Goal: Task Accomplishment & Management: Complete application form

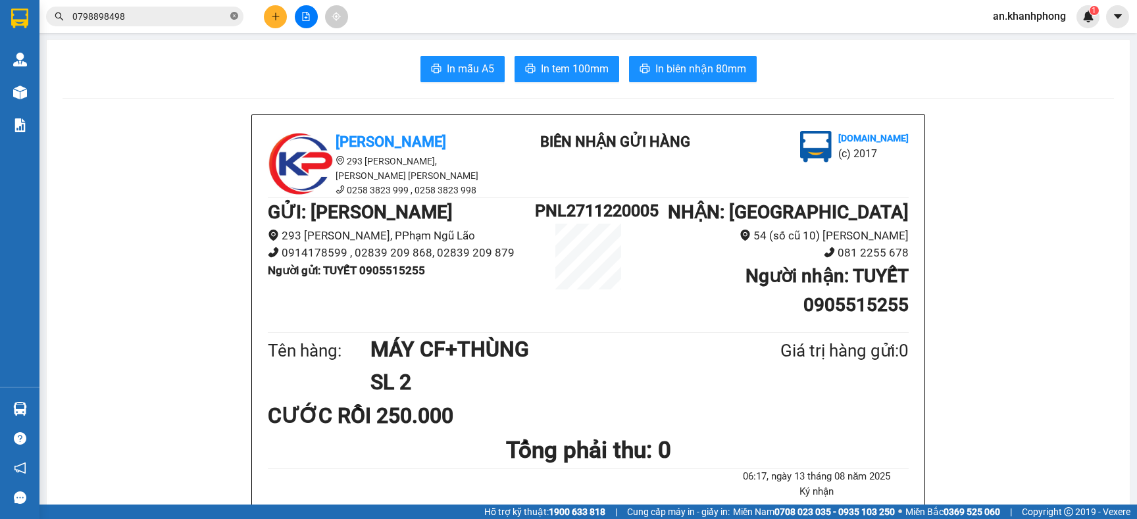
click at [234, 19] on icon "close-circle" at bounding box center [234, 16] width 8 height 8
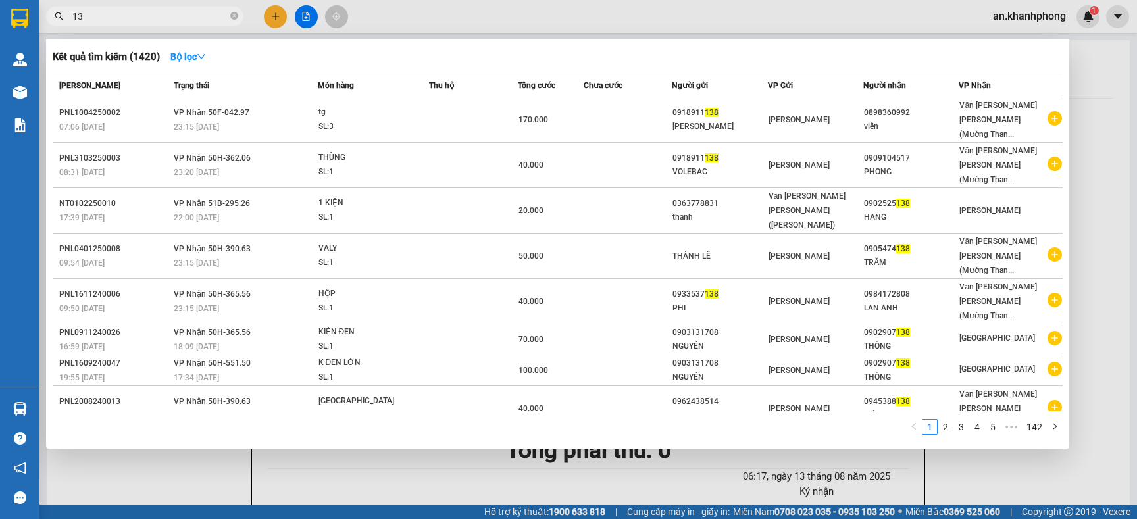
type input "1"
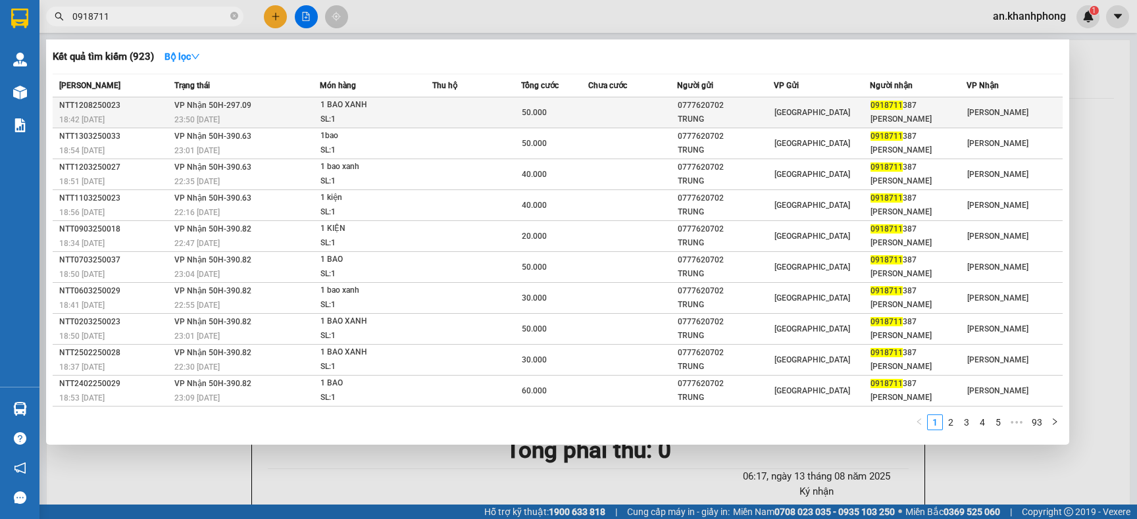
type input "0918711"
click at [800, 108] on span "[GEOGRAPHIC_DATA]" at bounding box center [813, 112] width 76 height 9
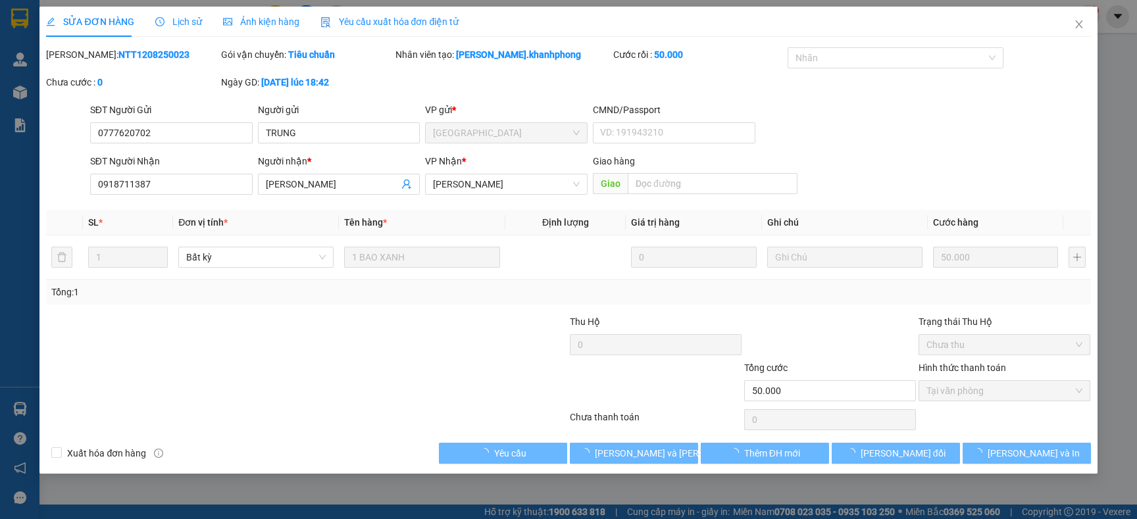
type input "0777620702"
type input "TRUNG"
type input "0918711387"
type input "[PERSON_NAME]"
type input "50.000"
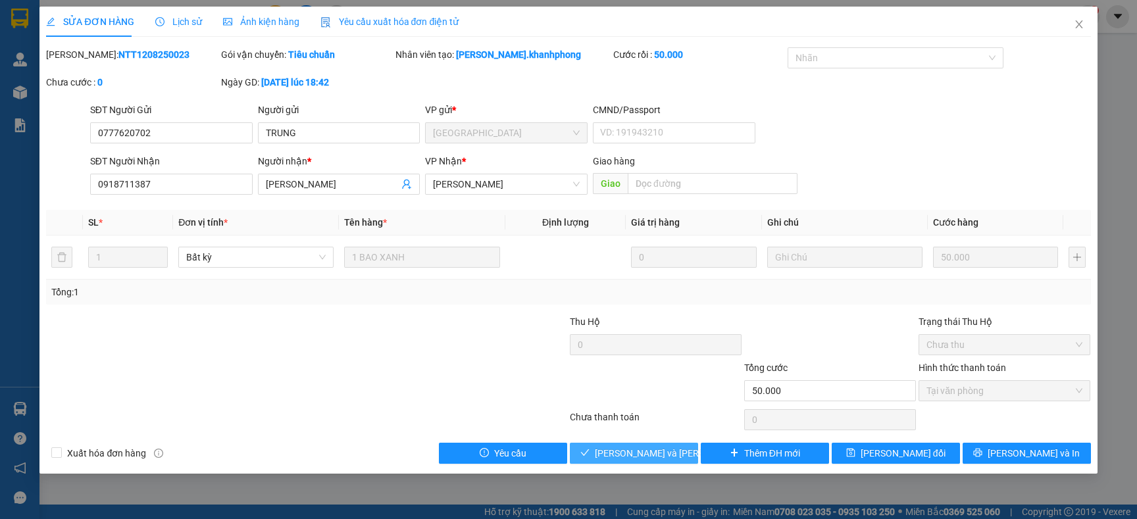
click at [665, 460] on span "[PERSON_NAME] và [PERSON_NAME] hàng" at bounding box center [684, 453] width 178 height 14
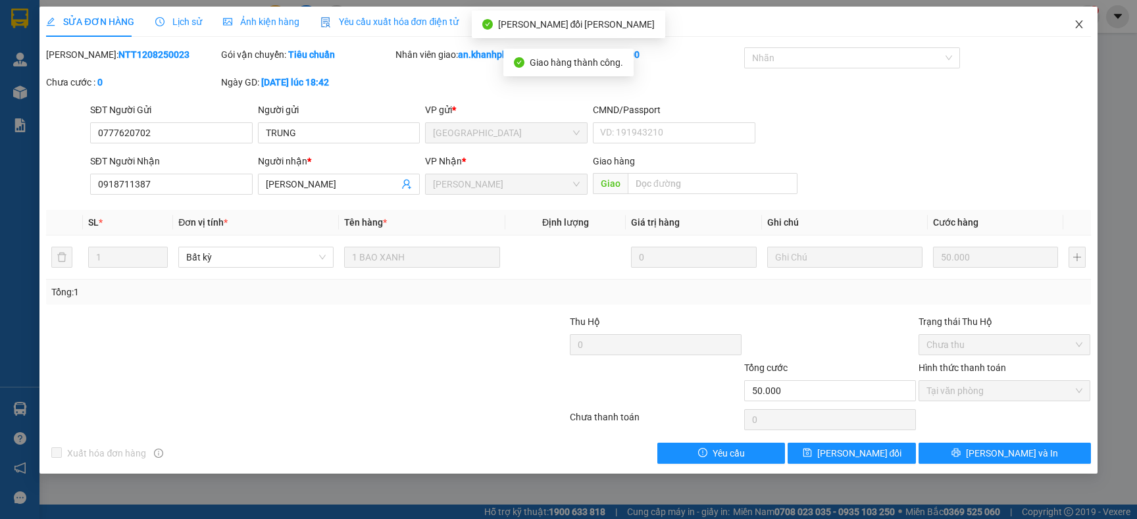
click at [1077, 23] on icon "close" at bounding box center [1078, 24] width 7 height 8
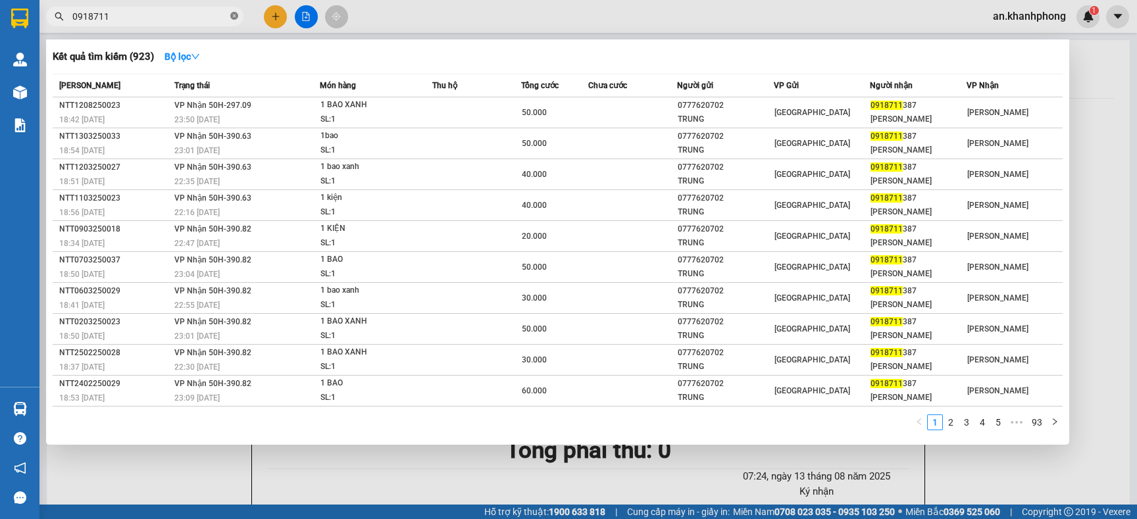
click at [231, 20] on span at bounding box center [234, 17] width 8 height 13
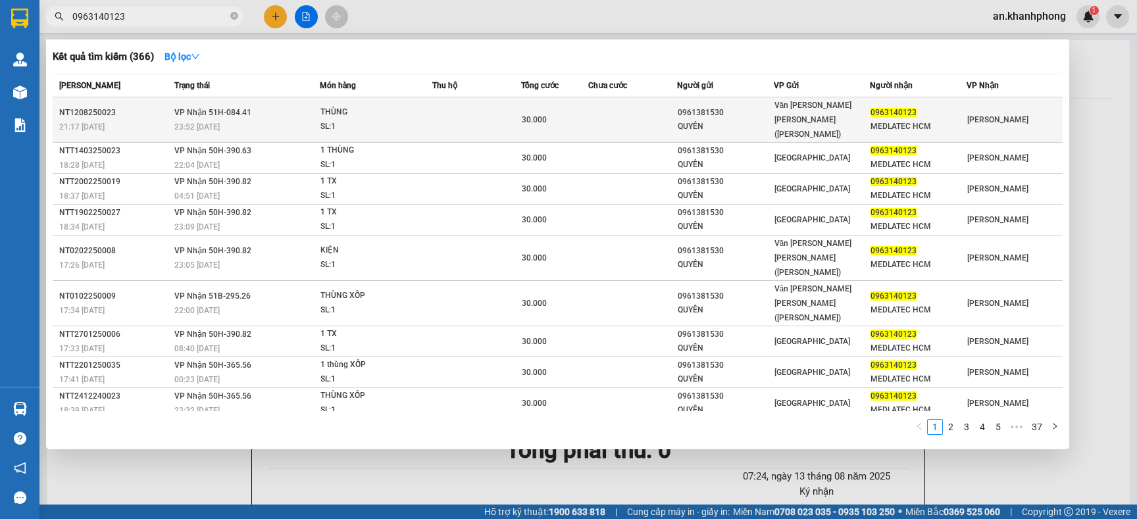
type input "0963140123"
click at [696, 120] on div "QUYÊN" at bounding box center [725, 127] width 95 height 14
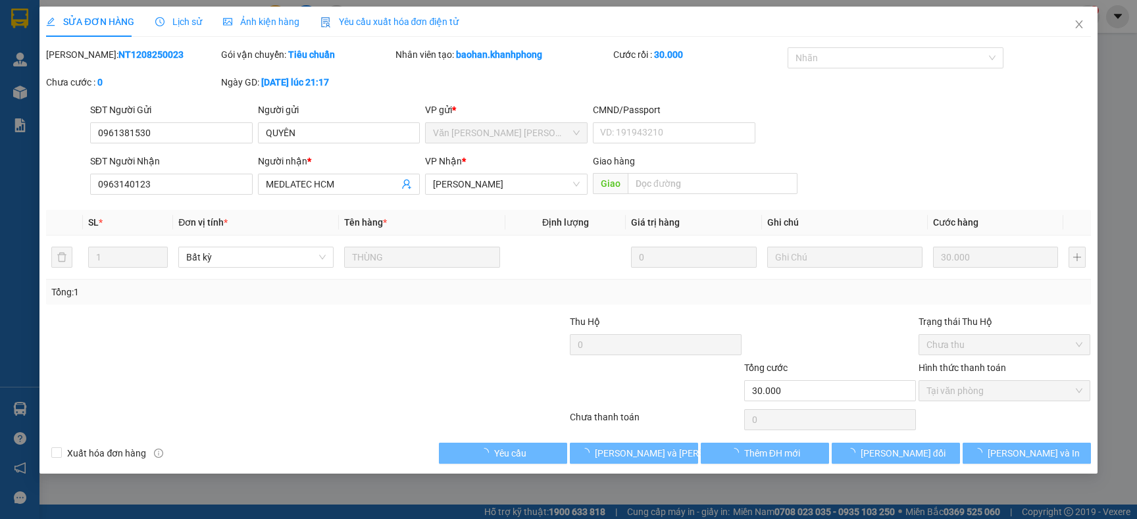
type input "0961381530"
type input "QUYÊN"
type input "0963140123"
type input "MEDLATEC HCM"
type input "30.000"
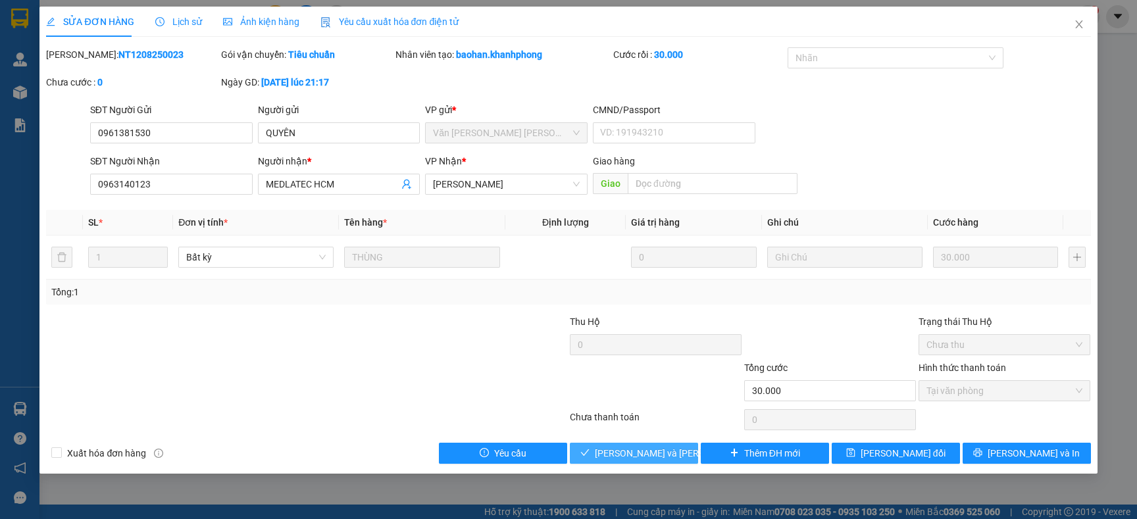
click at [634, 458] on span "[PERSON_NAME] và [PERSON_NAME] hàng" at bounding box center [684, 453] width 178 height 14
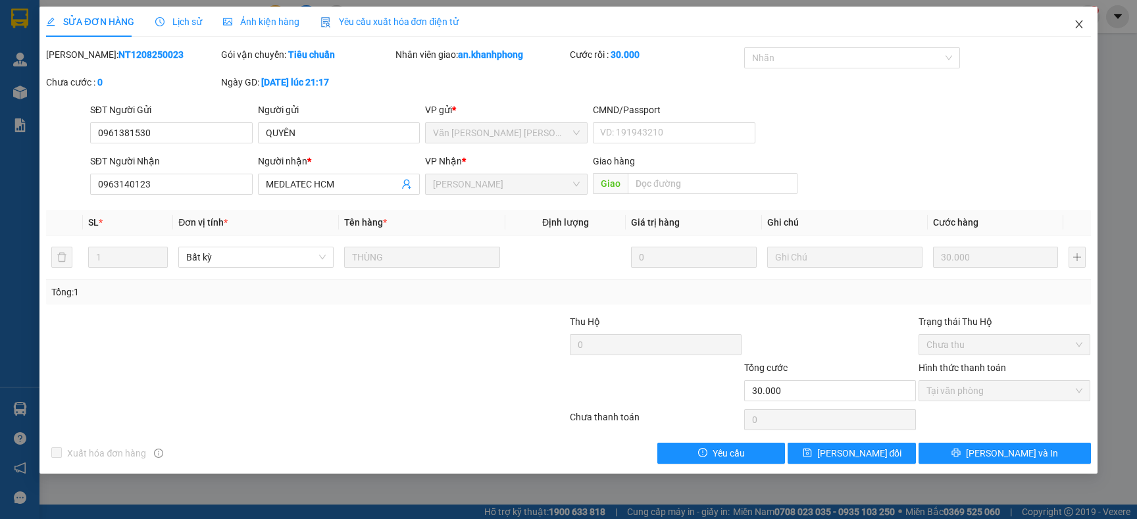
click at [1075, 28] on icon "close" at bounding box center [1079, 24] width 11 height 11
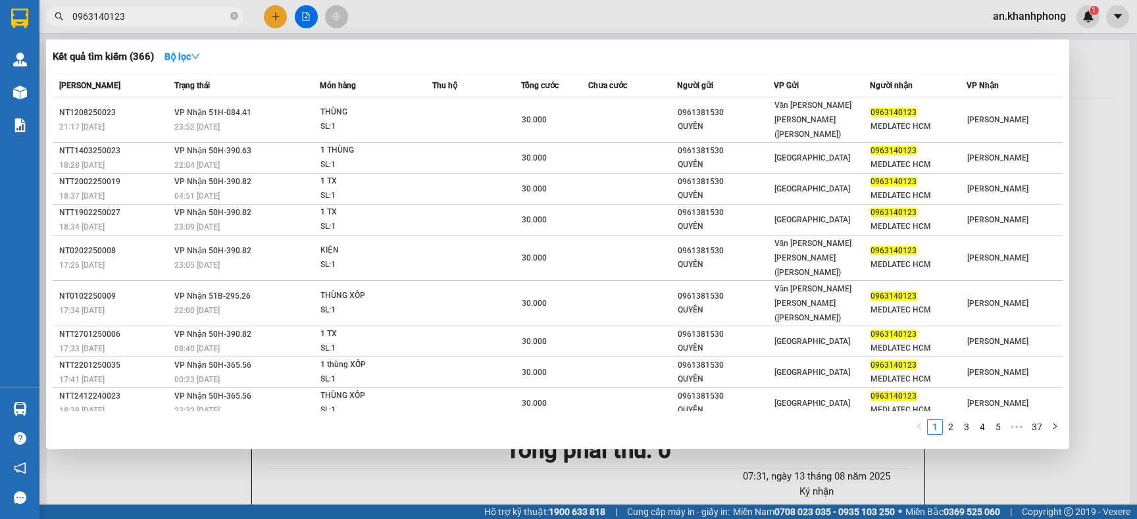
click at [228, 10] on span "0963140123" at bounding box center [144, 17] width 197 height 20
click at [231, 16] on icon "close-circle" at bounding box center [234, 16] width 8 height 8
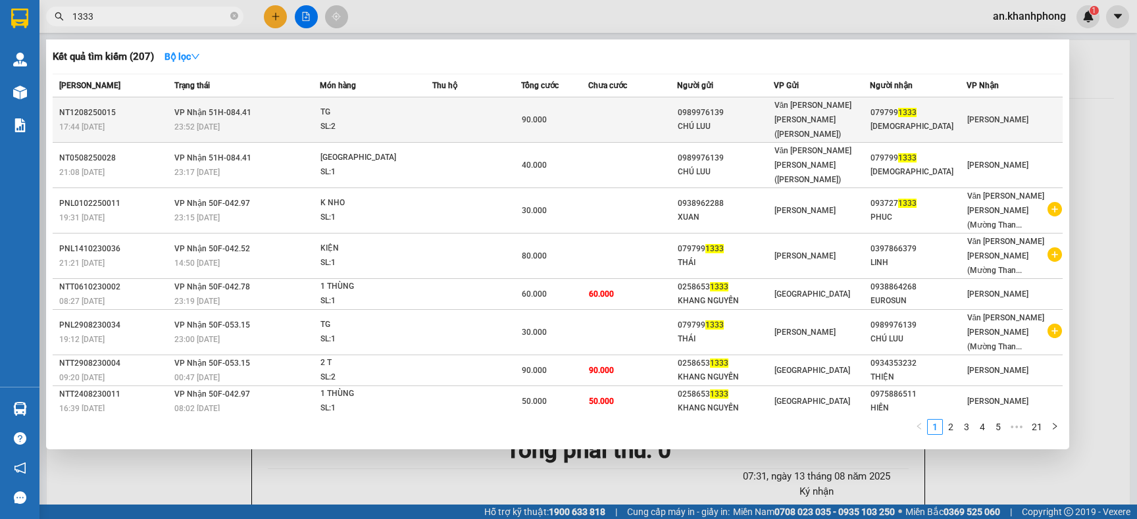
type input "1333"
click at [597, 122] on td at bounding box center [632, 119] width 89 height 45
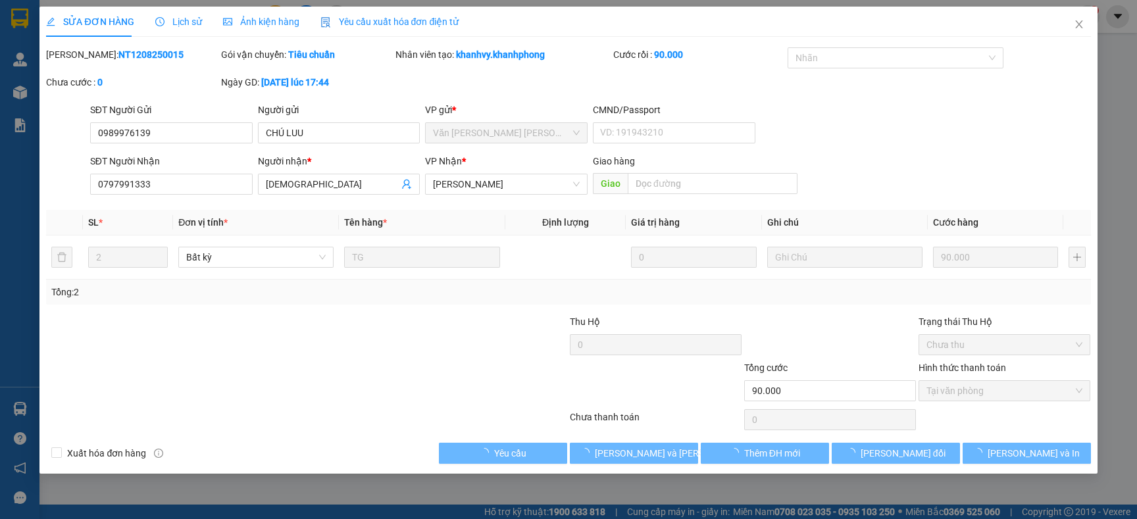
type input "0989976139"
type input "CHÚ LUU"
type input "0797991333"
type input "[DEMOGRAPHIC_DATA]"
type input "90.000"
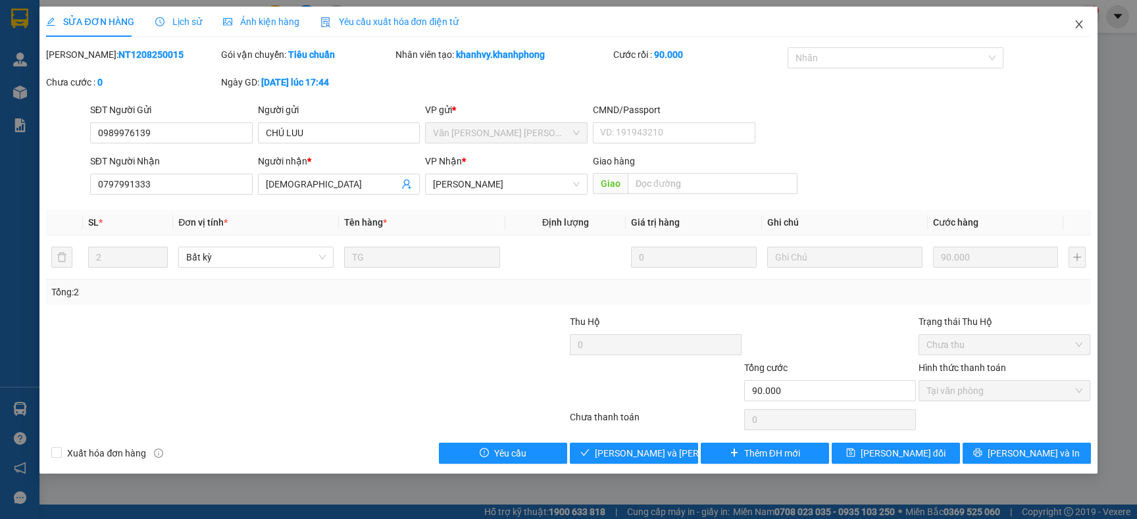
click at [1074, 24] on icon "close" at bounding box center [1079, 24] width 11 height 11
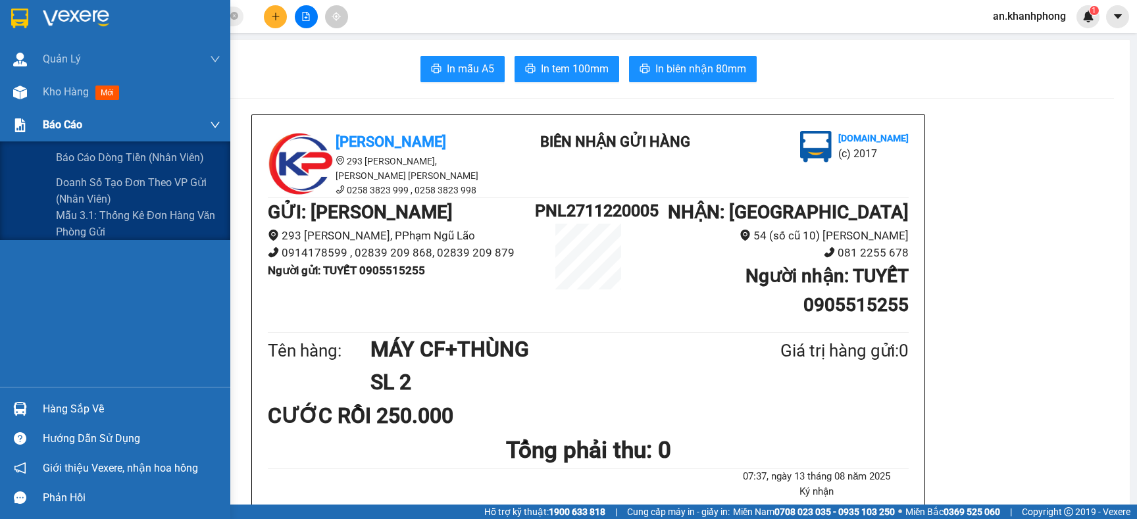
click at [64, 126] on span "Báo cáo" at bounding box center [62, 125] width 39 height 16
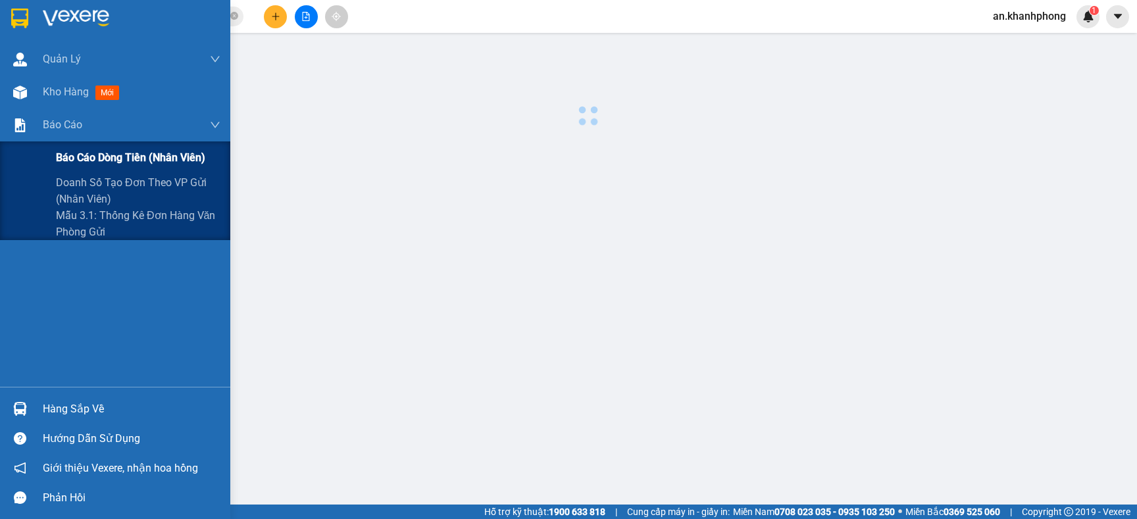
click at [70, 163] on span "Báo cáo dòng tiền (nhân viên)" at bounding box center [130, 157] width 149 height 16
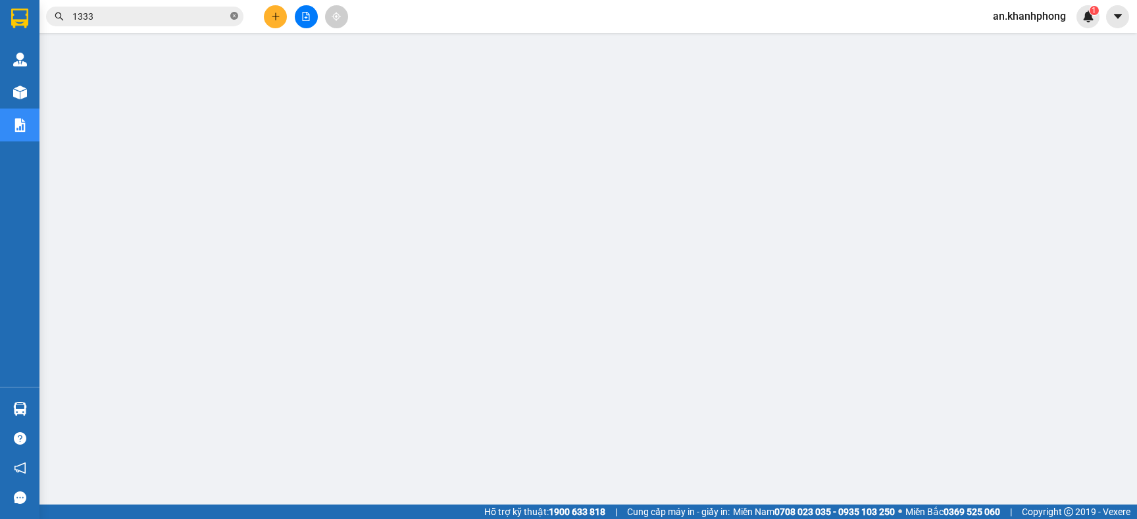
click at [232, 12] on icon "close-circle" at bounding box center [234, 16] width 8 height 8
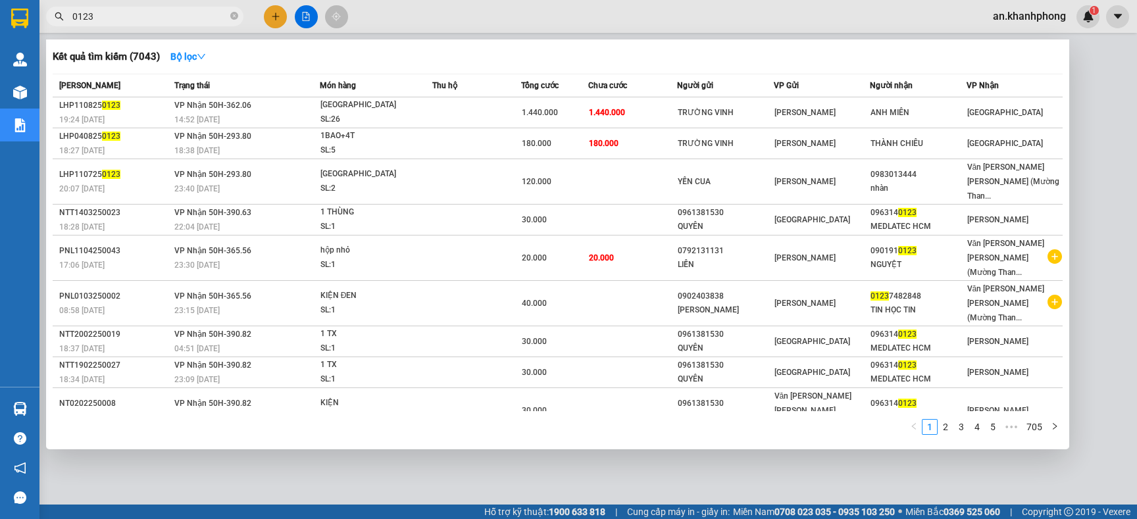
type input "0123"
click at [228, 19] on span "0123" at bounding box center [144, 17] width 197 height 20
click at [232, 12] on icon "close-circle" at bounding box center [234, 16] width 8 height 8
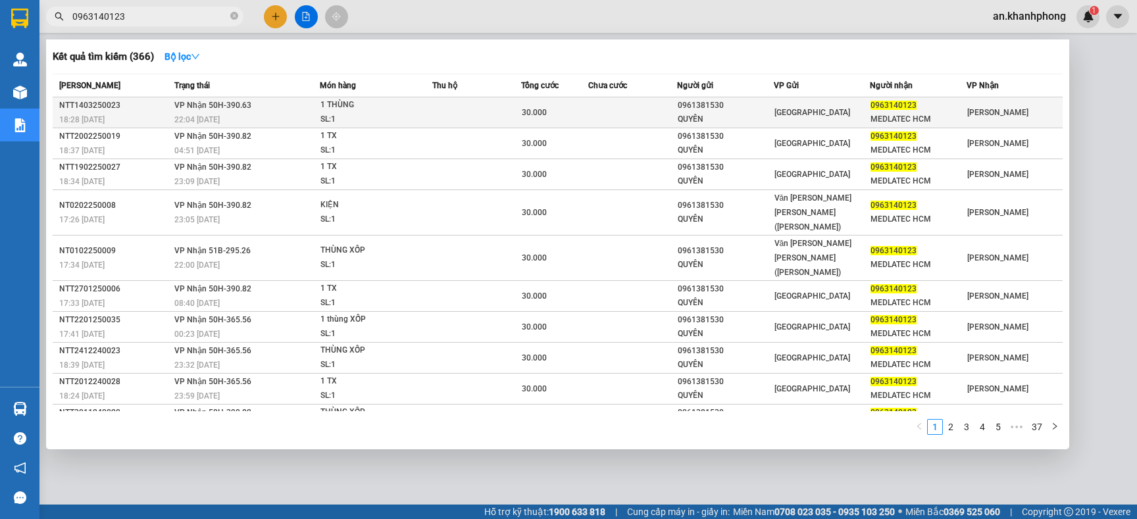
type input "0963140123"
click at [562, 103] on td "30.000" at bounding box center [554, 112] width 66 height 31
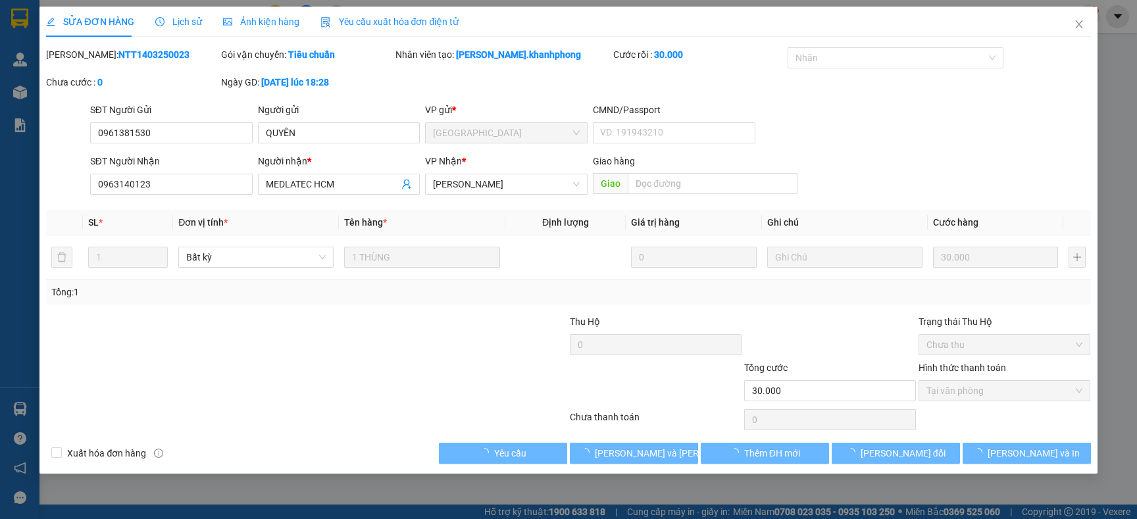
type input "0961381530"
type input "QUYÊN"
type input "0963140123"
type input "MEDLATEC HCM"
type input "30.000"
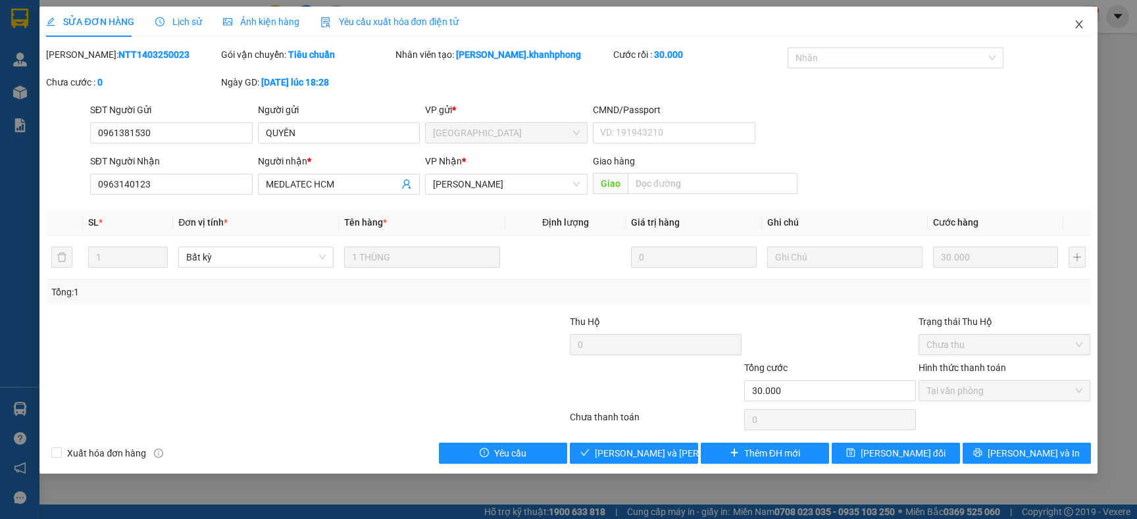
click at [1079, 25] on icon "close" at bounding box center [1078, 24] width 7 height 8
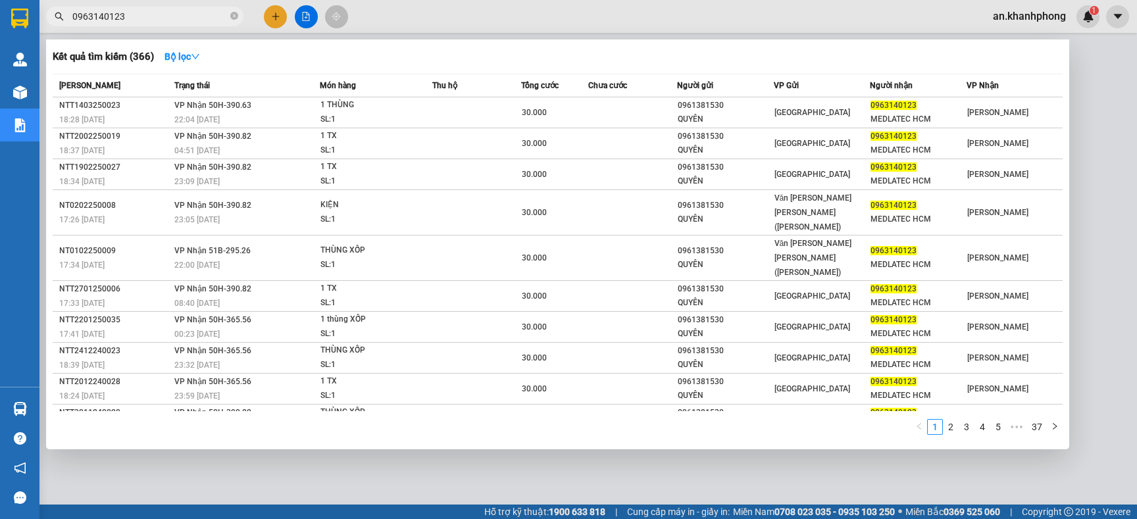
click at [151, 23] on input "0963140123" at bounding box center [149, 16] width 155 height 14
click at [232, 15] on icon "close-circle" at bounding box center [234, 16] width 8 height 8
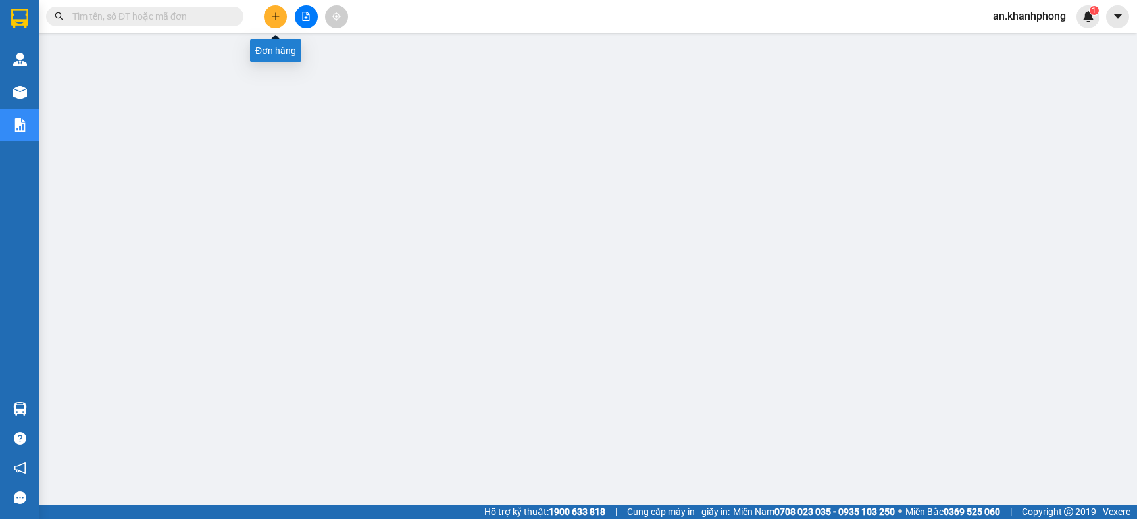
click at [277, 18] on icon "plus" at bounding box center [275, 16] width 9 height 9
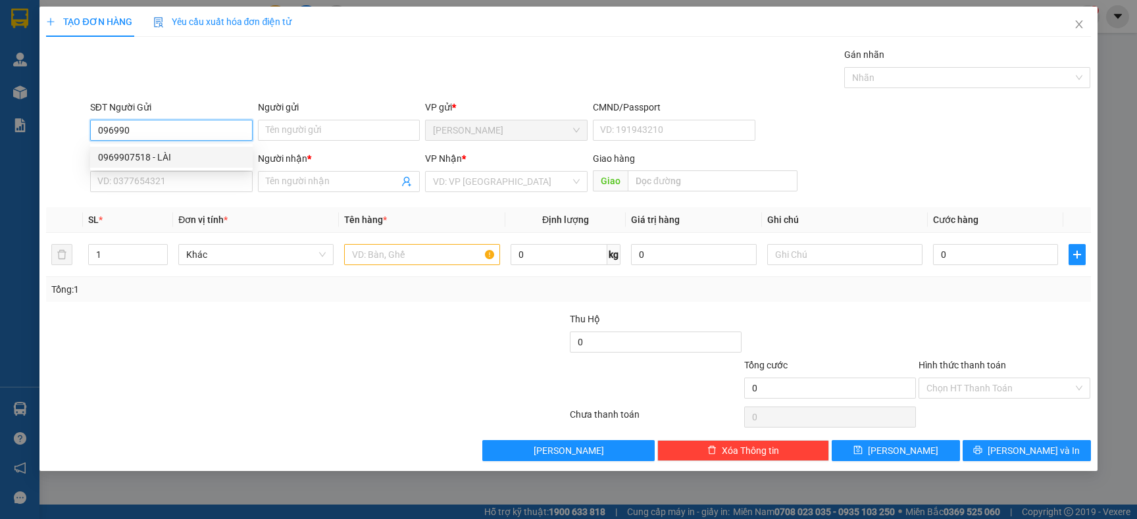
click at [171, 155] on div "0969907518 - LÀI" at bounding box center [171, 157] width 147 height 14
type input "0969907518"
type input "LÀI"
type input "0969907518"
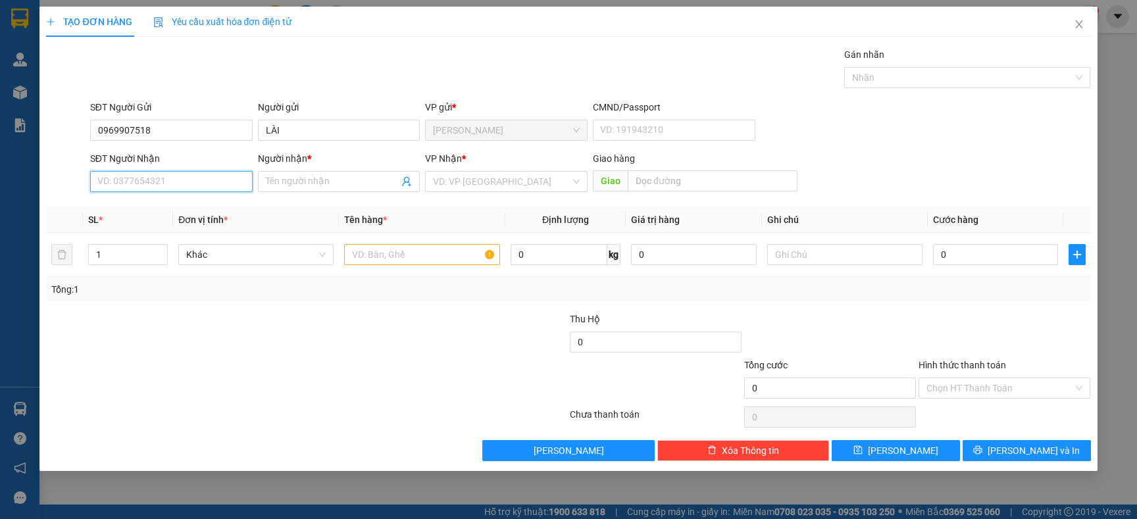
click at [164, 178] on input "SĐT Người Nhận" at bounding box center [171, 181] width 163 height 21
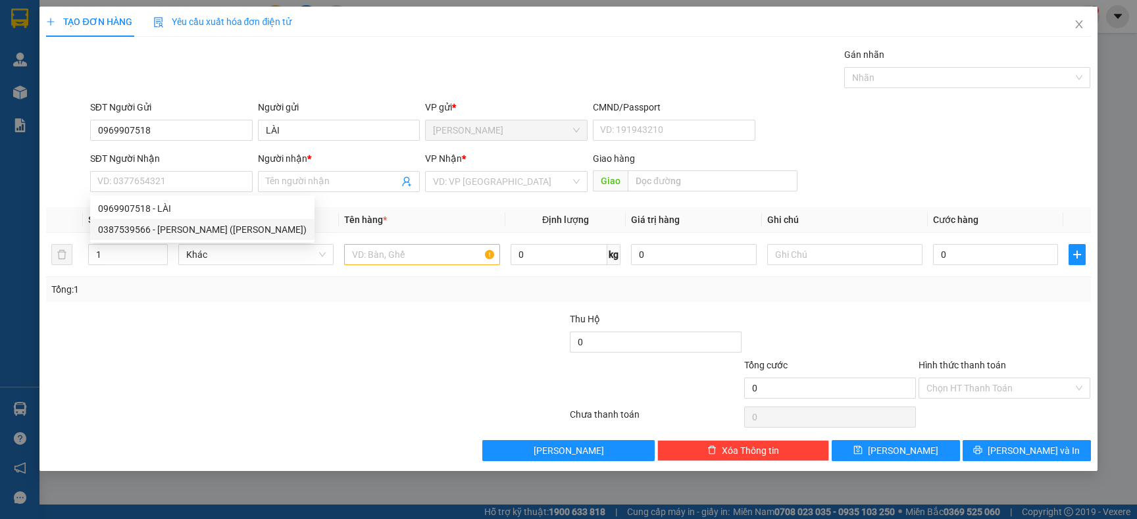
click at [218, 59] on div "Gói vận chuyển * Tiêu chuẩn Gán nhãn Nhãn" at bounding box center [591, 70] width 1006 height 46
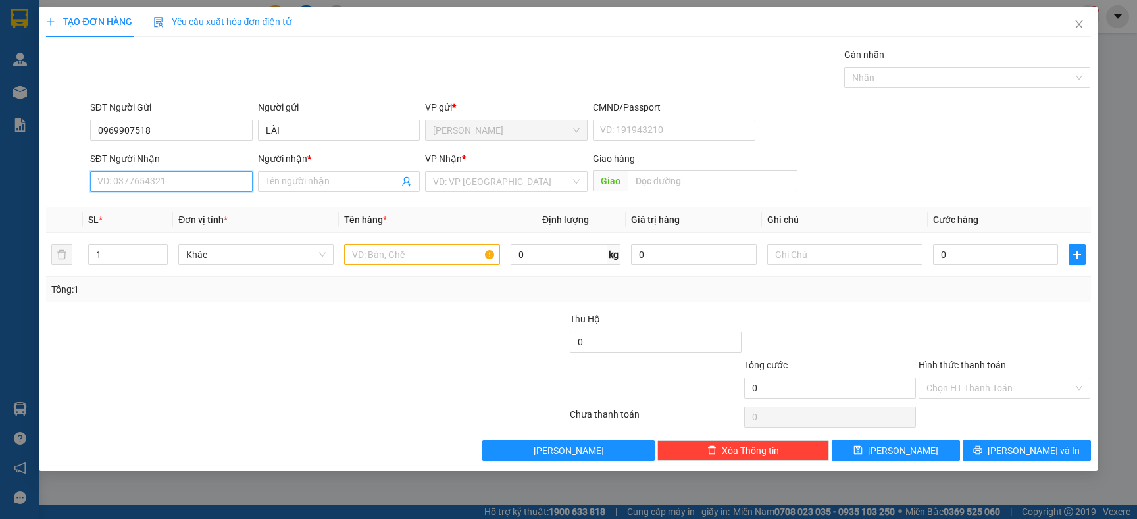
click at [172, 174] on input "SĐT Người Nhận" at bounding box center [171, 181] width 163 height 21
click at [185, 227] on div "0387539566 - [PERSON_NAME] ([PERSON_NAME])" at bounding box center [202, 229] width 209 height 14
type input "0387539566"
type input "[PERSON_NAME] ([PERSON_NAME])"
type input "0387539566"
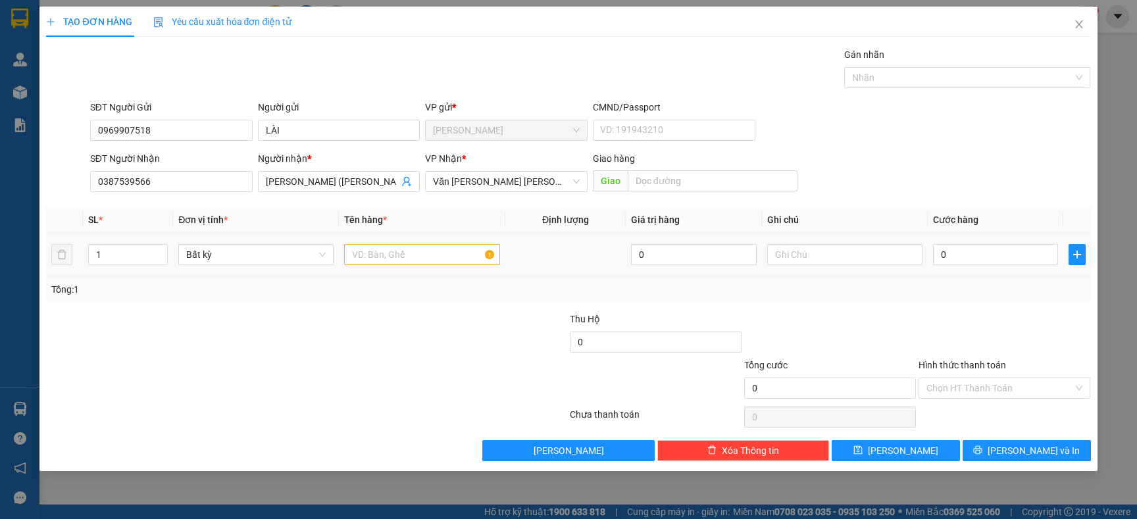
click at [392, 272] on td at bounding box center [422, 255] width 166 height 44
click at [398, 252] on input "text" at bounding box center [421, 254] width 155 height 21
type input "[GEOGRAPHIC_DATA]"
click at [385, 306] on div "Transit Pickup Surcharge Ids Transit Deliver Surcharge Ids Transit Deliver Surc…" at bounding box center [568, 254] width 1045 height 414
click at [1051, 248] on input "0" at bounding box center [995, 254] width 125 height 21
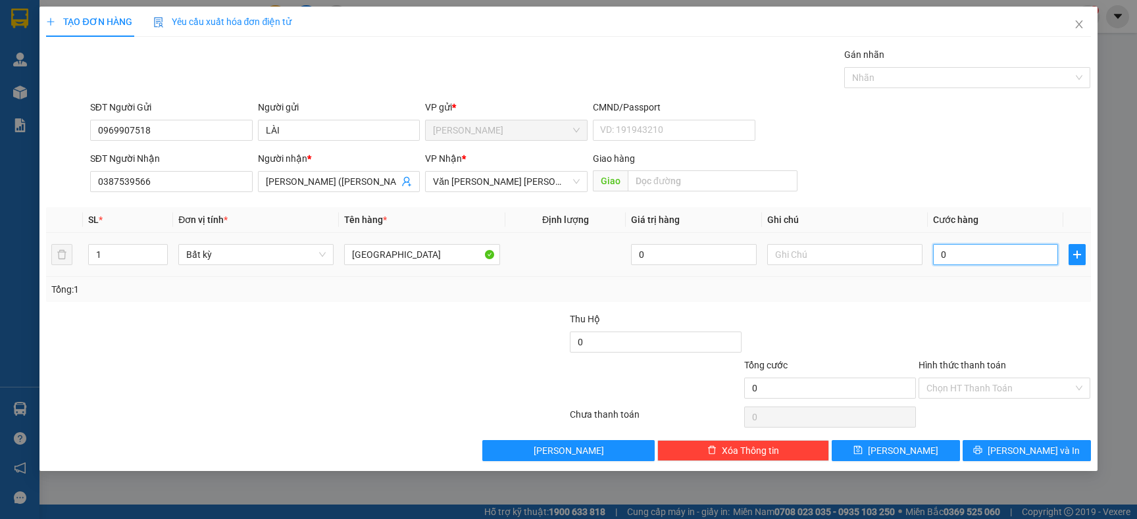
type input "5"
type input "50"
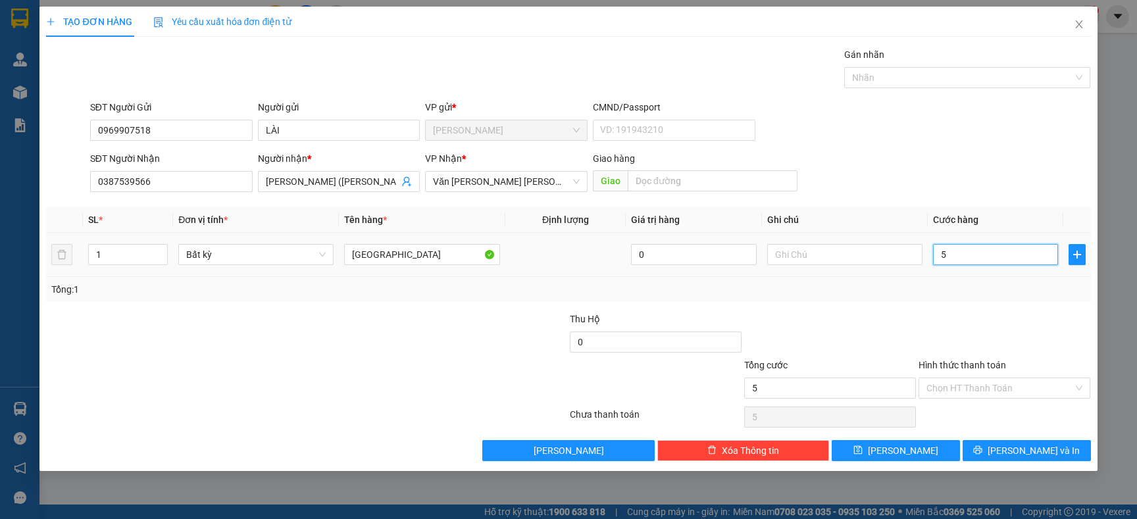
type input "50"
type input "50.000"
click at [972, 312] on div at bounding box center [1005, 335] width 174 height 46
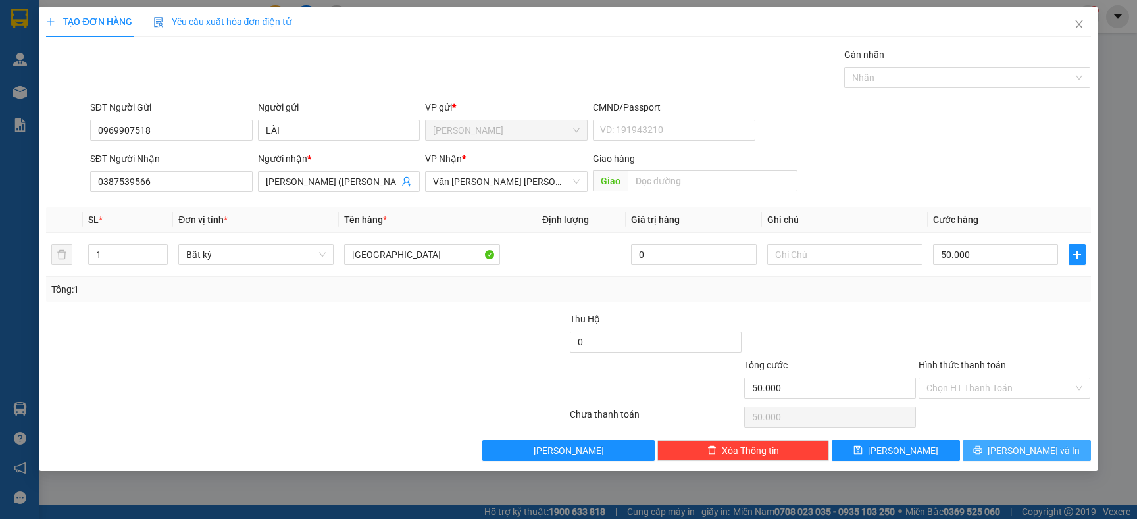
click at [990, 453] on button "[PERSON_NAME] và In" at bounding box center [1027, 450] width 128 height 21
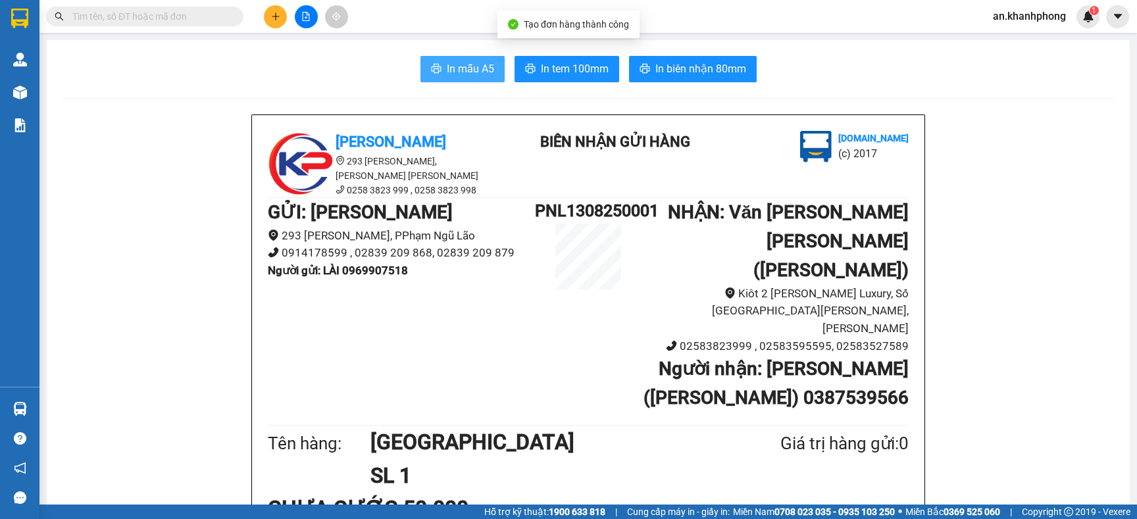
click at [448, 59] on button "In mẫu A5" at bounding box center [463, 69] width 84 height 26
click at [173, 4] on div "Kết quả [PERSON_NAME] ( 366 ) Bộ lọc Mã ĐH Trạng thái Món hàng Thu hộ [PERSON_N…" at bounding box center [568, 16] width 1137 height 33
click at [172, 11] on input "text" at bounding box center [149, 16] width 155 height 14
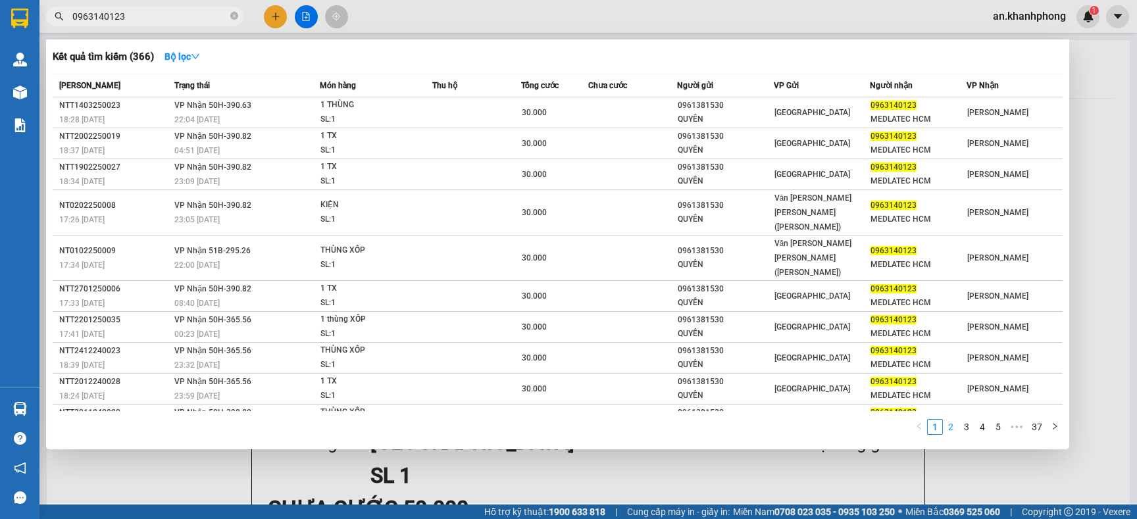
type input "0963140123"
click at [947, 428] on link "2" at bounding box center [951, 427] width 14 height 14
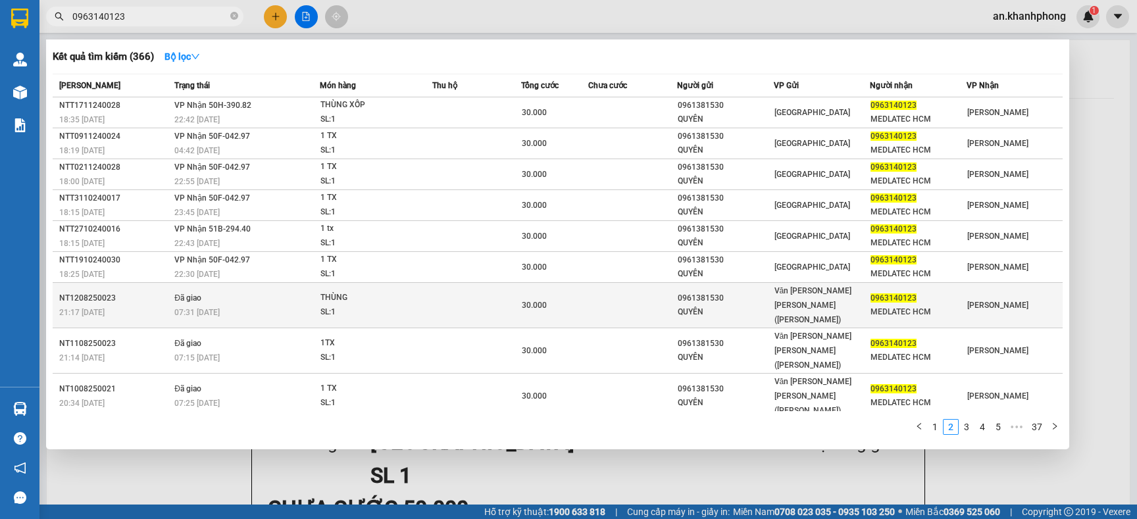
click at [486, 301] on td at bounding box center [476, 305] width 89 height 45
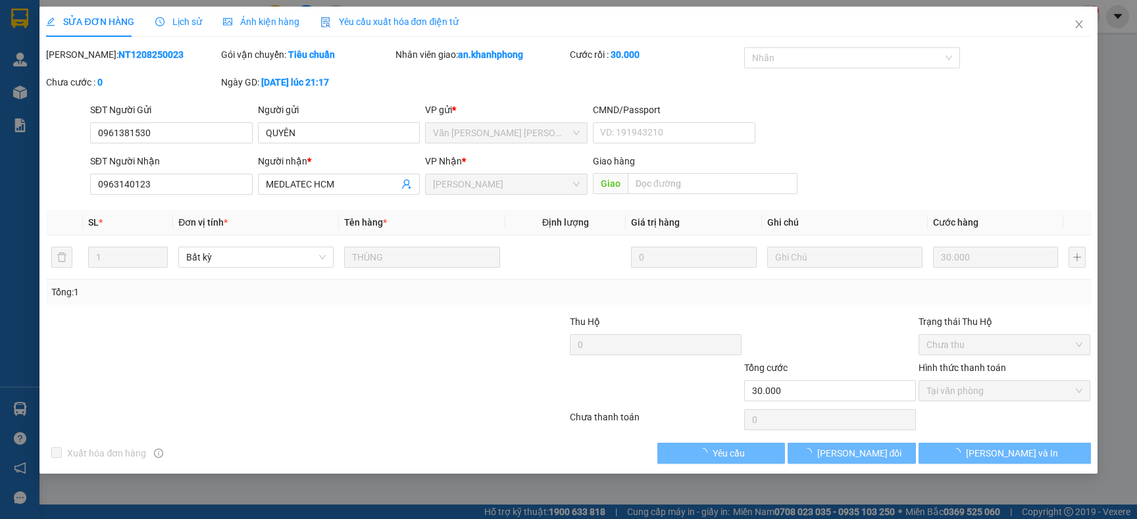
type input "0961381530"
type input "QUYÊN"
type input "0963140123"
type input "MEDLATEC HCM"
type input "30.000"
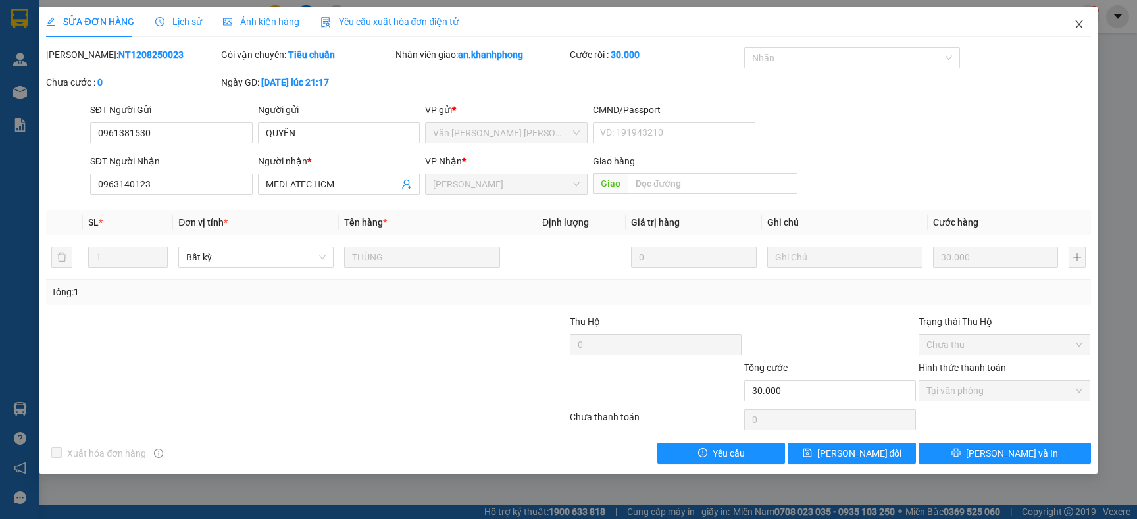
click at [1081, 27] on icon "close" at bounding box center [1078, 24] width 7 height 8
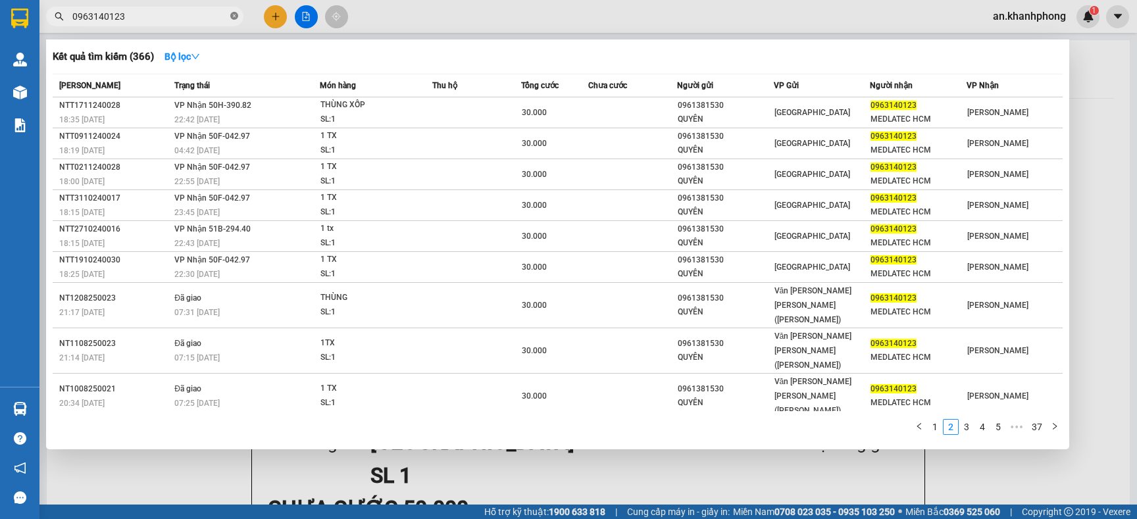
click at [230, 20] on span at bounding box center [234, 17] width 8 height 13
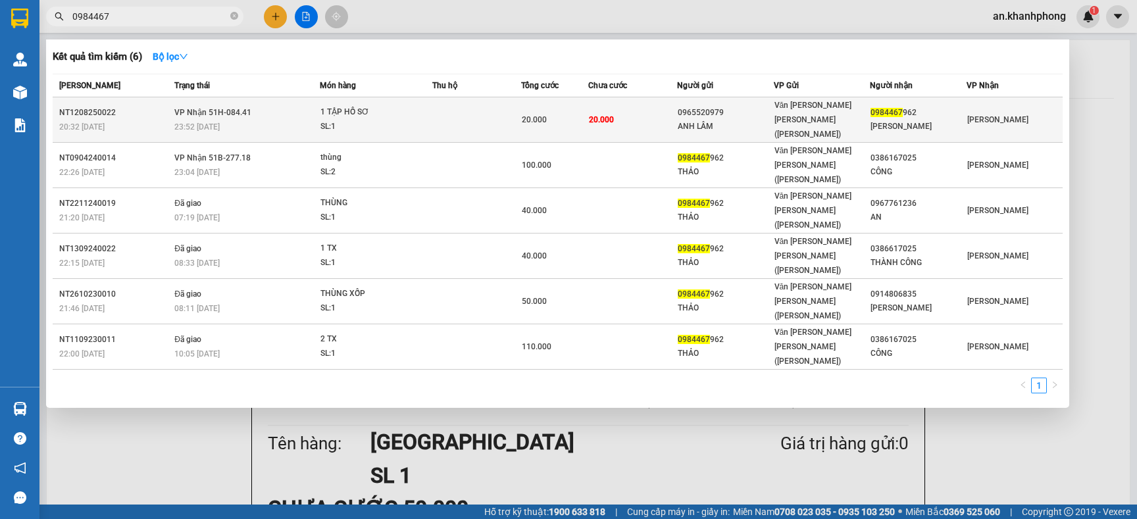
type input "0984467"
click at [731, 120] on div "ANH LÂM" at bounding box center [725, 127] width 95 height 14
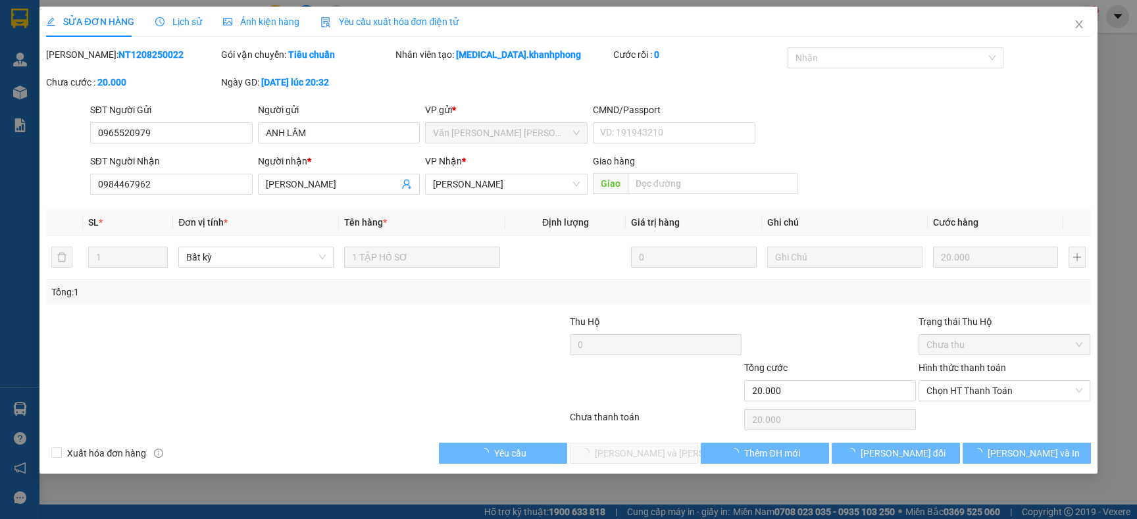
type input "0965520979"
type input "ANH LÂM"
type input "0984467962"
type input "[PERSON_NAME]"
type input "20.000"
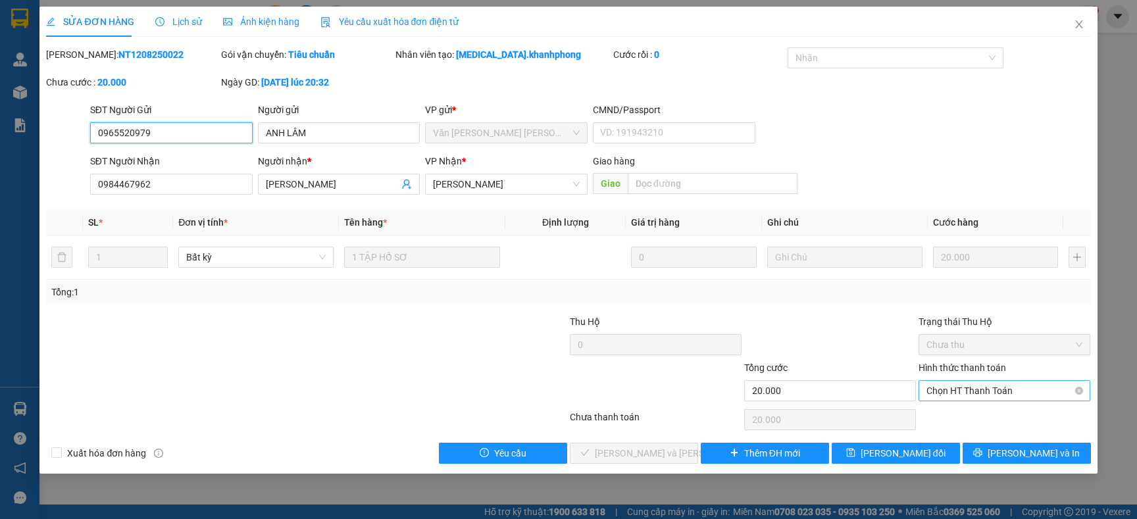
click at [1005, 391] on span "Chọn HT Thanh Toán" at bounding box center [1005, 391] width 156 height 20
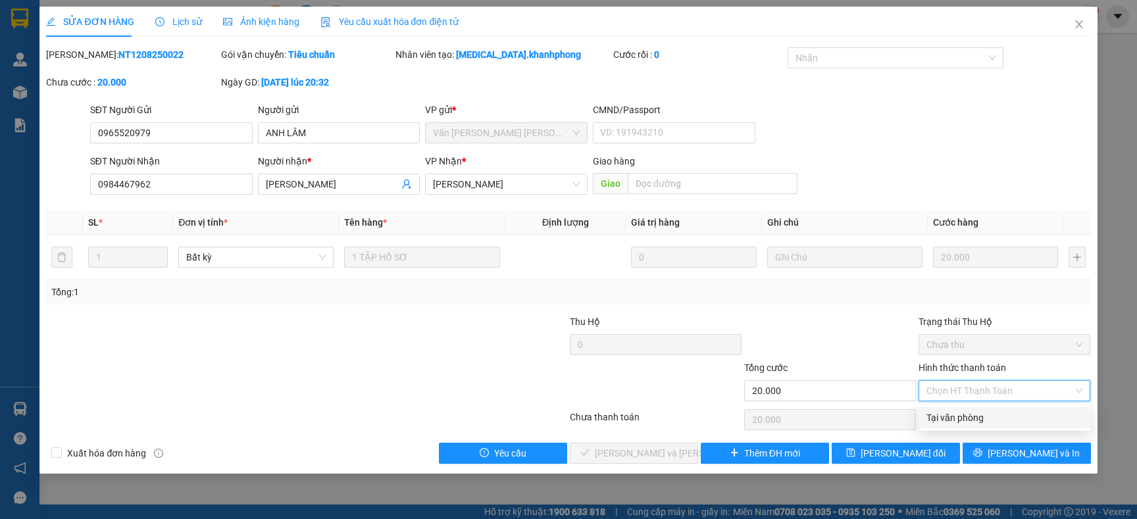
click at [968, 419] on div "Tại văn phòng" at bounding box center [1005, 418] width 156 height 14
type input "0"
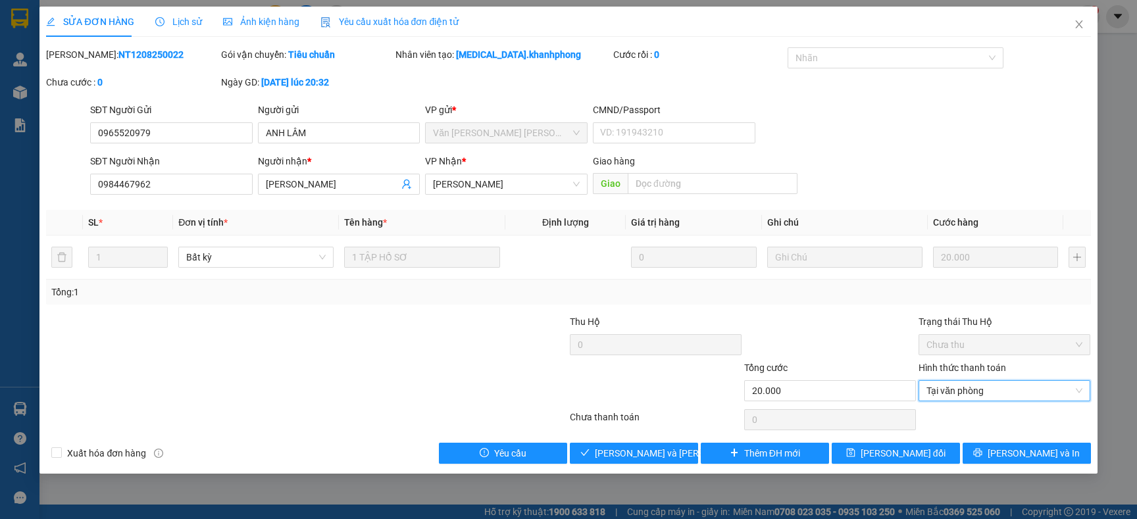
click at [878, 346] on div at bounding box center [830, 338] width 174 height 46
click at [634, 452] on span "[PERSON_NAME] và [PERSON_NAME] hàng" at bounding box center [684, 453] width 178 height 14
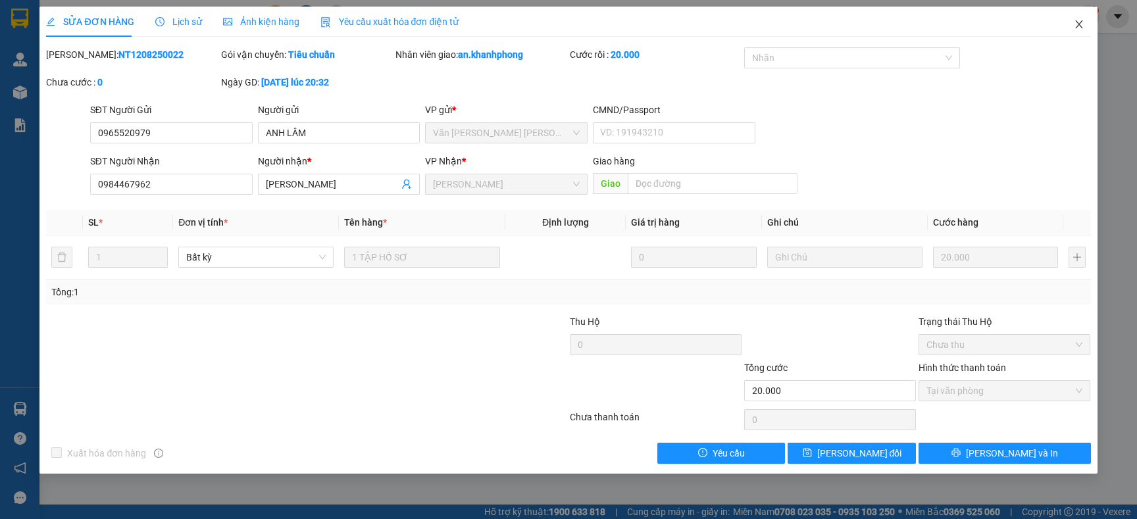
click at [1077, 24] on icon "close" at bounding box center [1078, 24] width 7 height 8
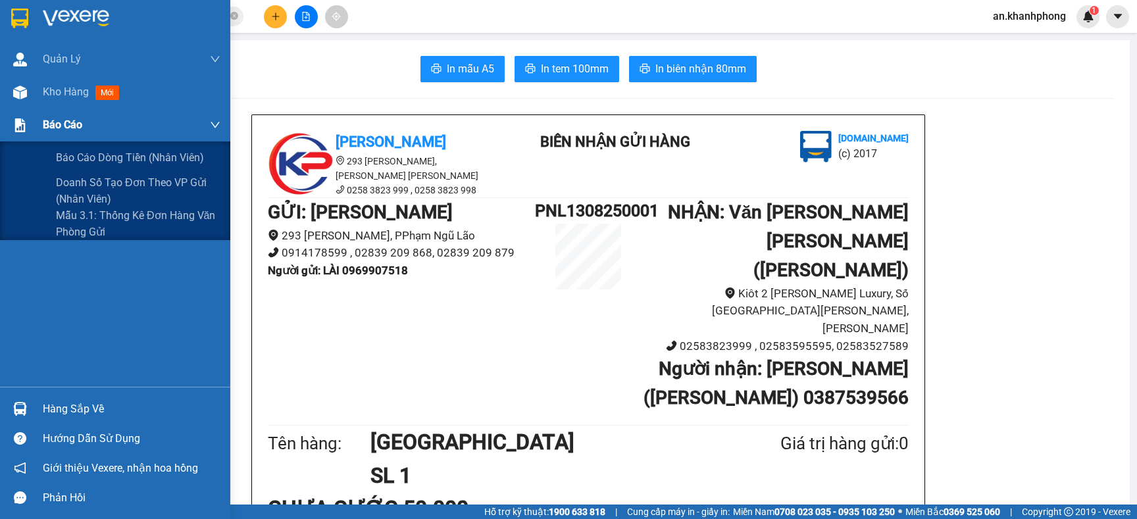
click at [69, 120] on span "Báo cáo" at bounding box center [62, 125] width 39 height 16
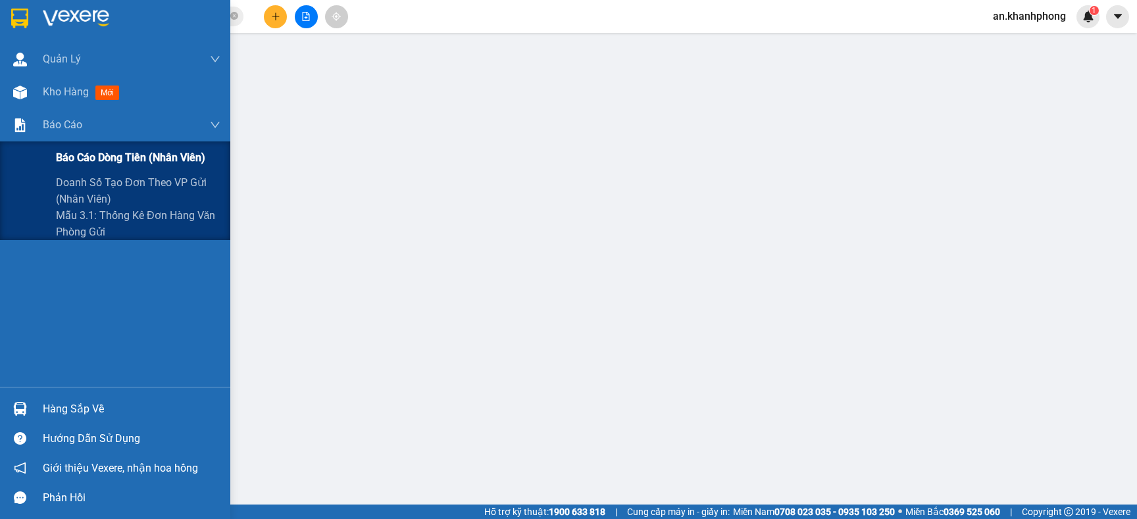
click at [51, 151] on div "Báo cáo dòng tiền (nhân viên)" at bounding box center [115, 158] width 230 height 33
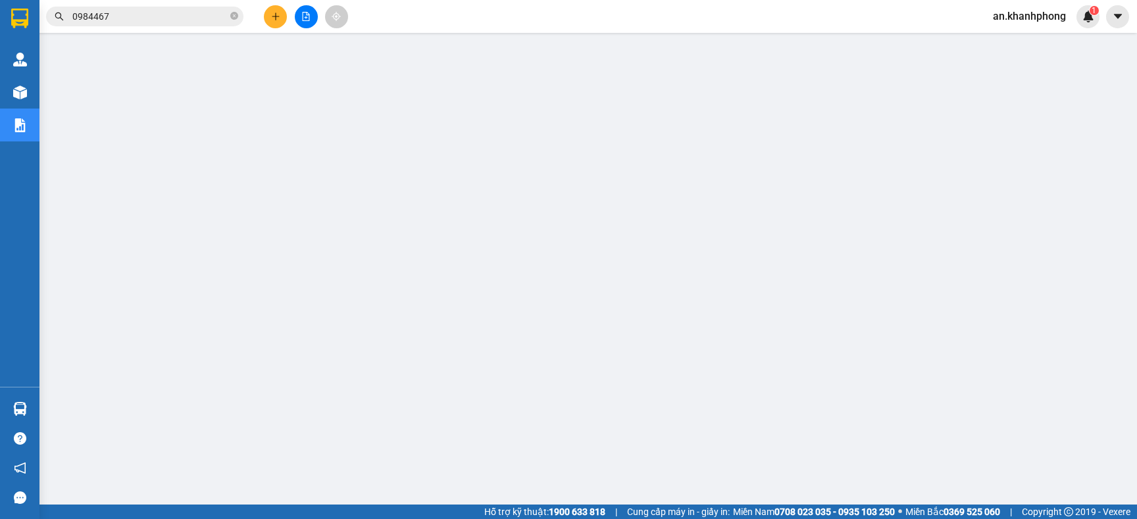
click at [239, 16] on span "0984467" at bounding box center [144, 17] width 197 height 20
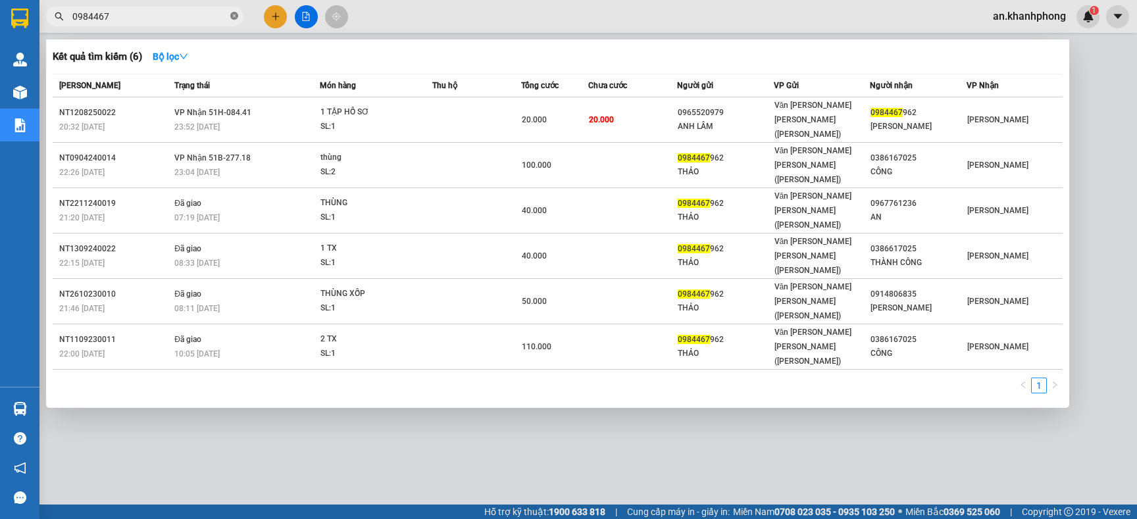
click at [235, 20] on span at bounding box center [234, 17] width 8 height 13
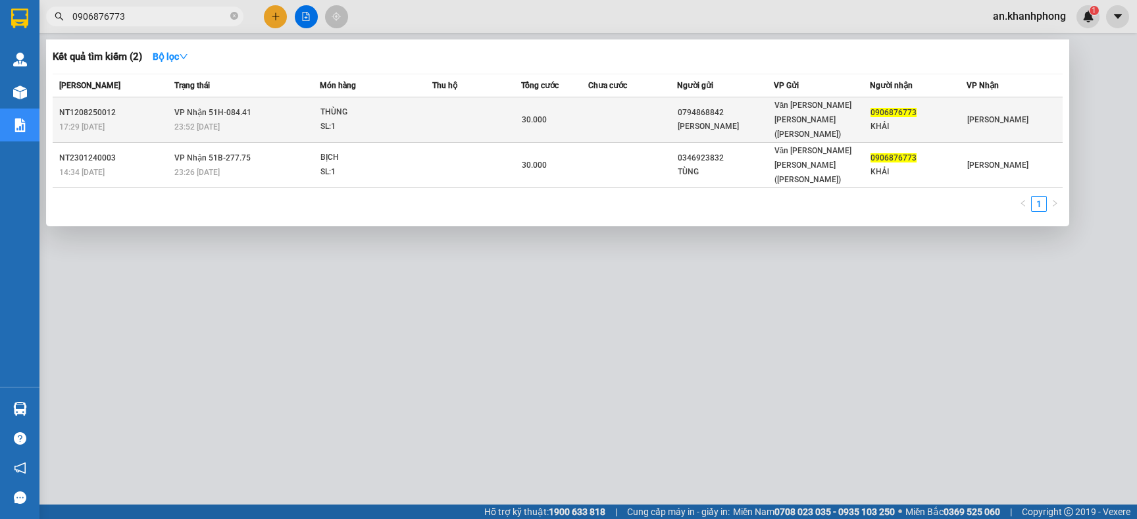
type input "0906876773"
click at [594, 115] on td at bounding box center [632, 119] width 89 height 45
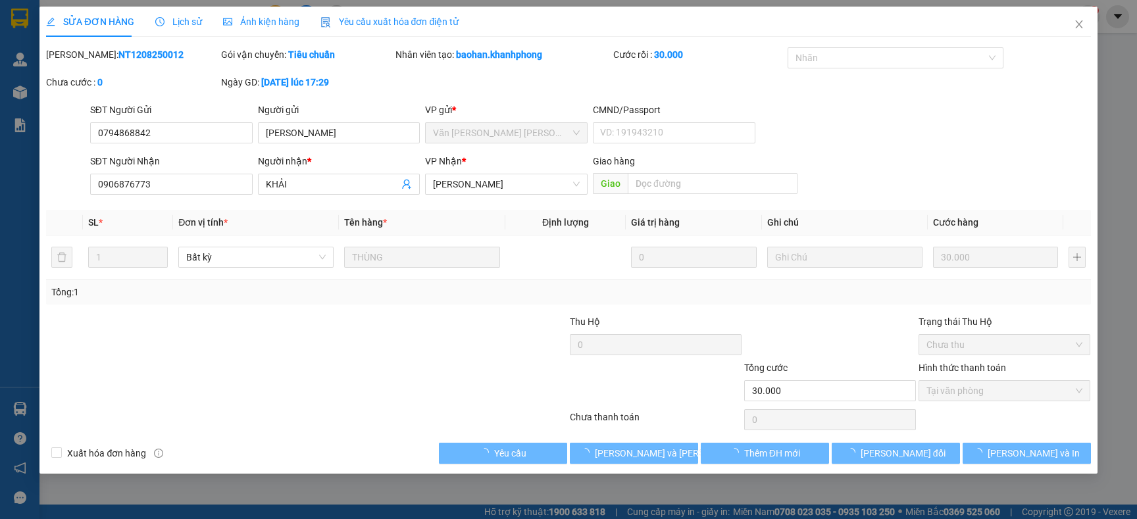
type input "0794868842"
type input "[PERSON_NAME]"
type input "0906876773"
type input "KHẢI"
type input "30.000"
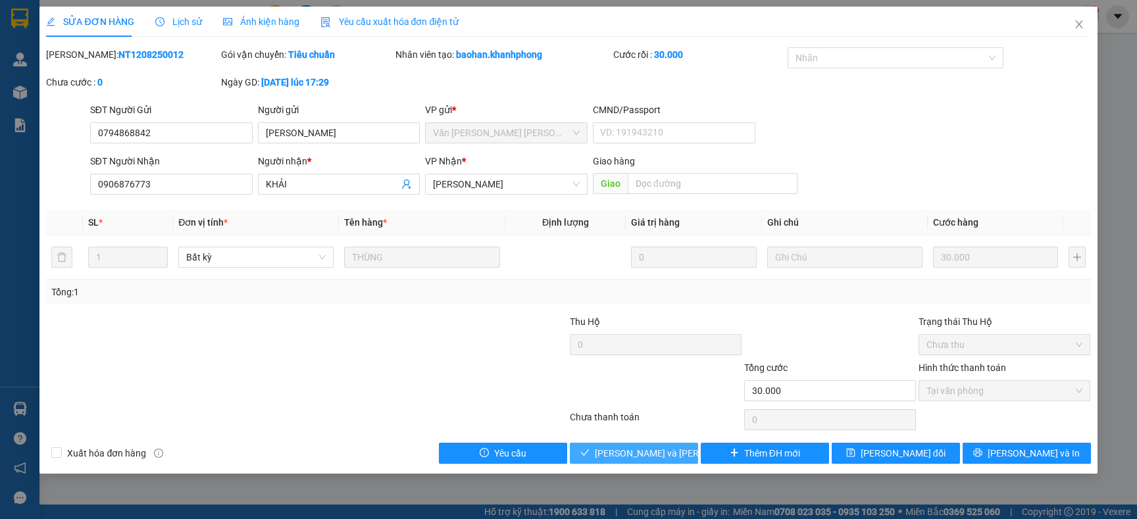
click at [661, 453] on span "[PERSON_NAME] và [PERSON_NAME] hàng" at bounding box center [684, 453] width 178 height 14
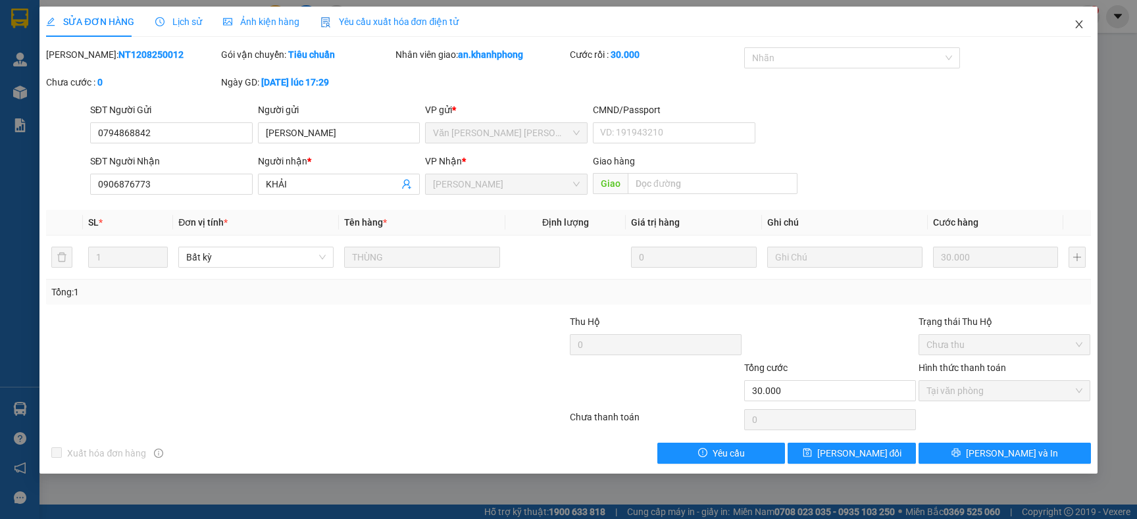
click at [1077, 25] on icon "close" at bounding box center [1079, 24] width 11 height 11
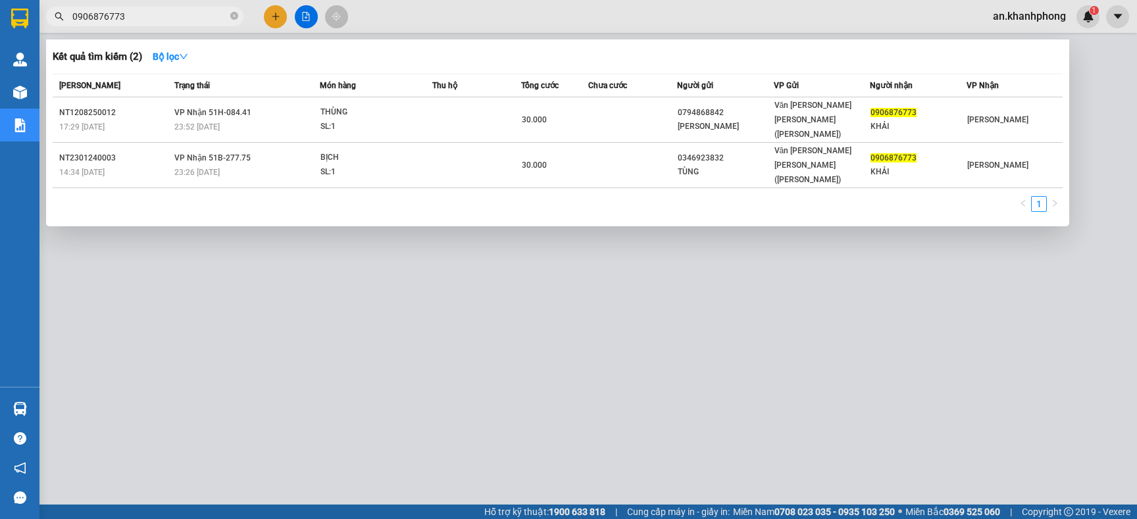
click at [238, 23] on span "0906876773" at bounding box center [144, 17] width 197 height 20
click at [228, 9] on span "0906876773" at bounding box center [144, 17] width 197 height 20
click at [231, 17] on icon "close-circle" at bounding box center [234, 16] width 8 height 8
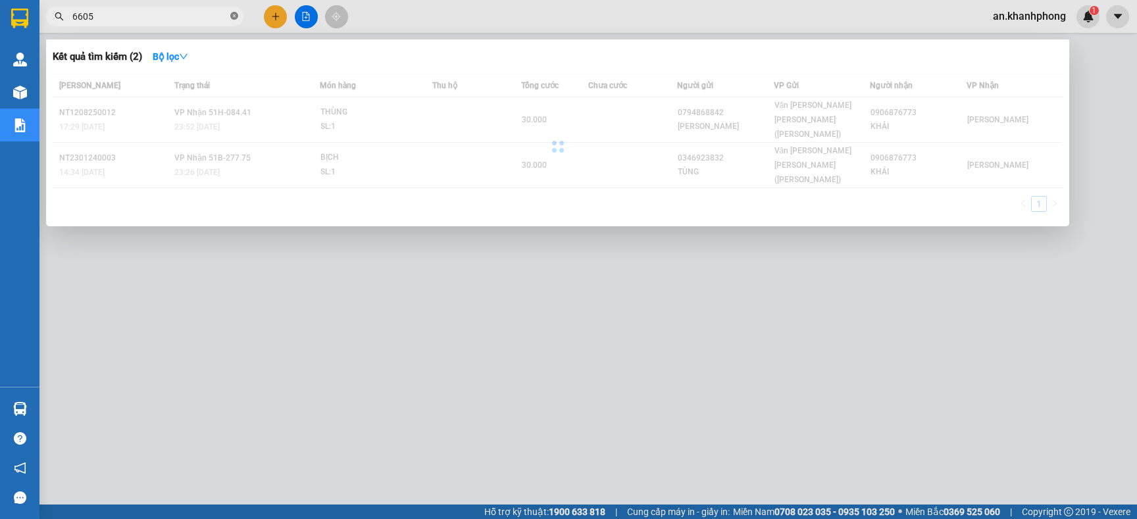
type input "66056"
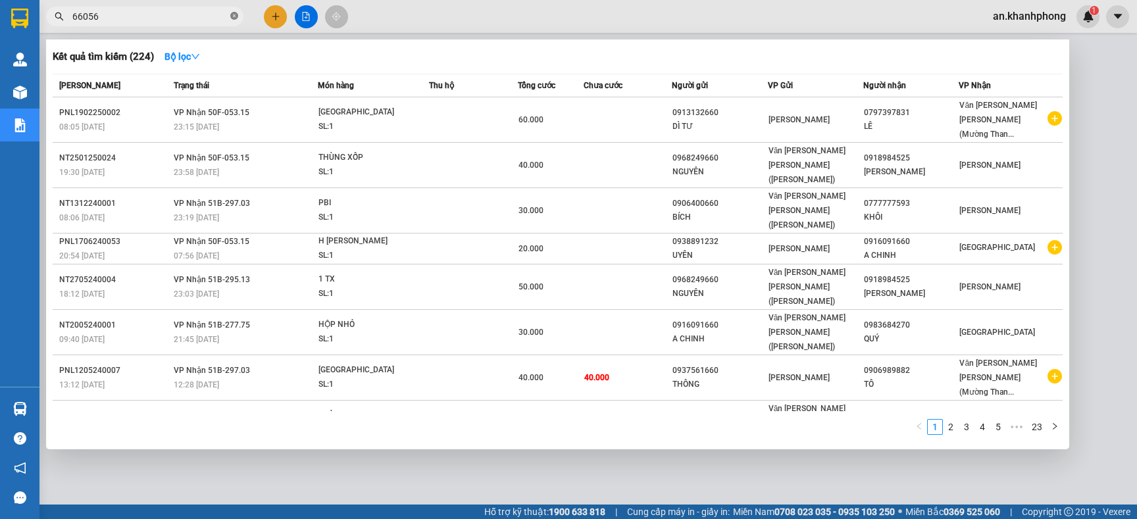
click at [232, 16] on icon "close-circle" at bounding box center [234, 16] width 8 height 8
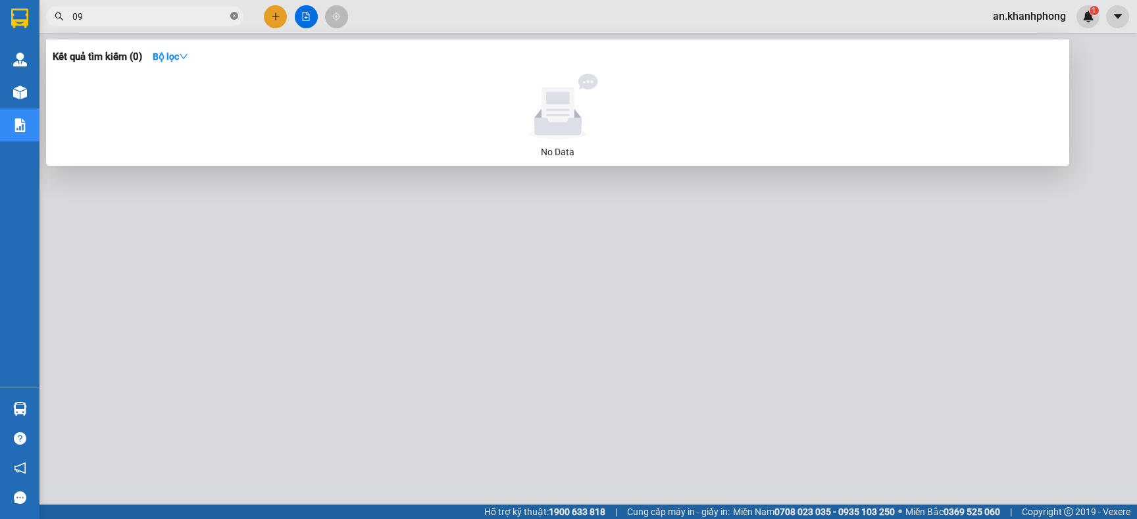
type input "0"
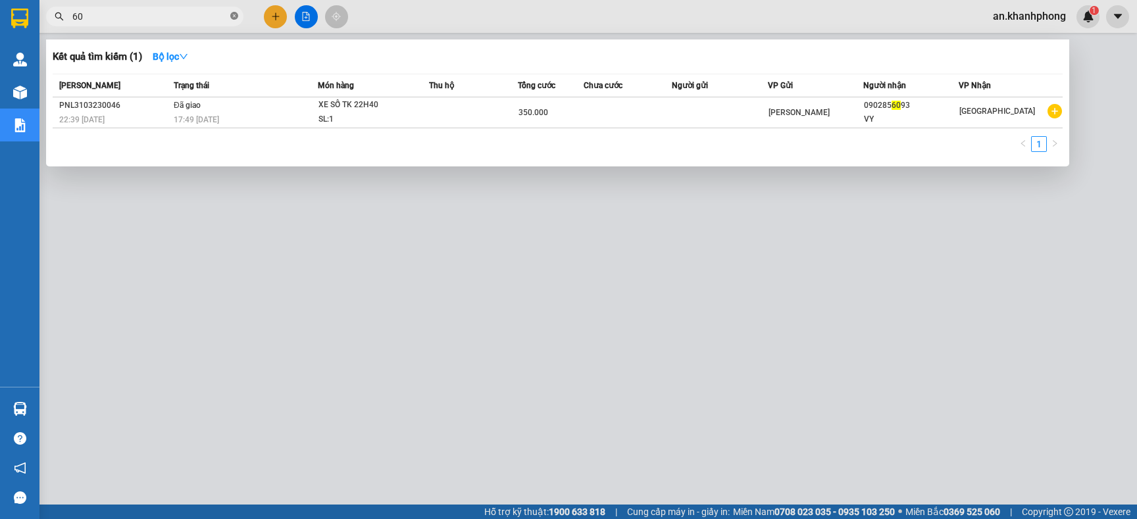
type input "6"
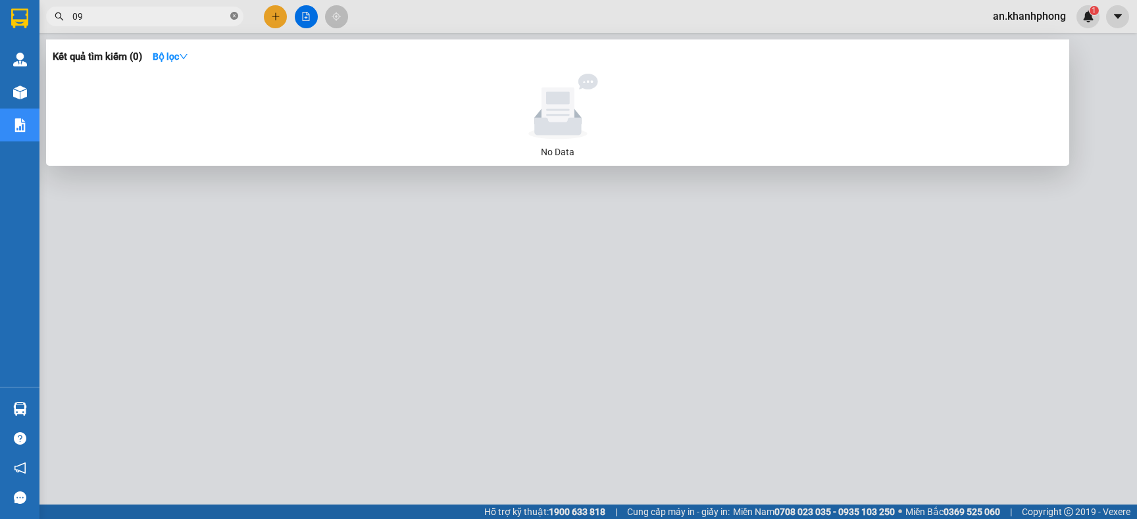
type input "0"
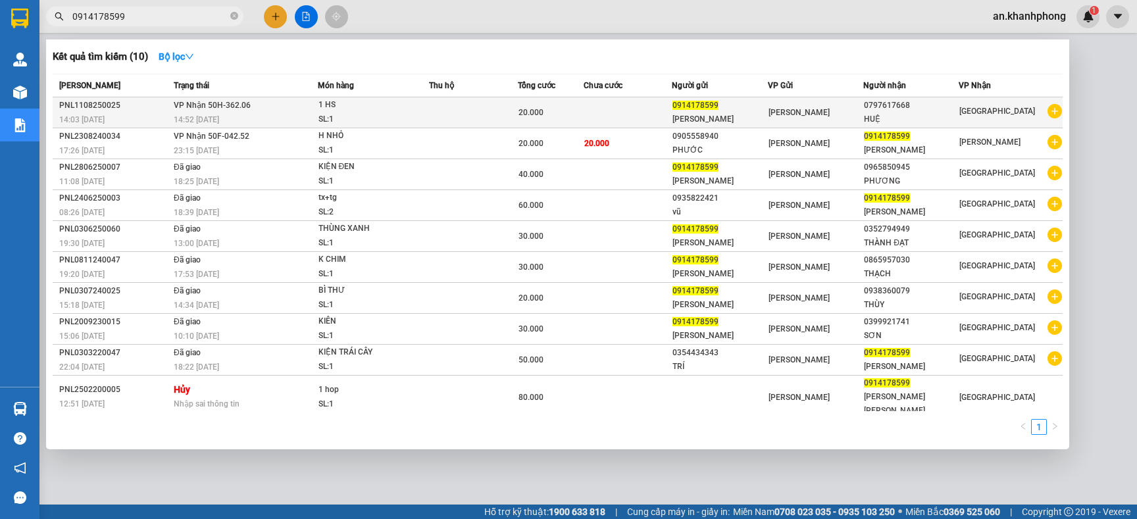
type input "0914178599"
click at [642, 117] on td at bounding box center [628, 112] width 88 height 31
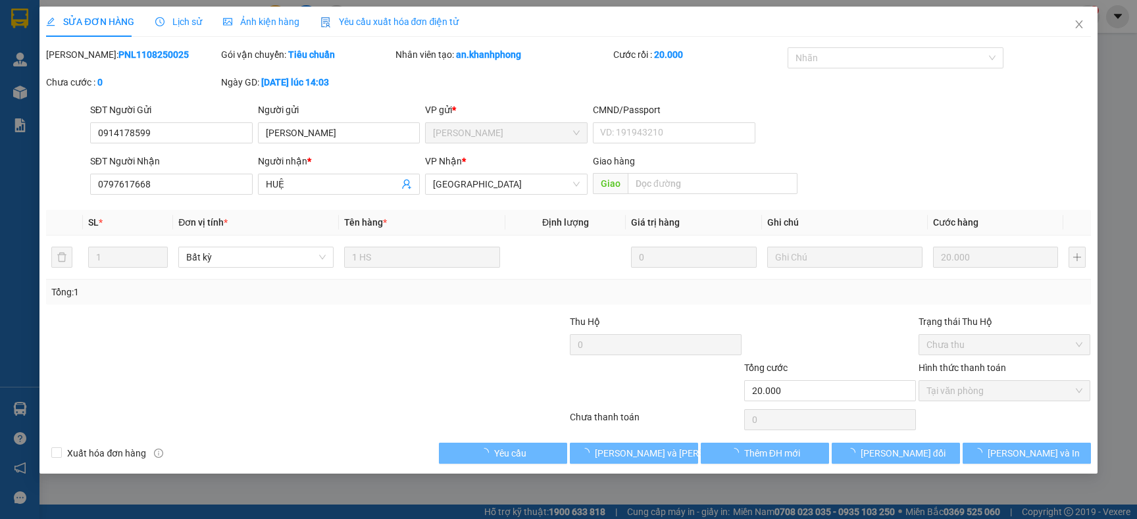
type input "0914178599"
type input "[PERSON_NAME]"
type input "0797617668"
type input "HUỆ"
type input "20.000"
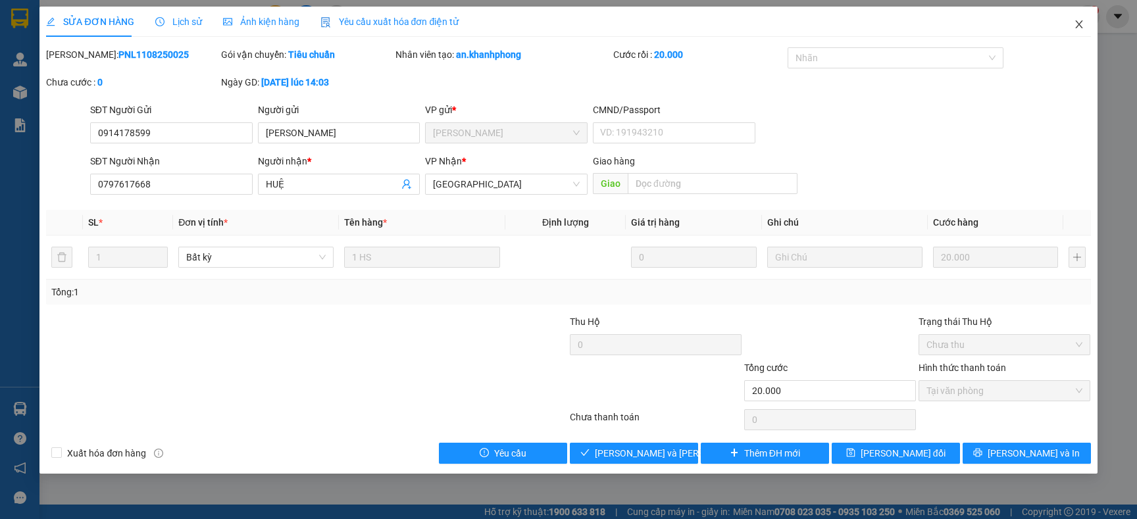
click at [1076, 24] on icon "close" at bounding box center [1079, 24] width 11 height 11
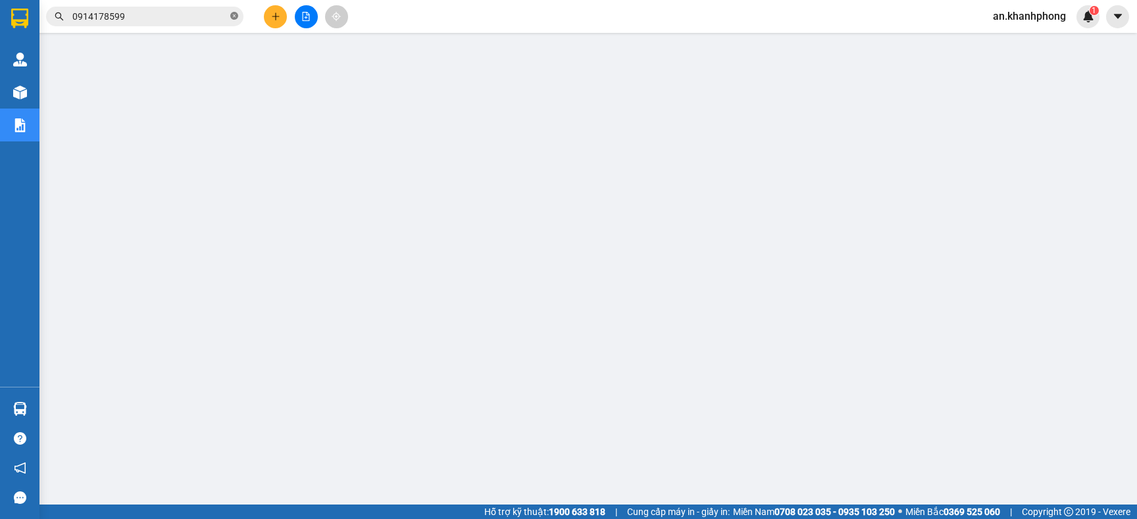
click at [234, 14] on icon "close-circle" at bounding box center [234, 16] width 8 height 8
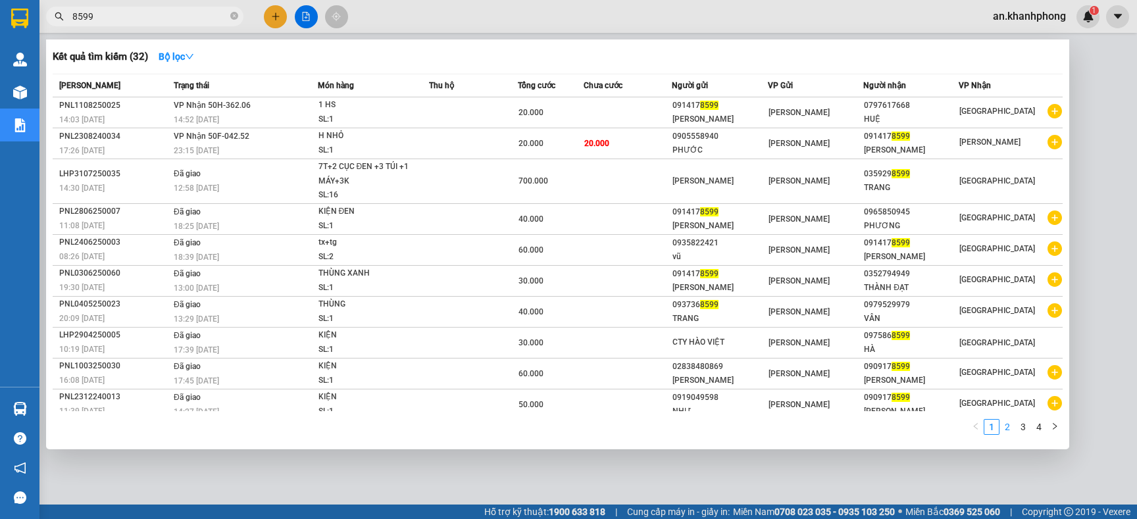
type input "8599"
click at [1006, 430] on link "2" at bounding box center [1007, 427] width 14 height 14
click at [988, 434] on link "1" at bounding box center [992, 427] width 14 height 14
click at [232, 19] on icon "close-circle" at bounding box center [234, 16] width 8 height 8
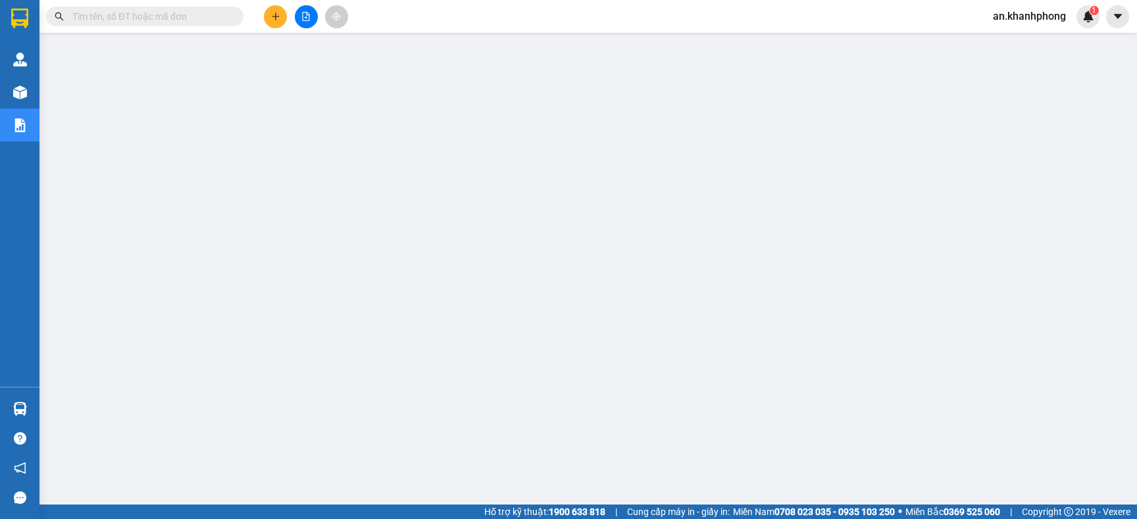
click at [167, 12] on input "text" at bounding box center [149, 16] width 155 height 14
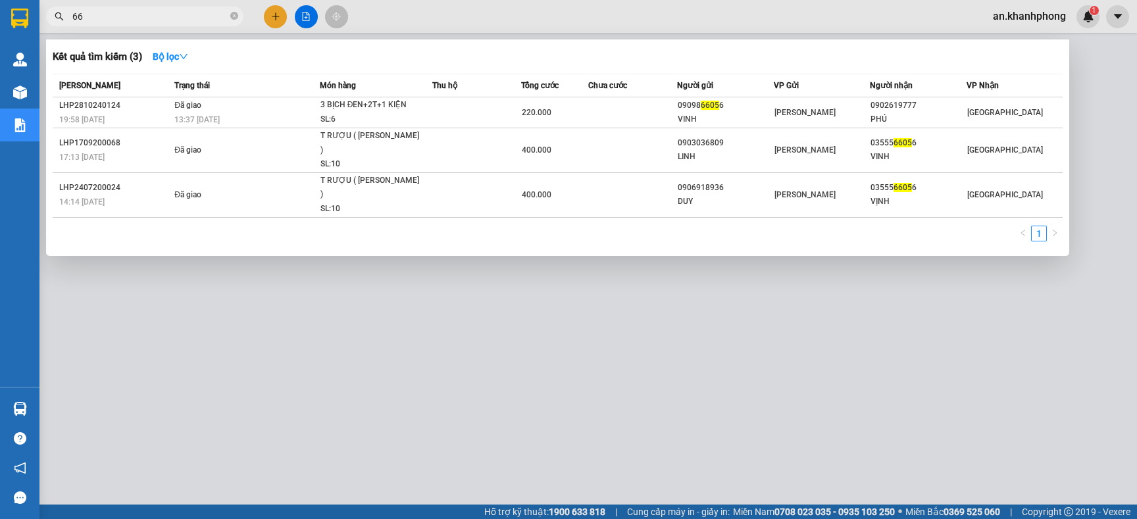
type input "6"
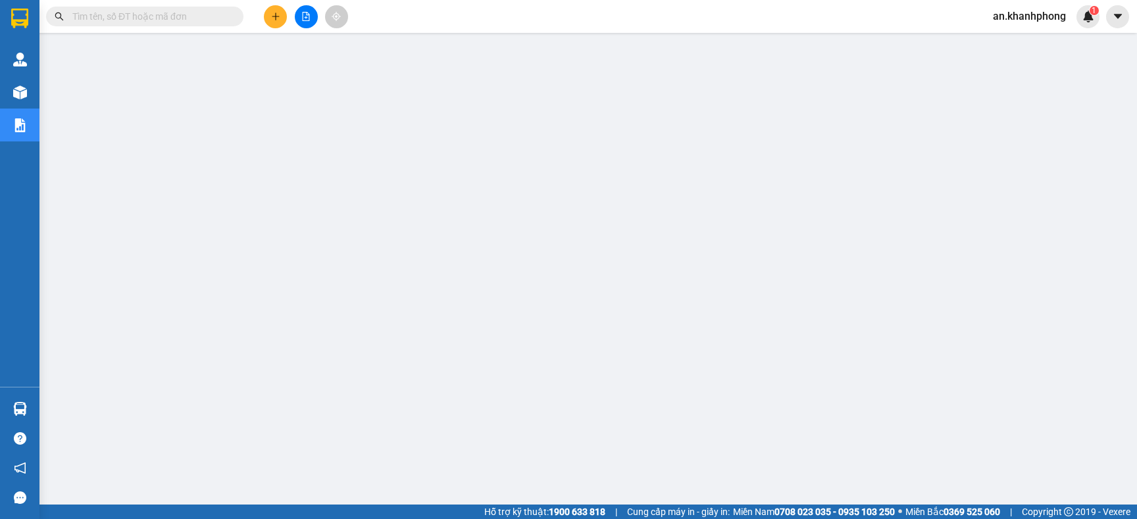
click at [132, 35] on main at bounding box center [568, 252] width 1137 height 505
click at [133, 20] on input "text" at bounding box center [149, 16] width 155 height 14
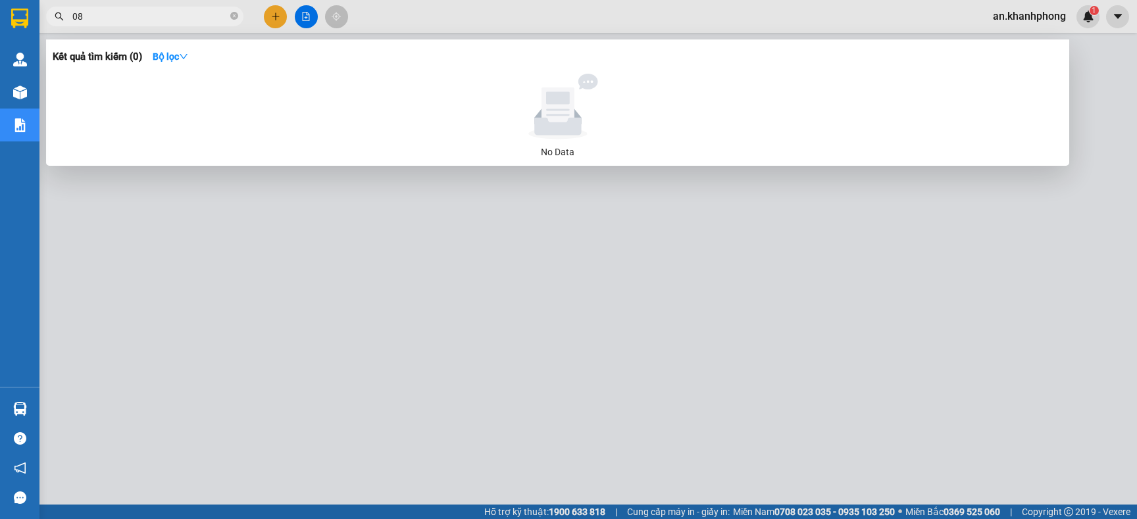
type input "0"
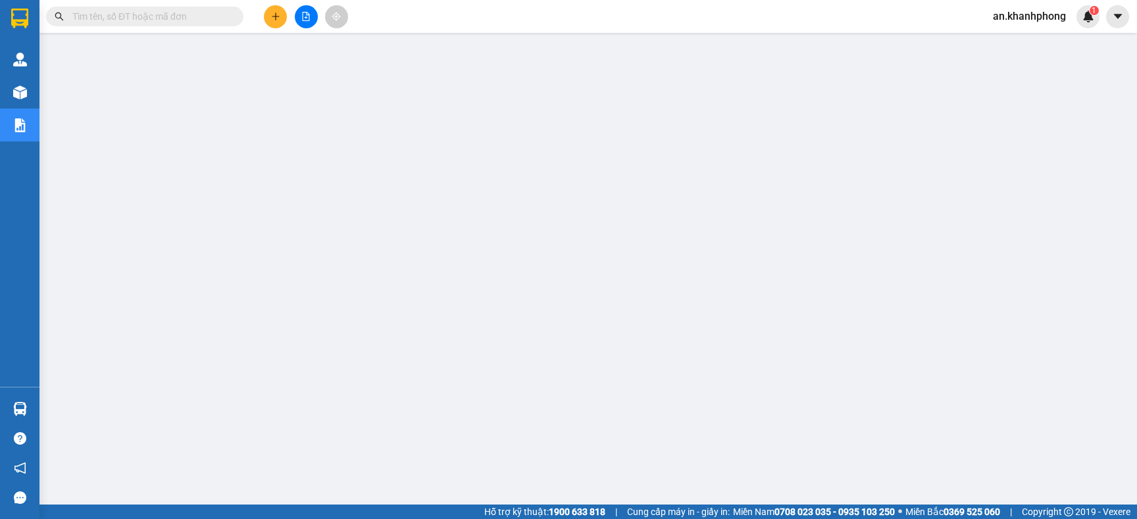
click at [193, 16] on input "text" at bounding box center [149, 16] width 155 height 14
type input "0"
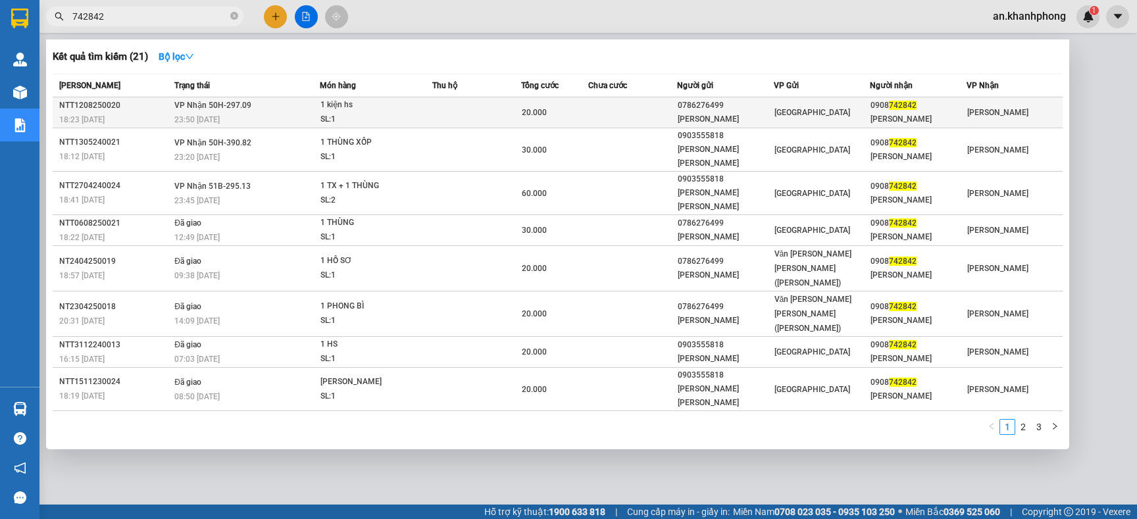
type input "742842"
click at [633, 110] on td at bounding box center [632, 112] width 89 height 31
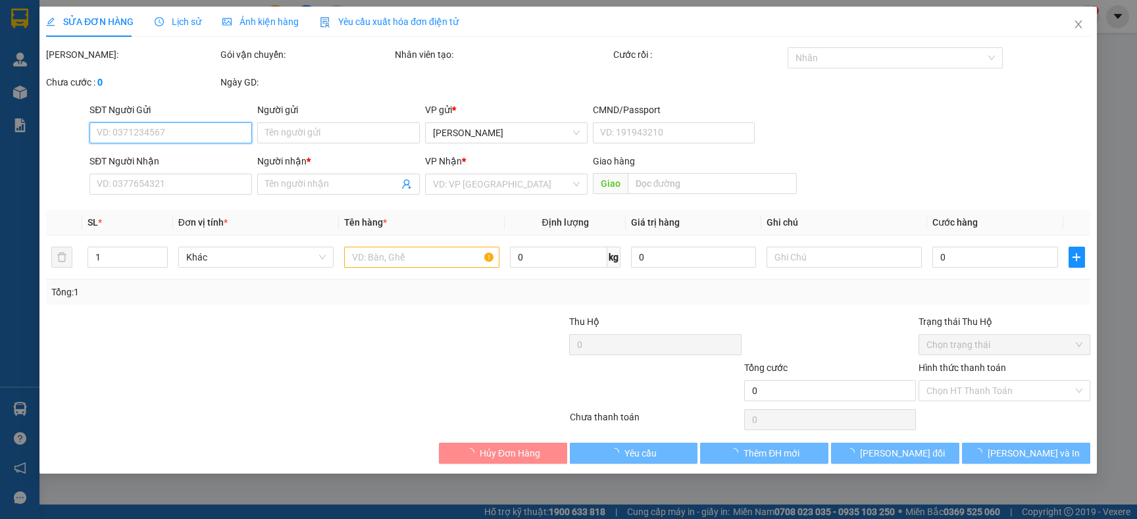
type input "0786276499"
type input "[PERSON_NAME]"
type input "0908742842"
type input "[PERSON_NAME]"
type input "20.000"
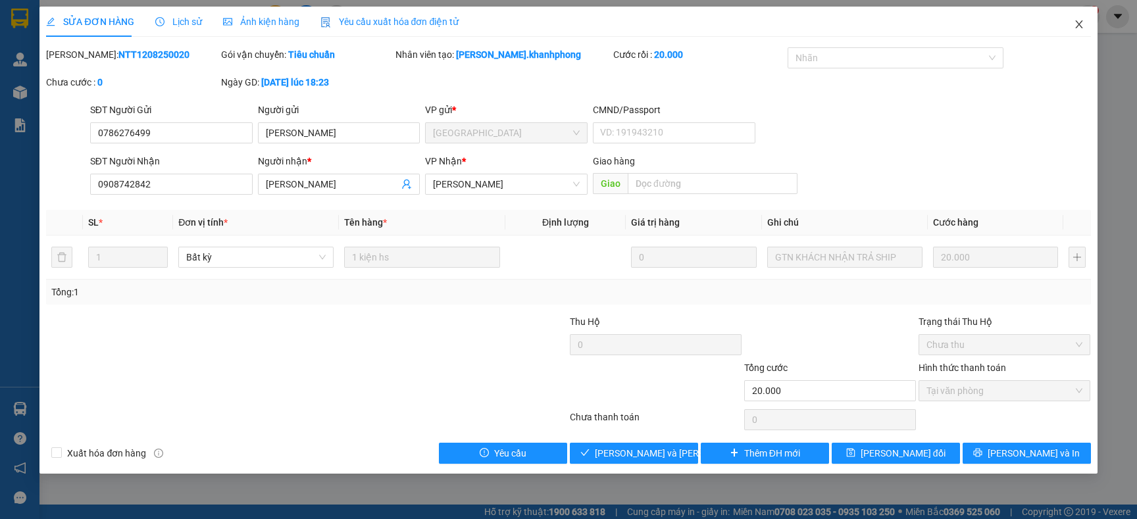
click at [1075, 25] on icon "close" at bounding box center [1079, 24] width 11 height 11
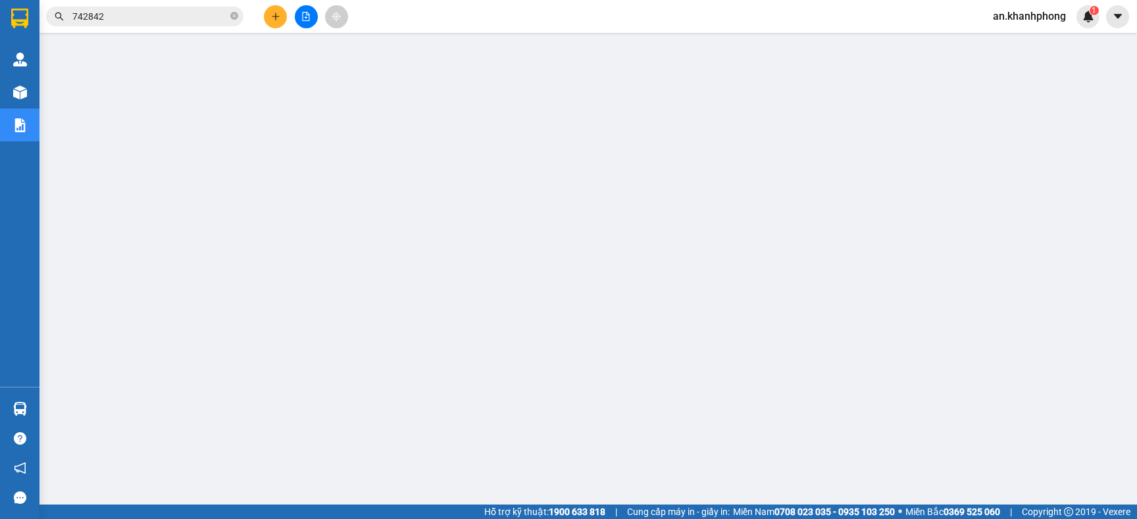
click at [157, 16] on input "742842" at bounding box center [149, 16] width 155 height 14
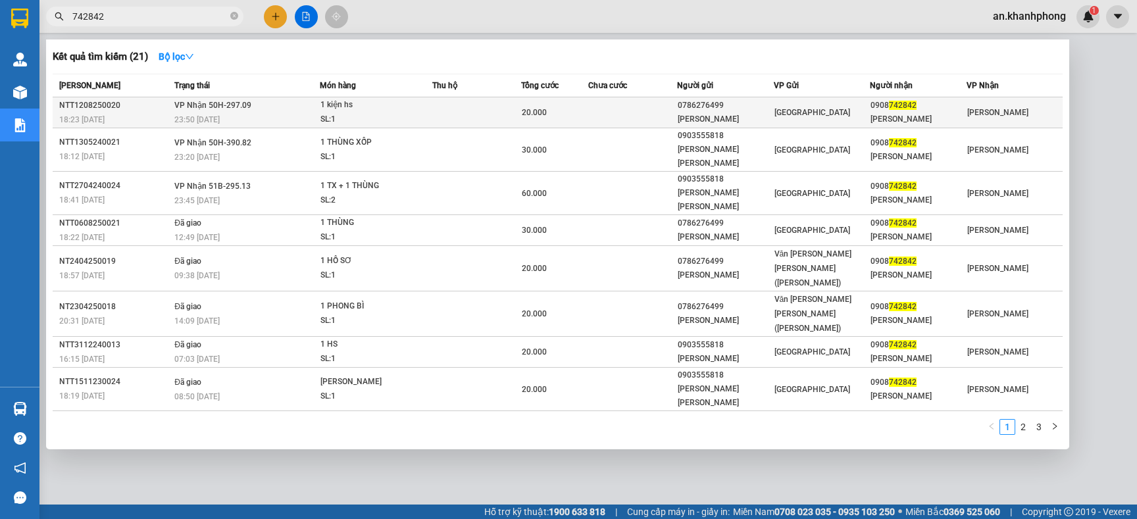
click at [606, 111] on td at bounding box center [632, 112] width 89 height 31
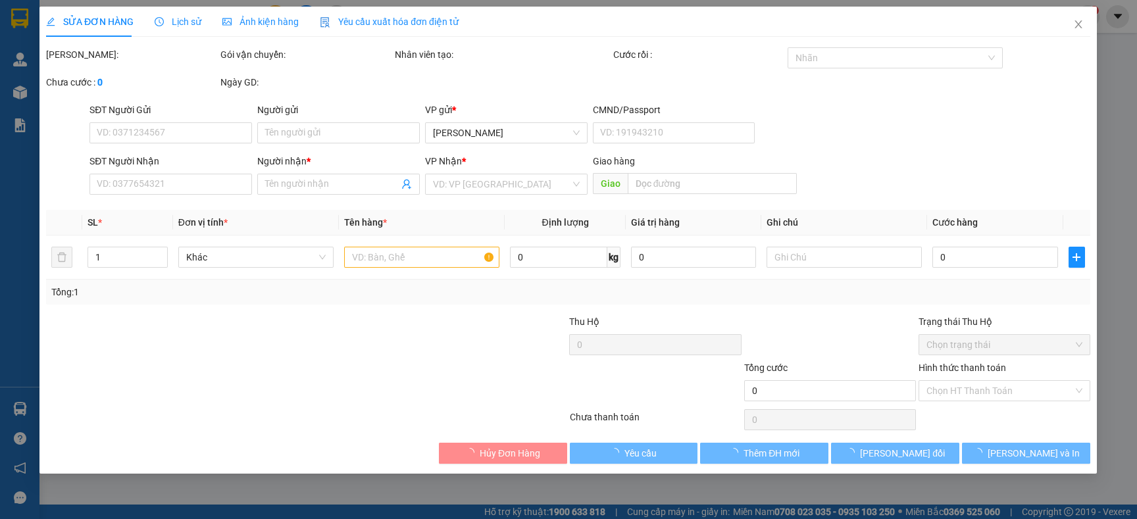
type input "0786276499"
type input "[PERSON_NAME]"
type input "0908742842"
type input "[PERSON_NAME]"
type input "20.000"
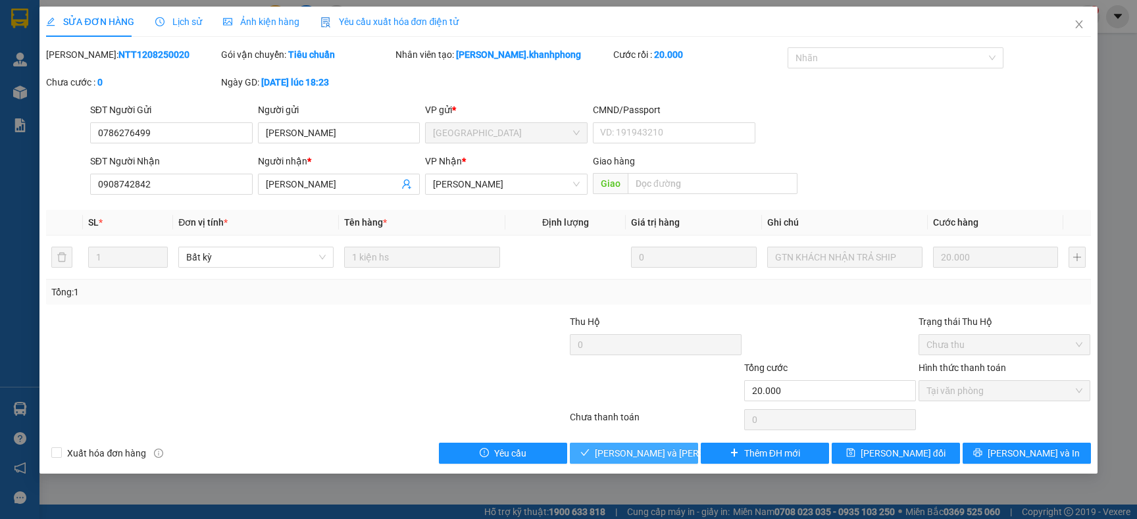
click at [590, 457] on icon "check" at bounding box center [585, 452] width 9 height 9
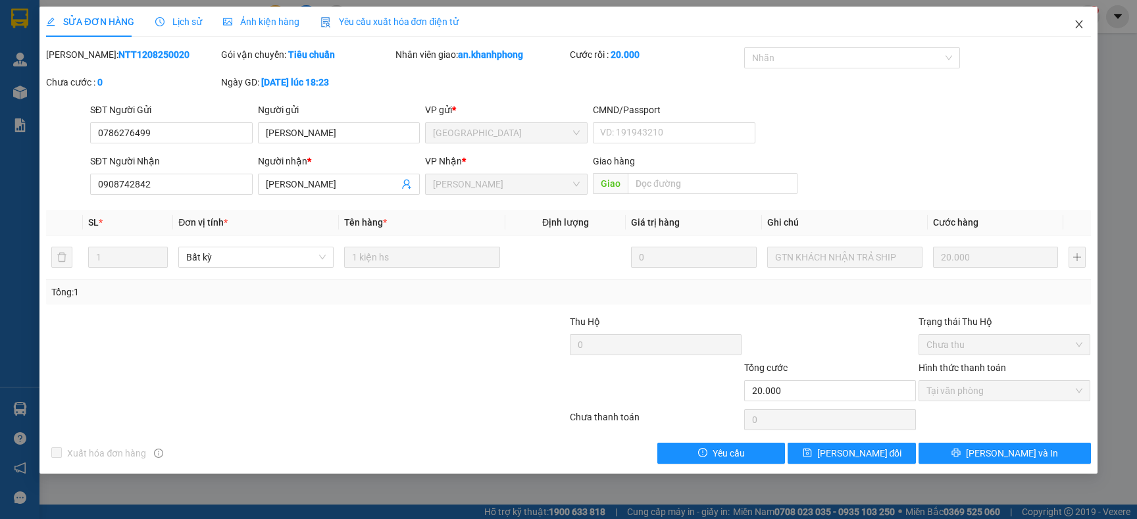
click at [1070, 26] on span "Close" at bounding box center [1079, 25] width 37 height 37
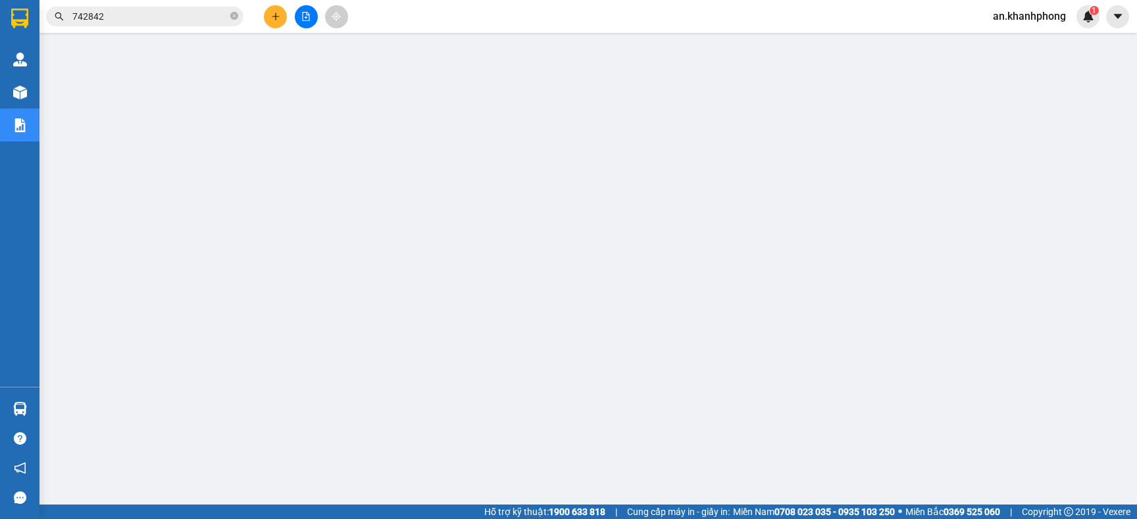
click at [239, 15] on span "742842" at bounding box center [144, 17] width 197 height 20
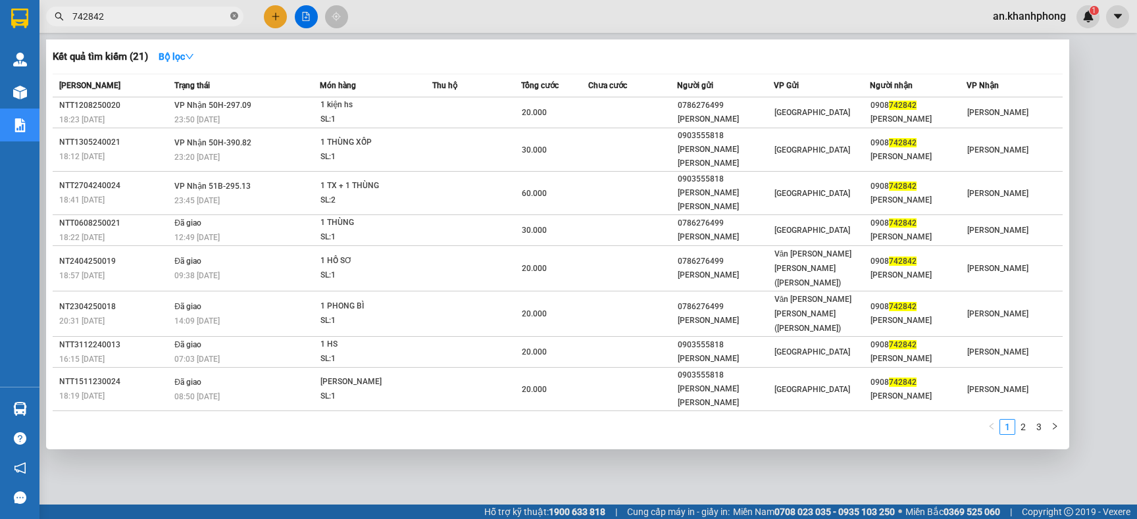
click at [236, 15] on icon "close-circle" at bounding box center [234, 16] width 8 height 8
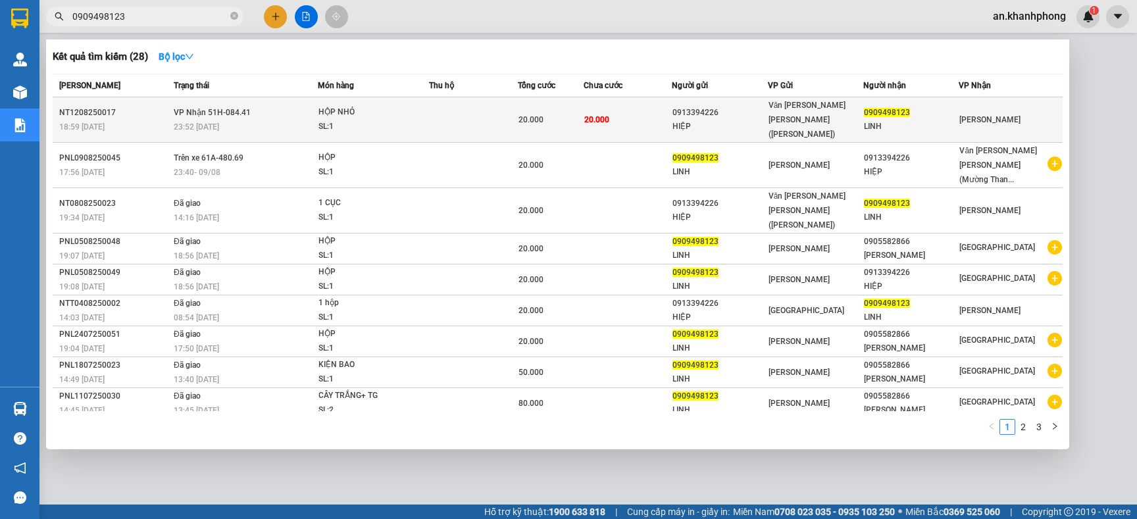
type input "0909498123"
click at [858, 109] on div "Văn [PERSON_NAME] [PERSON_NAME] ([PERSON_NAME])" at bounding box center [816, 119] width 94 height 43
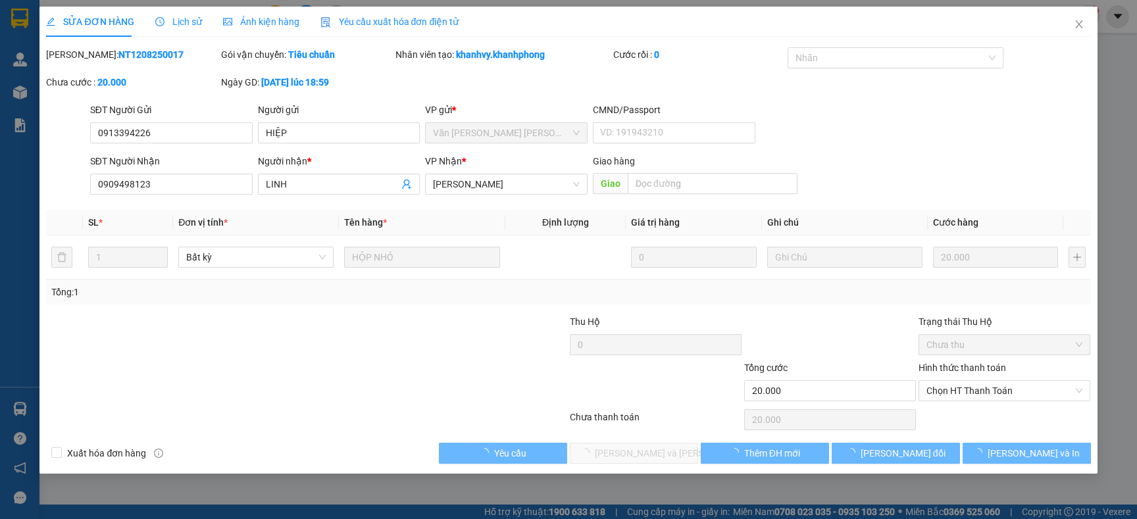
type input "0913394226"
type input "HIỆP"
type input "0909498123"
type input "LINH"
type input "20.000"
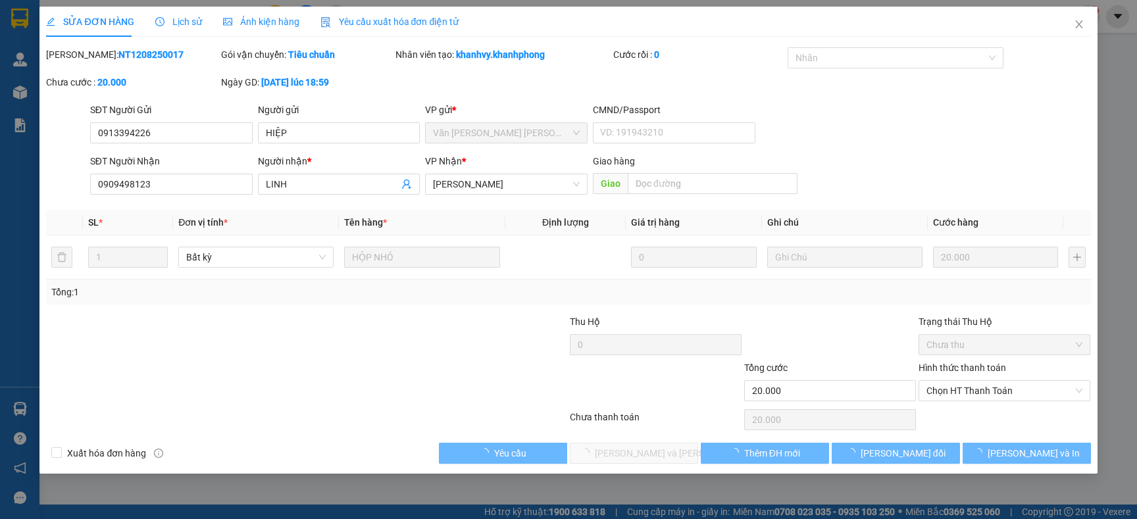
type input "20.000"
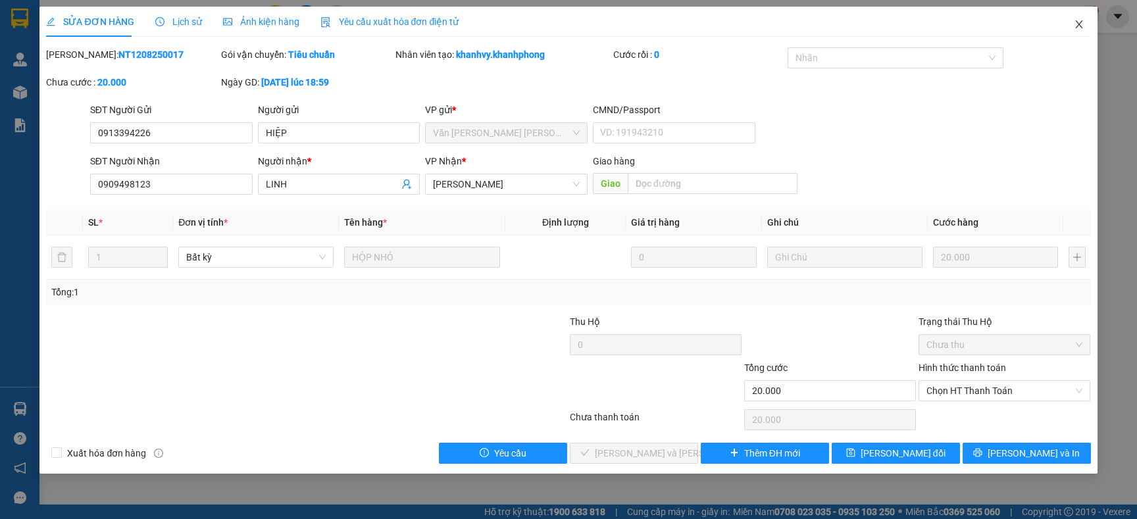
click at [1081, 21] on icon "close" at bounding box center [1078, 24] width 7 height 8
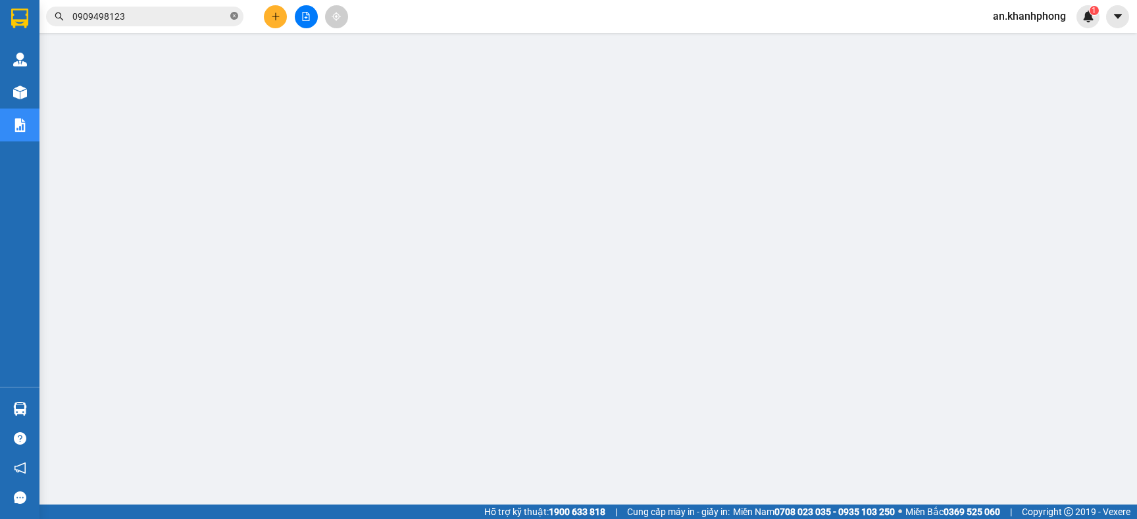
click at [235, 16] on icon "close-circle" at bounding box center [234, 16] width 8 height 8
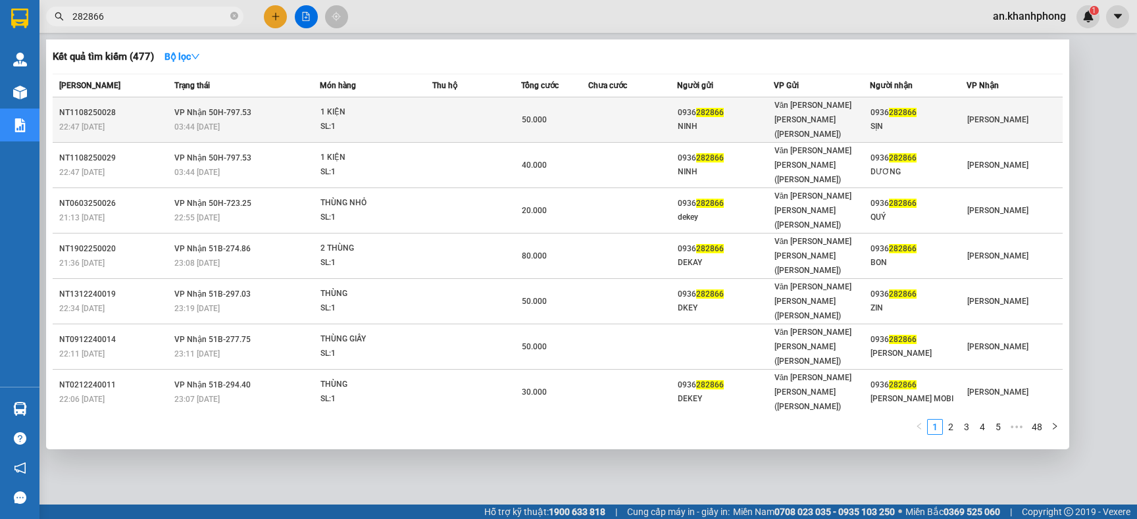
type input "282866"
click at [619, 114] on td at bounding box center [632, 119] width 89 height 45
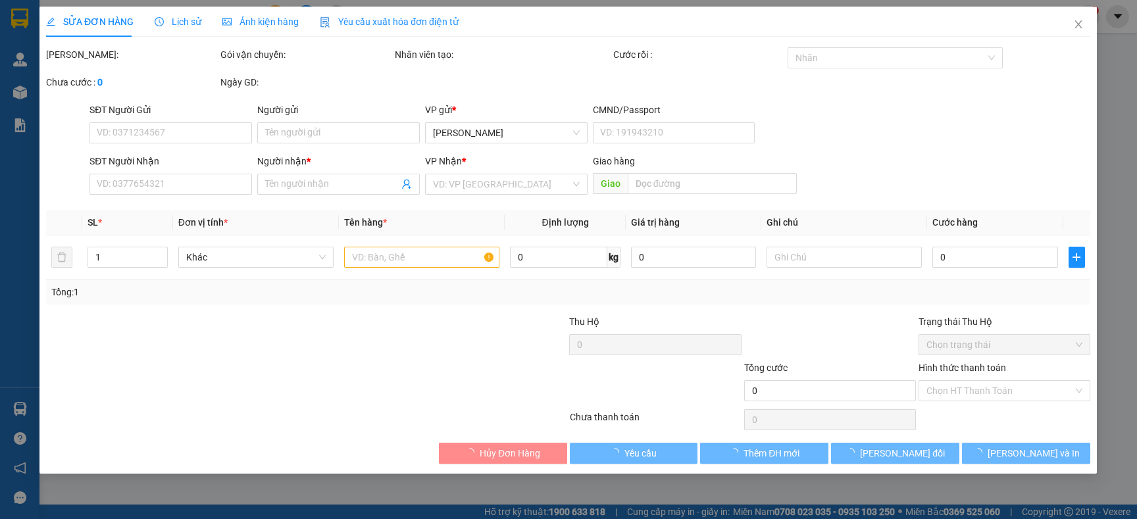
type input "0936282866"
type input "NINH"
type input "0936282866"
type input "SỊN"
type input "50.000"
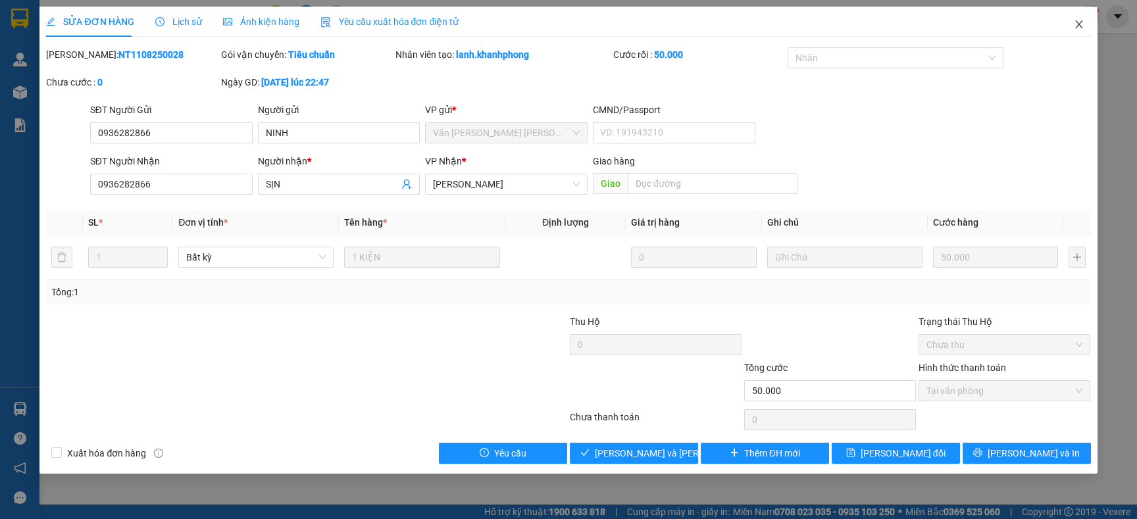
click at [1077, 23] on icon "close" at bounding box center [1078, 24] width 7 height 8
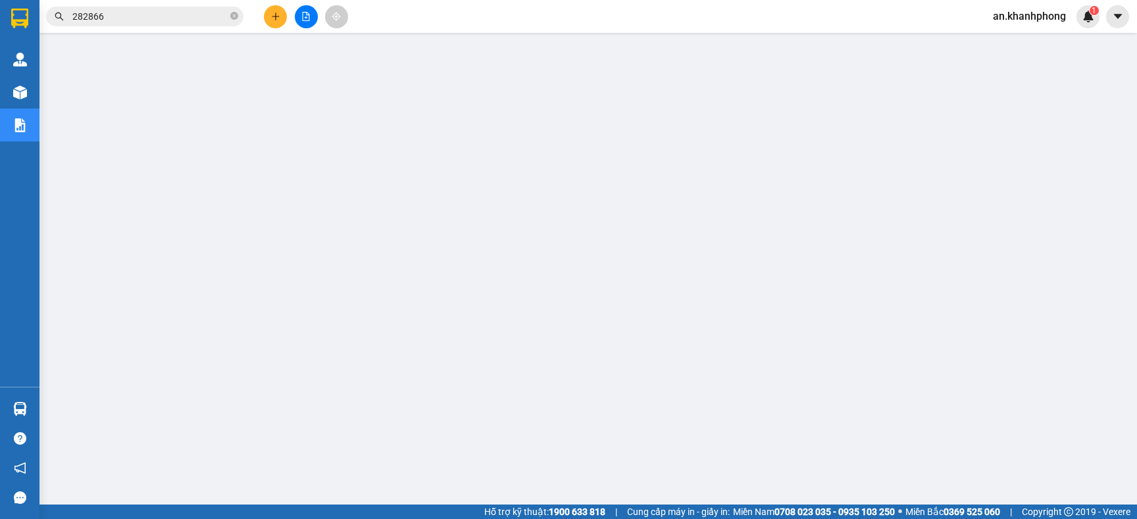
click at [144, 10] on input "282866" at bounding box center [149, 16] width 155 height 14
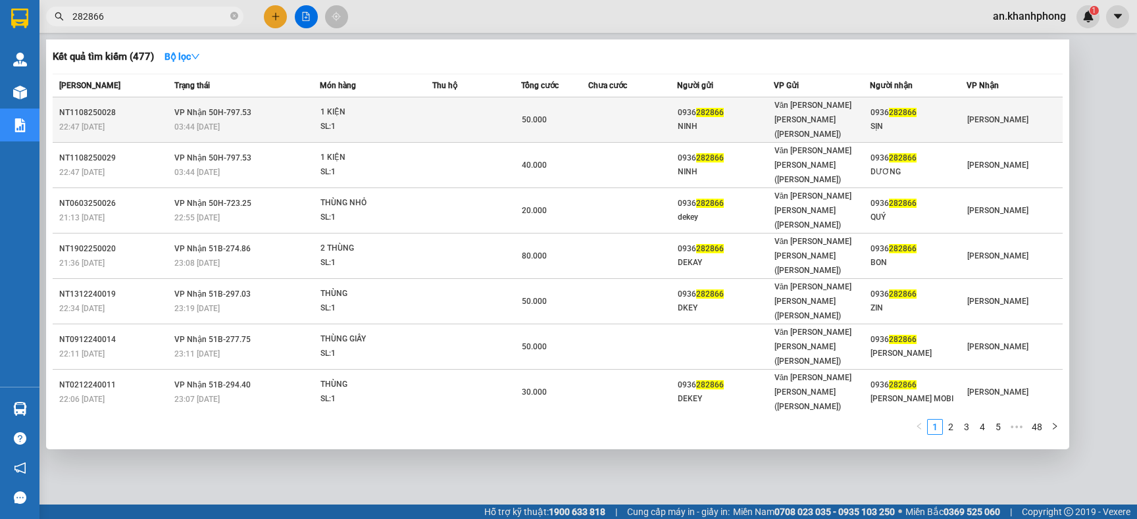
click at [617, 116] on td at bounding box center [632, 119] width 89 height 45
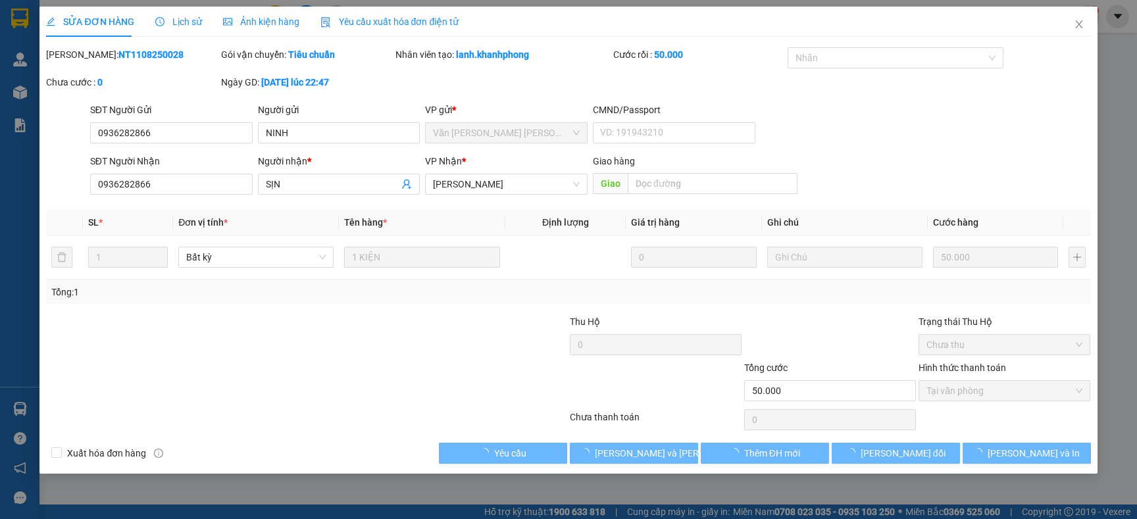
type input "0936282866"
type input "NINH"
type input "0936282866"
type input "SỊN"
type input "50.000"
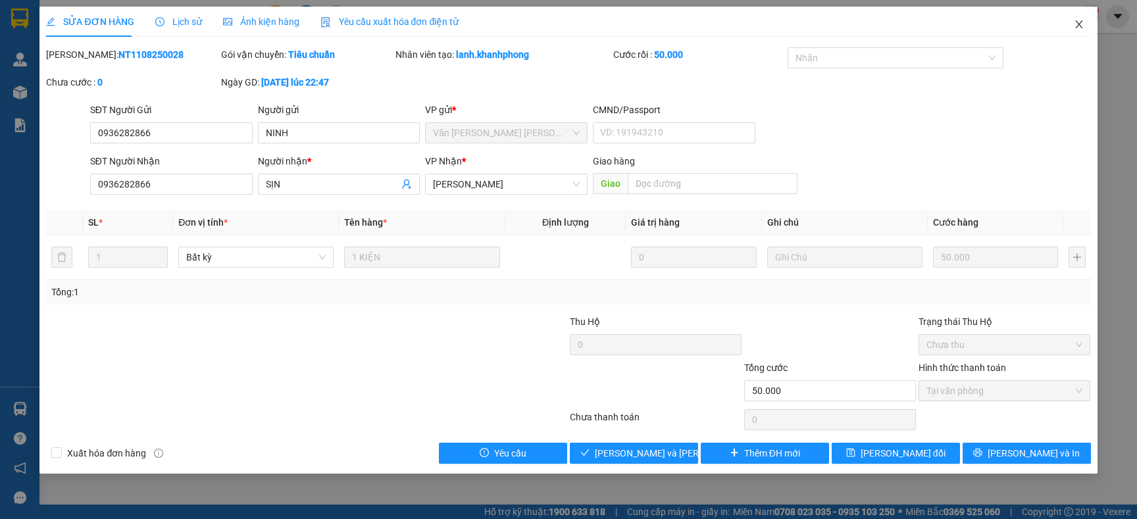
click at [1077, 23] on icon "close" at bounding box center [1078, 24] width 7 height 8
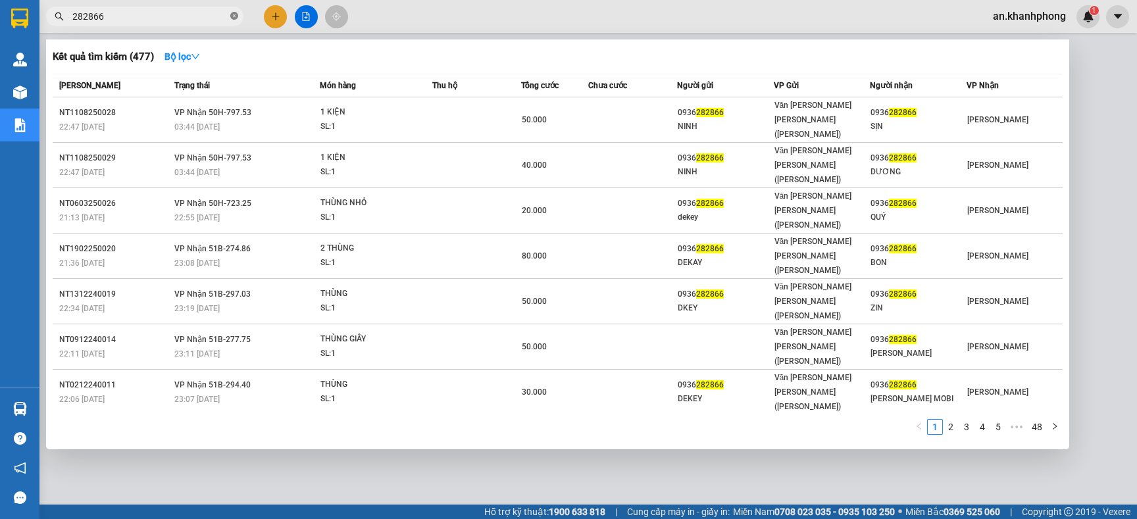
click at [232, 20] on span at bounding box center [234, 17] width 8 height 13
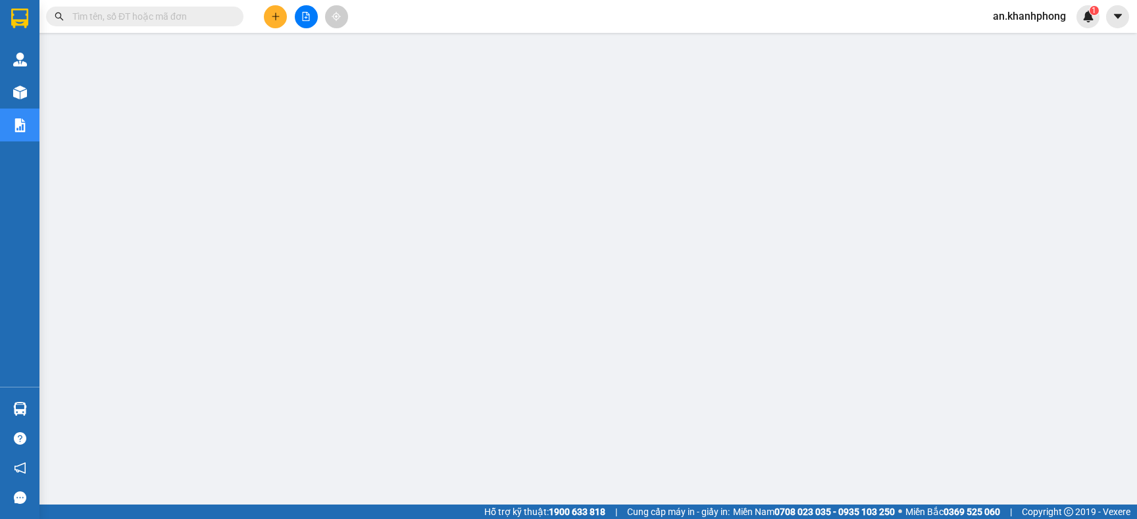
click at [273, 20] on icon "plus" at bounding box center [275, 16] width 9 height 9
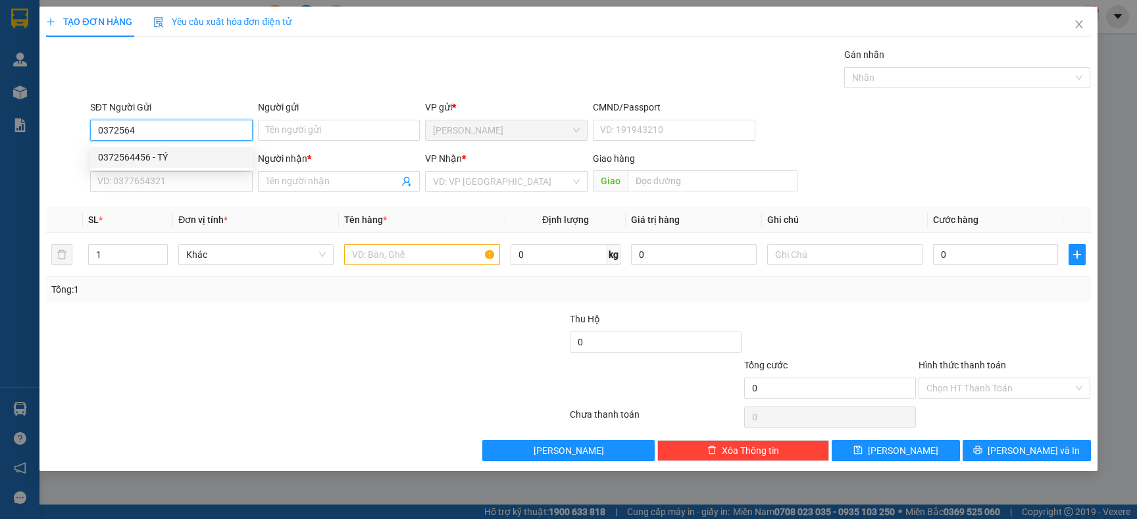
click at [204, 162] on div "0372564456 - TÝ" at bounding box center [171, 157] width 147 height 14
type input "0372564456"
type input "TÝ"
type input "0372564456"
click at [188, 193] on div "SĐT Người Nhận VD: 0377654321" at bounding box center [171, 174] width 163 height 46
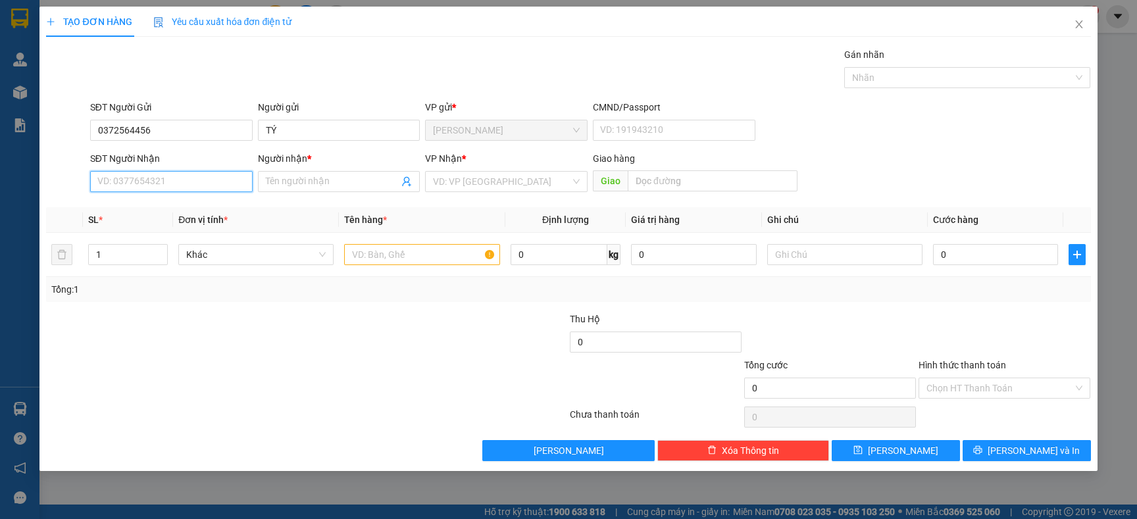
click at [196, 180] on input "SĐT Người Nhận" at bounding box center [171, 181] width 163 height 21
click at [165, 227] on div "0354409104 - PHỤNG" at bounding box center [171, 229] width 147 height 14
type input "0354409104"
type input "PHỤNG"
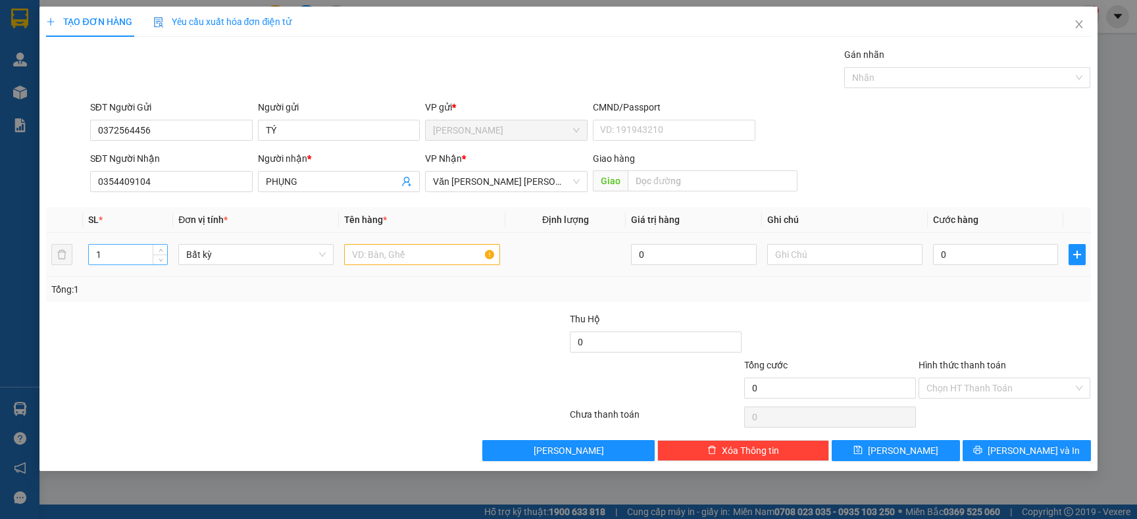
click at [139, 249] on input "1" at bounding box center [128, 255] width 79 height 20
type input "3"
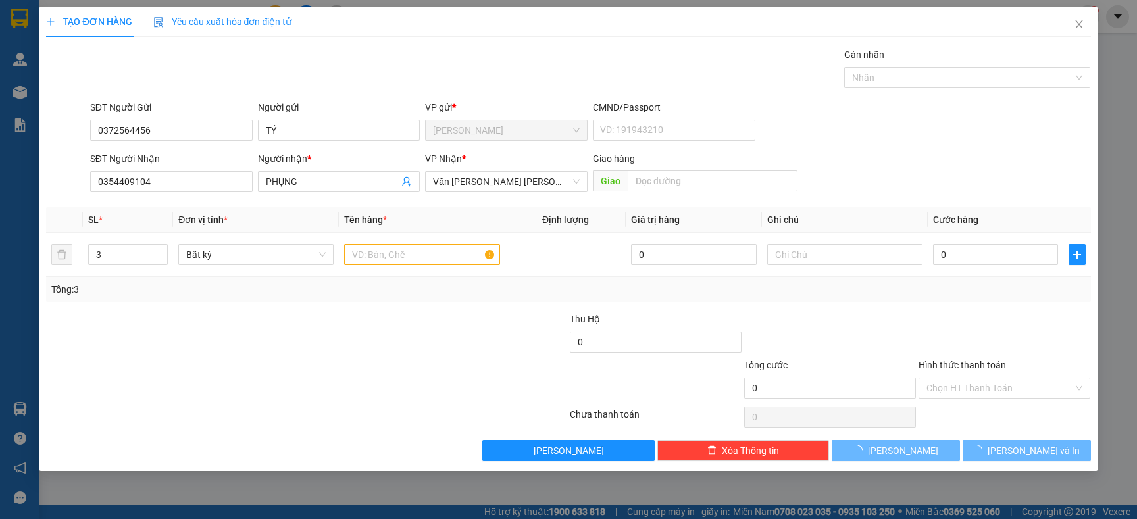
click at [173, 321] on div at bounding box center [219, 335] width 349 height 46
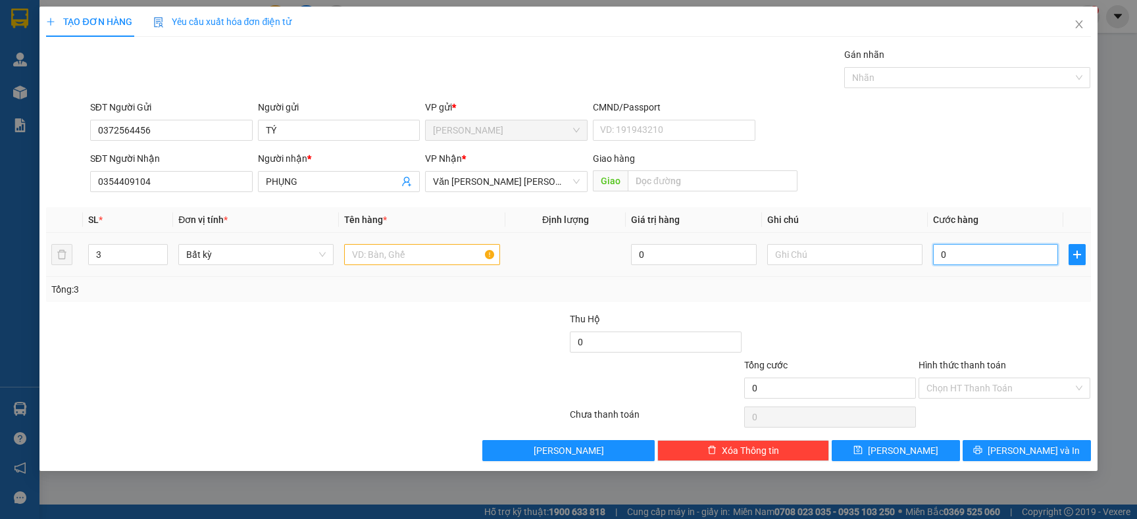
click at [948, 261] on input "0" at bounding box center [995, 254] width 125 height 21
type input "1"
type input "15"
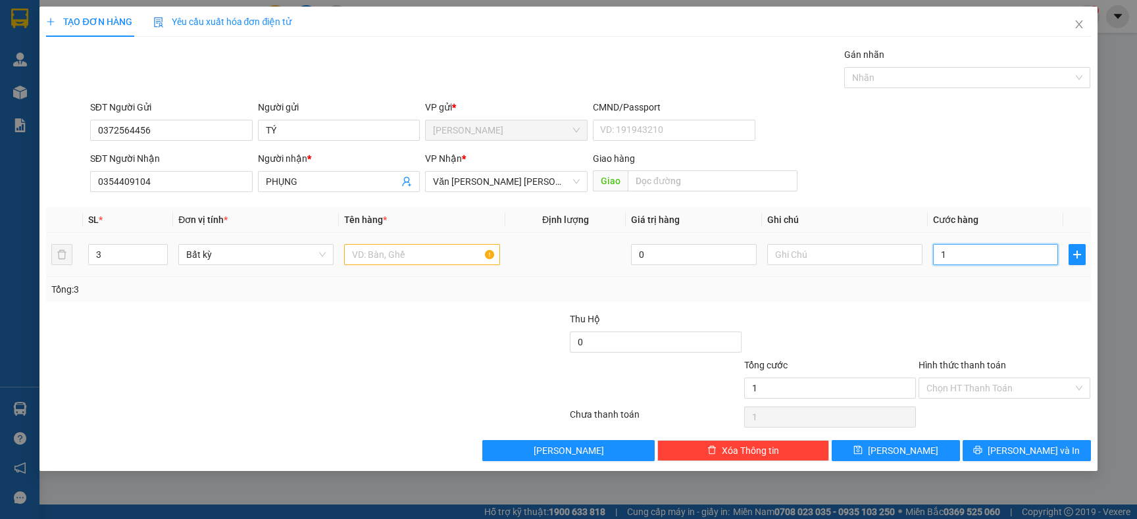
type input "15"
type input "150"
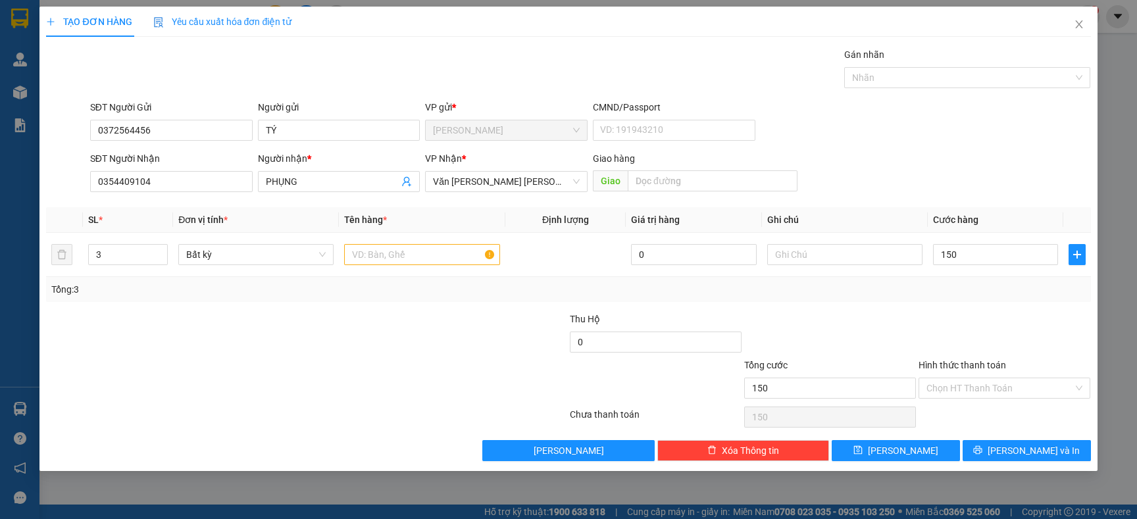
type input "150.000"
click at [943, 297] on div "Tổng: 3" at bounding box center [568, 289] width 1034 height 14
click at [992, 448] on button "[PERSON_NAME] và In" at bounding box center [1027, 450] width 128 height 21
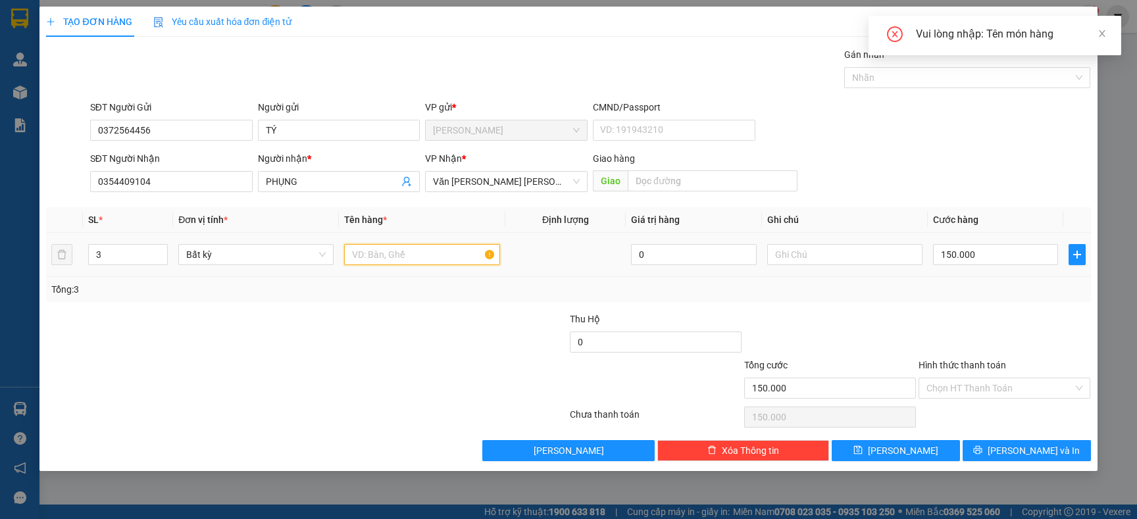
click at [448, 258] on input "text" at bounding box center [421, 254] width 155 height 21
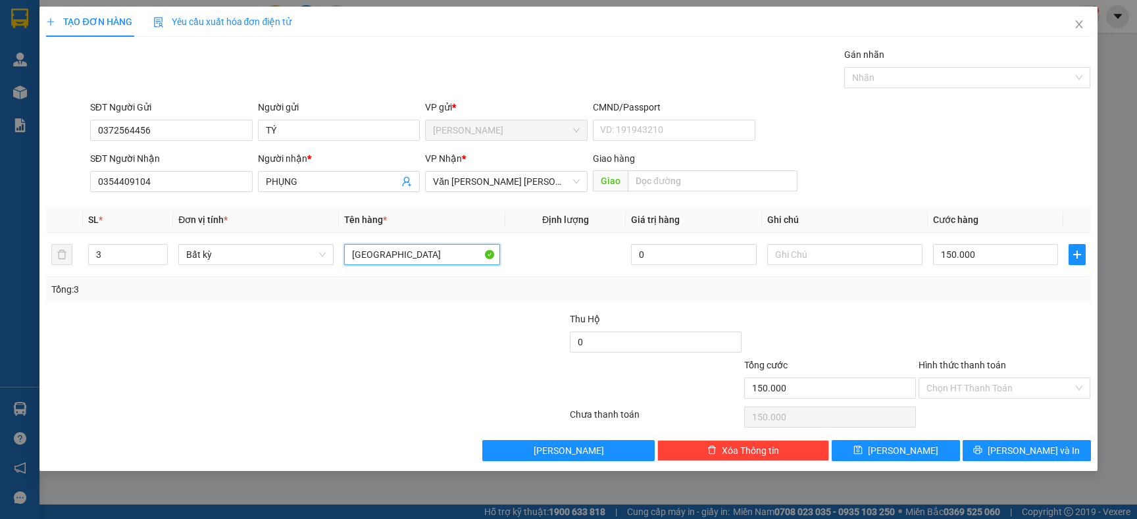
type input "[GEOGRAPHIC_DATA]"
click at [402, 330] on div at bounding box center [481, 335] width 174 height 46
click at [998, 450] on button "[PERSON_NAME] và In" at bounding box center [1027, 450] width 128 height 21
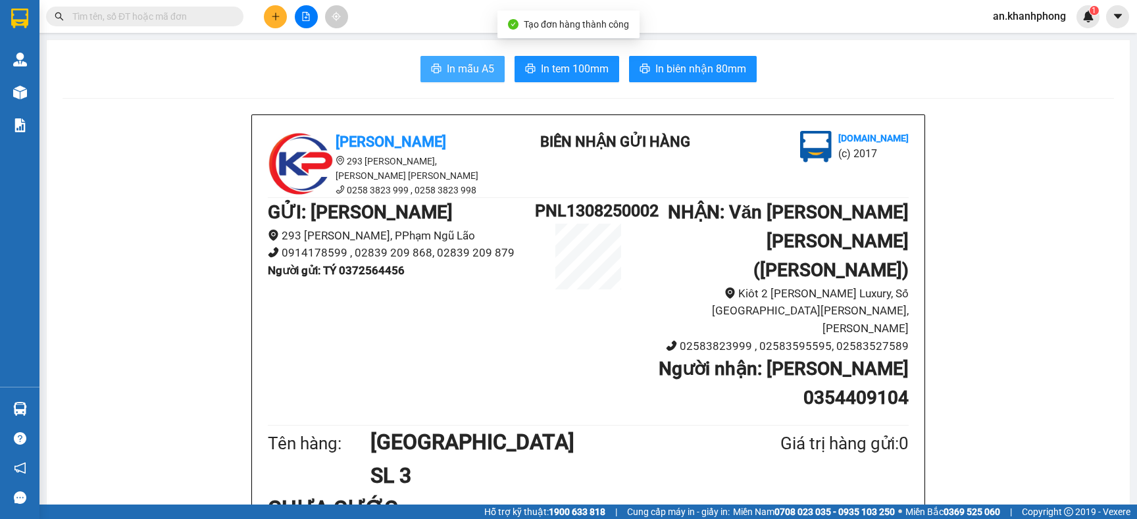
click at [447, 66] on span "In mẫu A5" at bounding box center [470, 69] width 47 height 16
click at [211, 22] on input "text" at bounding box center [149, 16] width 155 height 14
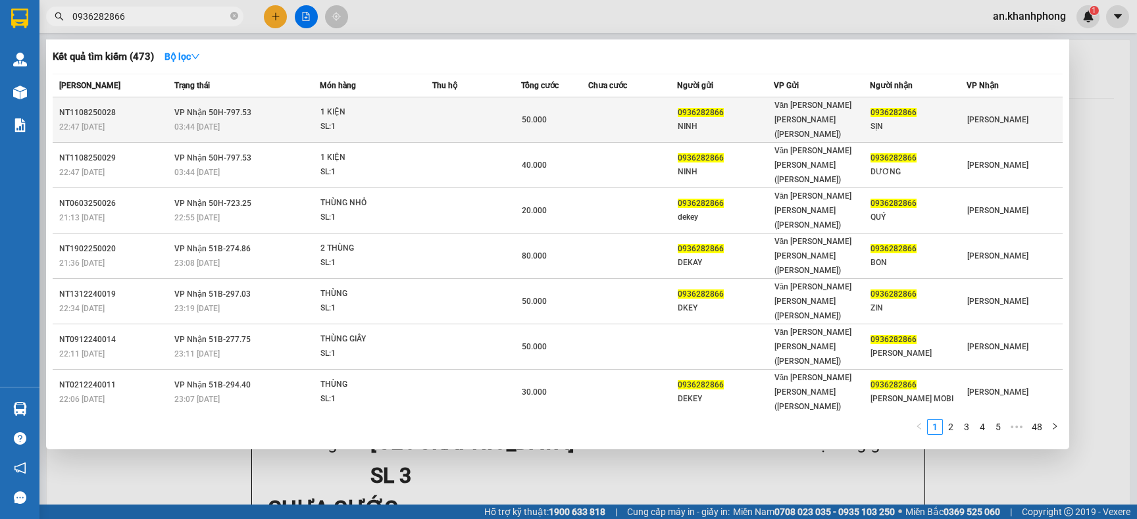
type input "0936282866"
click at [580, 120] on td "50.000" at bounding box center [554, 119] width 66 height 45
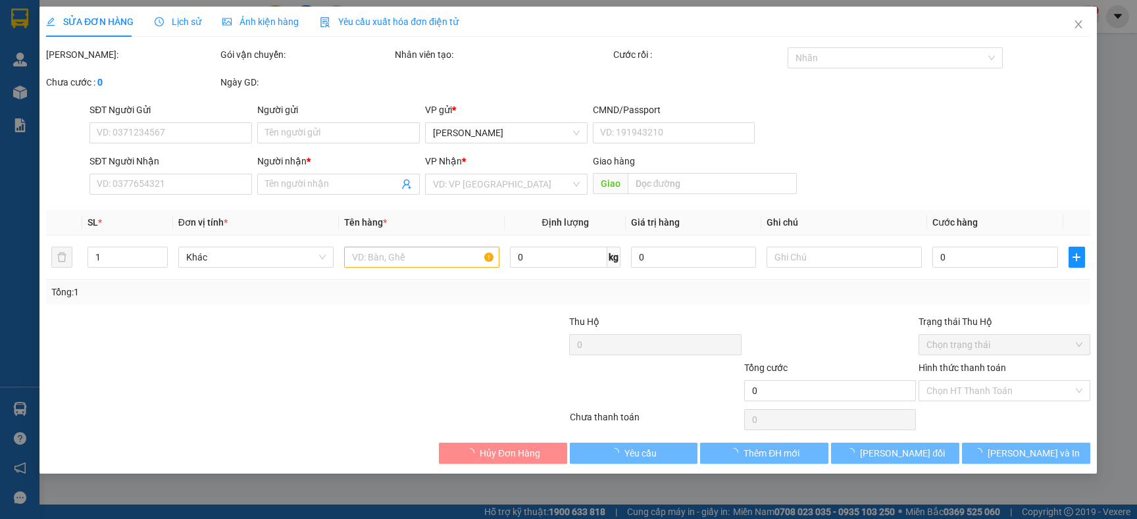
type input "0936282866"
type input "NINH"
type input "0936282866"
type input "SỊN"
type input "50.000"
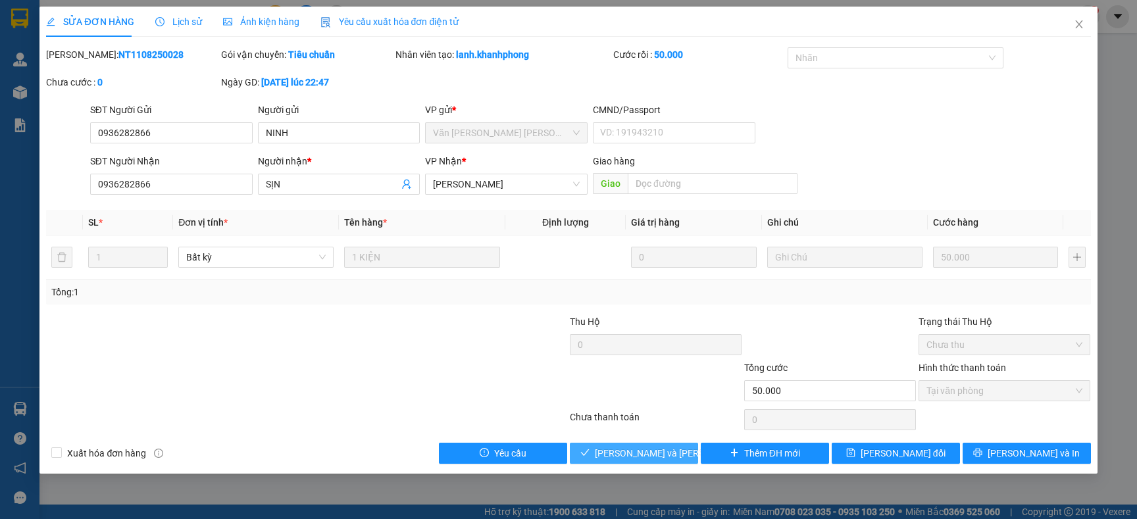
click at [596, 446] on button "[PERSON_NAME] và [PERSON_NAME] hàng" at bounding box center [634, 453] width 128 height 21
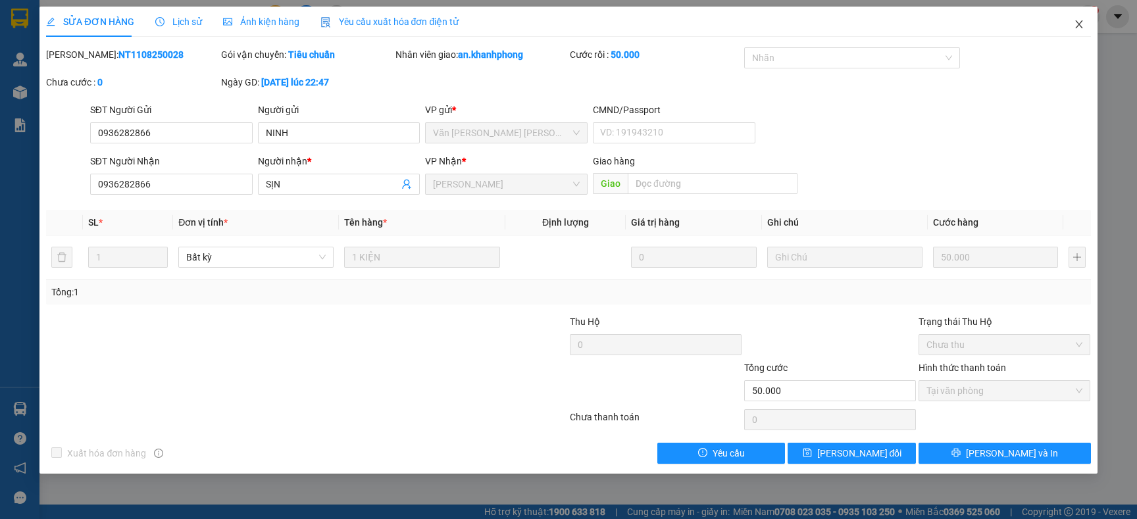
click at [1083, 24] on icon "close" at bounding box center [1079, 24] width 11 height 11
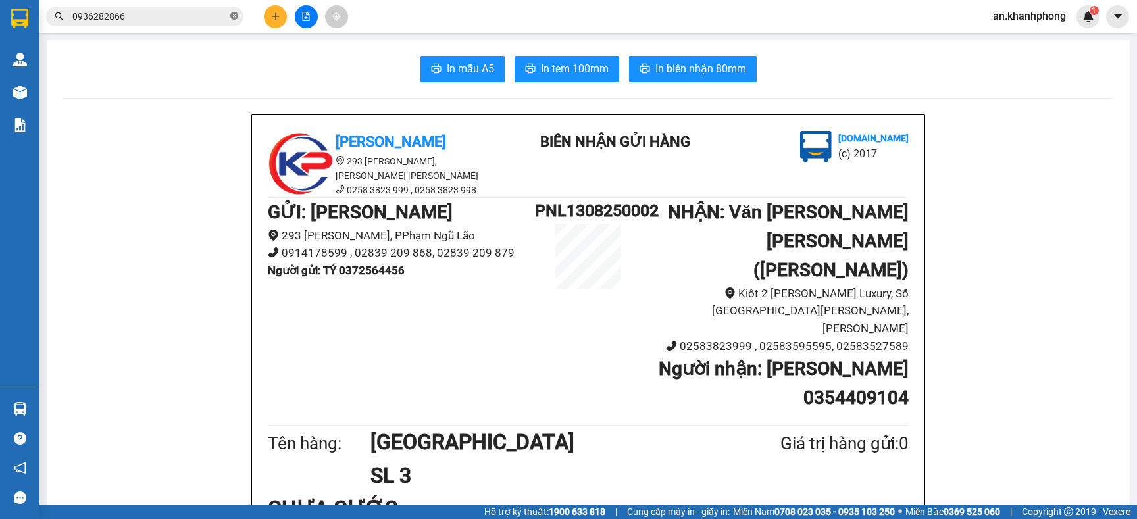
click at [236, 15] on icon "close-circle" at bounding box center [234, 16] width 8 height 8
type input "0"
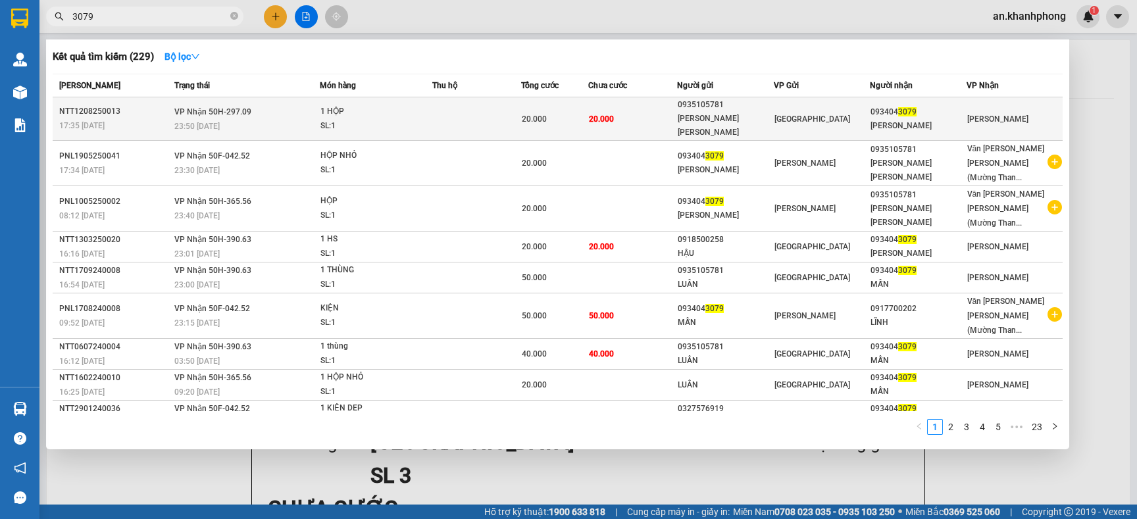
type input "3079"
click at [662, 119] on td "20.000" at bounding box center [632, 118] width 89 height 43
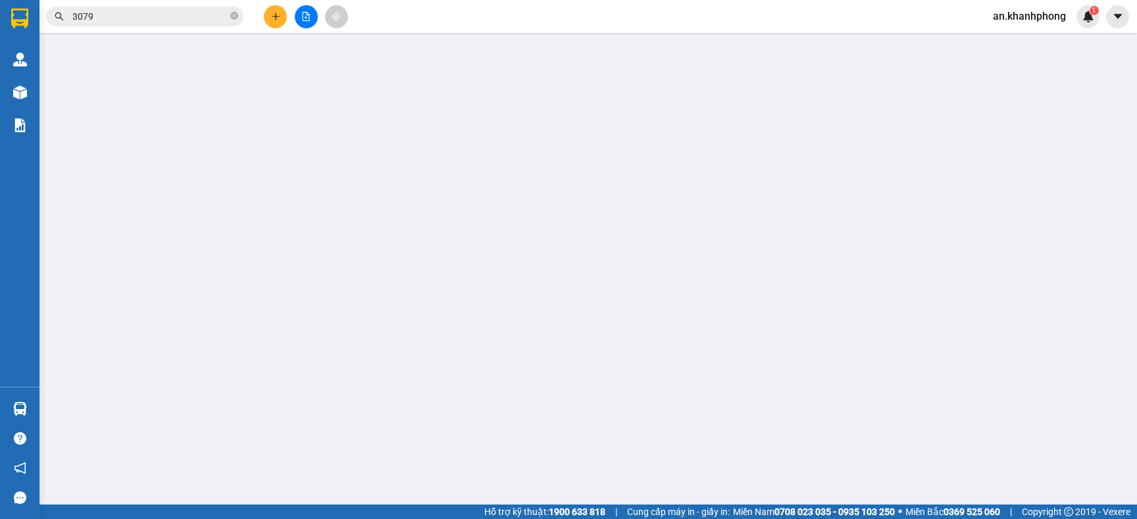
type input "0935105781"
type input "[PERSON_NAME] [PERSON_NAME]"
type input "0934043079"
type input "[PERSON_NAME]"
type input "20.000"
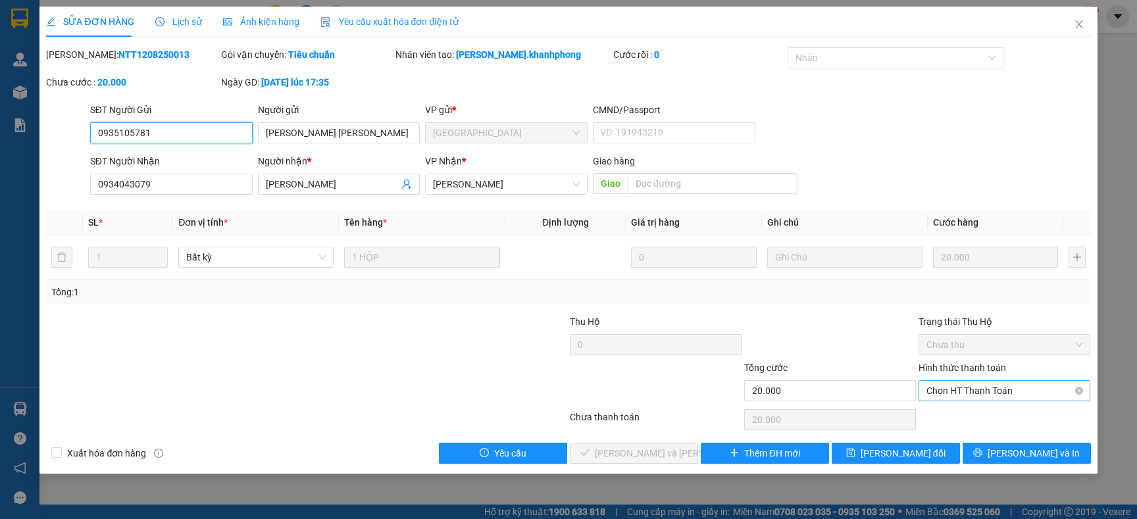
click at [949, 389] on span "Chọn HT Thanh Toán" at bounding box center [1005, 391] width 156 height 20
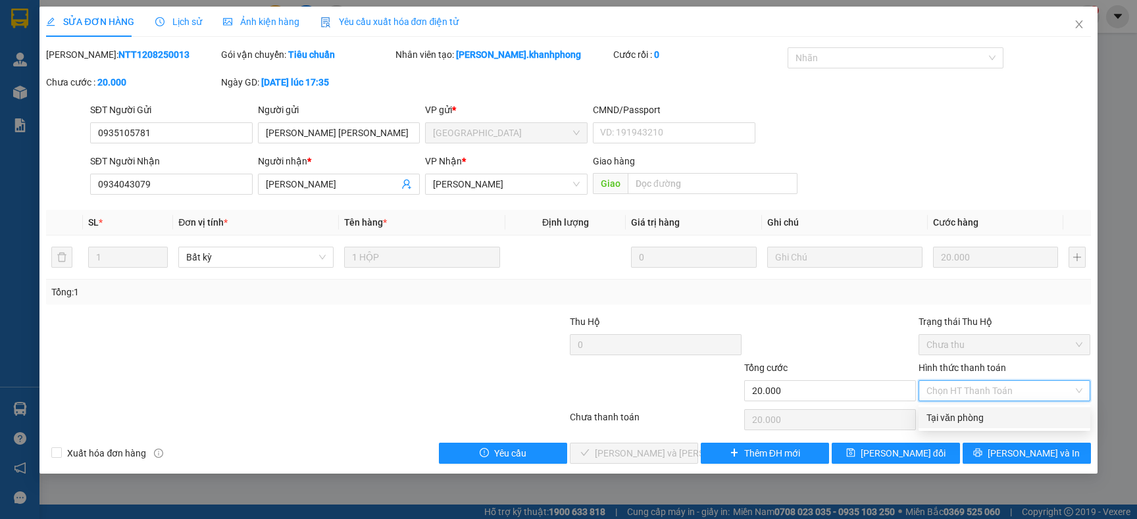
click at [962, 424] on div "Tại văn phòng" at bounding box center [1005, 418] width 156 height 14
type input "0"
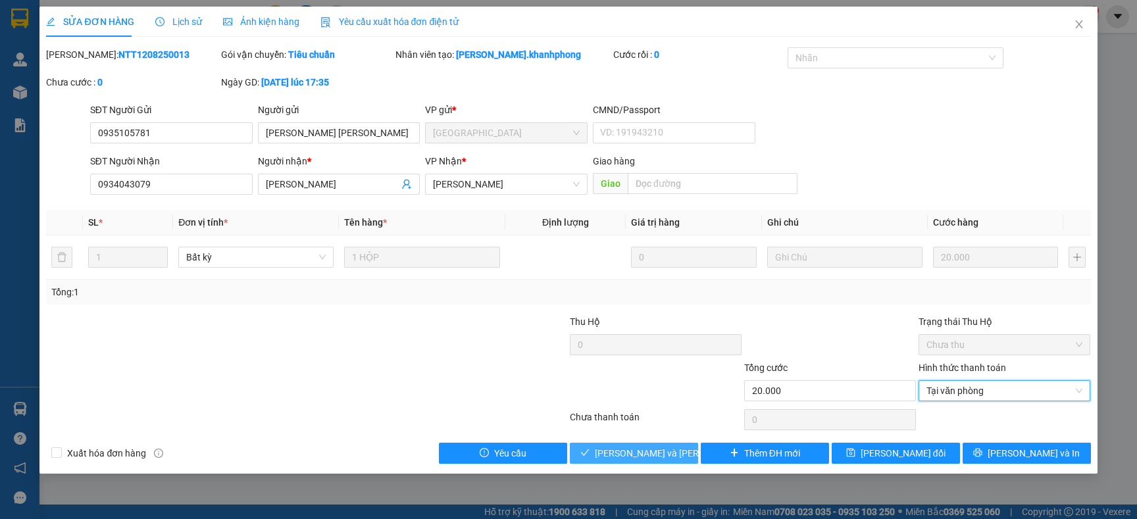
click at [664, 451] on span "[PERSON_NAME] và [PERSON_NAME] hàng" at bounding box center [684, 453] width 178 height 14
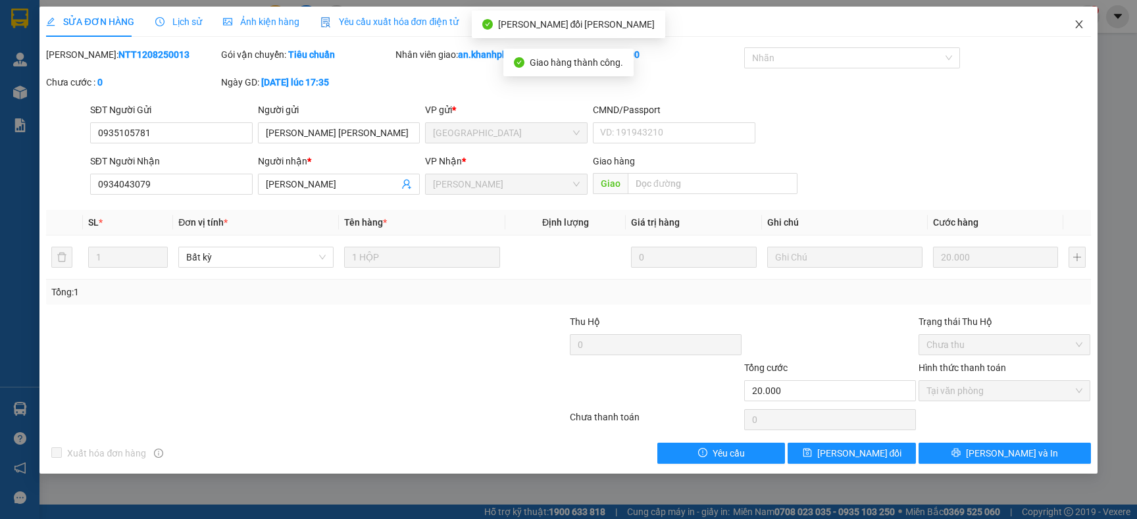
click at [1077, 29] on icon "close" at bounding box center [1079, 24] width 11 height 11
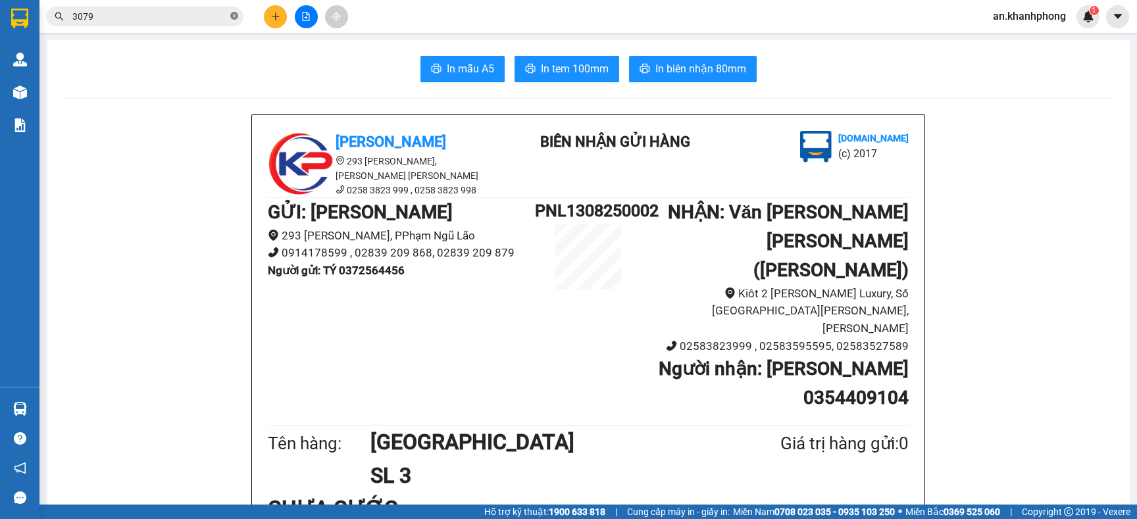
click at [232, 15] on icon "close-circle" at bounding box center [234, 16] width 8 height 8
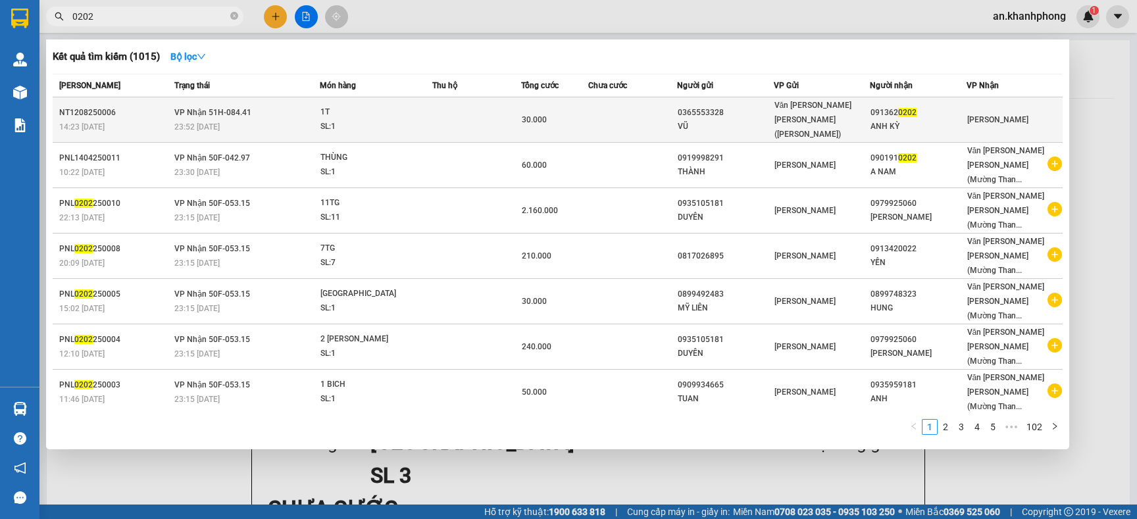
type input "0202"
click at [560, 115] on div "30.000" at bounding box center [554, 120] width 65 height 14
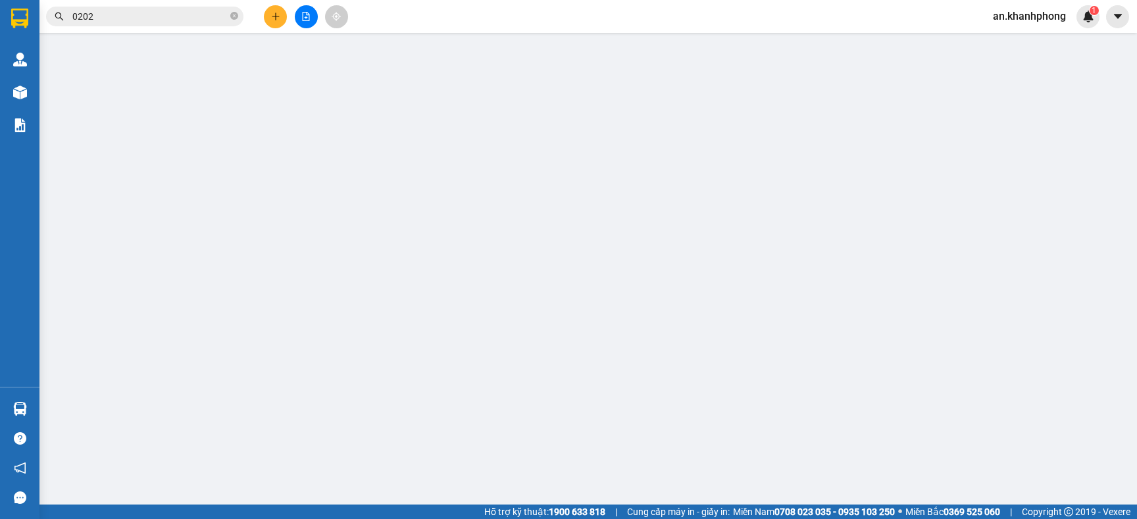
type input "0365553328"
type input "VŨ"
type input "0913620202"
type input "ANH KỲ"
type input "30.000"
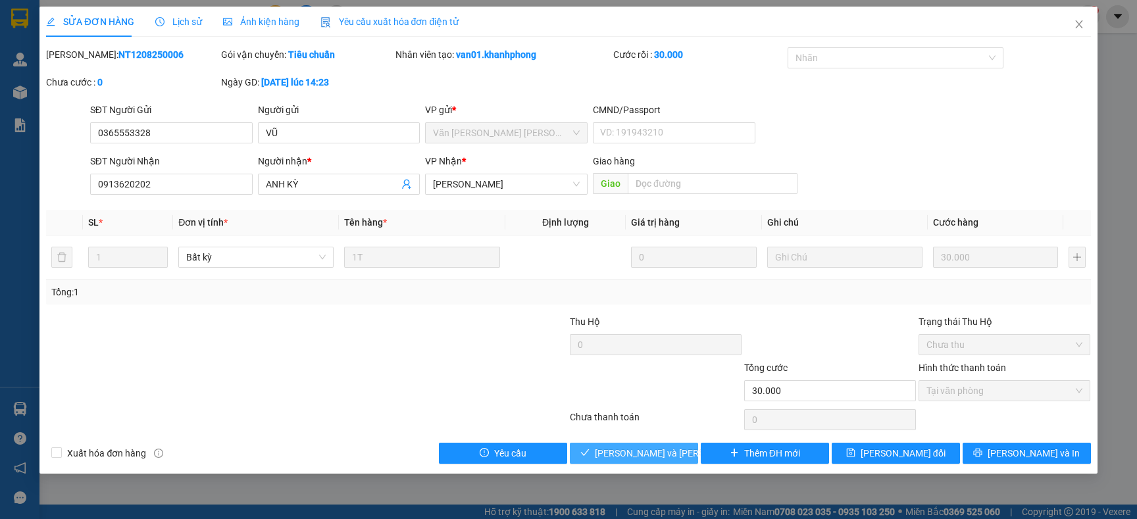
click at [611, 448] on span "[PERSON_NAME] và [PERSON_NAME] hàng" at bounding box center [684, 453] width 178 height 14
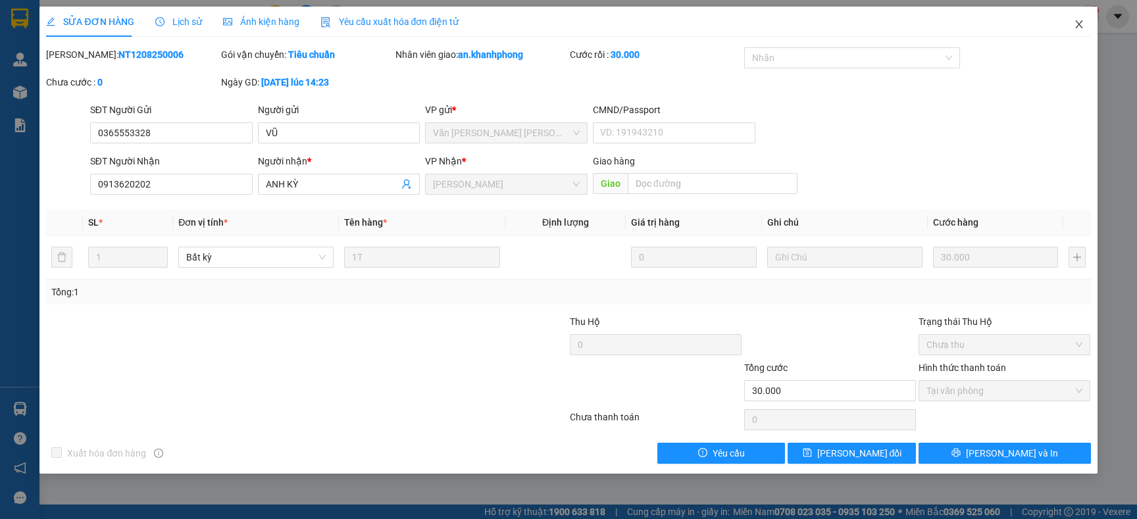
click at [1083, 22] on icon "close" at bounding box center [1079, 24] width 11 height 11
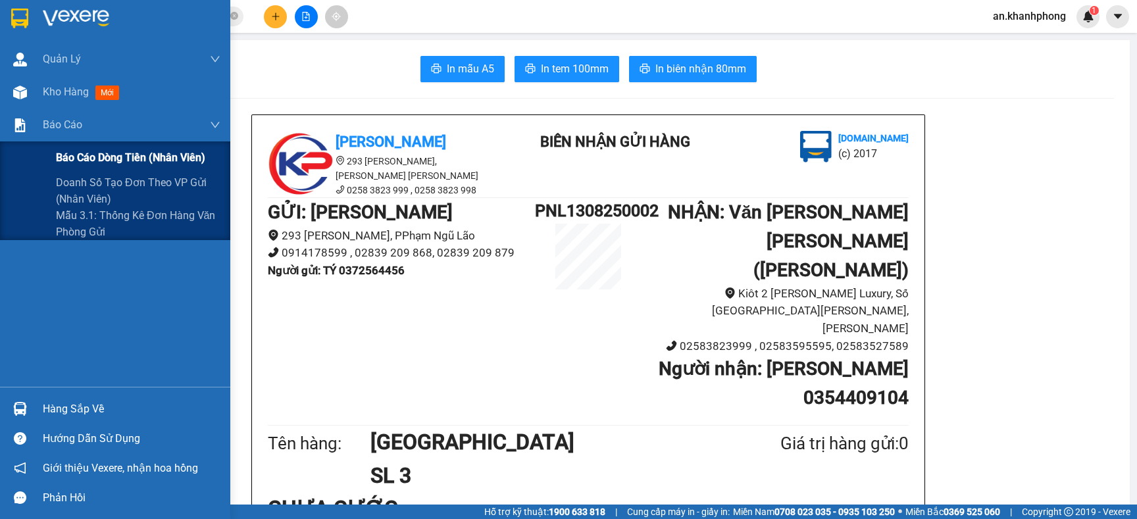
click at [69, 148] on div "Báo cáo dòng tiền (nhân viên)" at bounding box center [138, 158] width 165 height 33
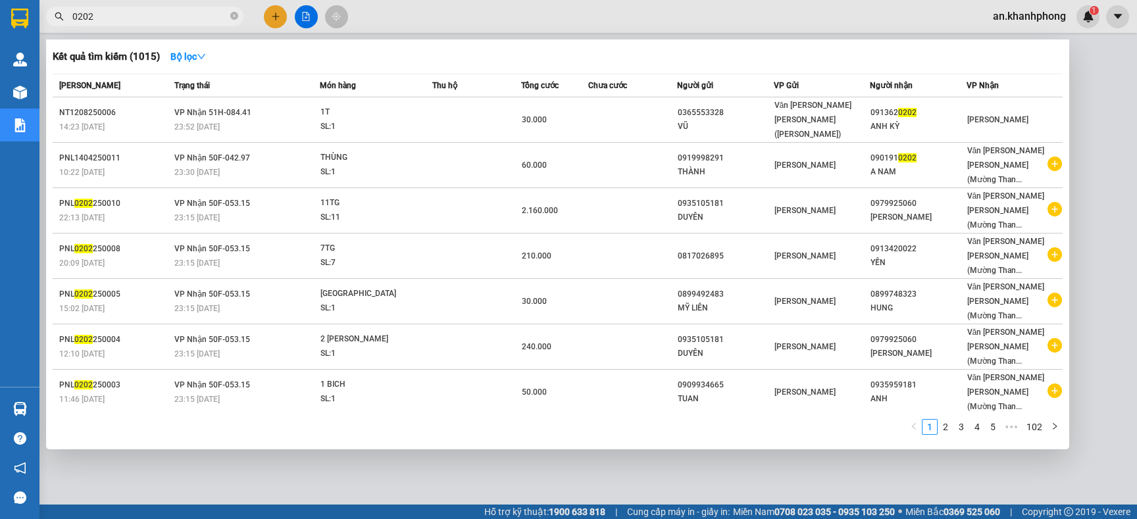
click at [149, 15] on input "0202" at bounding box center [149, 16] width 155 height 14
type input "0"
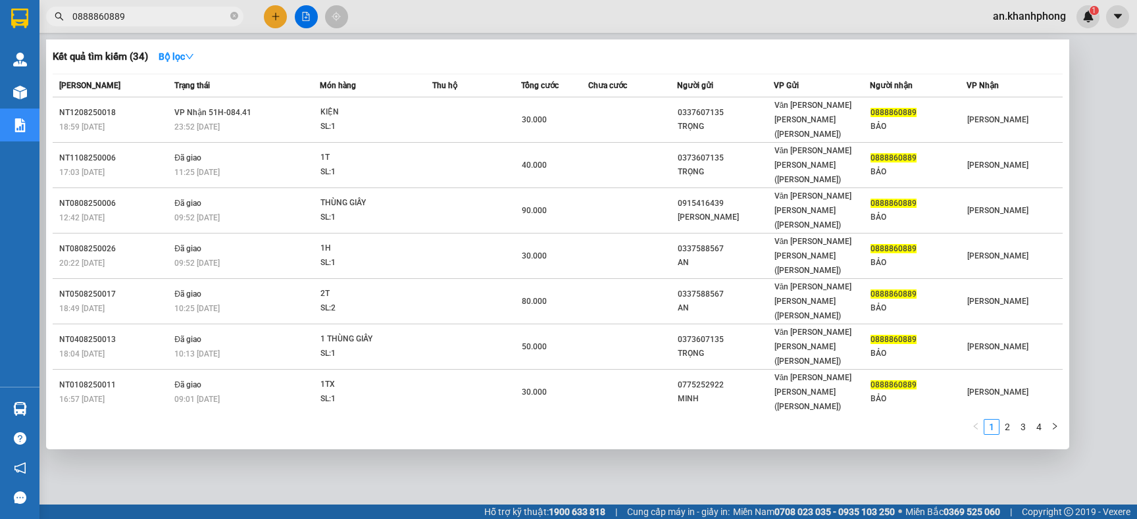
click at [91, 18] on input "0888860889" at bounding box center [149, 16] width 155 height 14
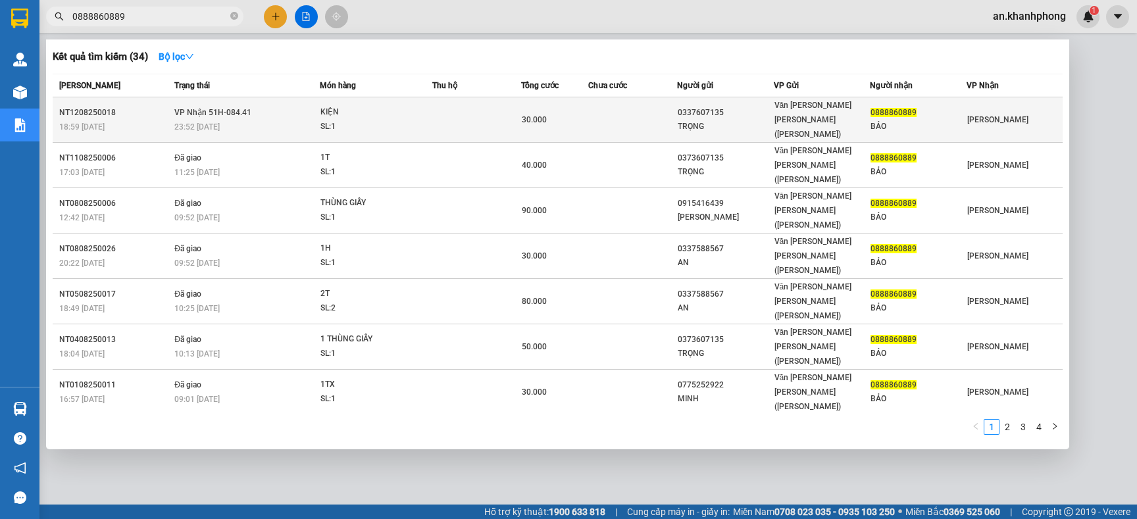
type input "0888860889"
click at [415, 110] on div "KIỆN" at bounding box center [370, 112] width 99 height 14
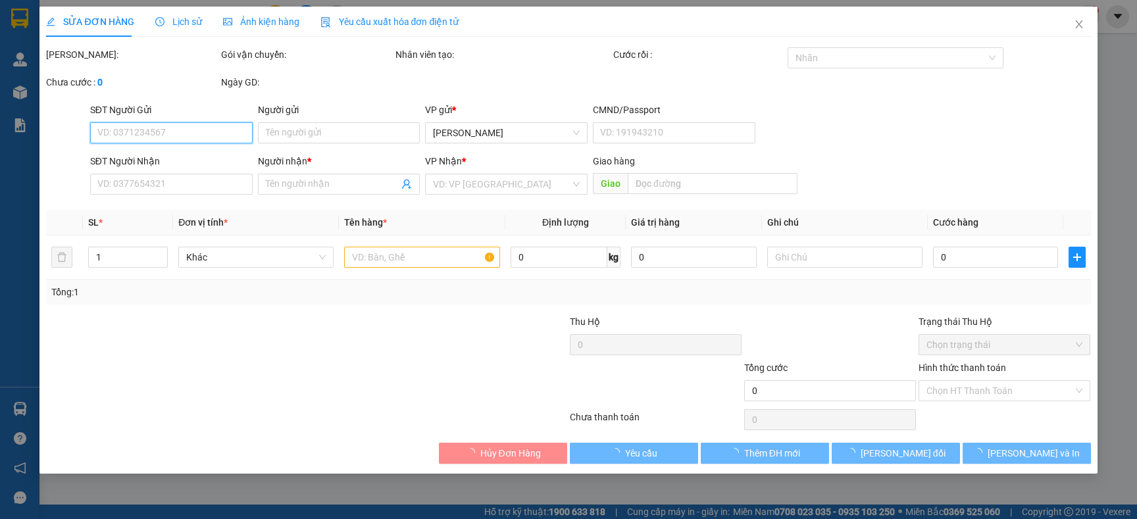
type input "0337607135"
type input "TRỌNG"
type input "0888860889"
type input "BẢO"
type input "30.000"
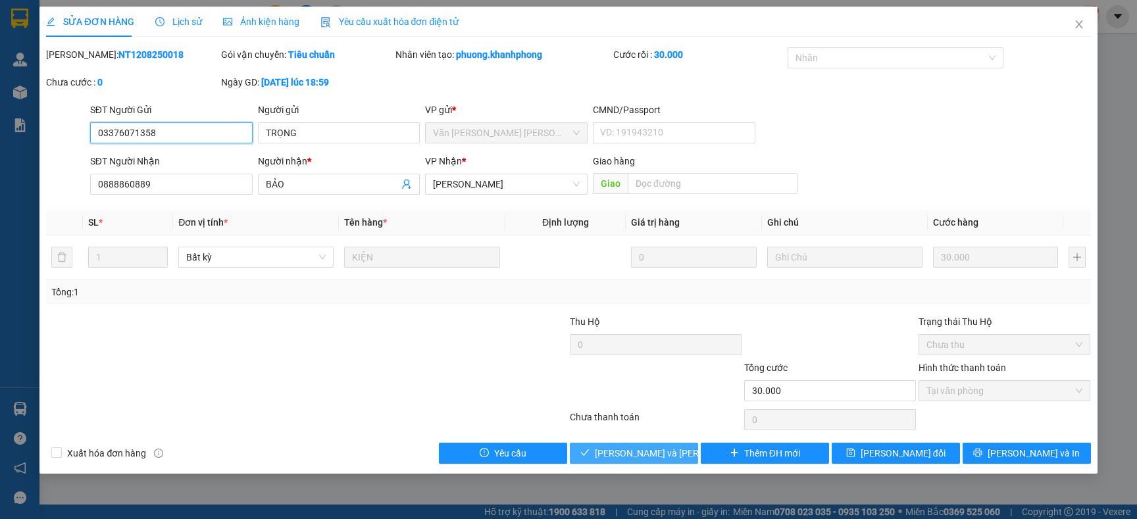
type input "03376071358"
click at [615, 457] on span "[PERSON_NAME] và [PERSON_NAME] hàng" at bounding box center [684, 453] width 178 height 14
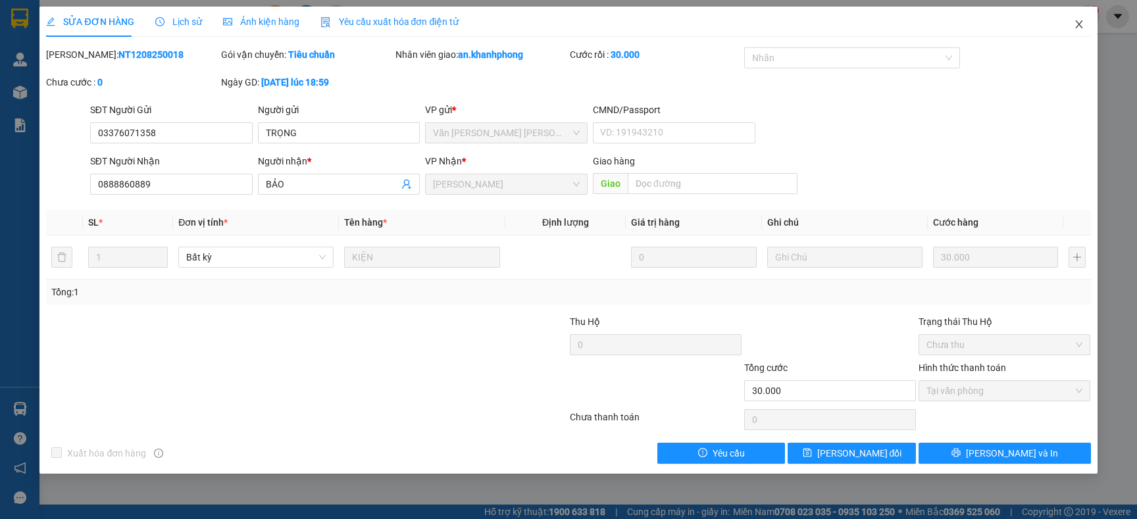
click at [1080, 22] on icon "close" at bounding box center [1079, 24] width 11 height 11
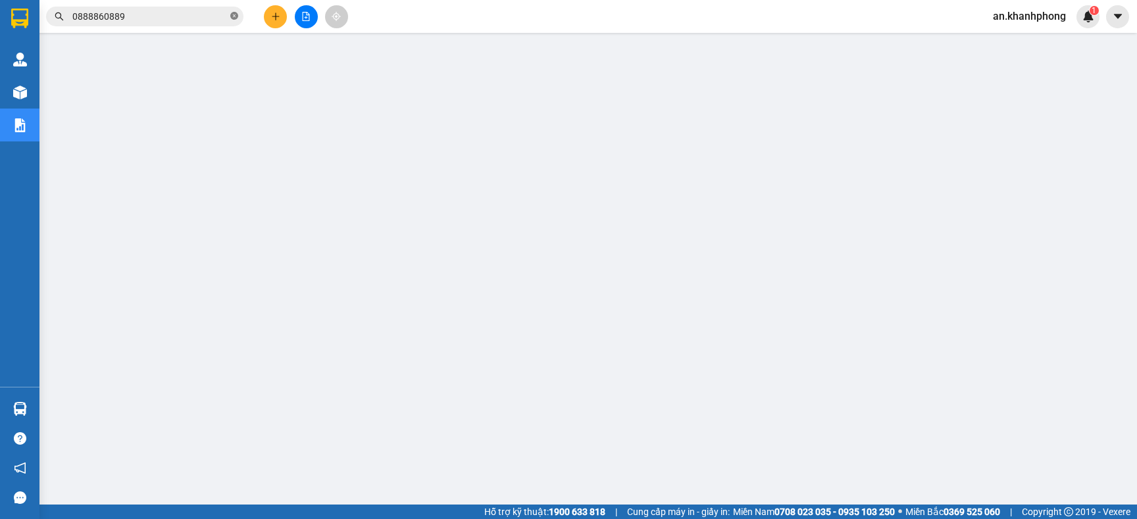
click at [231, 16] on icon "close-circle" at bounding box center [234, 16] width 8 height 8
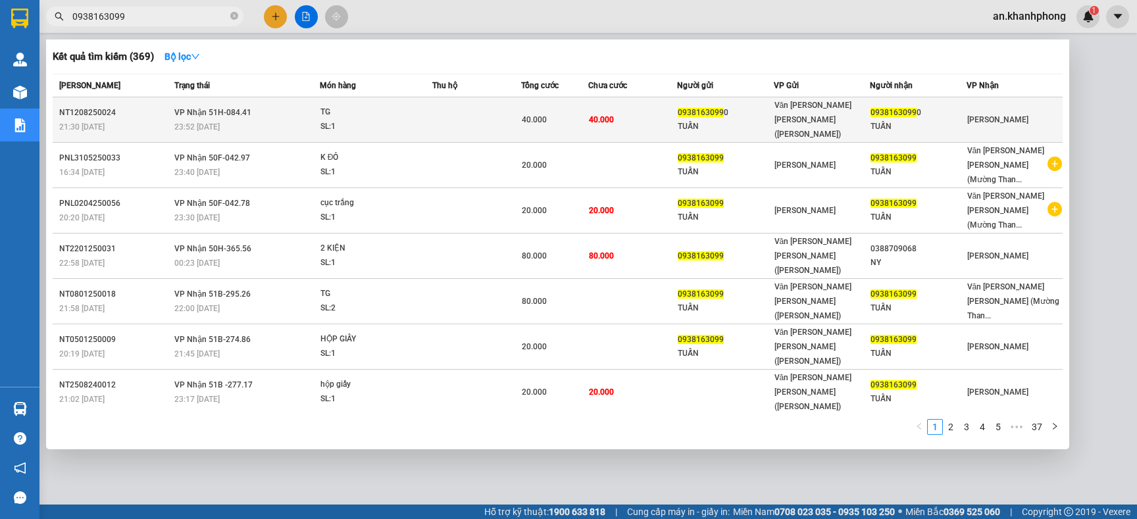
type input "0938163099"
click at [575, 118] on div "40.000" at bounding box center [554, 120] width 65 height 14
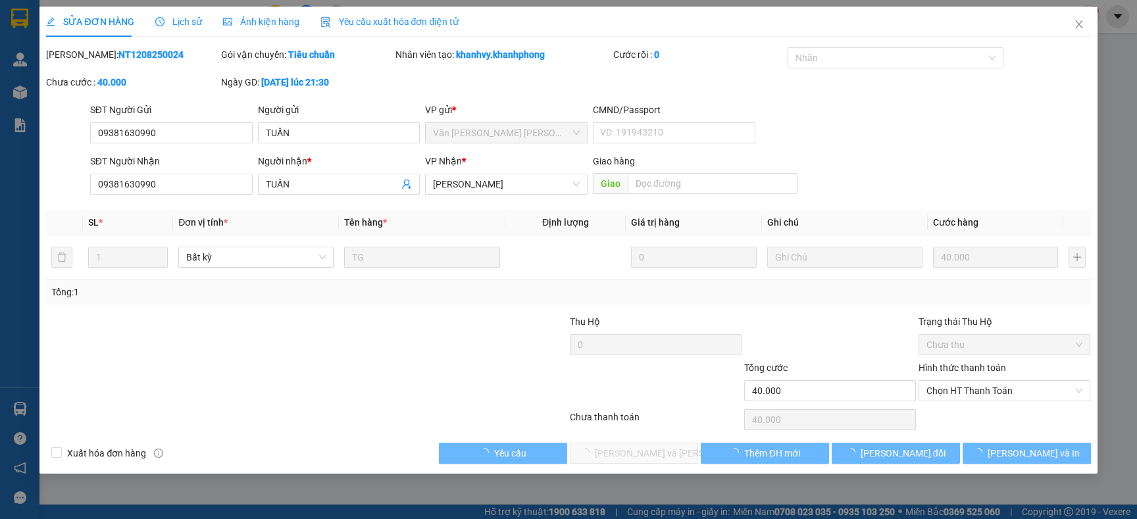
type input "09381630990"
type input "TUẤN"
type input "09381630990"
type input "TUẤN"
type input "40.000"
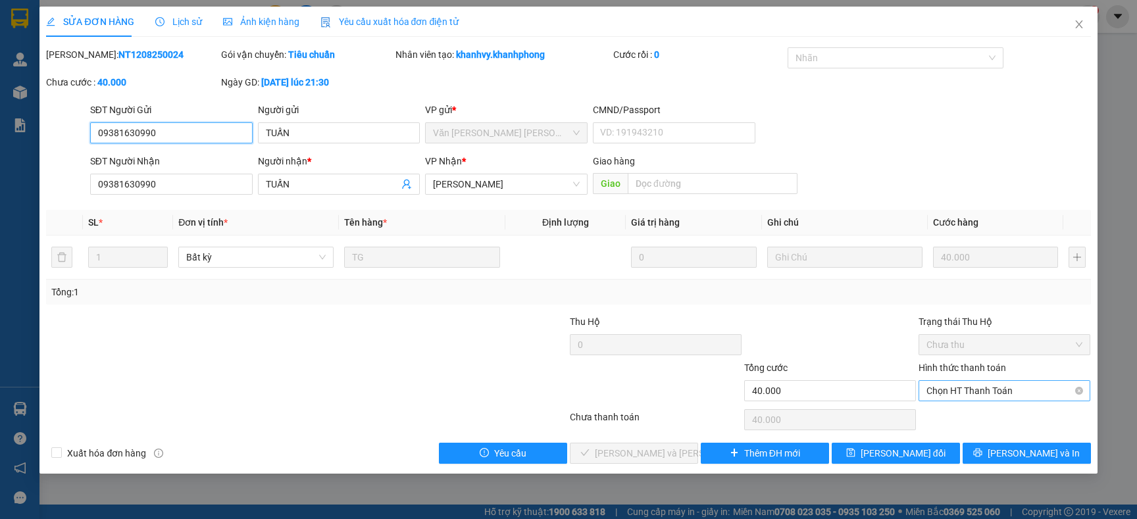
click at [962, 399] on span "Chọn HT Thanh Toán" at bounding box center [1005, 391] width 156 height 20
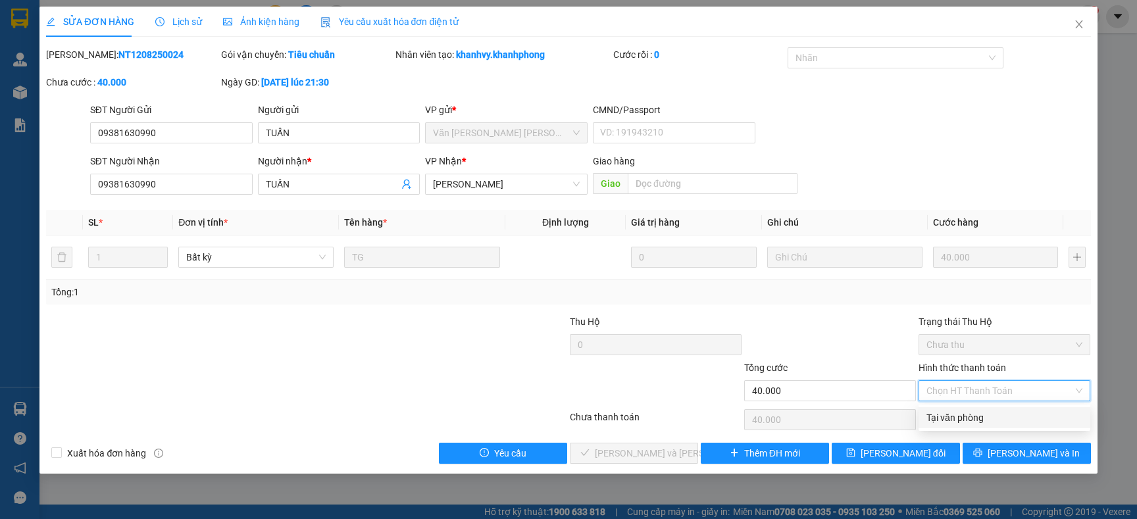
click at [960, 419] on div "Tại văn phòng" at bounding box center [1005, 418] width 156 height 14
type input "0"
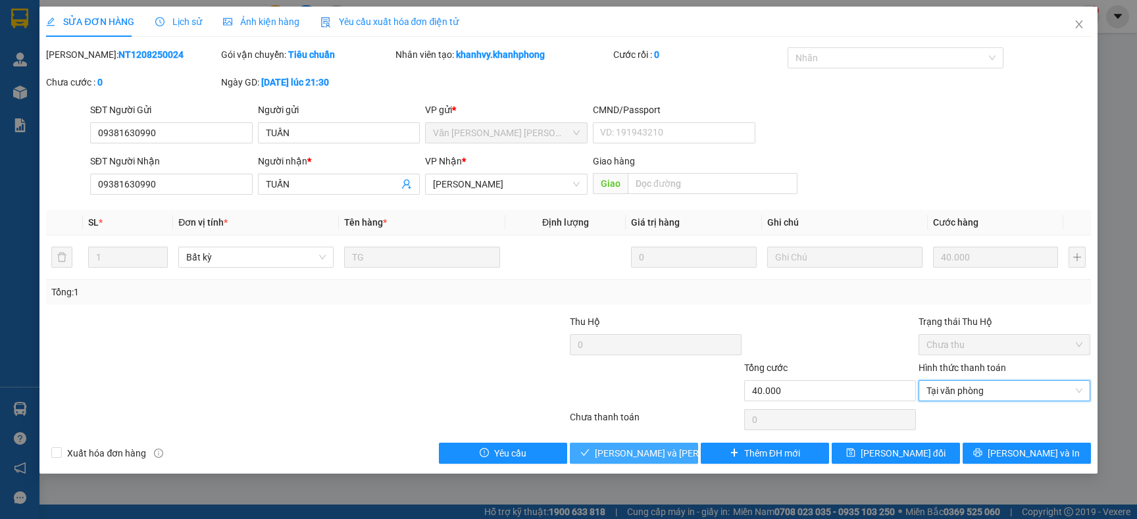
click at [670, 455] on span "[PERSON_NAME] và [PERSON_NAME] hàng" at bounding box center [684, 453] width 178 height 14
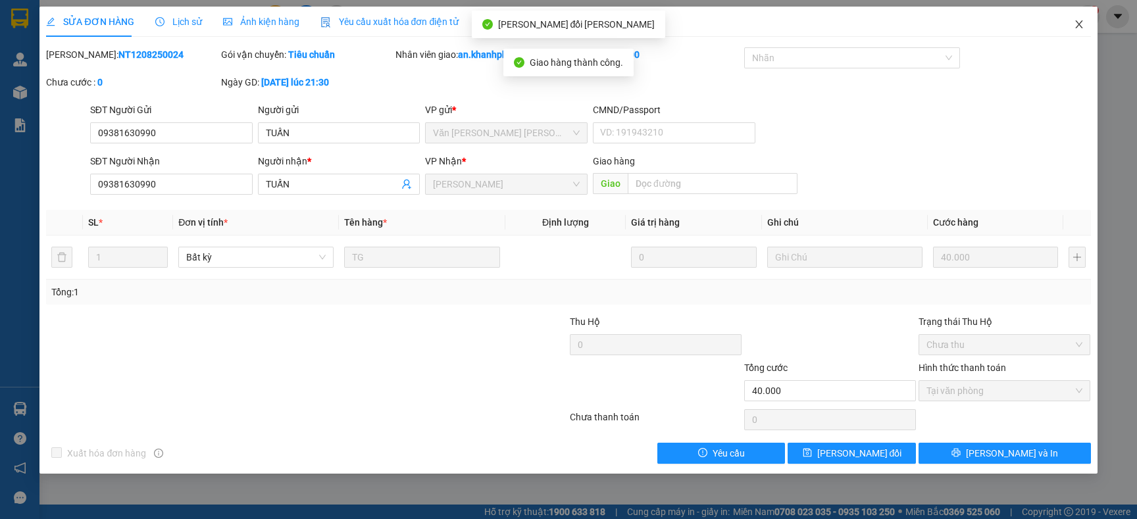
click at [1085, 26] on span "Close" at bounding box center [1079, 25] width 37 height 37
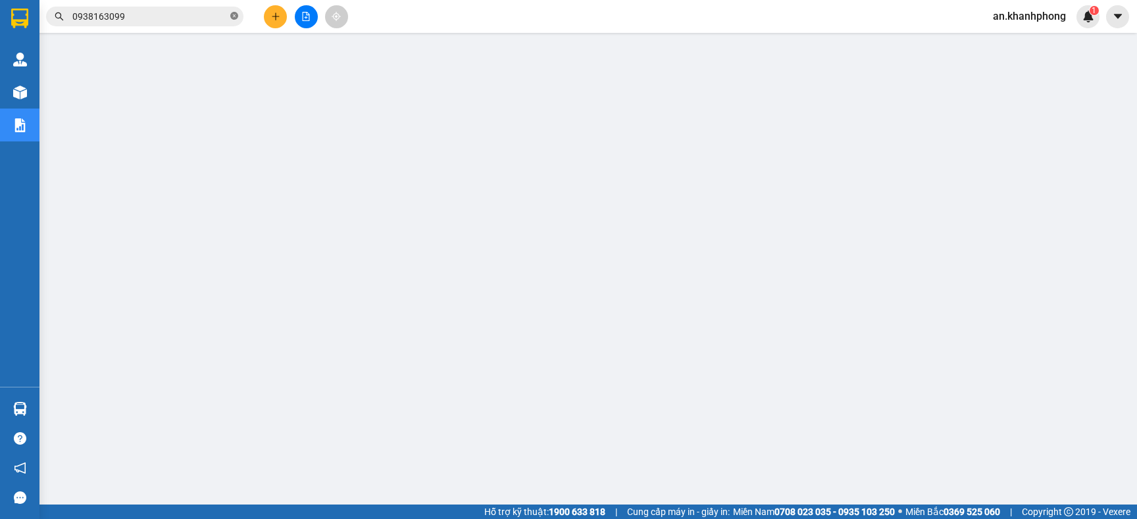
click at [234, 9] on span at bounding box center [234, 16] width 8 height 14
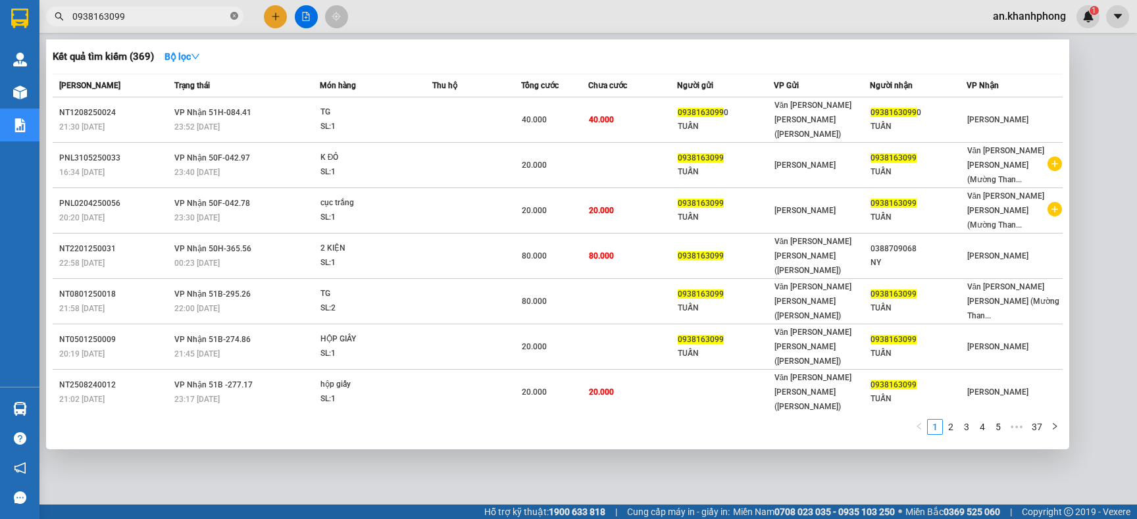
click at [230, 16] on icon "close-circle" at bounding box center [234, 16] width 8 height 8
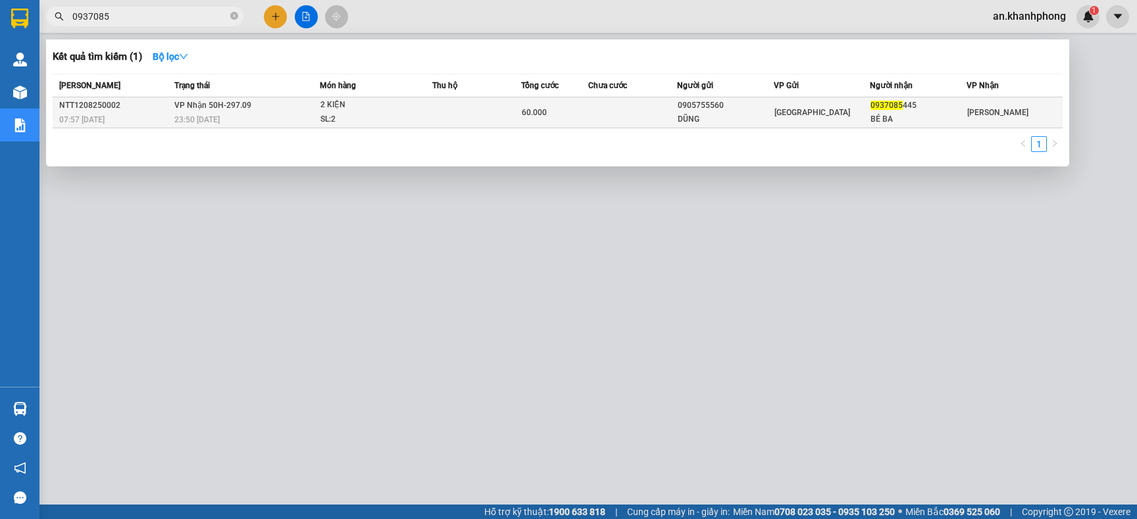
type input "0937085"
click at [738, 109] on div "0905755560" at bounding box center [725, 106] width 95 height 14
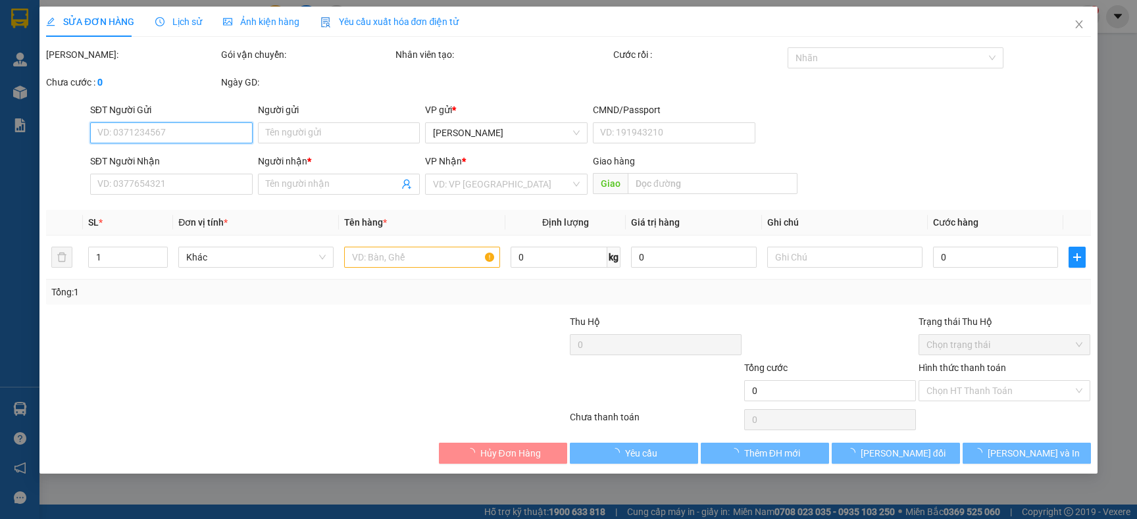
type input "0905755560"
type input "DŨNG"
type input "0937085445"
type input "BÉ BA"
type input "60.000"
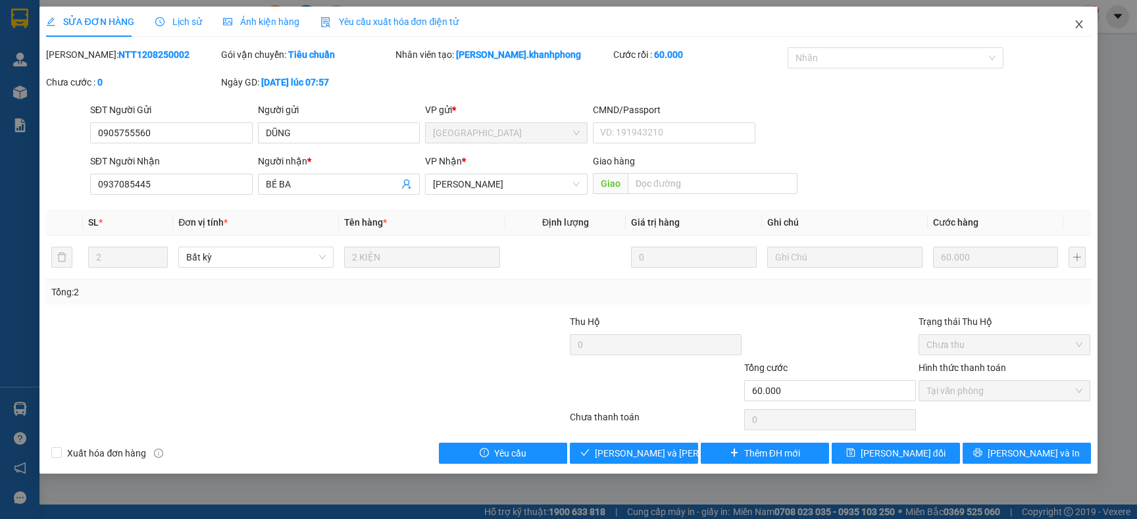
click at [1074, 23] on icon "close" at bounding box center [1079, 24] width 11 height 11
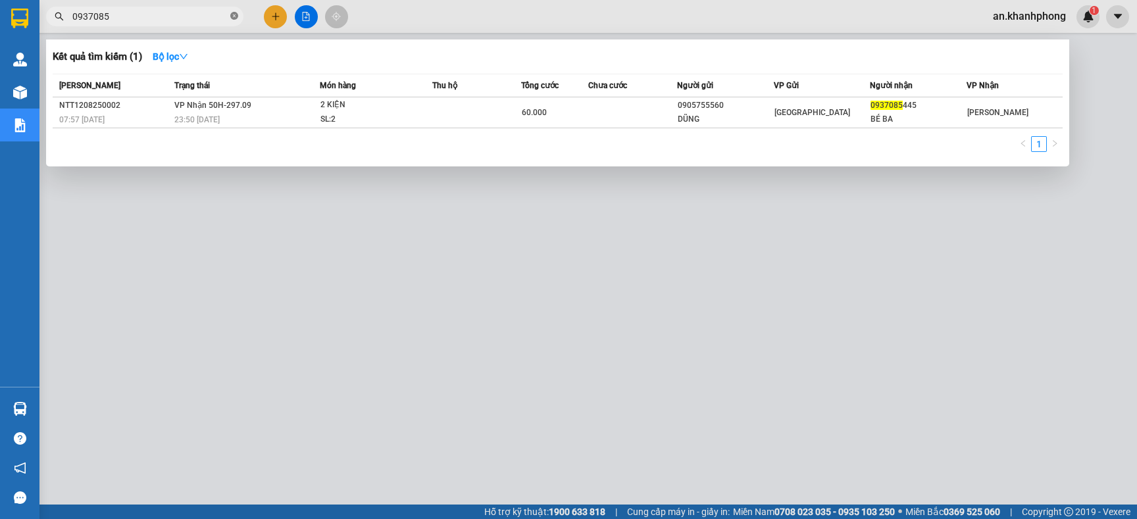
click at [232, 18] on icon "close-circle" at bounding box center [234, 16] width 8 height 8
type input "0048"
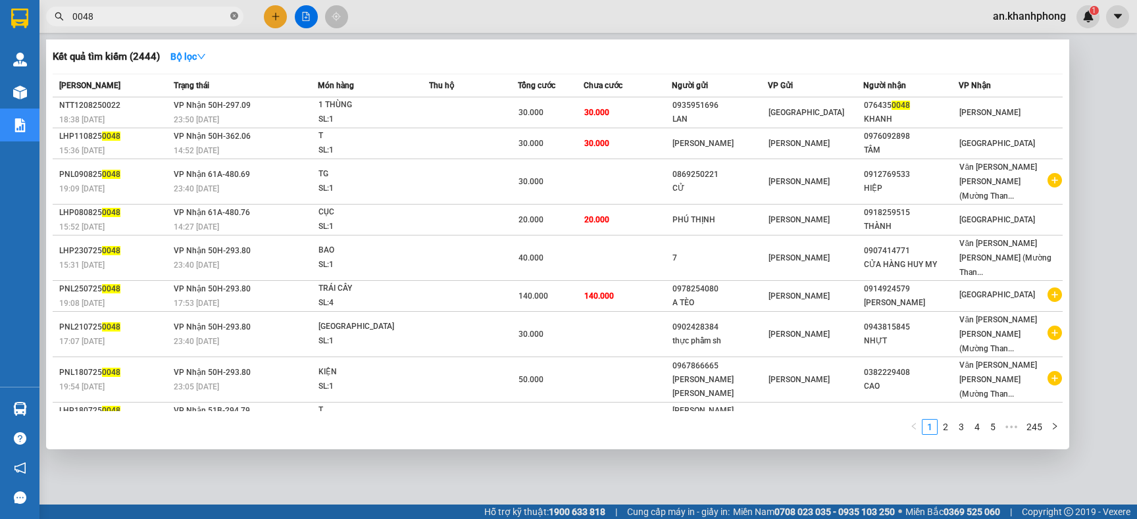
click at [234, 14] on icon "close-circle" at bounding box center [234, 16] width 8 height 8
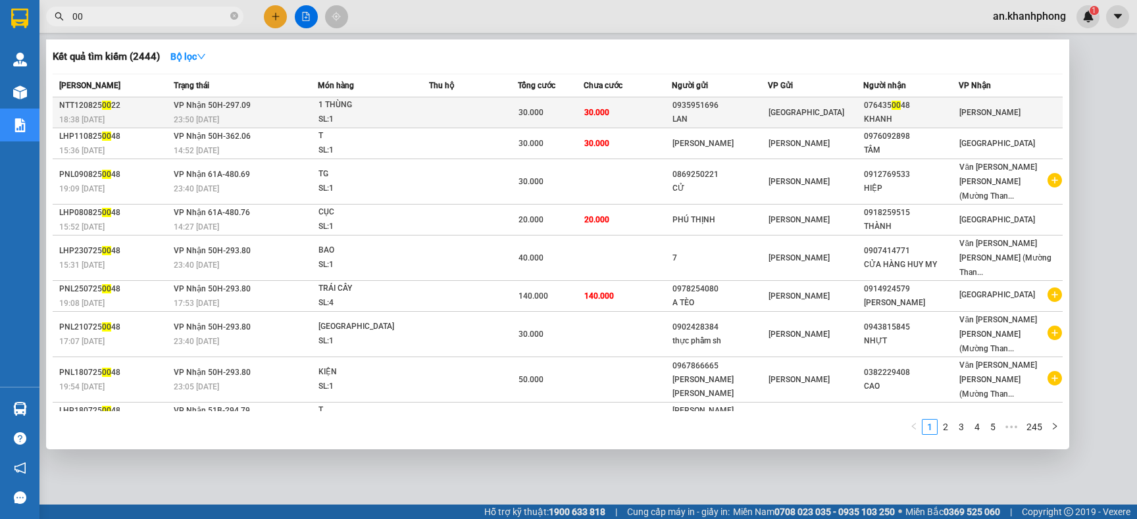
type input "00"
click at [708, 109] on div "0935951696" at bounding box center [720, 106] width 94 height 14
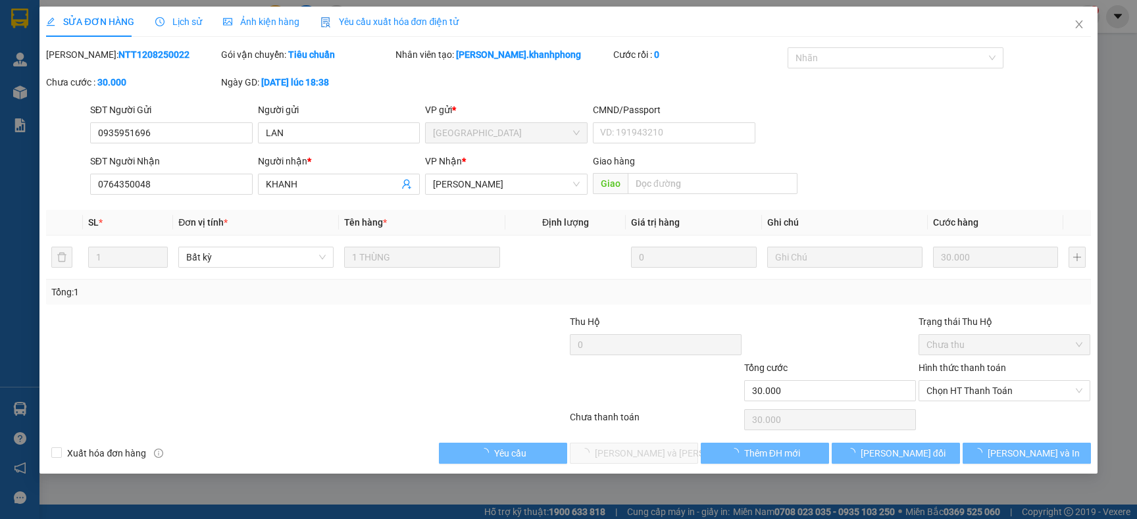
type input "0935951696"
type input "LAN"
type input "0764350048"
type input "KHANH"
type input "30.000"
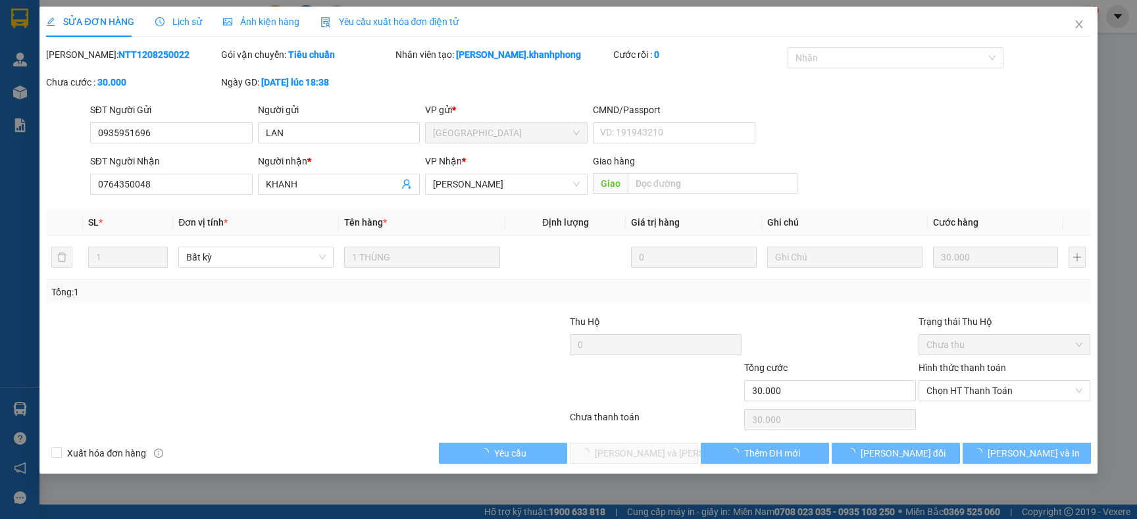
type input "30.000"
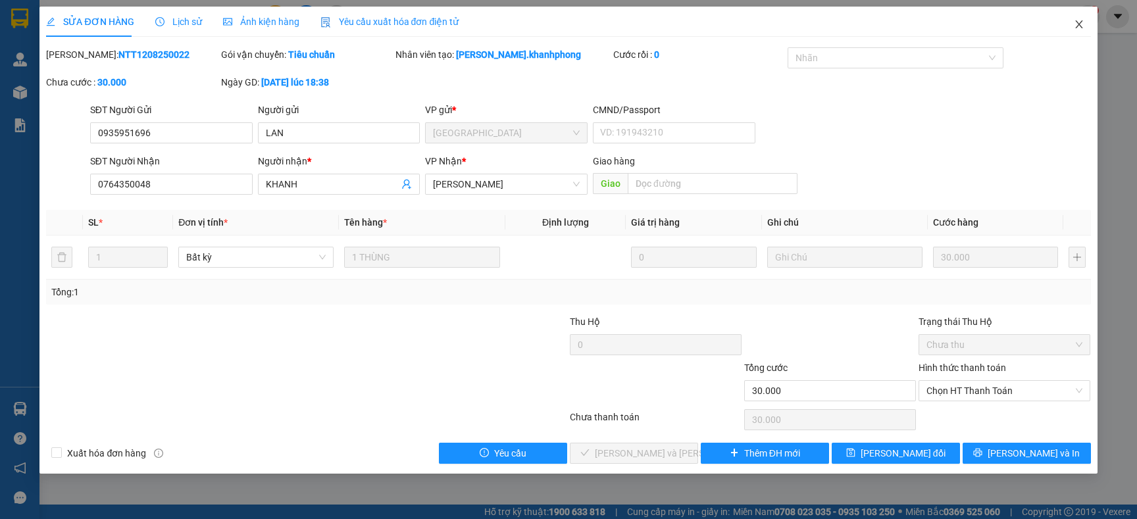
click at [1075, 21] on icon "close" at bounding box center [1079, 24] width 11 height 11
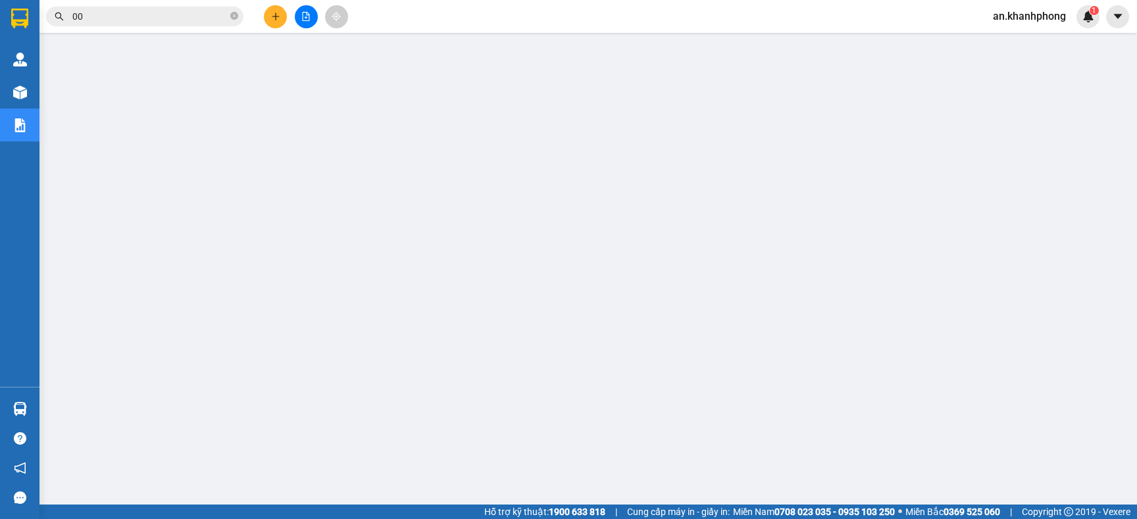
click at [129, 14] on input "00" at bounding box center [149, 16] width 155 height 14
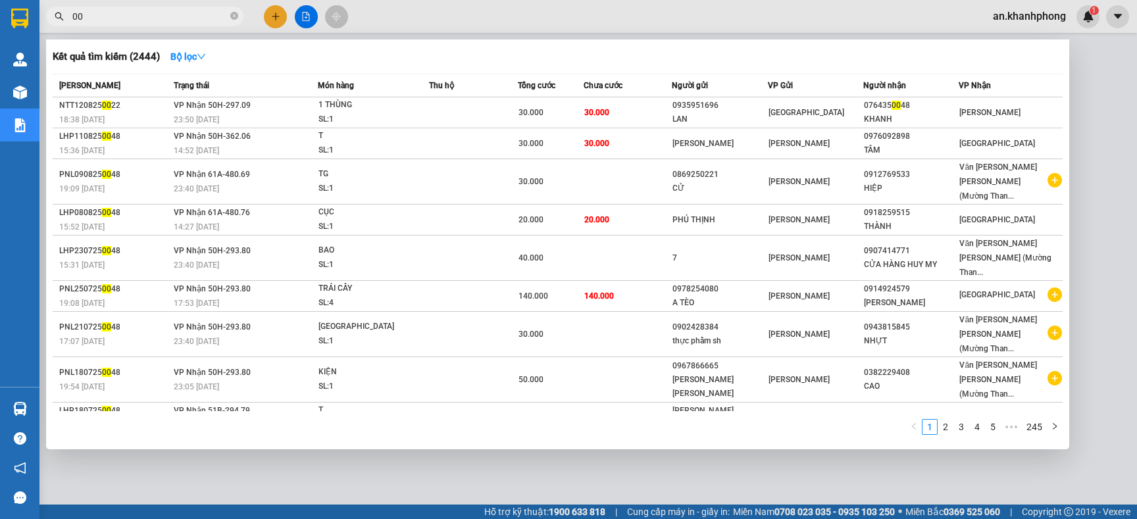
type input "0"
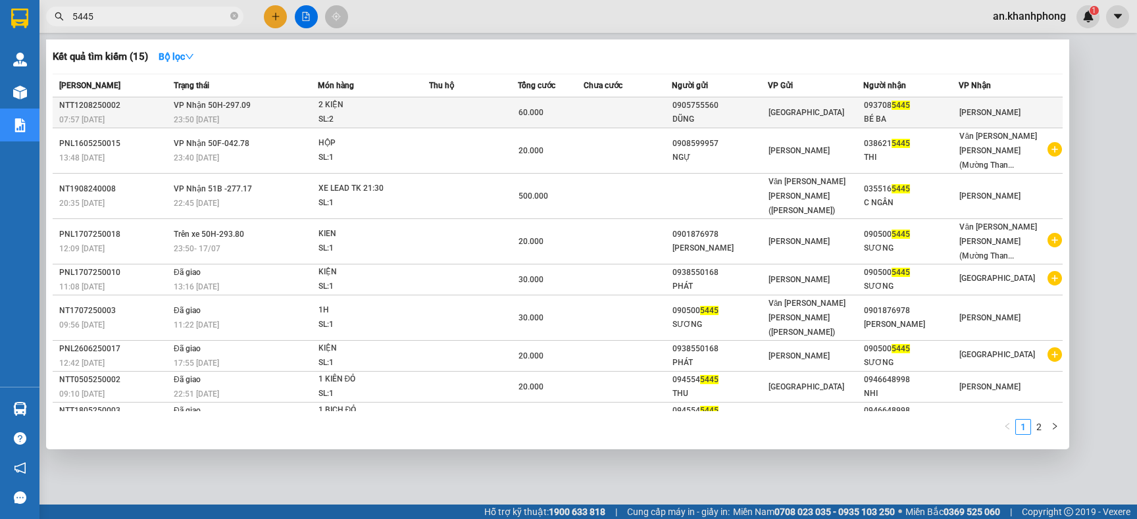
type input "5445"
click at [602, 115] on td at bounding box center [628, 112] width 88 height 31
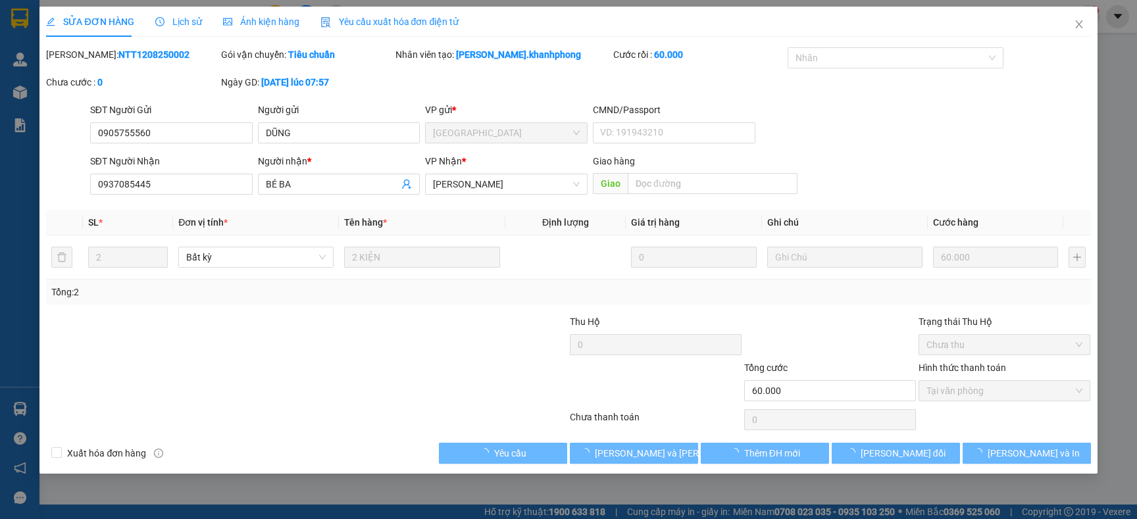
type input "0905755560"
type input "DŨNG"
type input "0937085445"
type input "BÉ BA"
type input "60.000"
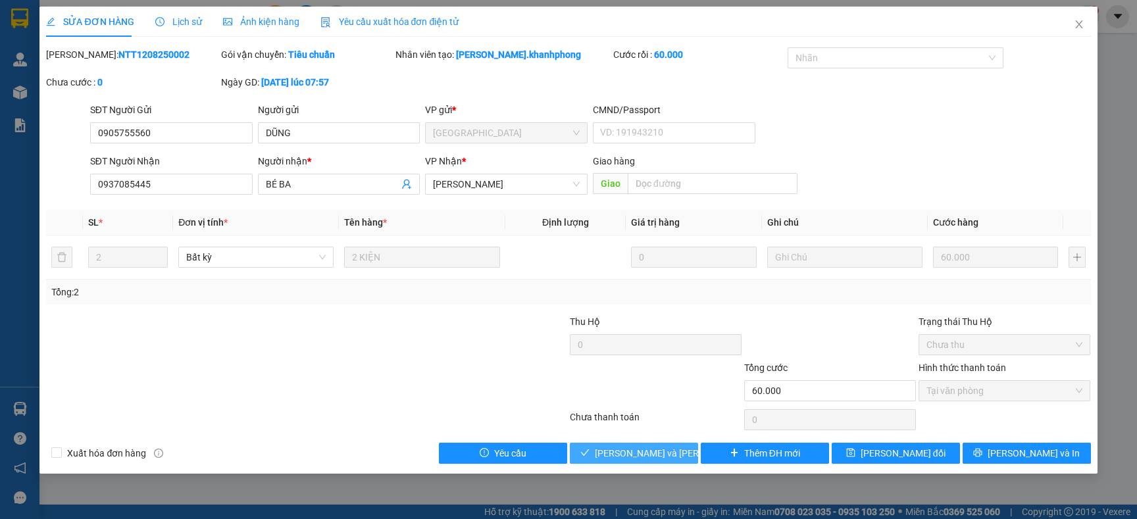
click at [641, 452] on span "[PERSON_NAME] và [PERSON_NAME] hàng" at bounding box center [684, 453] width 178 height 14
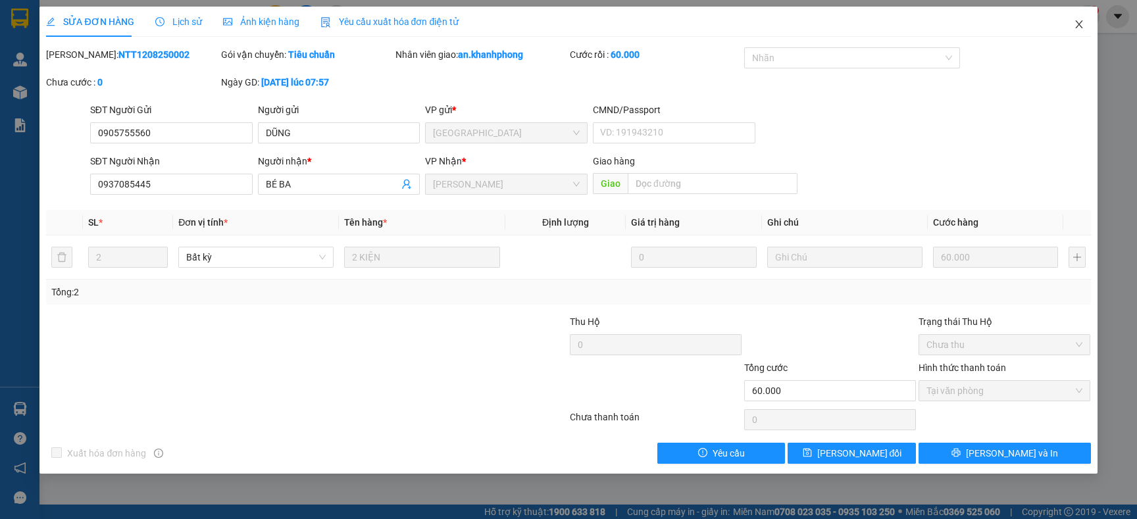
click at [1074, 25] on icon "close" at bounding box center [1079, 24] width 11 height 11
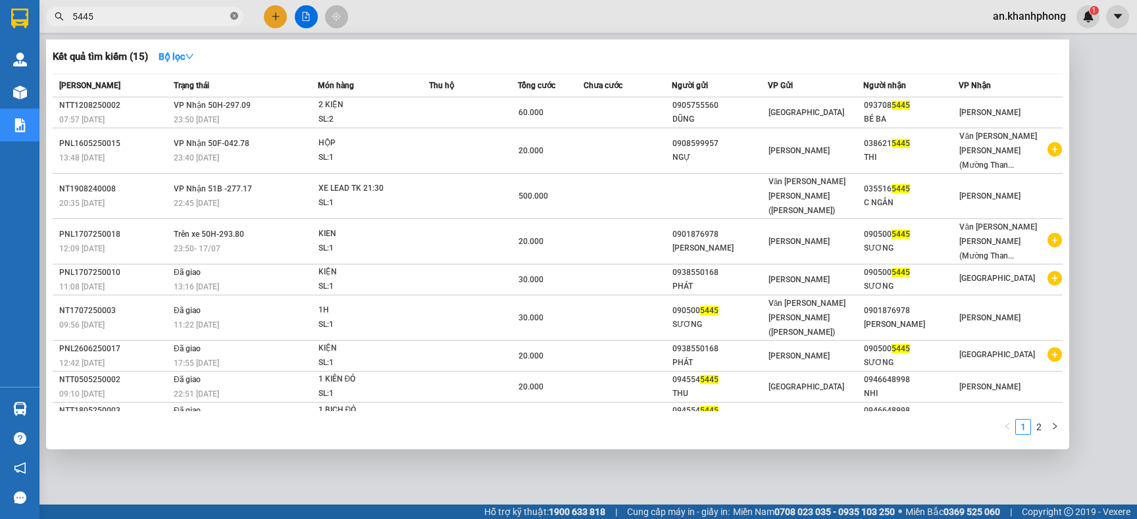
click at [232, 14] on icon "close-circle" at bounding box center [234, 16] width 8 height 8
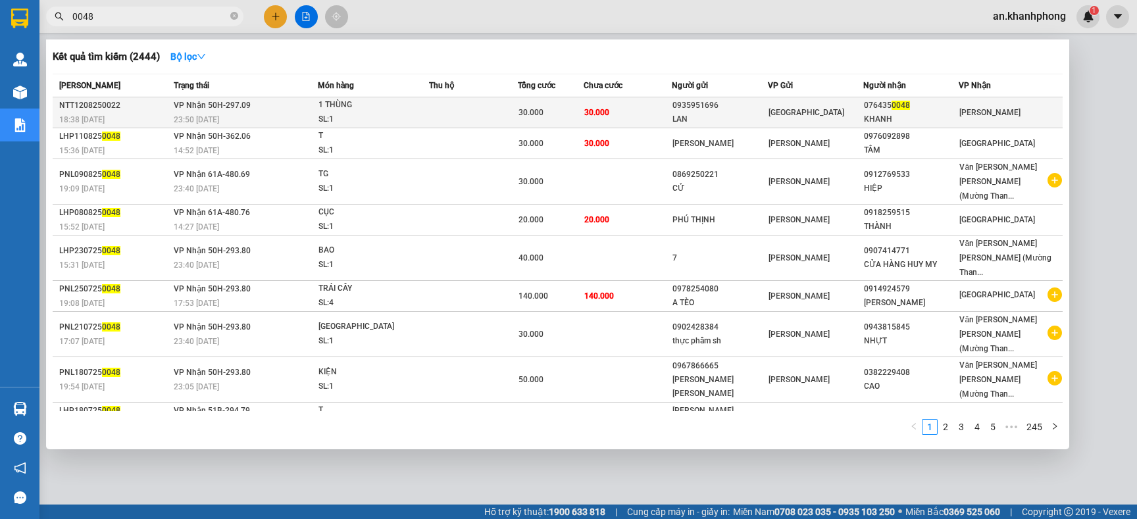
type input "0048"
click at [752, 116] on div "LAN" at bounding box center [720, 120] width 94 height 14
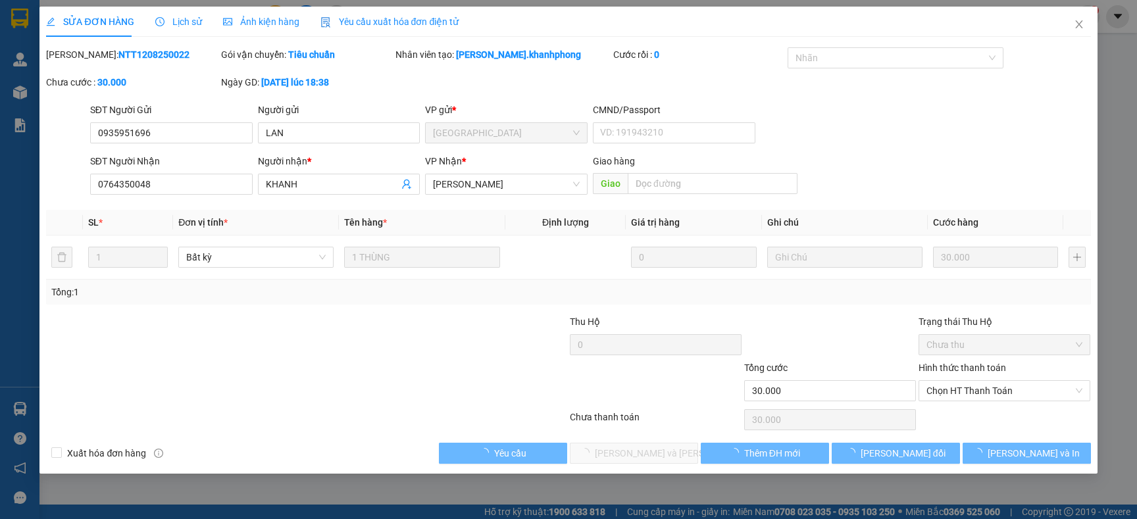
type input "0935951696"
type input "LAN"
type input "0764350048"
type input "KHANH"
type input "30.000"
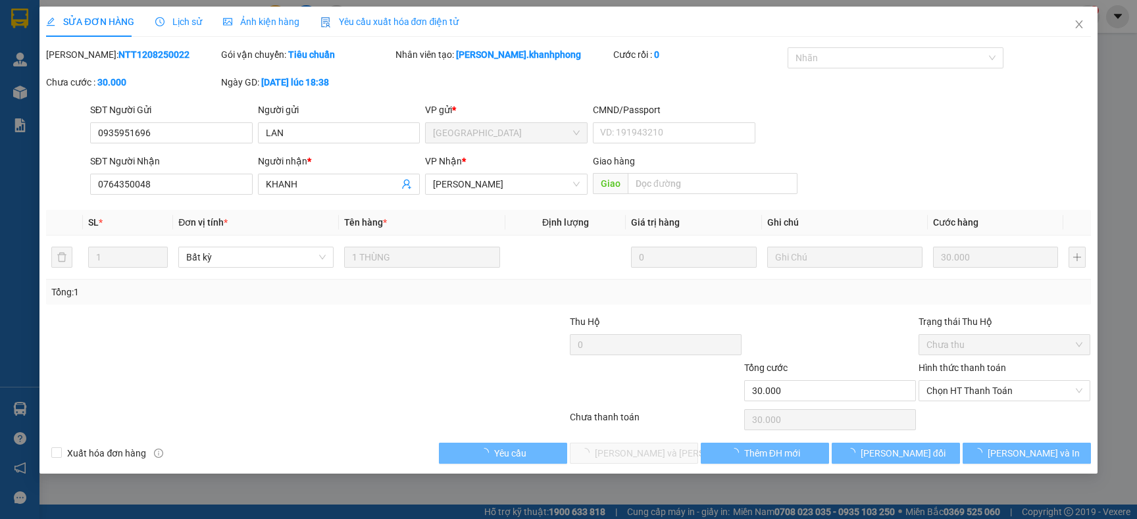
type input "30.000"
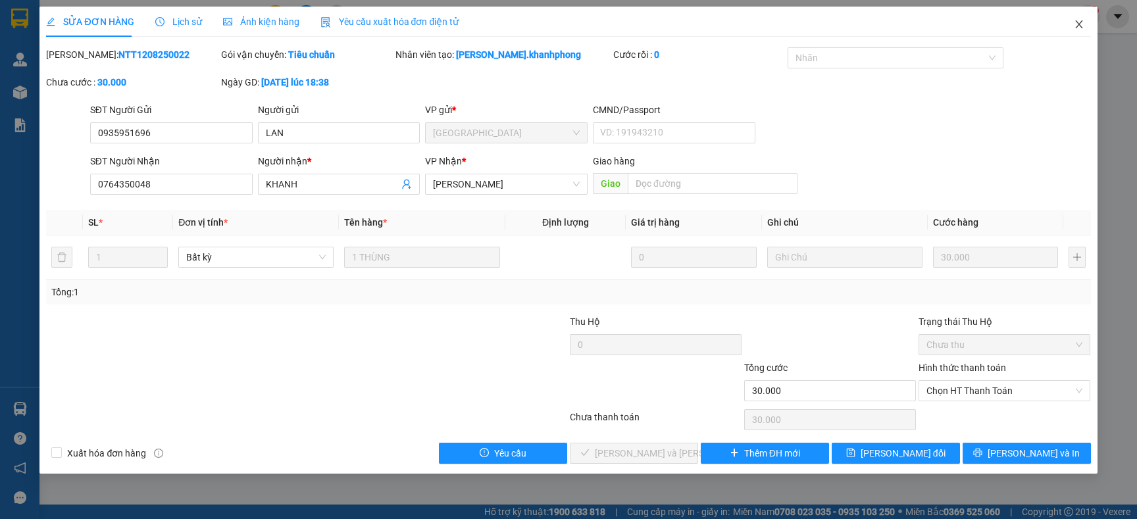
click at [1077, 25] on icon "close" at bounding box center [1078, 24] width 7 height 8
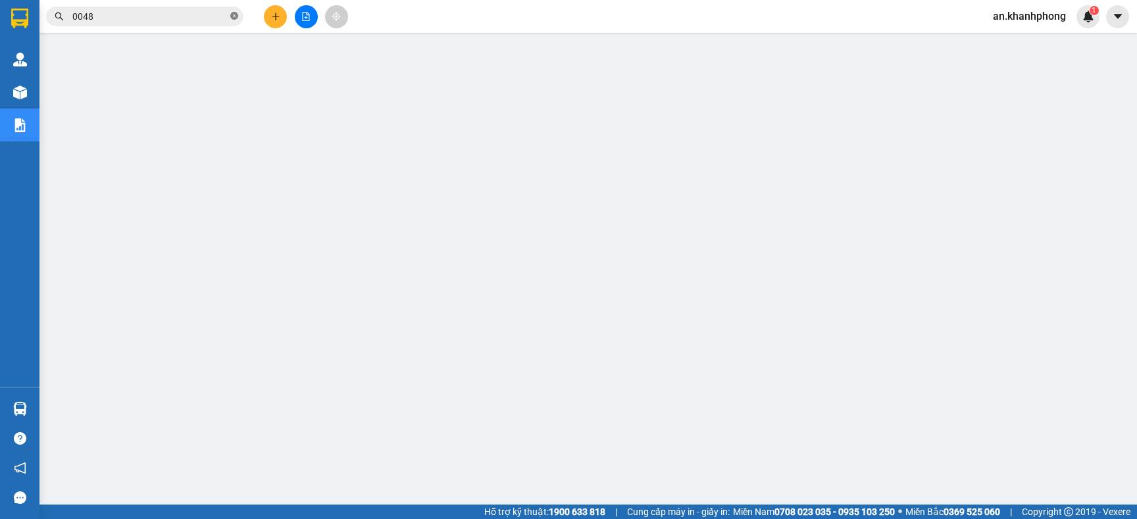
click at [230, 20] on span at bounding box center [234, 17] width 8 height 13
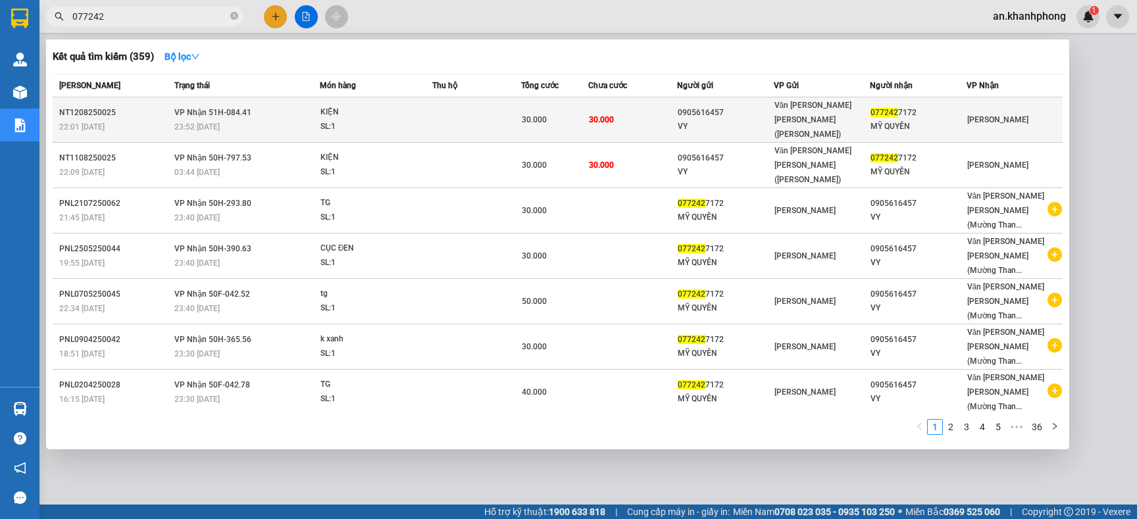
type input "077242"
click at [580, 113] on div "30.000" at bounding box center [554, 120] width 65 height 14
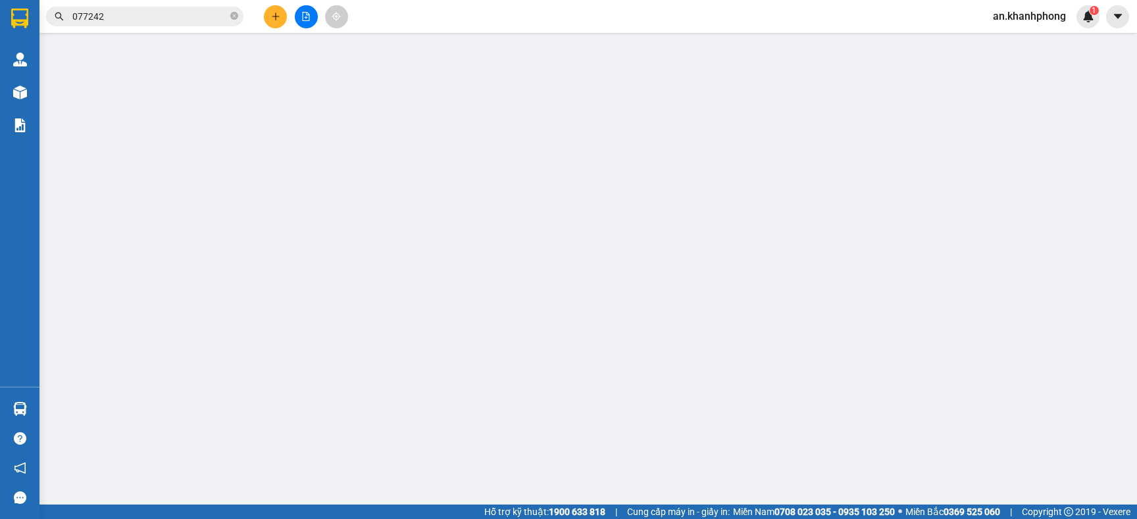
type input "0905616457"
type input "VY"
type input "0772427172"
type input "MỸ QUYÊN"
type input "30.000"
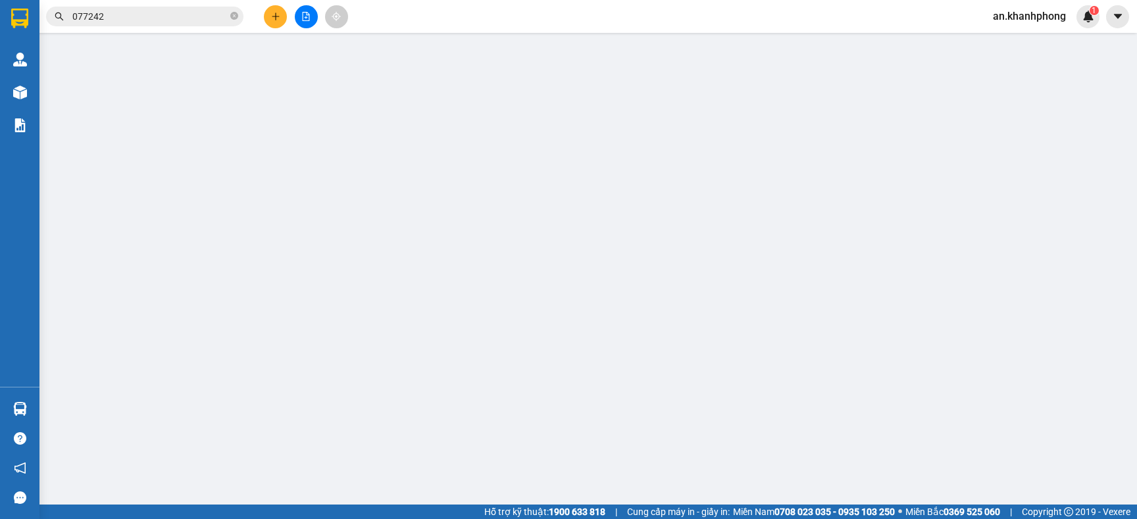
type input "30.000"
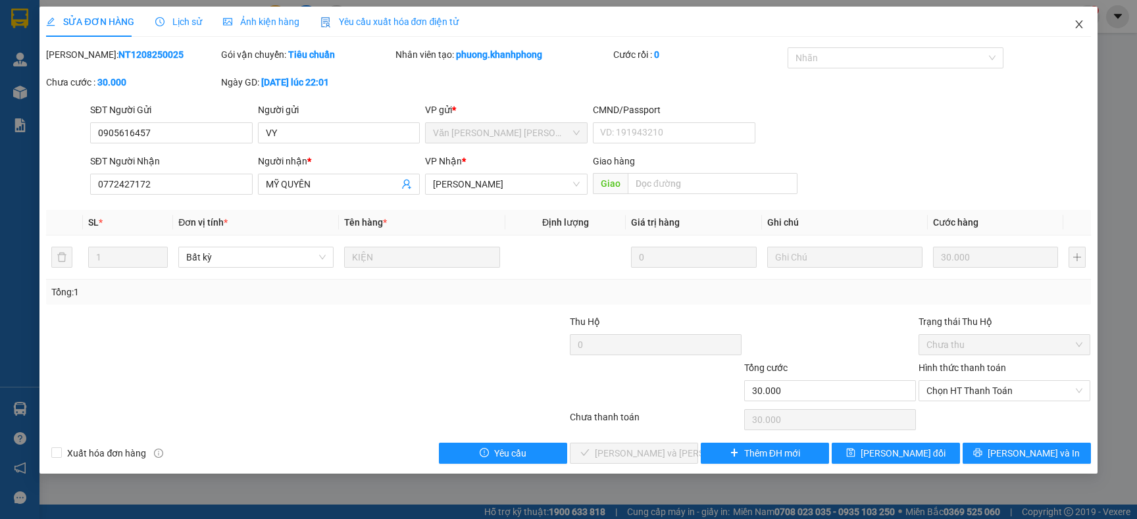
click at [1075, 27] on icon "close" at bounding box center [1079, 24] width 11 height 11
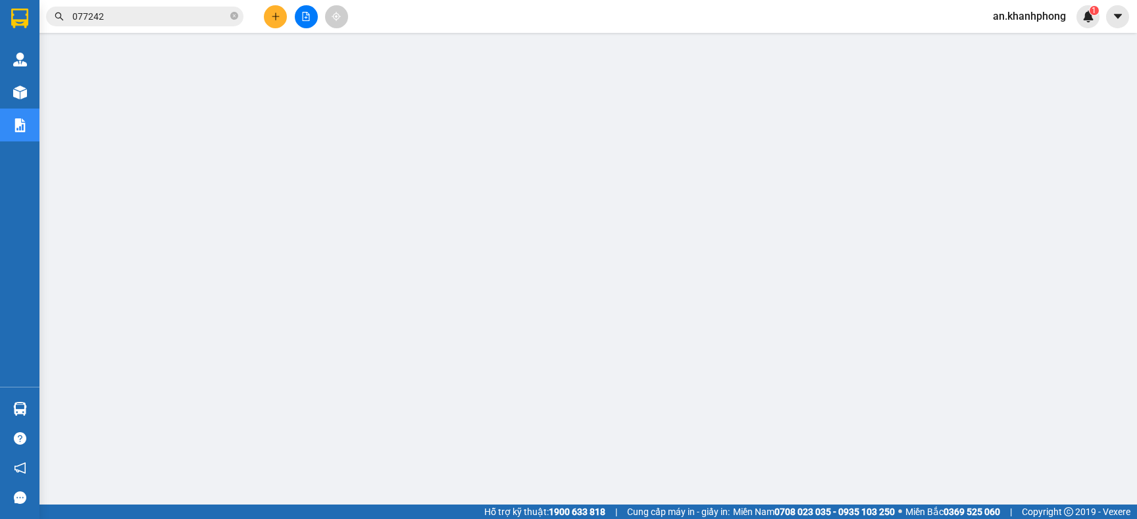
click at [182, 16] on input "077242" at bounding box center [149, 16] width 155 height 14
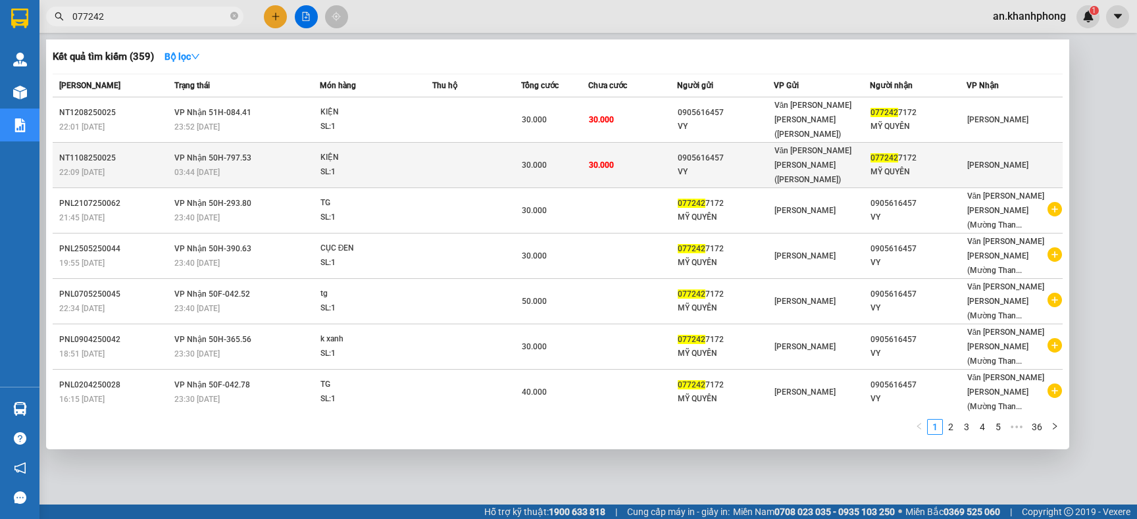
click at [439, 143] on td at bounding box center [476, 165] width 89 height 45
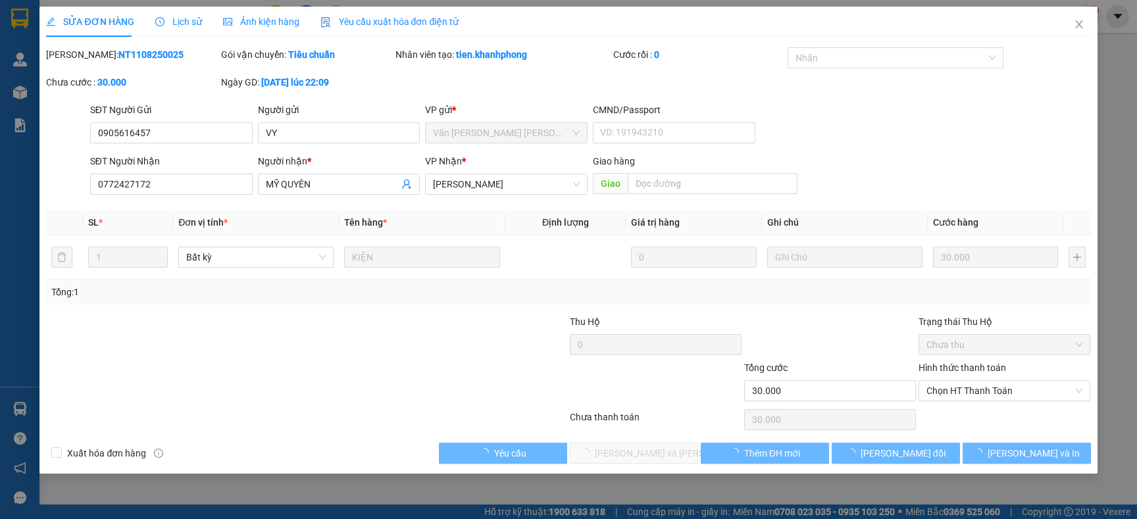
type input "0905616457"
type input "VY"
type input "0772427172"
type input "MỸ QUYÊN"
type input "30.000"
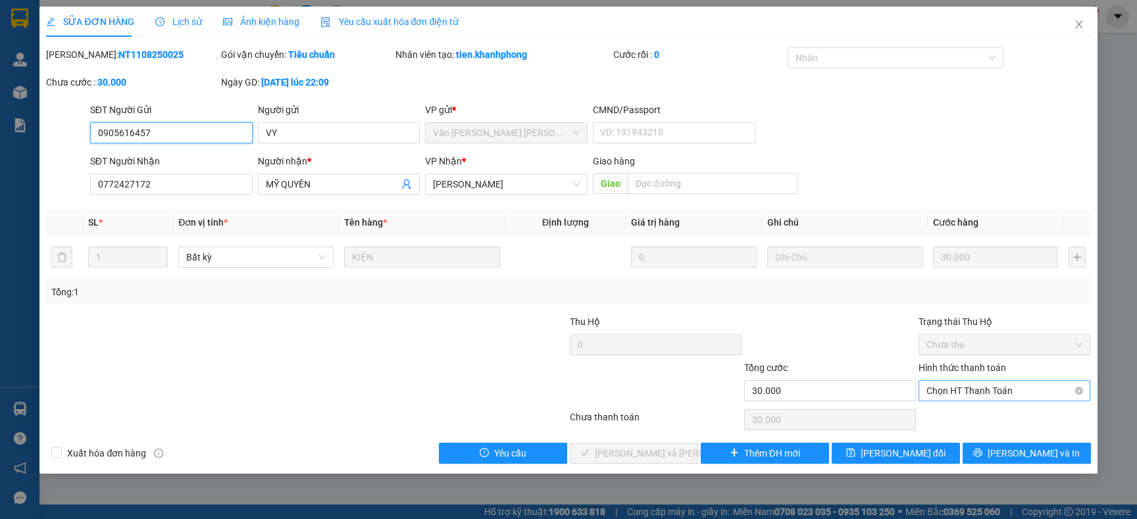
click at [995, 391] on span "Chọn HT Thanh Toán" at bounding box center [1005, 391] width 156 height 20
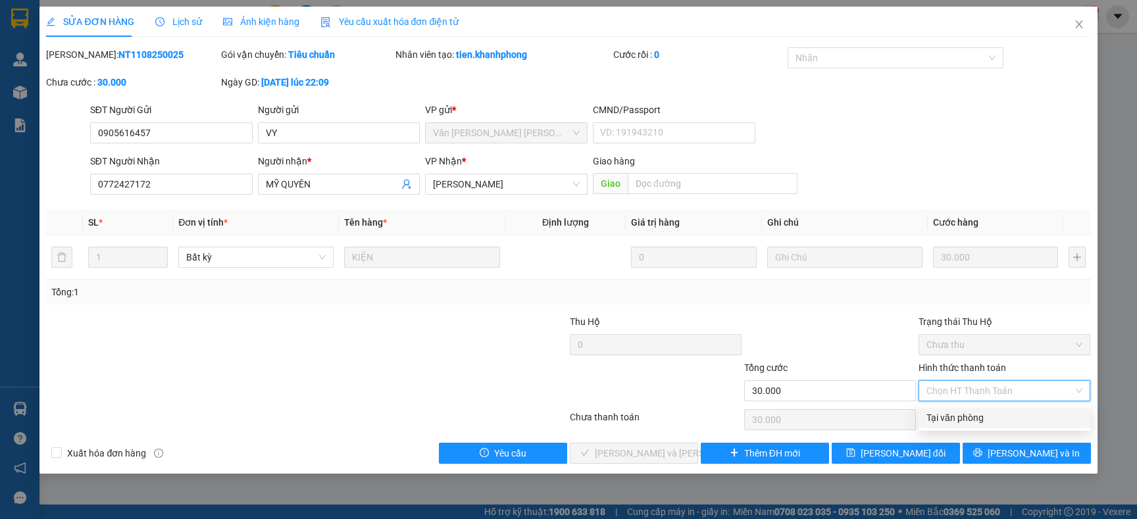
click at [972, 419] on div "Tại văn phòng" at bounding box center [1005, 418] width 156 height 14
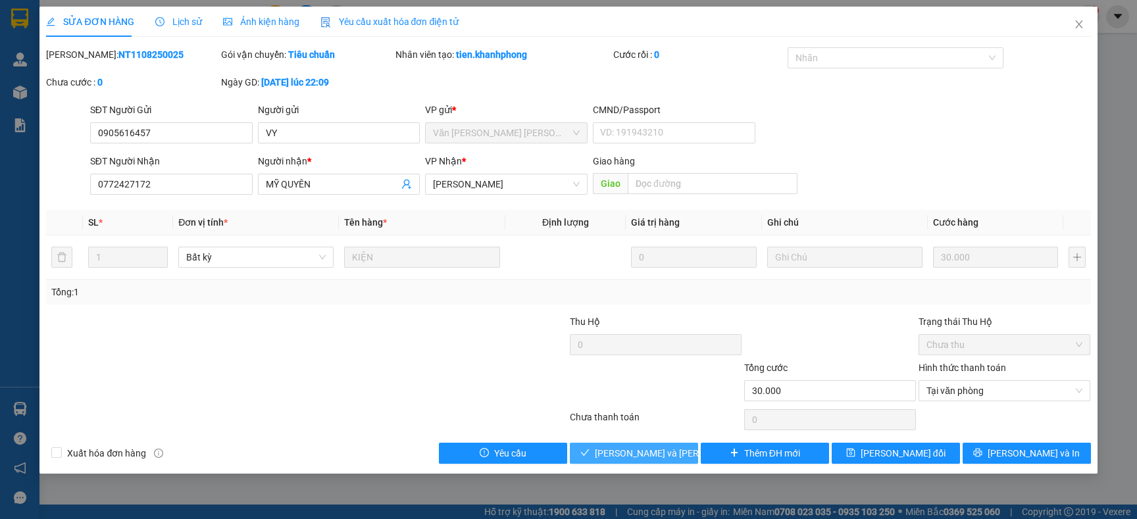
click at [654, 451] on span "[PERSON_NAME] và [PERSON_NAME] hàng" at bounding box center [684, 453] width 178 height 14
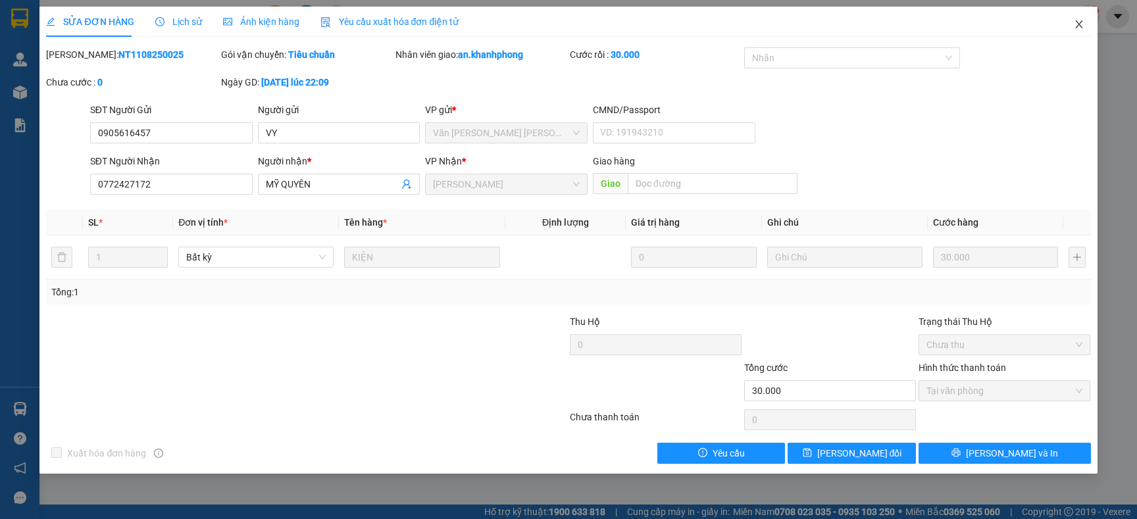
click at [1080, 28] on icon "close" at bounding box center [1079, 24] width 11 height 11
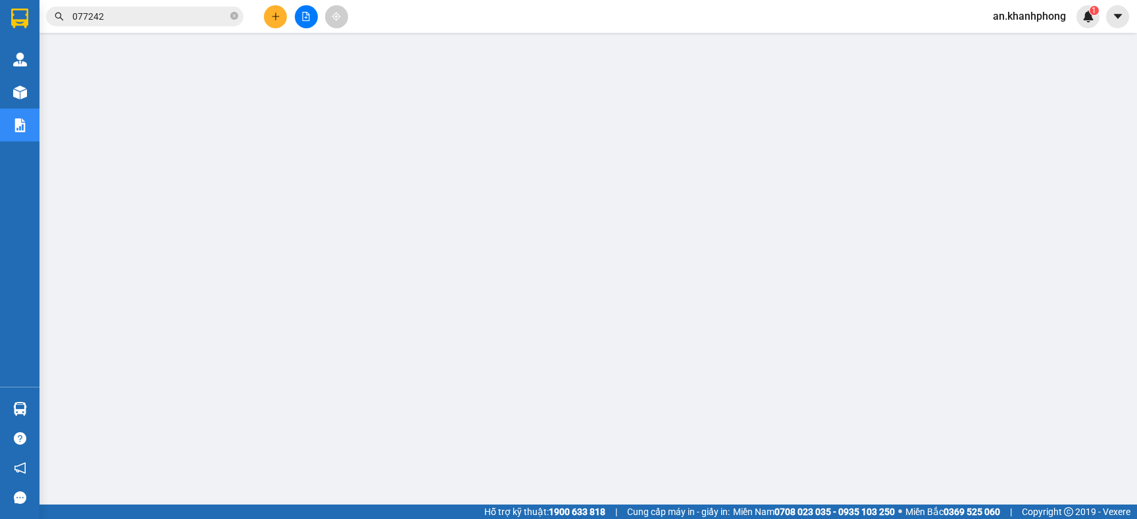
click at [124, 14] on input "077242" at bounding box center [149, 16] width 155 height 14
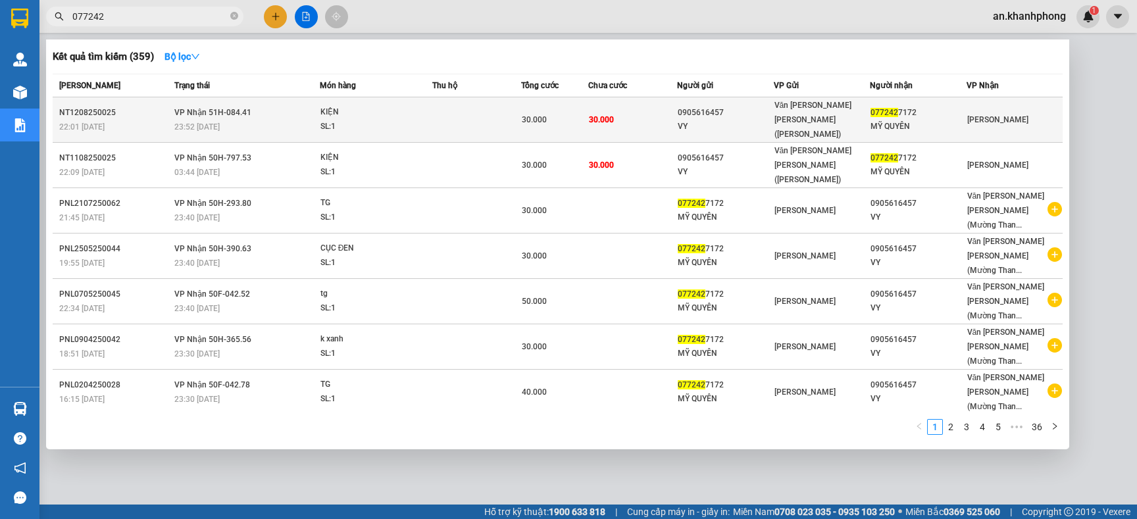
click at [449, 112] on td at bounding box center [476, 119] width 89 height 45
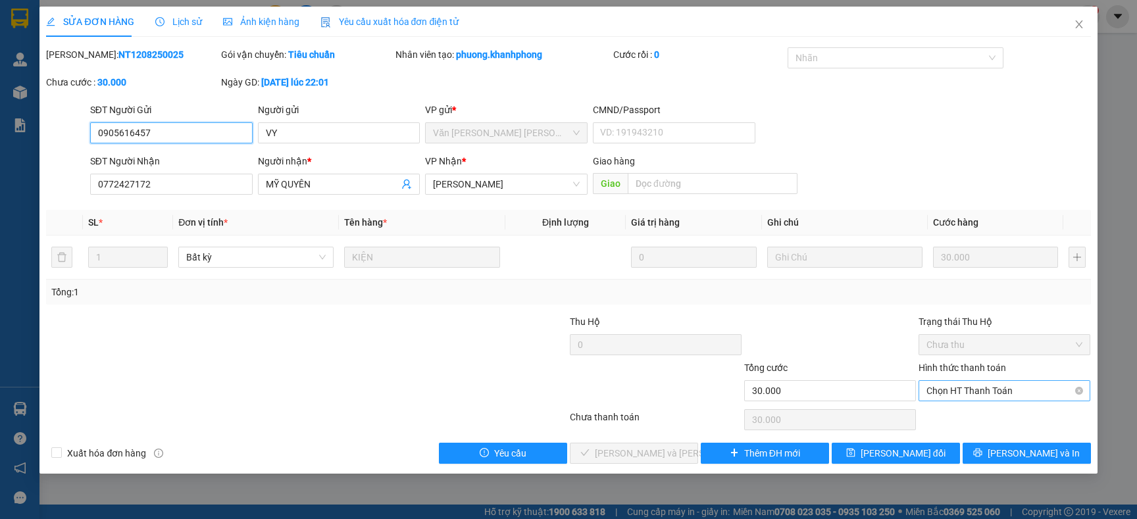
click at [951, 395] on span "Chọn HT Thanh Toán" at bounding box center [1005, 391] width 156 height 20
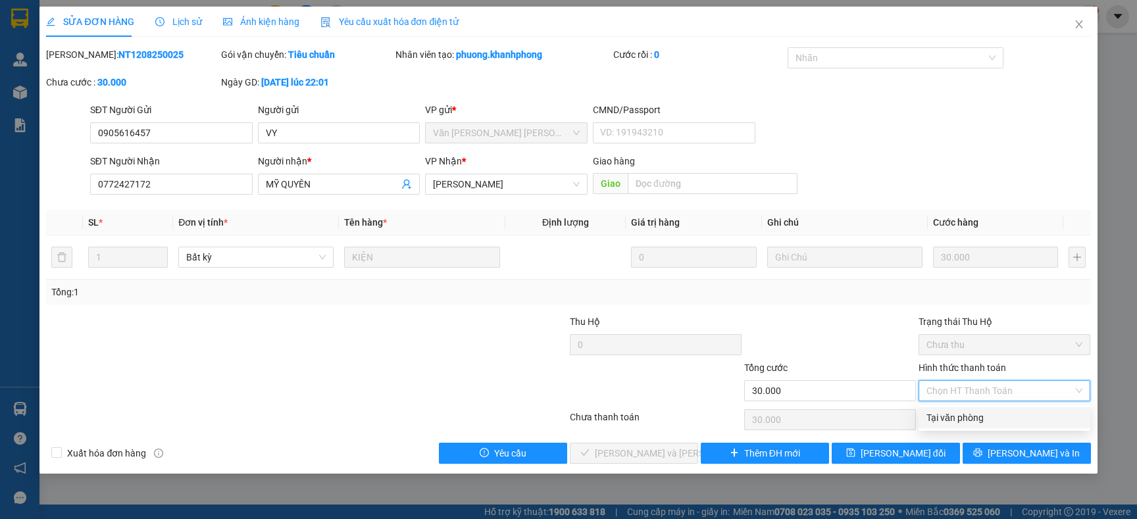
click at [954, 416] on div "Tại văn phòng" at bounding box center [1005, 418] width 156 height 14
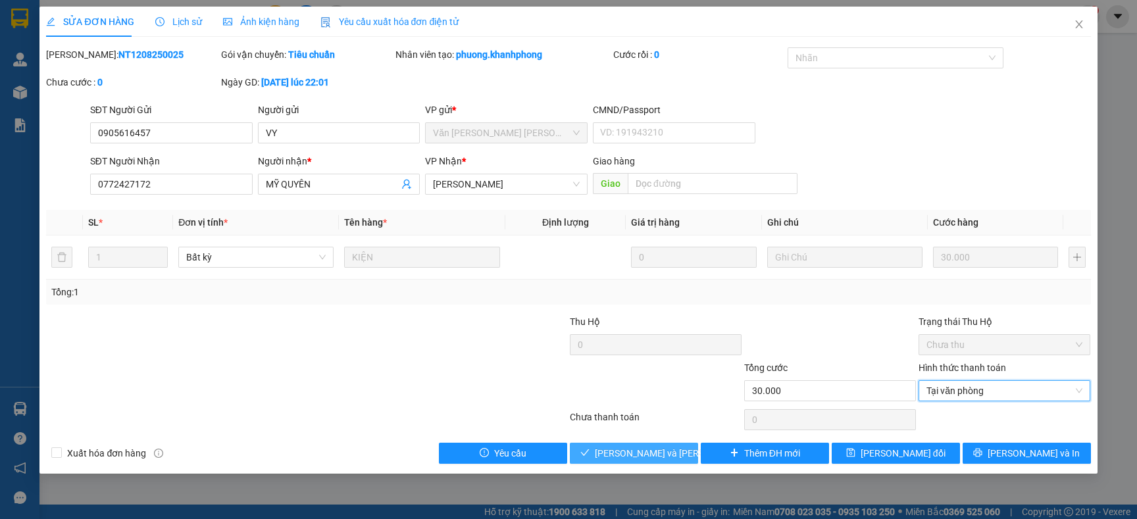
click at [684, 452] on button "[PERSON_NAME] và [PERSON_NAME] hàng" at bounding box center [634, 453] width 128 height 21
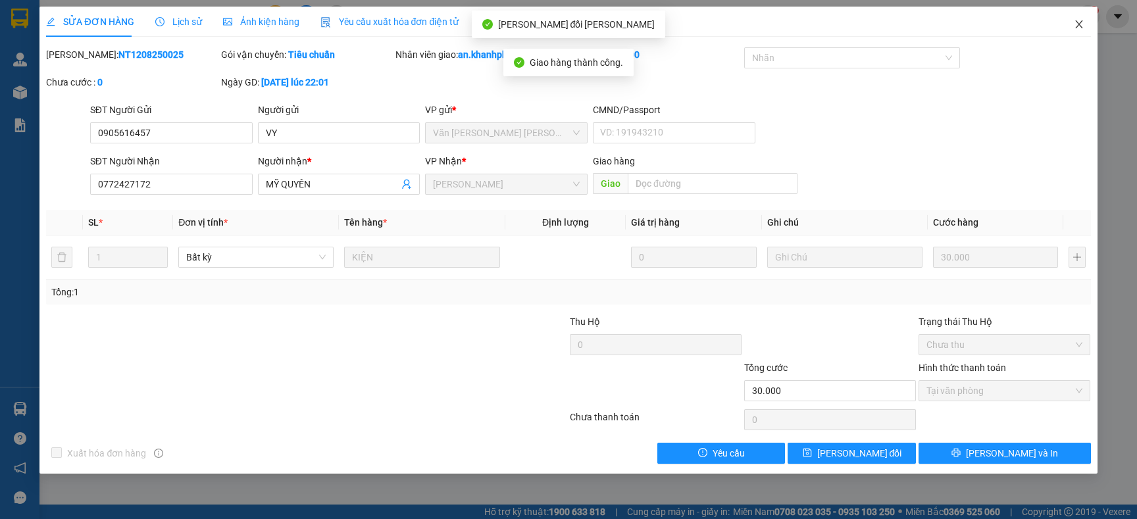
click at [1083, 27] on icon "close" at bounding box center [1079, 24] width 11 height 11
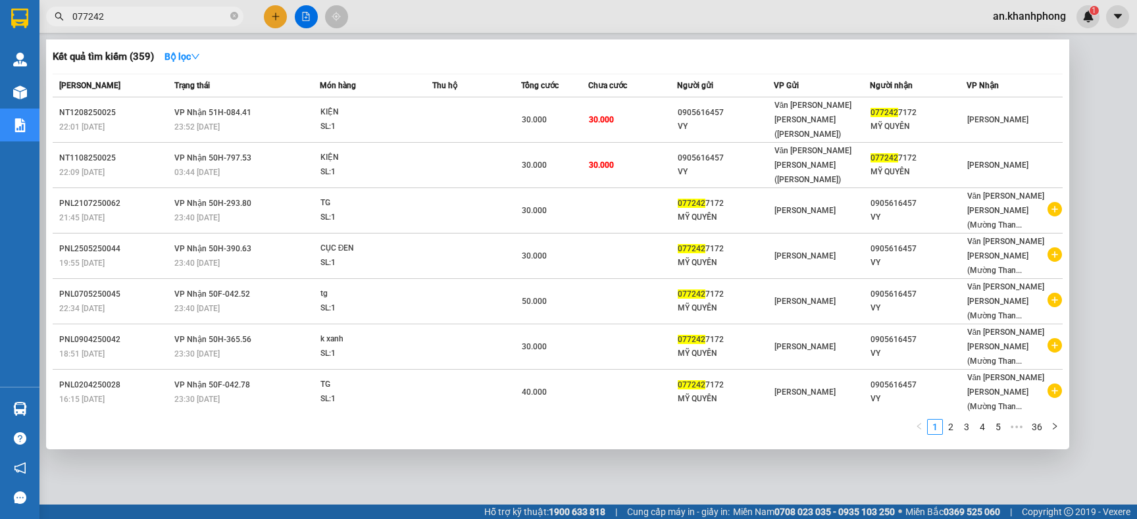
click at [113, 13] on input "077242" at bounding box center [149, 16] width 155 height 14
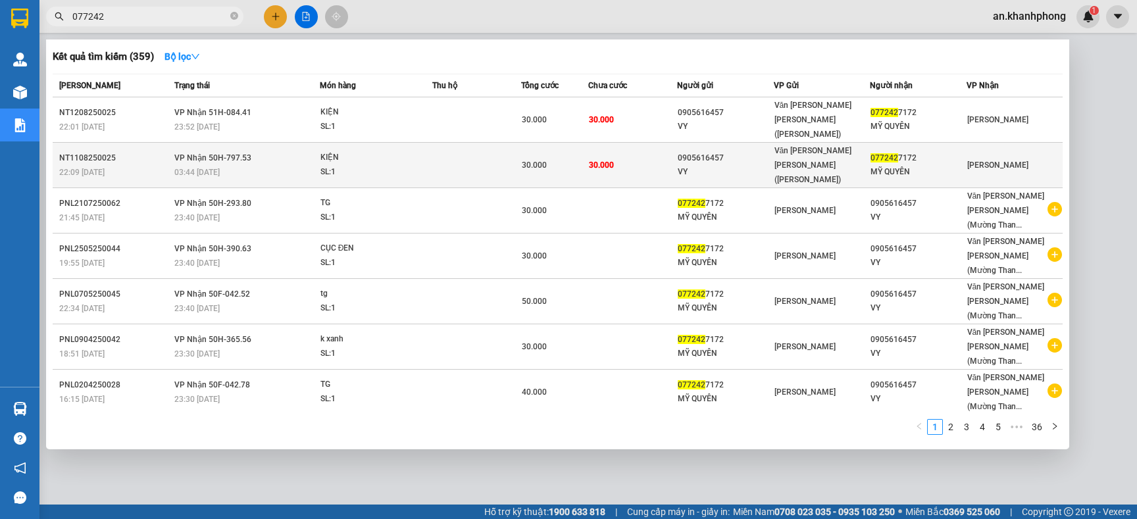
click at [582, 158] on div "30.000" at bounding box center [554, 165] width 65 height 14
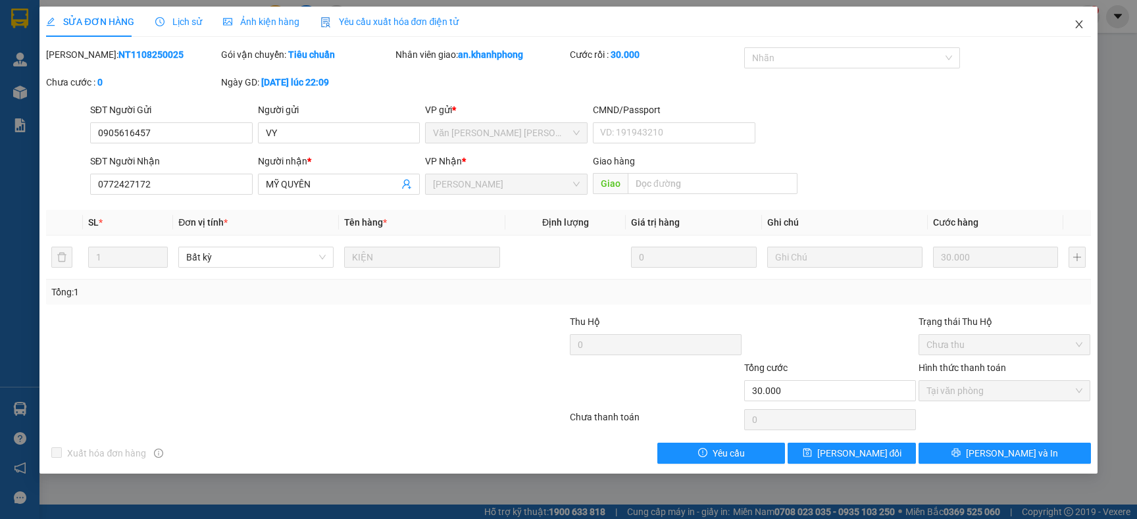
click at [1076, 25] on icon "close" at bounding box center [1079, 24] width 11 height 11
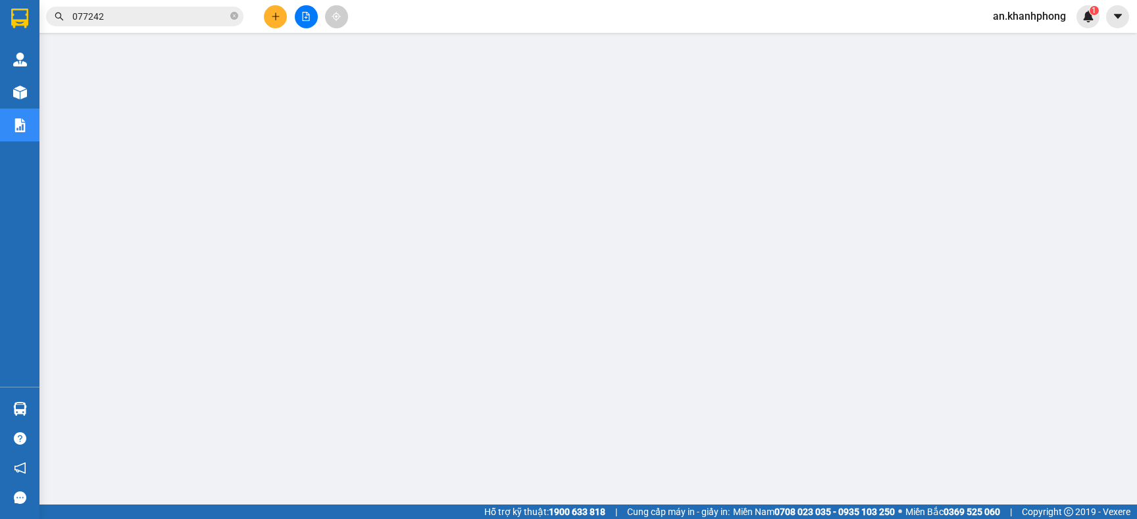
click at [147, 21] on input "077242" at bounding box center [149, 16] width 155 height 14
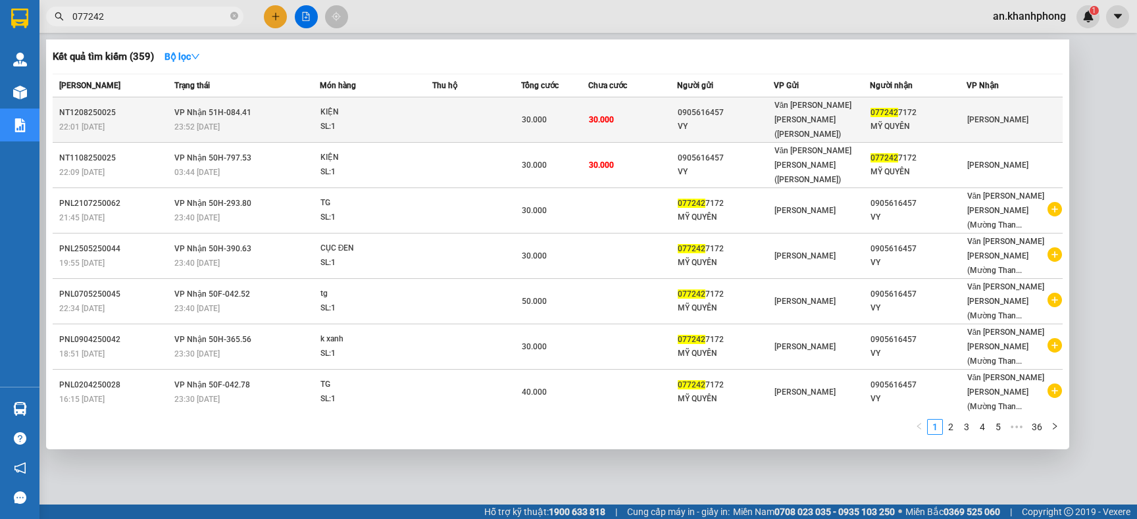
click at [547, 113] on div "30.000" at bounding box center [554, 120] width 65 height 14
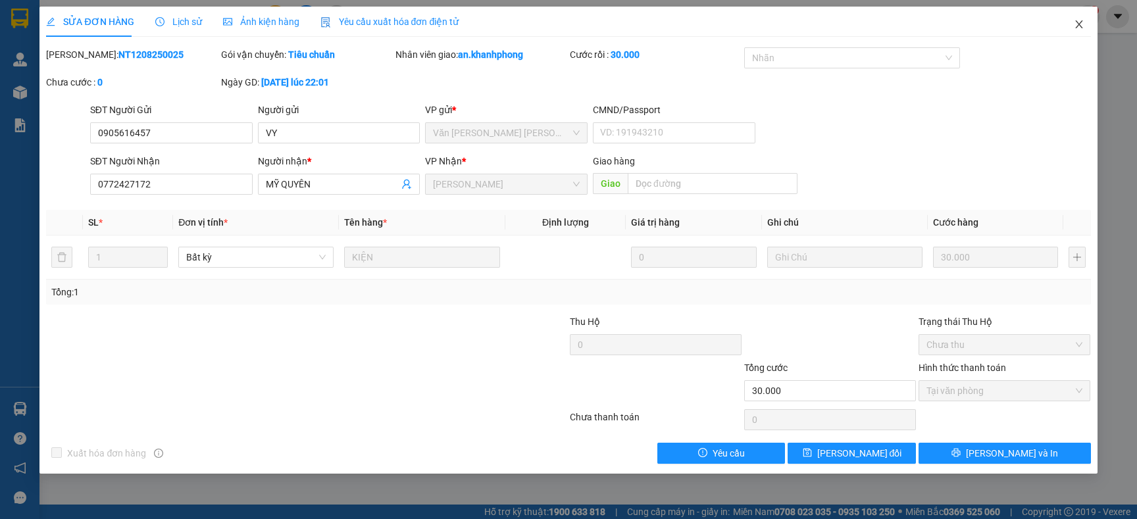
click at [1079, 25] on icon "close" at bounding box center [1078, 24] width 7 height 8
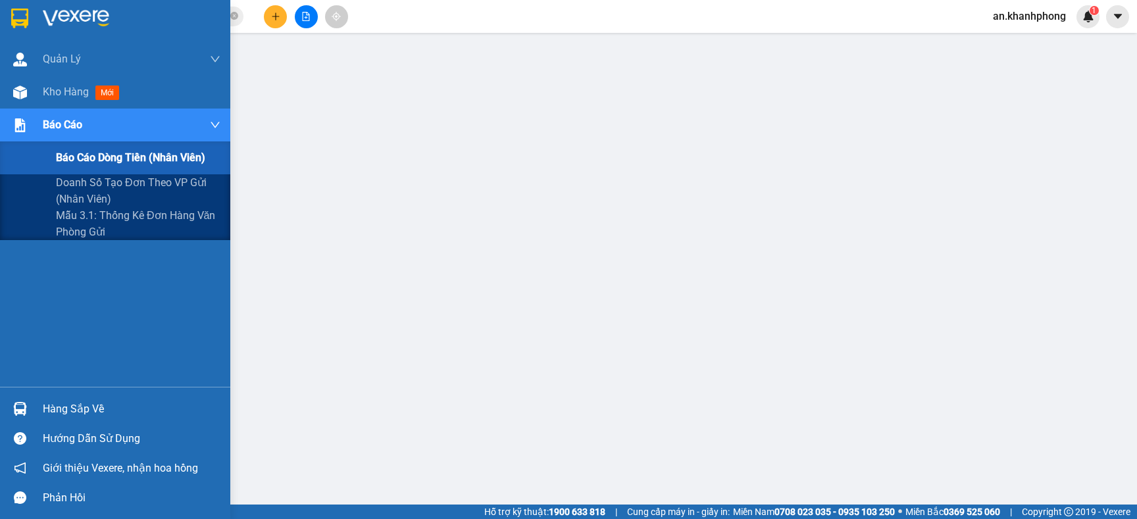
click at [93, 159] on span "Báo cáo dòng tiền (nhân viên)" at bounding box center [130, 157] width 149 height 16
drag, startPoint x: 111, startPoint y: 155, endPoint x: 199, endPoint y: 193, distance: 95.8
click at [112, 155] on span "Báo cáo dòng tiền (nhân viên)" at bounding box center [130, 157] width 149 height 16
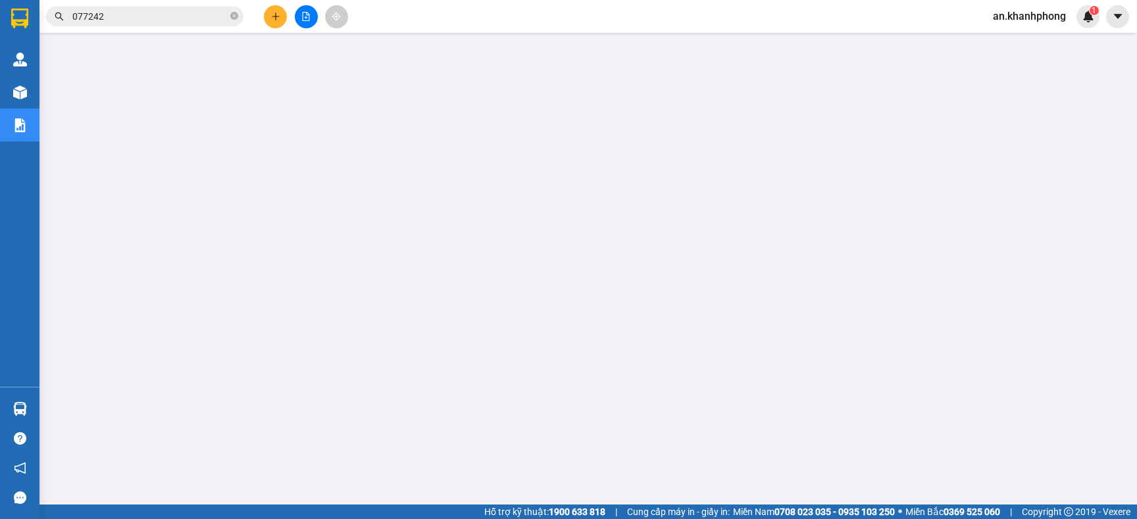
click at [240, 15] on span "077242" at bounding box center [144, 17] width 197 height 20
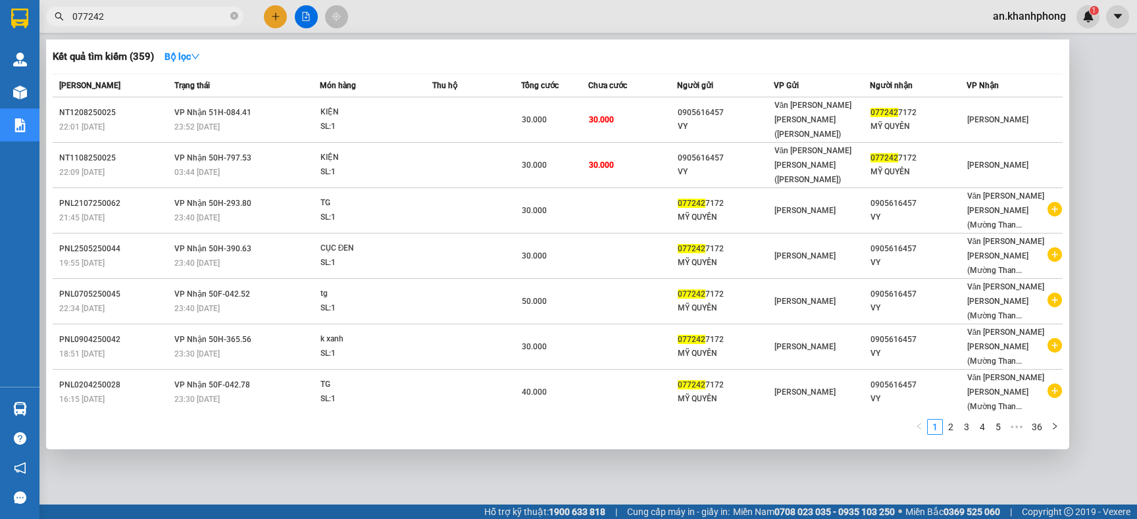
click at [222, 20] on input "077242" at bounding box center [149, 16] width 155 height 14
click at [238, 12] on icon "close-circle" at bounding box center [234, 16] width 8 height 8
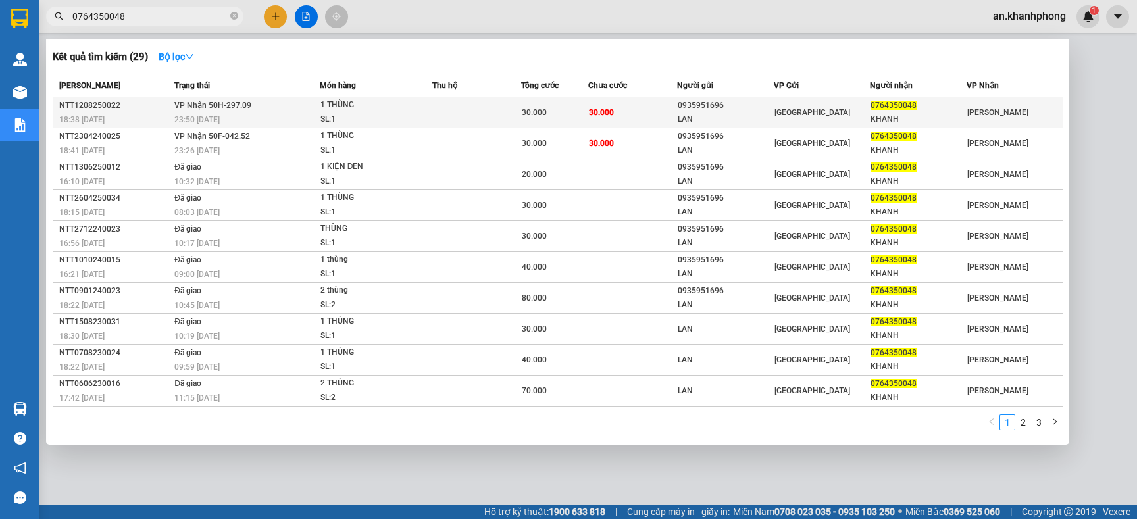
click at [738, 107] on div "0935951696" at bounding box center [725, 106] width 95 height 14
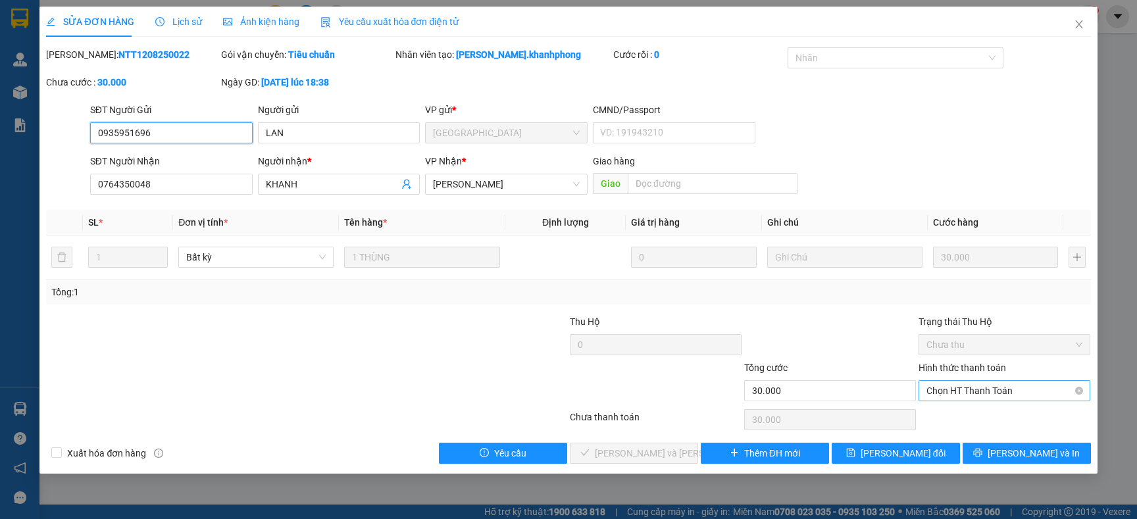
click at [951, 390] on span "Chọn HT Thanh Toán" at bounding box center [1005, 391] width 156 height 20
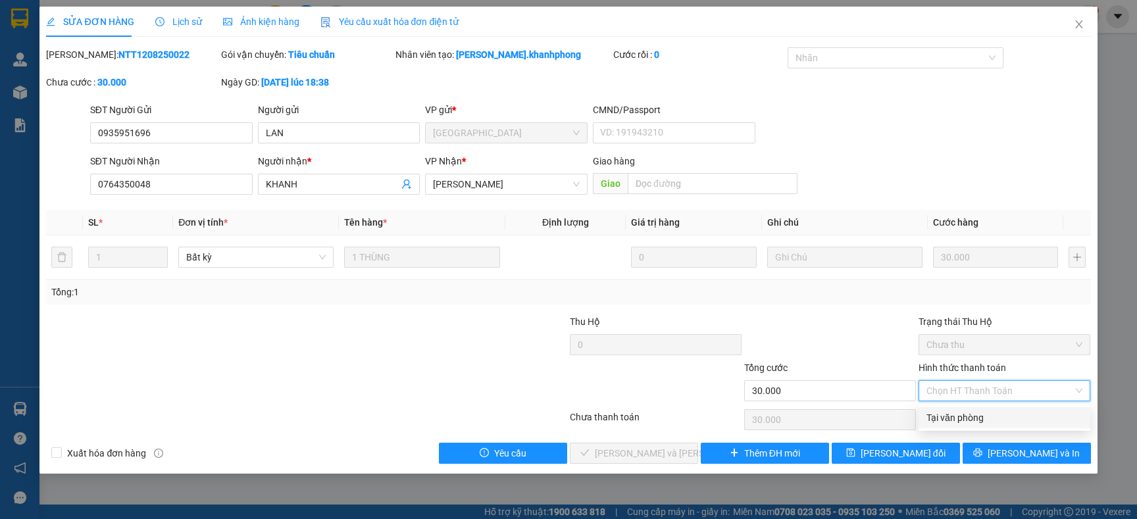
click at [949, 419] on div "Tại văn phòng" at bounding box center [1005, 418] width 156 height 14
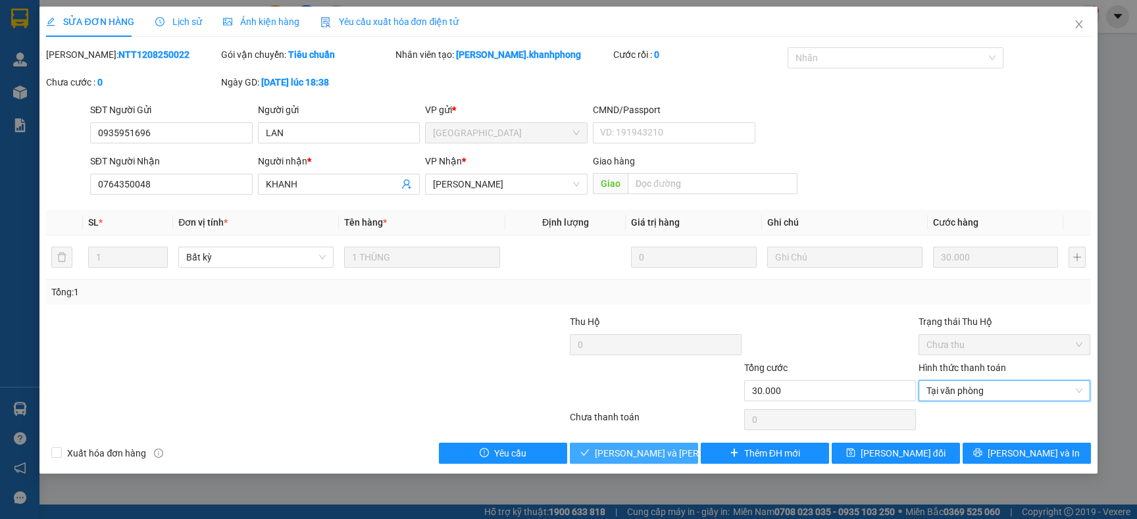
click at [615, 455] on span "[PERSON_NAME] và [PERSON_NAME] hàng" at bounding box center [684, 453] width 178 height 14
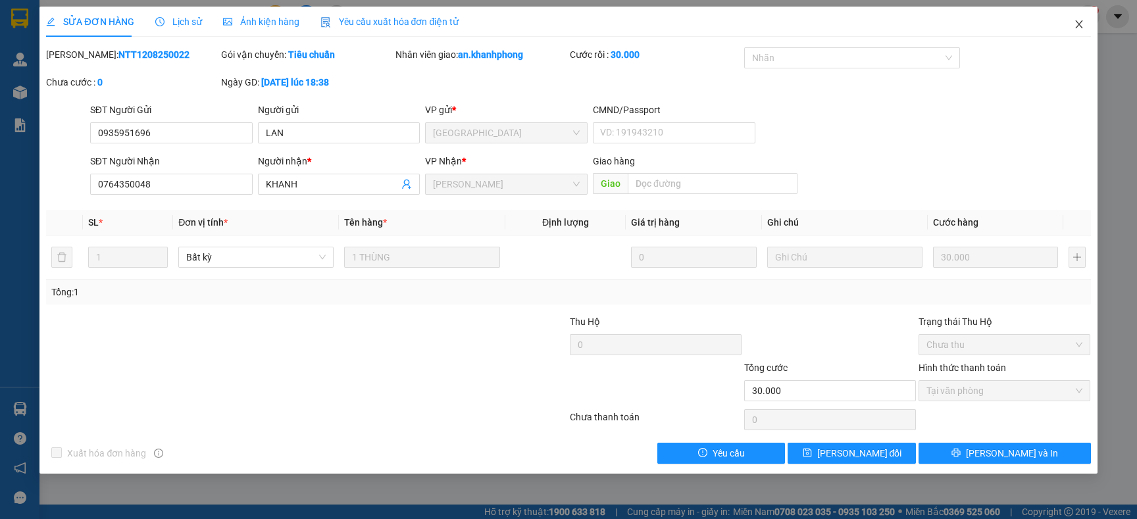
click at [1079, 24] on icon "close" at bounding box center [1078, 24] width 7 height 8
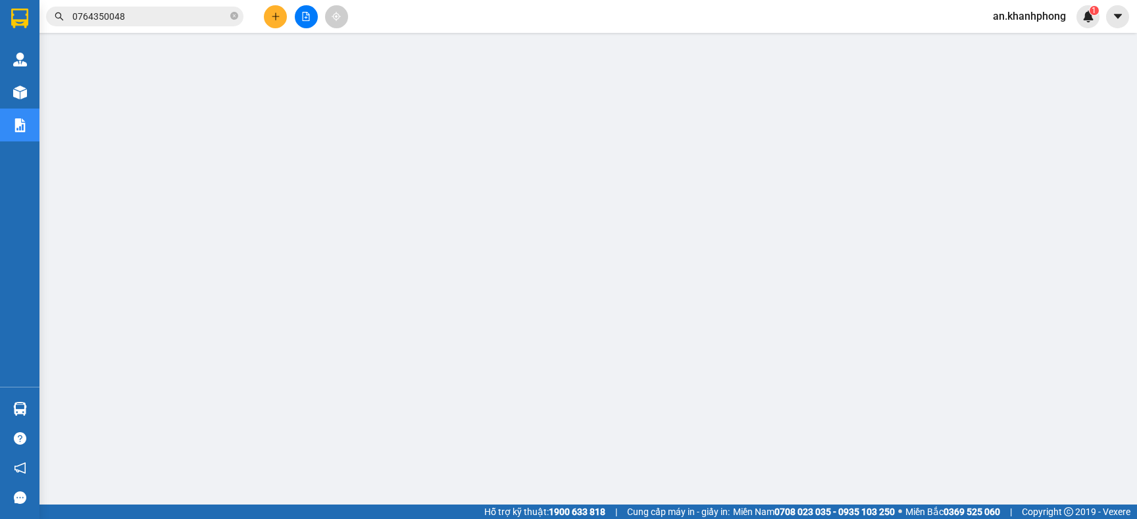
click at [228, 19] on span "0764350048" at bounding box center [144, 17] width 197 height 20
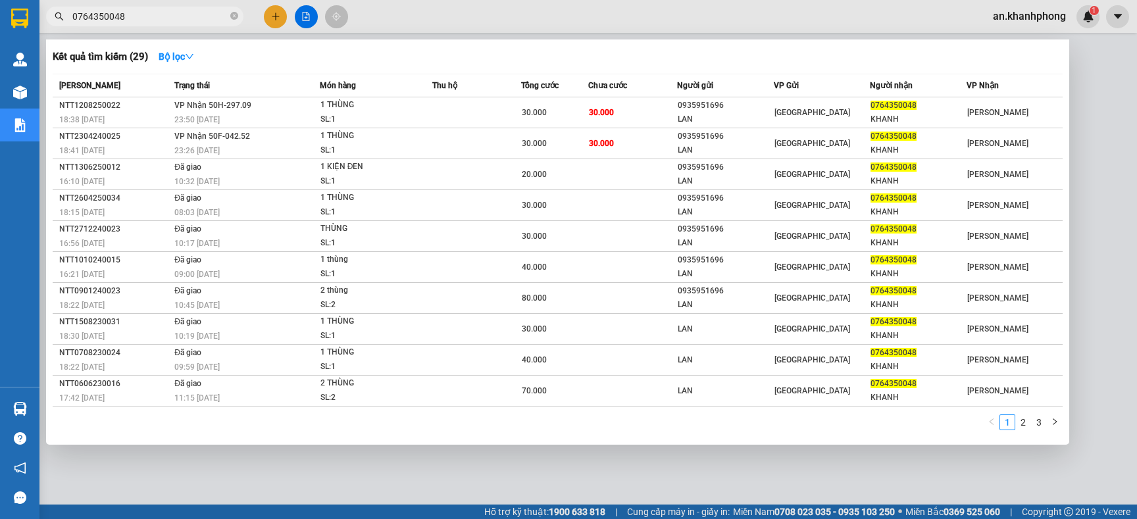
click at [228, 19] on span "0764350048" at bounding box center [144, 17] width 197 height 20
click at [232, 18] on icon "close-circle" at bounding box center [234, 16] width 8 height 8
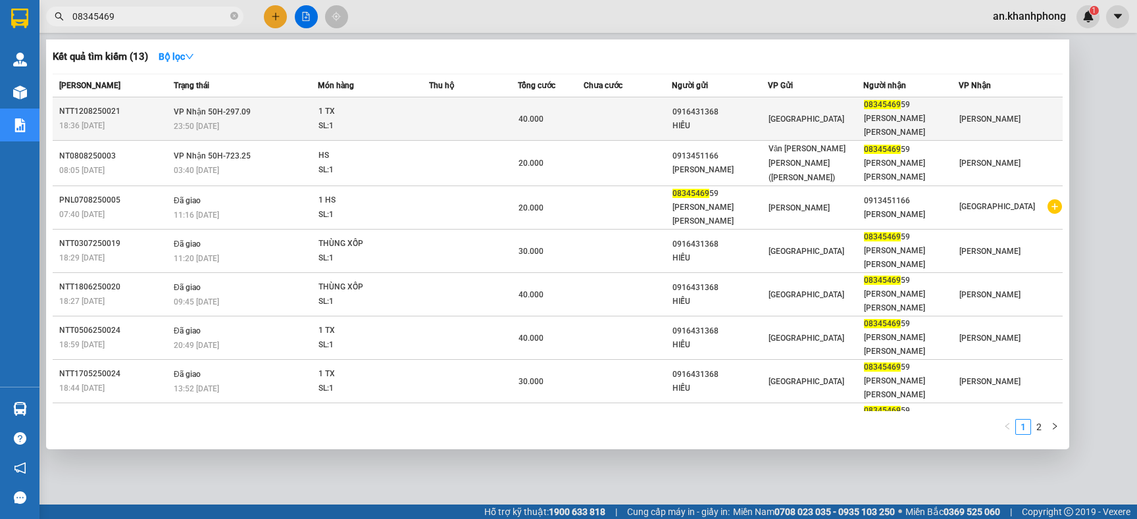
click at [602, 107] on td at bounding box center [628, 118] width 88 height 43
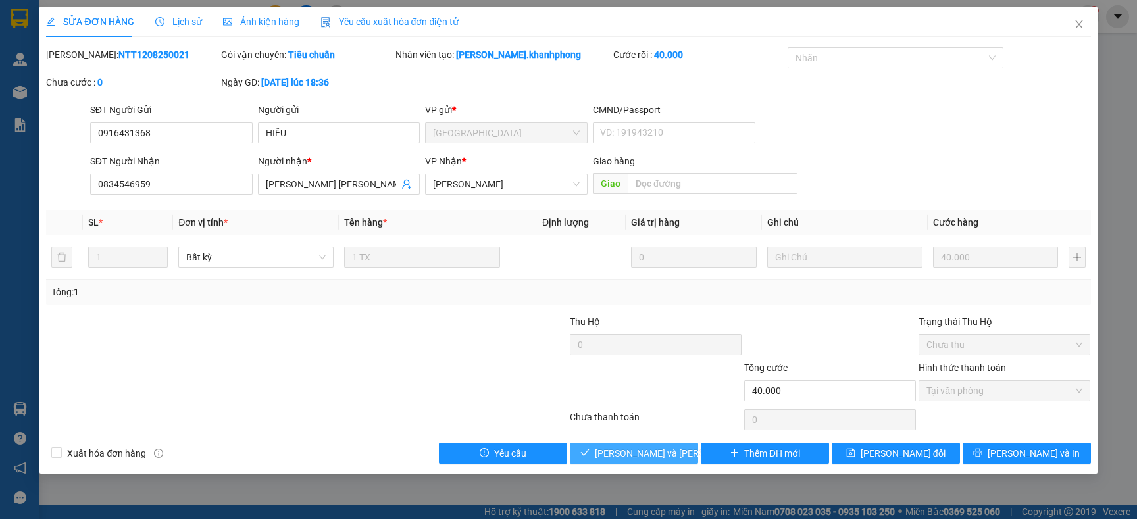
click at [609, 443] on button "[PERSON_NAME] và [PERSON_NAME] hàng" at bounding box center [634, 453] width 128 height 21
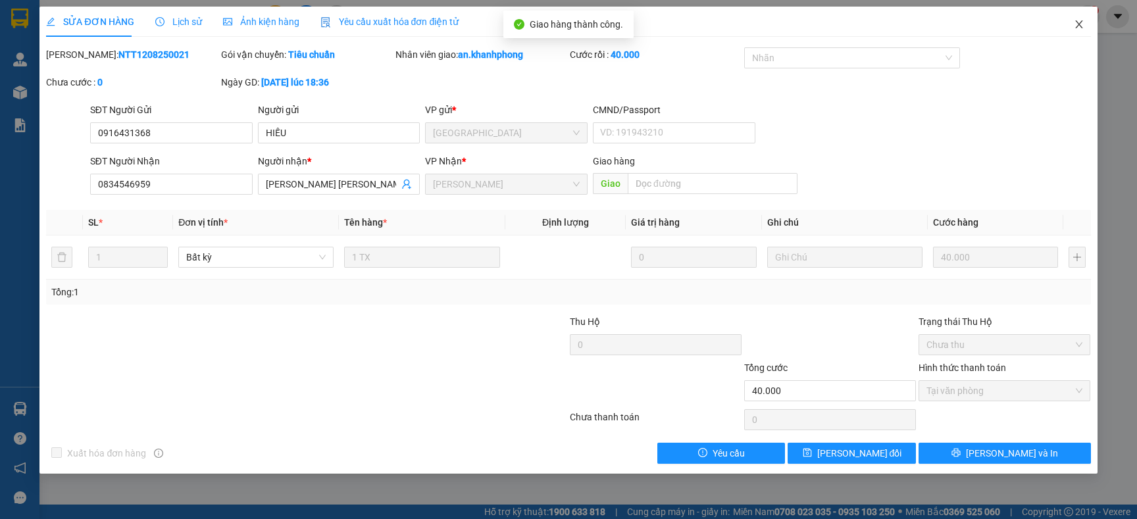
click at [1076, 25] on icon "close" at bounding box center [1079, 24] width 11 height 11
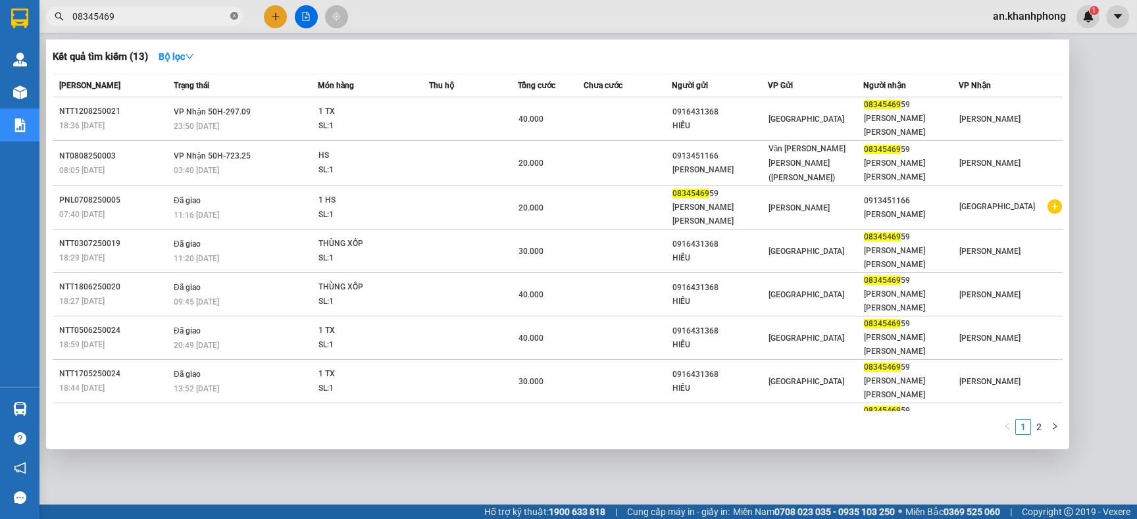
click at [235, 13] on icon "close-circle" at bounding box center [234, 16] width 8 height 8
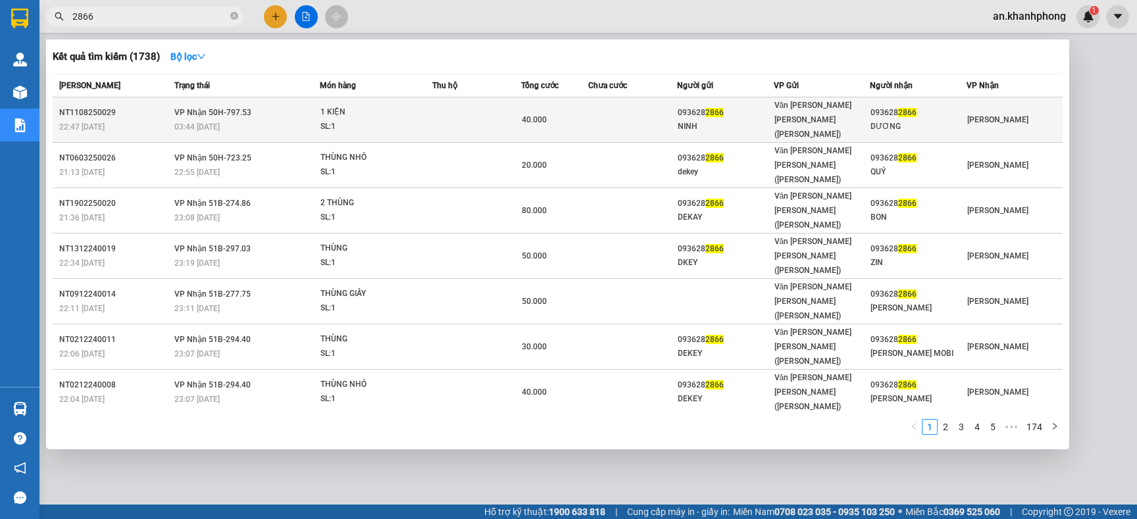
click at [848, 113] on div "Văn [PERSON_NAME] [PERSON_NAME] ([PERSON_NAME])" at bounding box center [822, 119] width 95 height 43
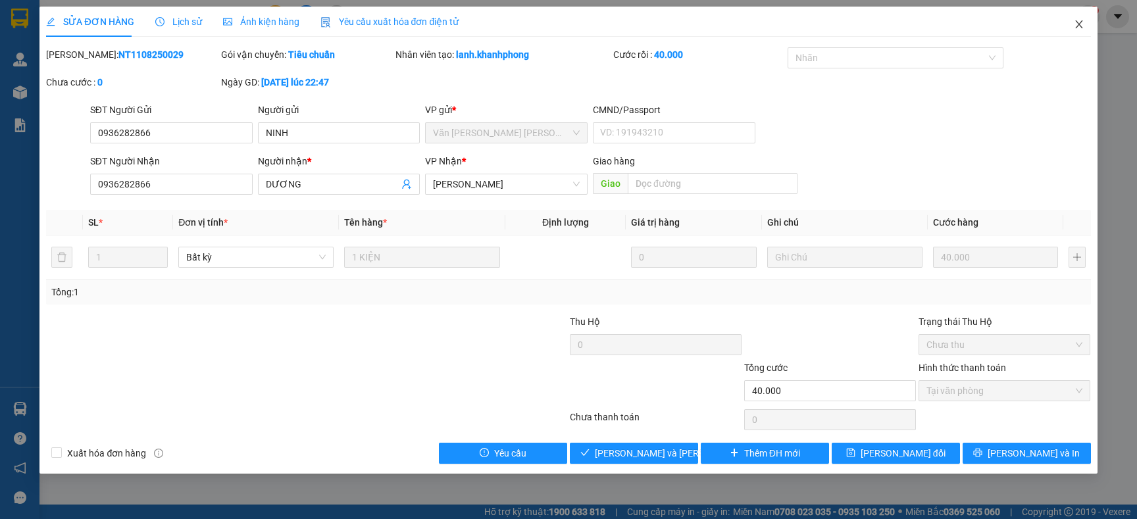
click at [1077, 18] on span "Close" at bounding box center [1079, 25] width 37 height 37
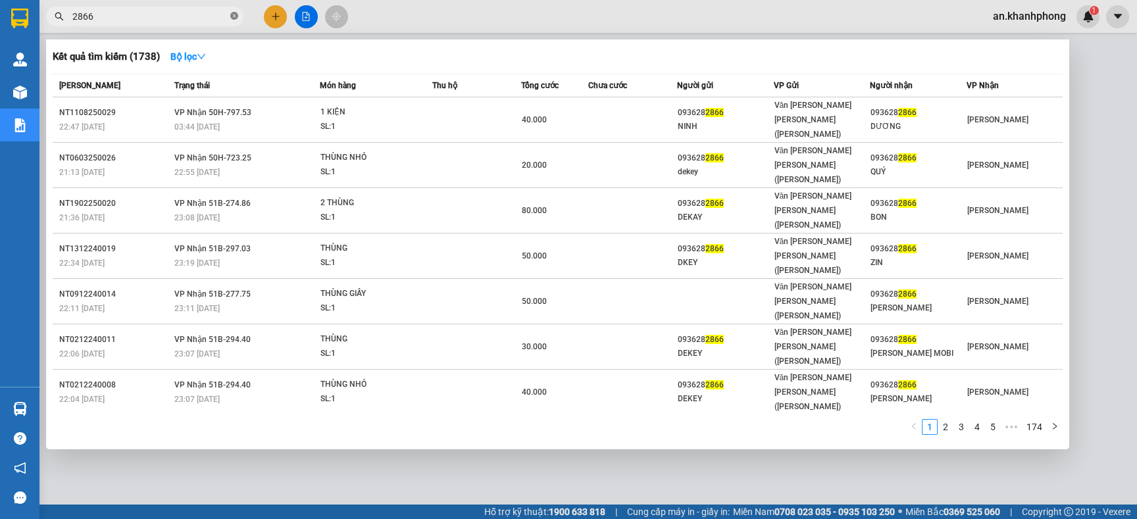
click at [231, 20] on span at bounding box center [234, 17] width 8 height 13
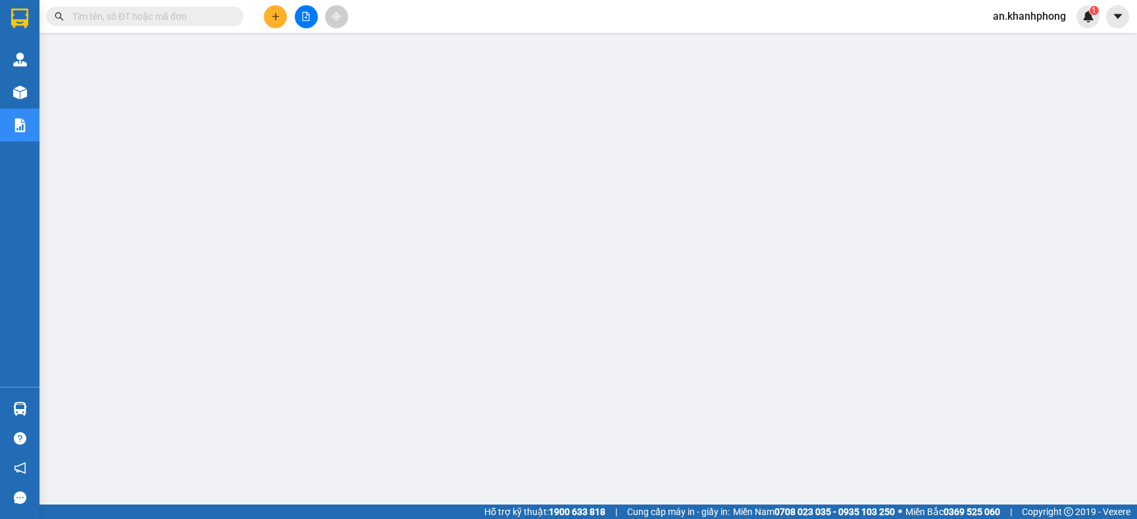
click at [202, 16] on input "text" at bounding box center [149, 16] width 155 height 14
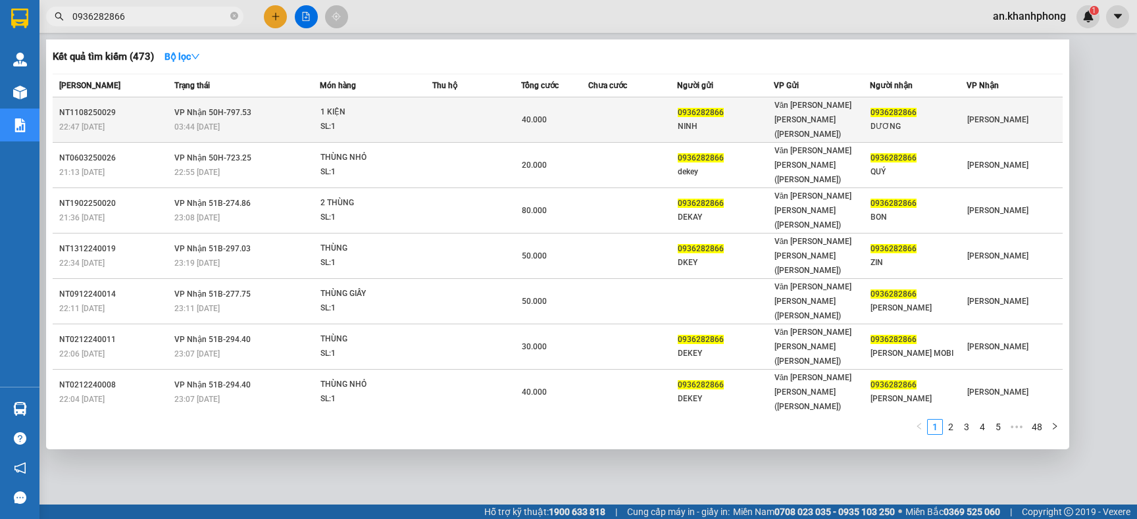
click at [597, 106] on td at bounding box center [632, 119] width 89 height 45
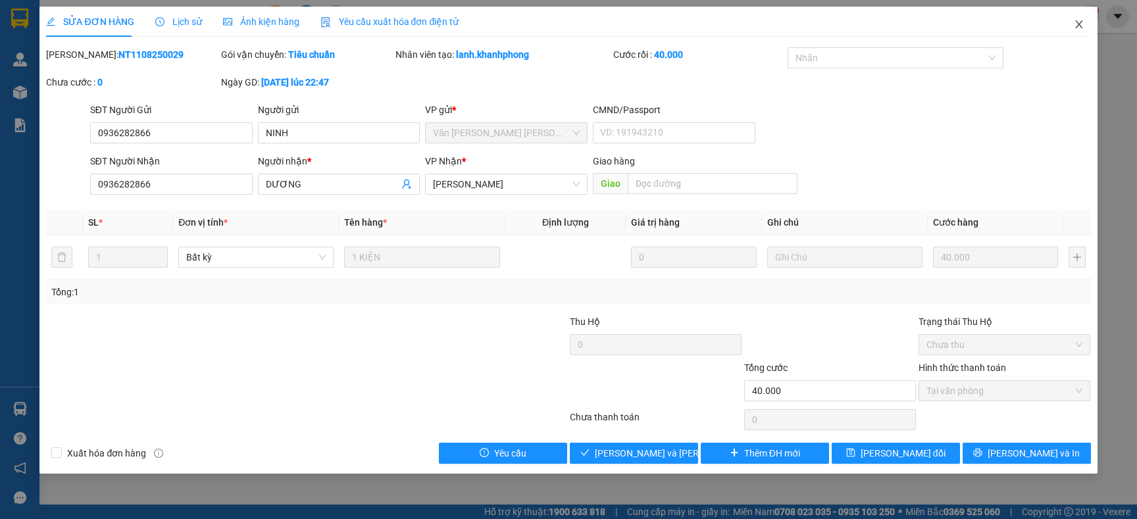
click at [1085, 23] on span "Close" at bounding box center [1079, 25] width 37 height 37
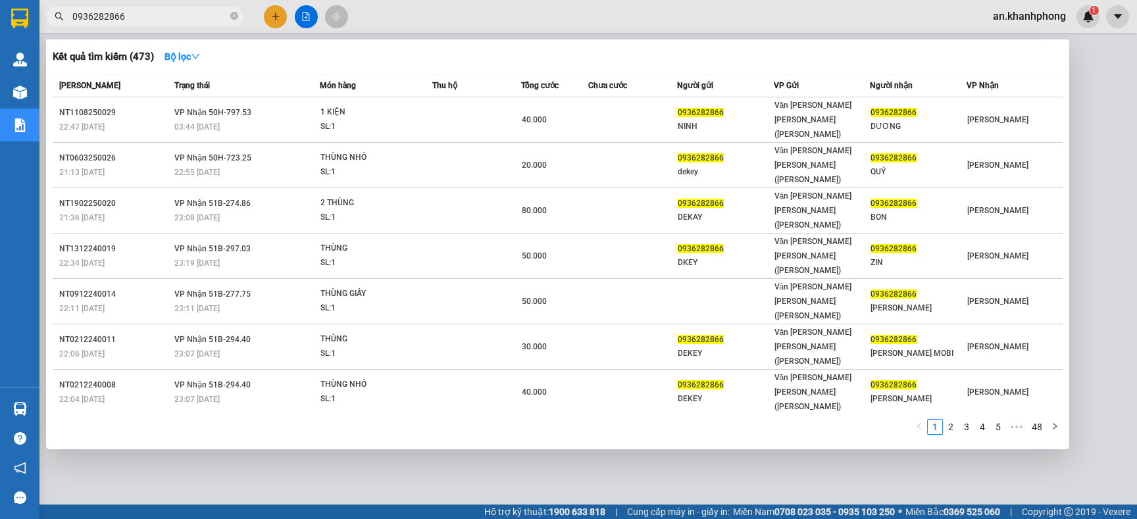
click at [220, 11] on input "0936282866" at bounding box center [149, 16] width 155 height 14
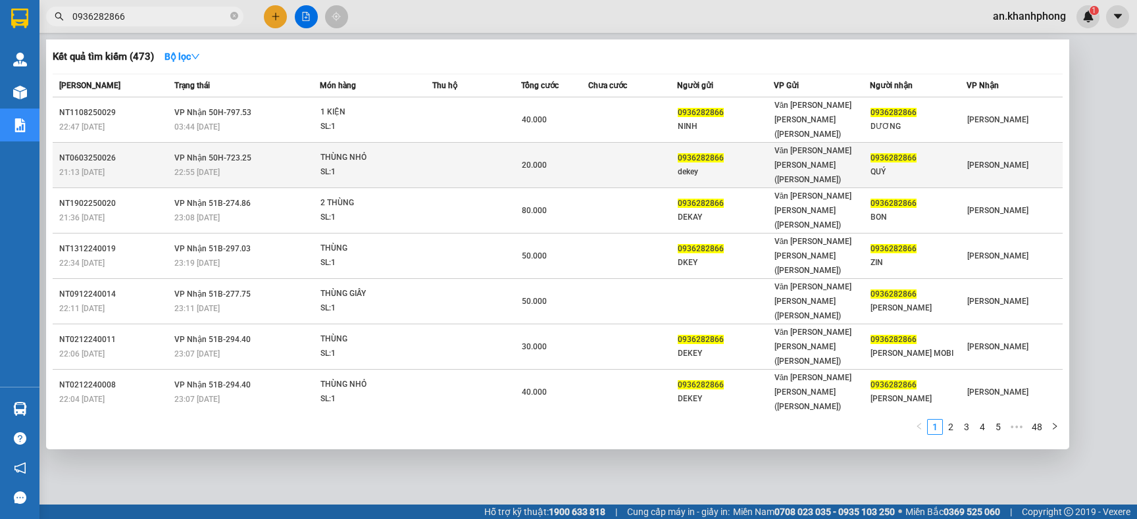
click at [421, 151] on span "[PERSON_NAME] SL: 1" at bounding box center [376, 165] width 111 height 28
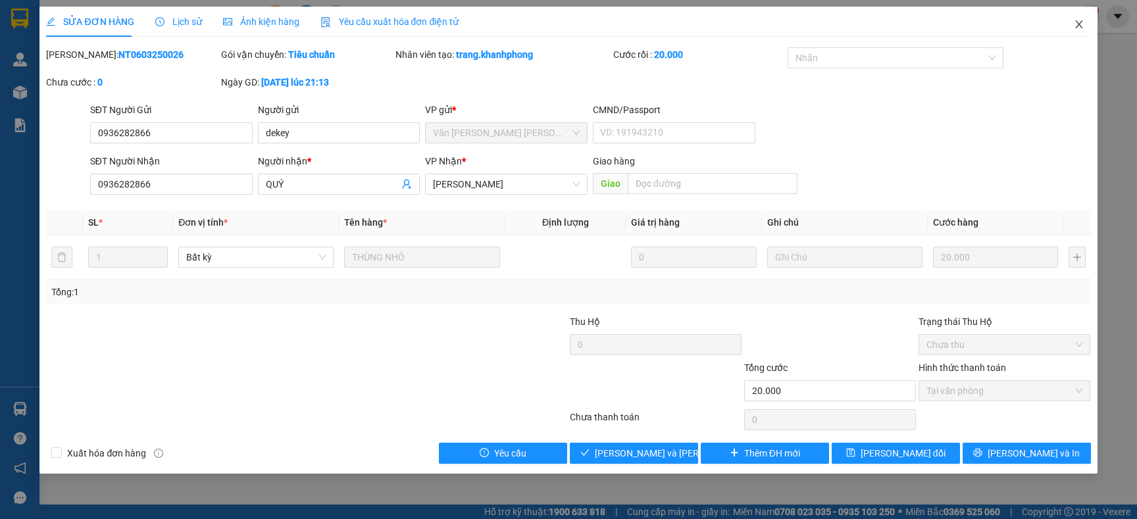
click at [1079, 28] on icon "close" at bounding box center [1079, 24] width 11 height 11
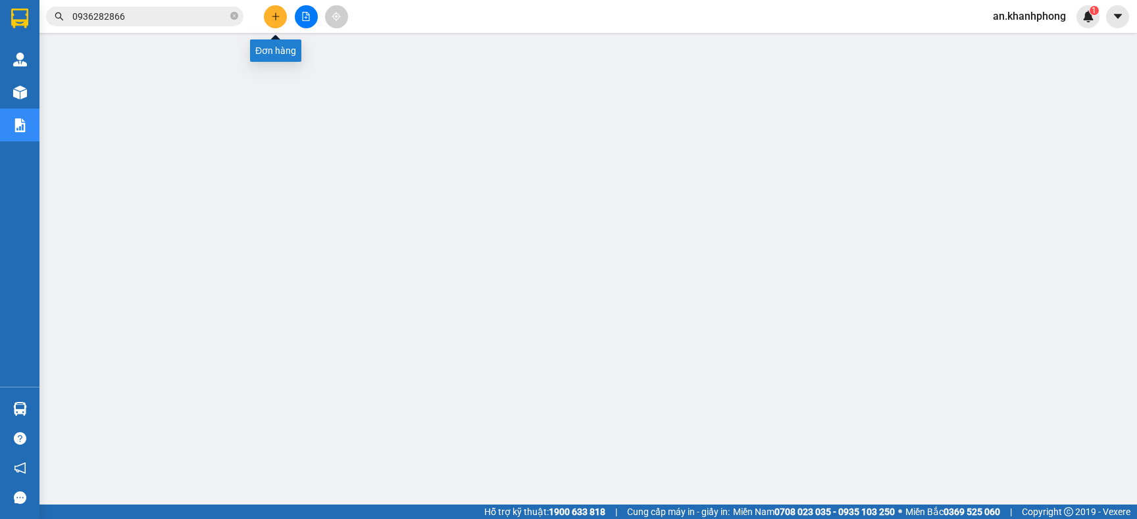
click at [278, 21] on button at bounding box center [275, 16] width 23 height 23
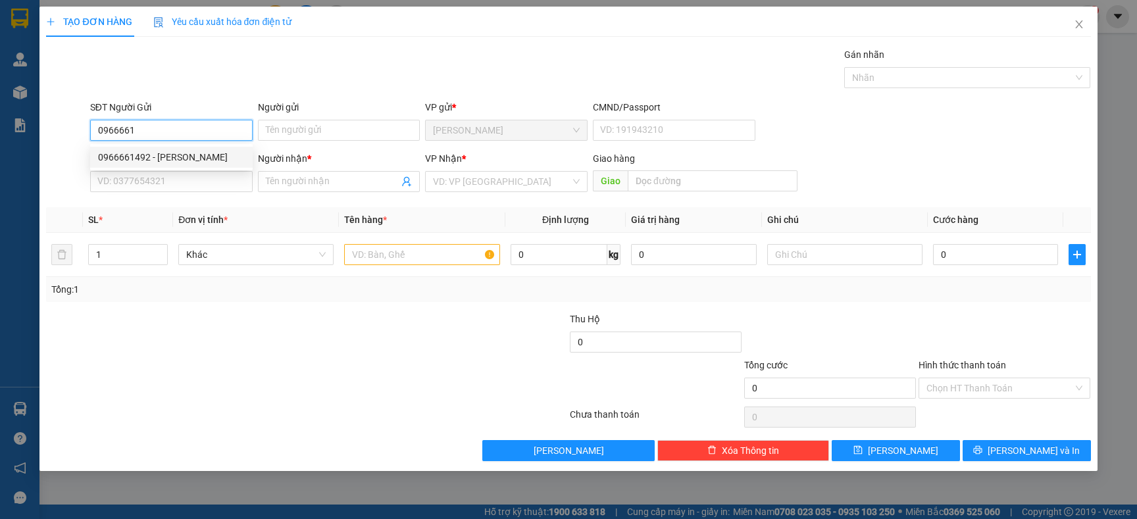
click at [202, 155] on div "0966661492 - [PERSON_NAME]" at bounding box center [171, 157] width 147 height 14
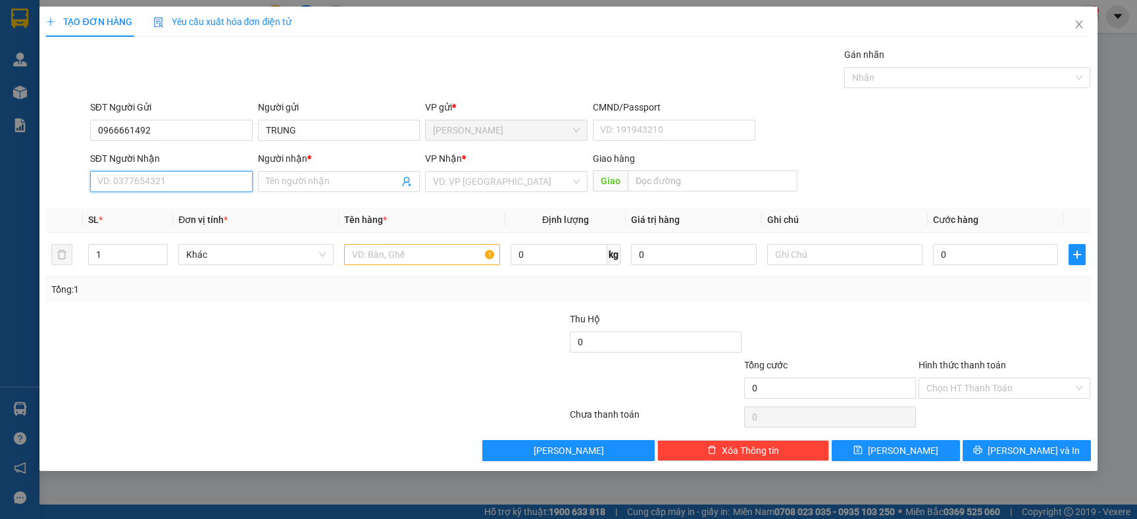
click at [180, 186] on input "SĐT Người Nhận" at bounding box center [171, 181] width 163 height 21
click at [172, 227] on div "0964106737 - TRÍ" at bounding box center [171, 229] width 147 height 14
click at [388, 262] on input "text" at bounding box center [421, 254] width 155 height 21
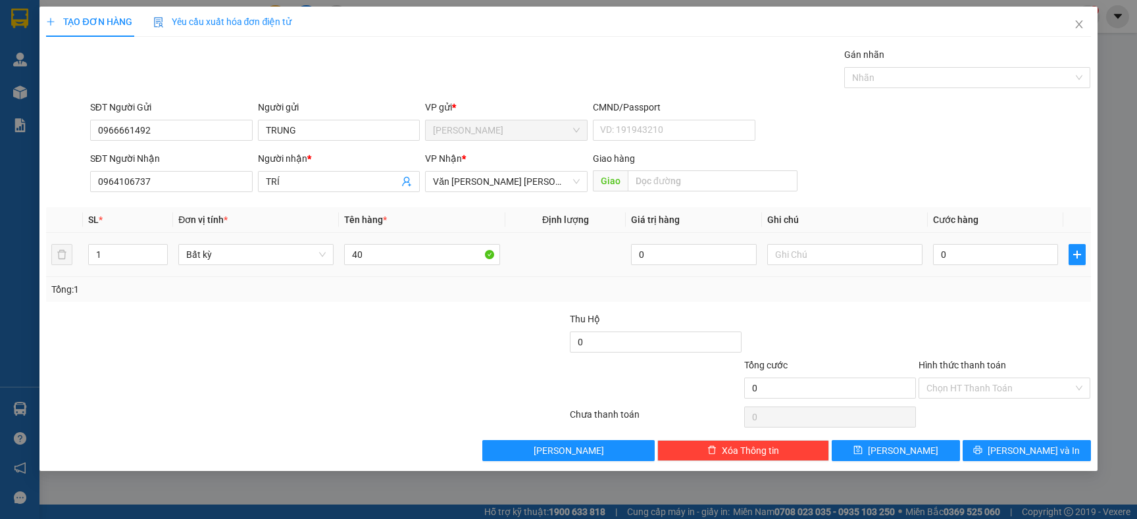
click at [242, 361] on div at bounding box center [219, 381] width 349 height 46
click at [963, 392] on input "Hình thức thanh toán" at bounding box center [1000, 388] width 147 height 20
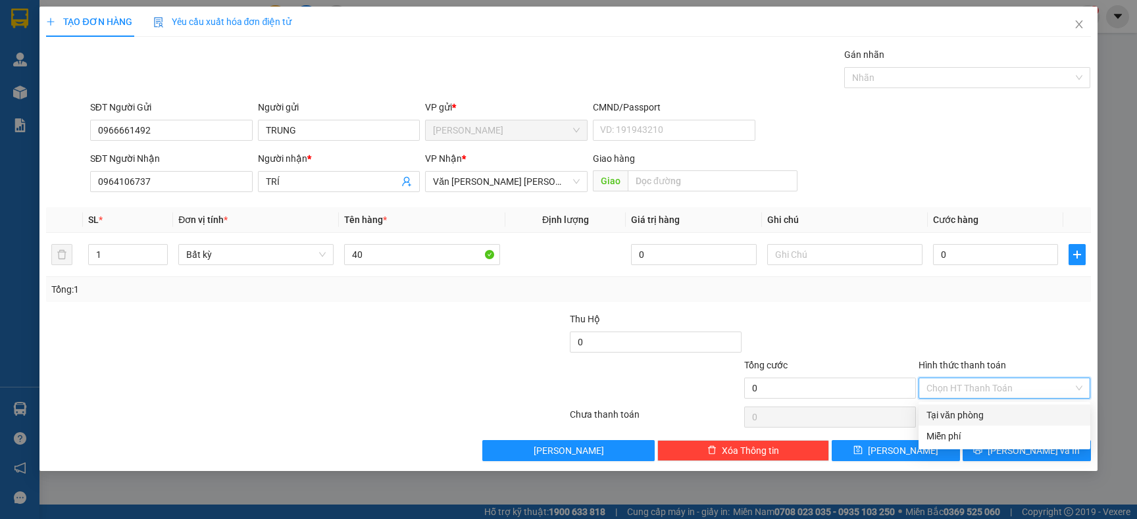
click at [925, 351] on div at bounding box center [1005, 335] width 174 height 46
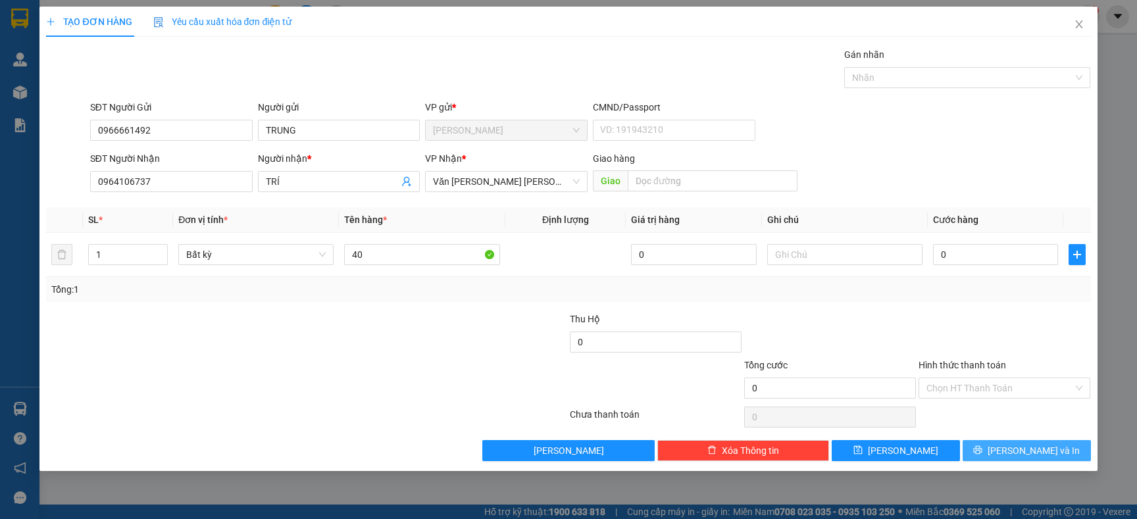
click at [992, 452] on button "[PERSON_NAME] và In" at bounding box center [1027, 450] width 128 height 21
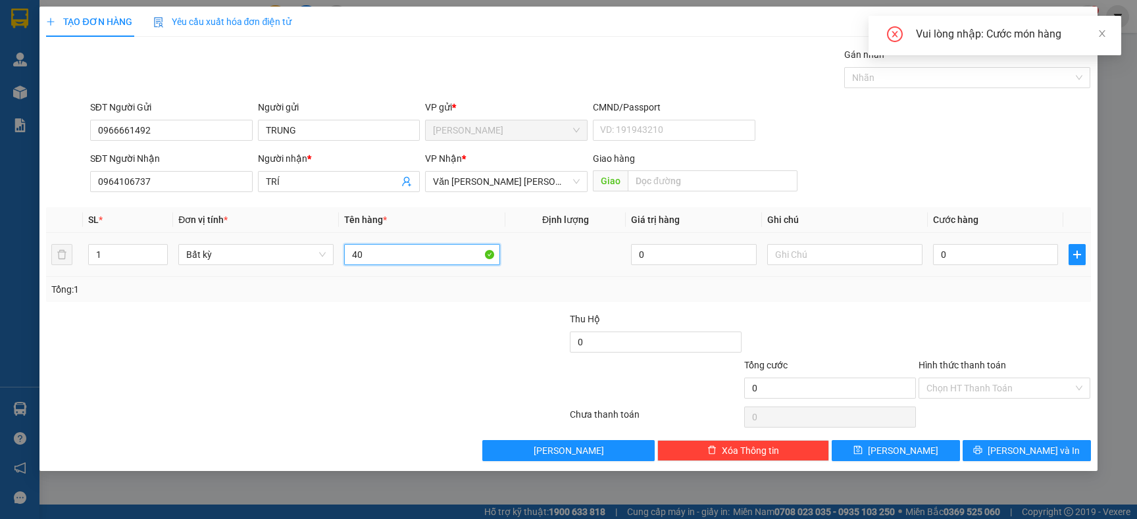
click at [435, 256] on input "40" at bounding box center [421, 254] width 155 height 21
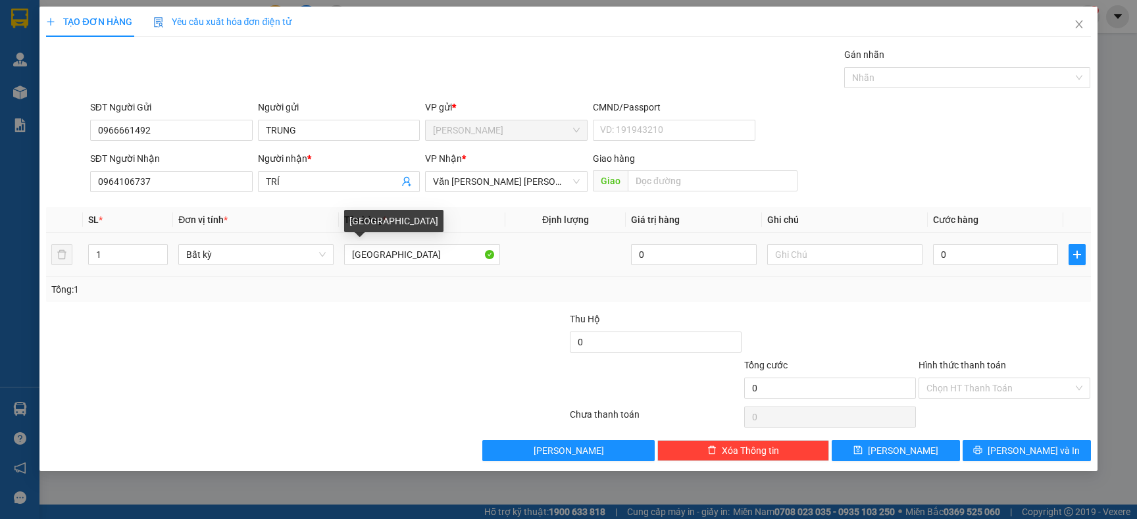
click at [442, 286] on div "Tổng: 1" at bounding box center [568, 289] width 1034 height 14
click at [980, 253] on input "0" at bounding box center [995, 254] width 125 height 21
click at [1012, 292] on div "Tổng: 1" at bounding box center [568, 289] width 1034 height 14
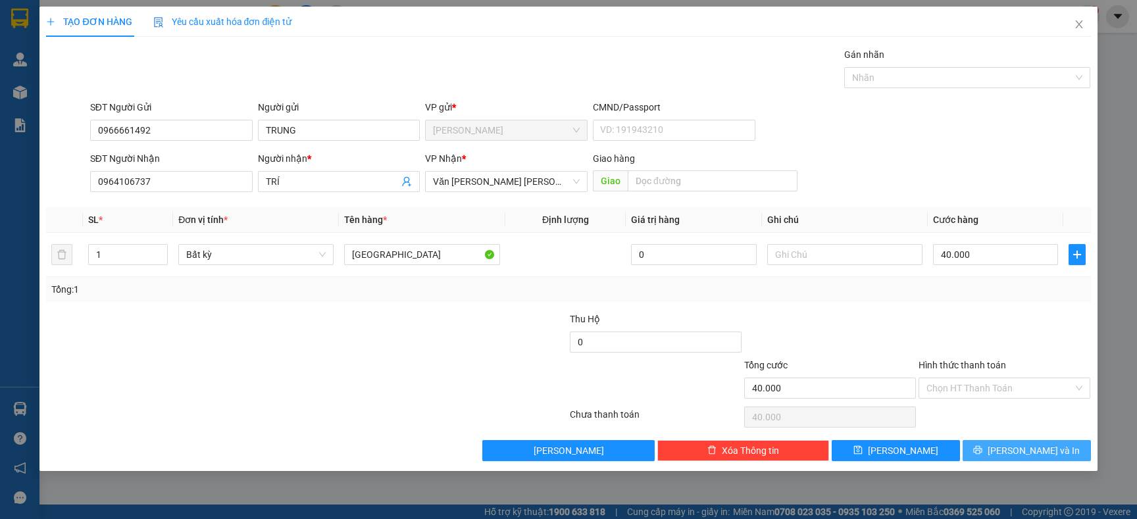
click at [1012, 444] on button "[PERSON_NAME] và In" at bounding box center [1027, 450] width 128 height 21
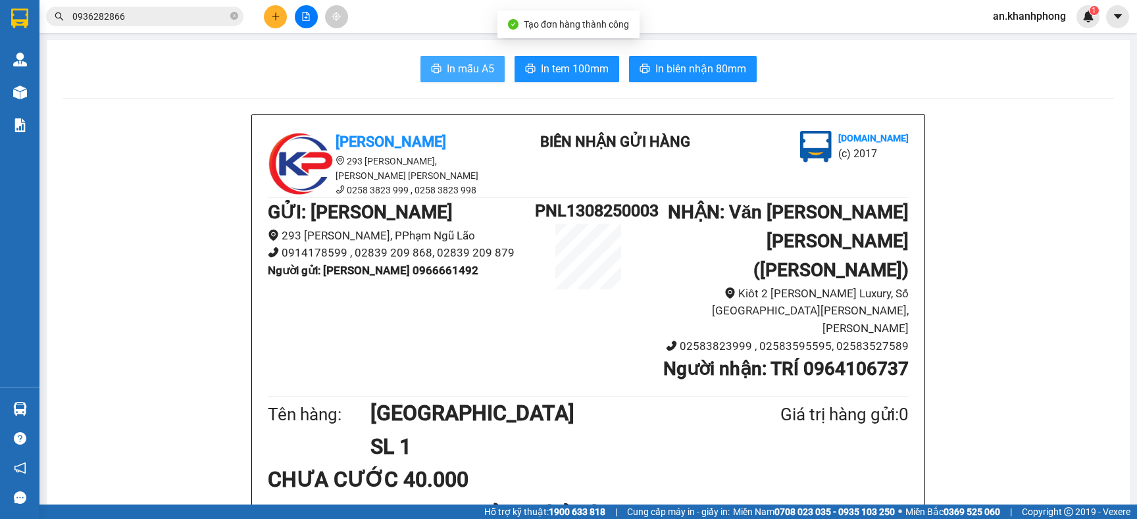
click at [463, 80] on button "In mẫu A5" at bounding box center [463, 69] width 84 height 26
click at [431, 72] on icon "printer" at bounding box center [436, 68] width 11 height 11
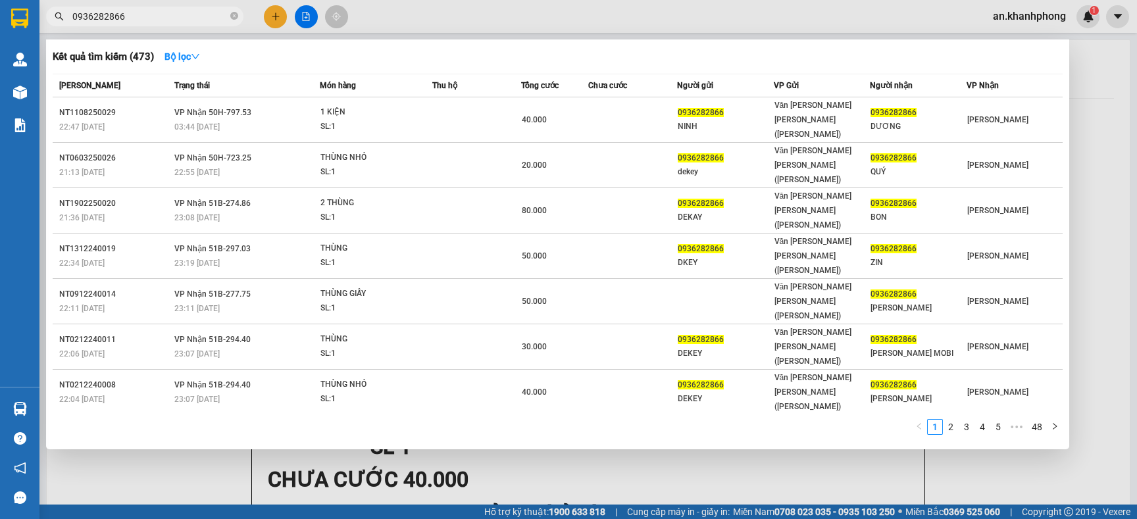
click at [178, 13] on input "0936282866" at bounding box center [149, 16] width 155 height 14
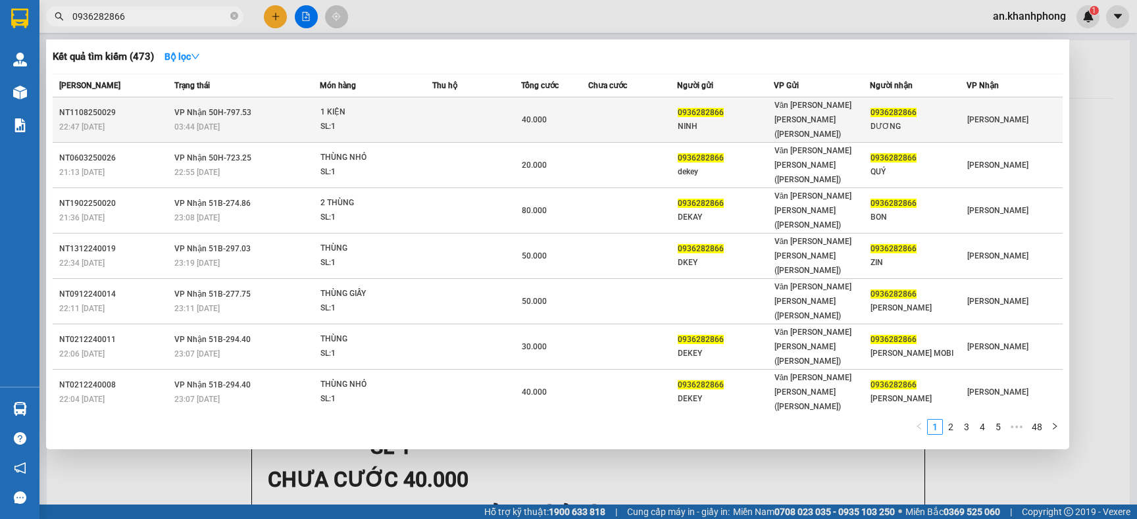
click at [639, 116] on td at bounding box center [632, 119] width 89 height 45
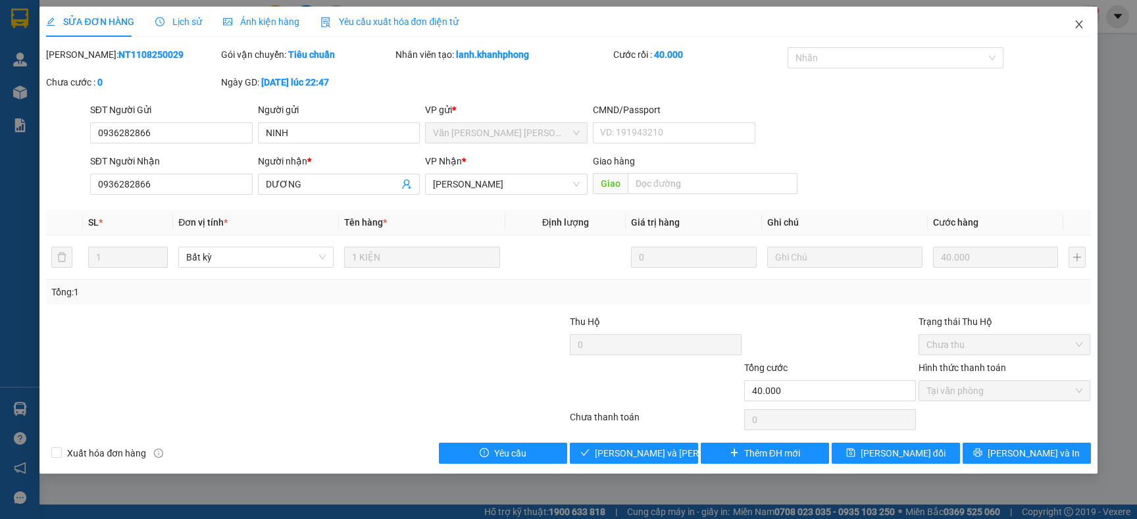
click at [1081, 27] on icon "close" at bounding box center [1079, 24] width 11 height 11
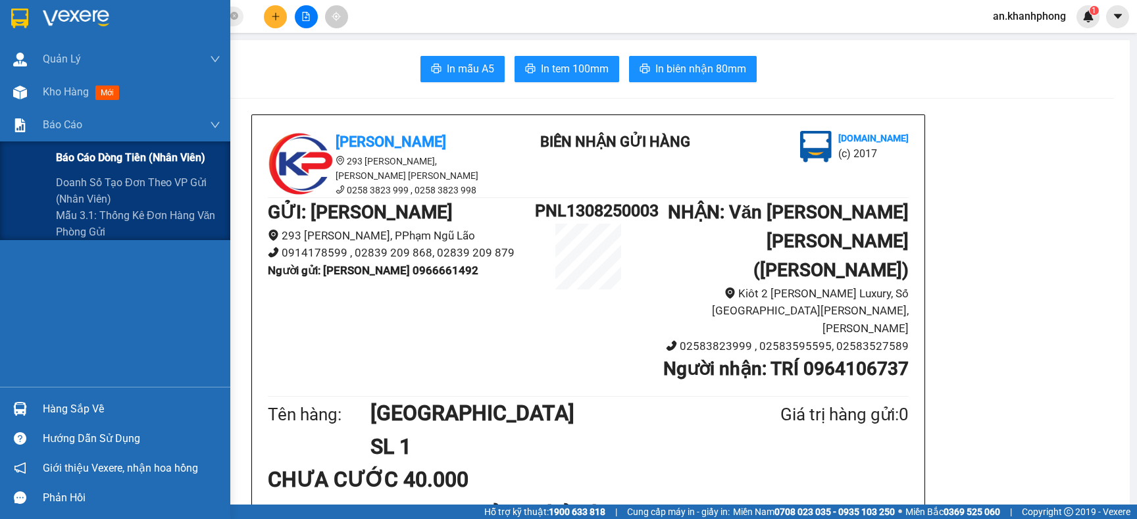
click at [80, 148] on div "Báo cáo dòng tiền (nhân viên)" at bounding box center [138, 158] width 165 height 33
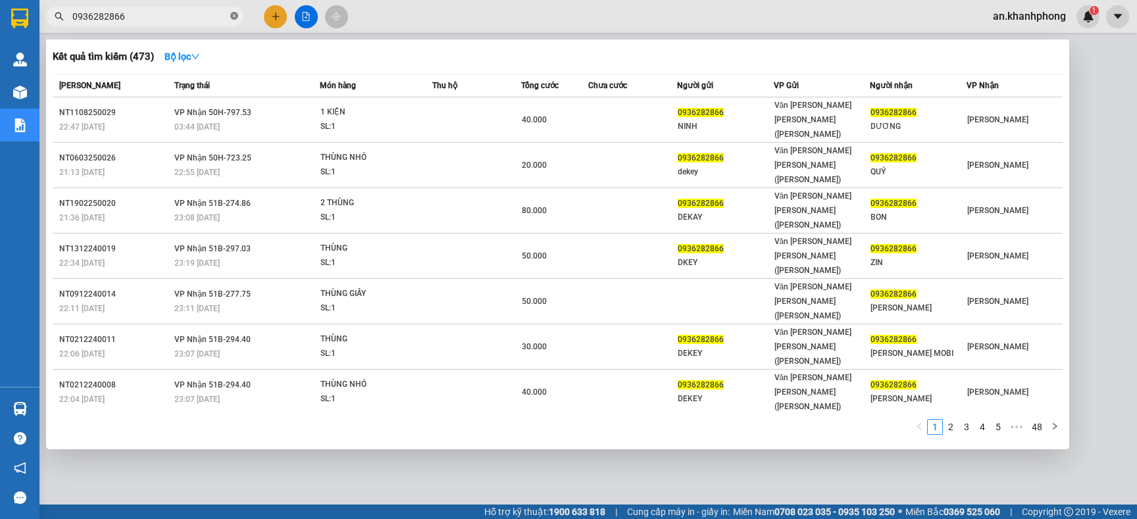
click at [231, 16] on icon "close-circle" at bounding box center [234, 16] width 8 height 8
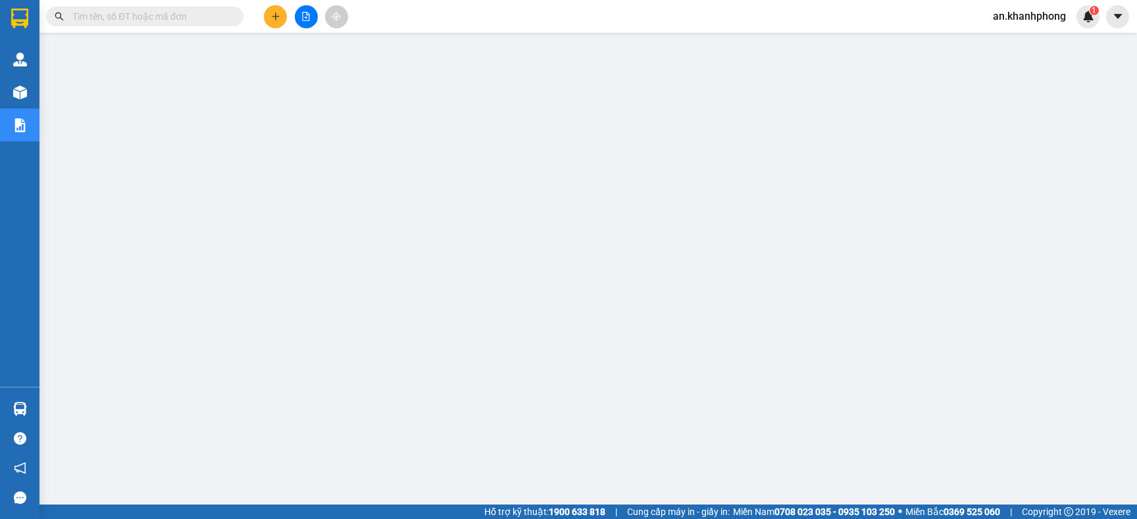
click at [207, 9] on input "text" at bounding box center [149, 16] width 155 height 14
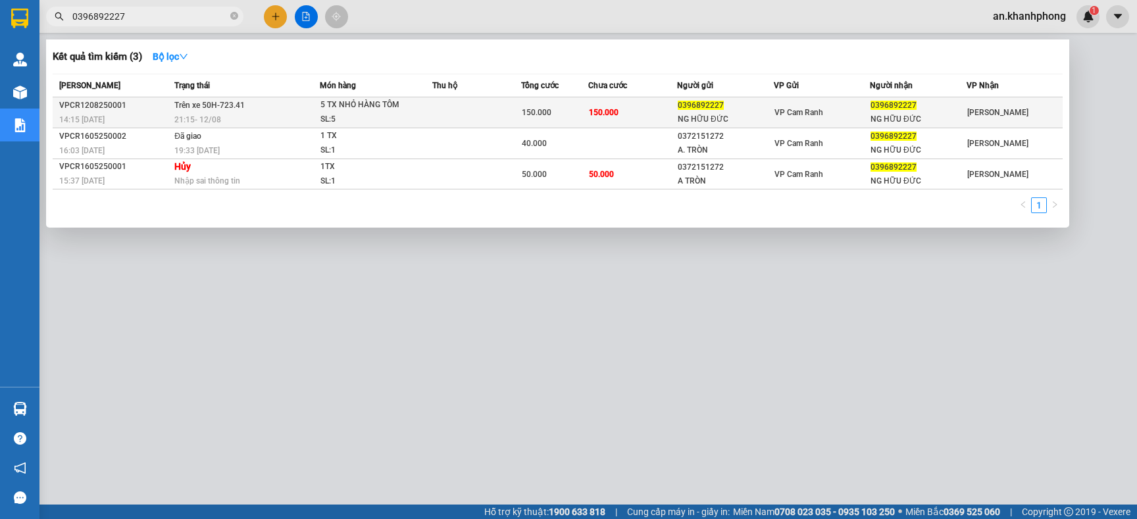
click at [642, 105] on td "150.000" at bounding box center [632, 112] width 89 height 31
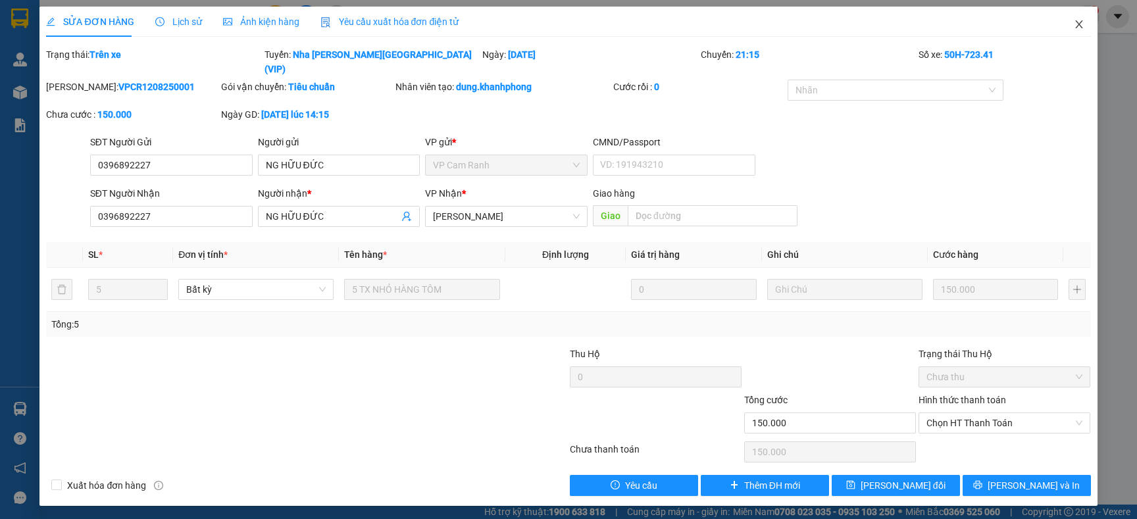
click at [1081, 24] on icon "close" at bounding box center [1079, 24] width 11 height 11
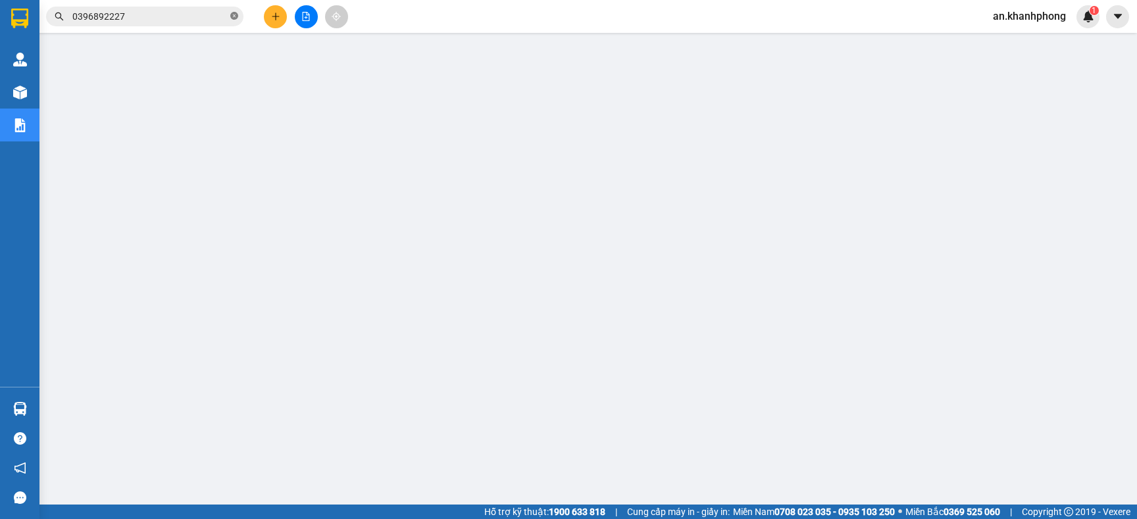
click at [236, 17] on icon "close-circle" at bounding box center [234, 16] width 8 height 8
click at [211, 14] on input "text" at bounding box center [149, 16] width 155 height 14
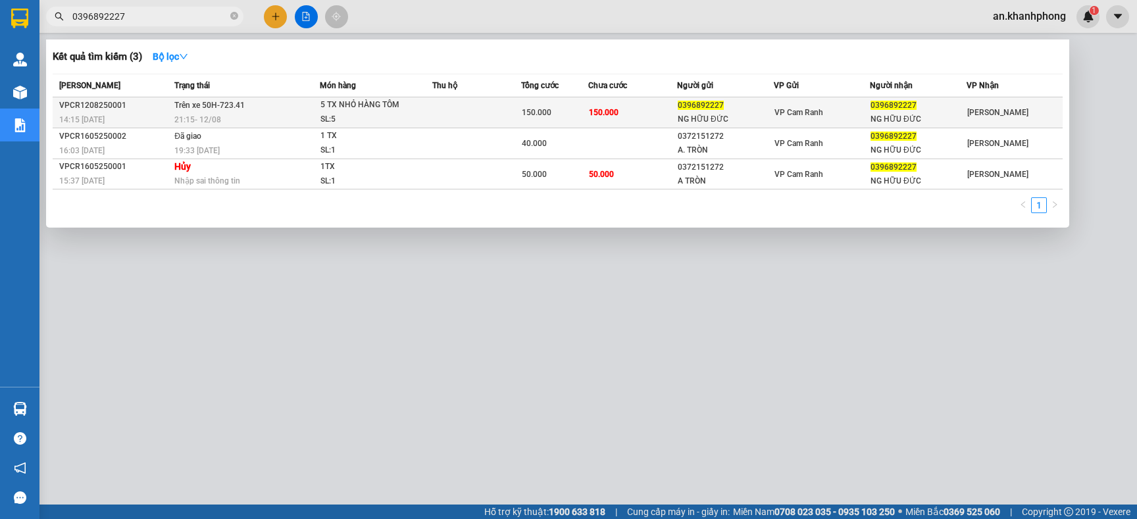
click at [729, 115] on div "NG HỮU ĐỨC" at bounding box center [725, 120] width 95 height 14
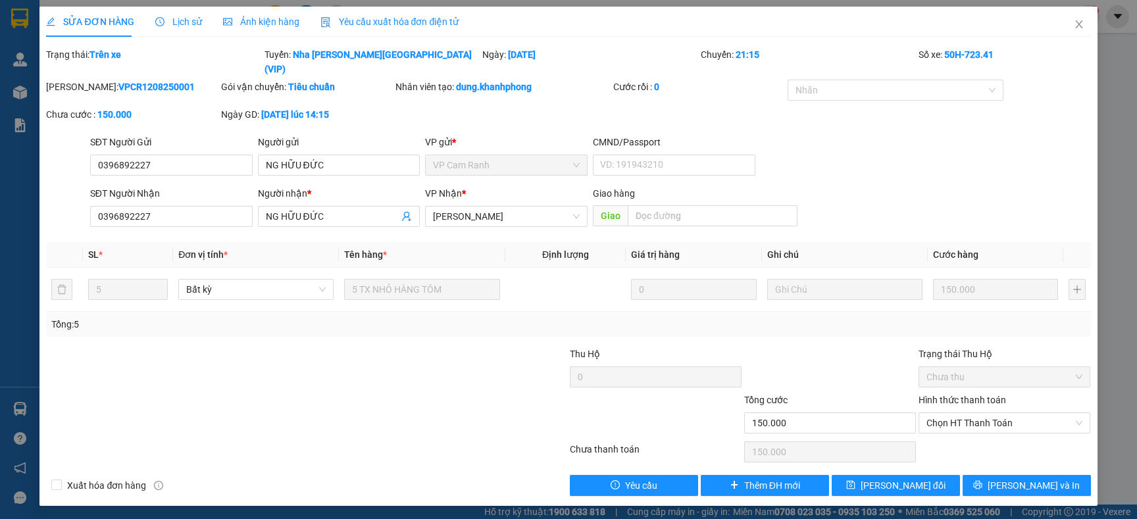
click at [436, 439] on div at bounding box center [307, 452] width 524 height 26
click at [1037, 413] on span "Chọn HT Thanh Toán" at bounding box center [1005, 423] width 156 height 20
click at [965, 434] on div "Tại văn phòng" at bounding box center [1005, 435] width 156 height 14
click at [1006, 480] on button "[PERSON_NAME] và In" at bounding box center [1027, 485] width 128 height 21
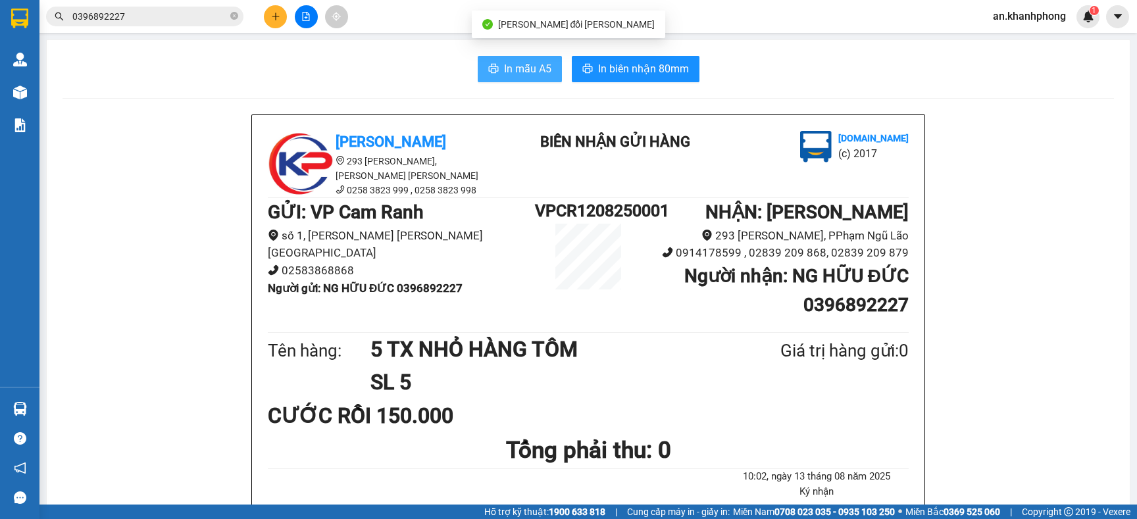
click at [492, 61] on button "In mẫu A5" at bounding box center [520, 69] width 84 height 26
click at [271, 20] on icon "plus" at bounding box center [275, 16] width 9 height 9
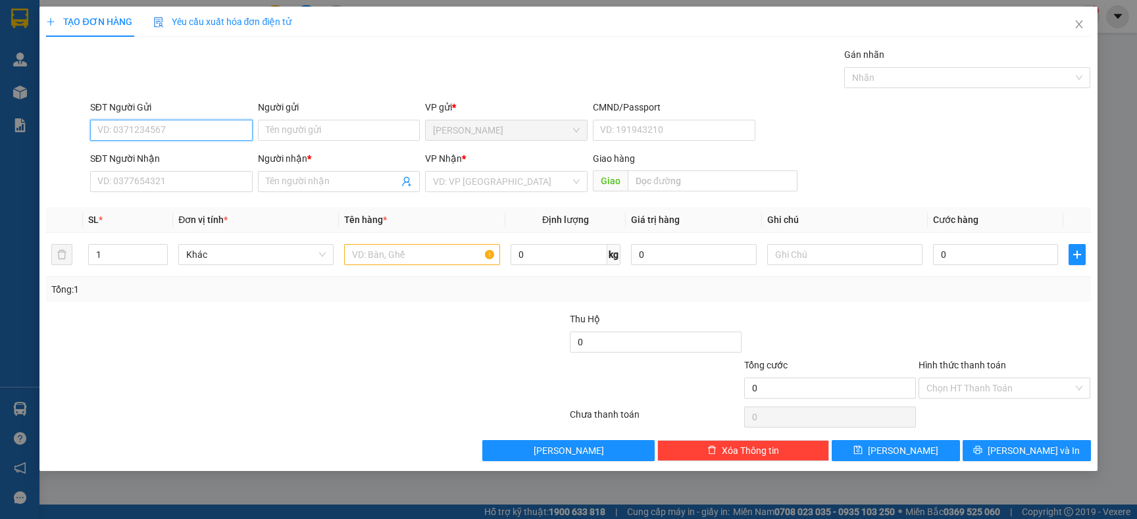
click at [180, 126] on input "SĐT Người Gửi" at bounding box center [171, 130] width 163 height 21
click at [180, 154] on div "0396892227 - [PERSON_NAME]" at bounding box center [171, 157] width 147 height 14
click at [180, 177] on input "SĐT Người Nhận" at bounding box center [171, 181] width 163 height 21
click at [301, 182] on input "Người nhận *" at bounding box center [333, 181] width 134 height 14
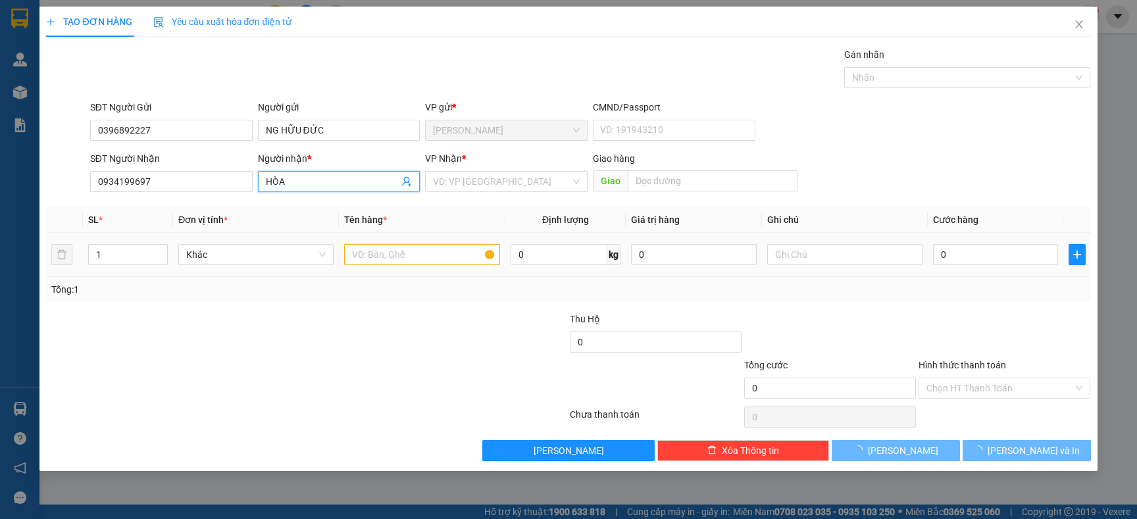
click at [251, 282] on div "Tổng: 1" at bounding box center [245, 289] width 388 height 14
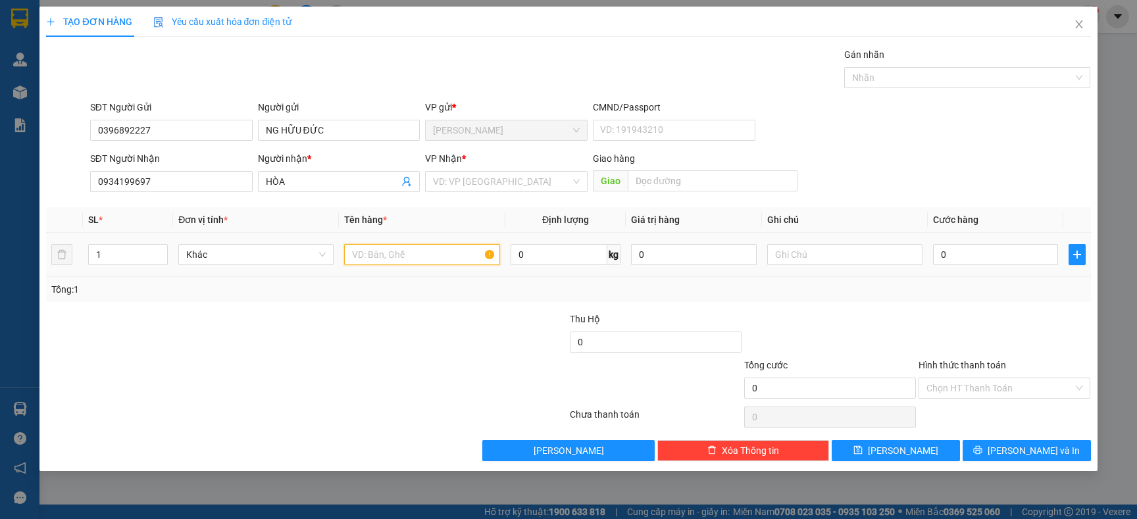
click at [405, 258] on input "text" at bounding box center [421, 254] width 155 height 21
click at [288, 324] on div at bounding box center [219, 335] width 349 height 46
click at [1023, 260] on input "0" at bounding box center [995, 254] width 125 height 21
click at [504, 190] on input "search" at bounding box center [502, 182] width 138 height 20
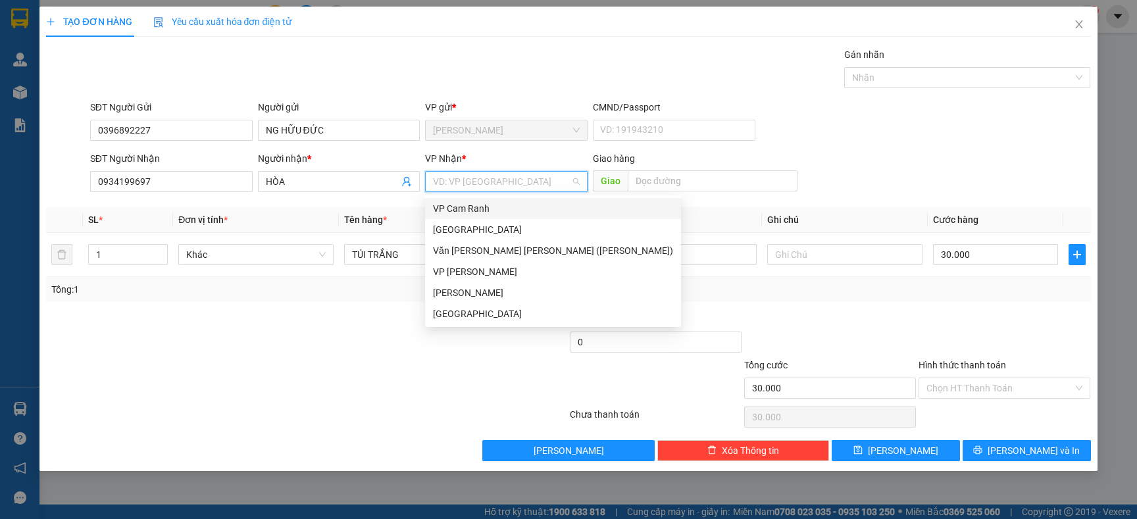
click at [482, 213] on div "VP Cam Ranh" at bounding box center [553, 208] width 240 height 14
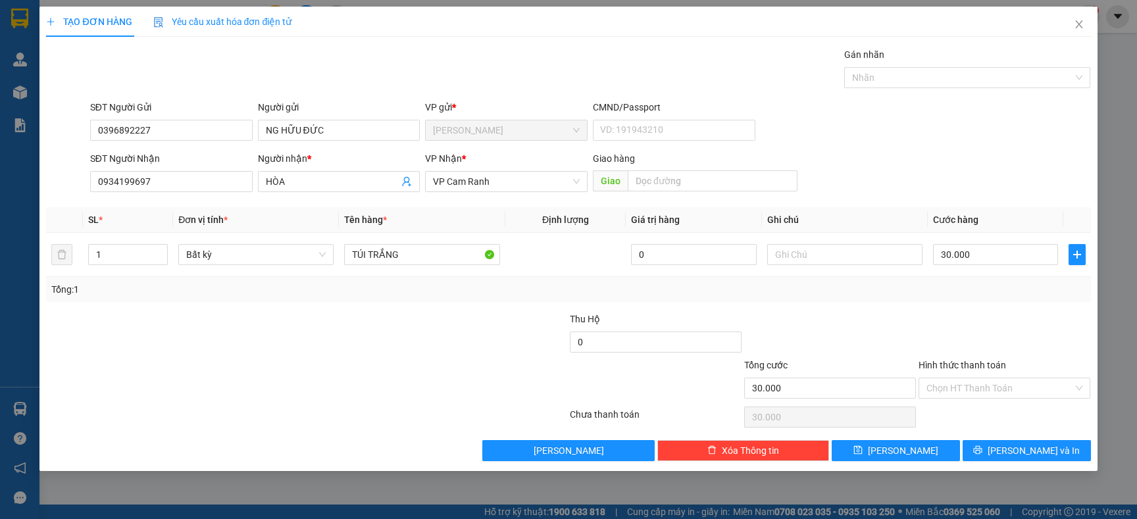
click at [941, 307] on div "Transit Pickup Surcharge Ids Transit Deliver Surcharge Ids Transit Deliver Surc…" at bounding box center [568, 254] width 1045 height 414
click at [947, 386] on input "Hình thức thanh toán" at bounding box center [1000, 388] width 147 height 20
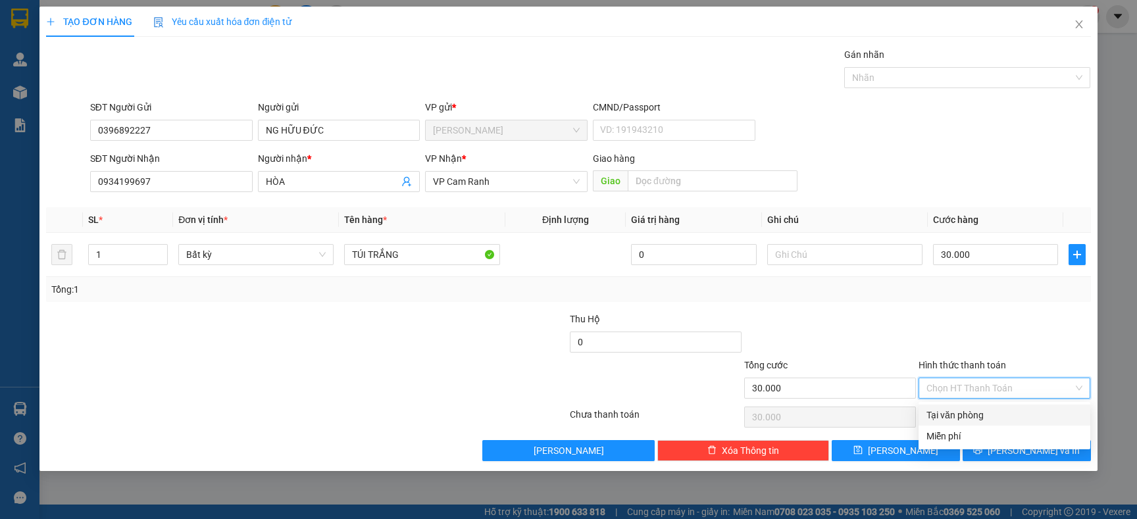
click at [942, 415] on div "Tại văn phòng" at bounding box center [1005, 415] width 156 height 14
click at [955, 319] on div at bounding box center [1005, 335] width 174 height 46
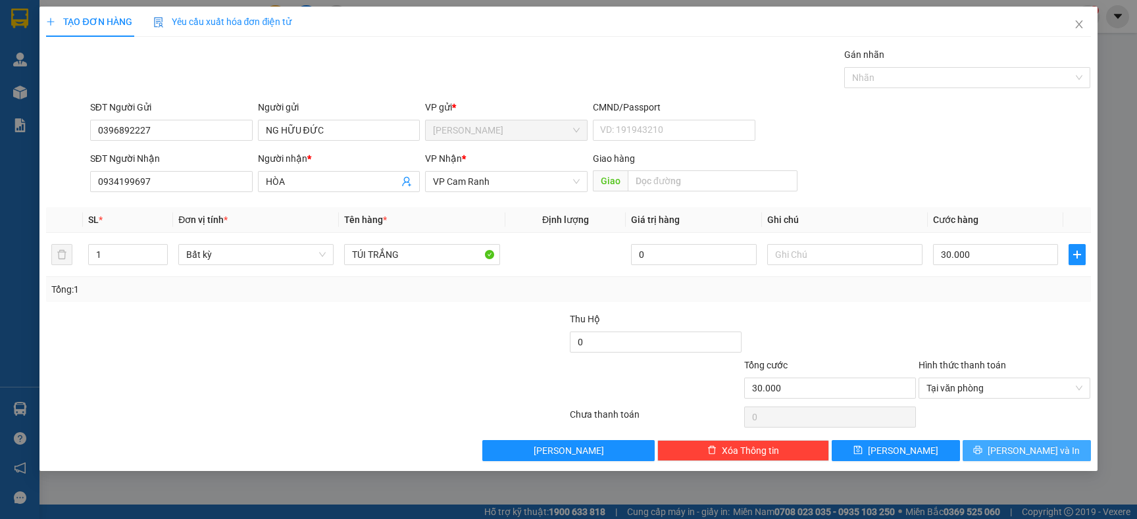
click at [1010, 446] on button "[PERSON_NAME] và In" at bounding box center [1027, 450] width 128 height 21
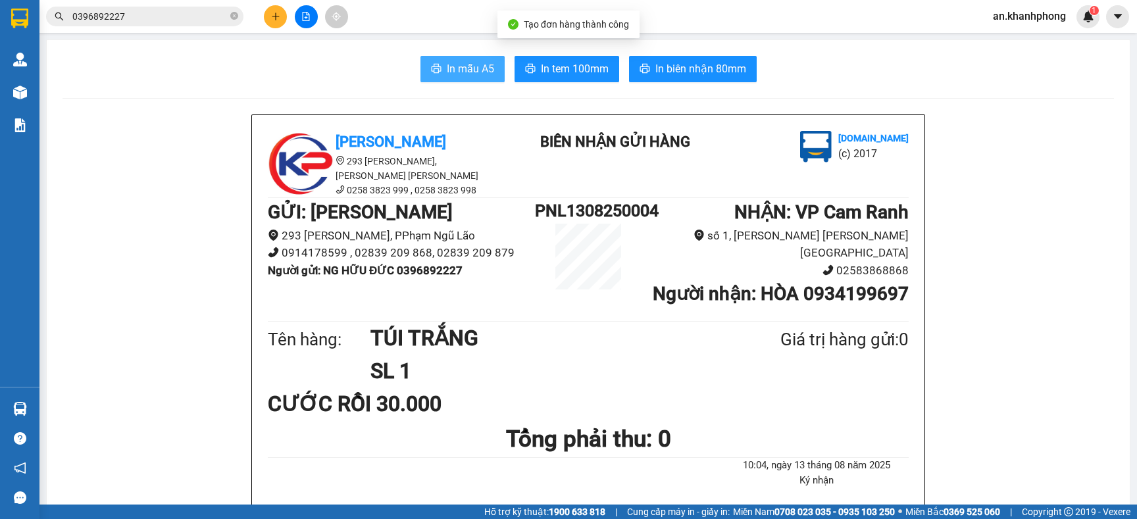
click at [480, 74] on span "In mẫu A5" at bounding box center [470, 69] width 47 height 16
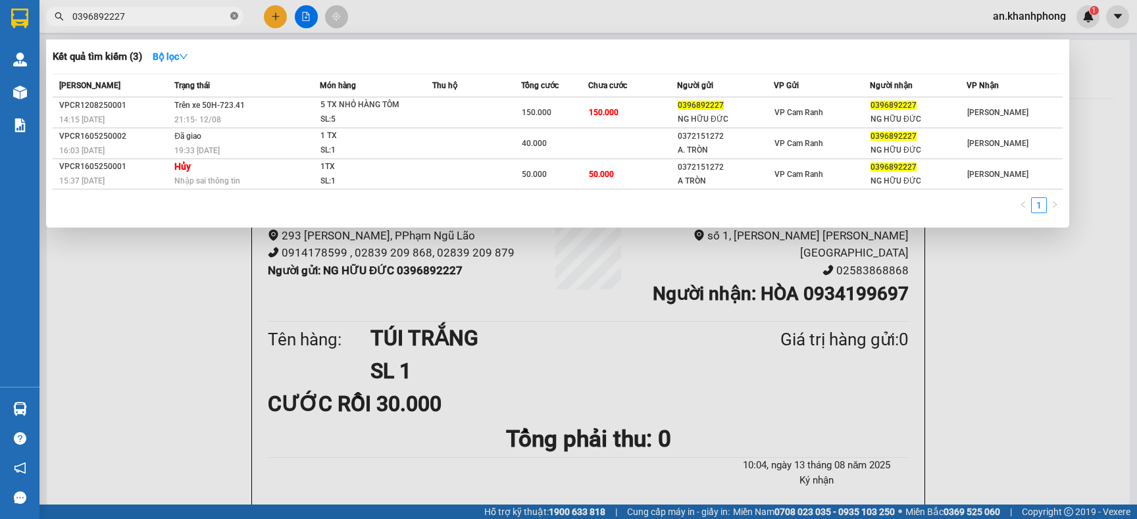
click at [236, 16] on icon "close-circle" at bounding box center [234, 16] width 8 height 8
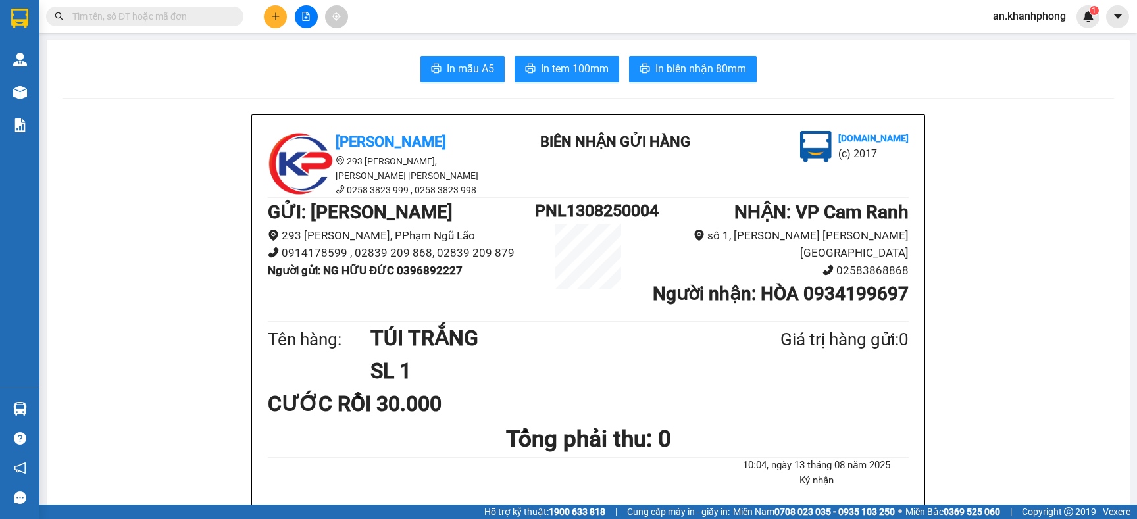
click at [271, 16] on icon "plus" at bounding box center [275, 16] width 9 height 9
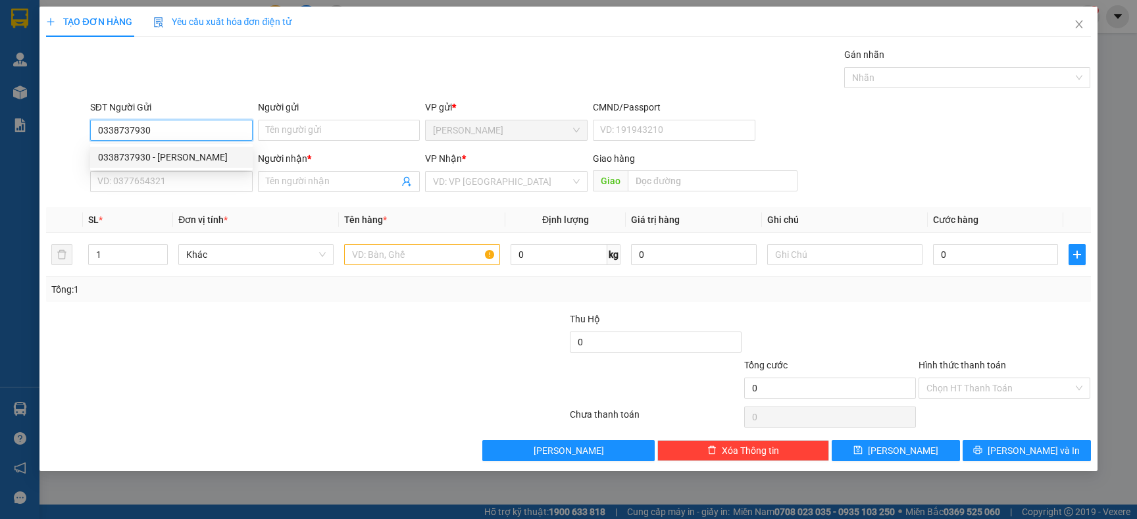
click at [178, 155] on div "0338737930 - [PERSON_NAME]" at bounding box center [171, 157] width 147 height 14
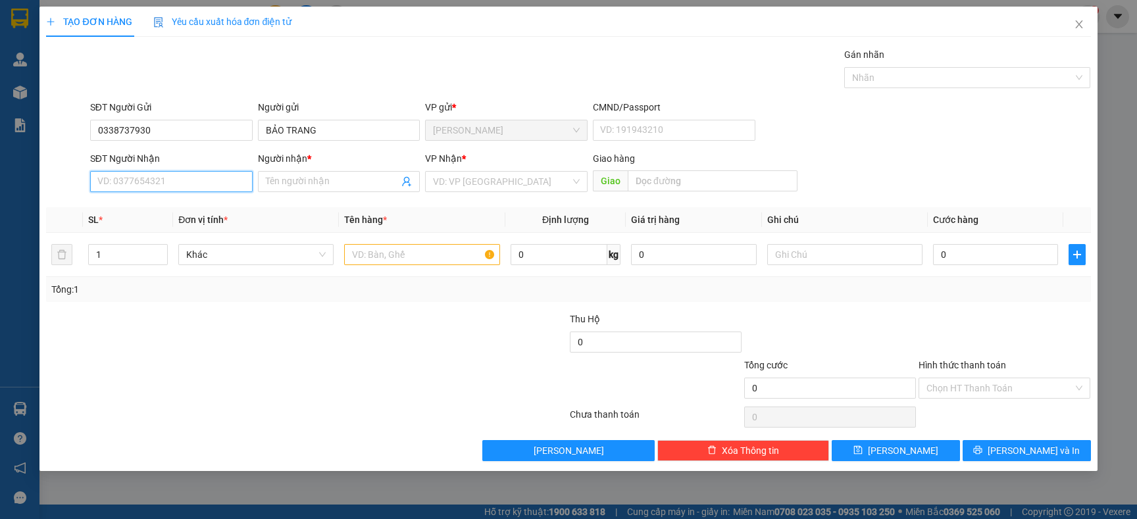
click at [175, 186] on input "SĐT Người Nhận" at bounding box center [171, 181] width 163 height 21
click at [172, 207] on div "0961018169 - [PERSON_NAME]" at bounding box center [171, 208] width 147 height 14
click at [440, 261] on input "text" at bounding box center [421, 254] width 155 height 21
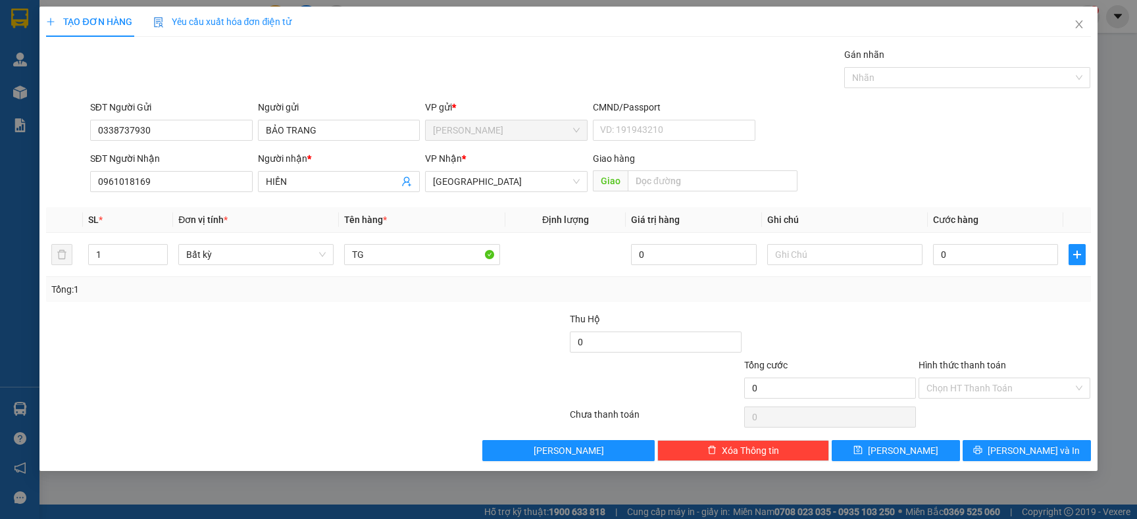
click at [392, 294] on div "Tổng: 1" at bounding box center [245, 289] width 388 height 14
click at [973, 385] on input "Hình thức thanh toán" at bounding box center [1000, 388] width 147 height 20
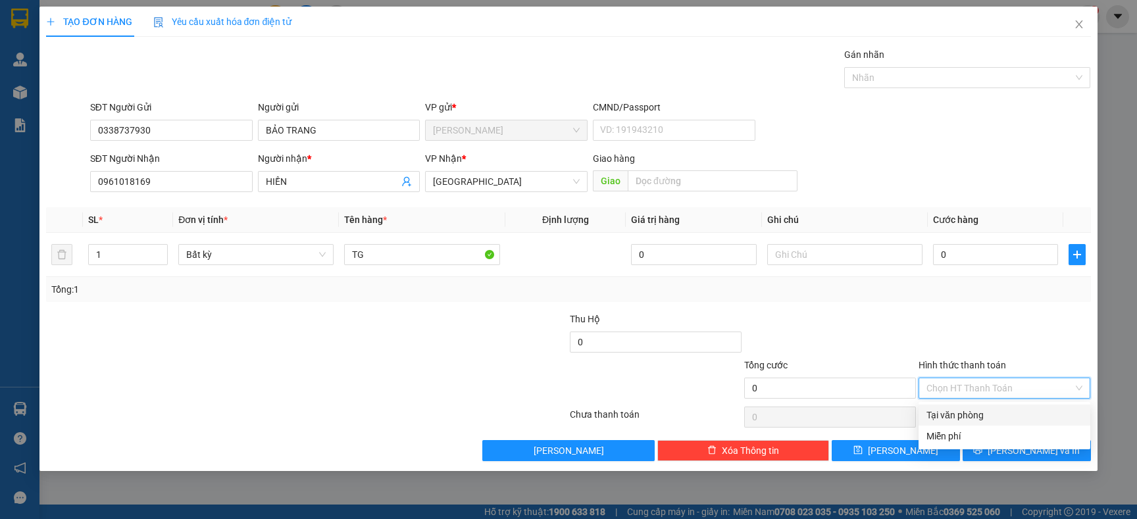
click at [952, 325] on div at bounding box center [1005, 335] width 174 height 46
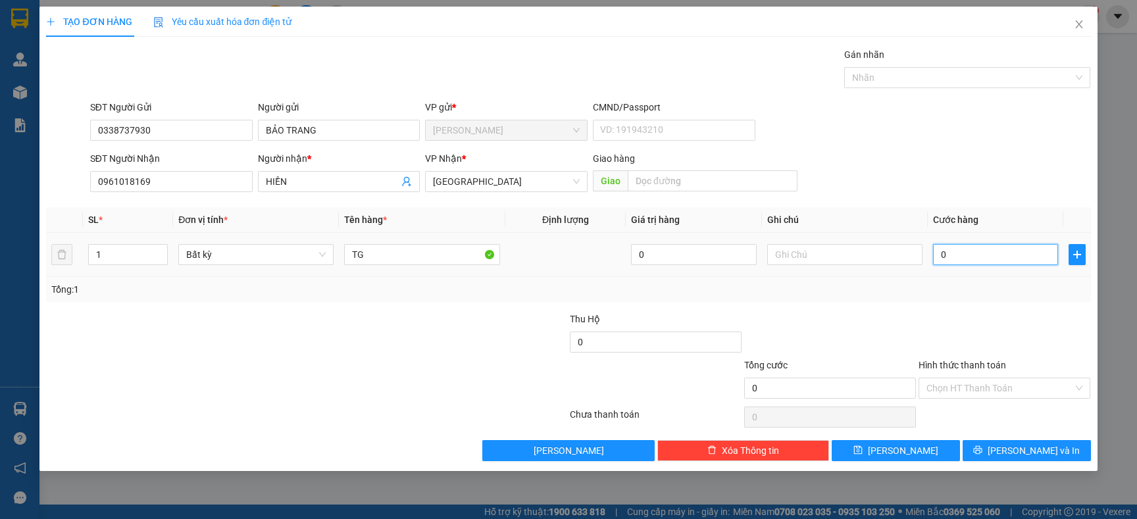
click at [965, 261] on input "0" at bounding box center [995, 254] width 125 height 21
click at [891, 308] on div "Transit Pickup Surcharge Ids Transit Deliver Surcharge Ids Transit Deliver Surc…" at bounding box center [568, 254] width 1045 height 414
click at [1010, 446] on button "[PERSON_NAME] và In" at bounding box center [1027, 450] width 128 height 21
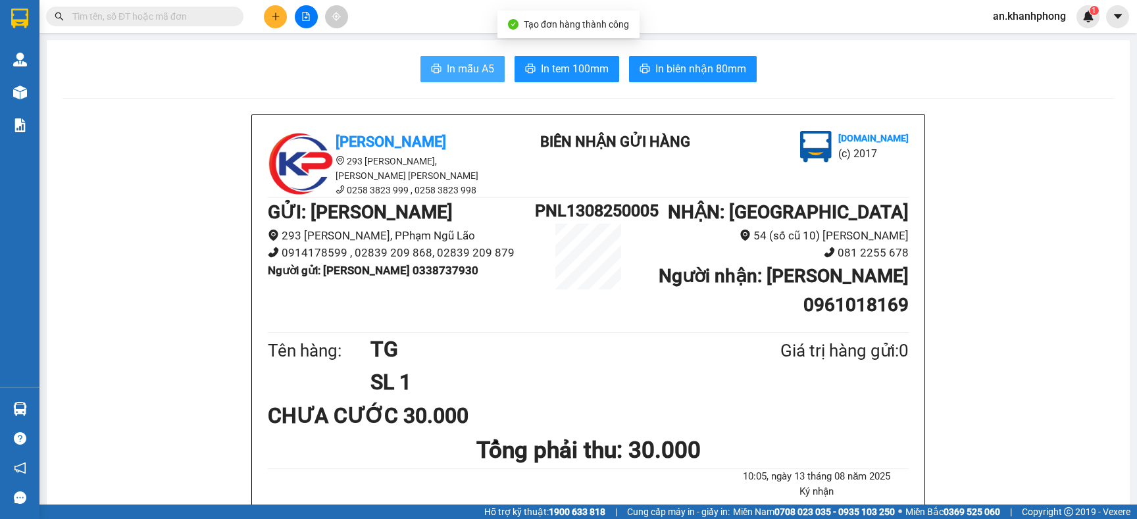
click at [473, 67] on span "In mẫu A5" at bounding box center [470, 69] width 47 height 16
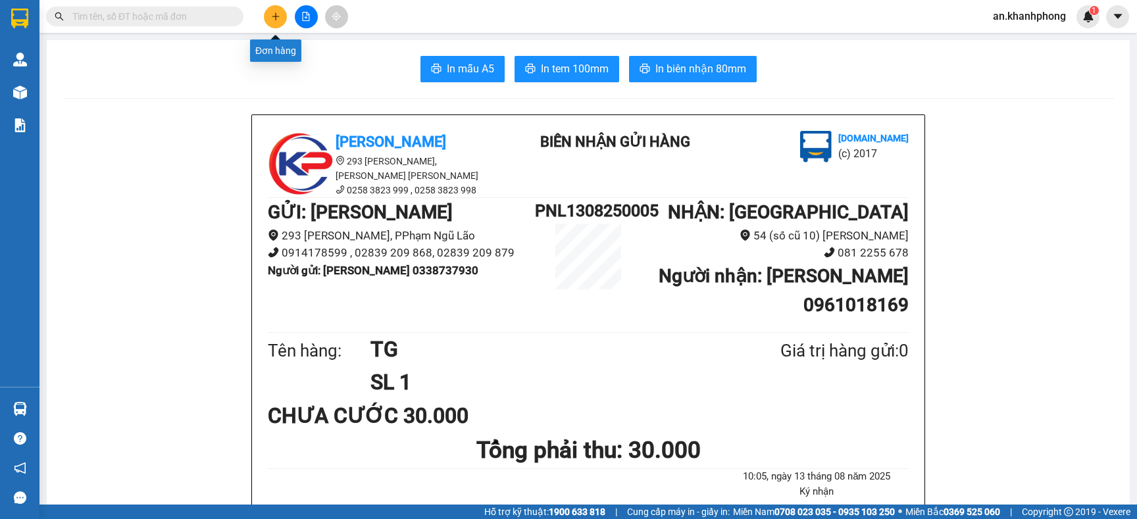
click at [208, 14] on input "text" at bounding box center [149, 16] width 155 height 14
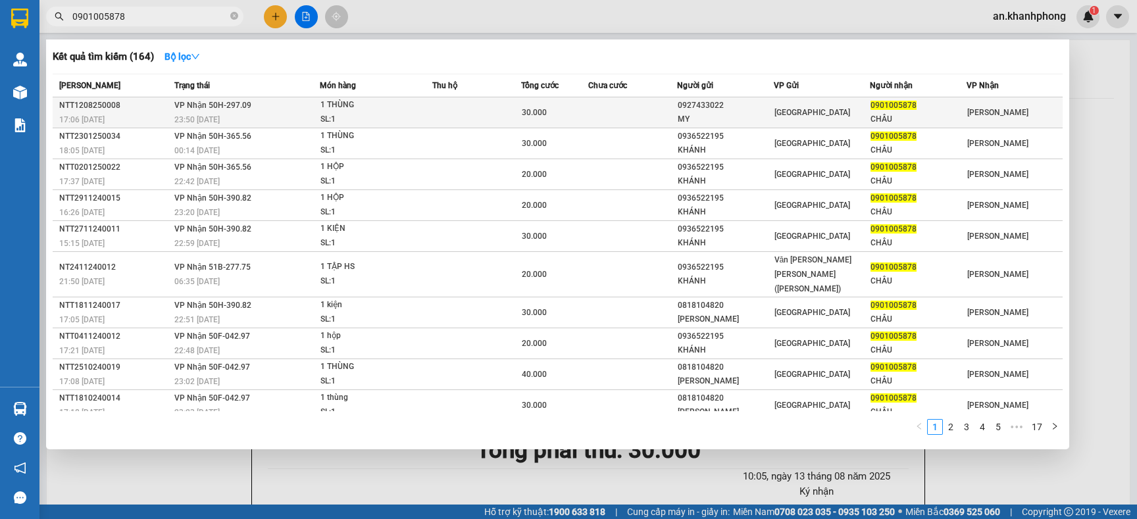
click at [640, 115] on td at bounding box center [632, 112] width 89 height 31
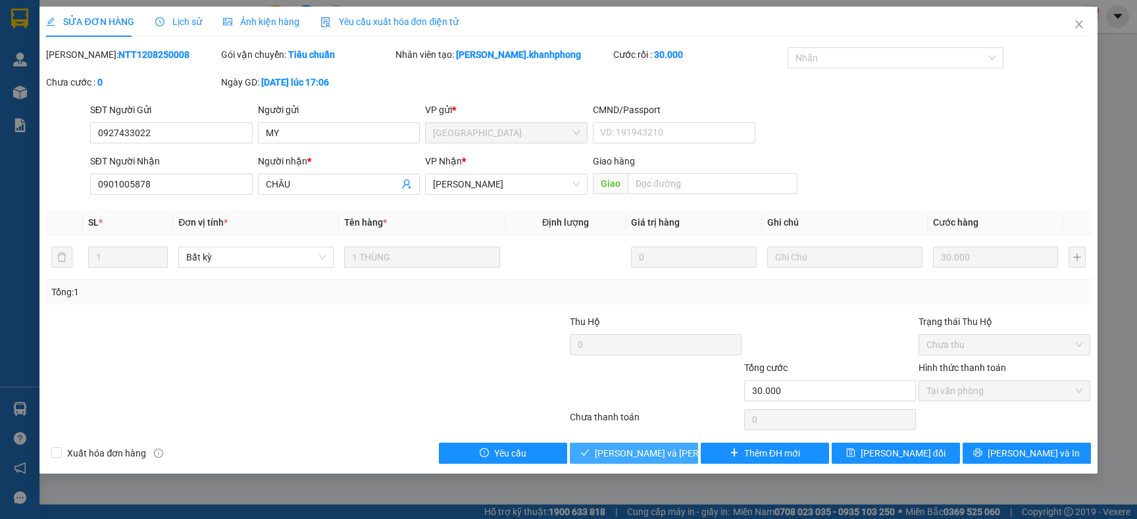
click at [667, 459] on span "[PERSON_NAME] và [PERSON_NAME] hàng" at bounding box center [684, 453] width 178 height 14
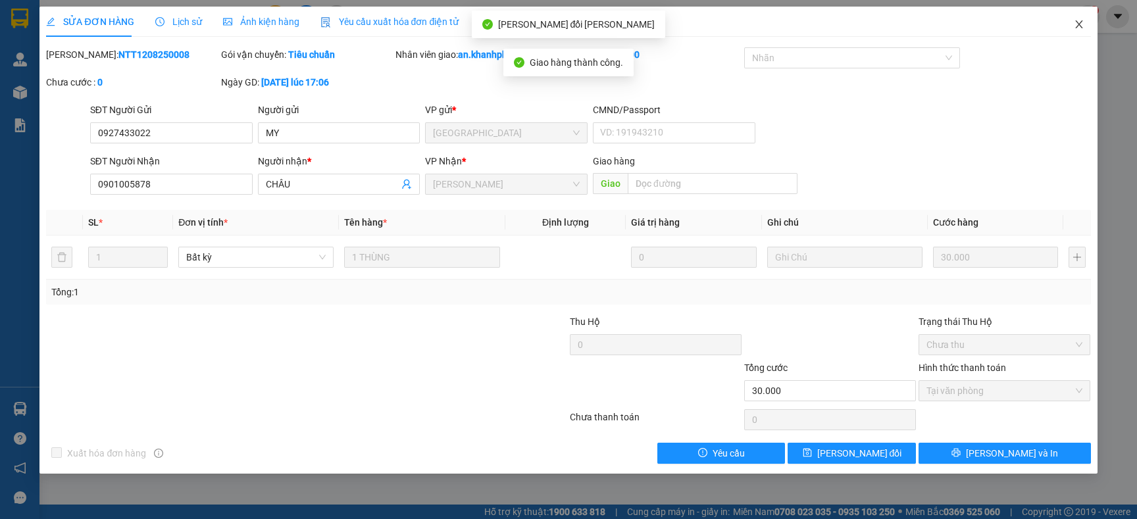
click at [1074, 22] on icon "close" at bounding box center [1079, 24] width 11 height 11
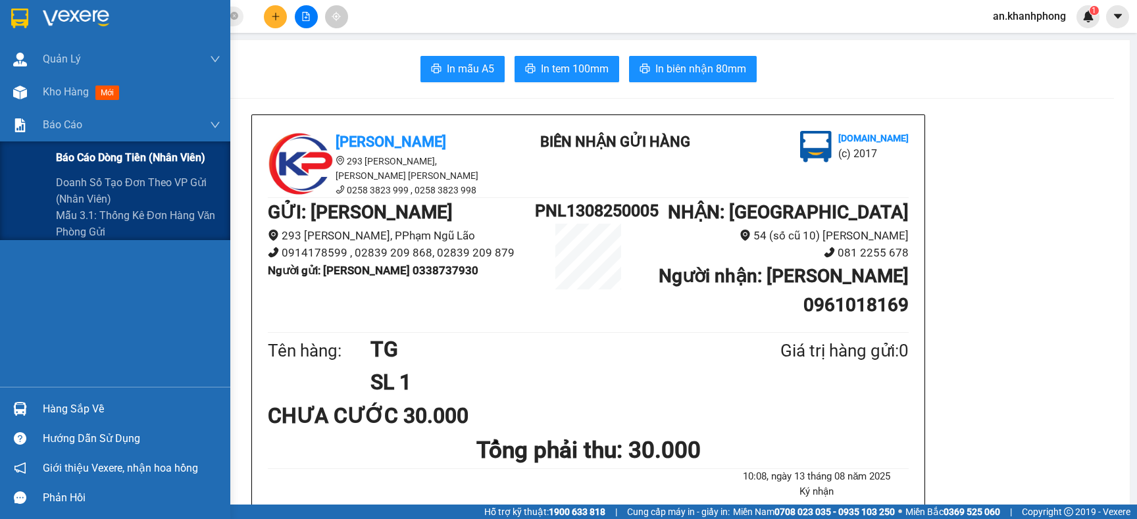
click at [65, 151] on span "Báo cáo dòng tiền (nhân viên)" at bounding box center [130, 157] width 149 height 16
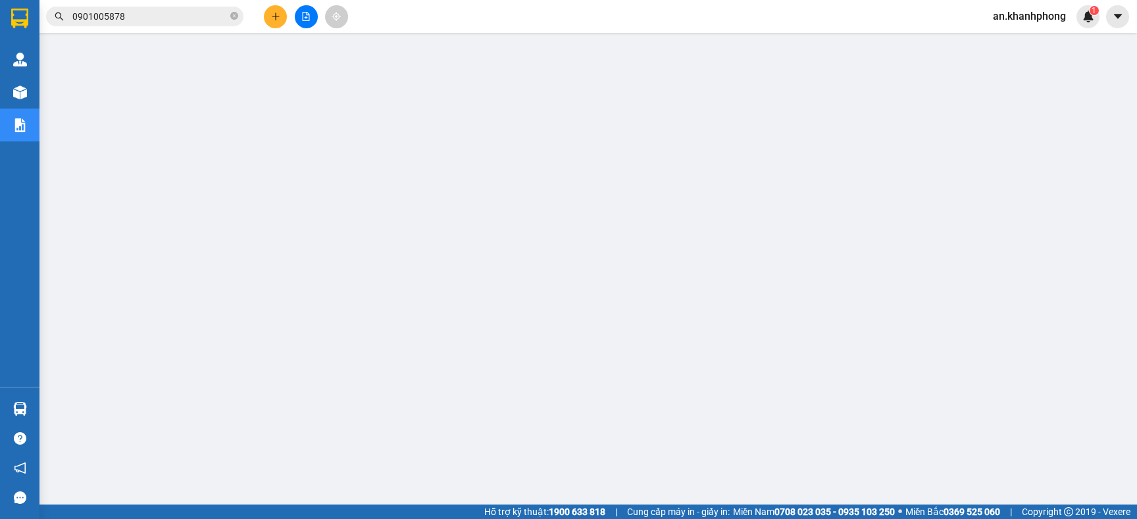
click at [163, 14] on input "0901005878" at bounding box center [149, 16] width 155 height 14
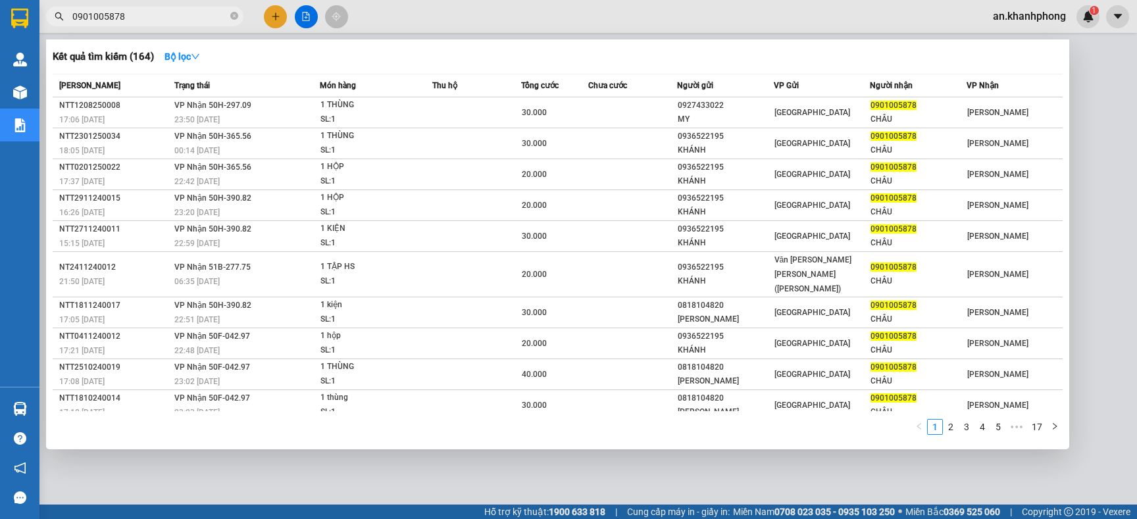
click at [729, 482] on div at bounding box center [568, 259] width 1137 height 519
click at [172, 11] on input "0901005878" at bounding box center [149, 16] width 155 height 14
click at [232, 14] on icon "close-circle" at bounding box center [234, 16] width 8 height 8
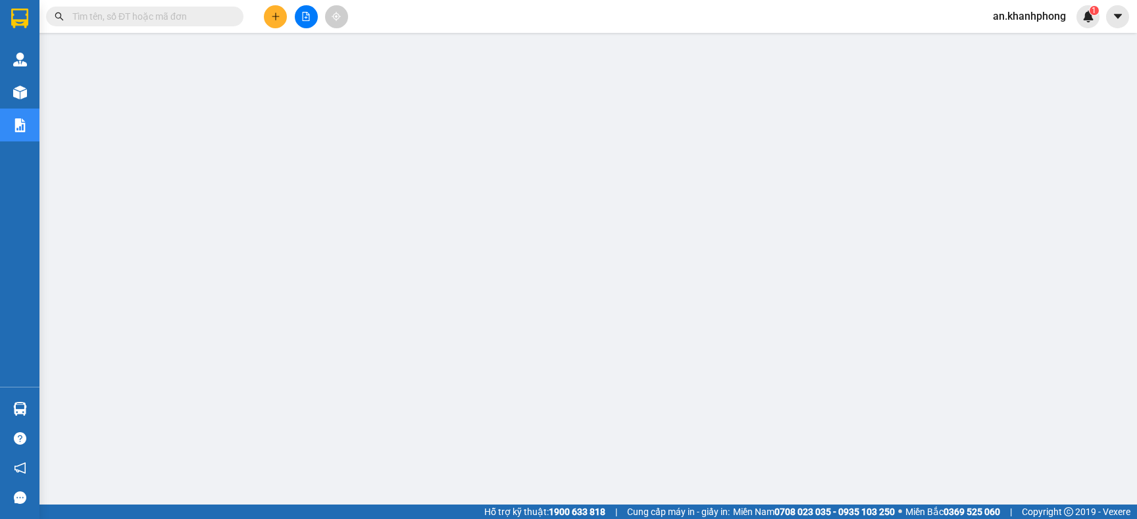
click at [211, 20] on input "text" at bounding box center [149, 16] width 155 height 14
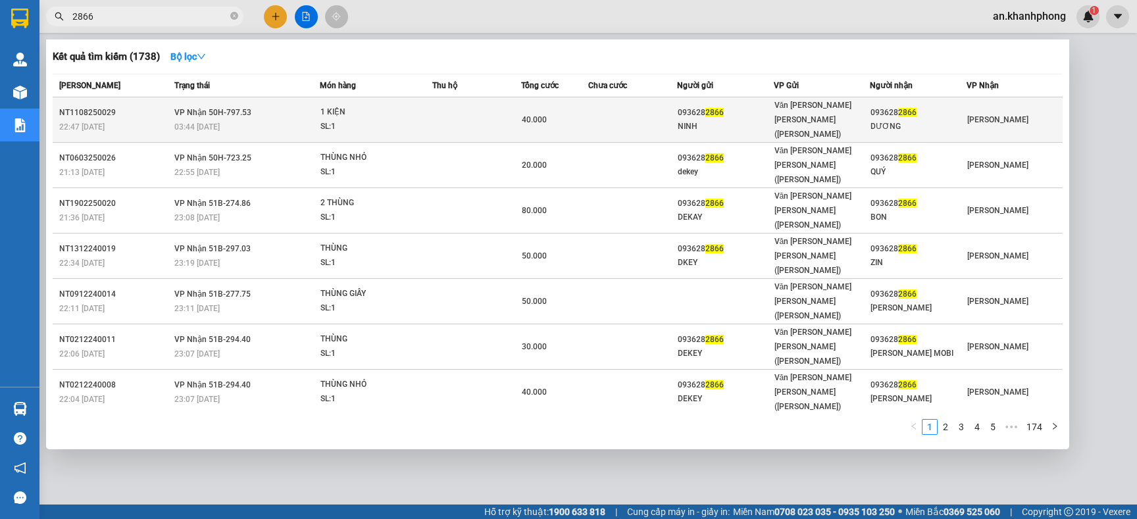
click at [618, 118] on td at bounding box center [632, 119] width 89 height 45
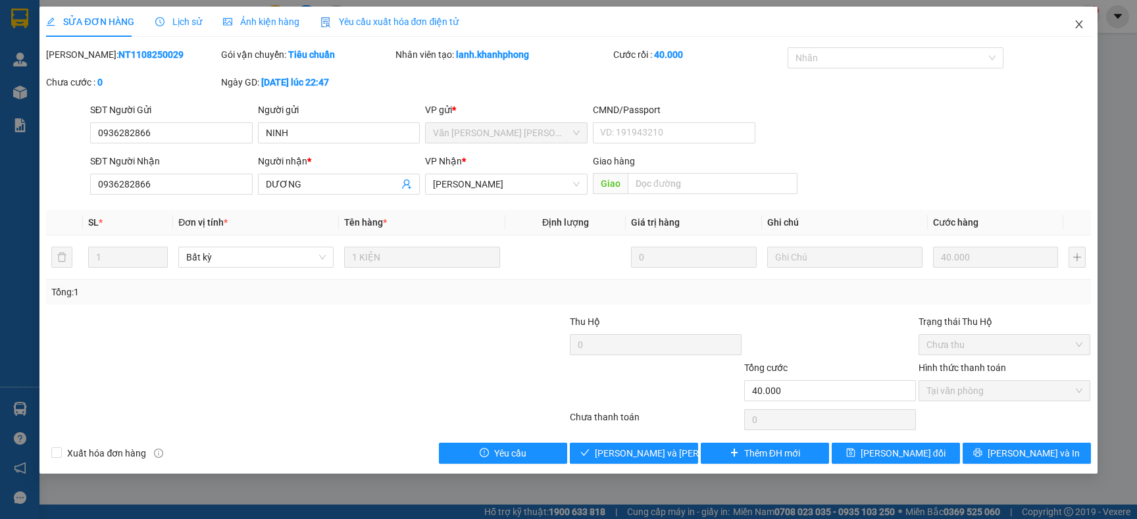
click at [1074, 26] on icon "close" at bounding box center [1079, 24] width 11 height 11
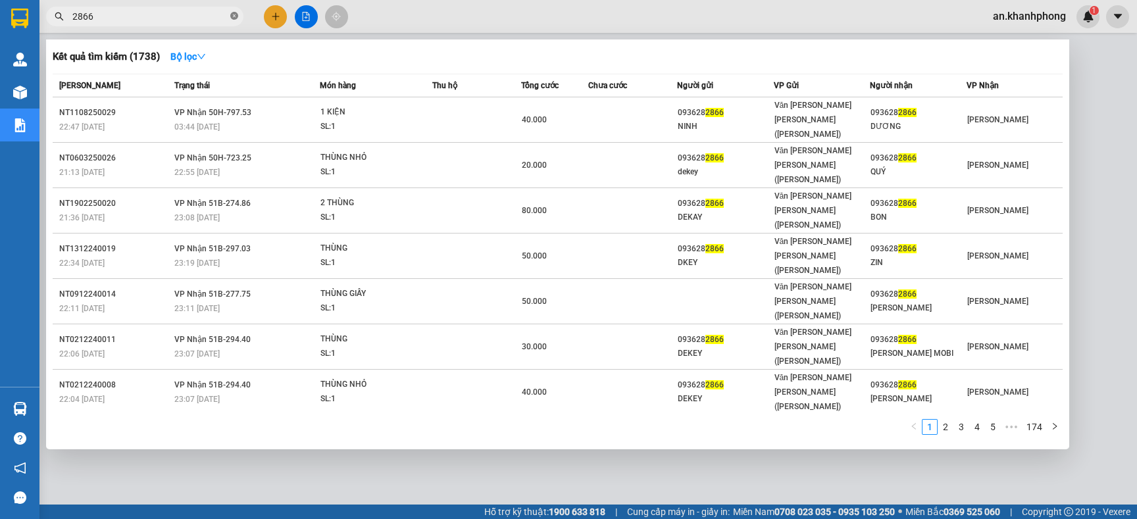
click at [230, 17] on icon "close-circle" at bounding box center [234, 16] width 8 height 8
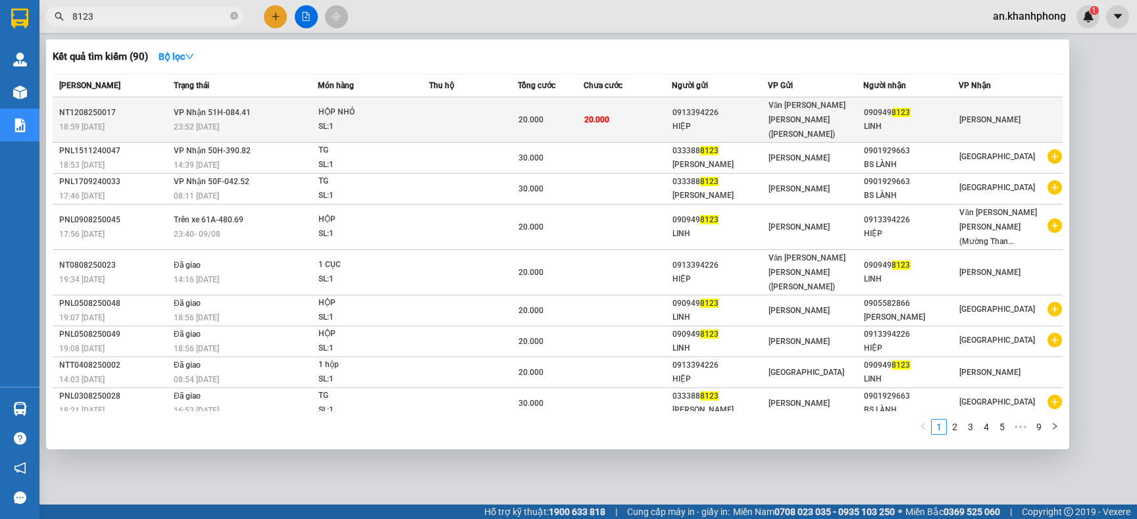
click at [679, 120] on div "HIỆP" at bounding box center [720, 127] width 94 height 14
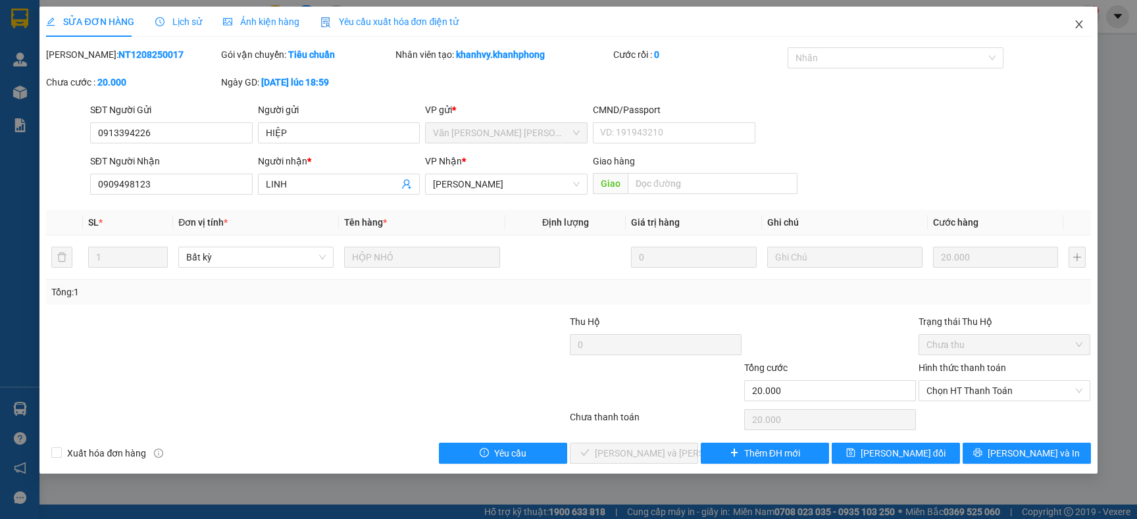
click at [1077, 24] on icon "close" at bounding box center [1078, 24] width 7 height 8
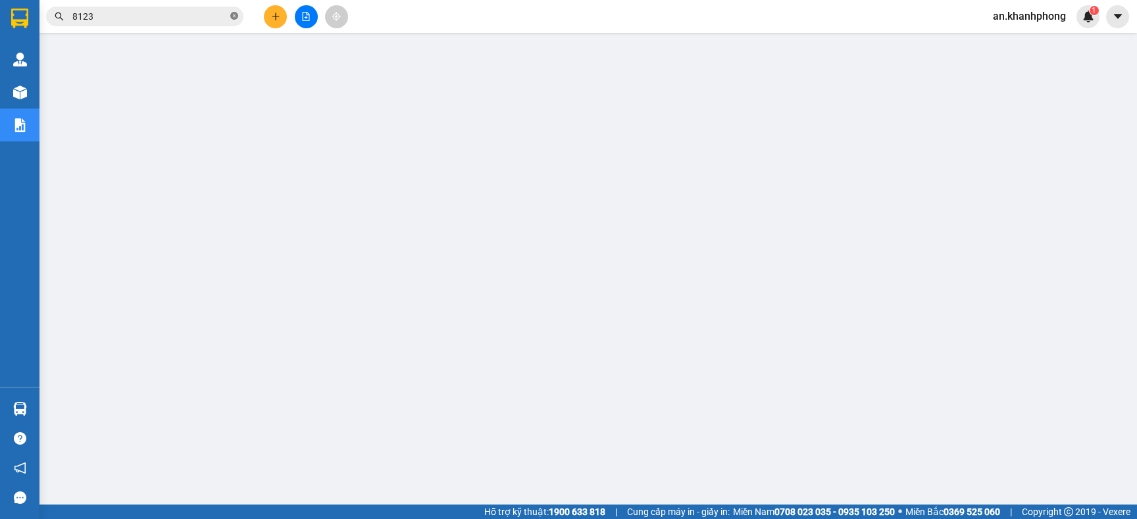
click at [235, 16] on icon "close-circle" at bounding box center [234, 16] width 8 height 8
click at [197, 15] on input "text" at bounding box center [149, 16] width 155 height 14
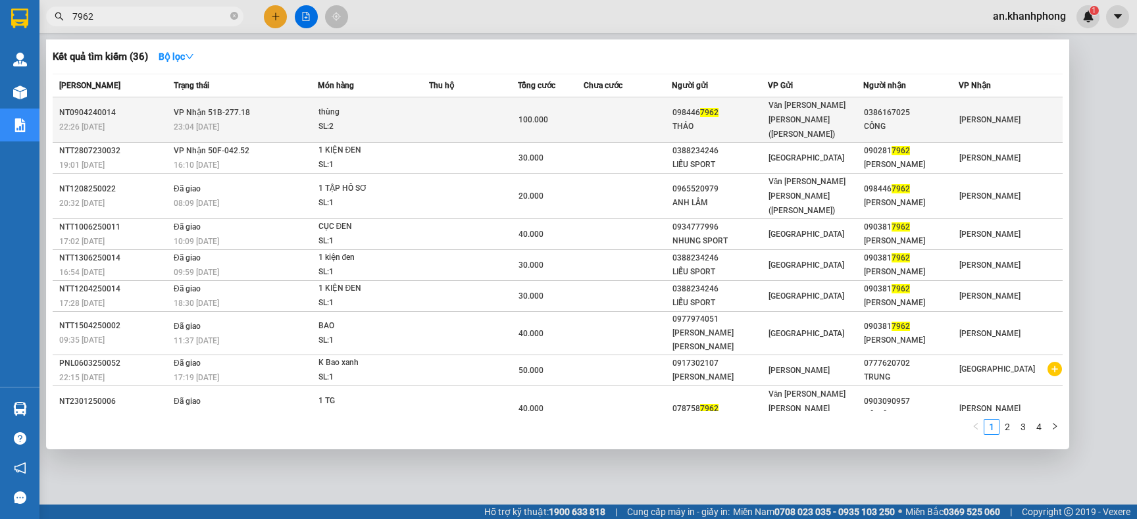
click at [660, 119] on td at bounding box center [628, 119] width 88 height 45
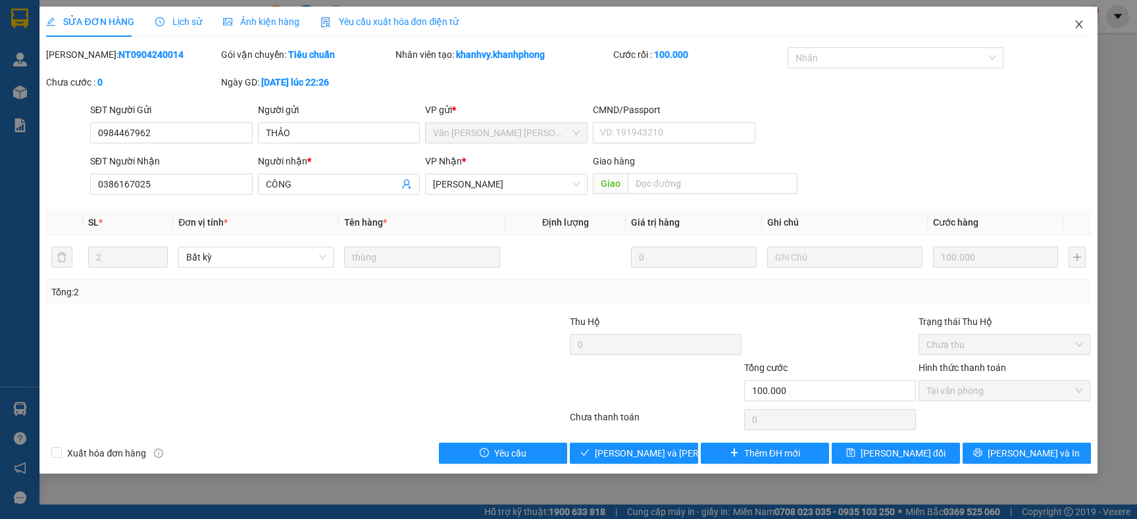
click at [1079, 19] on icon "close" at bounding box center [1079, 24] width 11 height 11
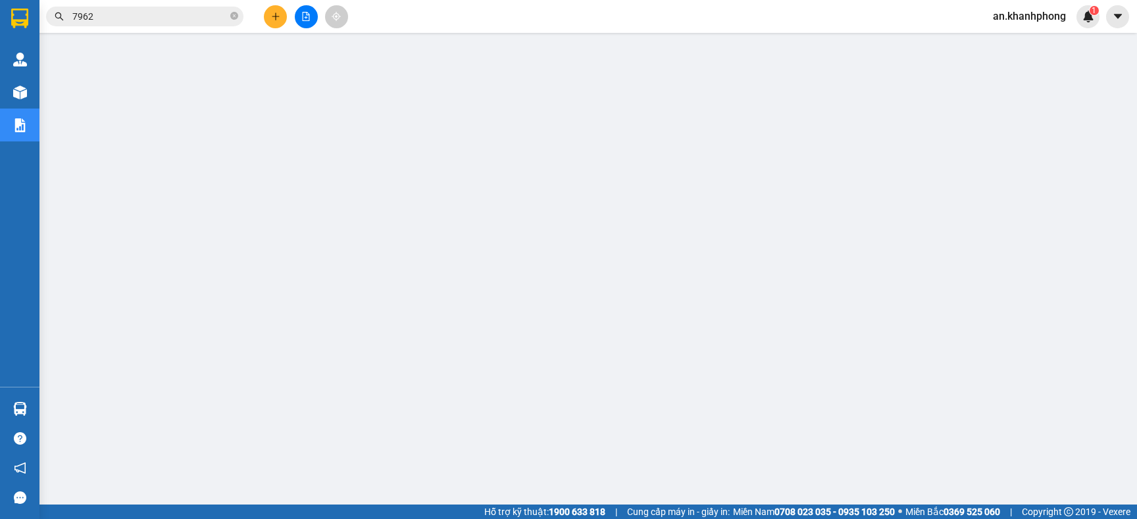
click at [167, 16] on input "7962" at bounding box center [149, 16] width 155 height 14
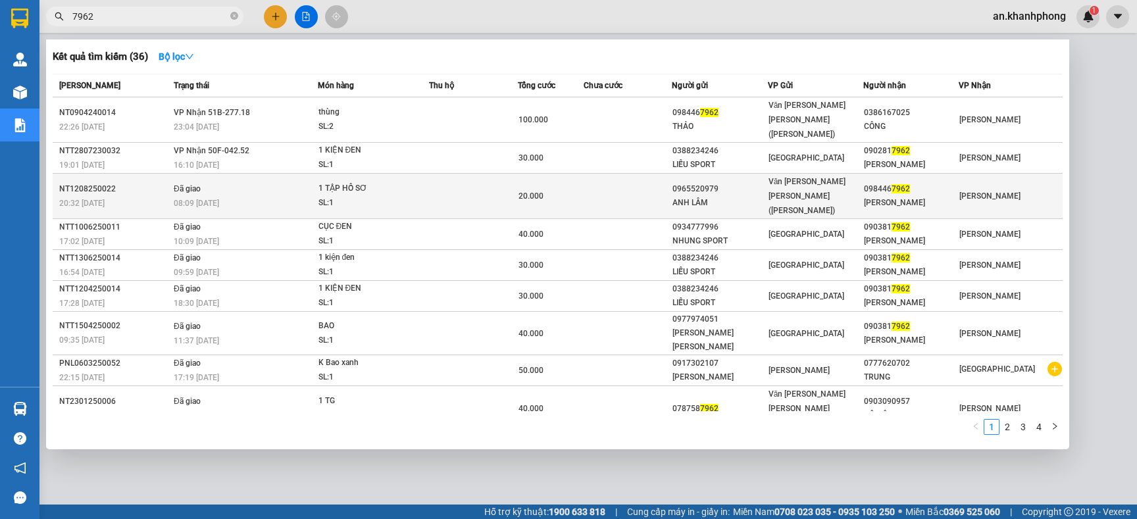
click at [524, 192] on span "20.000" at bounding box center [531, 196] width 25 height 9
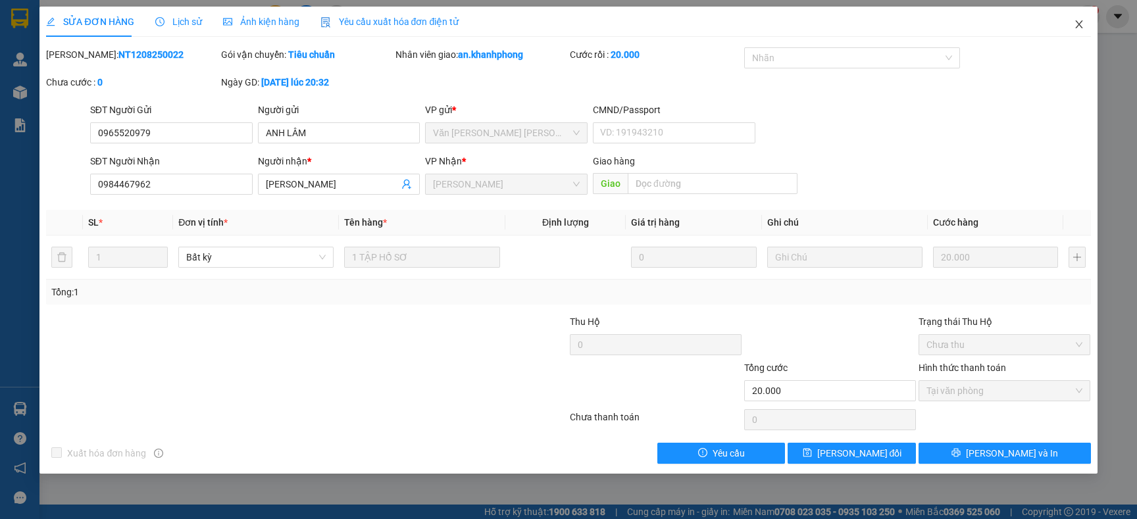
click at [1080, 22] on icon "close" at bounding box center [1079, 24] width 11 height 11
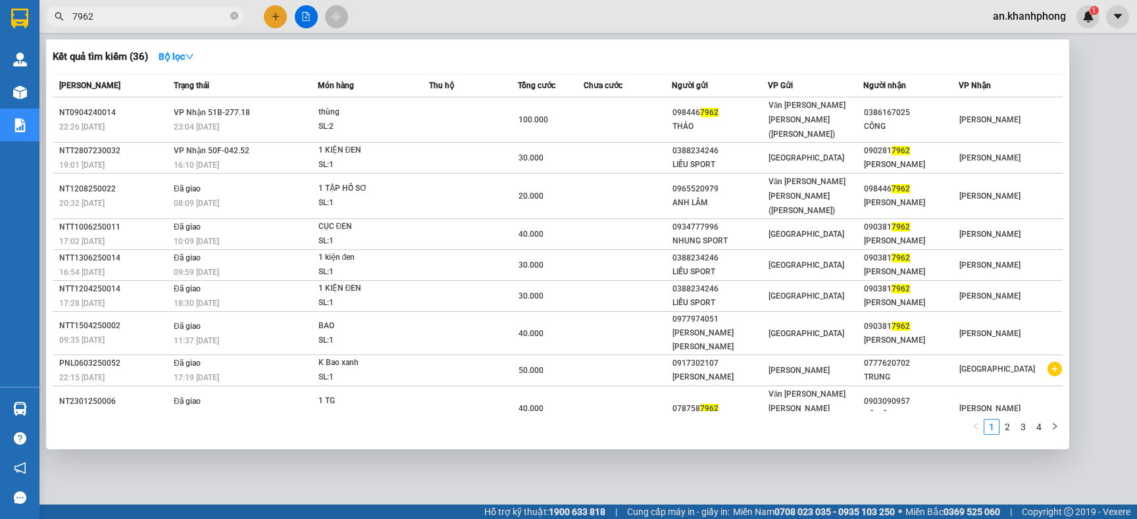
click at [151, 12] on input "7962" at bounding box center [149, 16] width 155 height 14
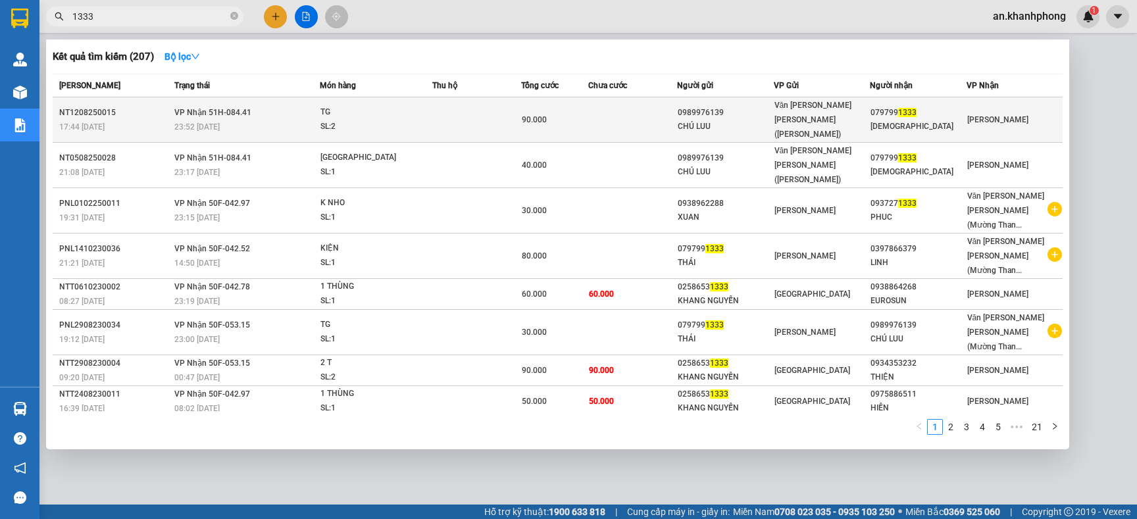
click at [629, 112] on td at bounding box center [632, 119] width 89 height 45
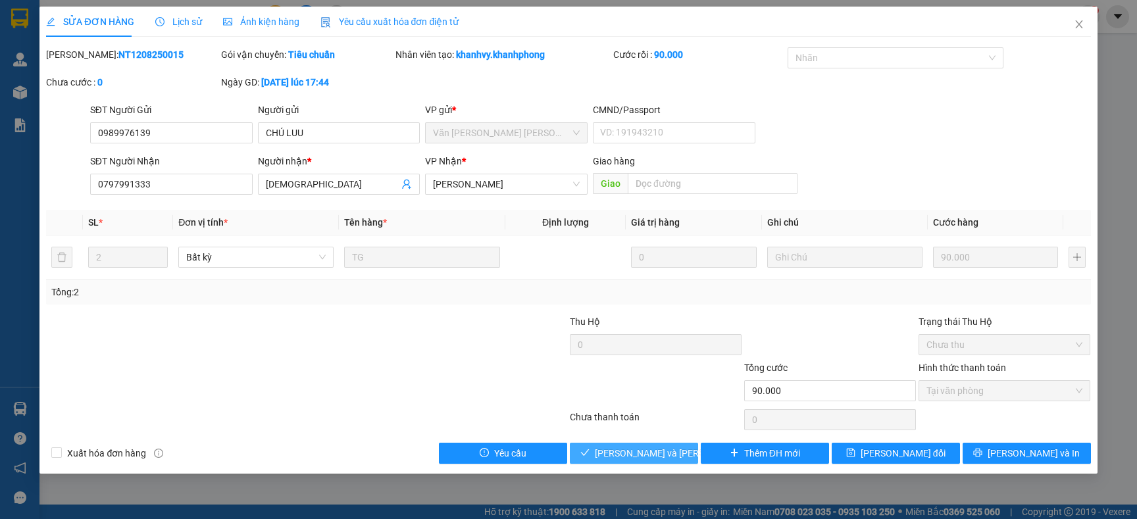
click at [635, 450] on span "[PERSON_NAME] và [PERSON_NAME] hàng" at bounding box center [684, 453] width 178 height 14
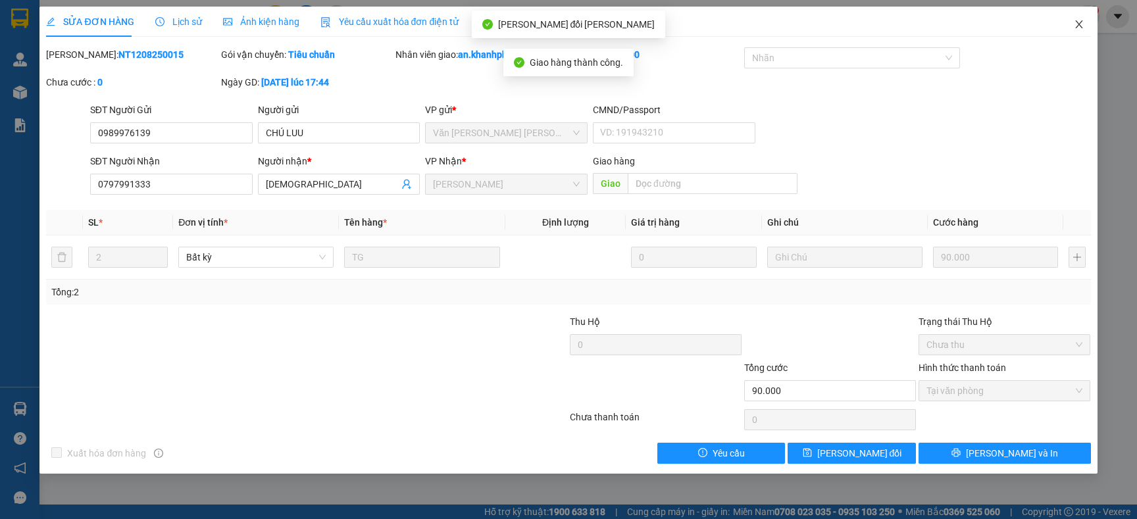
click at [1080, 26] on icon "close" at bounding box center [1078, 24] width 7 height 8
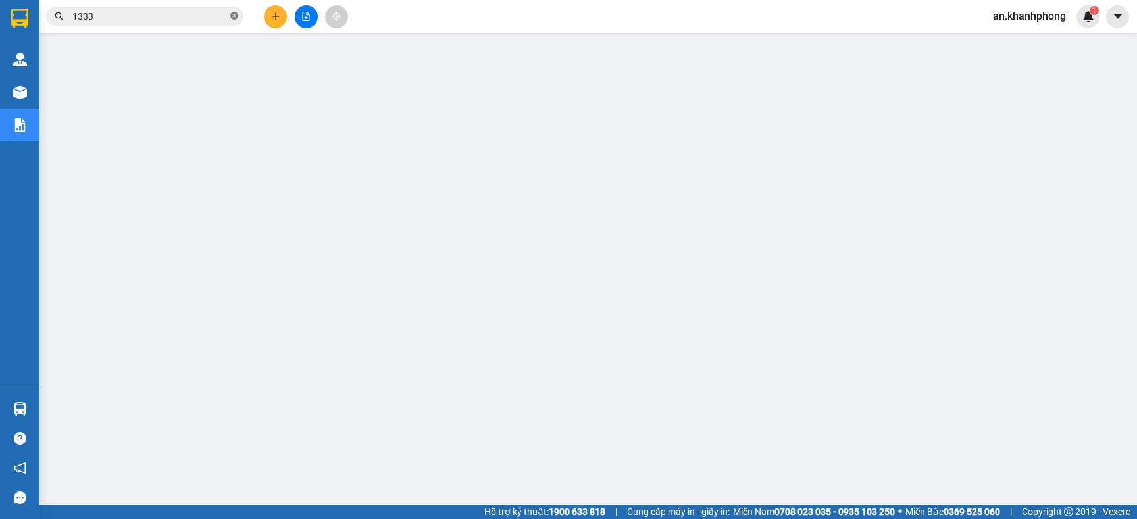
click at [232, 17] on icon "close-circle" at bounding box center [234, 16] width 8 height 8
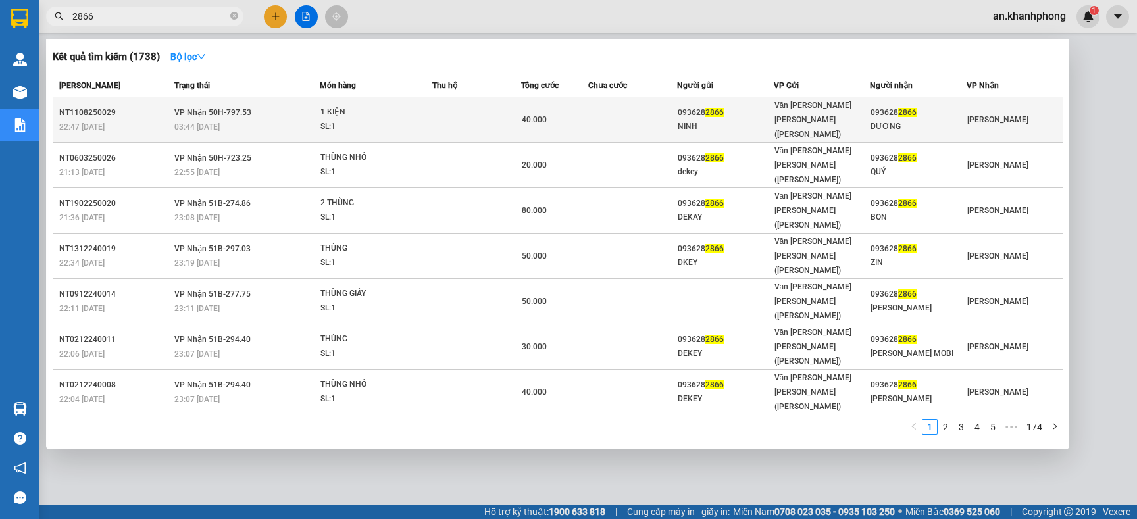
click at [575, 113] on div "40.000" at bounding box center [554, 120] width 65 height 14
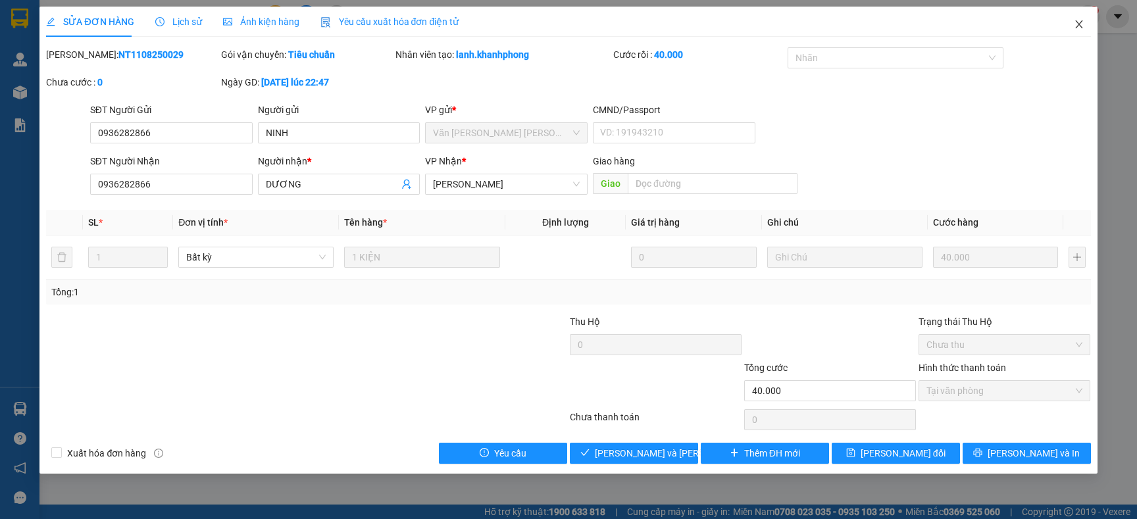
click at [1080, 20] on icon "close" at bounding box center [1079, 24] width 11 height 11
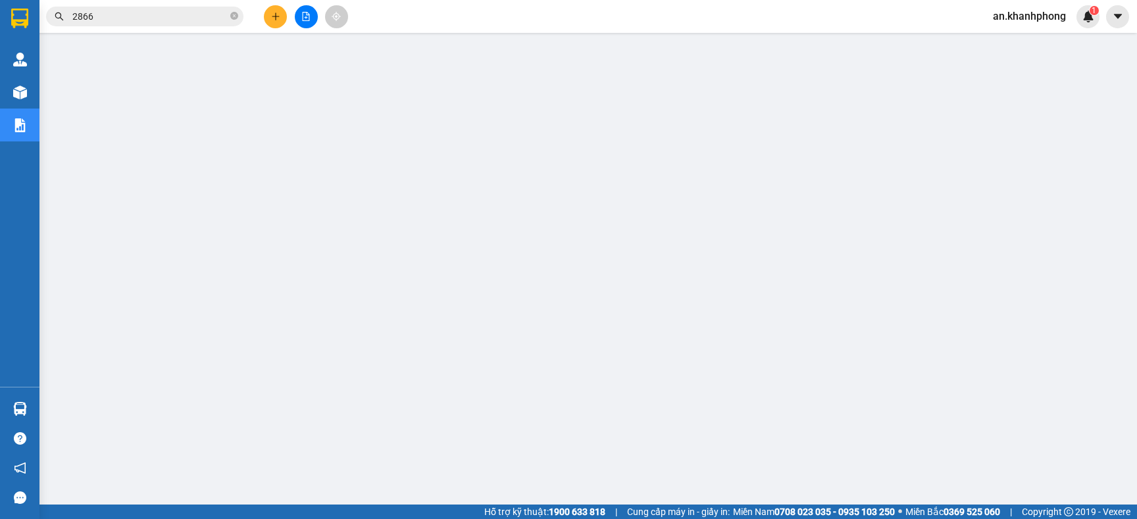
click at [124, 14] on input "2866" at bounding box center [149, 16] width 155 height 14
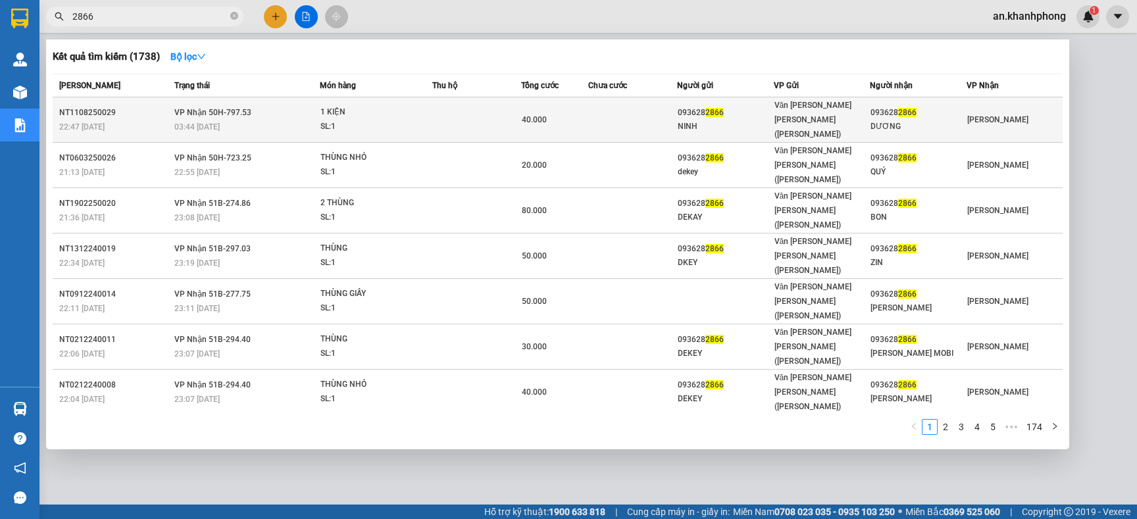
click at [581, 113] on div "40.000" at bounding box center [554, 120] width 65 height 14
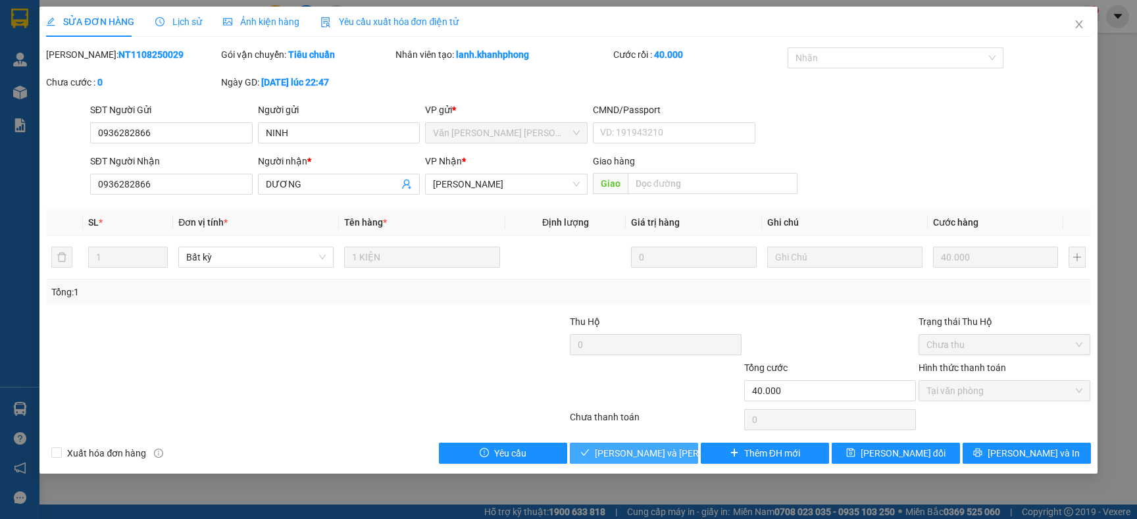
click at [637, 457] on span "[PERSON_NAME] và [PERSON_NAME] hàng" at bounding box center [684, 453] width 178 height 14
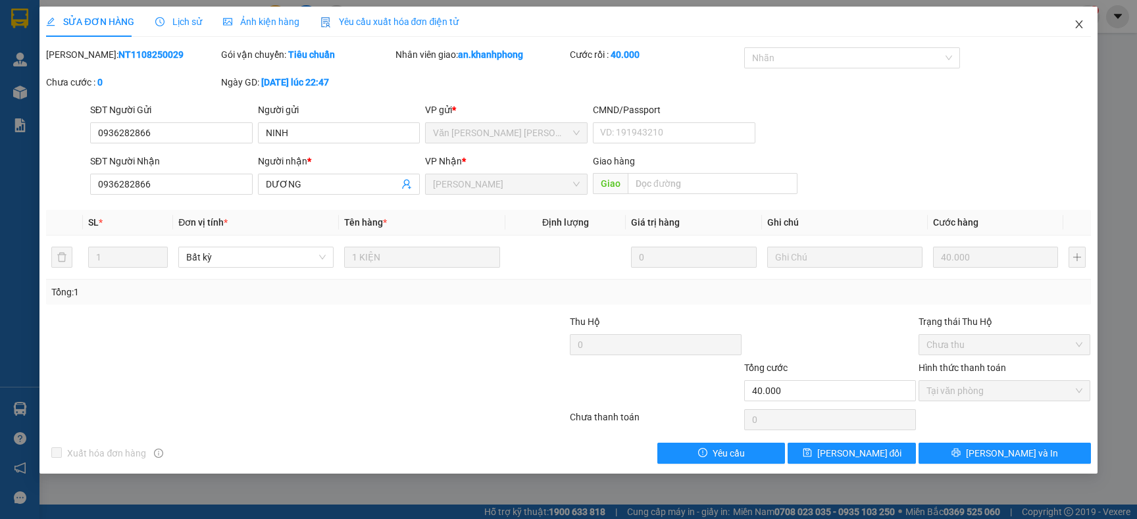
click at [1077, 21] on icon "close" at bounding box center [1079, 24] width 11 height 11
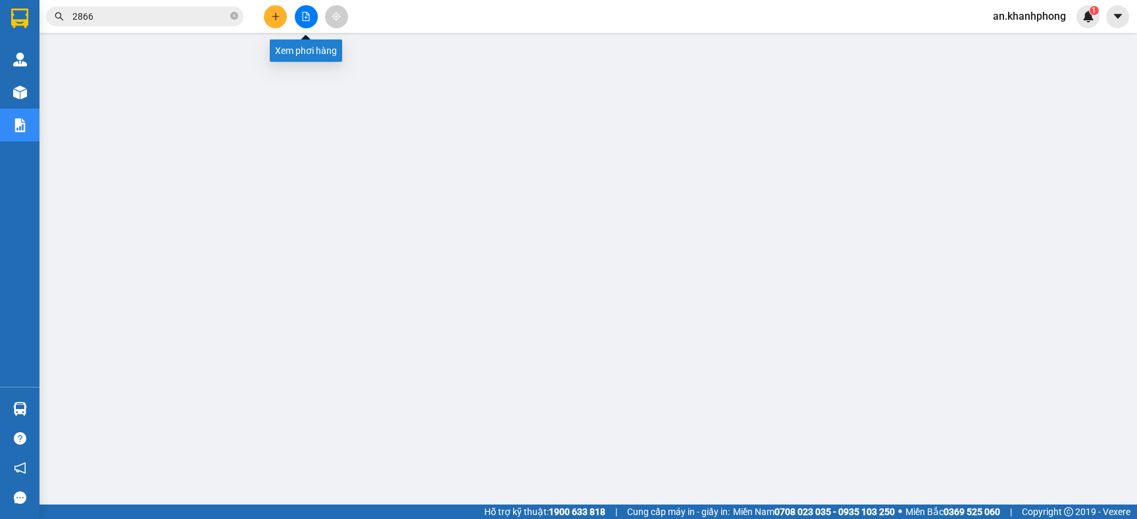
click at [282, 14] on button at bounding box center [275, 16] width 23 height 23
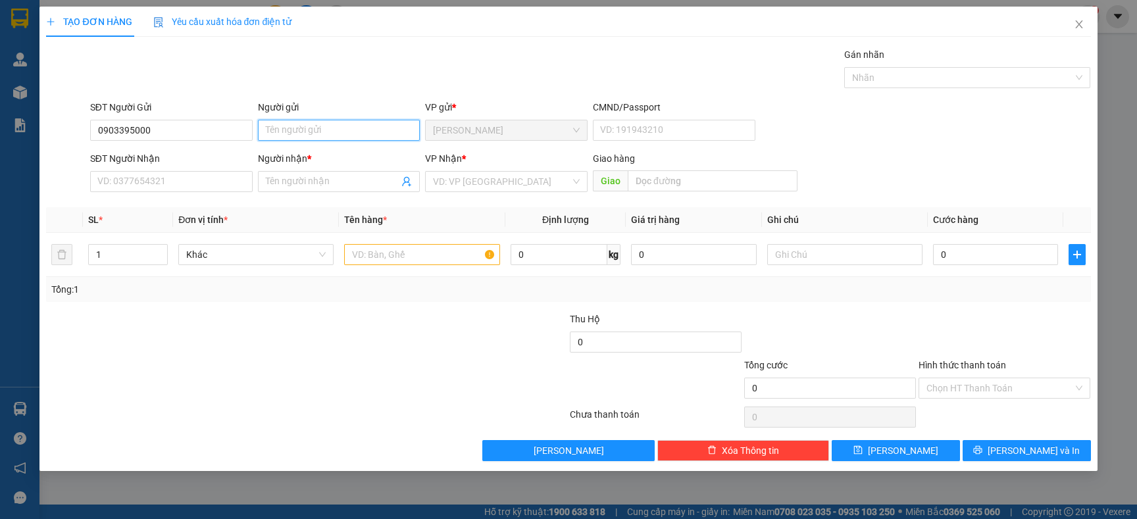
click at [310, 134] on input "Người gửi" at bounding box center [339, 130] width 163 height 21
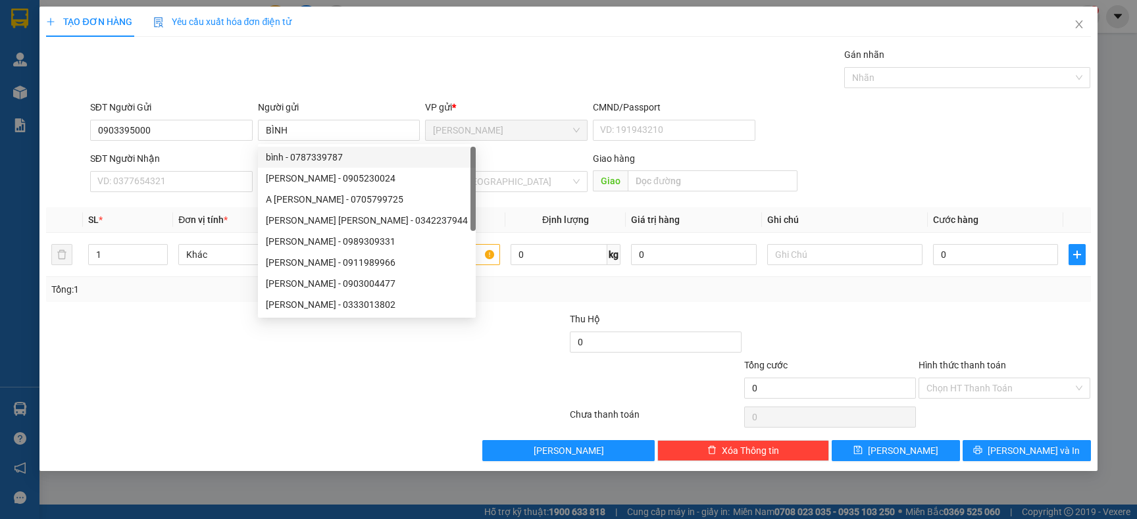
click at [147, 346] on div at bounding box center [219, 335] width 349 height 46
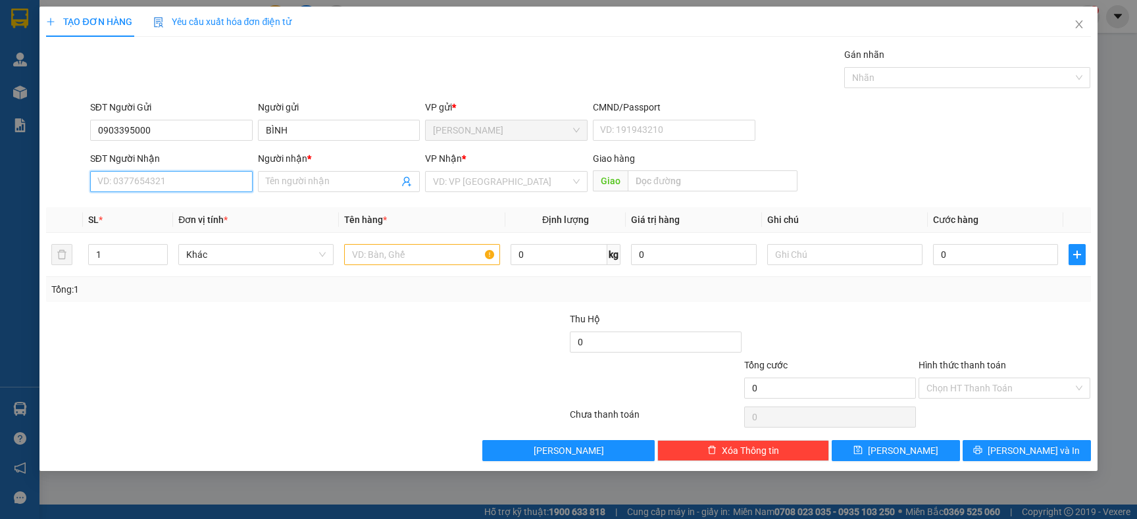
click at [181, 177] on input "SĐT Người Nhận" at bounding box center [171, 181] width 163 height 21
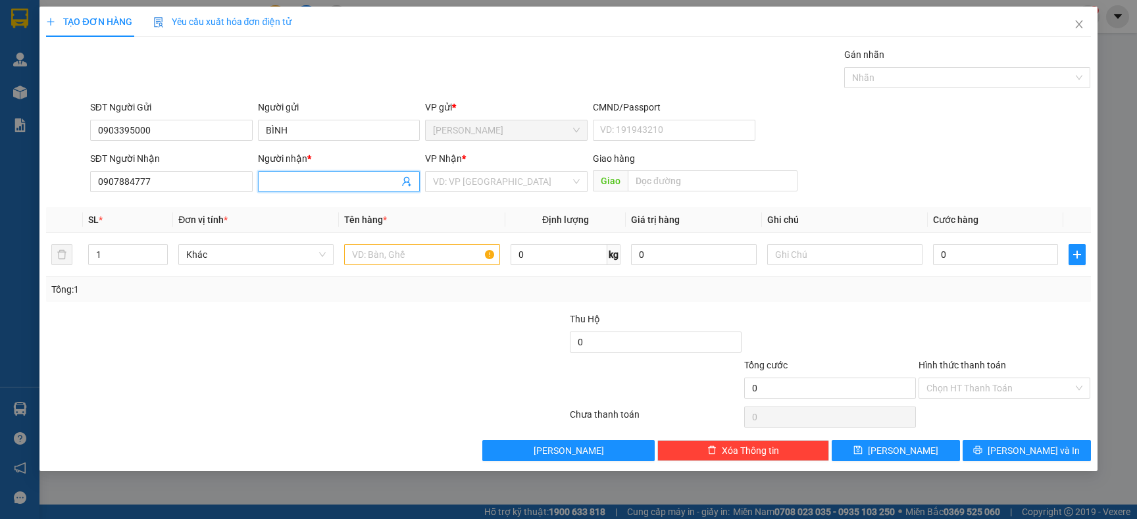
click at [315, 182] on input "Người nhận *" at bounding box center [333, 181] width 134 height 14
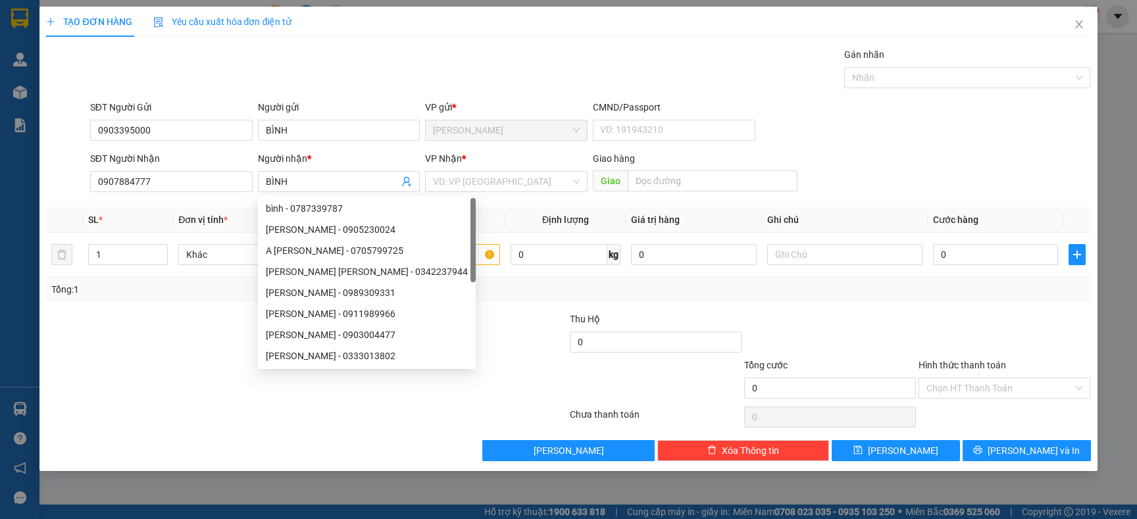
click at [88, 361] on div at bounding box center [219, 381] width 349 height 46
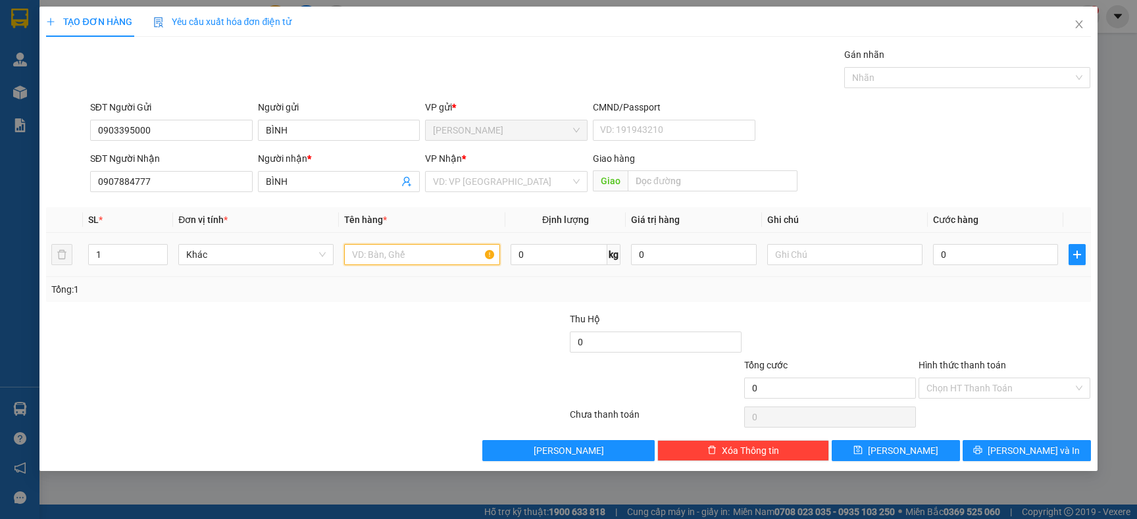
click at [362, 262] on input "text" at bounding box center [421, 254] width 155 height 21
click at [369, 280] on div "Tổng: 1" at bounding box center [568, 289] width 1045 height 25
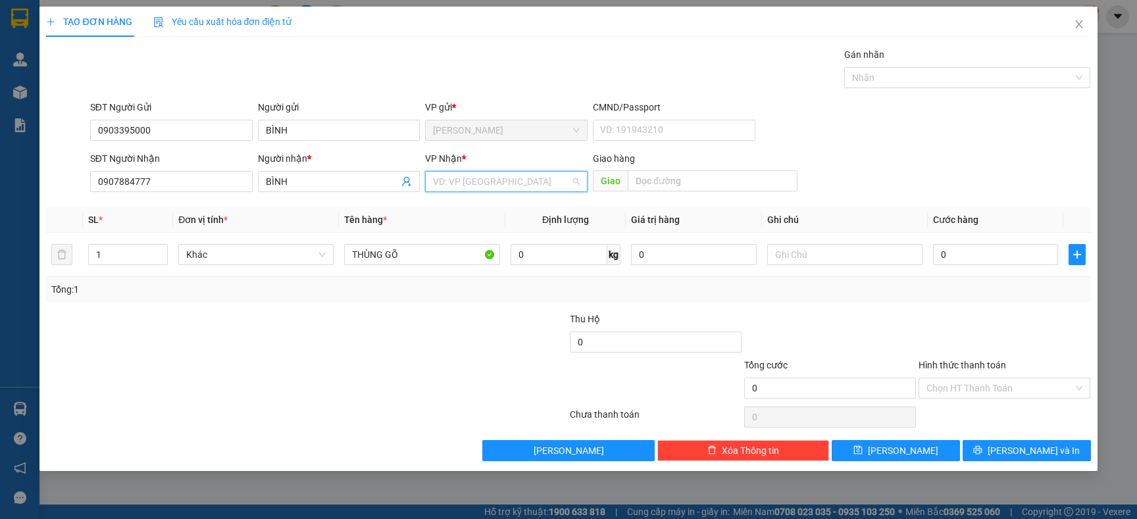
click at [511, 182] on input "search" at bounding box center [502, 182] width 138 height 20
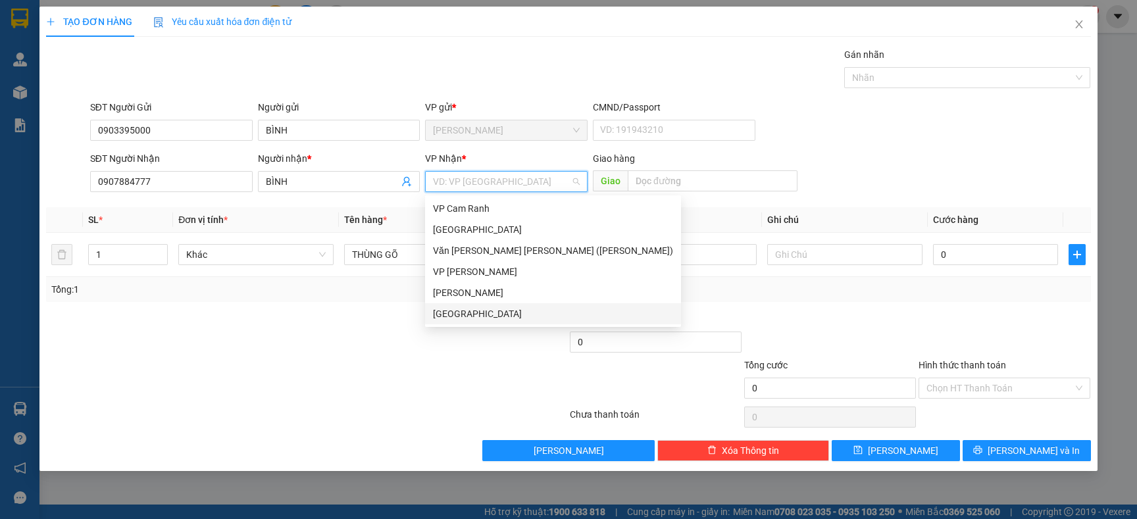
click at [452, 316] on div "[GEOGRAPHIC_DATA]" at bounding box center [553, 314] width 240 height 14
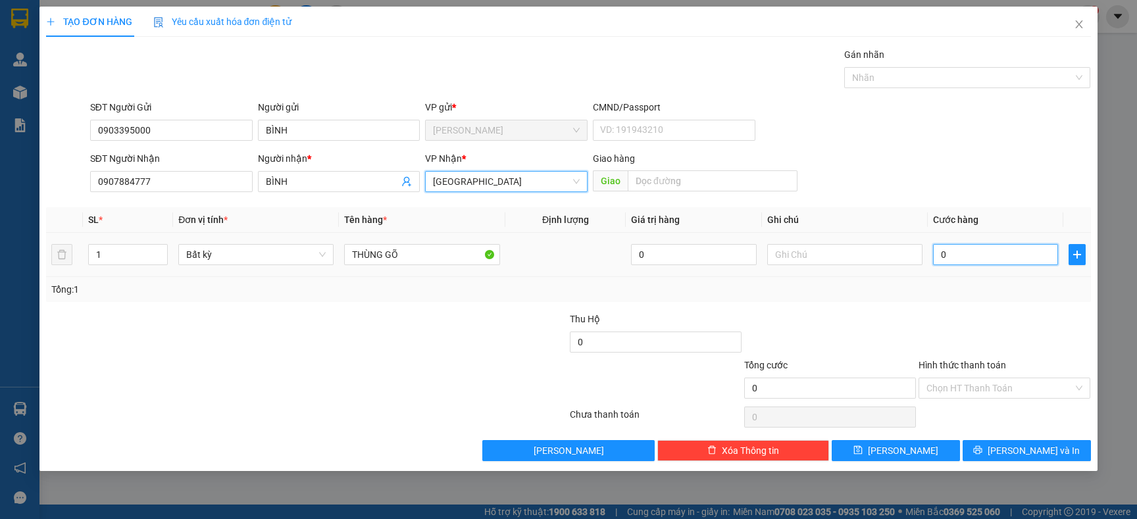
click at [982, 249] on input "0" at bounding box center [995, 254] width 125 height 21
click at [964, 298] on div "Tổng: 1" at bounding box center [568, 289] width 1045 height 25
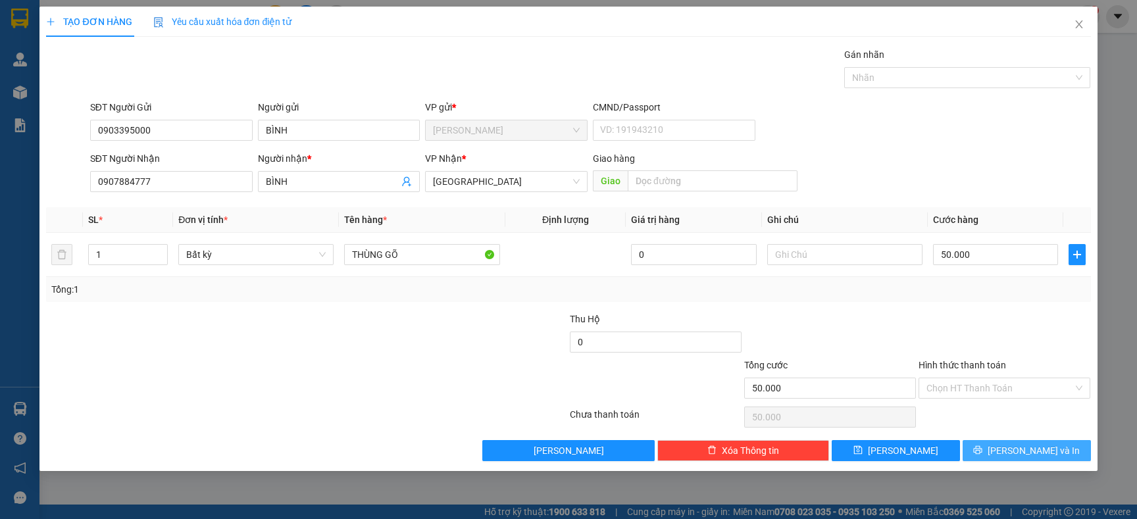
click at [986, 451] on button "[PERSON_NAME] và In" at bounding box center [1027, 450] width 128 height 21
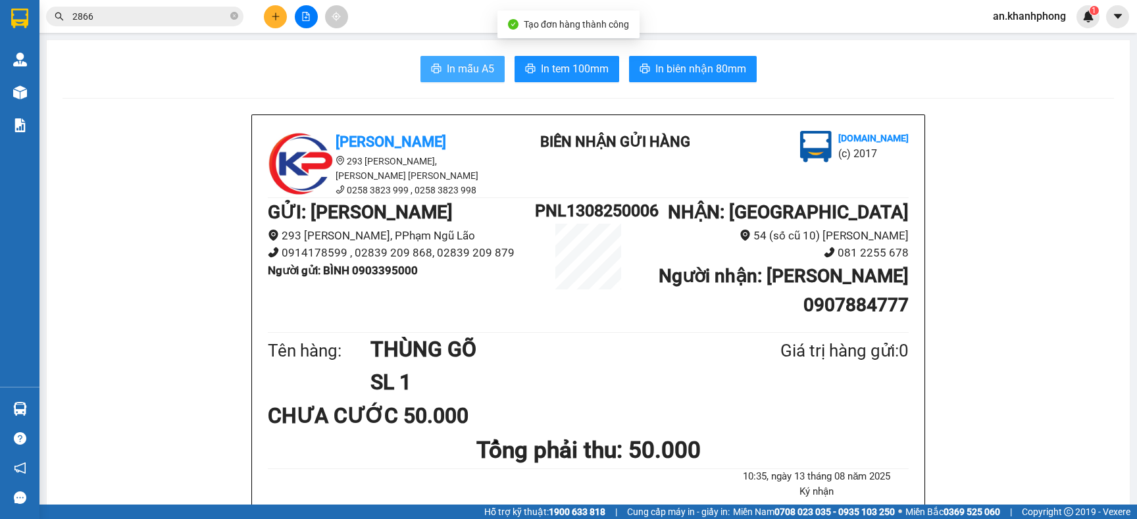
click at [463, 69] on span "In mẫu A5" at bounding box center [470, 69] width 47 height 16
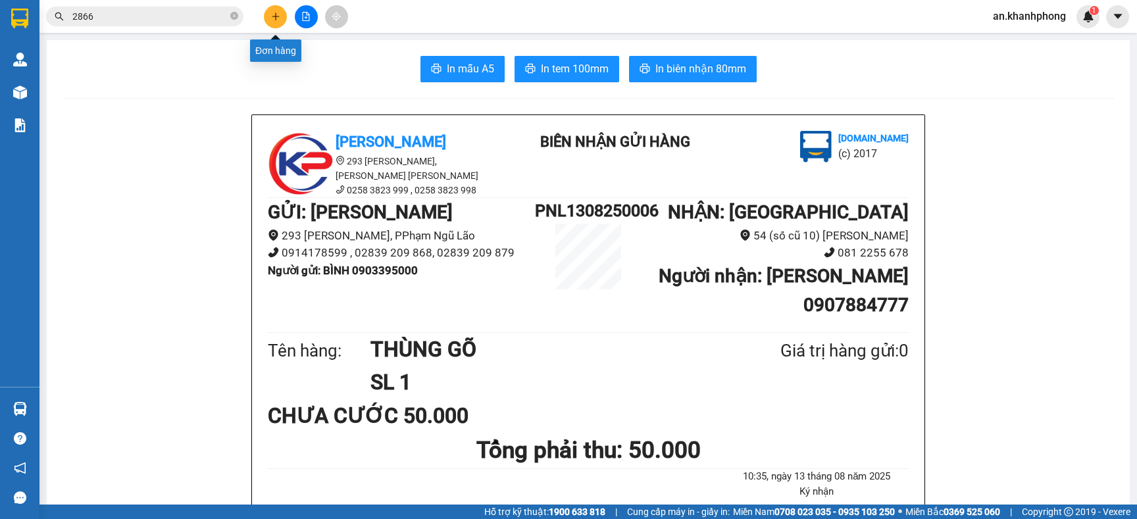
click at [281, 9] on button at bounding box center [275, 16] width 23 height 23
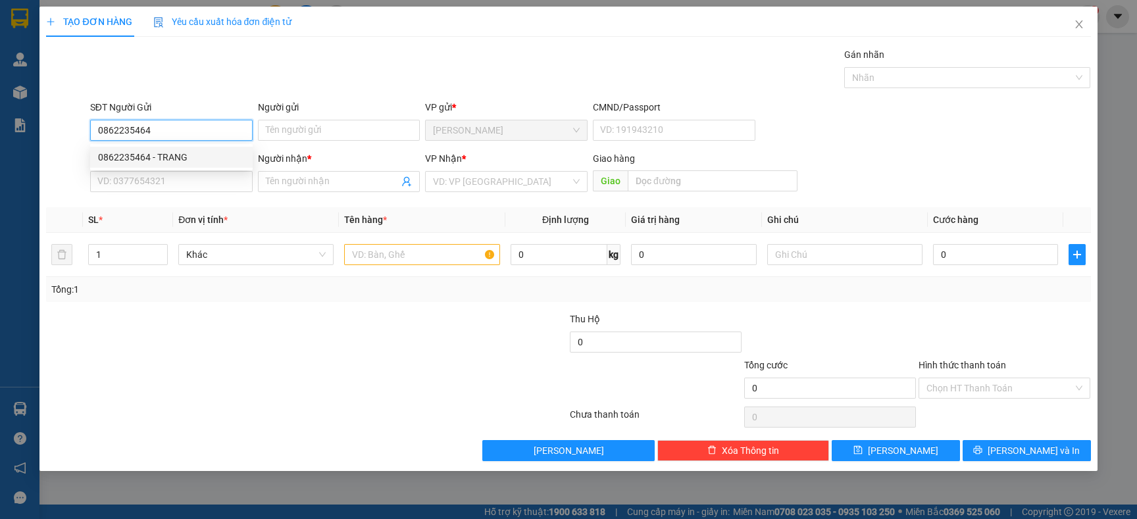
click at [205, 152] on div "0862235464 - TRANG" at bounding box center [171, 157] width 147 height 14
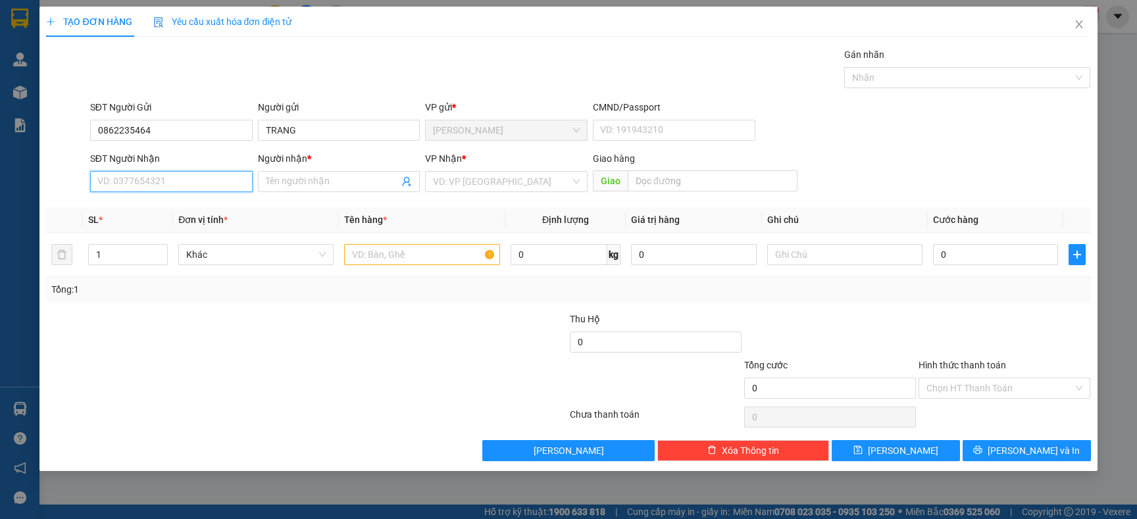
click at [199, 190] on input "SĐT Người Nhận" at bounding box center [171, 181] width 163 height 21
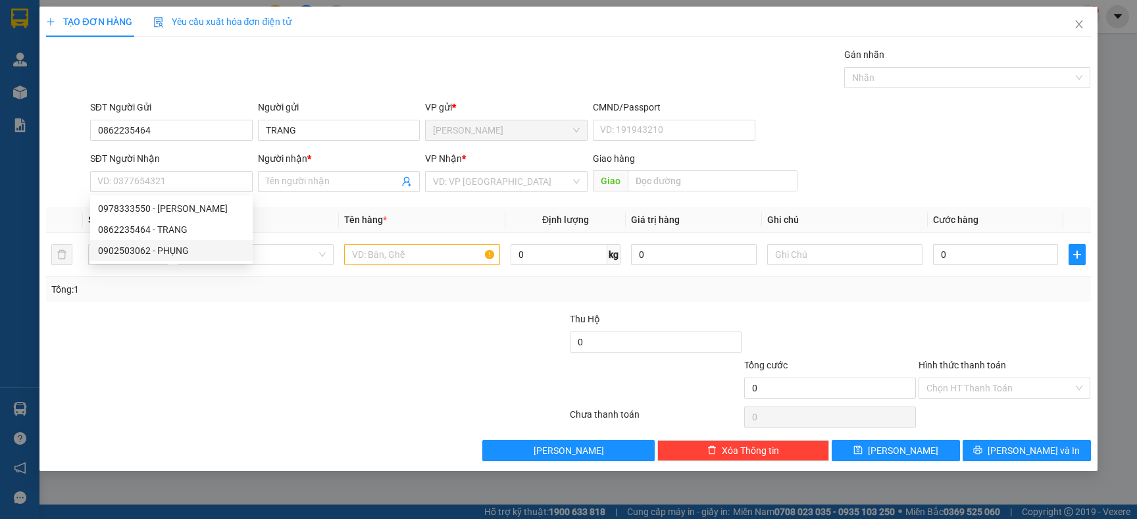
click at [285, 375] on div at bounding box center [219, 381] width 349 height 46
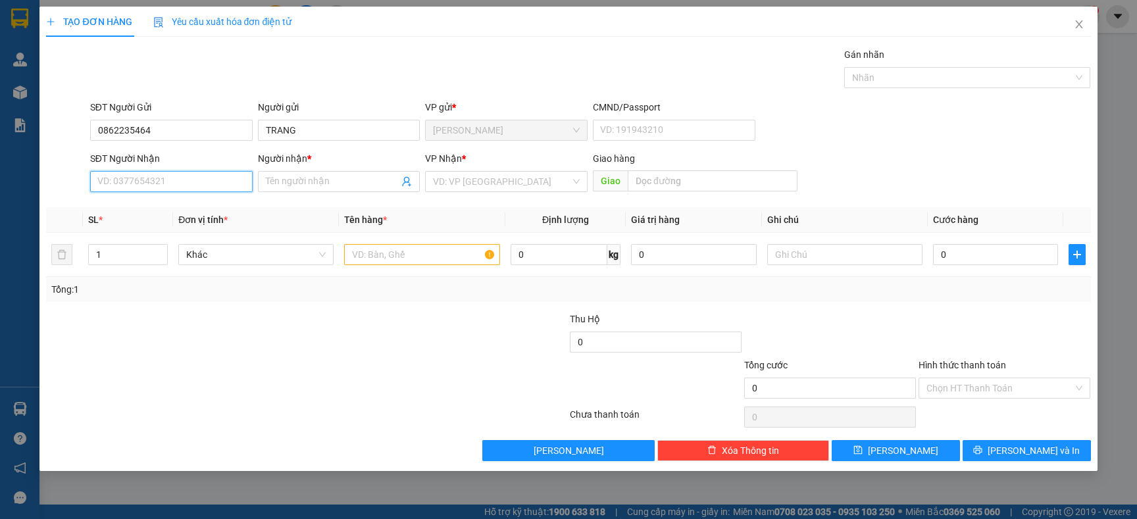
click at [160, 186] on input "SĐT Người Nhận" at bounding box center [171, 181] width 163 height 21
click at [118, 209] on div "0902503062 - PHỤNG" at bounding box center [171, 208] width 147 height 14
click at [432, 257] on input "text" at bounding box center [421, 254] width 155 height 21
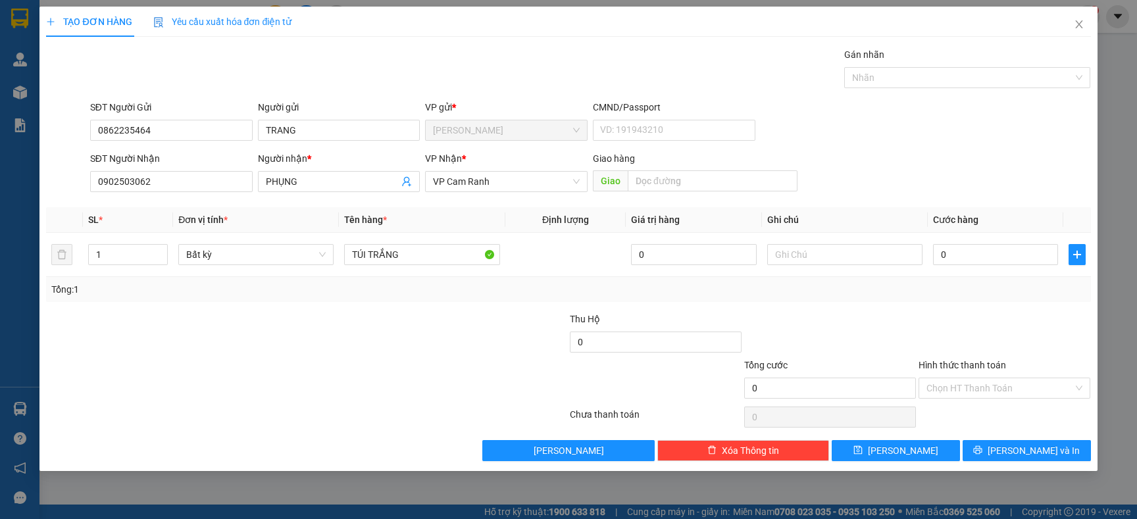
click at [410, 300] on div "Tổng: 1" at bounding box center [568, 289] width 1045 height 25
click at [951, 259] on input "0" at bounding box center [995, 254] width 125 height 21
click at [942, 278] on div "Tổng: 1" at bounding box center [568, 289] width 1045 height 25
click at [983, 448] on icon "printer" at bounding box center [977, 450] width 9 height 9
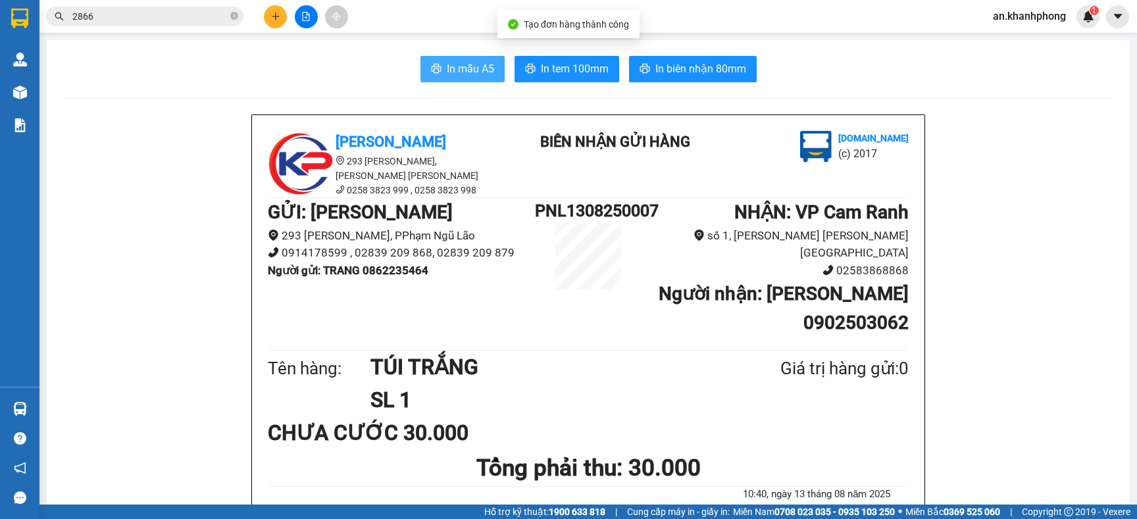
click at [464, 74] on span "In mẫu A5" at bounding box center [470, 69] width 47 height 16
click at [274, 24] on button at bounding box center [275, 16] width 23 height 23
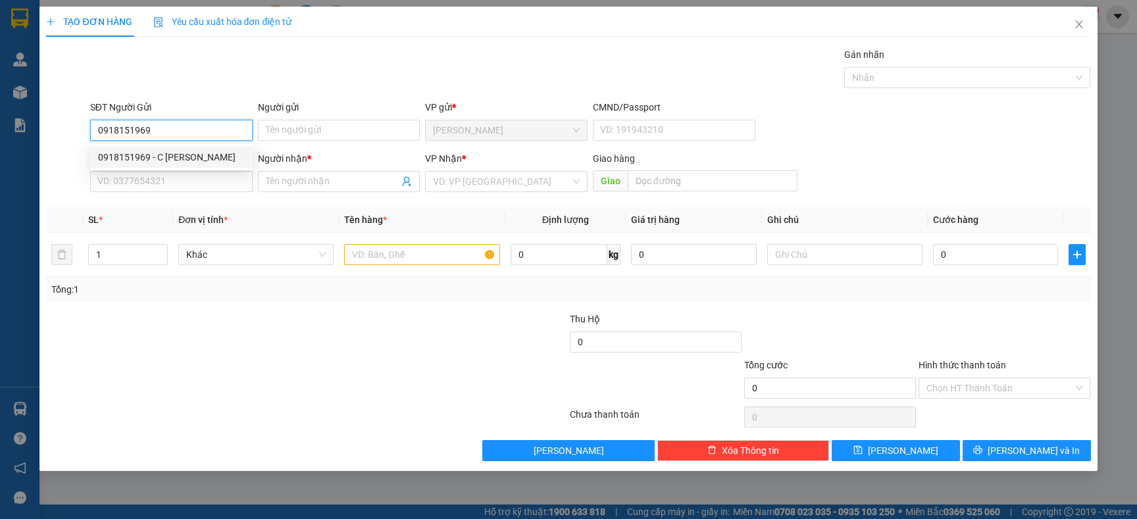
click at [192, 156] on div "0918151969 - C [PERSON_NAME]" at bounding box center [171, 157] width 147 height 14
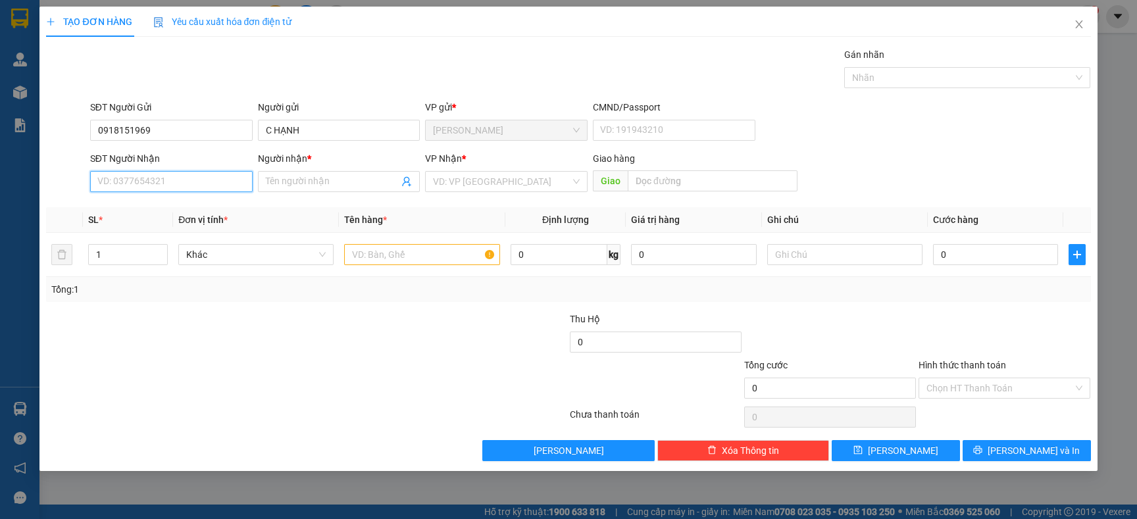
click at [186, 174] on input "SĐT Người Nhận" at bounding box center [171, 181] width 163 height 21
drag, startPoint x: 209, startPoint y: 175, endPoint x: 239, endPoint y: 190, distance: 33.6
click at [224, 185] on input "0905214856" at bounding box center [171, 181] width 163 height 21
click at [303, 183] on input "Người nhận *" at bounding box center [333, 181] width 134 height 14
click at [176, 343] on div at bounding box center [219, 335] width 349 height 46
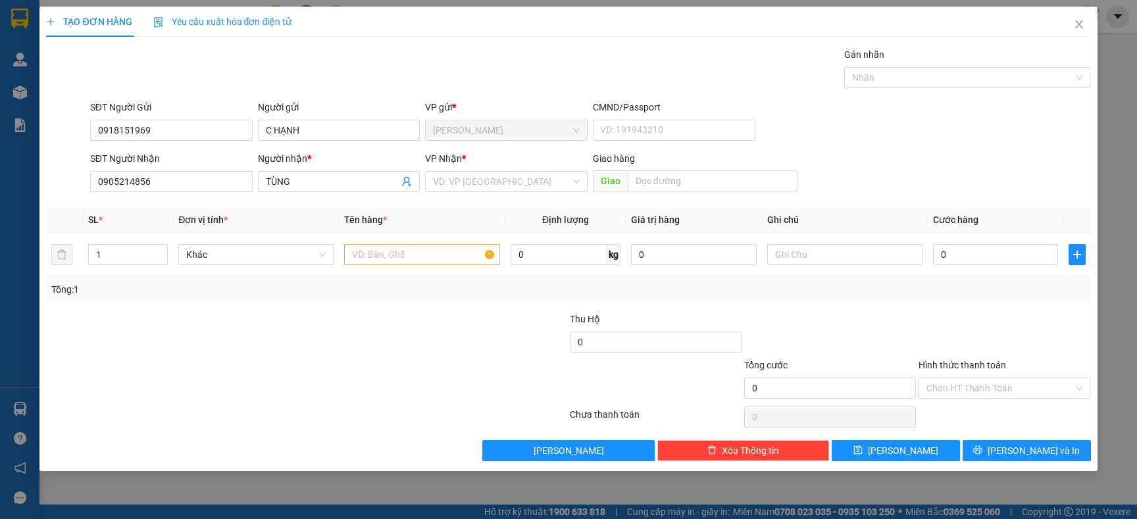
click at [147, 392] on div at bounding box center [219, 381] width 349 height 46
click at [550, 184] on input "search" at bounding box center [502, 182] width 138 height 20
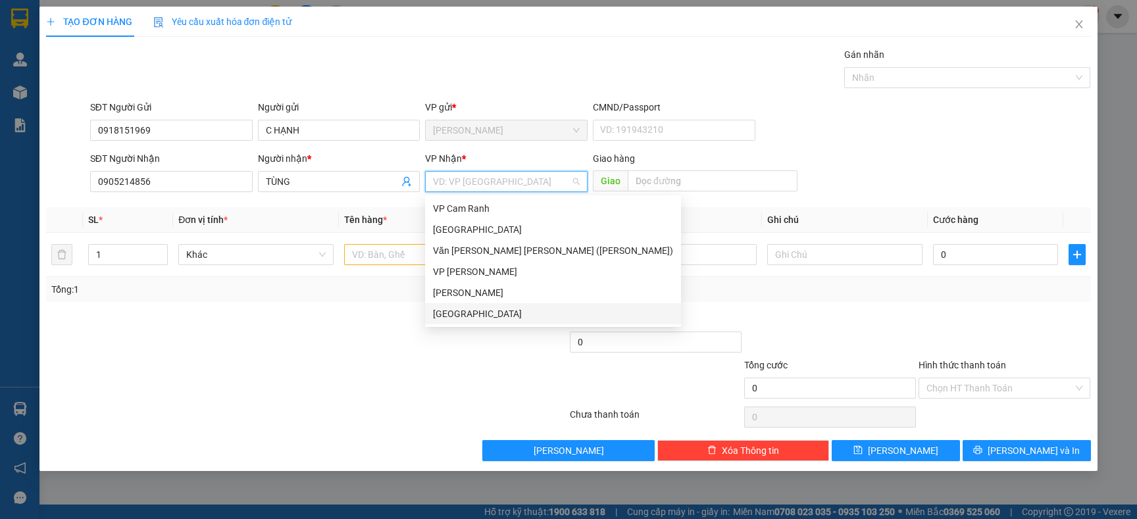
click at [463, 315] on div "[GEOGRAPHIC_DATA]" at bounding box center [553, 314] width 240 height 14
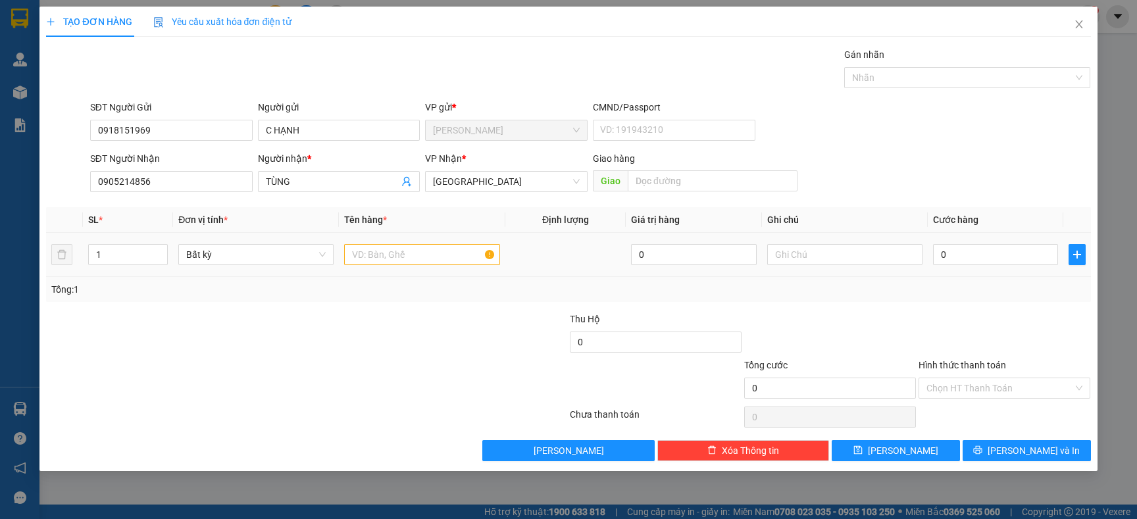
click at [420, 268] on div at bounding box center [421, 255] width 155 height 26
click at [418, 265] on div at bounding box center [421, 255] width 155 height 26
click at [417, 250] on input "text" at bounding box center [421, 254] width 155 height 21
click at [305, 325] on div at bounding box center [219, 335] width 349 height 46
click at [955, 258] on input "0" at bounding box center [995, 254] width 125 height 21
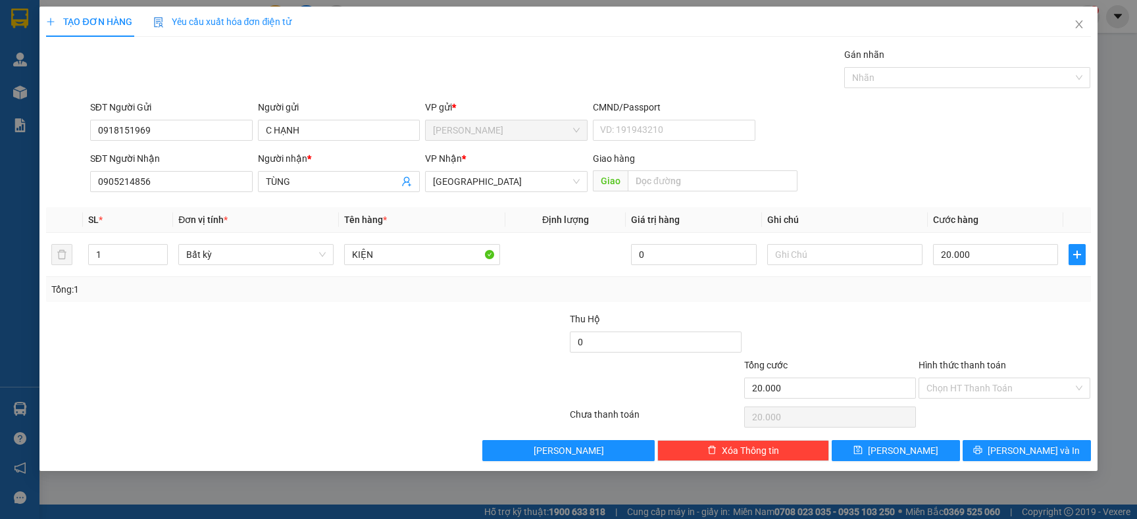
click at [1039, 294] on div "Tổng: 1" at bounding box center [568, 289] width 1034 height 14
click at [997, 380] on input "Hình thức thanh toán" at bounding box center [1000, 388] width 147 height 20
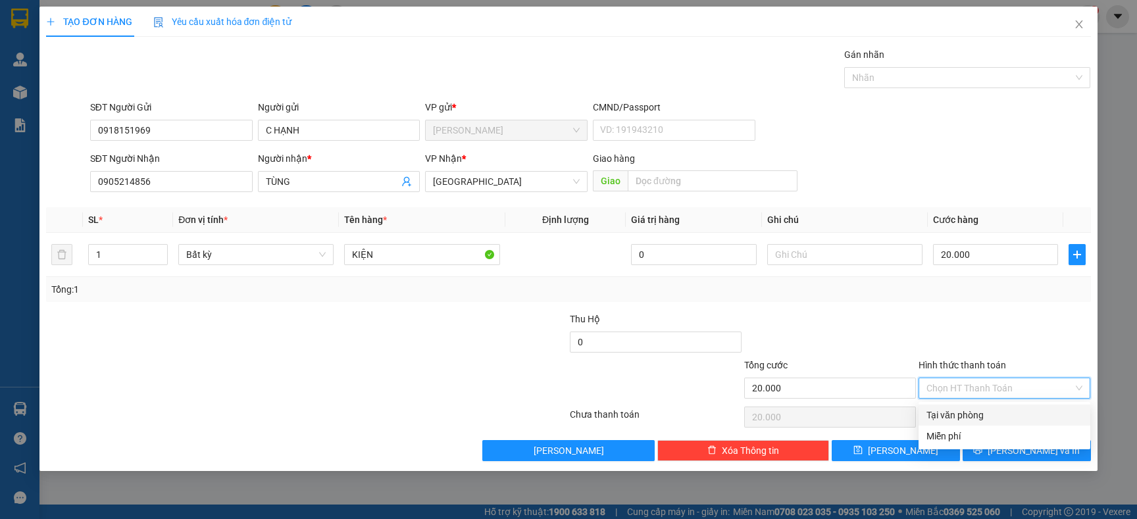
click at [957, 414] on div "Tại văn phòng" at bounding box center [1005, 415] width 156 height 14
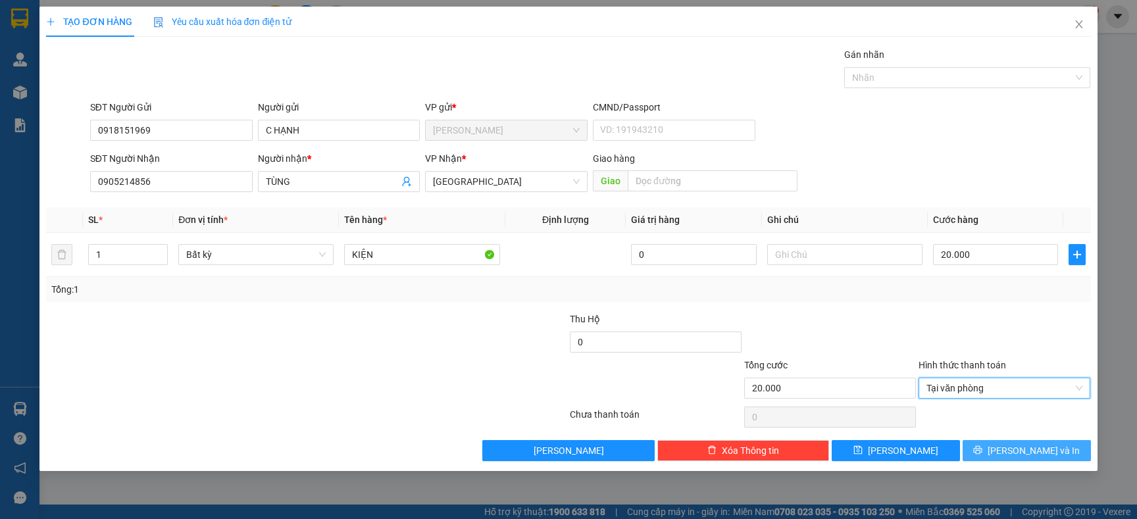
click at [980, 454] on button "[PERSON_NAME] và In" at bounding box center [1027, 450] width 128 height 21
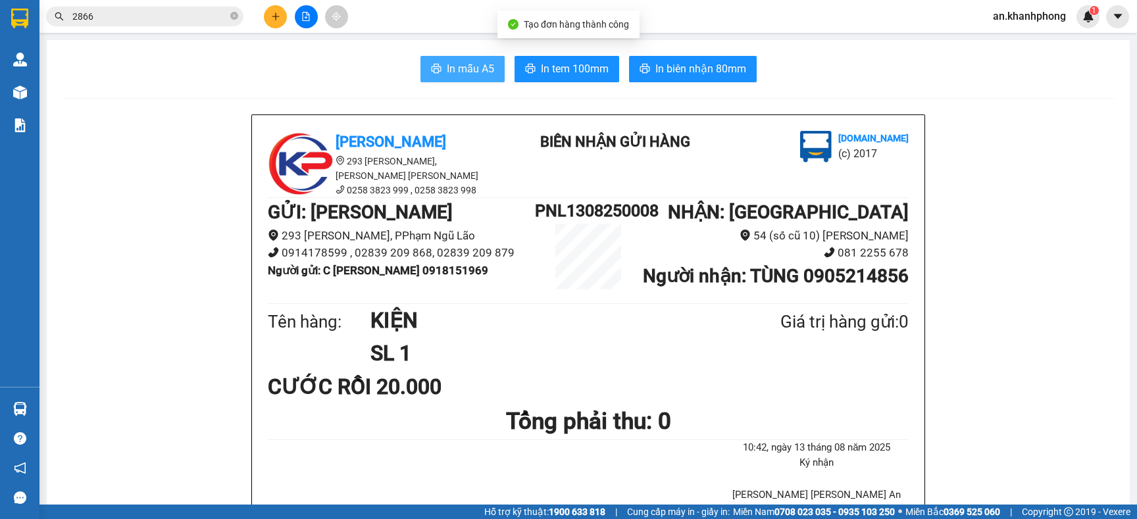
click at [421, 72] on button "In mẫu A5" at bounding box center [463, 69] width 84 height 26
click at [236, 14] on icon "close-circle" at bounding box center [234, 16] width 8 height 8
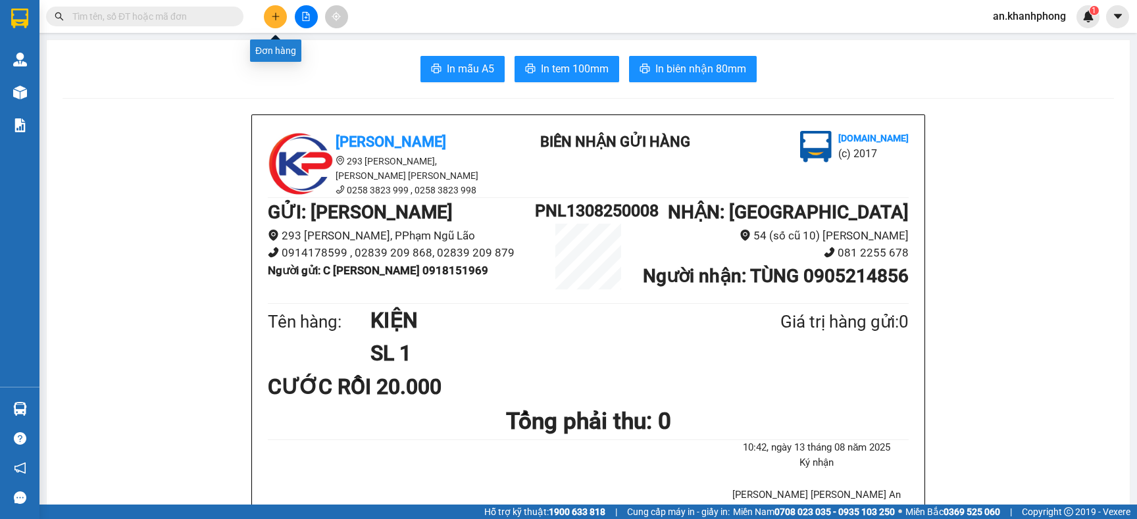
click at [266, 14] on button at bounding box center [275, 16] width 23 height 23
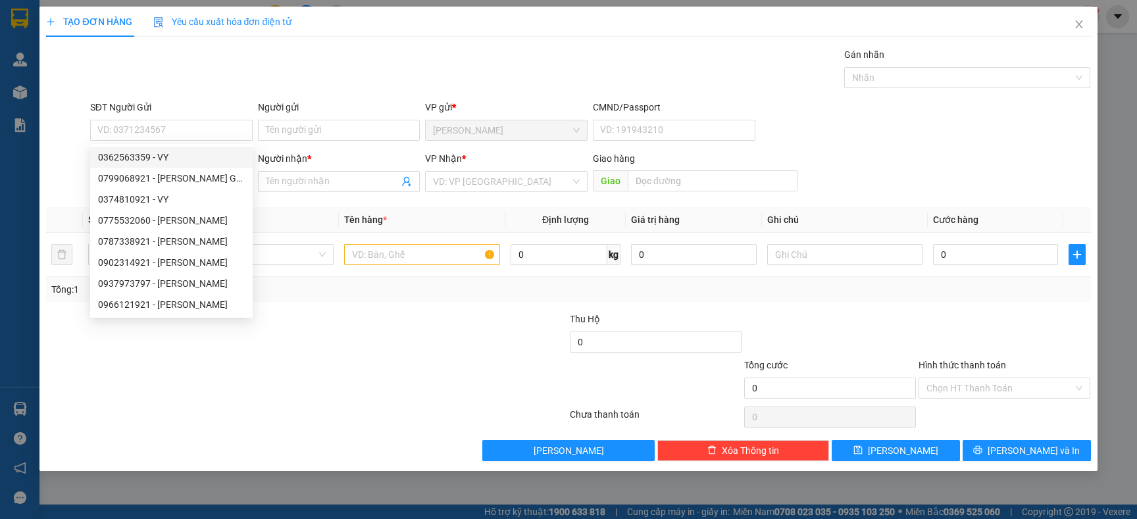
drag, startPoint x: 248, startPoint y: 155, endPoint x: 261, endPoint y: 91, distance: 65.2
click at [261, 91] on div "Gói vận chuyển * Tiêu chuẩn Gán nhãn Nhãn" at bounding box center [591, 70] width 1006 height 46
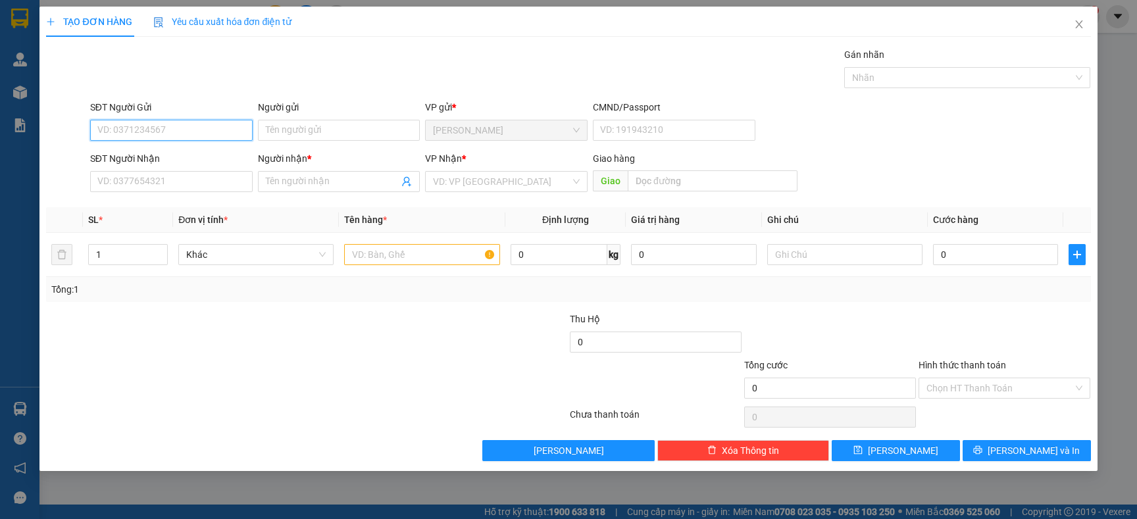
click at [203, 138] on input "SĐT Người Gửi" at bounding box center [171, 130] width 163 height 21
click at [195, 150] on div "02838479216 - NHẤT NAM" at bounding box center [171, 157] width 147 height 14
click at [186, 176] on input "SĐT Người Nhận" at bounding box center [171, 181] width 163 height 21
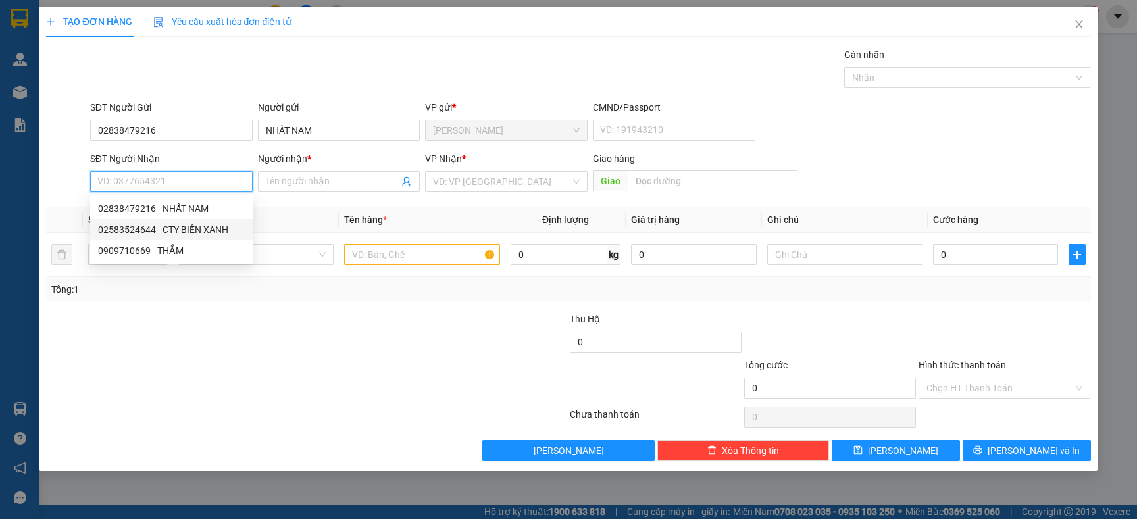
click at [188, 230] on div "02583524644 - CTY BIỂN XANH" at bounding box center [171, 229] width 147 height 14
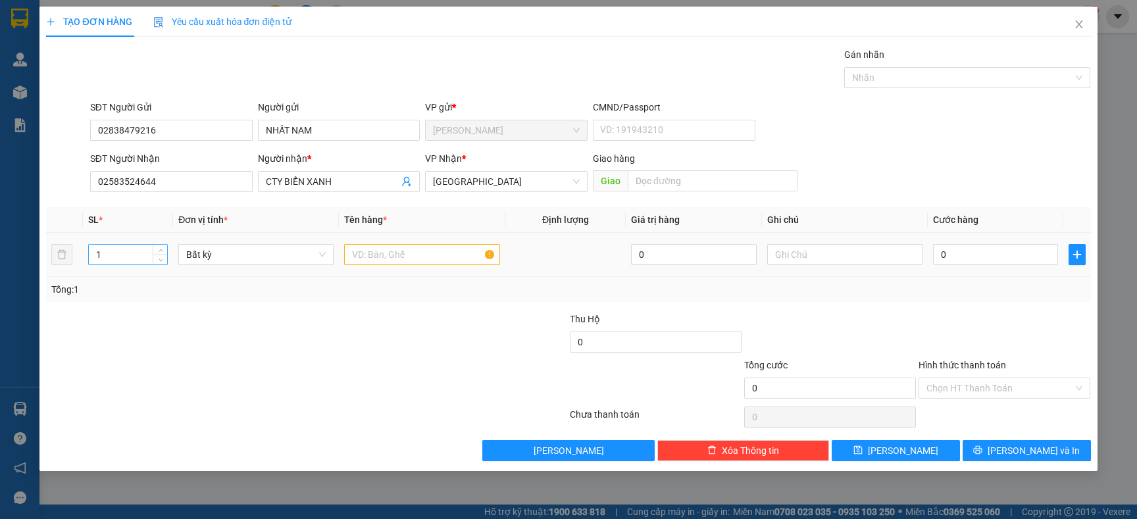
click at [141, 257] on input "1" at bounding box center [128, 255] width 79 height 20
click at [178, 296] on div "Tổng: 1" at bounding box center [245, 289] width 388 height 14
drag, startPoint x: 866, startPoint y: 263, endPoint x: 866, endPoint y: 254, distance: 8.6
click at [867, 257] on input "text" at bounding box center [844, 254] width 155 height 21
click at [862, 303] on div "Transit Pickup Surcharge Ids Transit Deliver Surcharge Ids Transit Deliver Surc…" at bounding box center [568, 254] width 1045 height 414
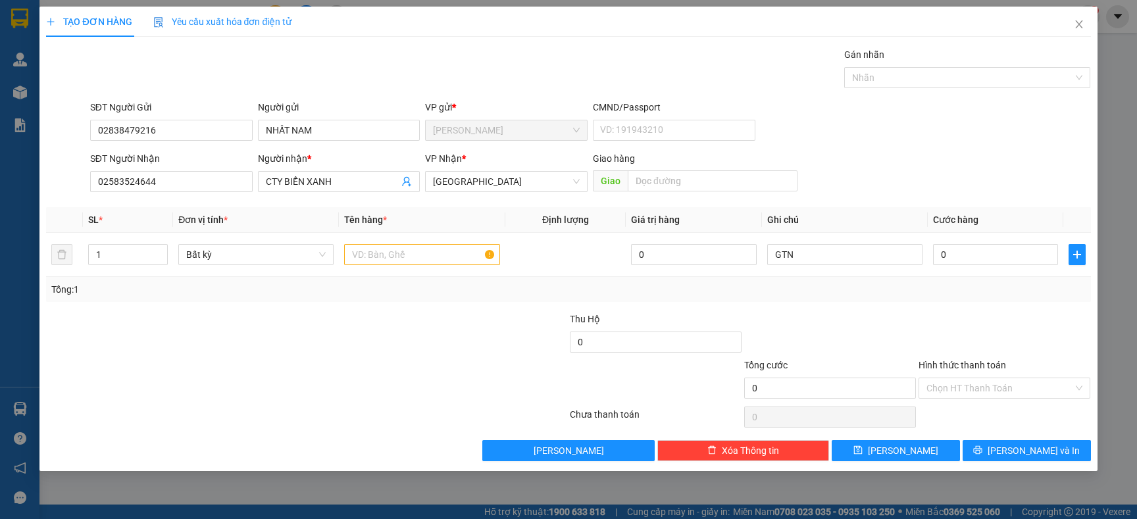
click at [981, 280] on div "Tổng: 1" at bounding box center [568, 289] width 1045 height 25
click at [981, 257] on input "0" at bounding box center [995, 254] width 125 height 21
click at [963, 288] on div "Tổng: 1" at bounding box center [568, 289] width 1034 height 14
click at [998, 452] on button "[PERSON_NAME] và In" at bounding box center [1027, 450] width 128 height 21
click at [433, 248] on input "text" at bounding box center [421, 254] width 155 height 21
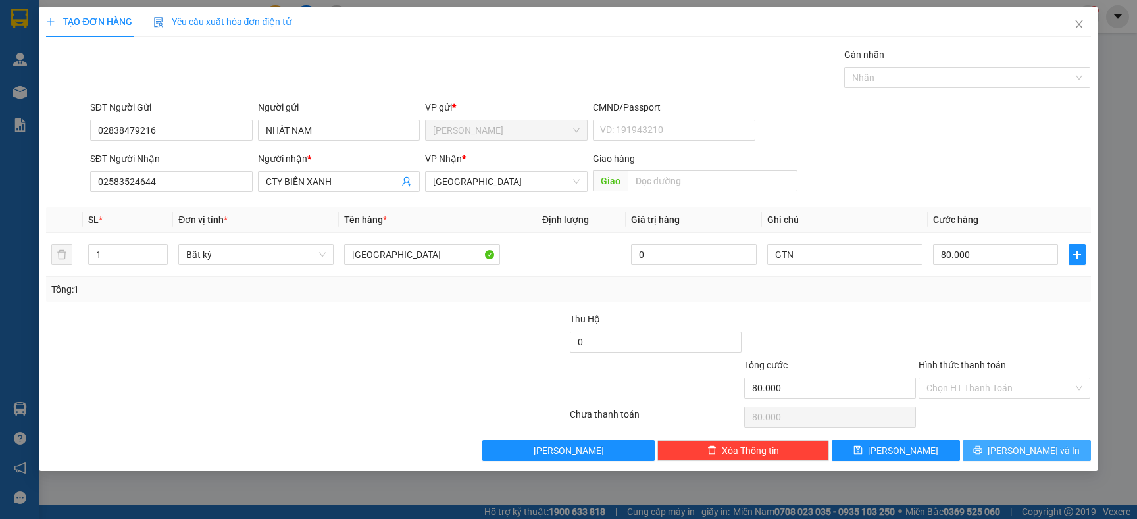
click at [1020, 453] on span "[PERSON_NAME] và In" at bounding box center [1034, 451] width 92 height 14
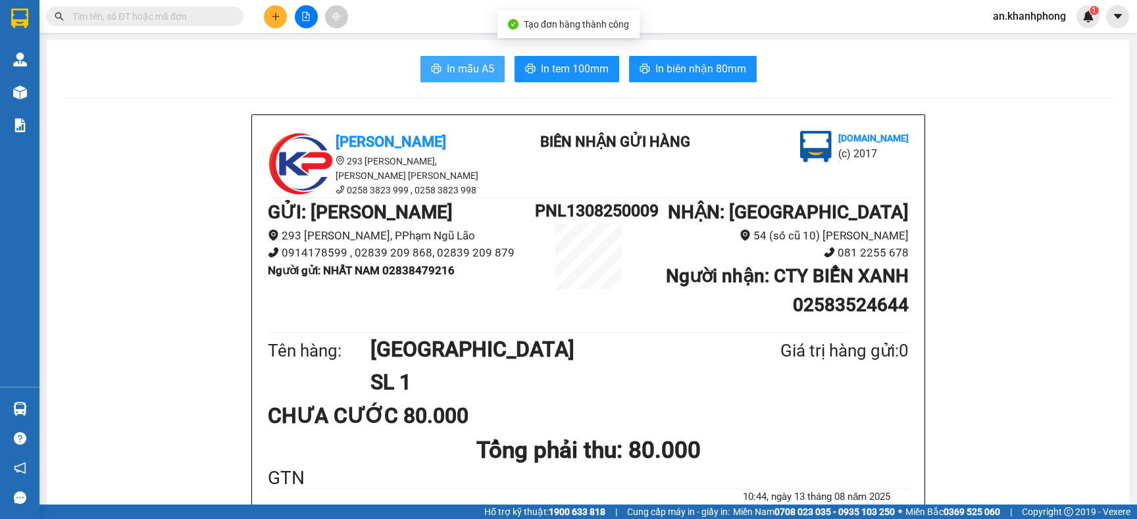
click at [475, 66] on span "In mẫu A5" at bounding box center [470, 69] width 47 height 16
click at [230, 20] on span at bounding box center [234, 16] width 8 height 14
click at [175, 9] on input "text" at bounding box center [149, 16] width 155 height 14
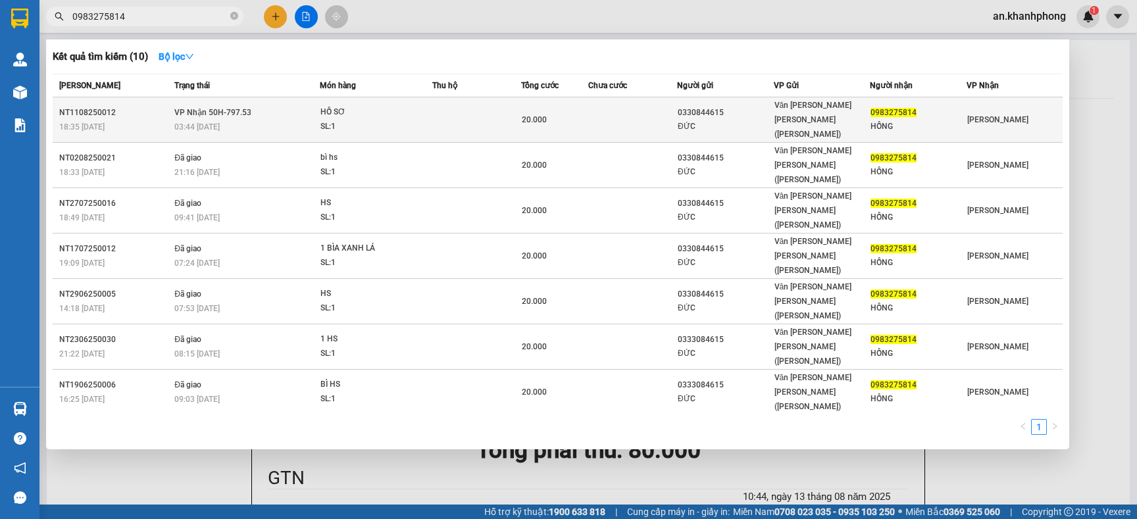
click at [606, 115] on td at bounding box center [632, 119] width 89 height 45
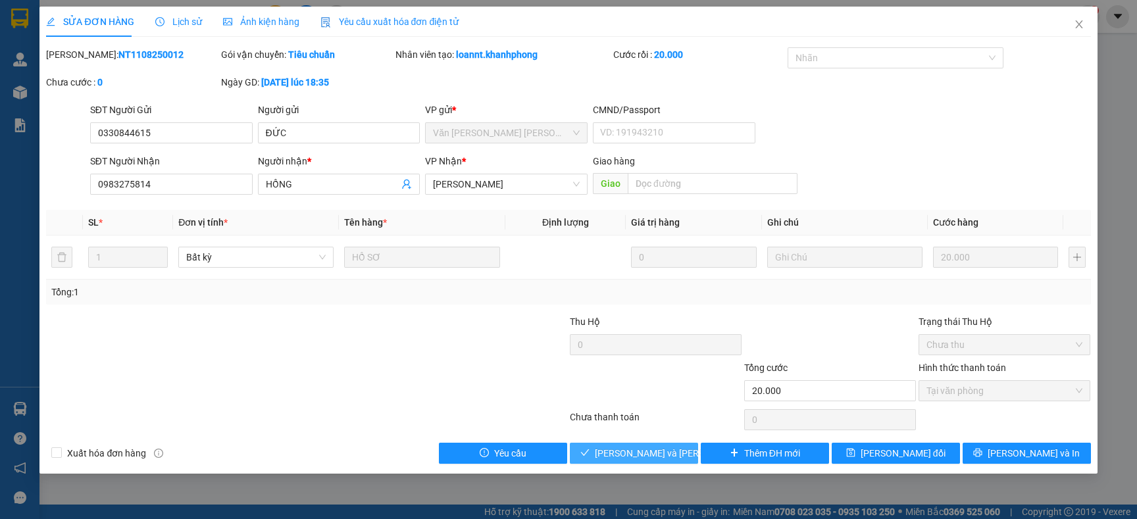
click at [626, 456] on span "[PERSON_NAME] và [PERSON_NAME] hàng" at bounding box center [684, 453] width 178 height 14
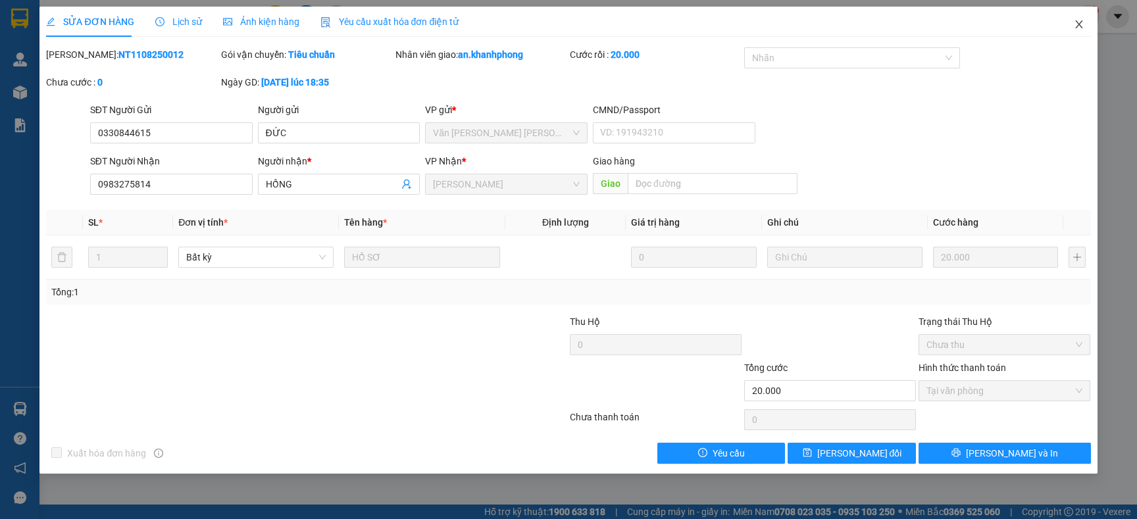
click at [1071, 28] on span "Close" at bounding box center [1079, 25] width 37 height 37
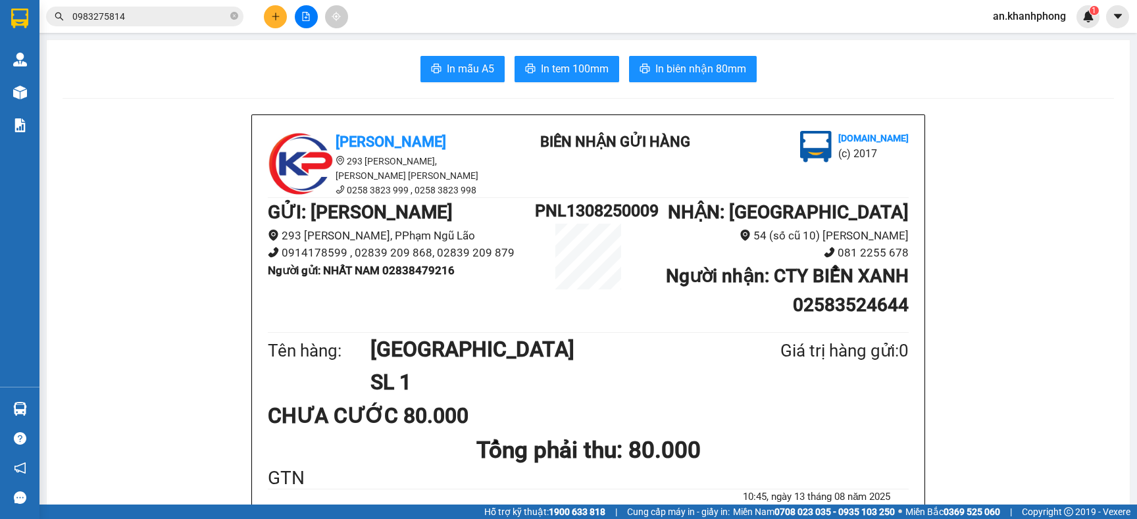
click at [472, 71] on span "In mẫu A5" at bounding box center [470, 69] width 47 height 16
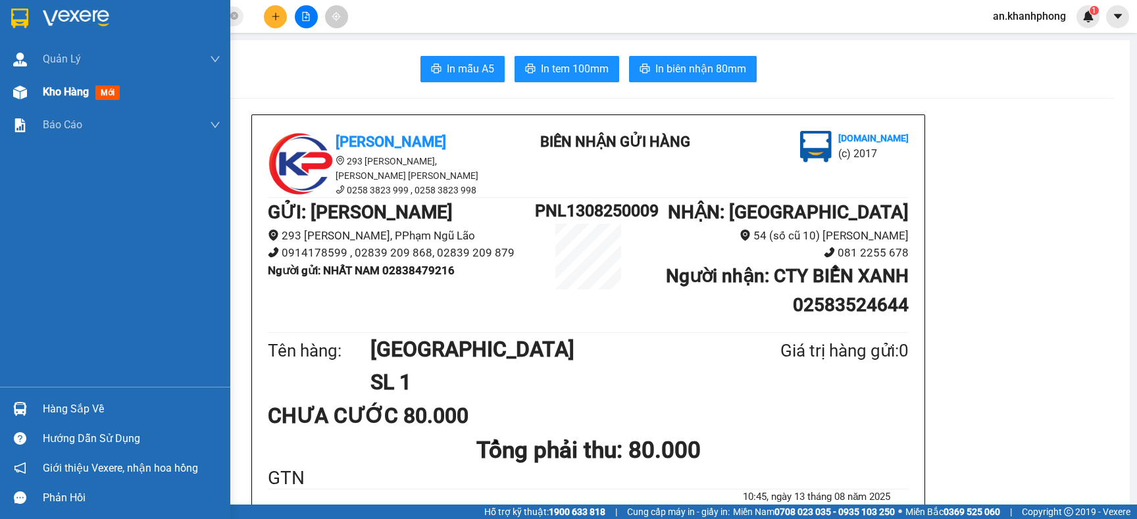
click at [90, 88] on div "Kho hàng mới" at bounding box center [84, 92] width 82 height 16
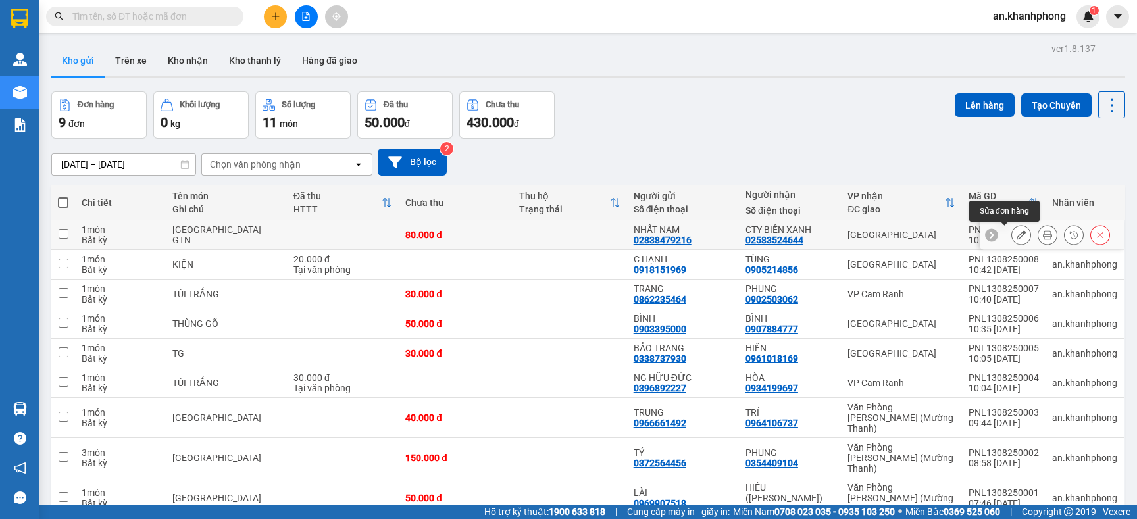
click at [1012, 242] on button at bounding box center [1021, 235] width 18 height 23
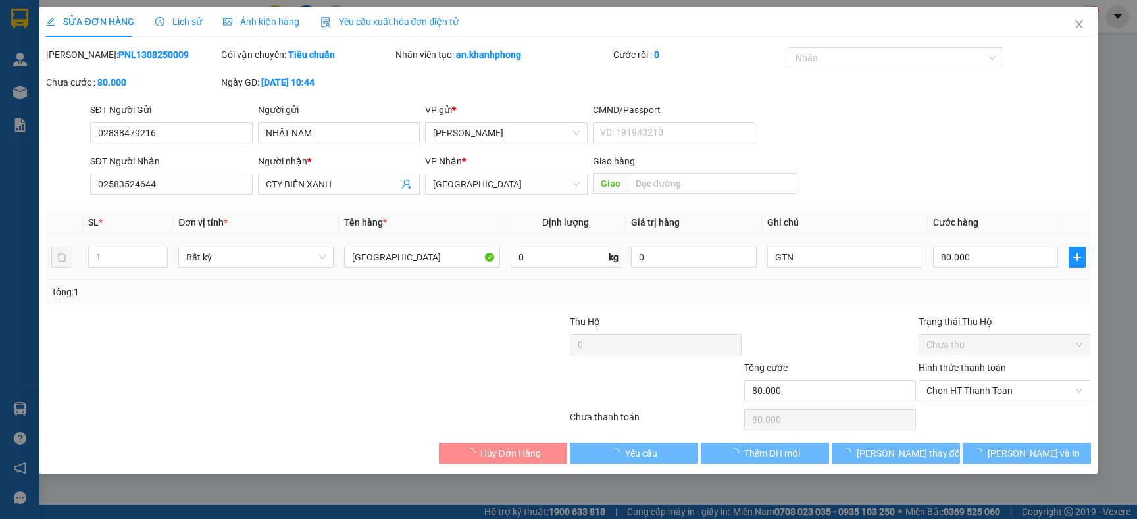
type input "02838479216"
type input "NHẤT NAM"
type input "02583524644"
type input "CTY BIỂN XANH"
type input "80.000"
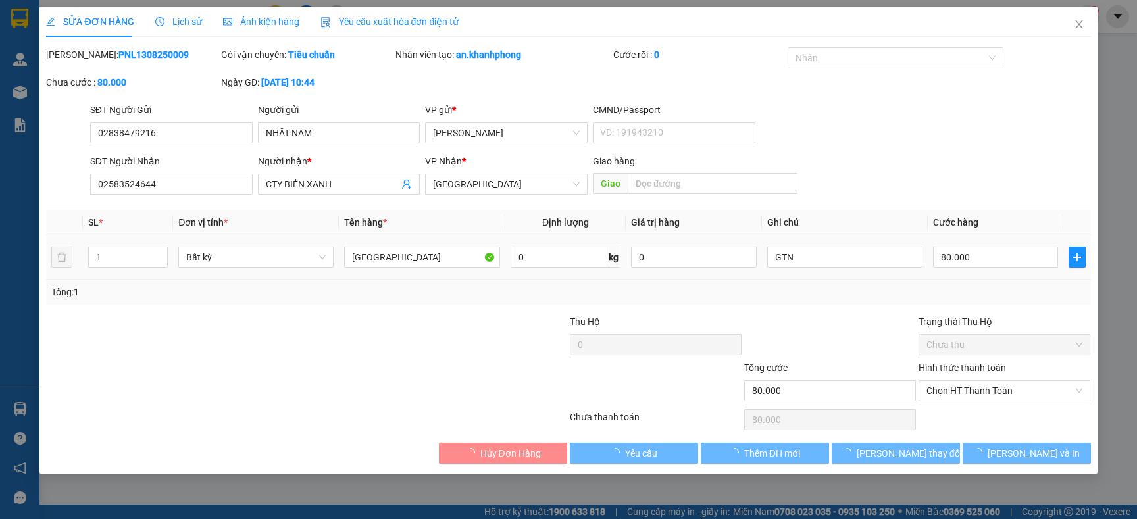
type input "80.000"
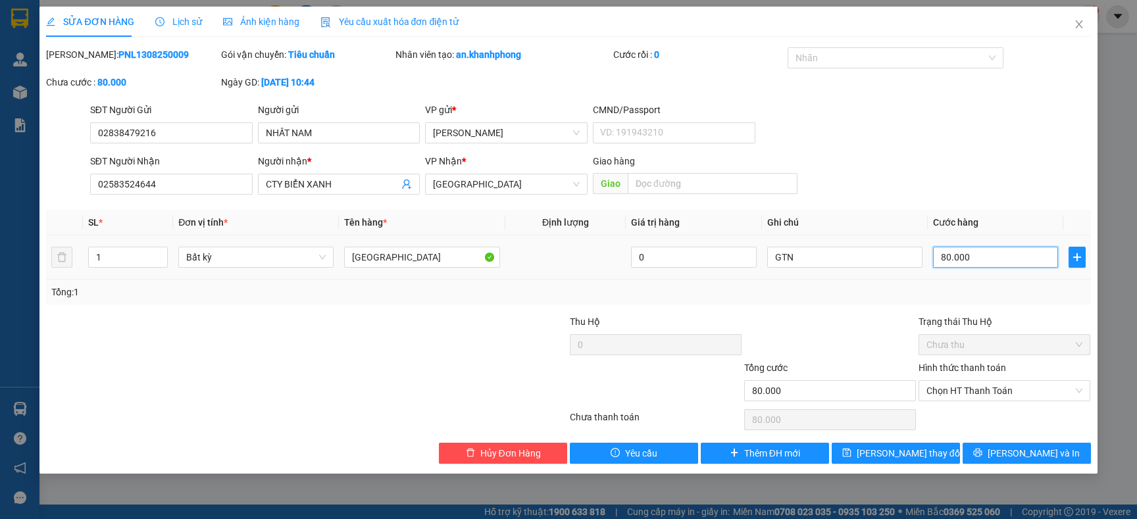
click at [981, 263] on input "80.000" at bounding box center [995, 257] width 125 height 21
type input "0"
type input "8"
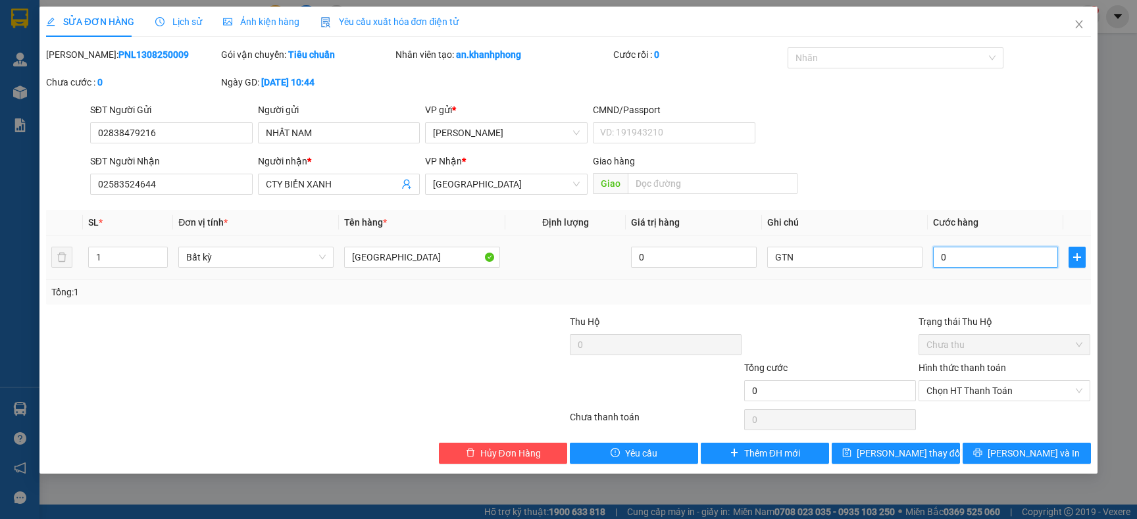
type input "8"
type input "08"
type input "80"
type input "080"
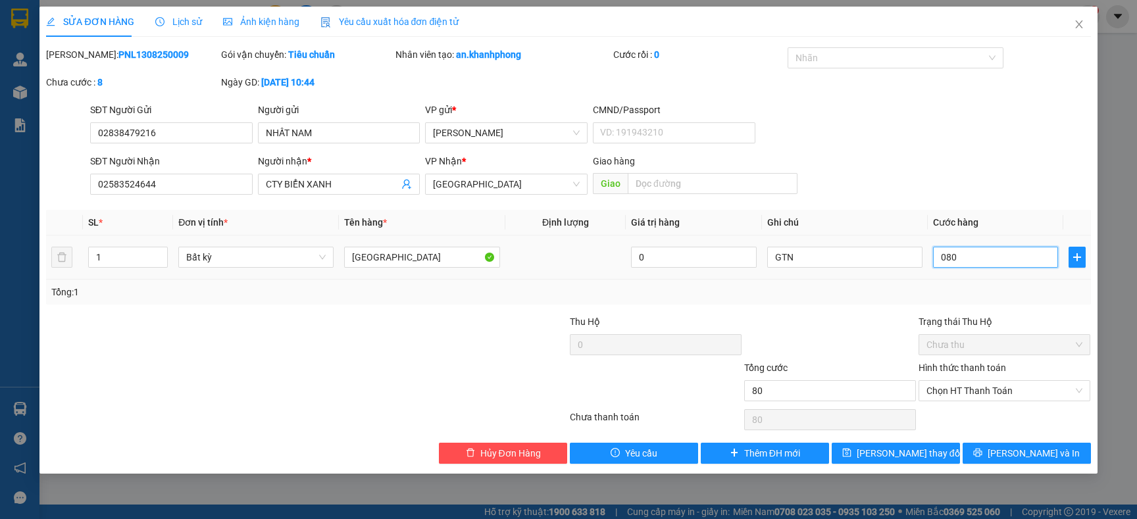
type input "800"
type input "0.800"
type input "80"
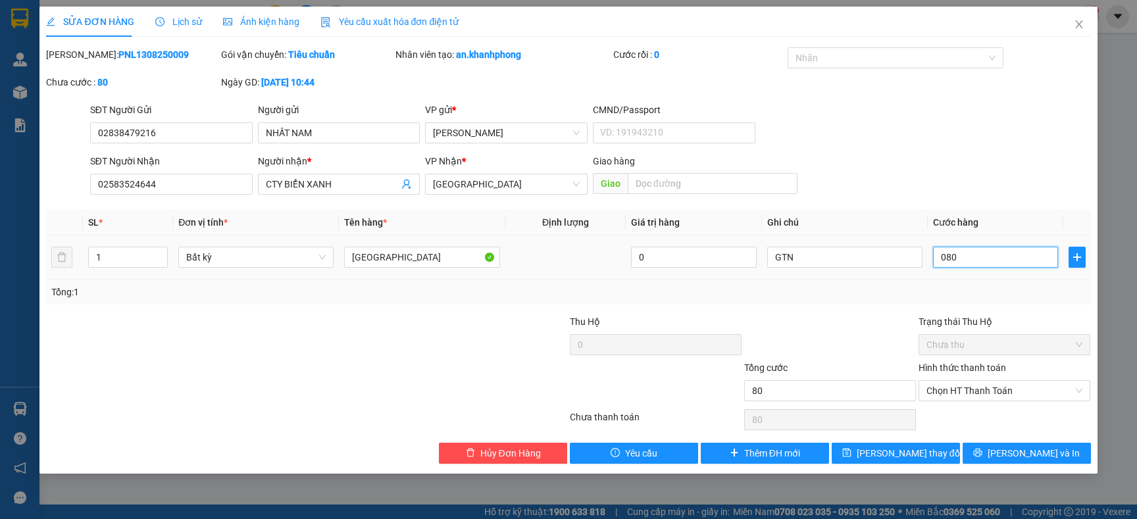
type input "080"
type input "80.000"
click at [877, 294] on div "Tổng: 1" at bounding box center [568, 292] width 1034 height 14
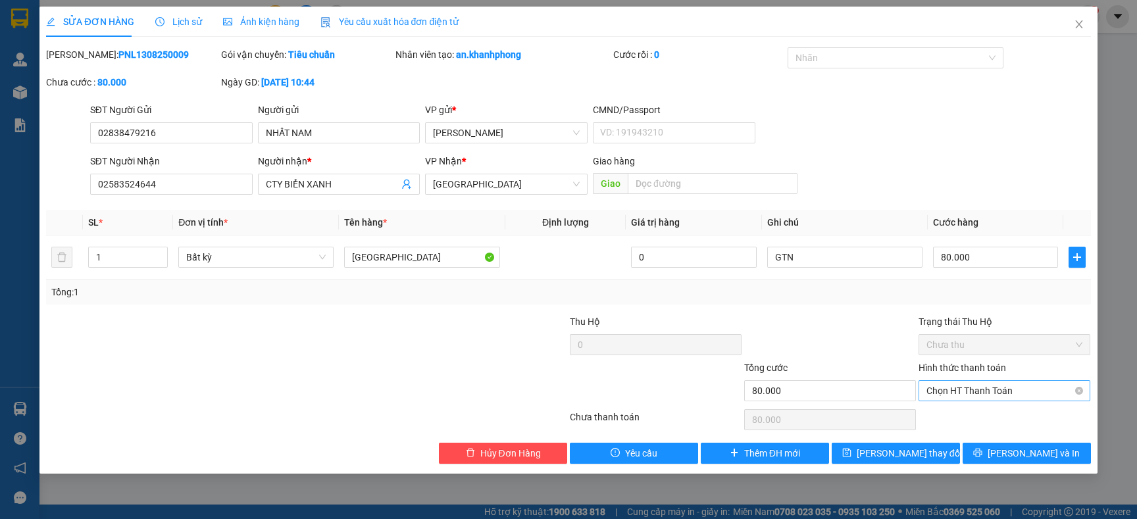
click at [965, 394] on span "Chọn HT Thanh Toán" at bounding box center [1005, 391] width 156 height 20
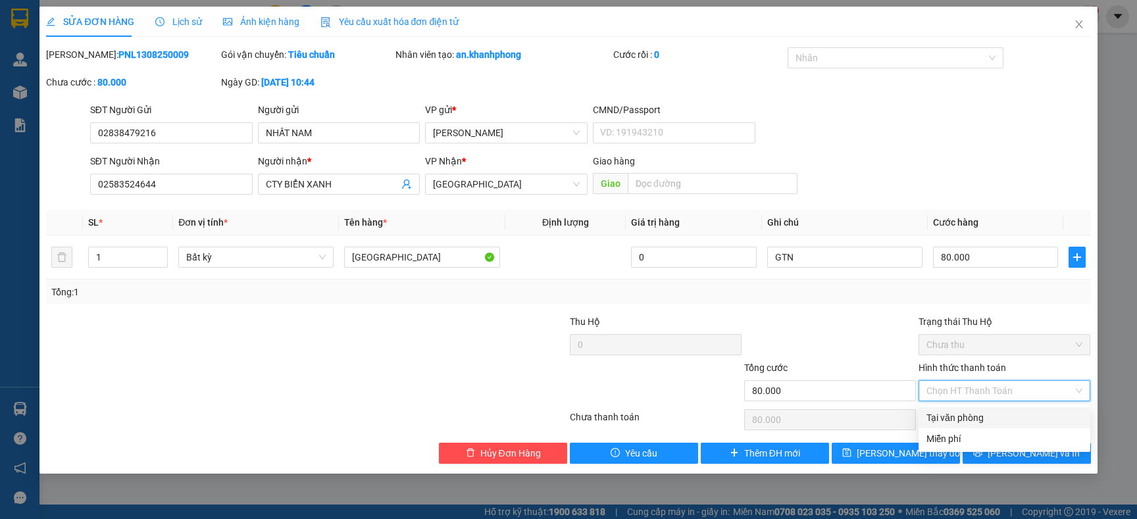
click at [960, 415] on div "Tại văn phòng" at bounding box center [1005, 418] width 156 height 14
type input "0"
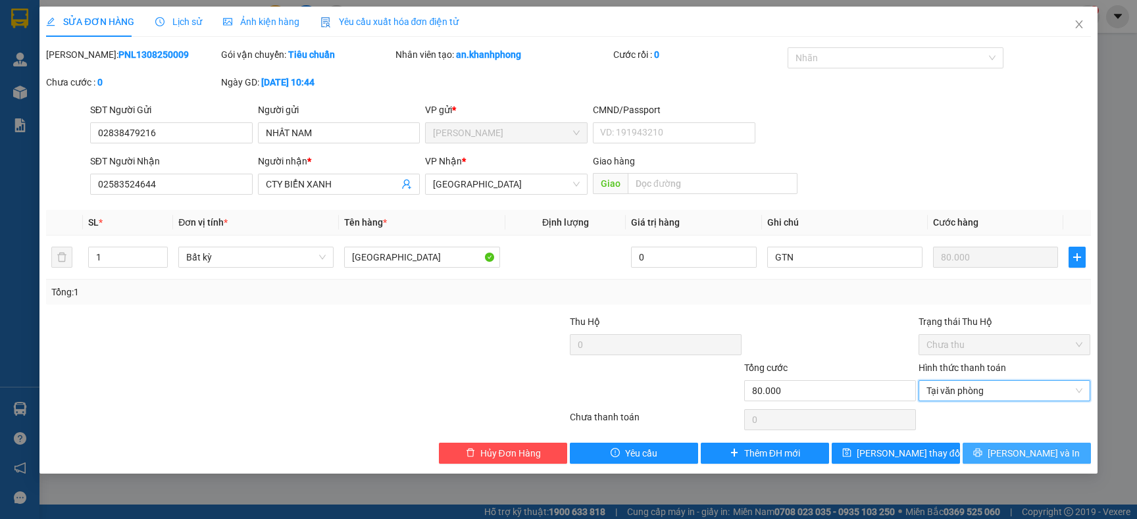
click at [983, 450] on button "[PERSON_NAME] và In" at bounding box center [1027, 453] width 128 height 21
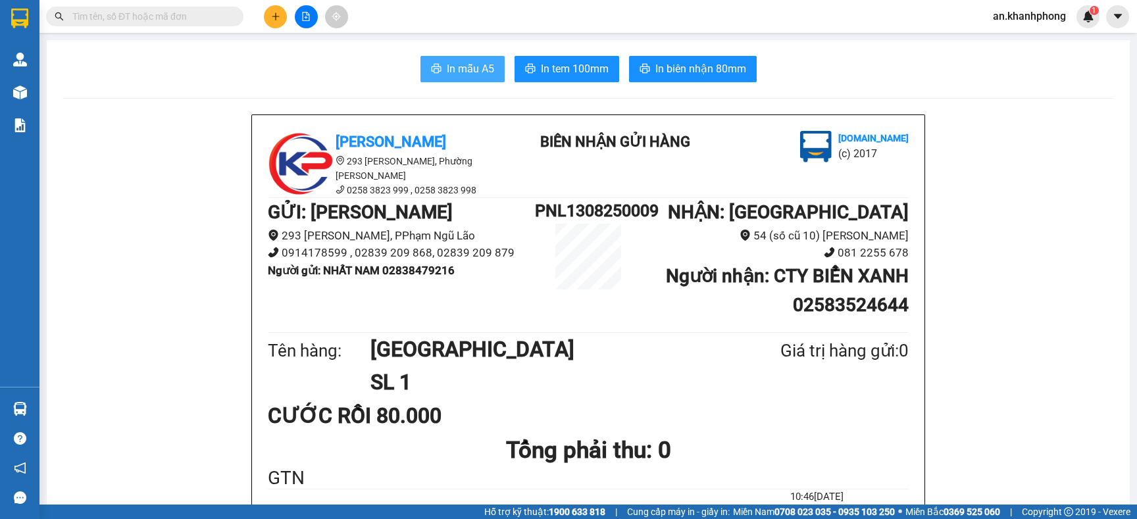
click at [451, 75] on span "In mẫu A5" at bounding box center [470, 69] width 47 height 16
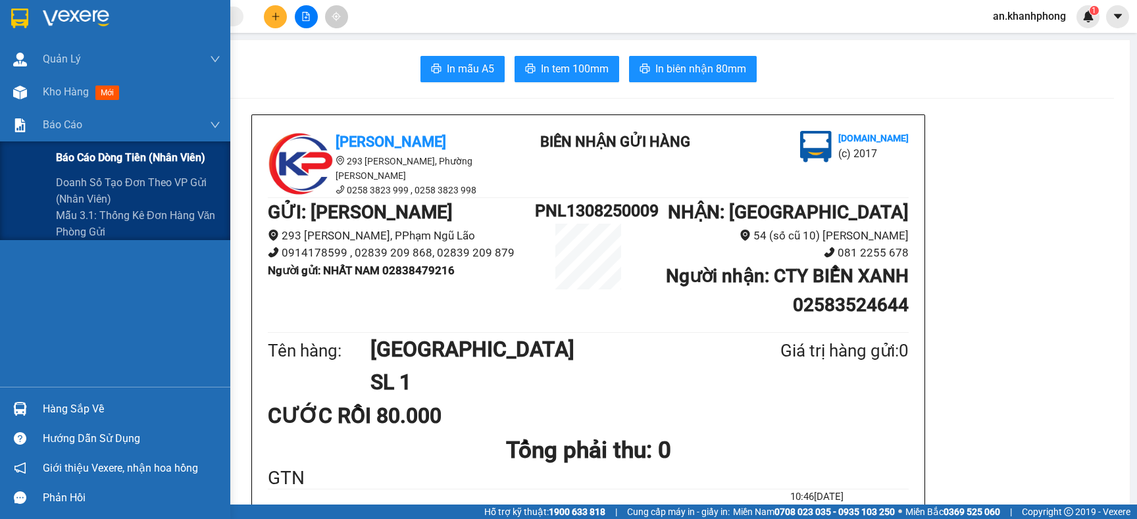
click at [68, 147] on div "Báo cáo dòng tiền (nhân viên)" at bounding box center [138, 158] width 165 height 33
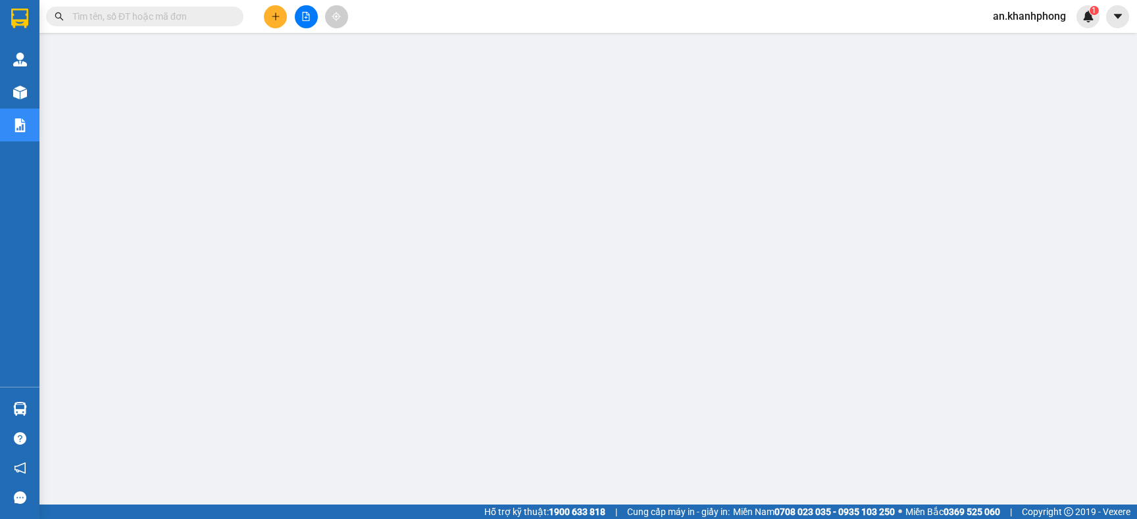
click at [115, 23] on input "text" at bounding box center [149, 16] width 155 height 14
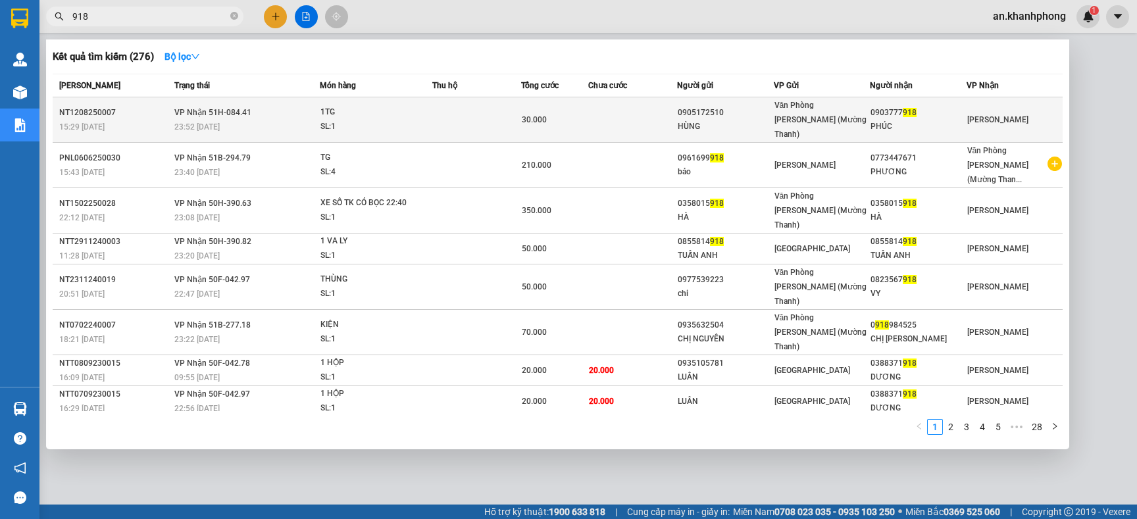
type input "918"
click at [645, 111] on td at bounding box center [632, 119] width 89 height 45
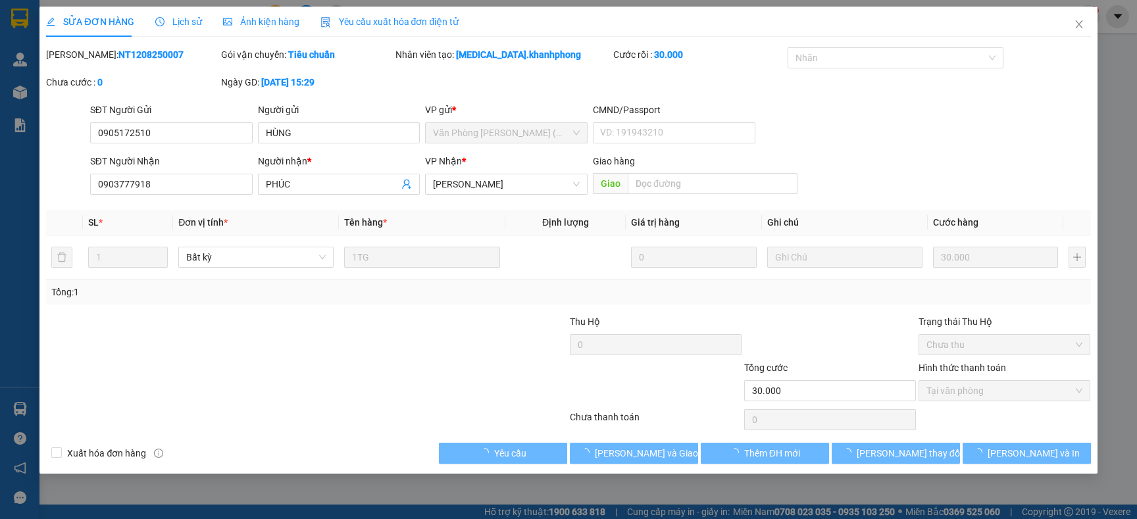
type input "0905172510"
type input "HÙNG"
type input "0903777918"
type input "PHÚC"
type input "30.000"
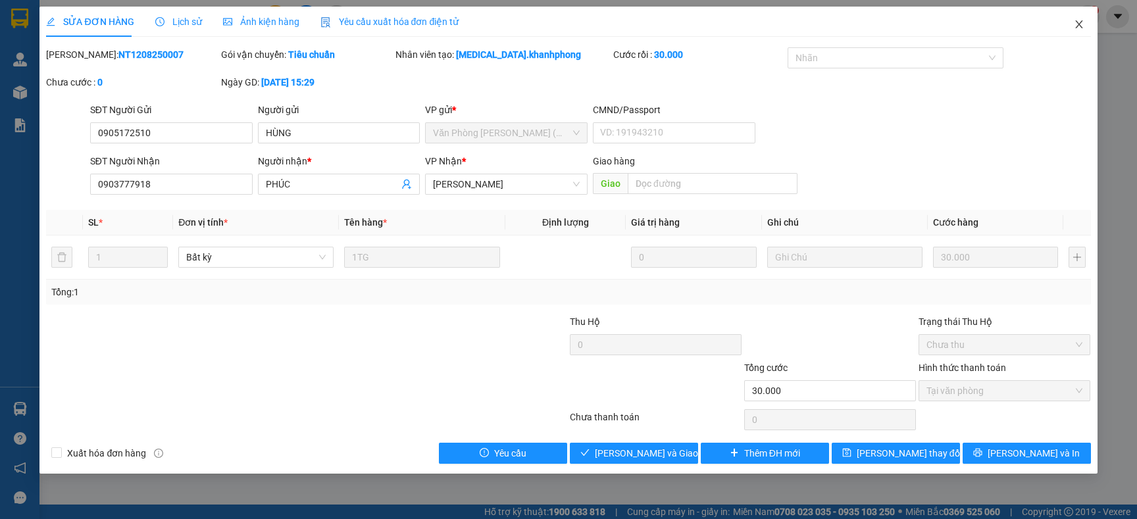
click at [1079, 24] on icon "close" at bounding box center [1078, 24] width 7 height 8
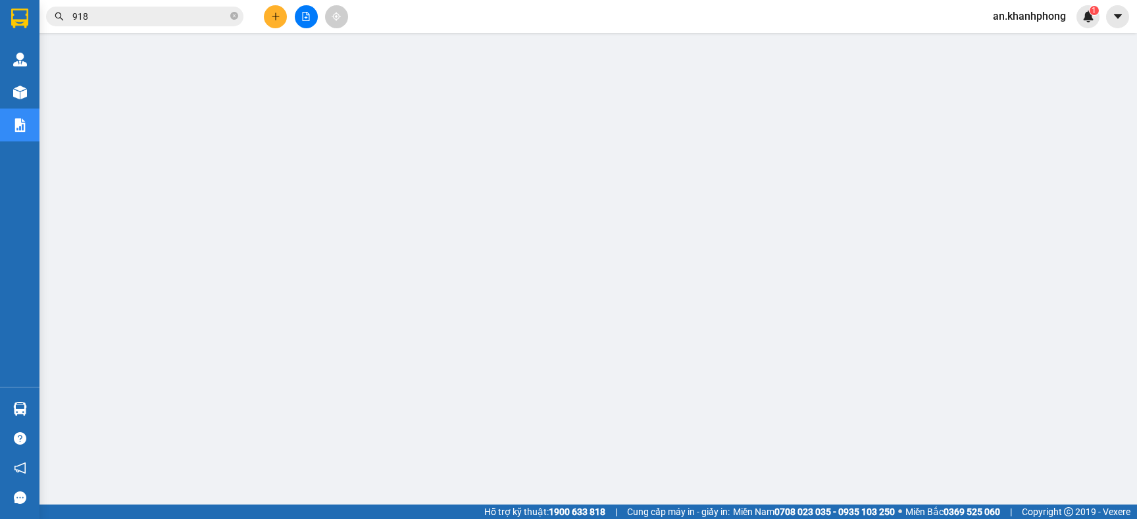
click at [181, 16] on input "918" at bounding box center [149, 16] width 155 height 14
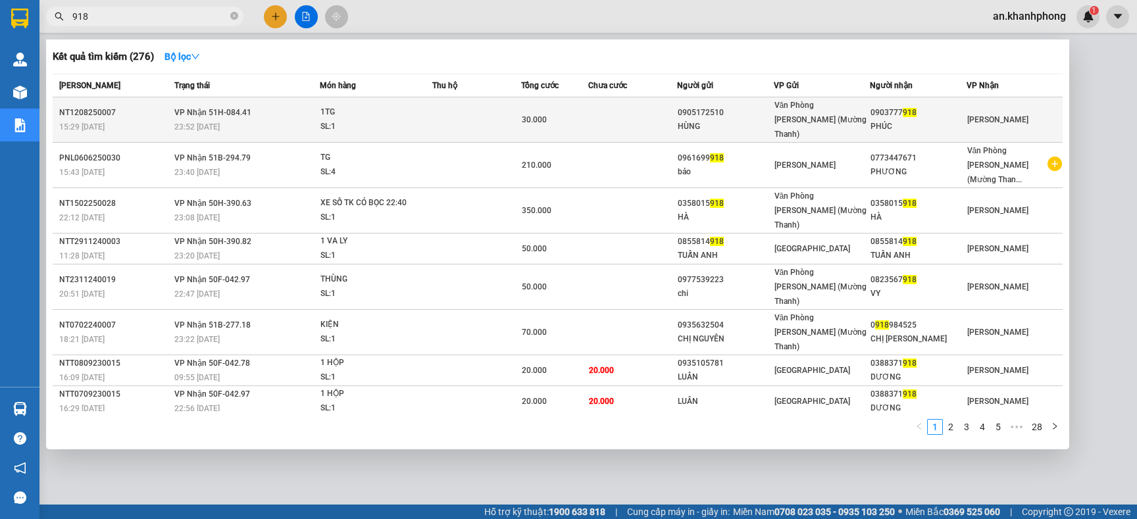
click at [475, 111] on td at bounding box center [476, 119] width 89 height 45
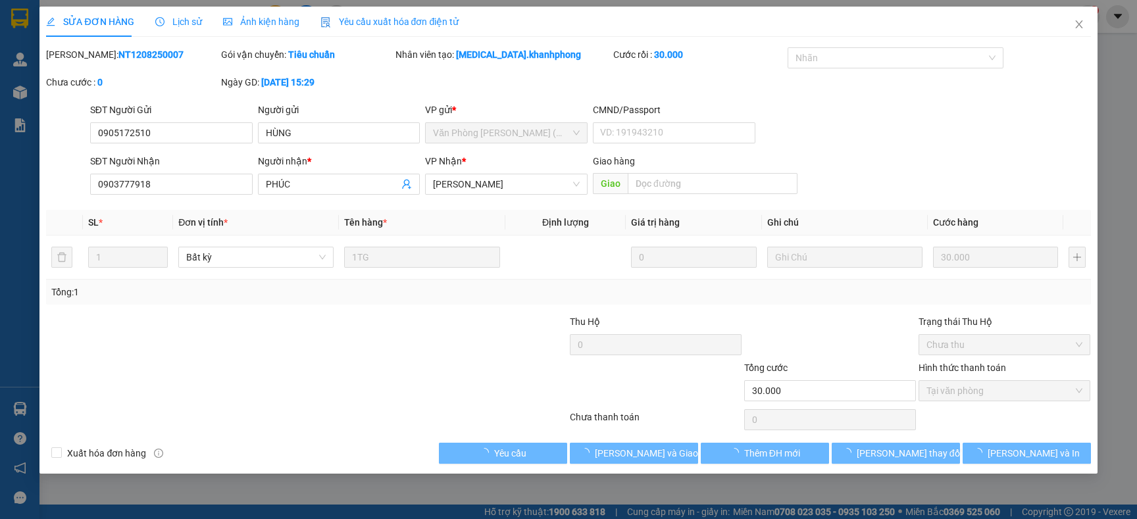
type input "0905172510"
type input "HÙNG"
type input "0903777918"
type input "PHÚC"
type input "30.000"
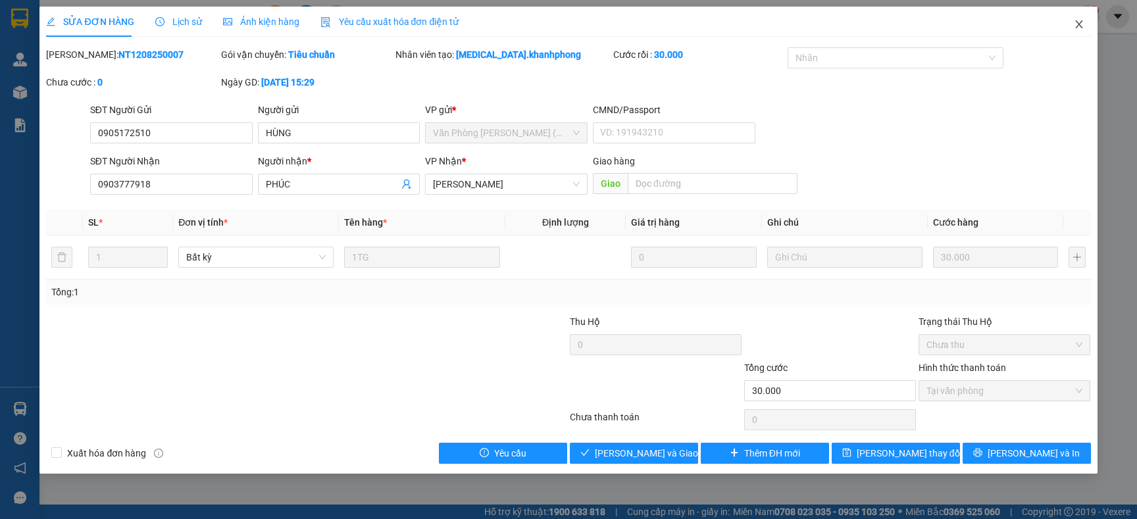
click at [1077, 25] on icon "close" at bounding box center [1079, 24] width 11 height 11
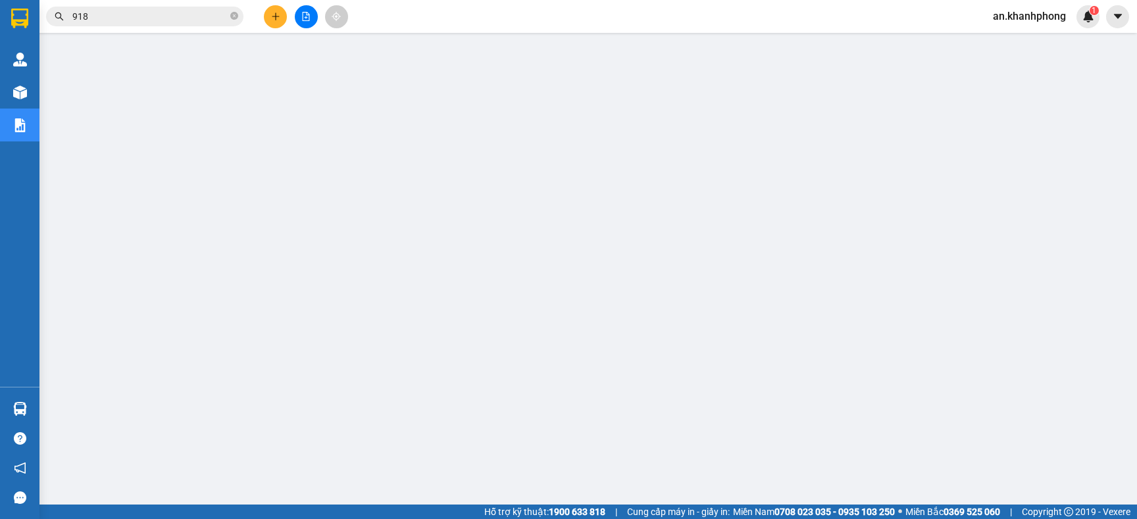
click at [228, 14] on span "918" at bounding box center [144, 17] width 197 height 20
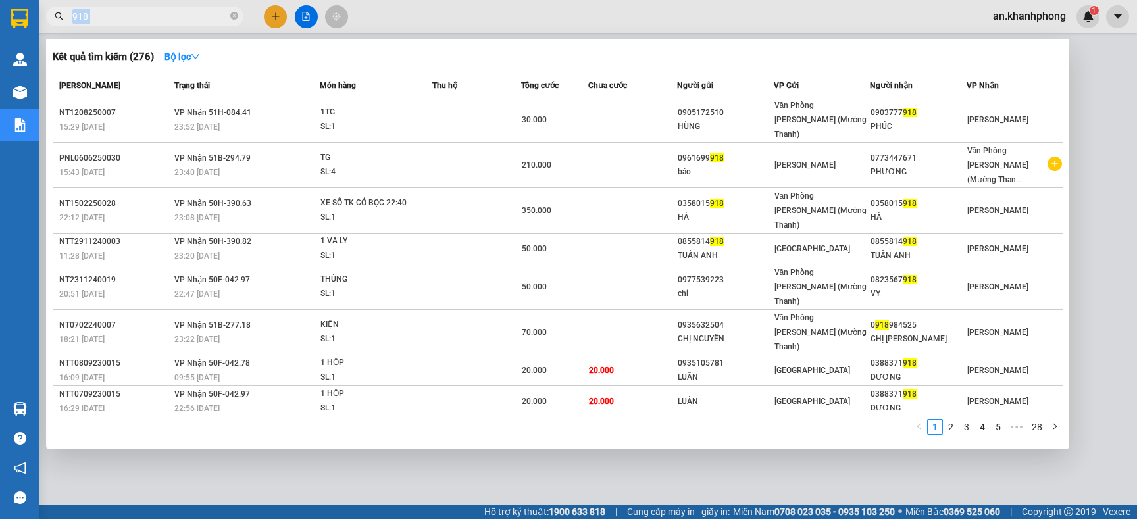
click at [228, 14] on span "918" at bounding box center [144, 17] width 197 height 20
click at [231, 16] on icon "close-circle" at bounding box center [234, 16] width 8 height 8
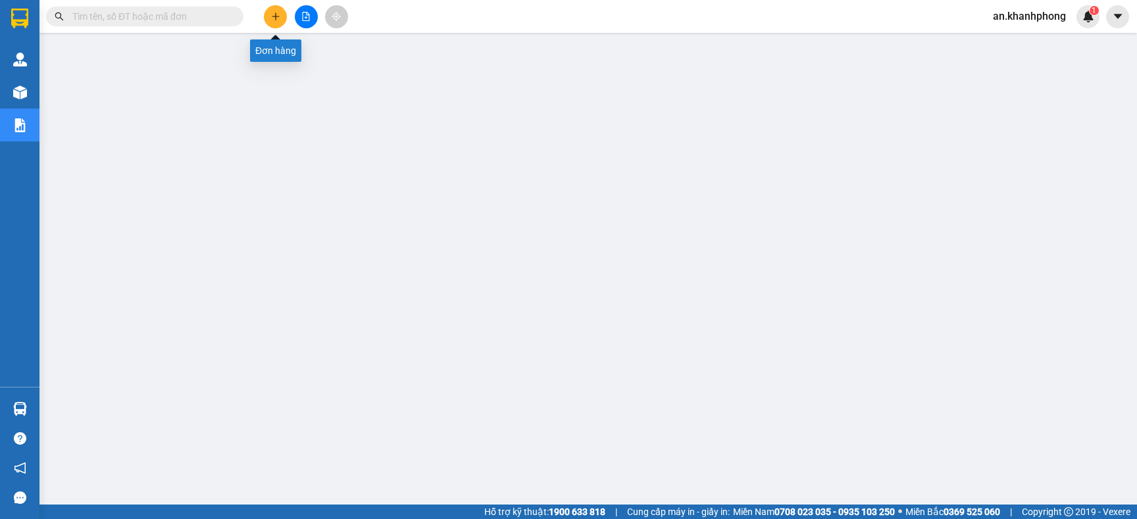
click at [274, 13] on icon "plus" at bounding box center [275, 16] width 9 height 9
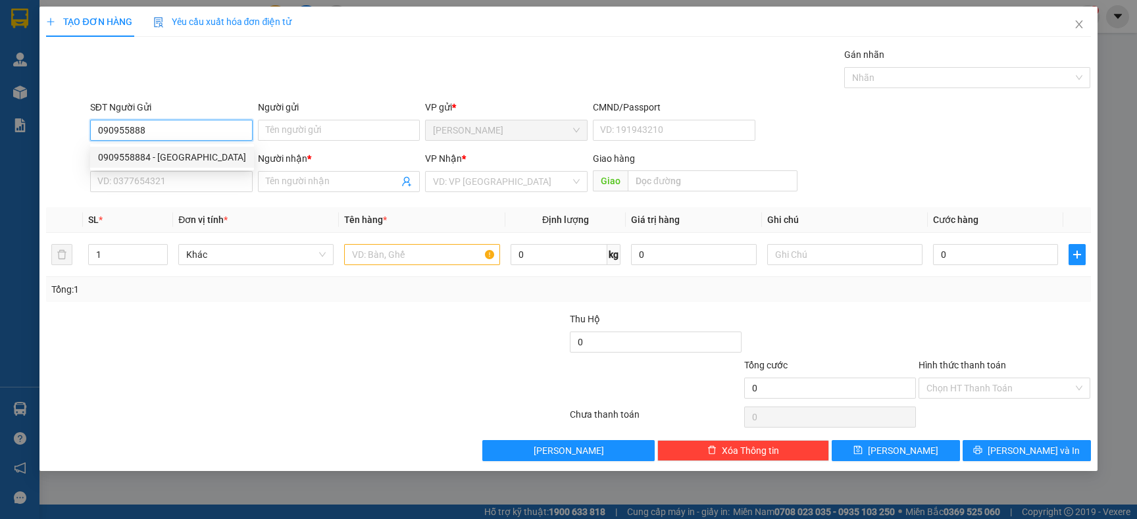
click at [167, 155] on div "0909558884 - ĐỨC HÒA" at bounding box center [172, 157] width 148 height 14
type input "0909558884"
type input "ĐỨC HÒA"
type input "0909558884"
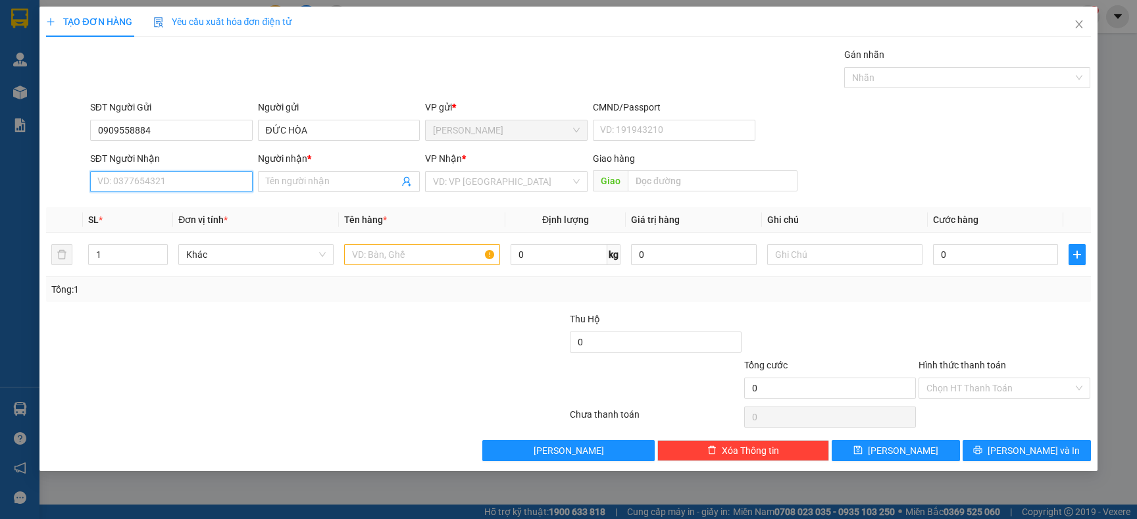
click at [168, 176] on input "SĐT Người Nhận" at bounding box center [171, 181] width 163 height 21
click at [203, 231] on div "0936966599 - PHƯỢNG" at bounding box center [172, 229] width 148 height 14
type input "0936966599"
type input "PHƯỢNG"
click at [384, 243] on div at bounding box center [421, 255] width 155 height 26
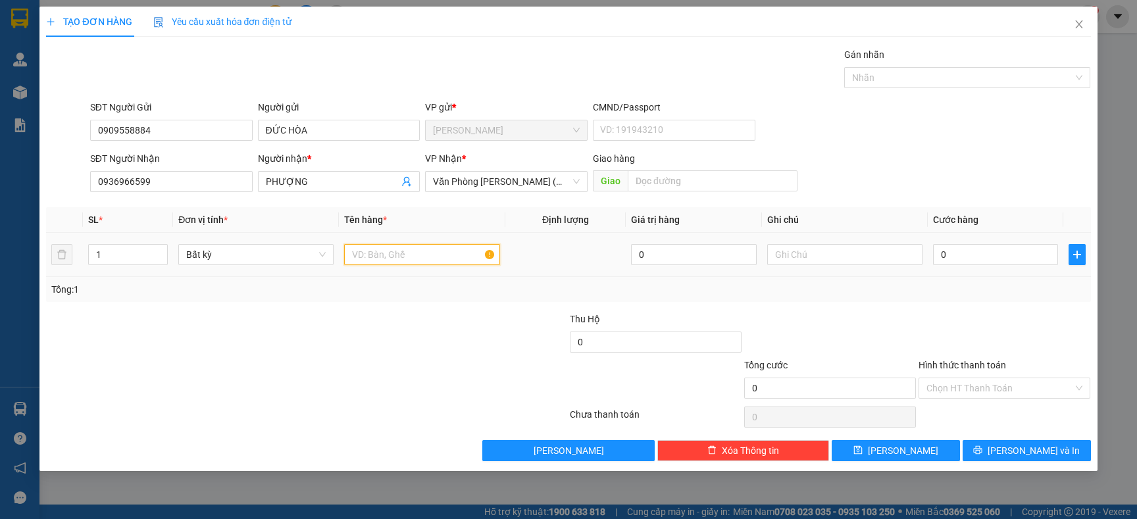
click at [382, 253] on input "text" at bounding box center [421, 254] width 155 height 21
type input "TG XANH"
drag, startPoint x: 326, startPoint y: 301, endPoint x: 338, endPoint y: 322, distance: 23.6
click at [334, 315] on div "Transit Pickup Surcharge Ids Transit Deliver Surcharge Ids Transit Deliver Surc…" at bounding box center [568, 254] width 1045 height 414
click at [998, 260] on input "0" at bounding box center [995, 254] width 125 height 21
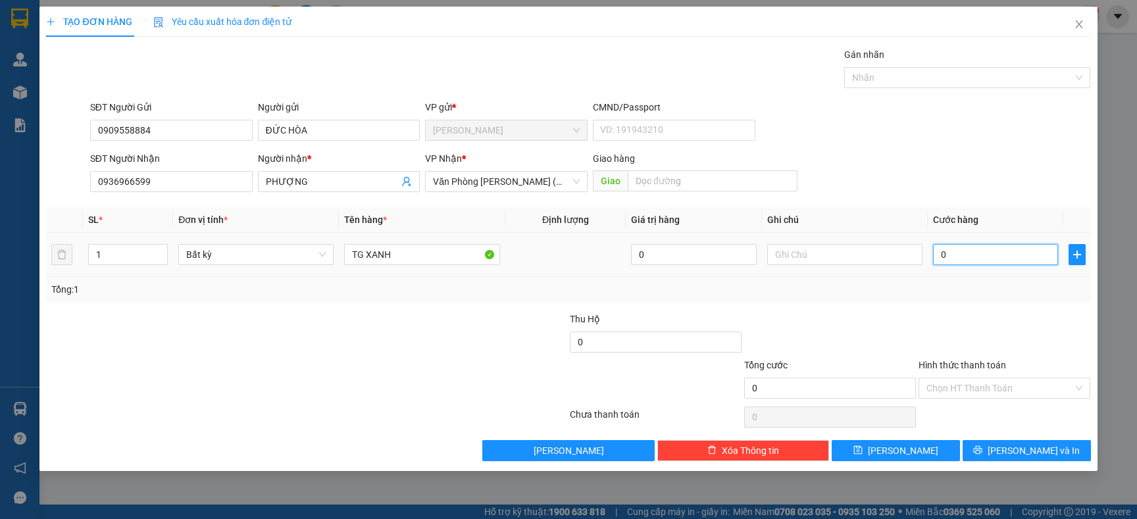
type input "4"
type input "40"
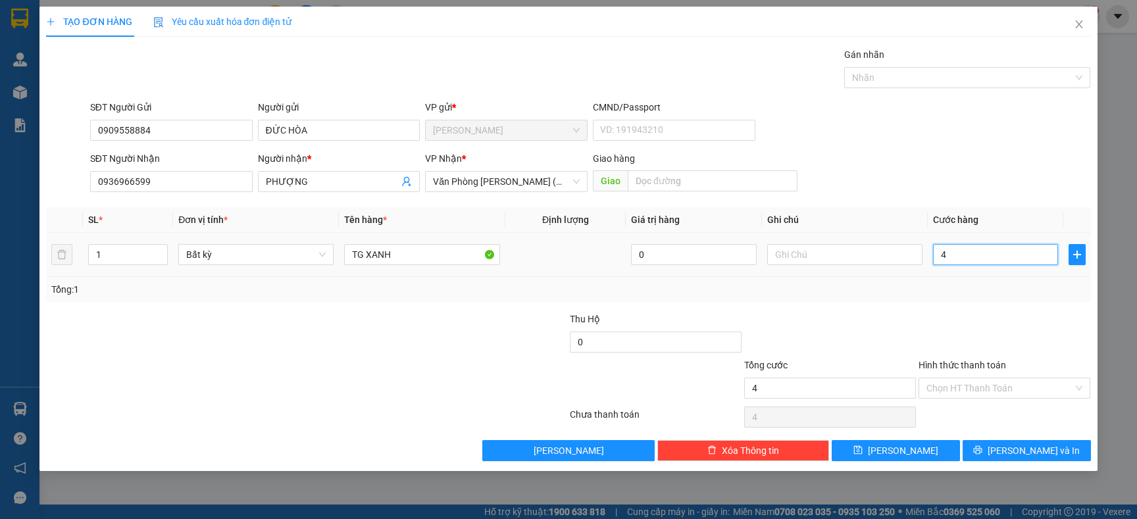
type input "40"
type input "40.000"
click at [973, 284] on div "Tổng: 1" at bounding box center [568, 289] width 1034 height 14
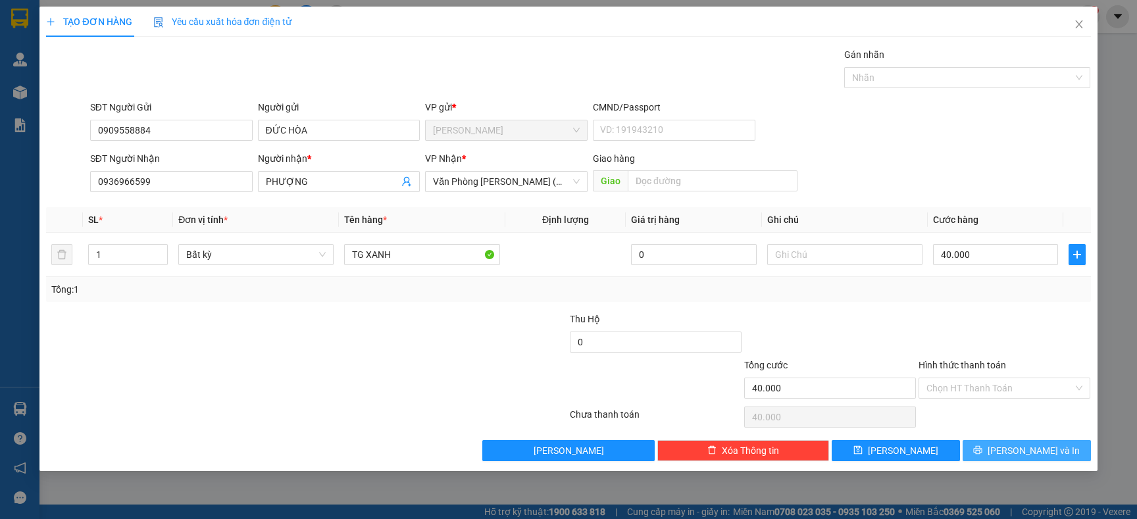
click at [988, 444] on button "[PERSON_NAME] và In" at bounding box center [1027, 450] width 128 height 21
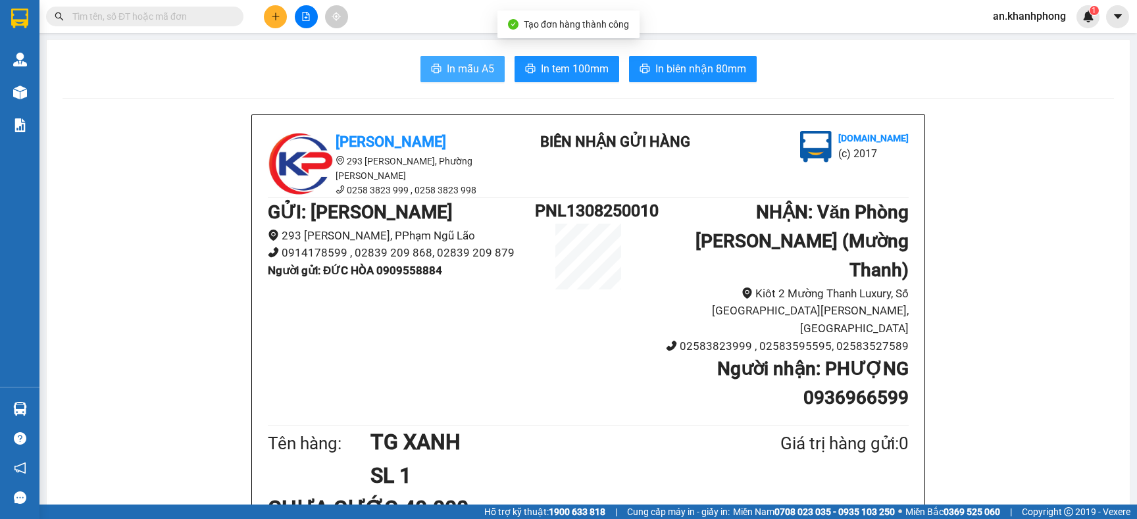
click at [449, 64] on span "In mẫu A5" at bounding box center [470, 69] width 47 height 16
click at [207, 12] on input "text" at bounding box center [149, 16] width 155 height 14
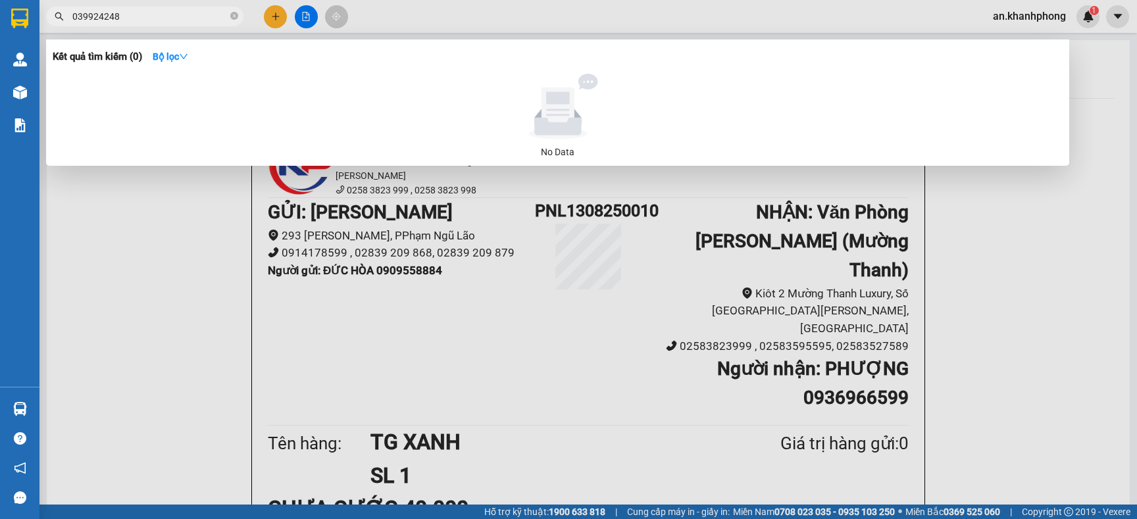
type input "0399242486"
click at [234, 20] on span at bounding box center [234, 17] width 8 height 13
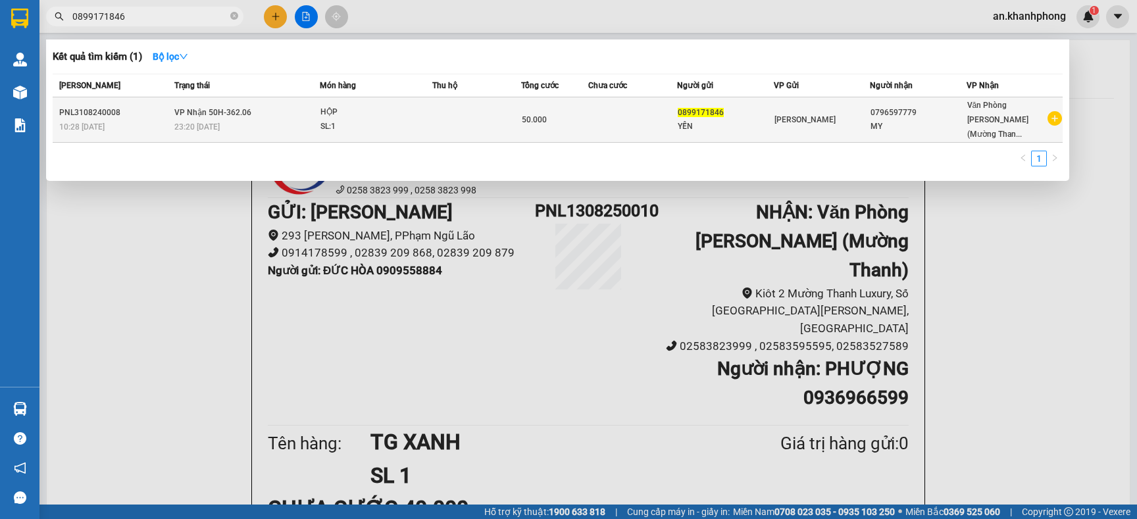
type input "0899171846"
click at [427, 118] on span "HỘP SL: 1" at bounding box center [376, 119] width 111 height 28
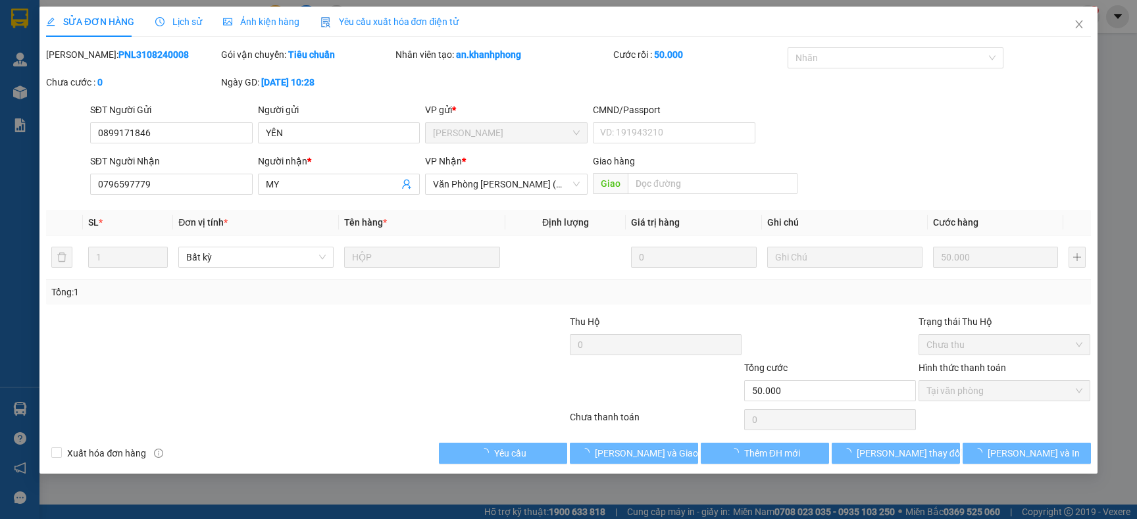
type input "0899171846"
type input "YẾN"
type input "0796597779"
type input "MY"
type input "50.000"
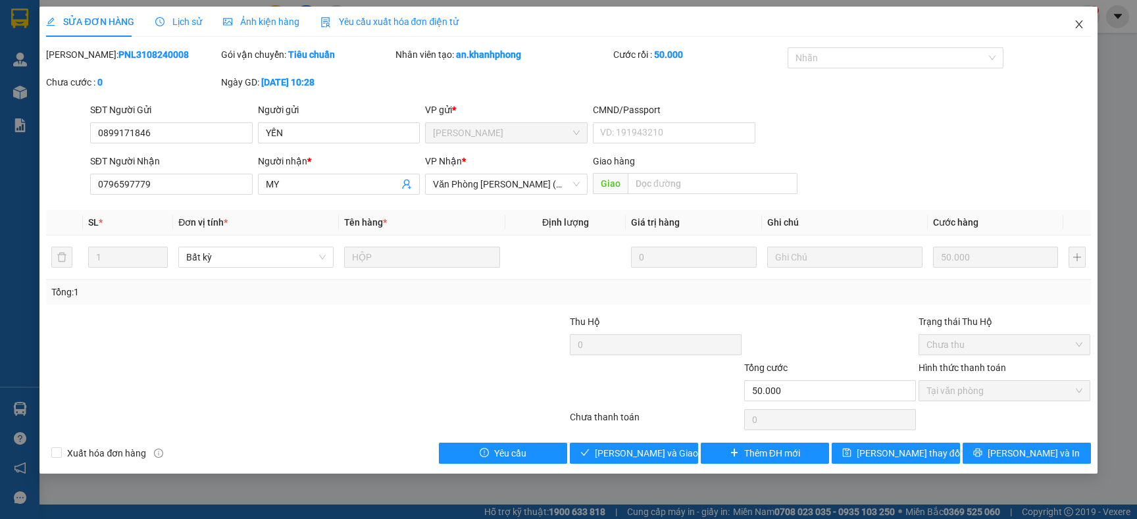
click at [1075, 22] on icon "close" at bounding box center [1079, 24] width 11 height 11
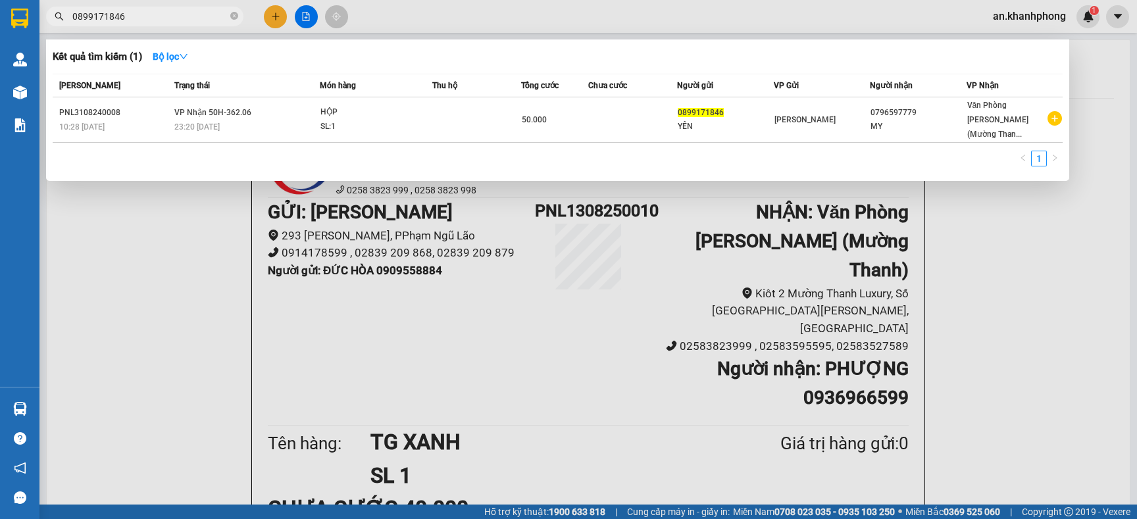
click at [211, 16] on input "0899171846" at bounding box center [149, 16] width 155 height 14
click at [238, 16] on icon "close-circle" at bounding box center [234, 16] width 8 height 8
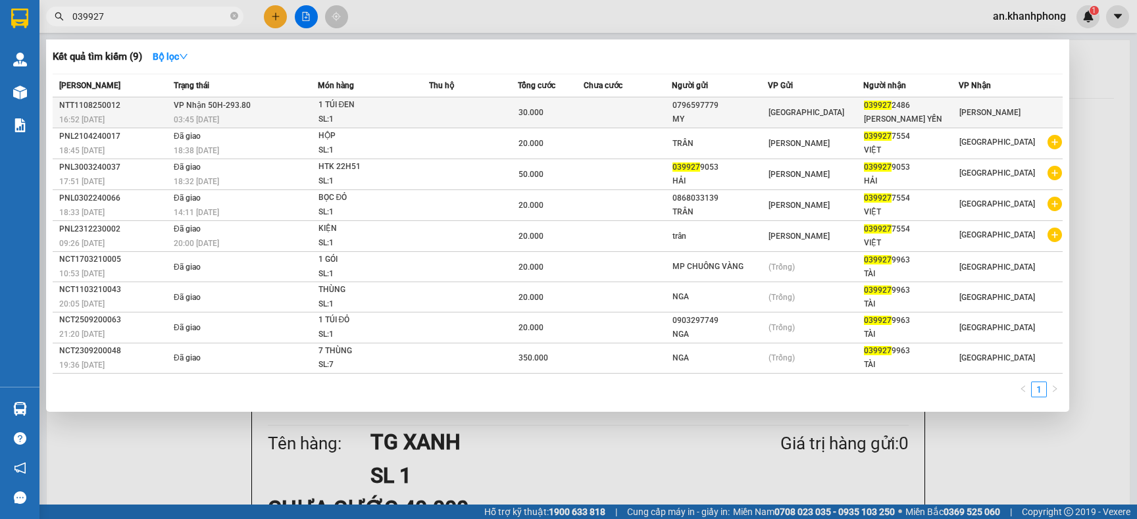
type input "039927"
click at [629, 111] on td at bounding box center [628, 112] width 88 height 31
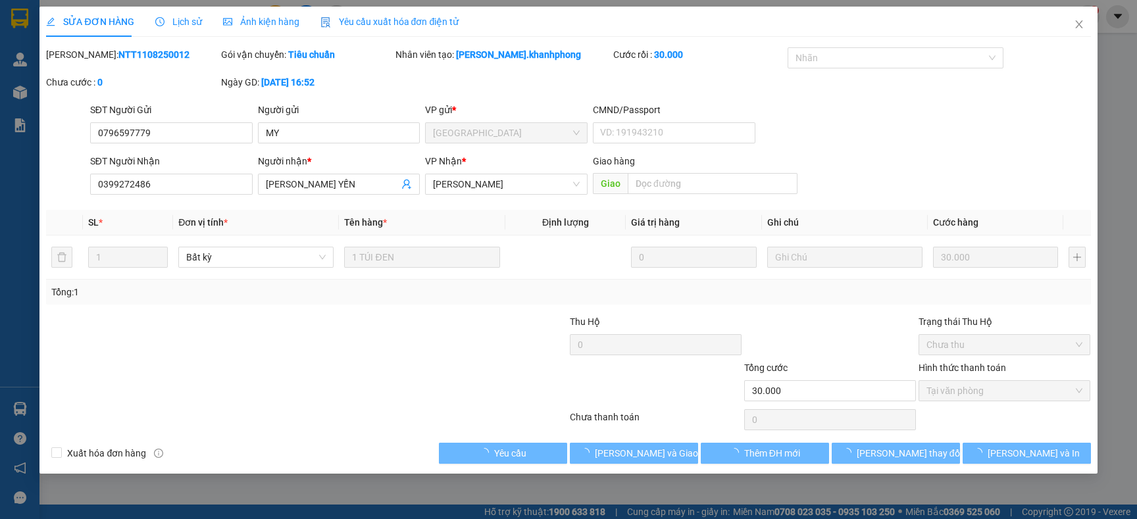
type input "0796597779"
type input "MY"
type input "0399272486"
type input "[PERSON_NAME] YẾN"
type input "30.000"
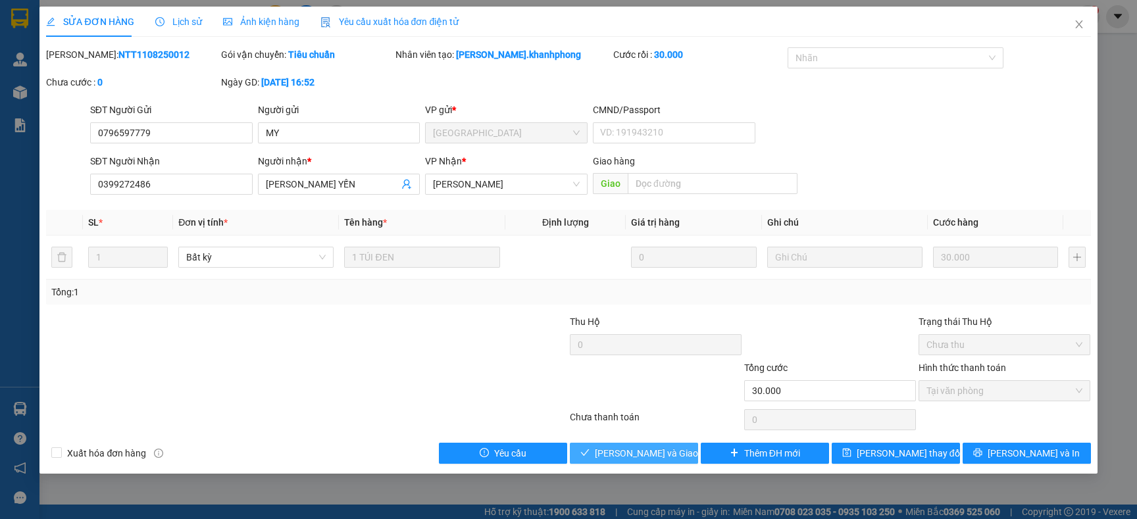
click at [625, 459] on span "[PERSON_NAME] và [PERSON_NAME] hàng" at bounding box center [658, 453] width 126 height 14
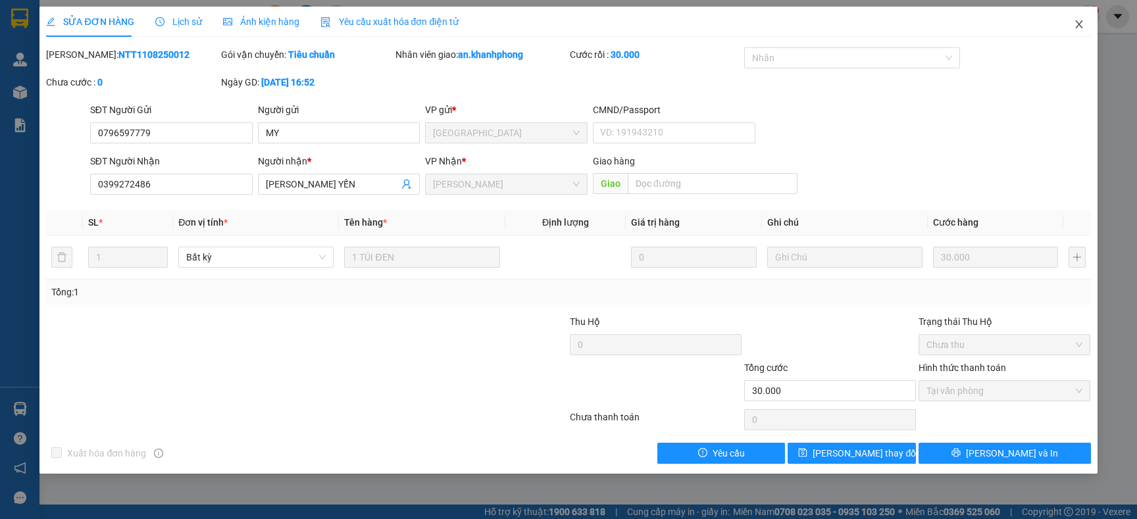
click at [1075, 29] on icon "close" at bounding box center [1079, 24] width 11 height 11
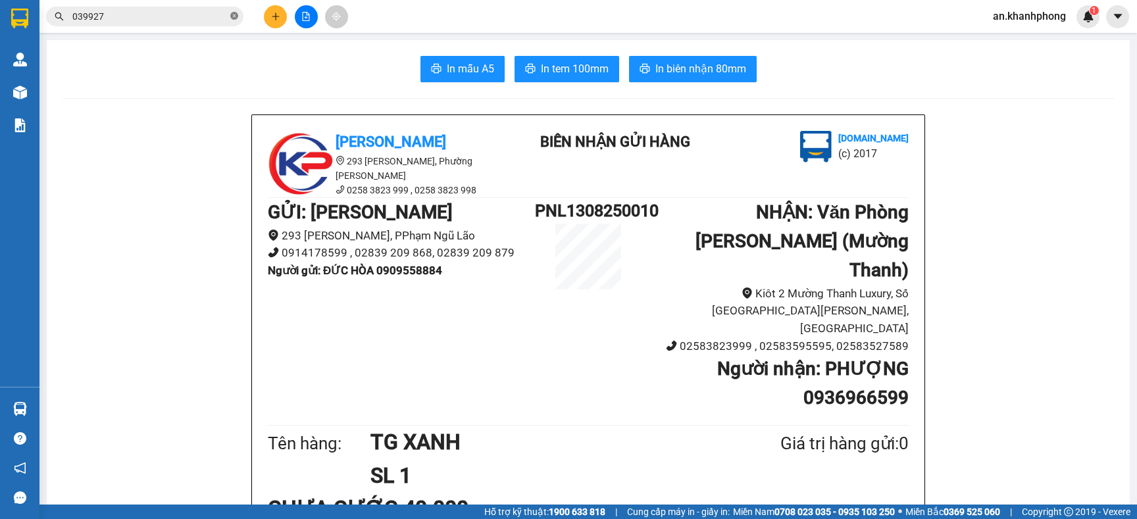
click at [238, 16] on icon "close-circle" at bounding box center [234, 16] width 8 height 8
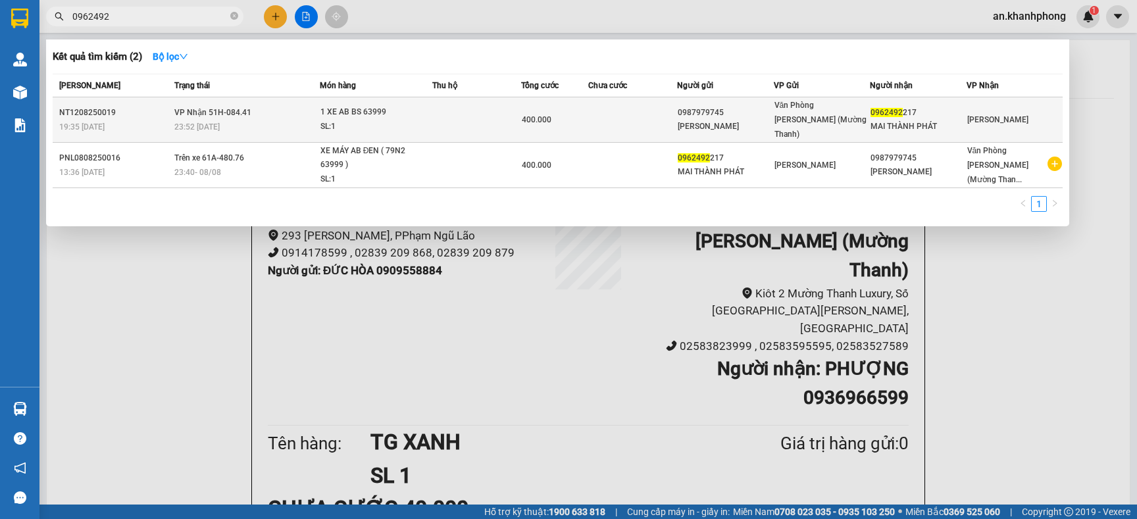
type input "0962492"
click at [605, 112] on td at bounding box center [632, 119] width 89 height 45
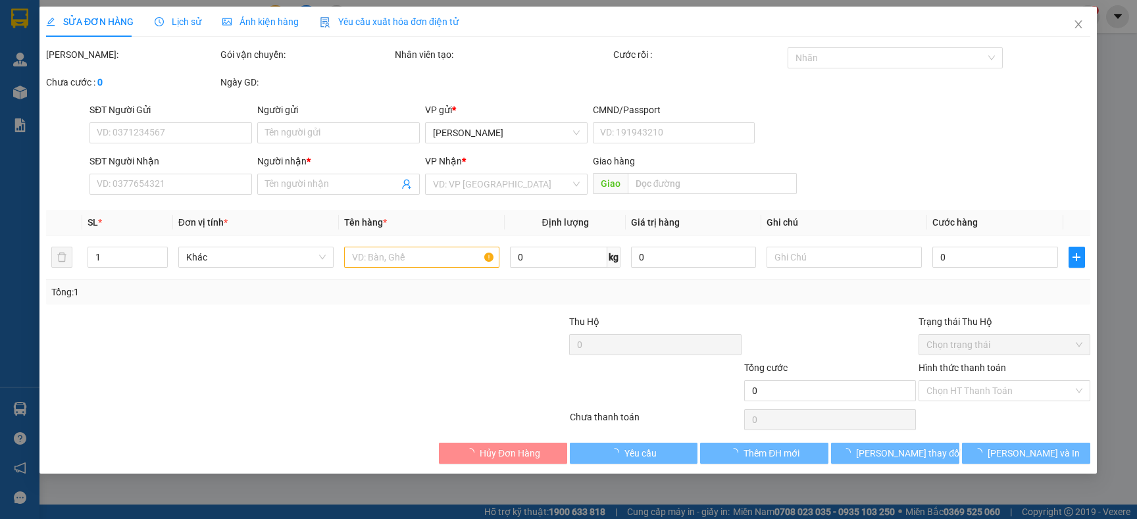
type input "0987979745"
type input "[PERSON_NAME] [PERSON_NAME]"
type input "0962492217"
type input "MAI THÀNH PHÁT"
type input "400.000"
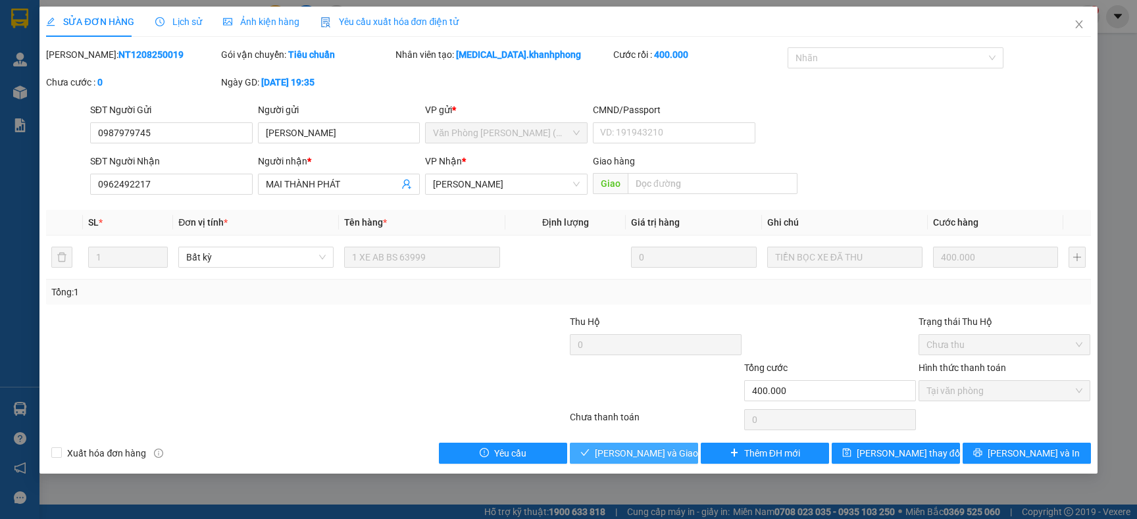
click at [621, 459] on span "[PERSON_NAME] và [PERSON_NAME] hàng" at bounding box center [658, 453] width 126 height 14
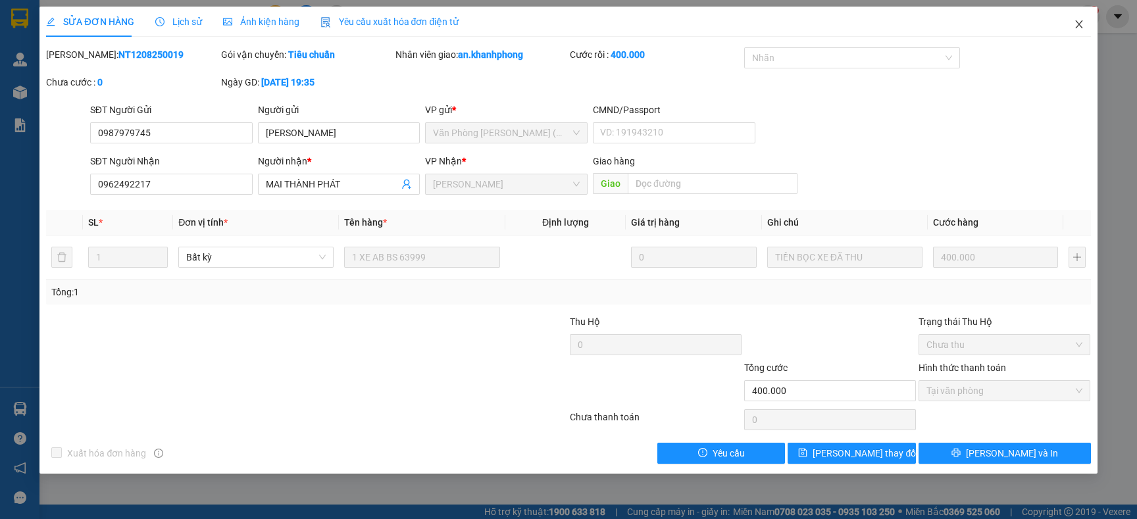
click at [1079, 21] on icon "close" at bounding box center [1079, 24] width 11 height 11
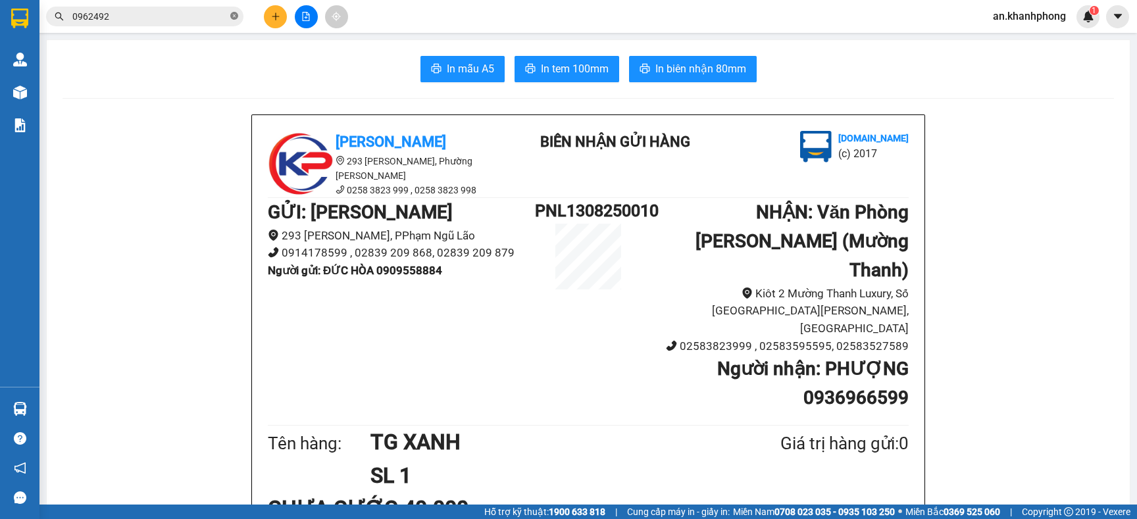
click at [236, 13] on icon "close-circle" at bounding box center [234, 16] width 8 height 8
click at [161, 19] on input "text" at bounding box center [149, 16] width 155 height 14
click at [273, 14] on icon "plus" at bounding box center [275, 16] width 9 height 9
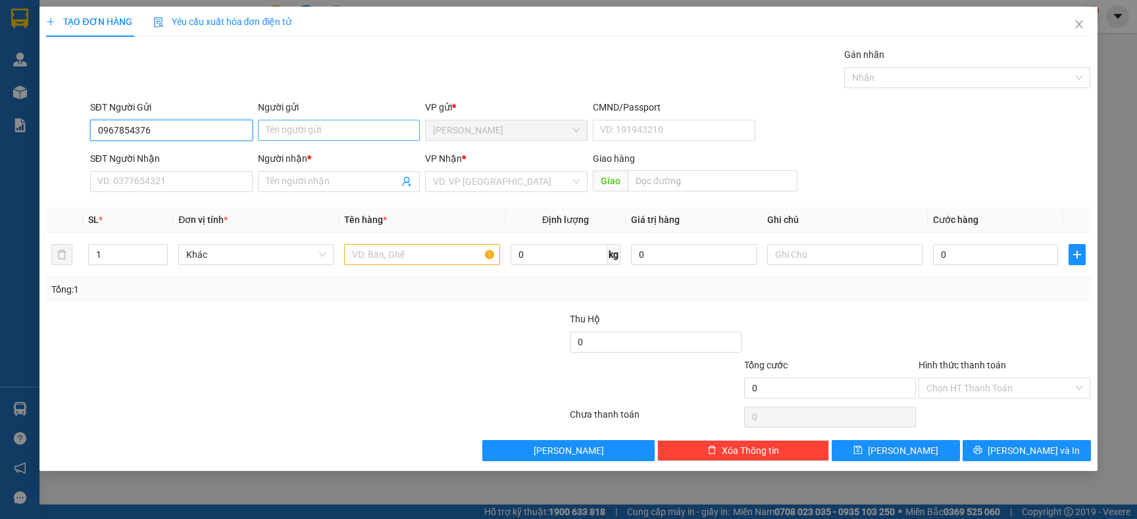
type input "0967854376"
click at [334, 128] on input "Người gửi" at bounding box center [339, 130] width 163 height 21
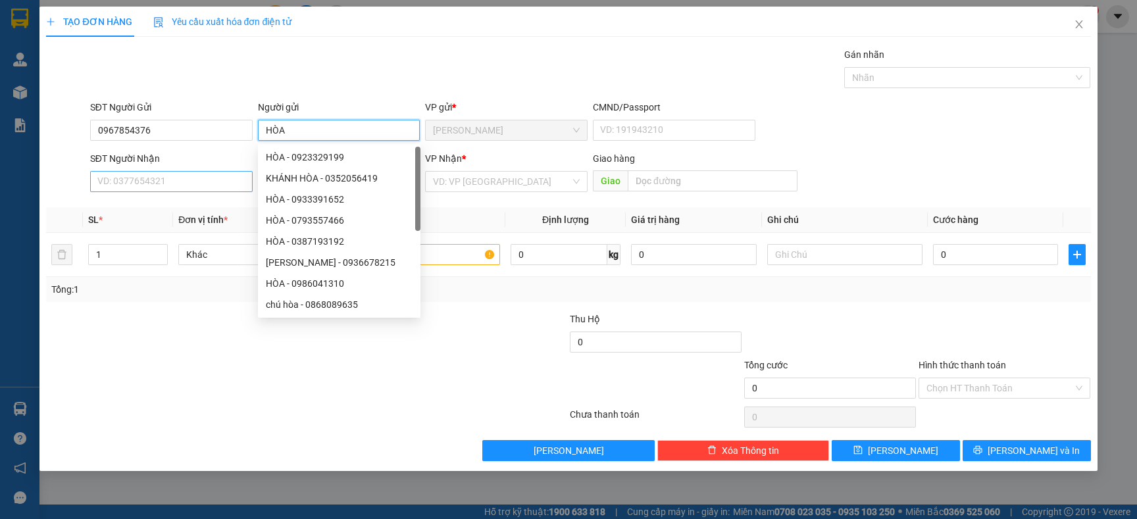
type input "HÒA"
click at [195, 189] on input "SĐT Người Nhận" at bounding box center [171, 181] width 163 height 21
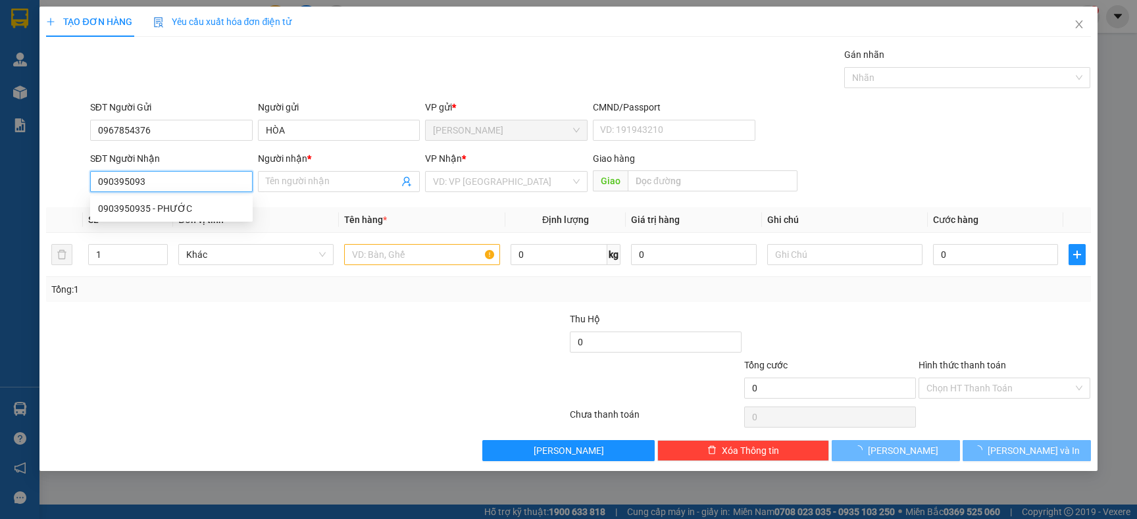
type input "0903950935"
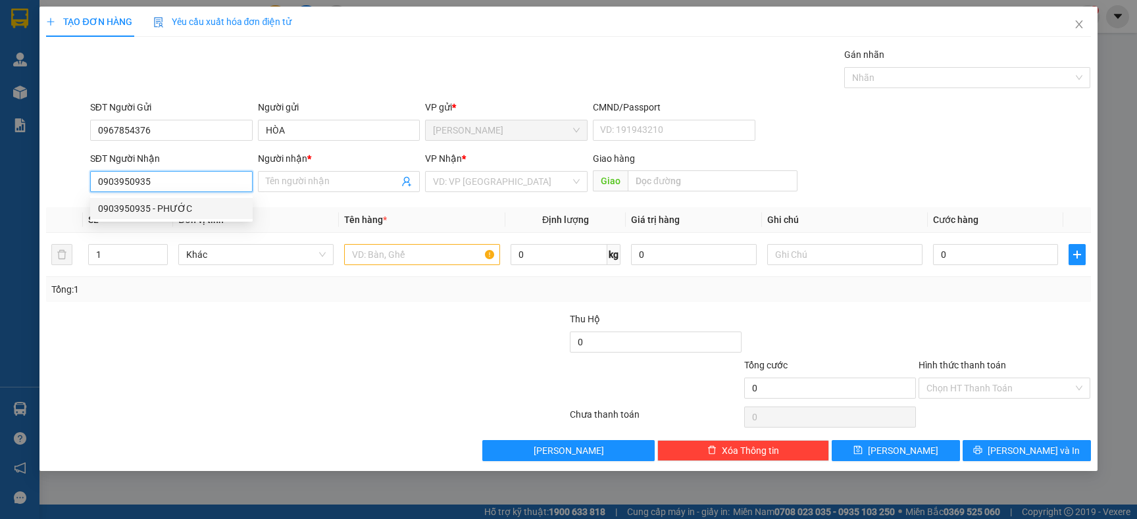
click at [181, 211] on div "0903950935 - PHƯỚC" at bounding box center [171, 208] width 147 height 14
type input "PHƯỚC"
type input "0903950935"
click at [390, 254] on input "text" at bounding box center [421, 254] width 155 height 21
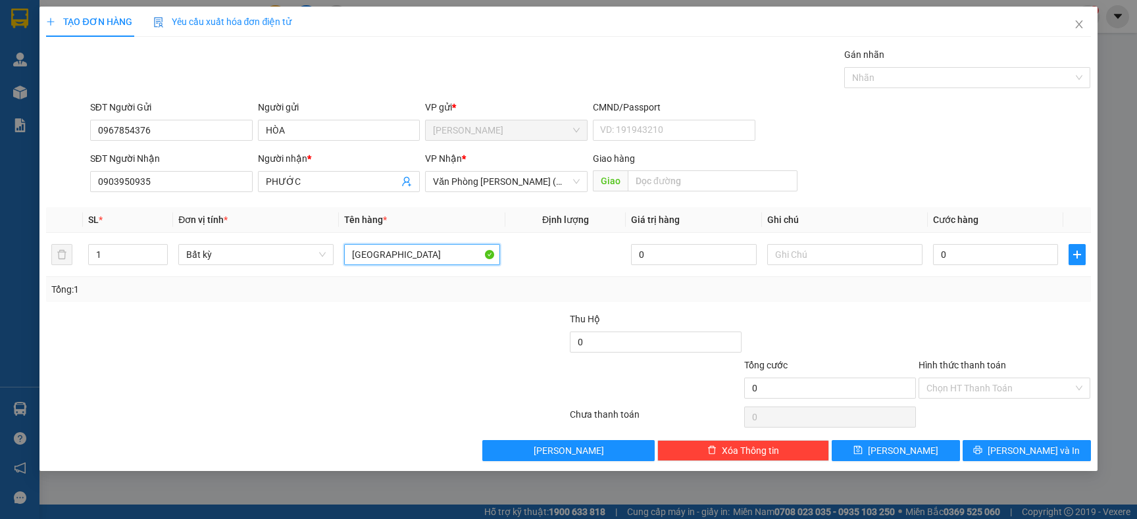
type input "T"
type input "KIỆN"
click at [378, 294] on div "Tổng: 1" at bounding box center [245, 289] width 388 height 14
click at [957, 260] on input "0" at bounding box center [995, 254] width 125 height 21
click at [502, 187] on span "Văn [PERSON_NAME] [PERSON_NAME] ([PERSON_NAME])" at bounding box center [506, 182] width 147 height 20
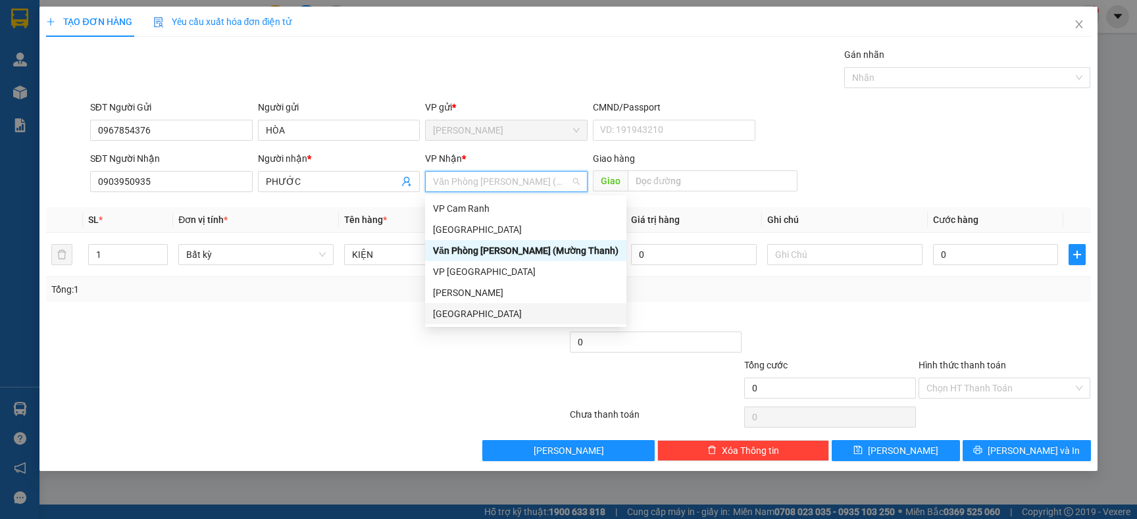
click at [472, 310] on div "[GEOGRAPHIC_DATA]" at bounding box center [526, 314] width 186 height 14
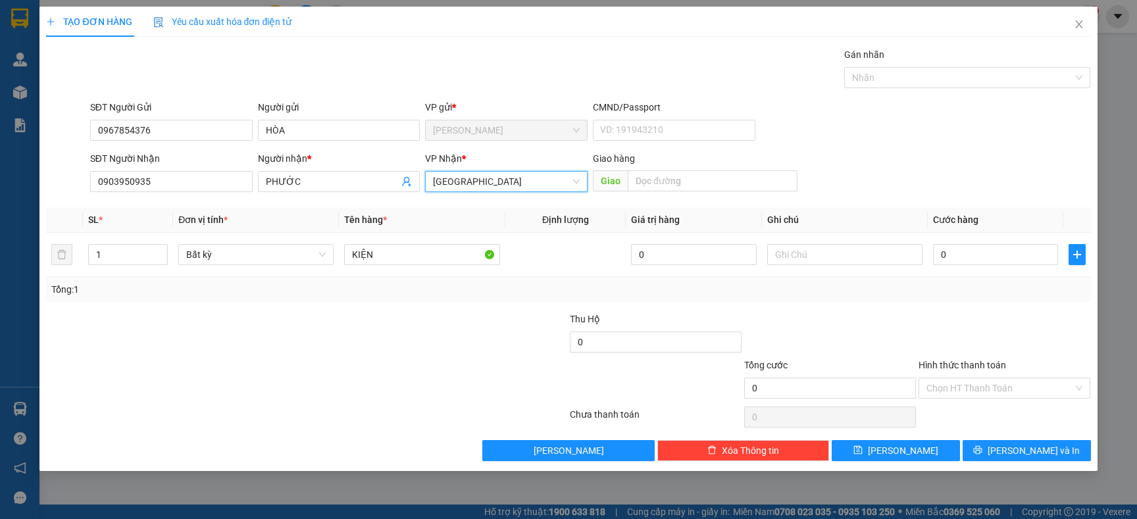
click at [472, 310] on div "Transit Pickup Surcharge Ids Transit Deliver Surcharge Ids Transit Deliver Surc…" at bounding box center [568, 254] width 1045 height 414
click at [1000, 258] on input "0" at bounding box center [995, 254] width 125 height 21
type input "2"
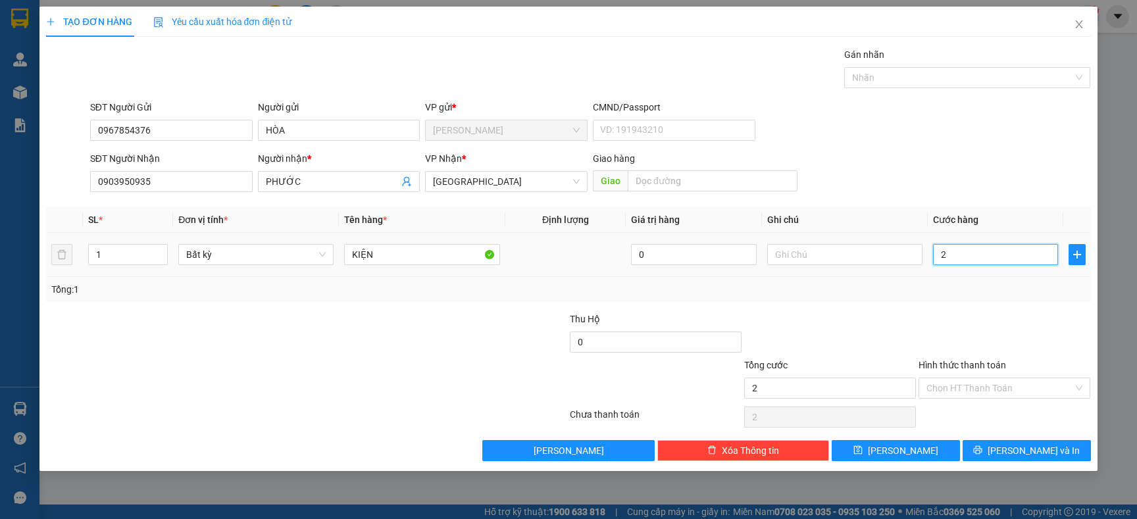
type input "20"
type input "20.000"
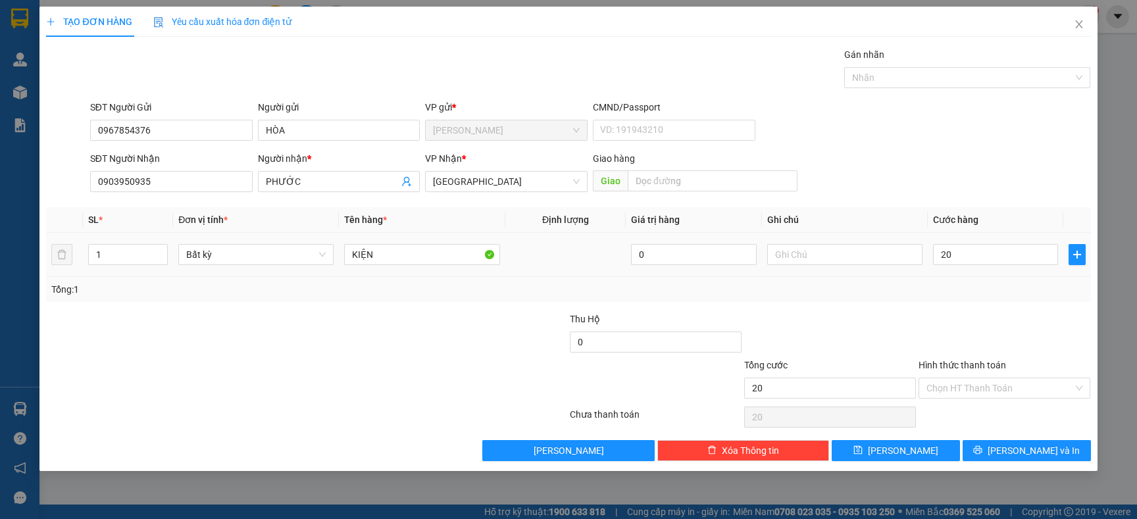
type input "20.000"
click at [998, 300] on div "Tổng: 1" at bounding box center [568, 289] width 1045 height 25
click at [1020, 450] on span "[PERSON_NAME] và In" at bounding box center [1034, 451] width 92 height 14
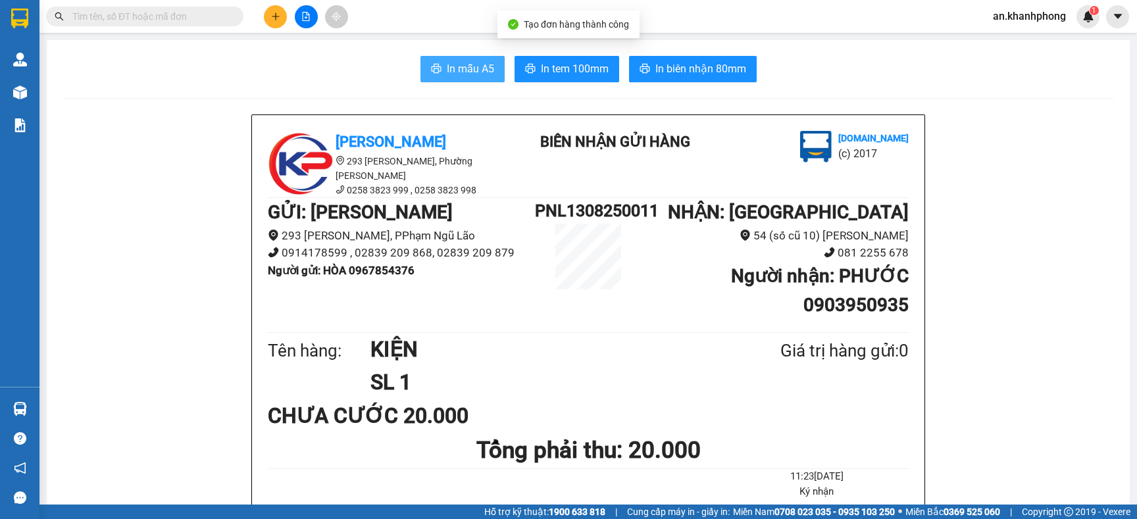
click at [423, 79] on button "In mẫu A5" at bounding box center [463, 69] width 84 height 26
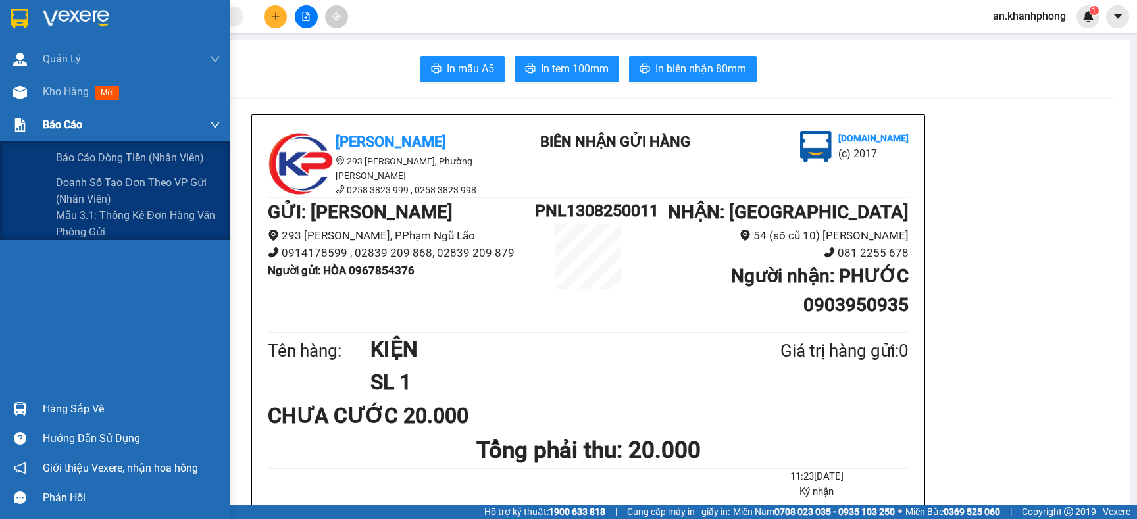
click at [53, 128] on span "Báo cáo" at bounding box center [62, 125] width 39 height 16
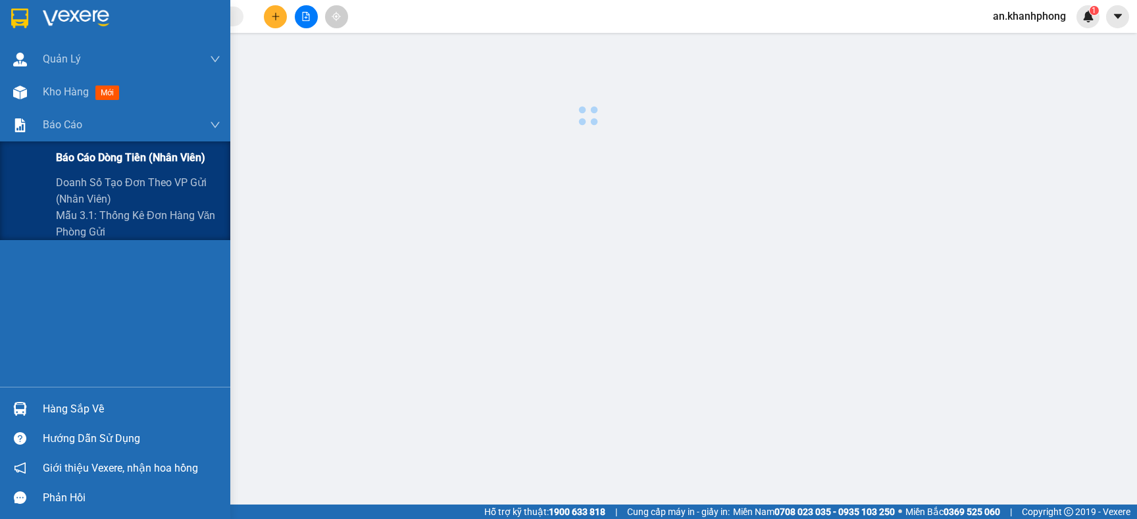
click at [54, 154] on div "Báo cáo dòng tiền (nhân viên)" at bounding box center [115, 158] width 230 height 33
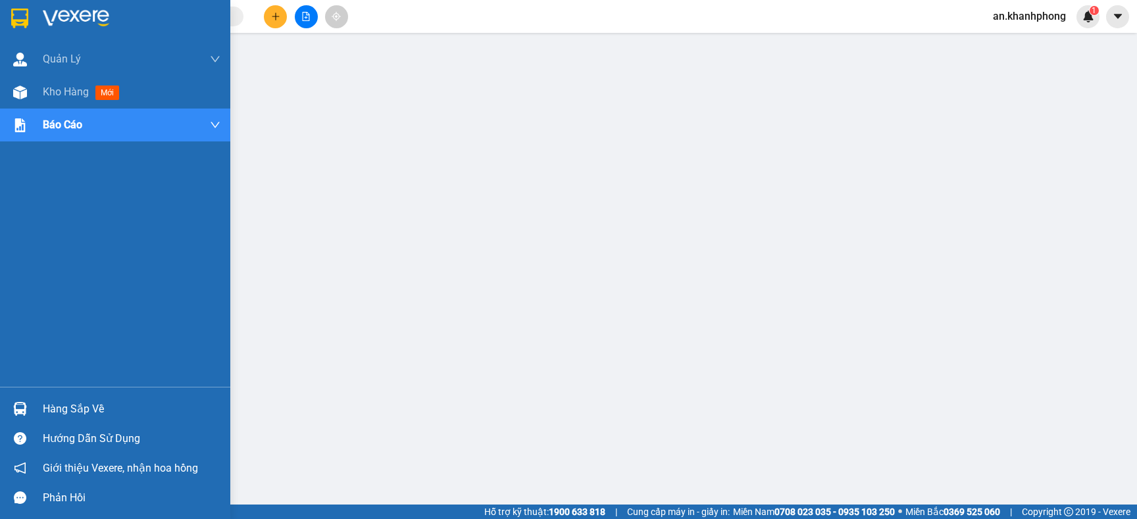
click at [109, 261] on div "Quản Lý Quản lý khách hàng Quản lý khách hàng mới Kho hàng mới Báo cáo Báo cáo …" at bounding box center [115, 215] width 230 height 344
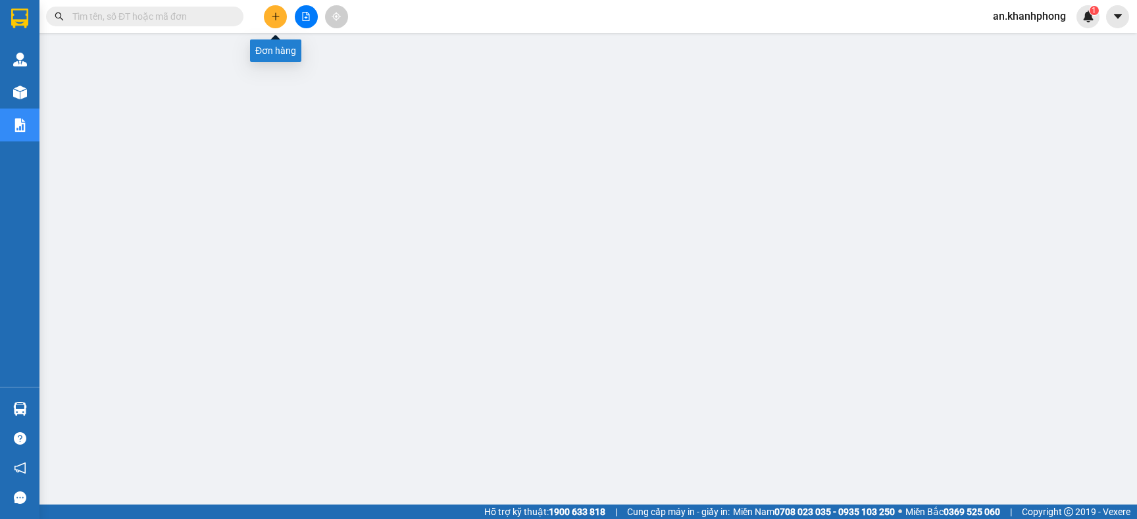
click at [268, 23] on button at bounding box center [275, 16] width 23 height 23
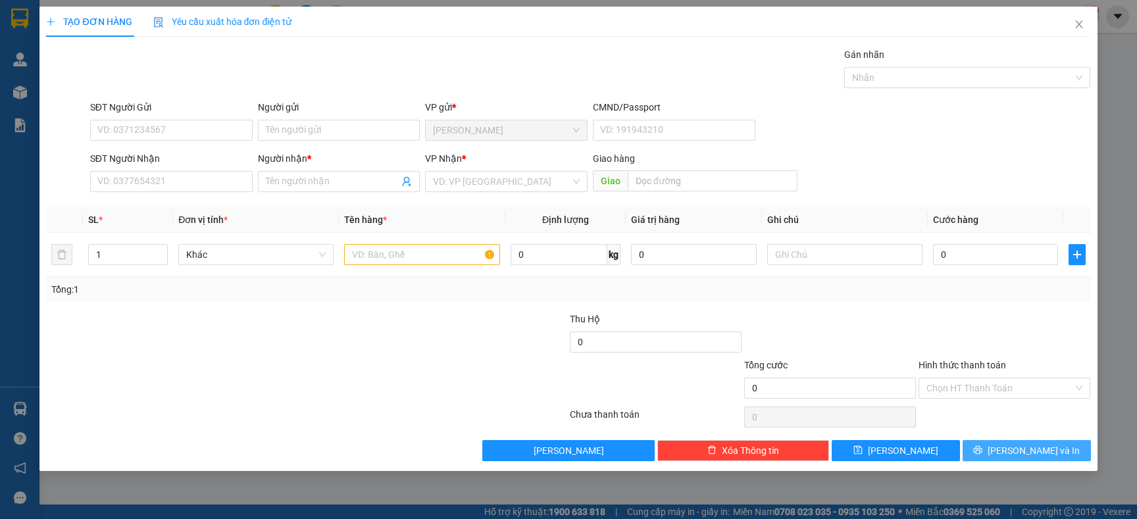
click at [983, 448] on icon "printer" at bounding box center [978, 450] width 9 height 9
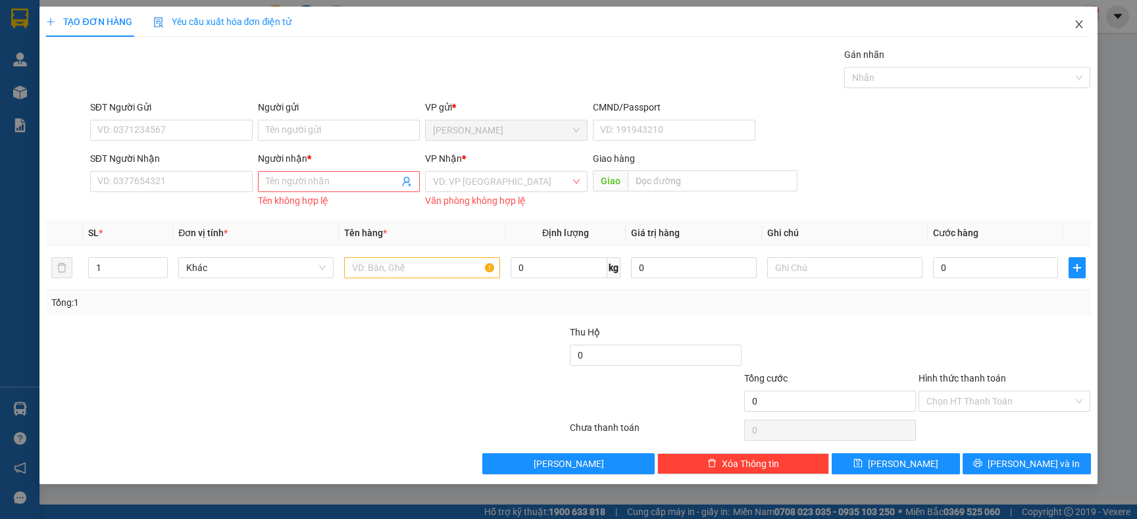
click at [1077, 19] on icon "close" at bounding box center [1079, 24] width 11 height 11
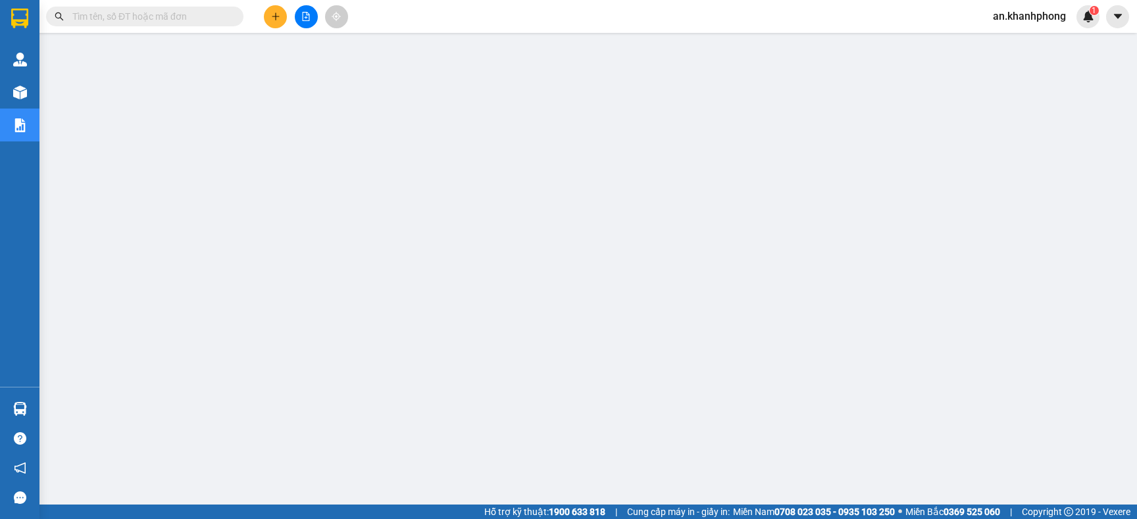
click at [188, 7] on span at bounding box center [144, 17] width 197 height 20
click at [179, 21] on input "text" at bounding box center [149, 16] width 155 height 14
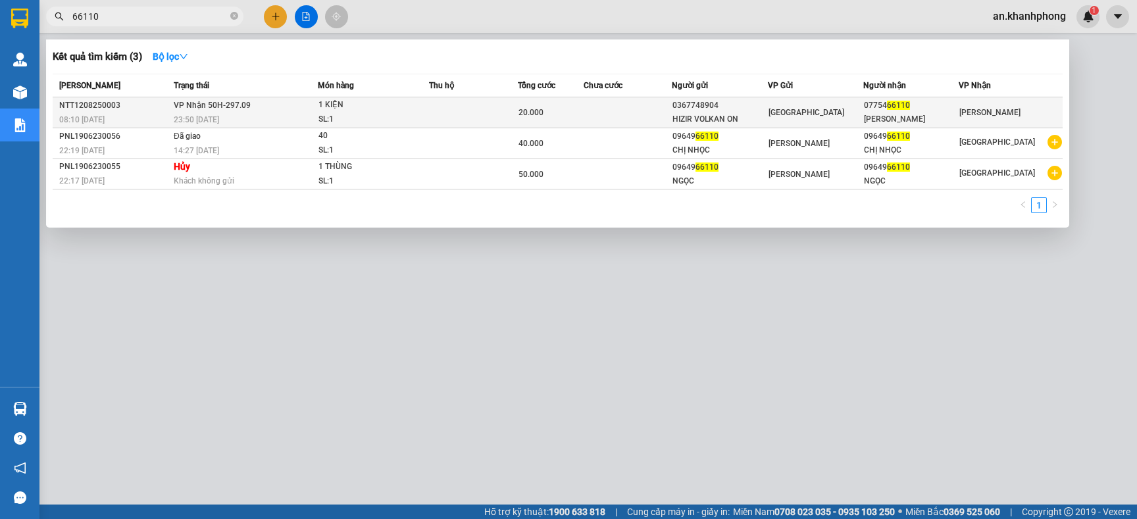
type input "66110"
click at [572, 109] on div "20.000" at bounding box center [551, 112] width 65 height 14
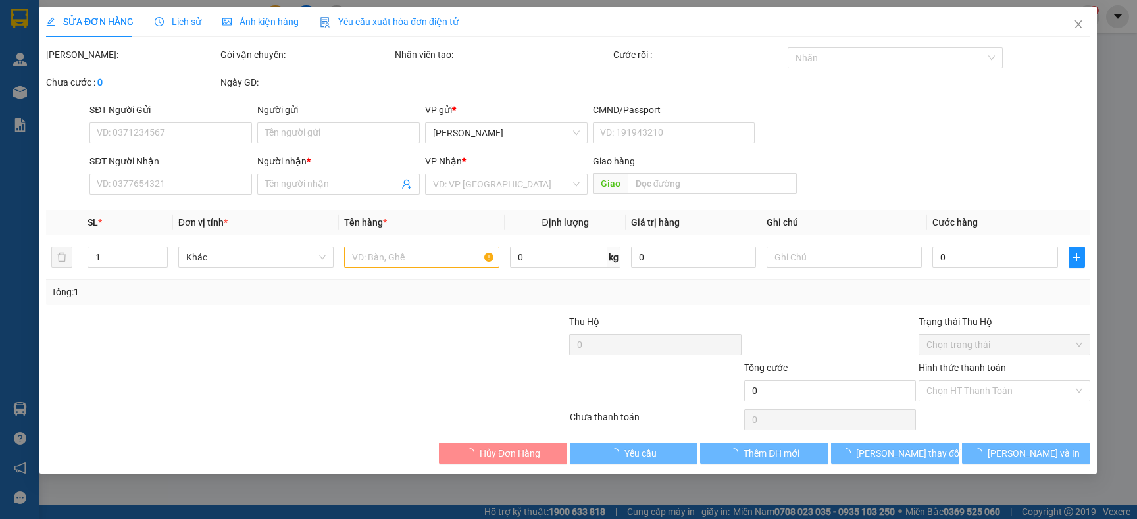
type input "0367748904"
type input "HIZIR VOLKAN ON"
type input "0775466110"
type input "[PERSON_NAME]"
type input "20.000"
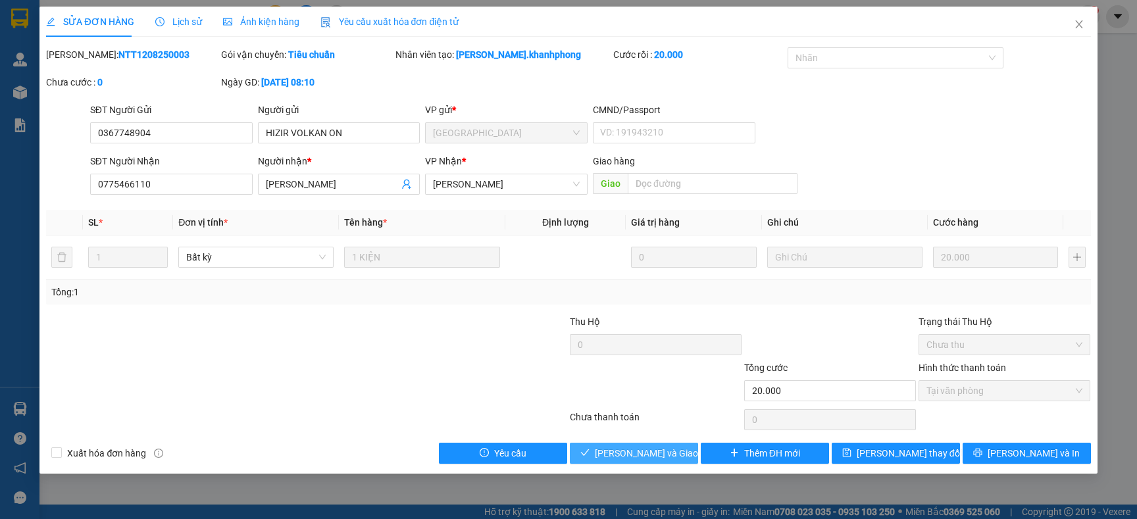
click at [650, 447] on span "[PERSON_NAME] và [PERSON_NAME] hàng" at bounding box center [658, 453] width 126 height 14
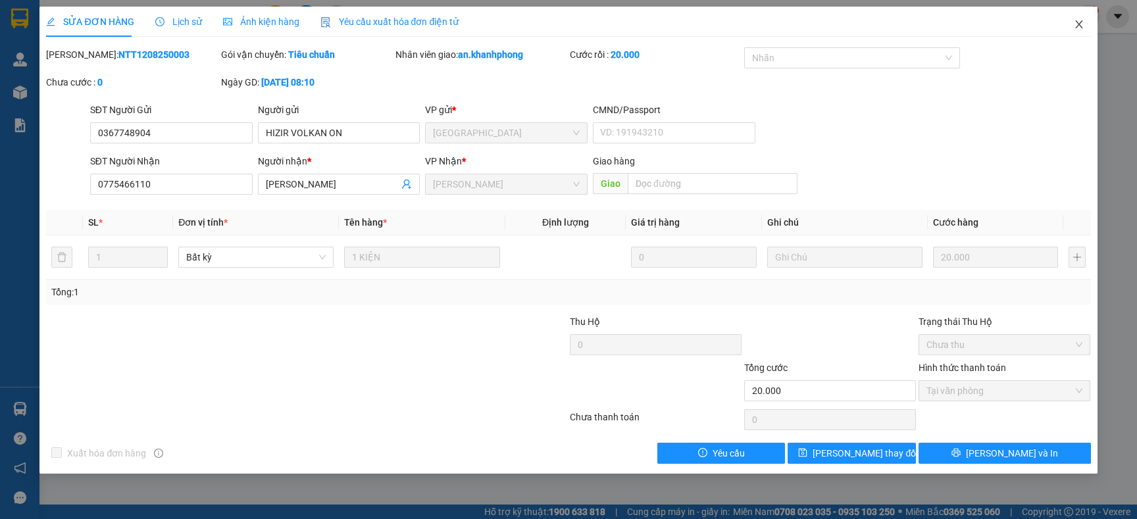
click at [1076, 28] on icon "close" at bounding box center [1078, 24] width 7 height 8
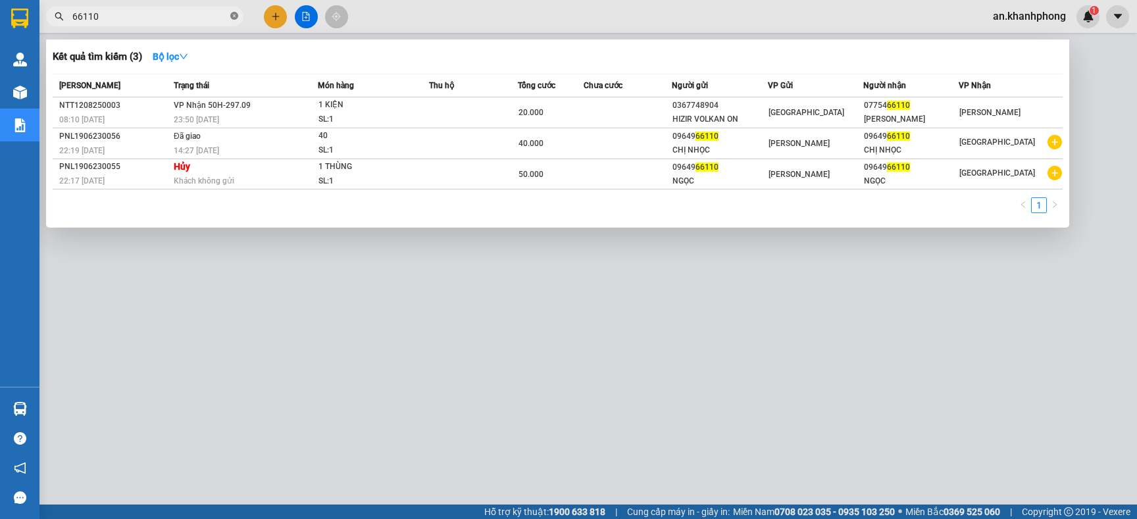
click at [236, 16] on icon "close-circle" at bounding box center [234, 16] width 8 height 8
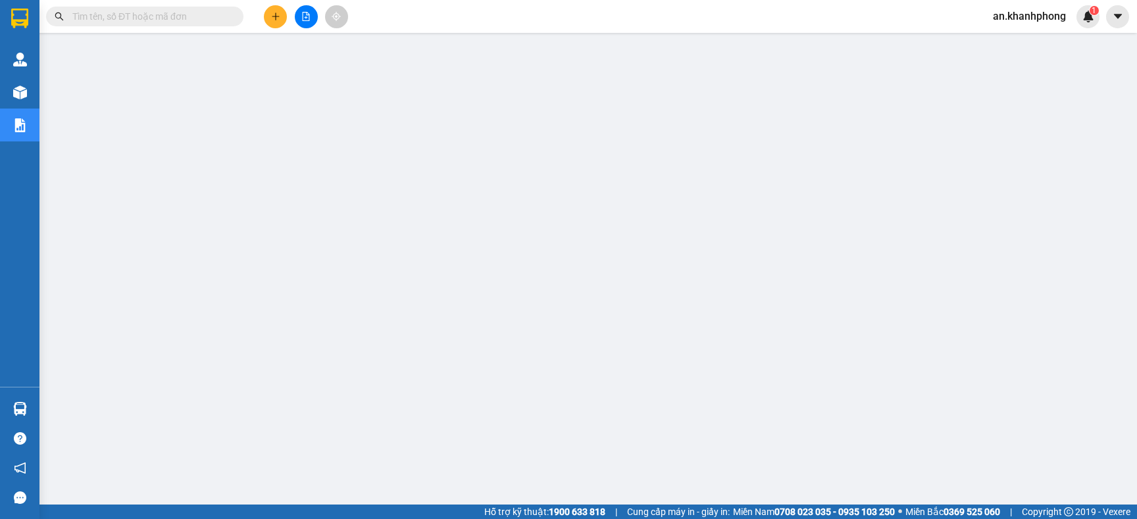
click at [211, 16] on input "text" at bounding box center [149, 16] width 155 height 14
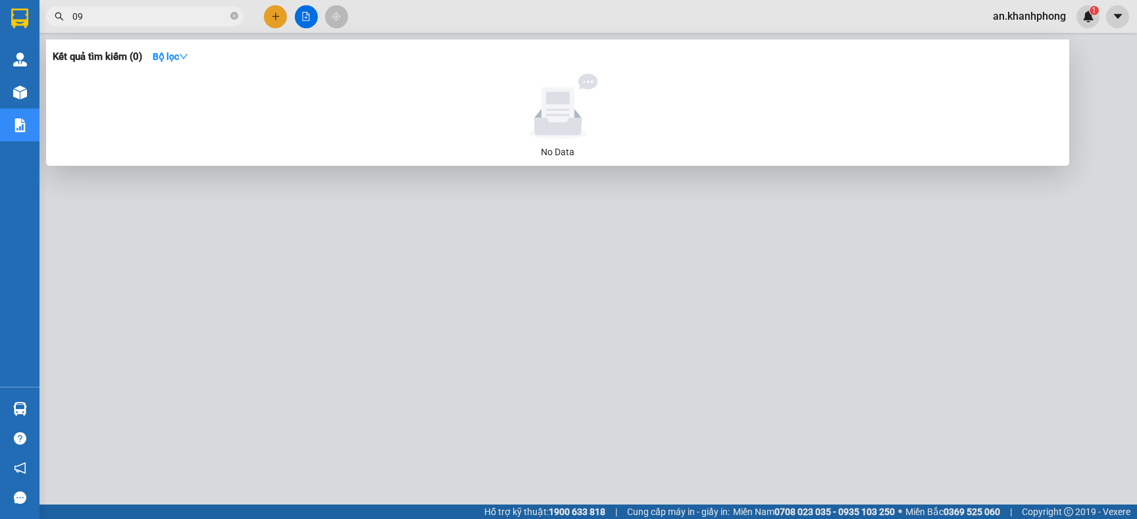
type input "0"
type input "7568"
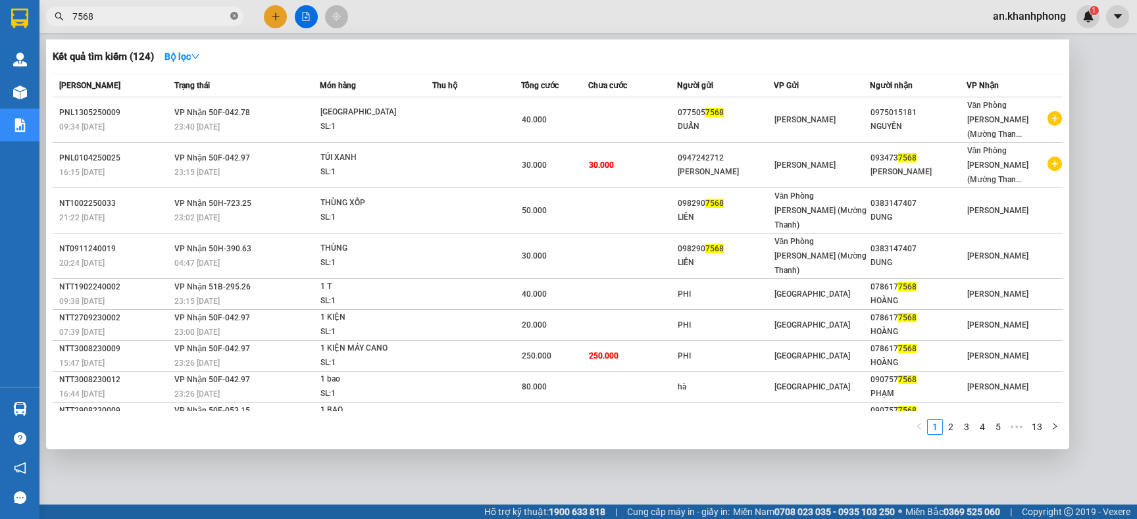
click at [232, 19] on icon "close-circle" at bounding box center [234, 16] width 8 height 8
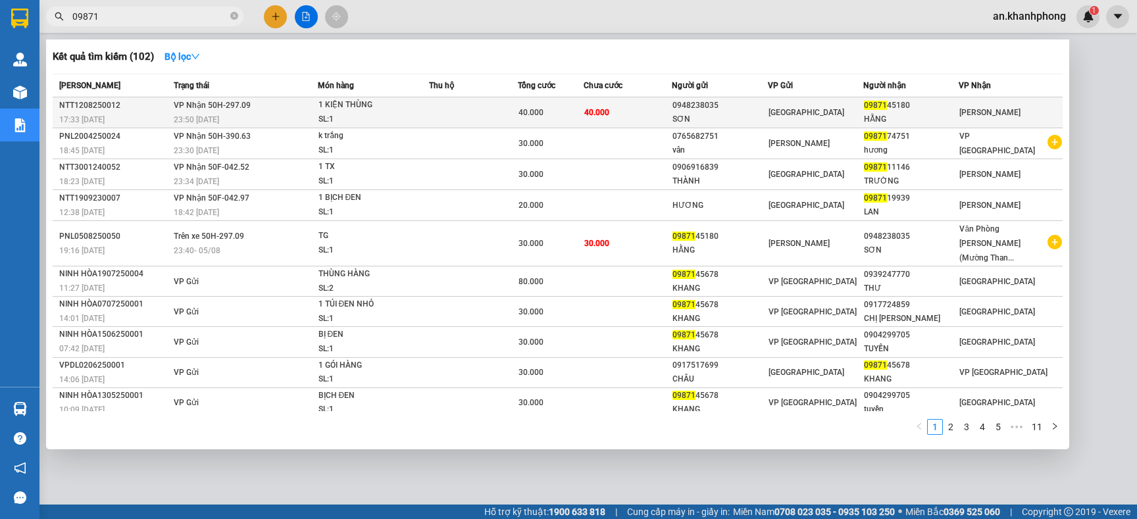
type input "09871"
click at [633, 112] on td "40.000" at bounding box center [628, 112] width 88 height 31
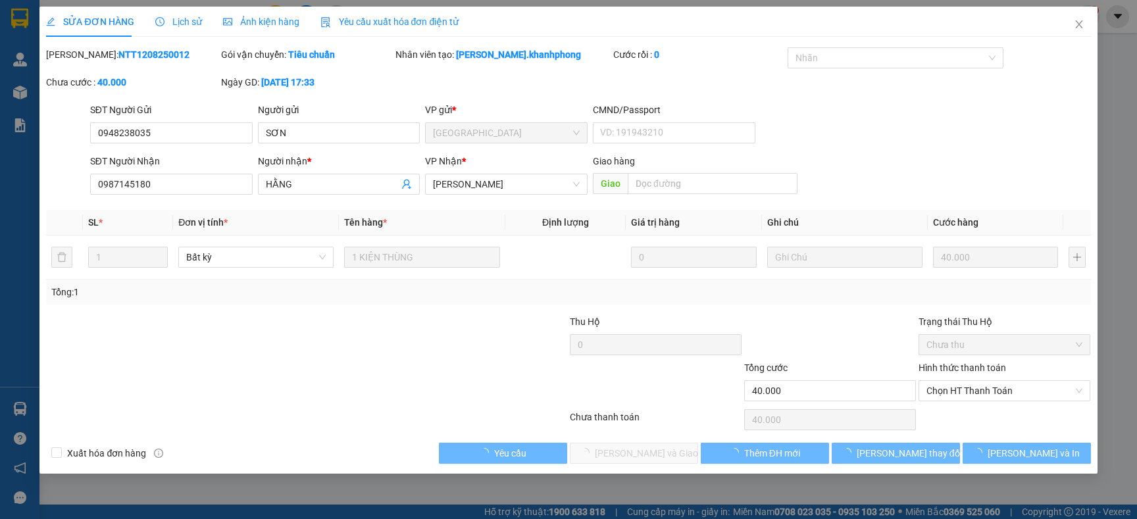
type input "0948238035"
type input "SƠN"
type input "0987145180"
type input "HẰNG"
type input "40.000"
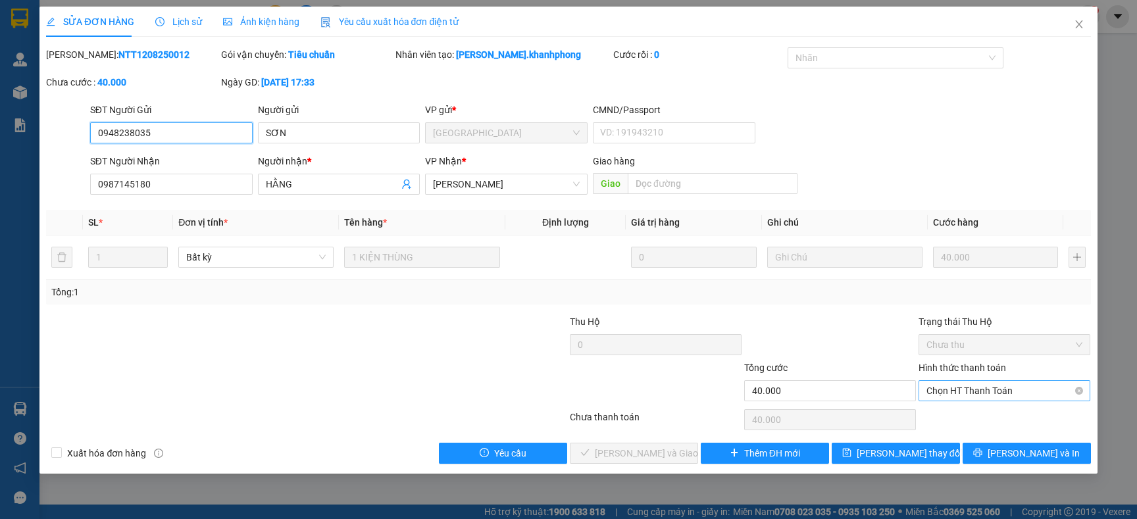
click at [1000, 388] on span "Chọn HT Thanh Toán" at bounding box center [1005, 391] width 156 height 20
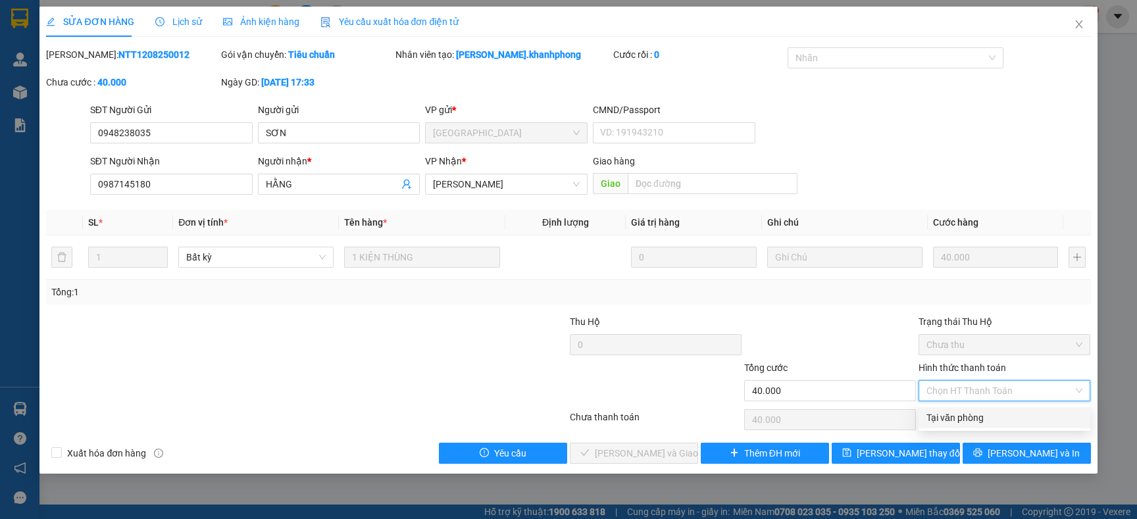
click at [968, 419] on div "Tại văn phòng" at bounding box center [1005, 418] width 156 height 14
type input "0"
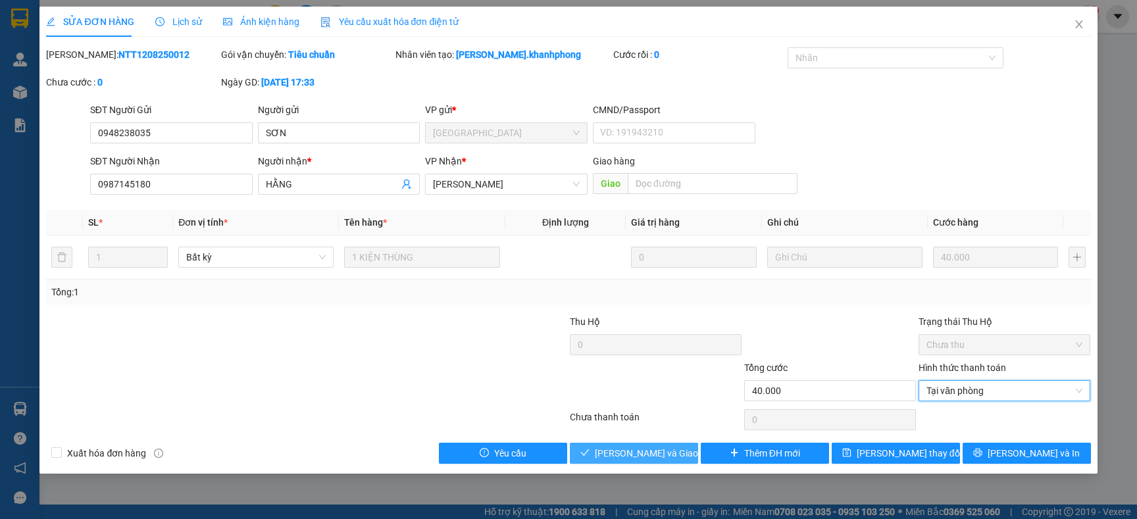
click at [590, 459] on span "check" at bounding box center [585, 453] width 9 height 11
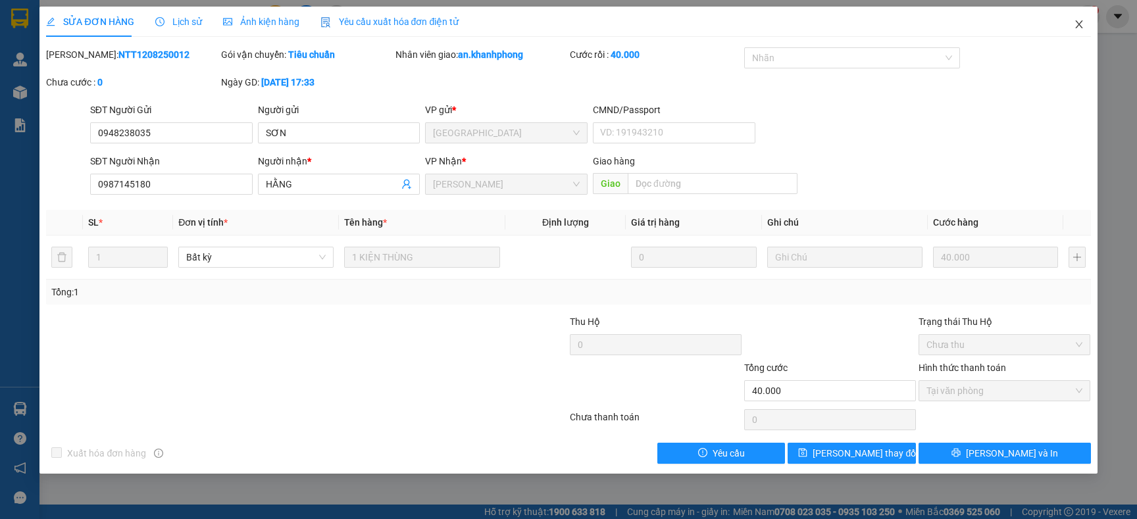
click at [1075, 24] on icon "close" at bounding box center [1079, 24] width 11 height 11
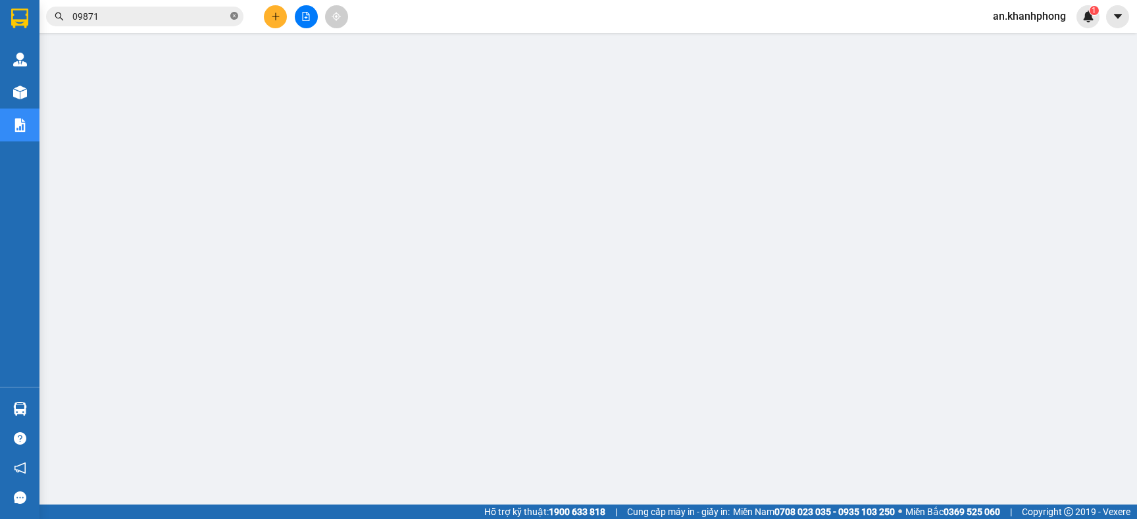
click at [232, 20] on span at bounding box center [234, 17] width 8 height 13
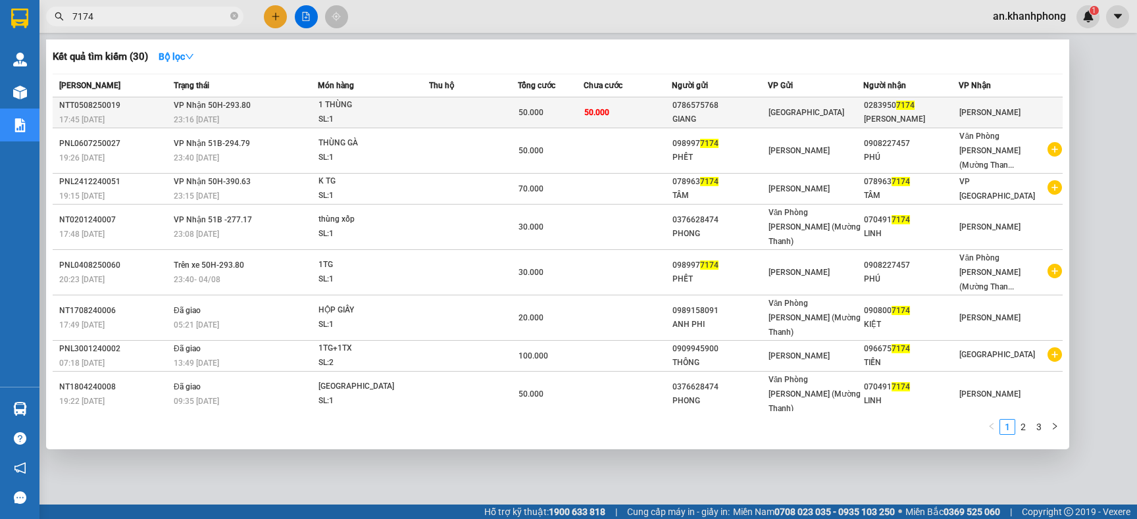
type input "7174"
click at [631, 115] on td "50.000" at bounding box center [628, 112] width 88 height 31
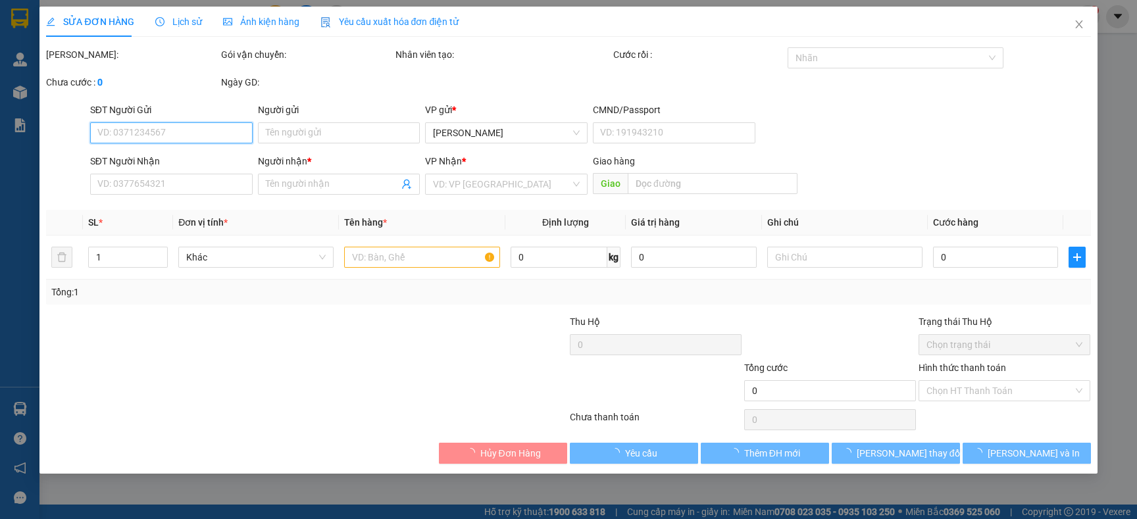
type input "0786575768"
type input "GIANG"
type input "02839507174"
type input "VĨ HƯNG"
type input "50.000"
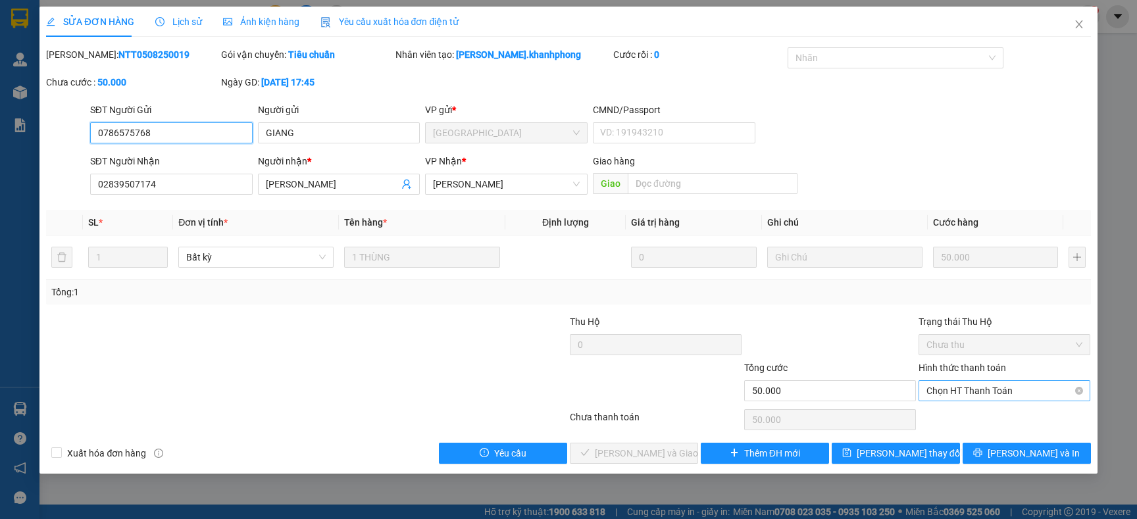
click at [952, 388] on span "Chọn HT Thanh Toán" at bounding box center [1005, 391] width 156 height 20
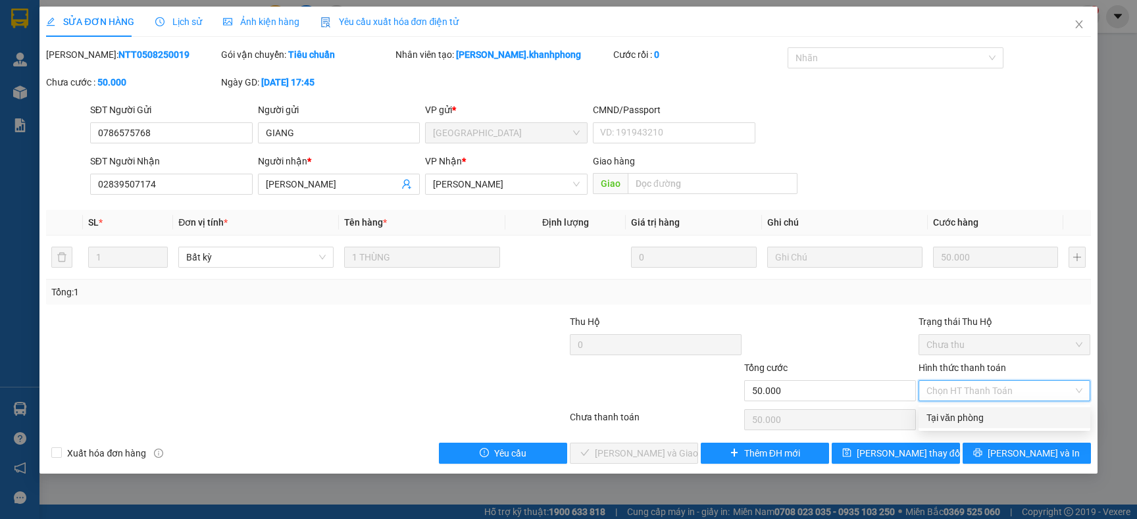
click at [958, 417] on div "Tại văn phòng" at bounding box center [1005, 418] width 156 height 14
type input "0"
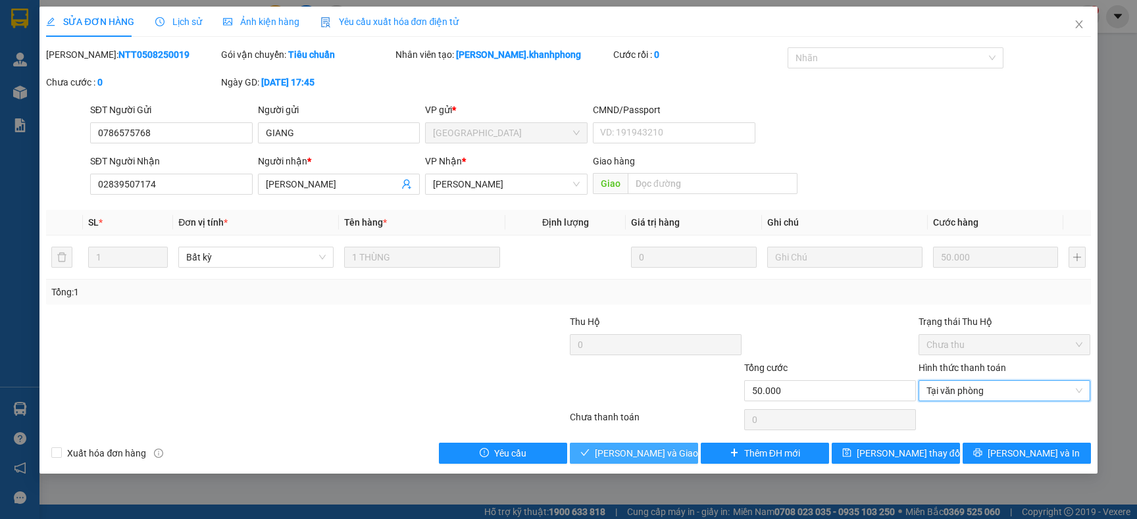
click at [631, 452] on span "[PERSON_NAME] và [PERSON_NAME] hàng" at bounding box center [658, 453] width 126 height 14
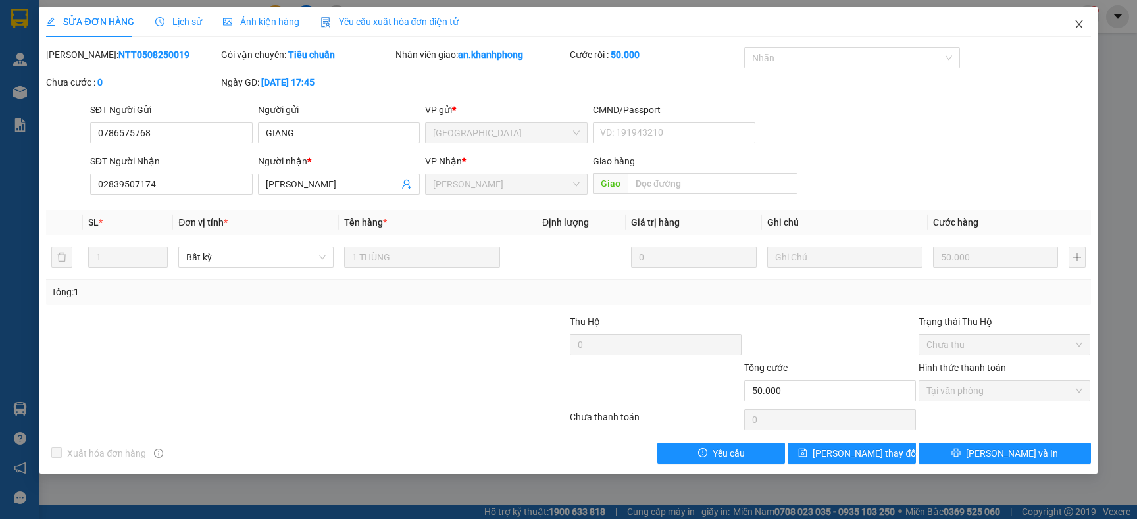
click at [1077, 30] on span "Close" at bounding box center [1079, 25] width 37 height 37
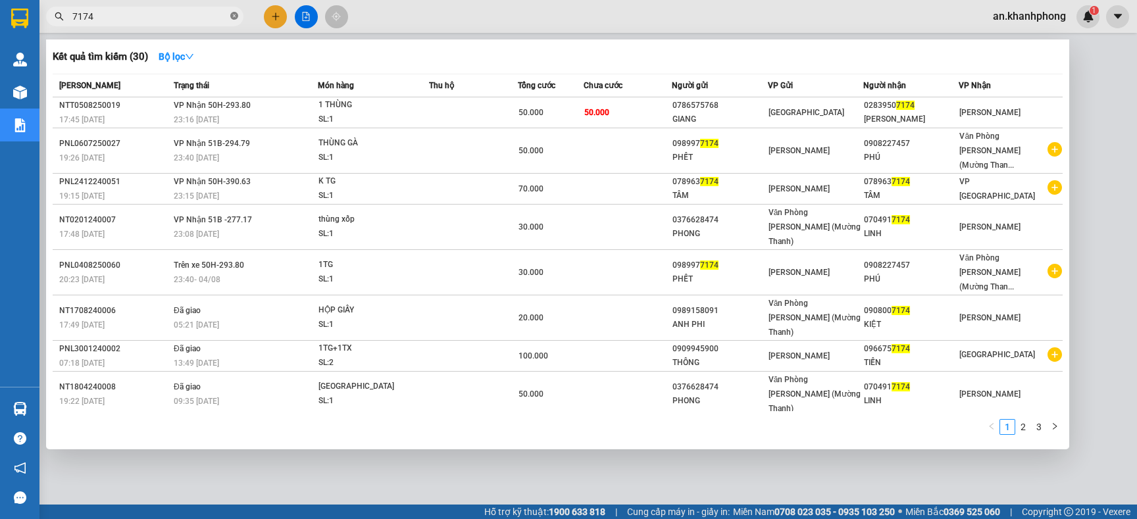
click at [231, 17] on icon "close-circle" at bounding box center [234, 16] width 8 height 8
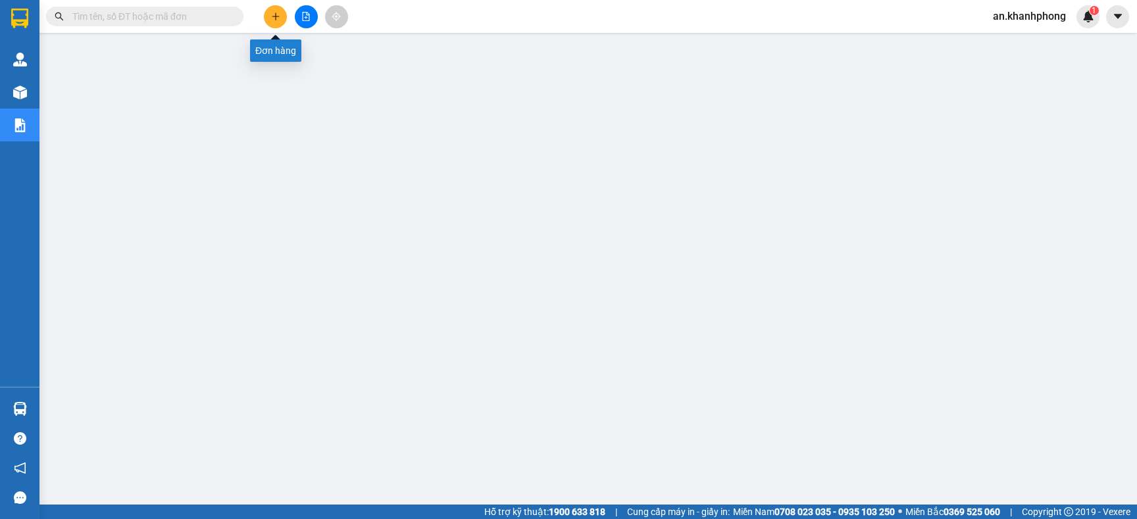
click at [269, 20] on button at bounding box center [275, 16] width 23 height 23
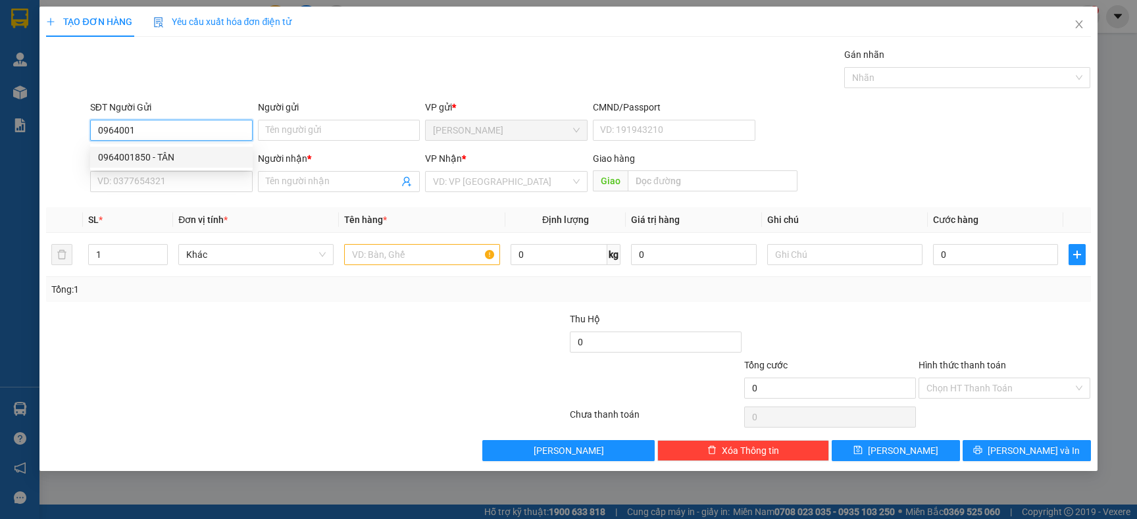
click at [172, 150] on div "0964001850 - TÂN" at bounding box center [171, 157] width 147 height 14
type input "0964001850"
type input "TÂN"
type input "0964001850"
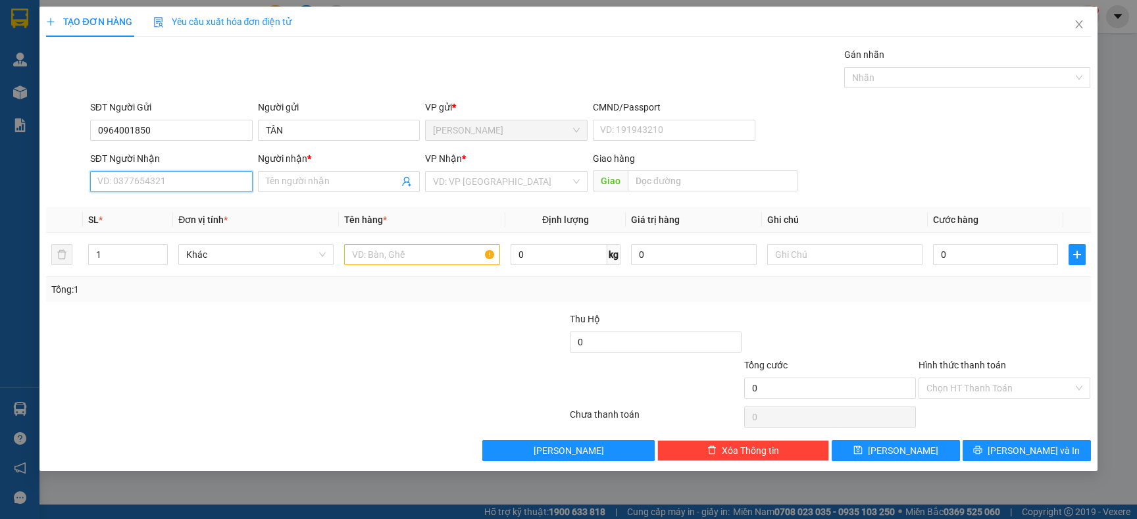
click at [164, 175] on input "SĐT Người Nhận" at bounding box center [171, 181] width 163 height 21
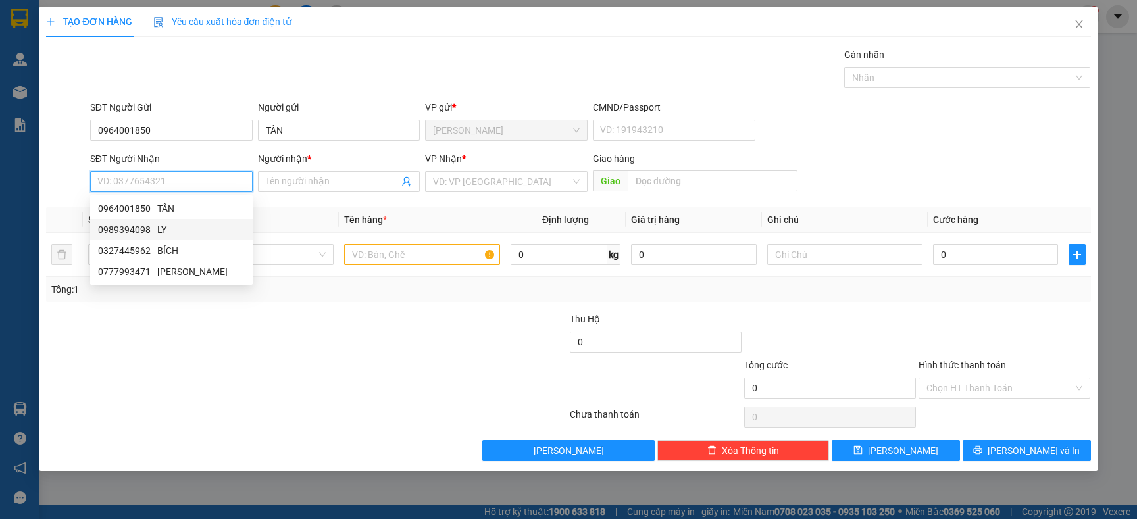
click at [156, 234] on div "0989394098 - LY" at bounding box center [171, 229] width 147 height 14
type input "0989394098"
type input "LY"
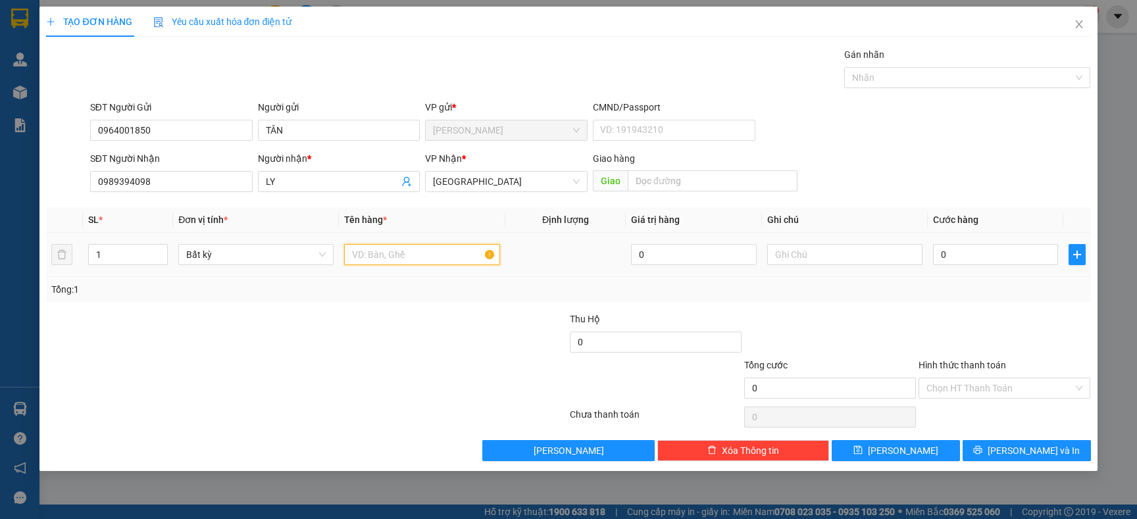
click at [368, 256] on input "text" at bounding box center [421, 254] width 155 height 21
type input "TG"
click at [332, 289] on div "Tổng: 1" at bounding box center [245, 289] width 388 height 14
click at [970, 255] on input "0" at bounding box center [995, 254] width 125 height 21
type input "5"
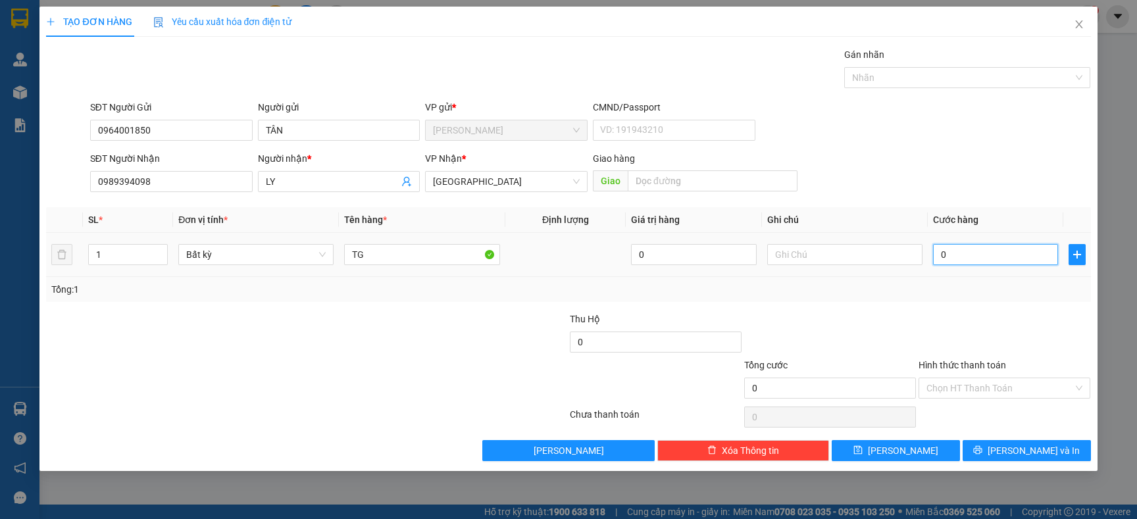
type input "5"
type input "50"
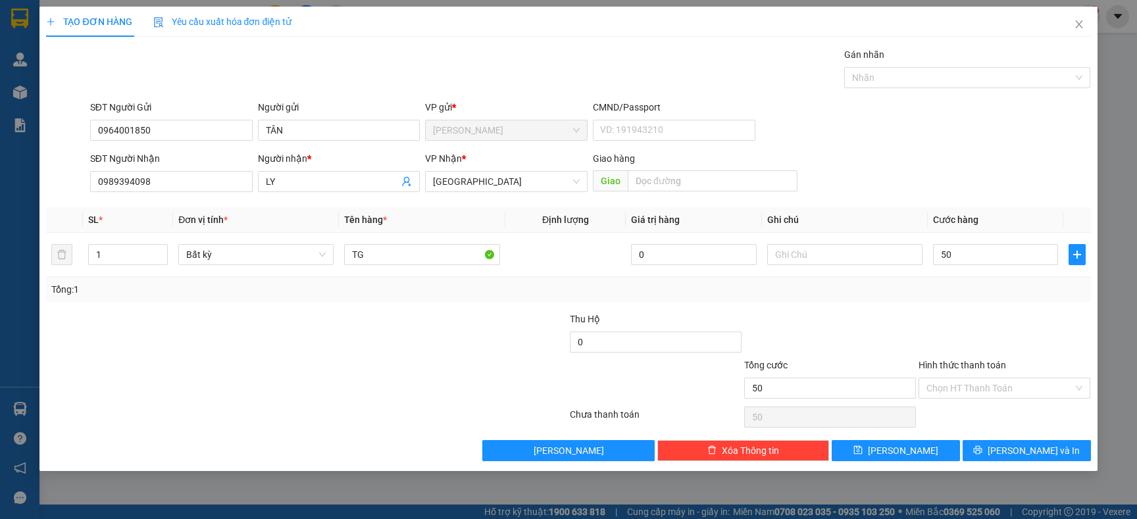
type input "50.000"
click at [914, 303] on div "Transit Pickup Surcharge Ids Transit Deliver Surcharge Ids Transit Deliver Surc…" at bounding box center [568, 254] width 1045 height 414
click at [1017, 382] on input "Hình thức thanh toán" at bounding box center [1000, 388] width 147 height 20
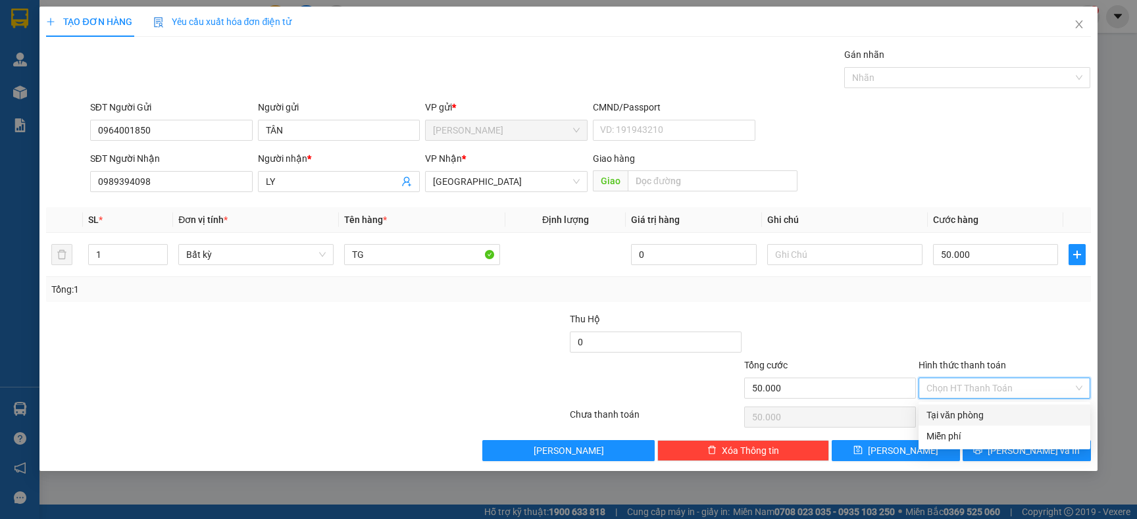
click at [972, 416] on div "Tại văn phòng" at bounding box center [1005, 415] width 156 height 14
type input "0"
click at [941, 328] on div at bounding box center [1005, 335] width 174 height 46
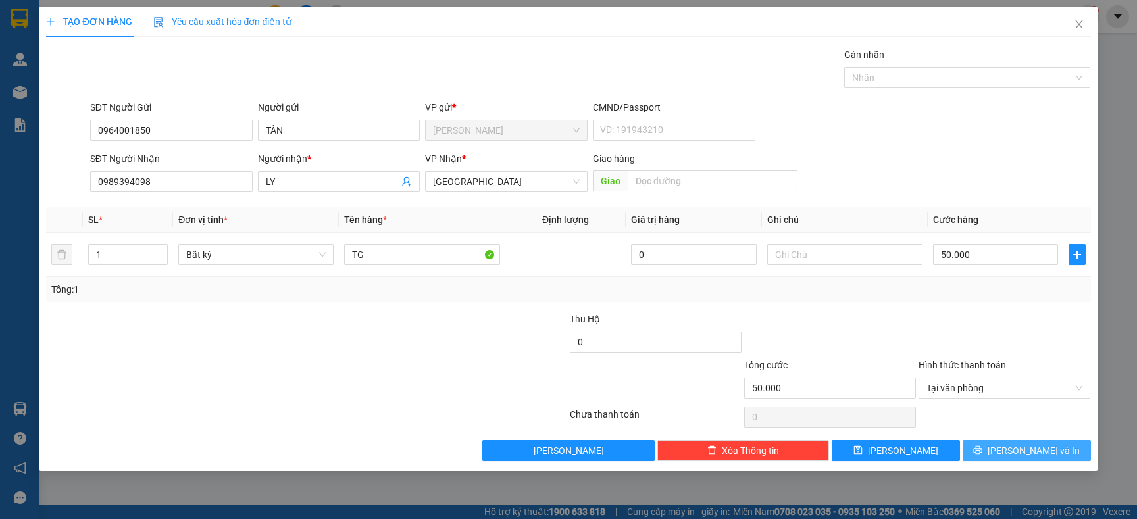
click at [988, 455] on button "[PERSON_NAME] và In" at bounding box center [1027, 450] width 128 height 21
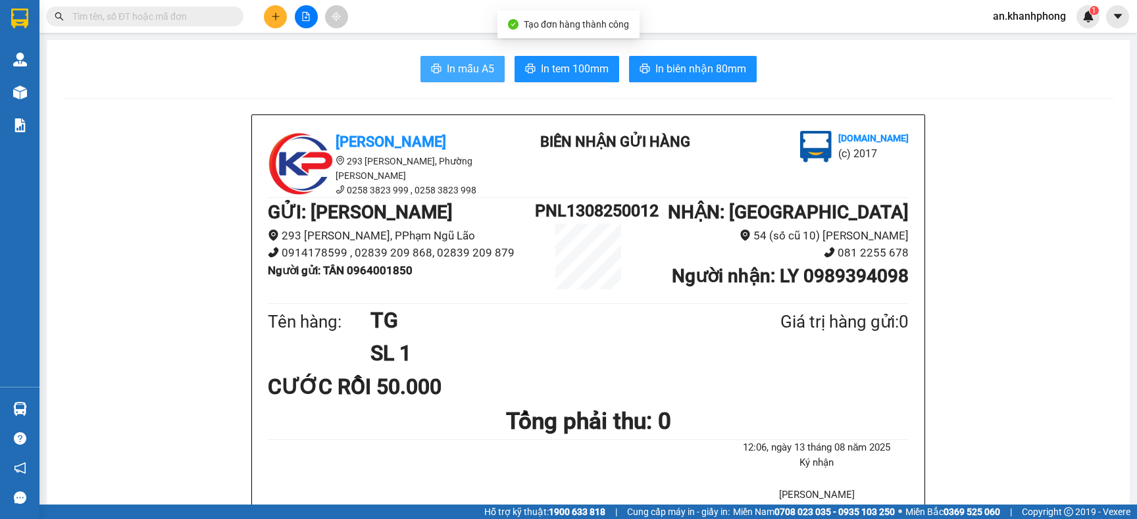
click at [481, 76] on span "In mẫu A5" at bounding box center [470, 69] width 47 height 16
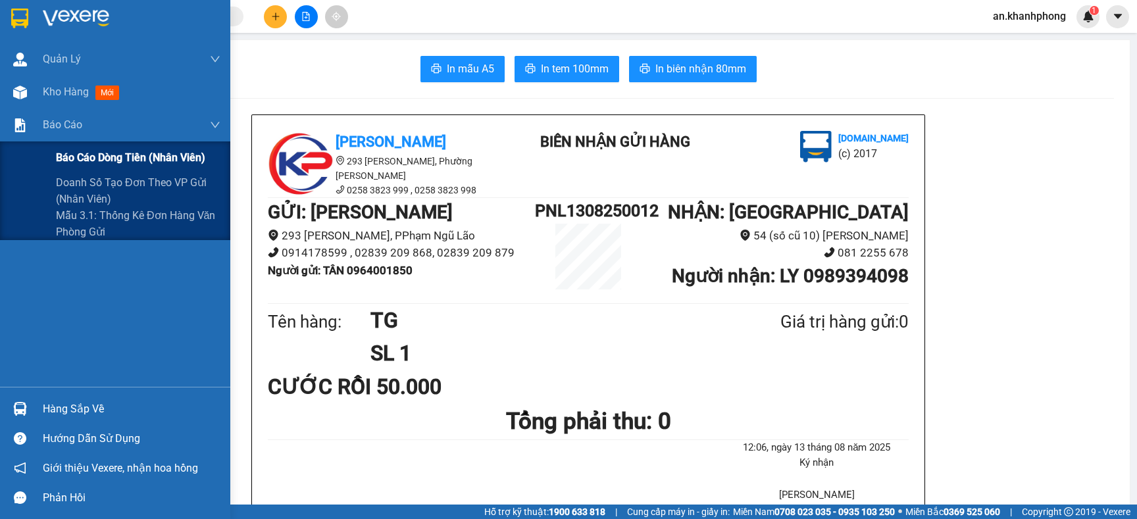
click at [63, 146] on div "Báo cáo dòng tiền (nhân viên)" at bounding box center [138, 158] width 165 height 33
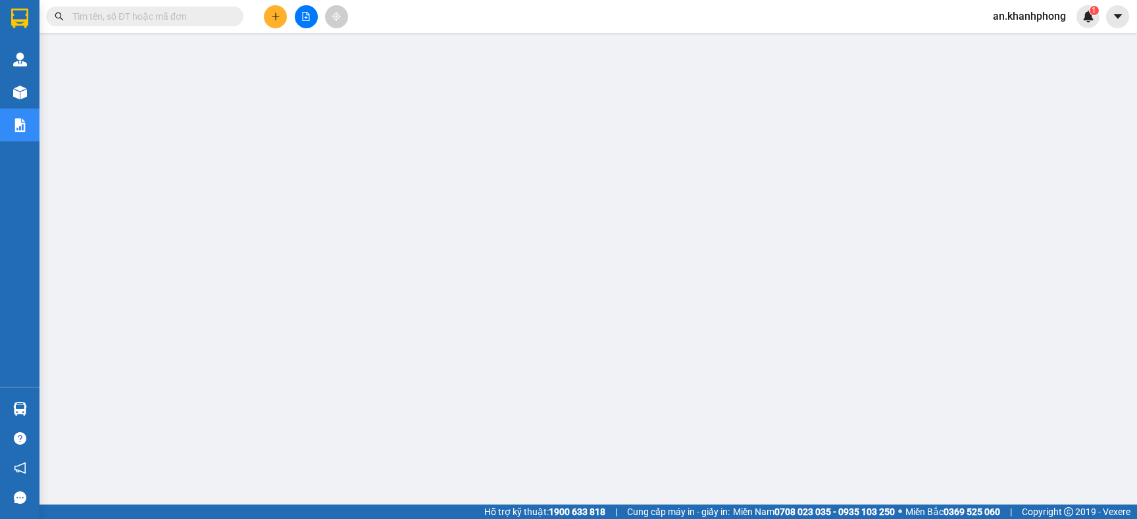
click at [196, 12] on input "text" at bounding box center [149, 16] width 155 height 14
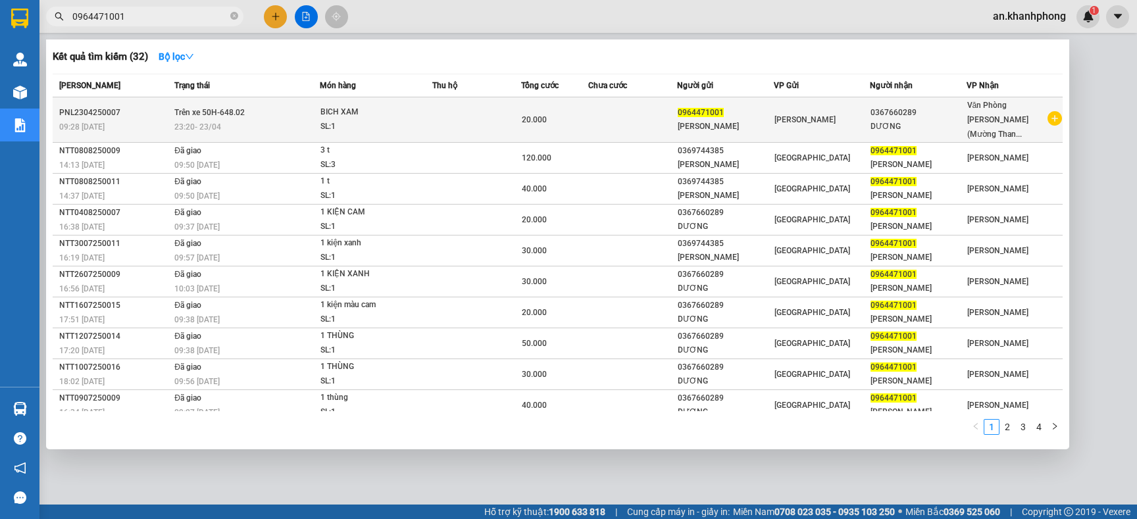
type input "0964471001"
click at [581, 115] on div "20.000" at bounding box center [554, 120] width 65 height 14
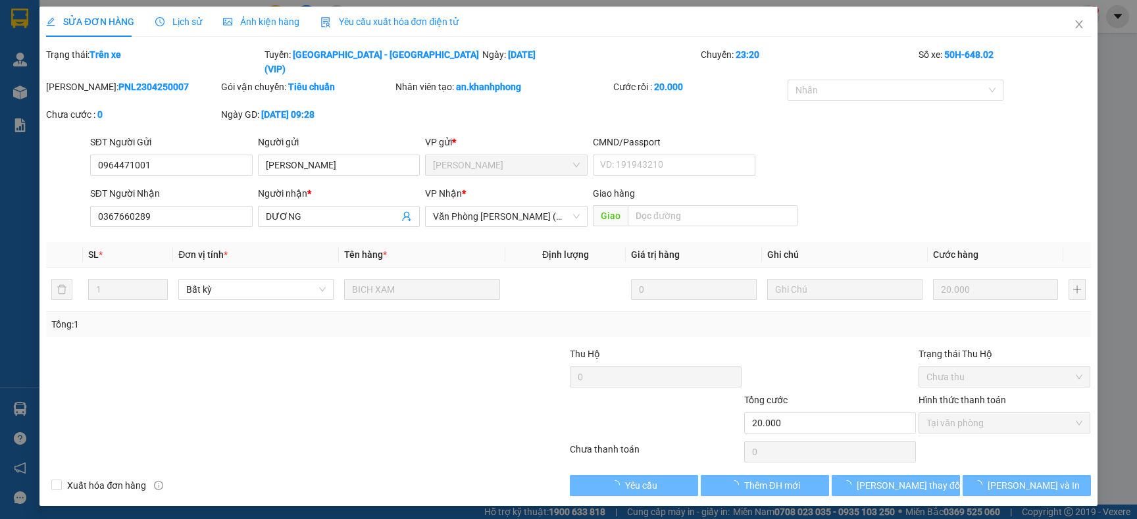
type input "0964471001"
type input "HỒNG PHƯỢNG"
type input "0367660289"
type input "DƯƠNG"
type input "20.000"
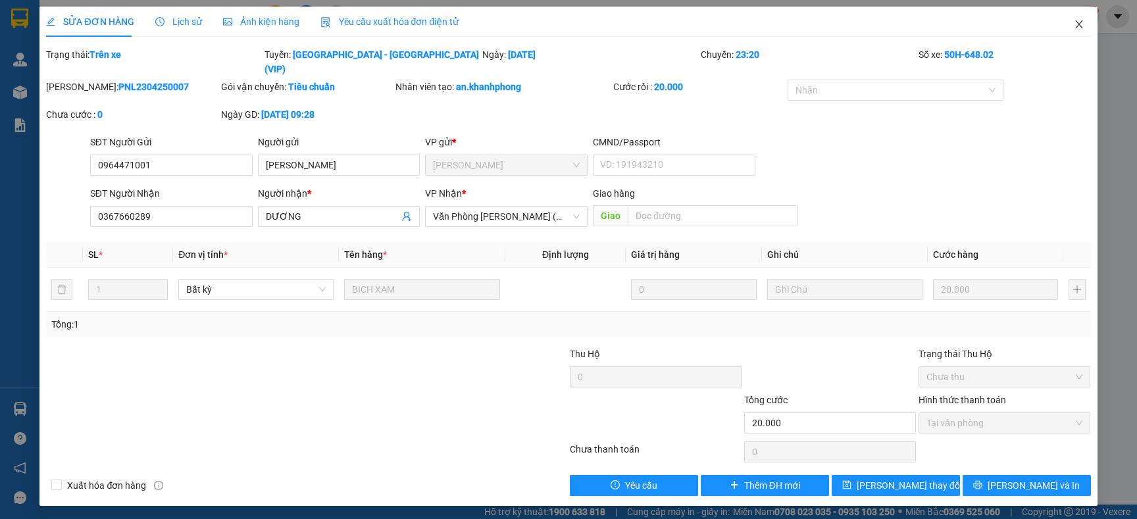
click at [1077, 23] on icon "close" at bounding box center [1078, 24] width 7 height 8
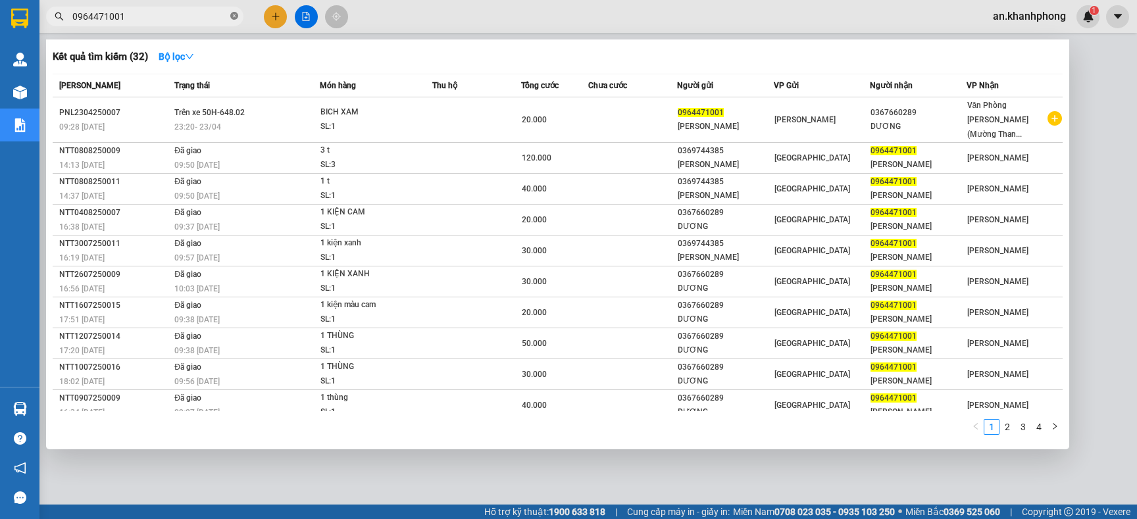
click at [234, 16] on icon "close-circle" at bounding box center [234, 16] width 8 height 8
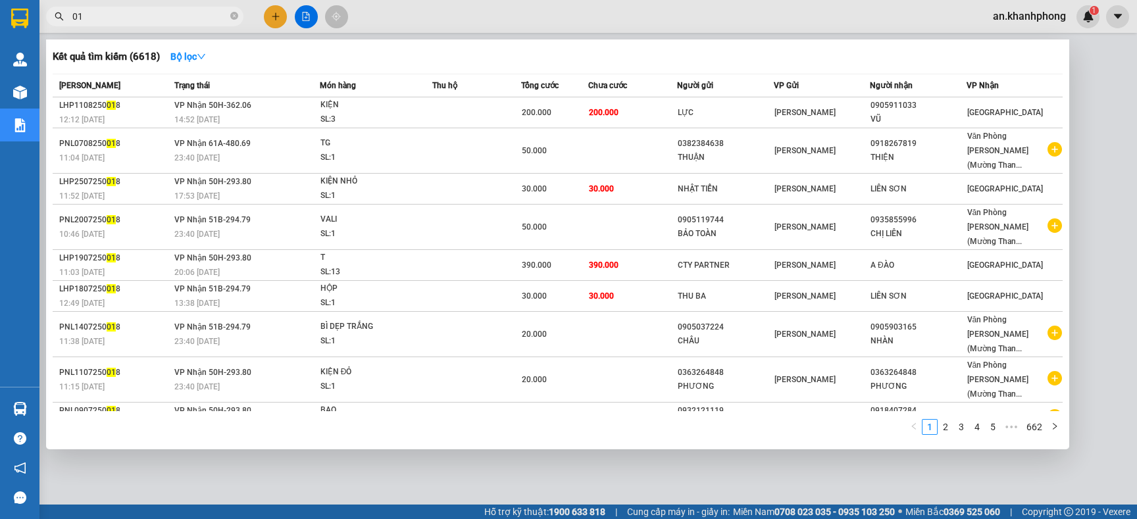
type input "0"
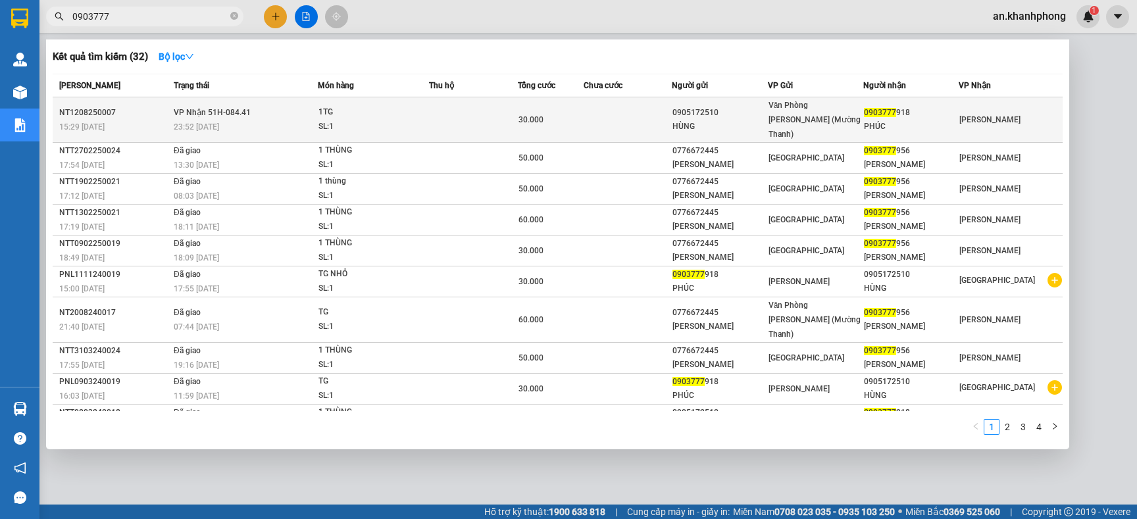
type input "0903777"
click at [615, 122] on td at bounding box center [628, 119] width 88 height 45
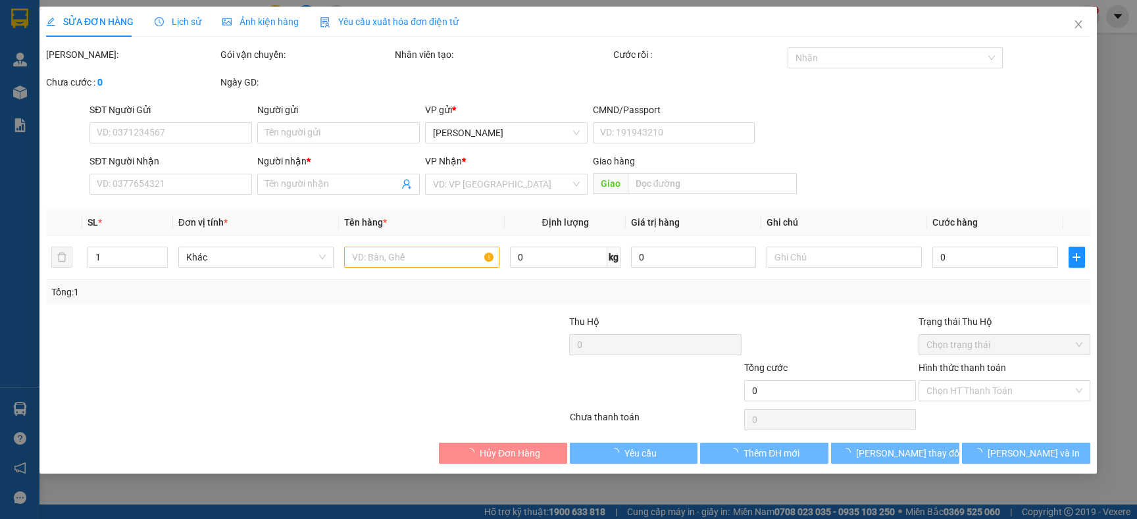
type input "0905172510"
type input "HÙNG"
type input "0903777918"
type input "PHÚC"
type input "30.000"
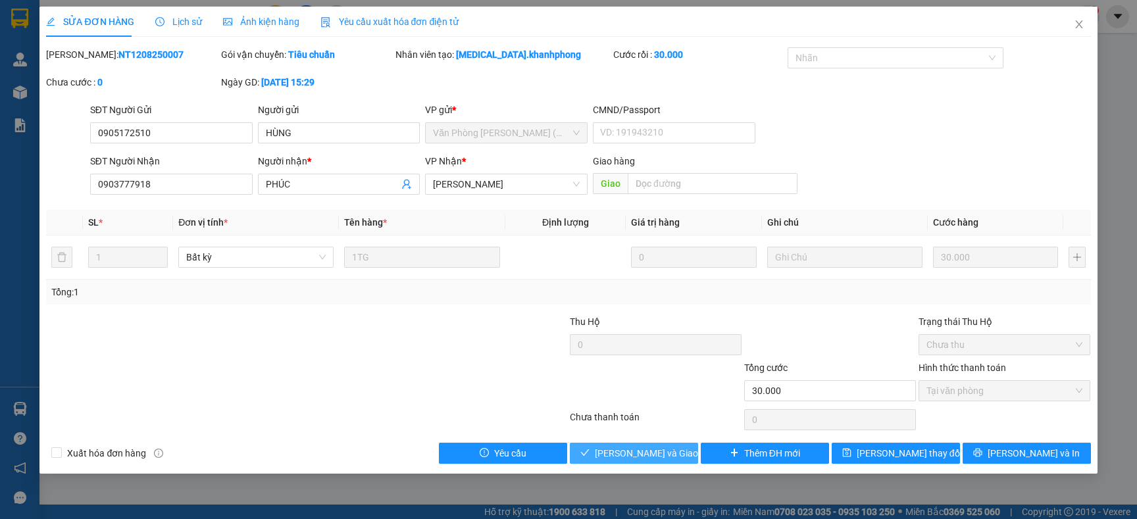
click at [658, 455] on span "[PERSON_NAME] và [PERSON_NAME] hàng" at bounding box center [658, 453] width 126 height 14
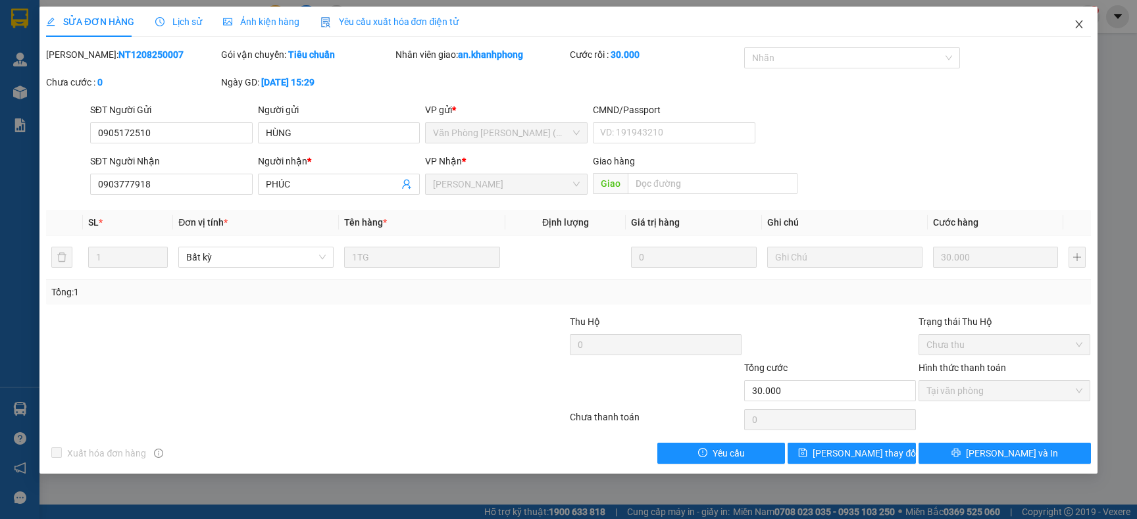
click at [1072, 28] on span "Close" at bounding box center [1079, 25] width 37 height 37
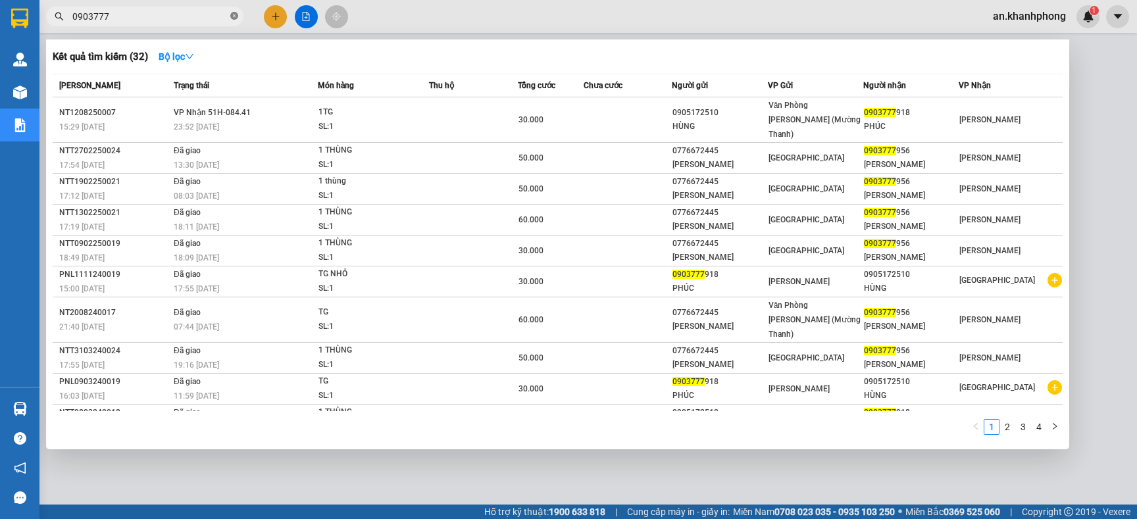
click at [234, 14] on icon "close-circle" at bounding box center [234, 16] width 8 height 8
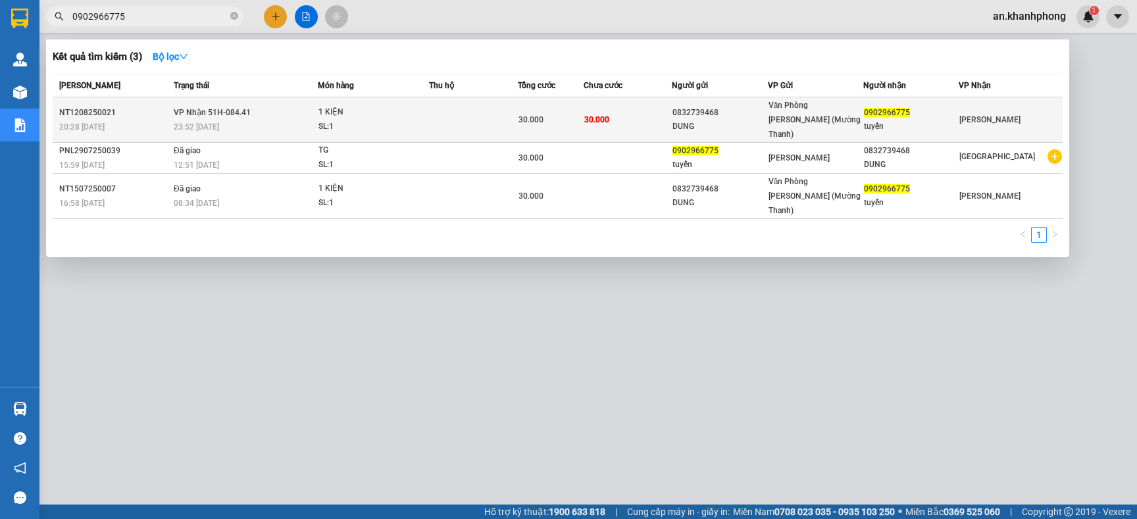
type input "0902966775"
click at [468, 111] on td at bounding box center [473, 119] width 88 height 45
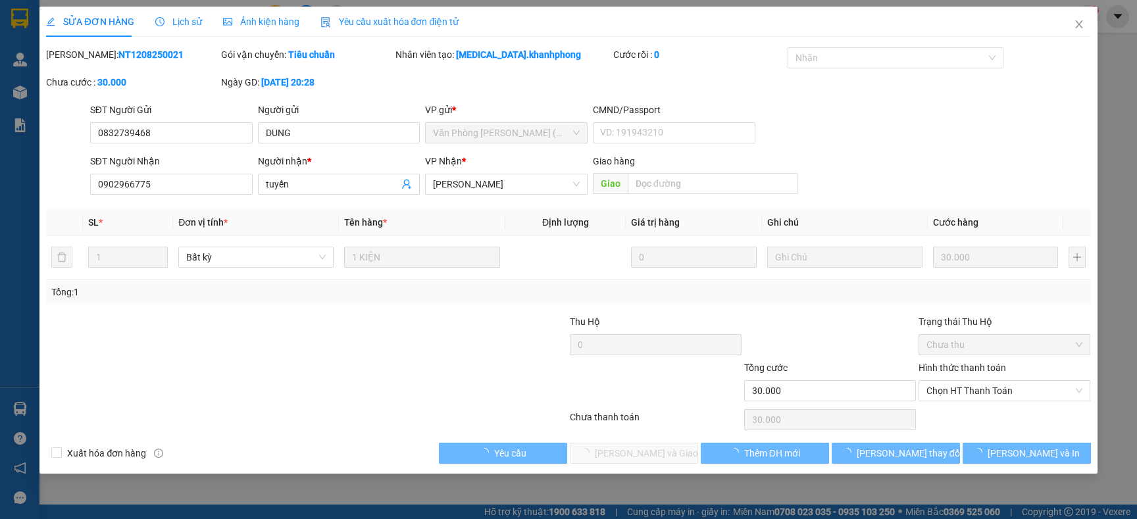
type input "0832739468"
type input "DUNG"
type input "0902966775"
type input "tuyến"
type input "30.000"
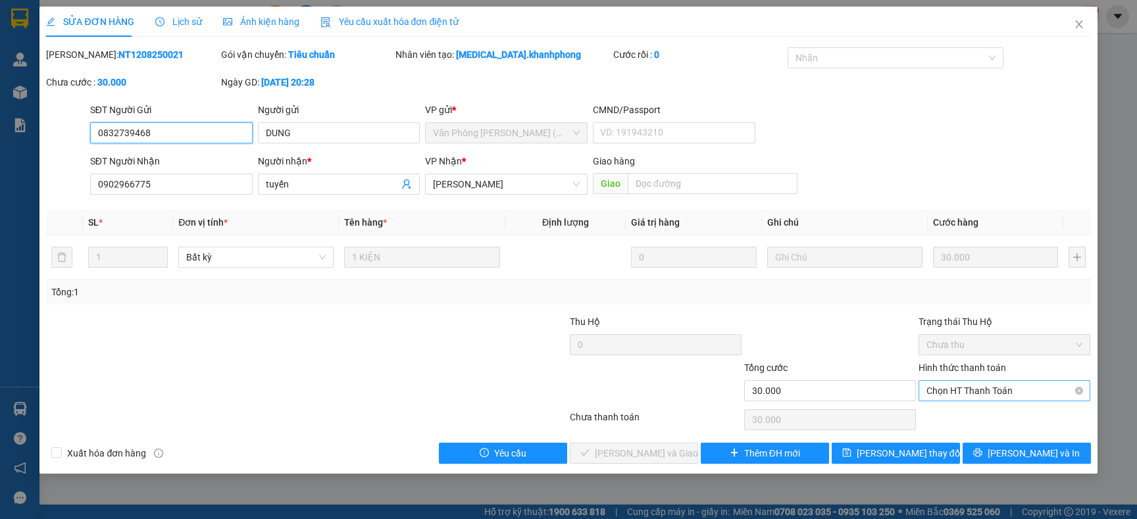
click at [970, 388] on span "Chọn HT Thanh Toán" at bounding box center [1005, 391] width 156 height 20
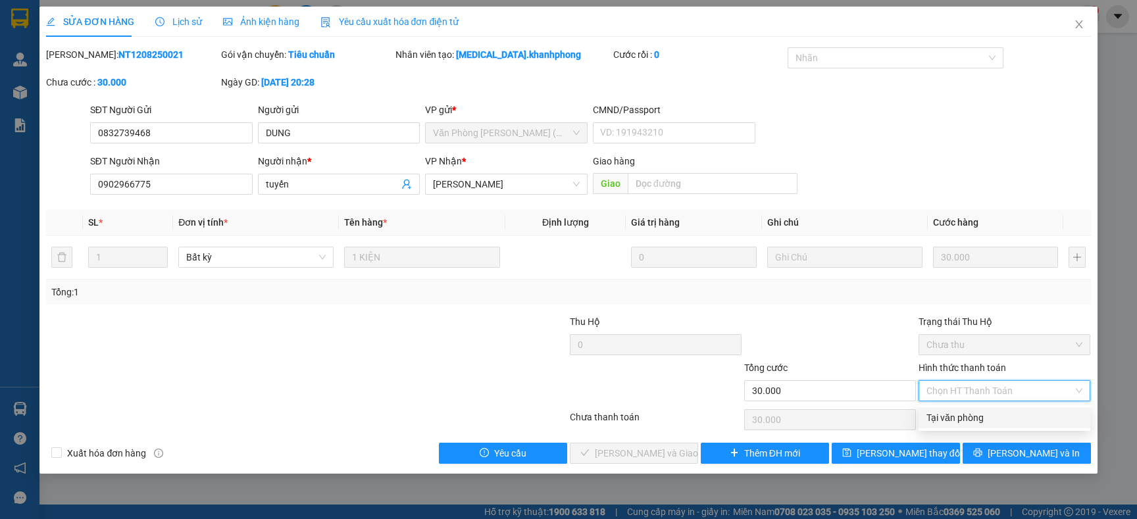
click at [966, 417] on div "Tại văn phòng" at bounding box center [1005, 418] width 156 height 14
type input "0"
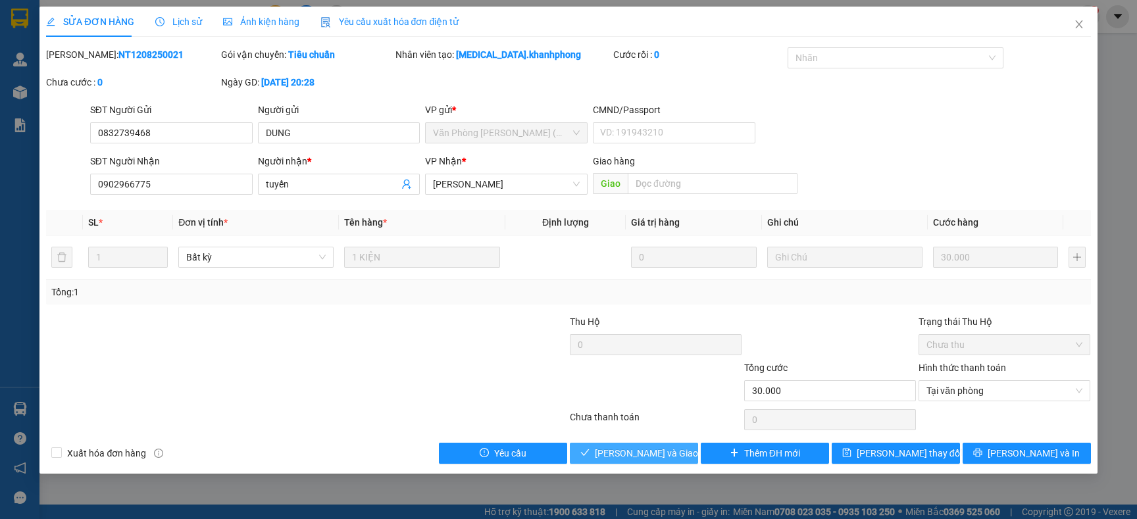
click at [610, 456] on span "[PERSON_NAME] và [PERSON_NAME] hàng" at bounding box center [658, 453] width 126 height 14
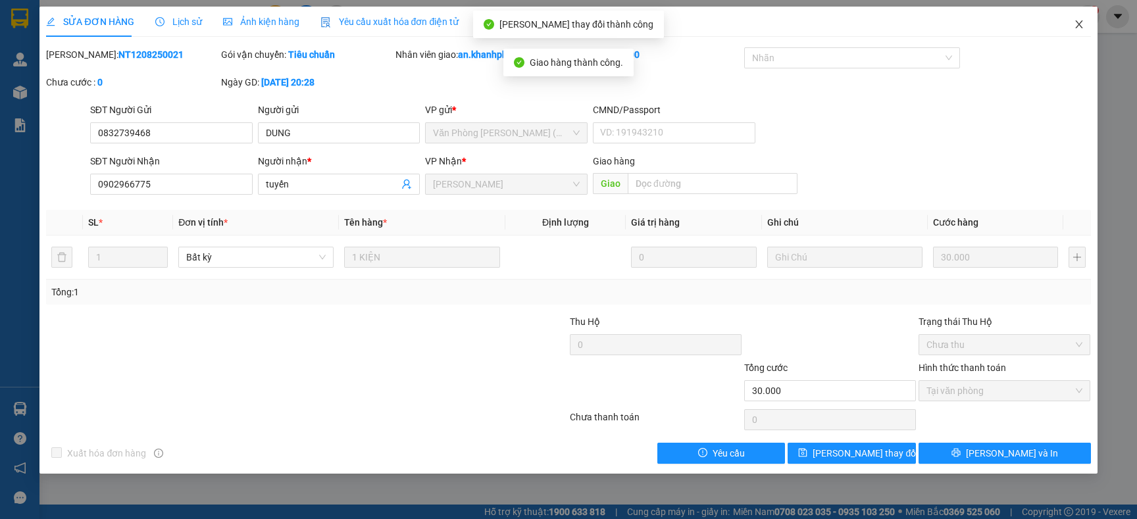
click at [1077, 22] on icon "close" at bounding box center [1079, 24] width 11 height 11
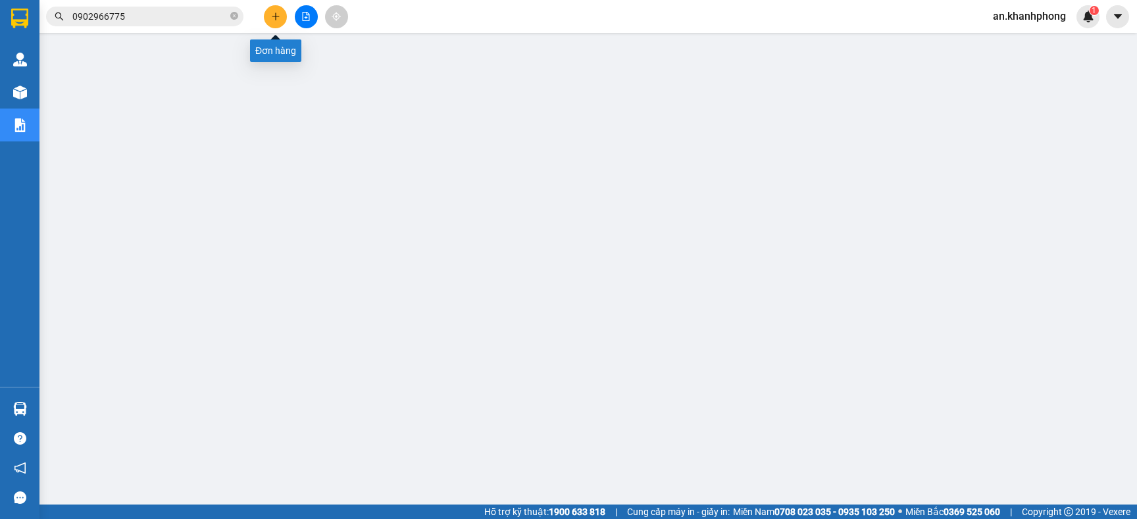
click at [270, 13] on button at bounding box center [275, 16] width 23 height 23
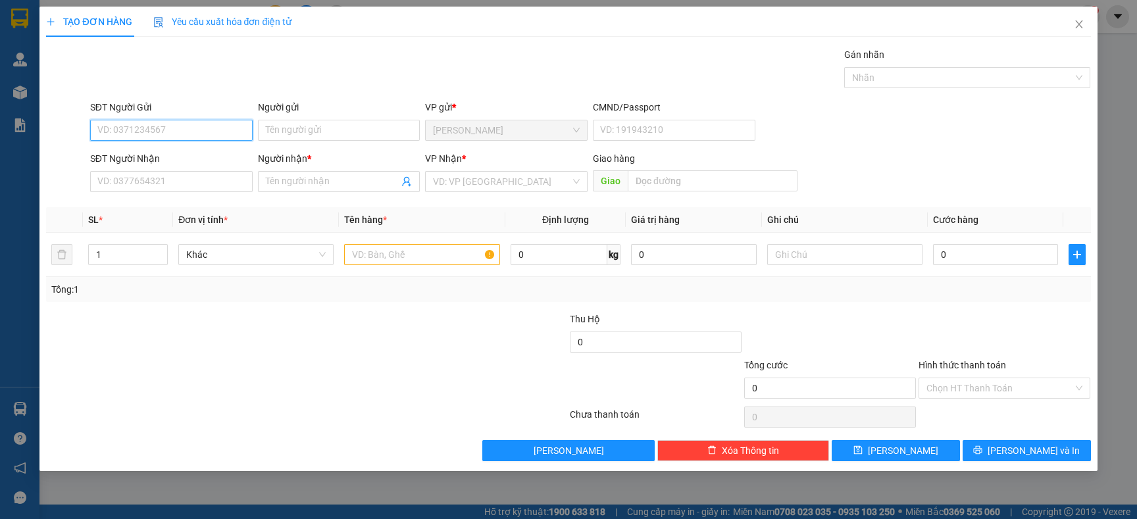
click at [174, 122] on input "SĐT Người Gửi" at bounding box center [171, 130] width 163 height 21
type input "0908445404"
click at [181, 152] on div "0908445404 - TÌNH" at bounding box center [171, 157] width 147 height 14
type input "TÌNH"
type input "0908445404"
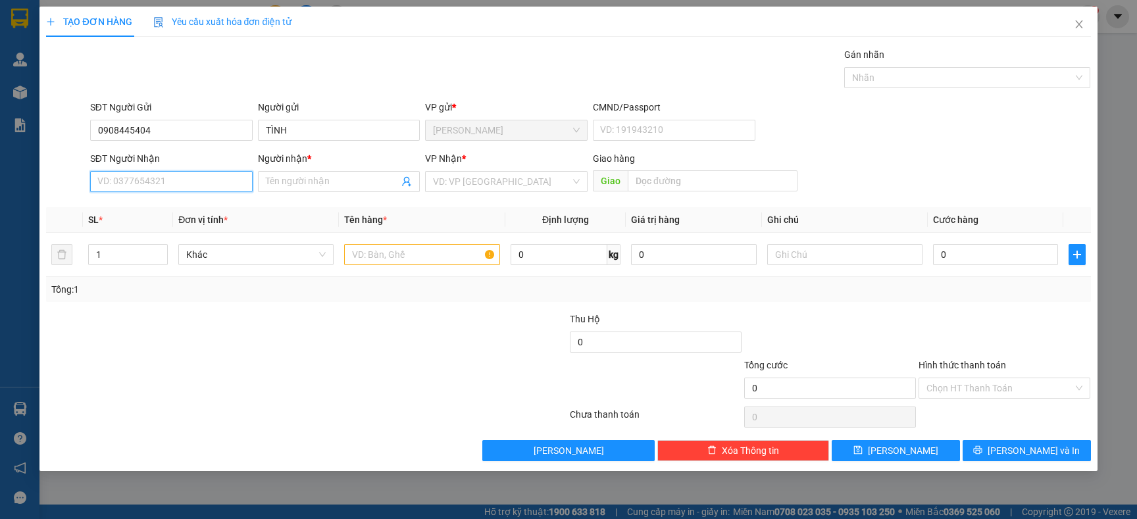
click at [178, 174] on input "SĐT Người Nhận" at bounding box center [171, 181] width 163 height 21
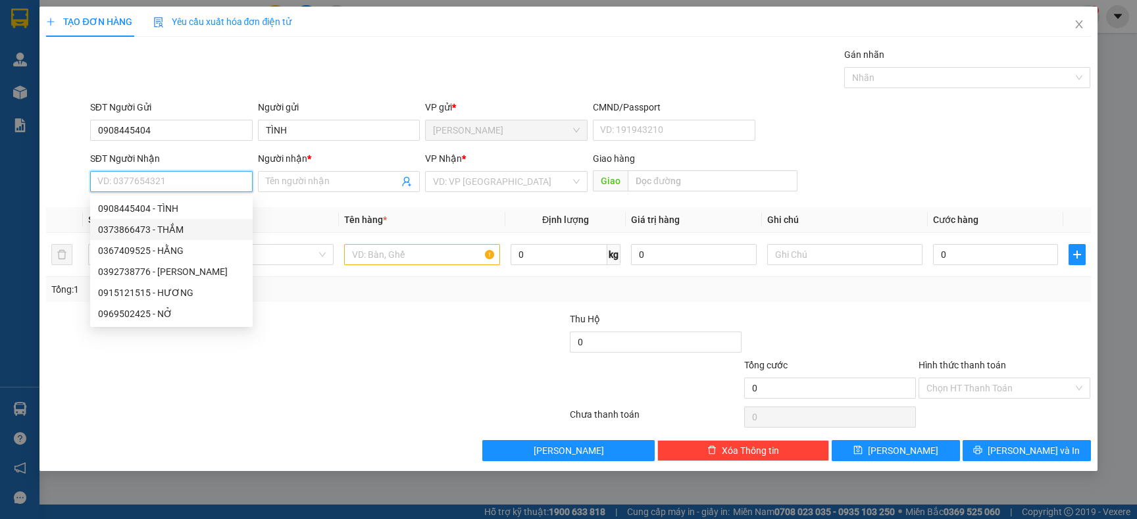
drag, startPoint x: 165, startPoint y: 226, endPoint x: 167, endPoint y: 194, distance: 32.9
click at [165, 221] on div "0373866473 - THẮM" at bounding box center [171, 229] width 163 height 21
type input "0373866473"
type input "THẮM"
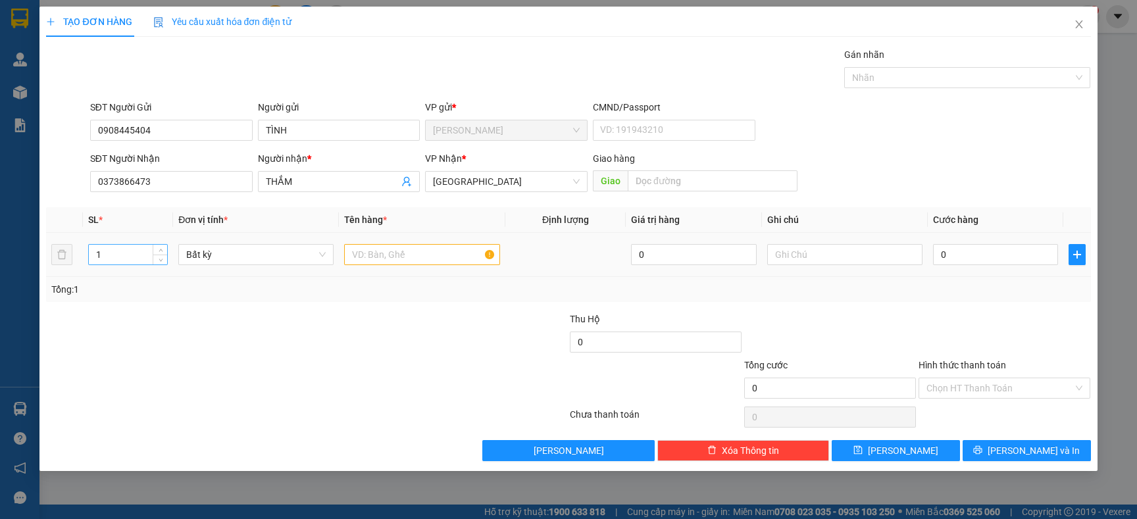
click at [151, 262] on input "1" at bounding box center [128, 255] width 79 height 20
type input "8"
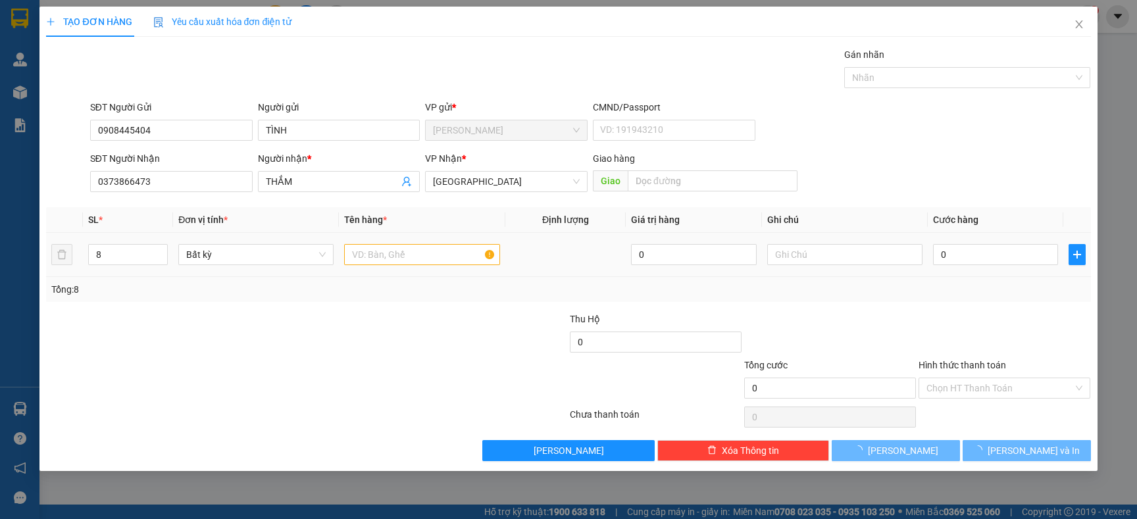
click at [398, 243] on div at bounding box center [421, 255] width 155 height 26
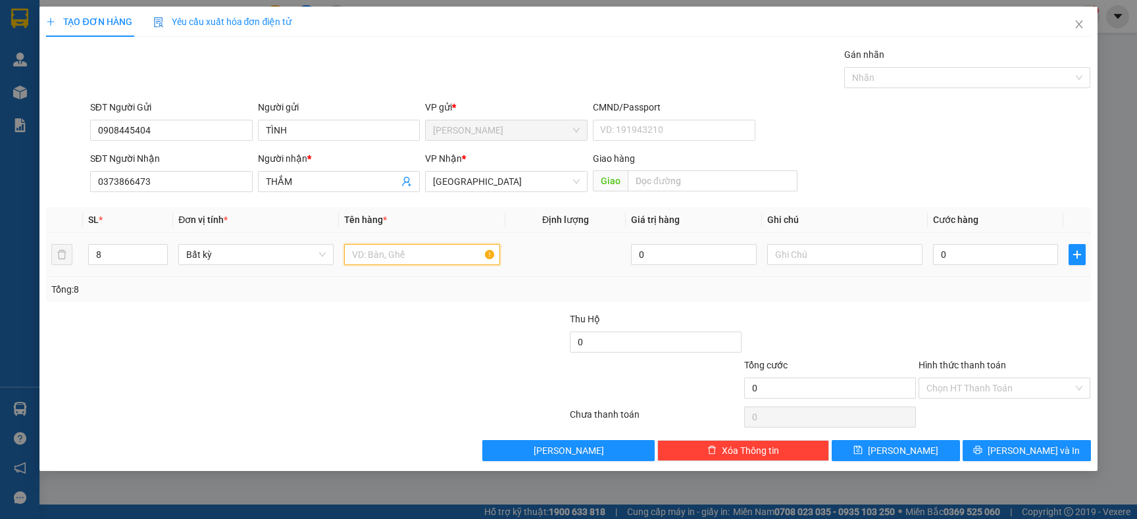
click at [404, 253] on input "text" at bounding box center [421, 254] width 155 height 21
type input "TG"
click at [393, 317] on div at bounding box center [219, 335] width 349 height 46
click at [824, 249] on input "text" at bounding box center [844, 254] width 155 height 21
type input "GTN"
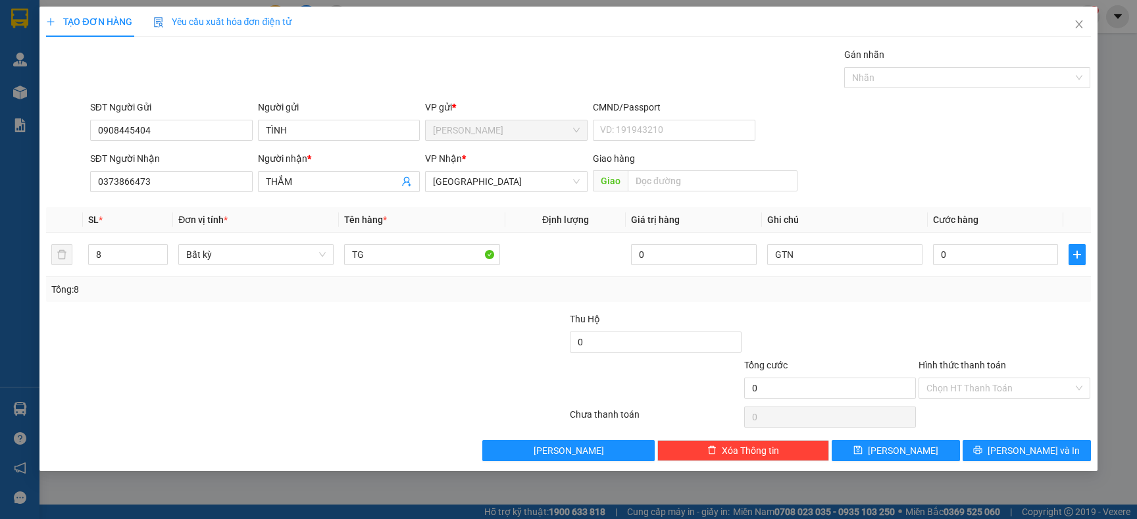
click at [753, 290] on div "Tổng: 8" at bounding box center [568, 289] width 1034 height 14
click at [1016, 246] on input "0" at bounding box center [995, 254] width 125 height 21
type input "3"
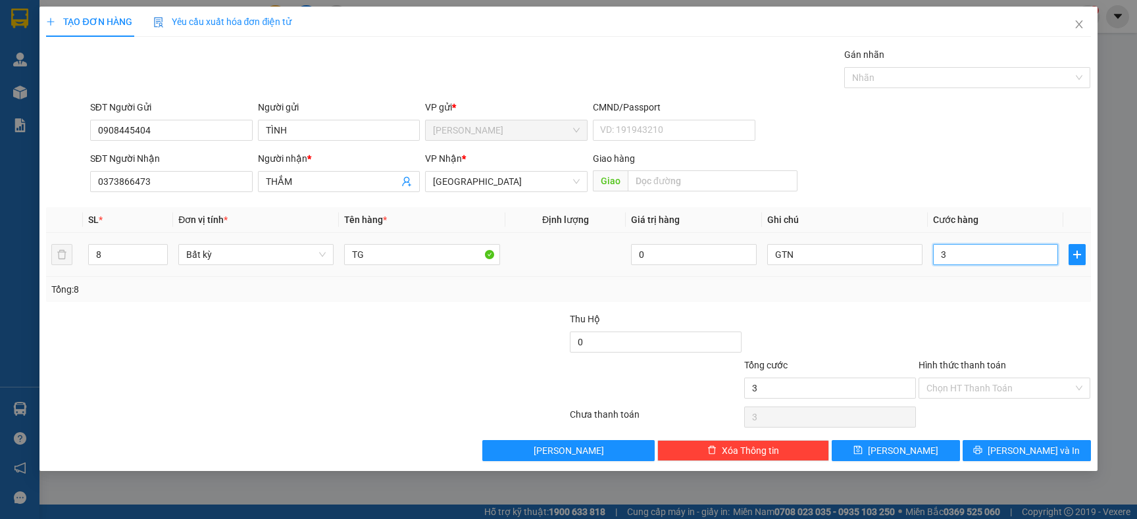
type input "0"
type input "04"
type input "4"
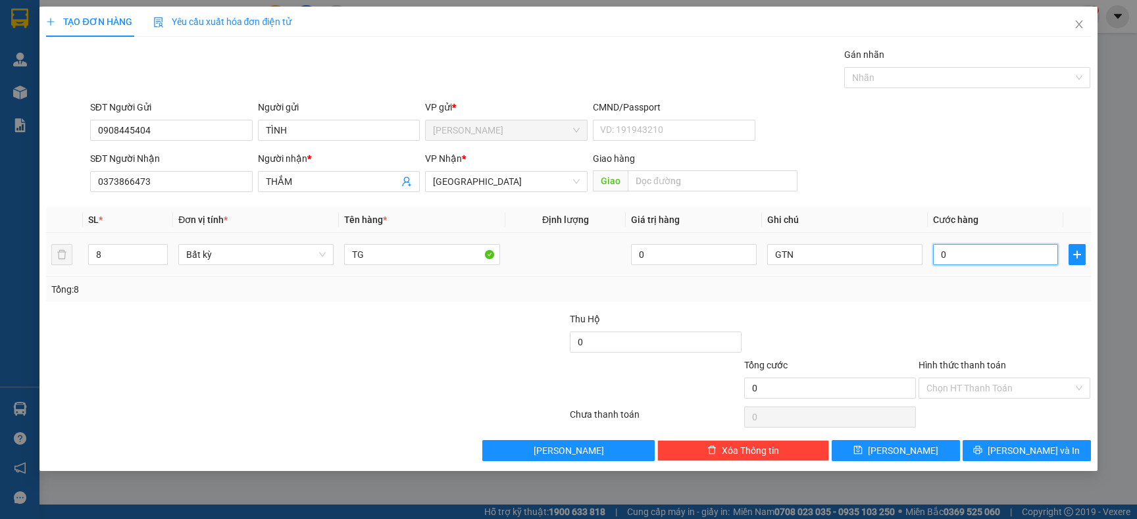
type input "4"
type input "042"
type input "42"
type input "0.420"
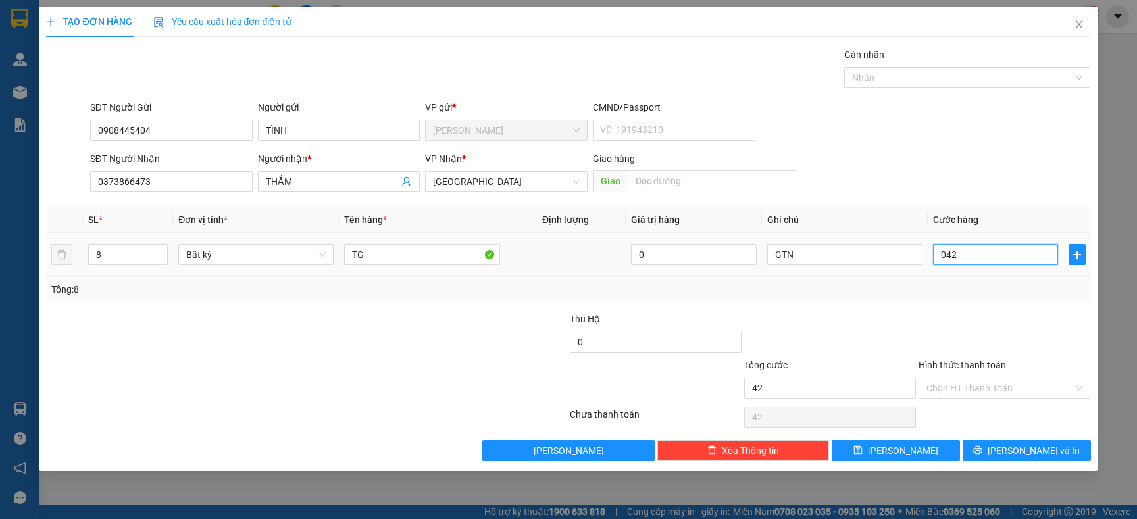
type input "420"
type input "420.000"
click at [959, 274] on td "420.000" at bounding box center [996, 255] width 136 height 44
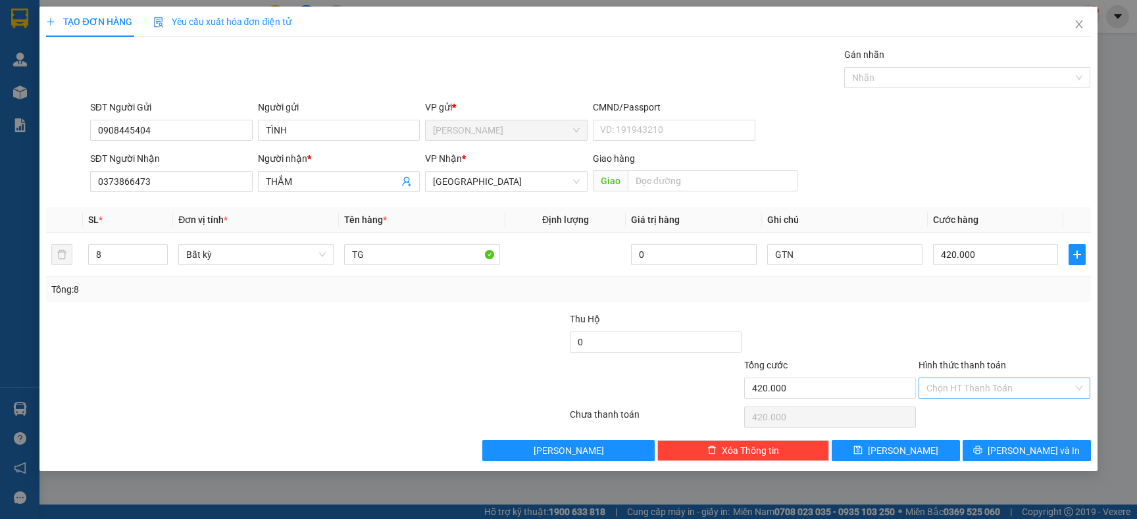
click at [987, 384] on input "Hình thức thanh toán" at bounding box center [1000, 388] width 147 height 20
click at [966, 329] on div at bounding box center [1005, 335] width 174 height 46
click at [963, 387] on input "Hình thức thanh toán" at bounding box center [1000, 388] width 147 height 20
click at [966, 411] on div "Tại văn phòng" at bounding box center [1005, 415] width 156 height 14
type input "0"
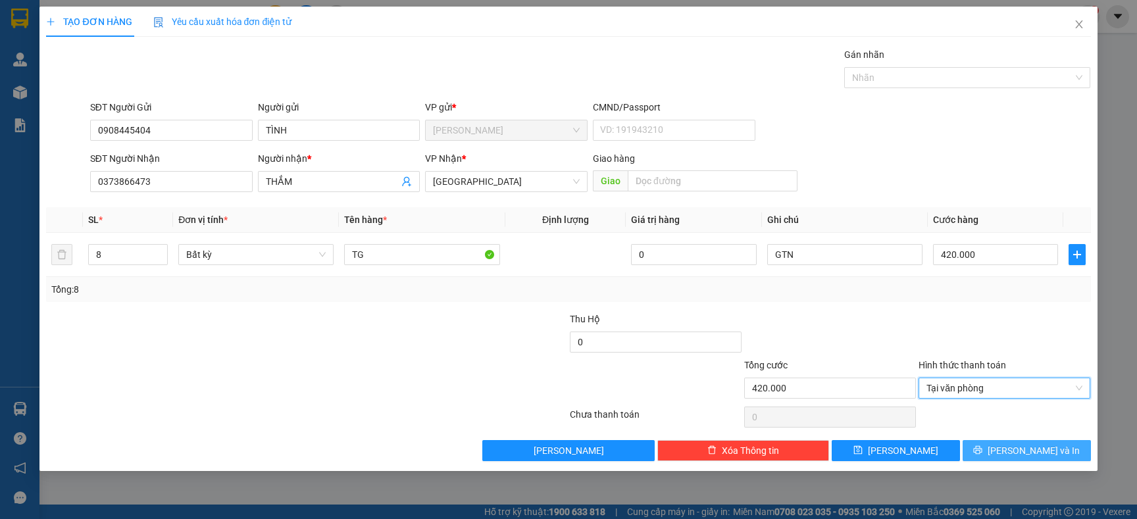
click at [995, 455] on button "[PERSON_NAME] và In" at bounding box center [1027, 450] width 128 height 21
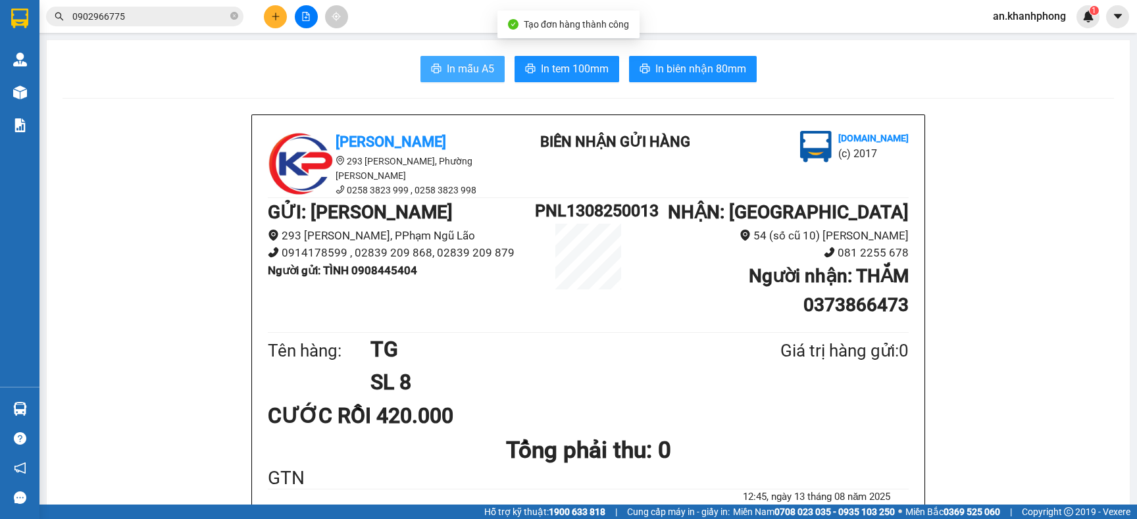
click at [471, 68] on span "In mẫu A5" at bounding box center [470, 69] width 47 height 16
click at [236, 16] on icon "close-circle" at bounding box center [234, 16] width 8 height 8
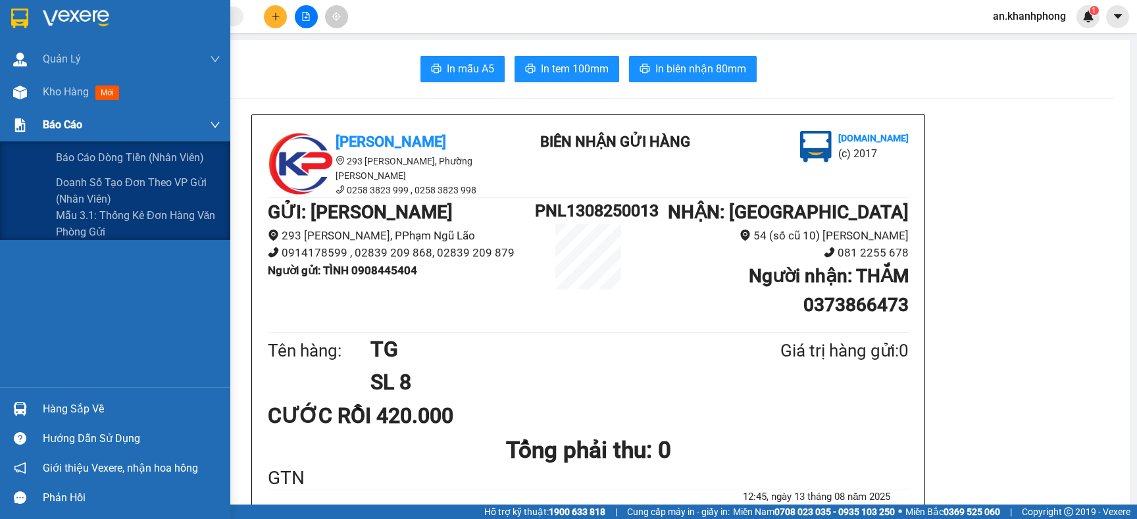
click at [56, 118] on span "Báo cáo" at bounding box center [62, 125] width 39 height 16
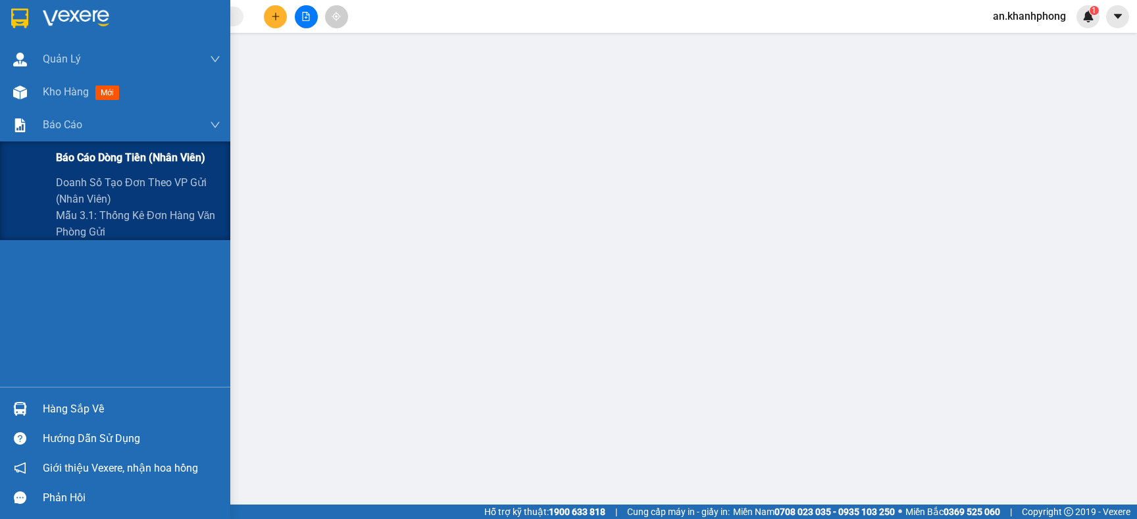
click at [74, 155] on span "Báo cáo dòng tiền (nhân viên)" at bounding box center [130, 157] width 149 height 16
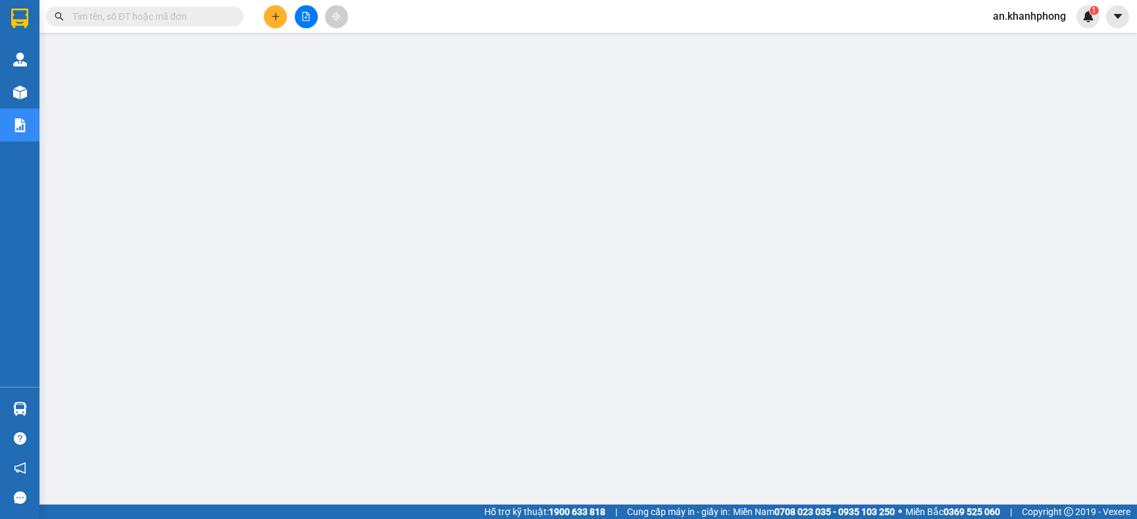
click at [202, 5] on div "Kết quả tìm kiếm ( 3 ) Bộ lọc Mã ĐH Trạng thái Món hàng Thu hộ Tổng cước Chưa c…" at bounding box center [128, 16] width 257 height 23
click at [196, 11] on input "text" at bounding box center [149, 16] width 155 height 14
click at [271, 16] on icon "plus" at bounding box center [275, 16] width 9 height 9
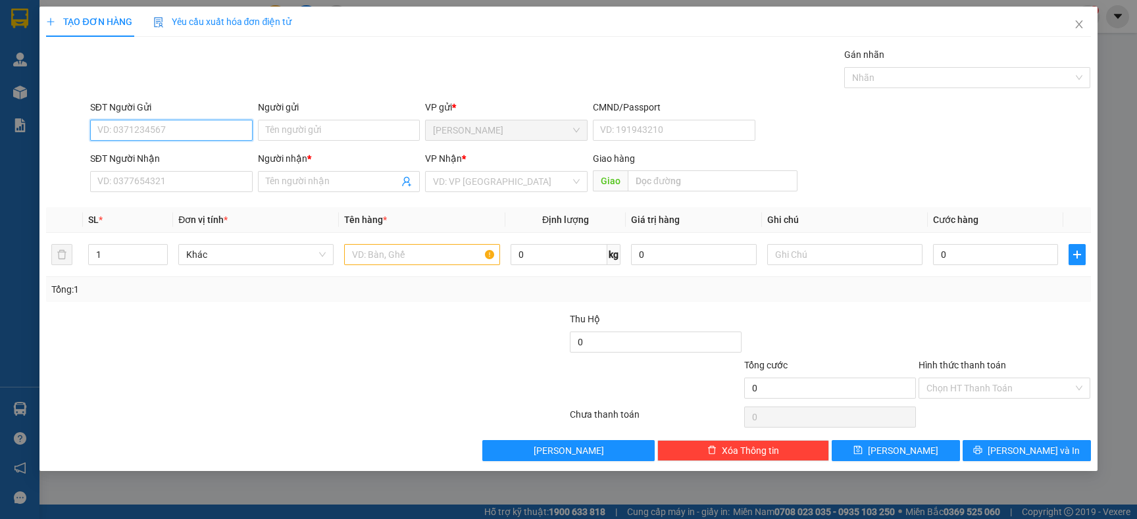
click at [182, 132] on input "SĐT Người Gửi" at bounding box center [171, 130] width 163 height 21
type input "0906945528"
click at [186, 152] on div "0906945528 - THỊNH HOA" at bounding box center [171, 157] width 147 height 14
type input "THỊNH HOA"
type input "0906945528"
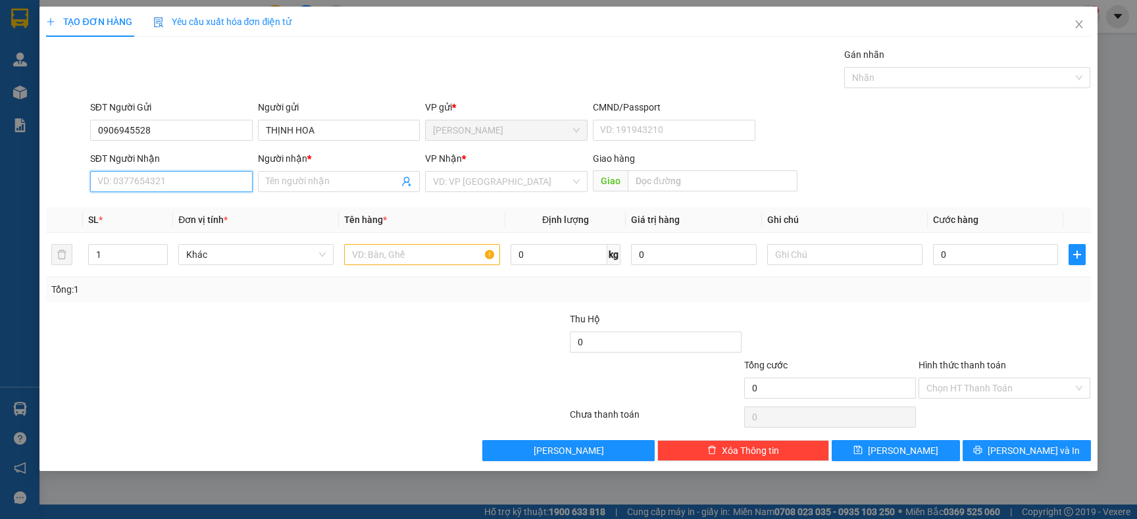
click at [170, 181] on input "SĐT Người Nhận" at bounding box center [171, 181] width 163 height 21
click at [168, 225] on div "0935987879 - THY BA" at bounding box center [171, 229] width 147 height 14
type input "0935987879"
type input "THY BA"
click at [411, 252] on input "text" at bounding box center [421, 254] width 155 height 21
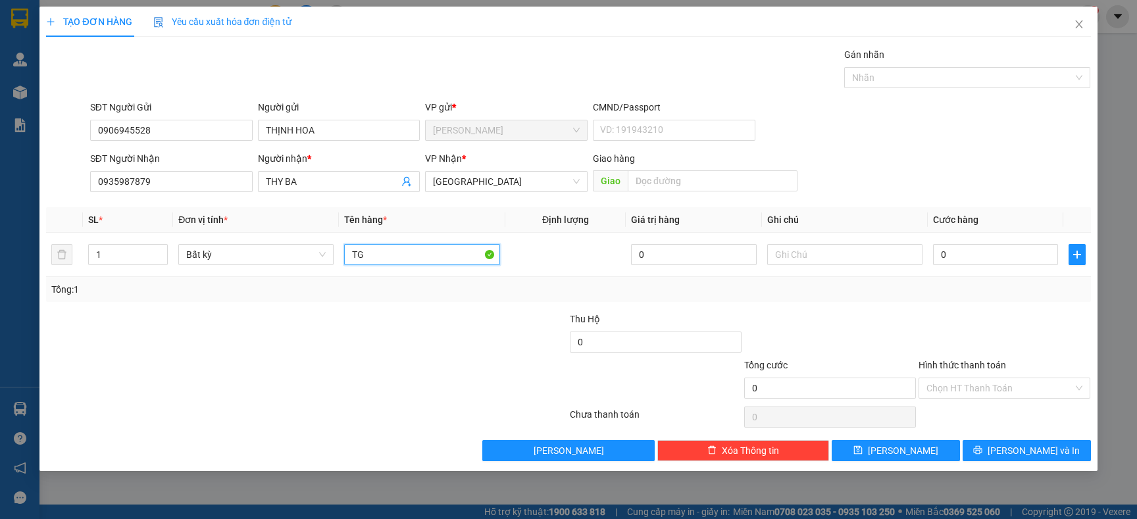
type input "TG"
click at [397, 298] on div "Tổng: 1" at bounding box center [568, 289] width 1045 height 25
click at [332, 313] on div at bounding box center [219, 335] width 349 height 46
click at [1002, 254] on input "0" at bounding box center [995, 254] width 125 height 21
click at [985, 339] on div at bounding box center [1005, 335] width 174 height 46
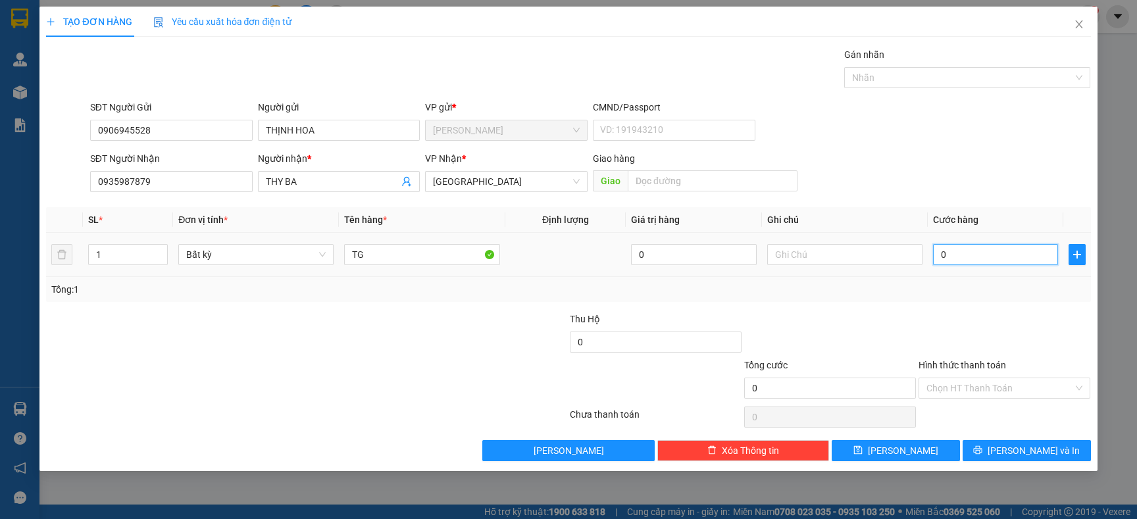
click at [985, 258] on input "0" at bounding box center [995, 254] width 125 height 21
type input "4"
type input "40"
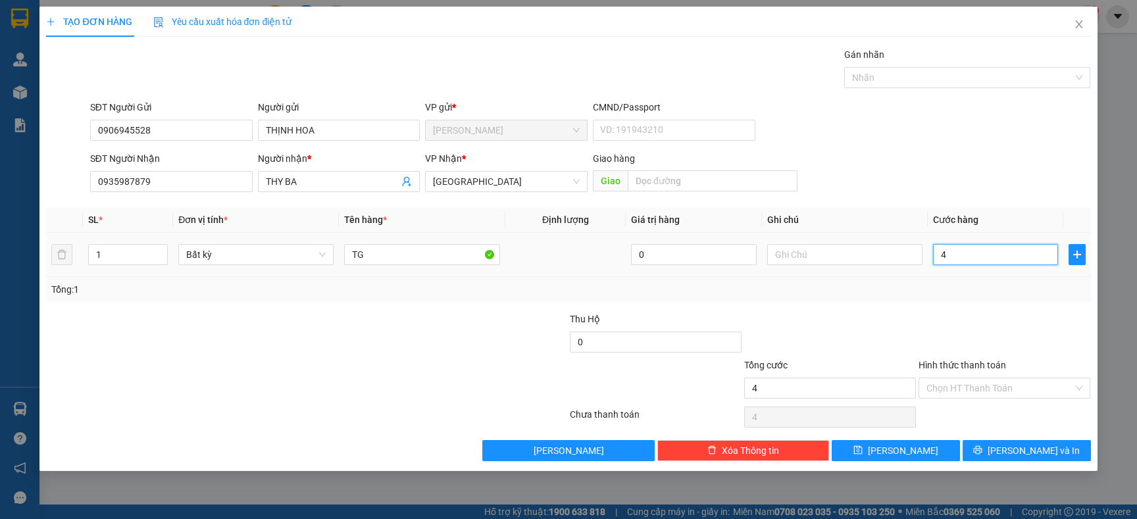
type input "40"
type input "40.000"
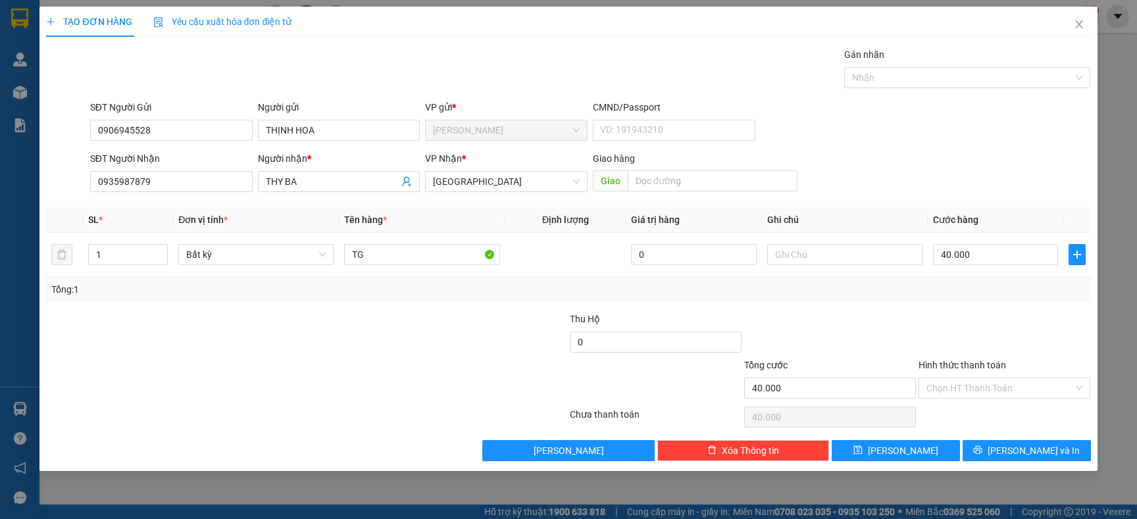
click at [942, 300] on div "Tổng: 1" at bounding box center [568, 289] width 1045 height 25
click at [981, 460] on button "[PERSON_NAME] và In" at bounding box center [1027, 450] width 128 height 21
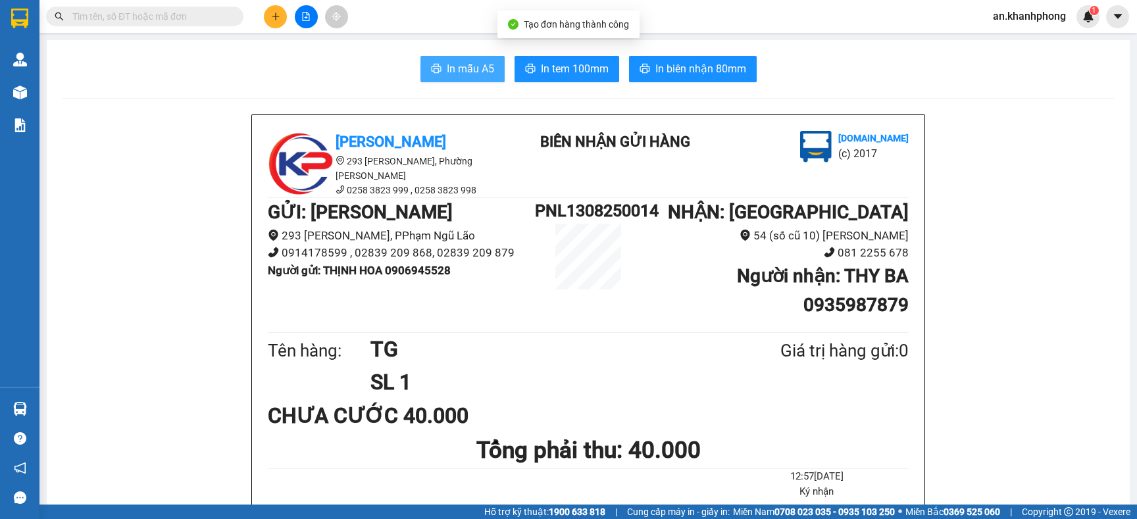
click at [447, 65] on span "In mẫu A5" at bounding box center [470, 69] width 47 height 16
